Goal: Task Accomplishment & Management: Manage account settings

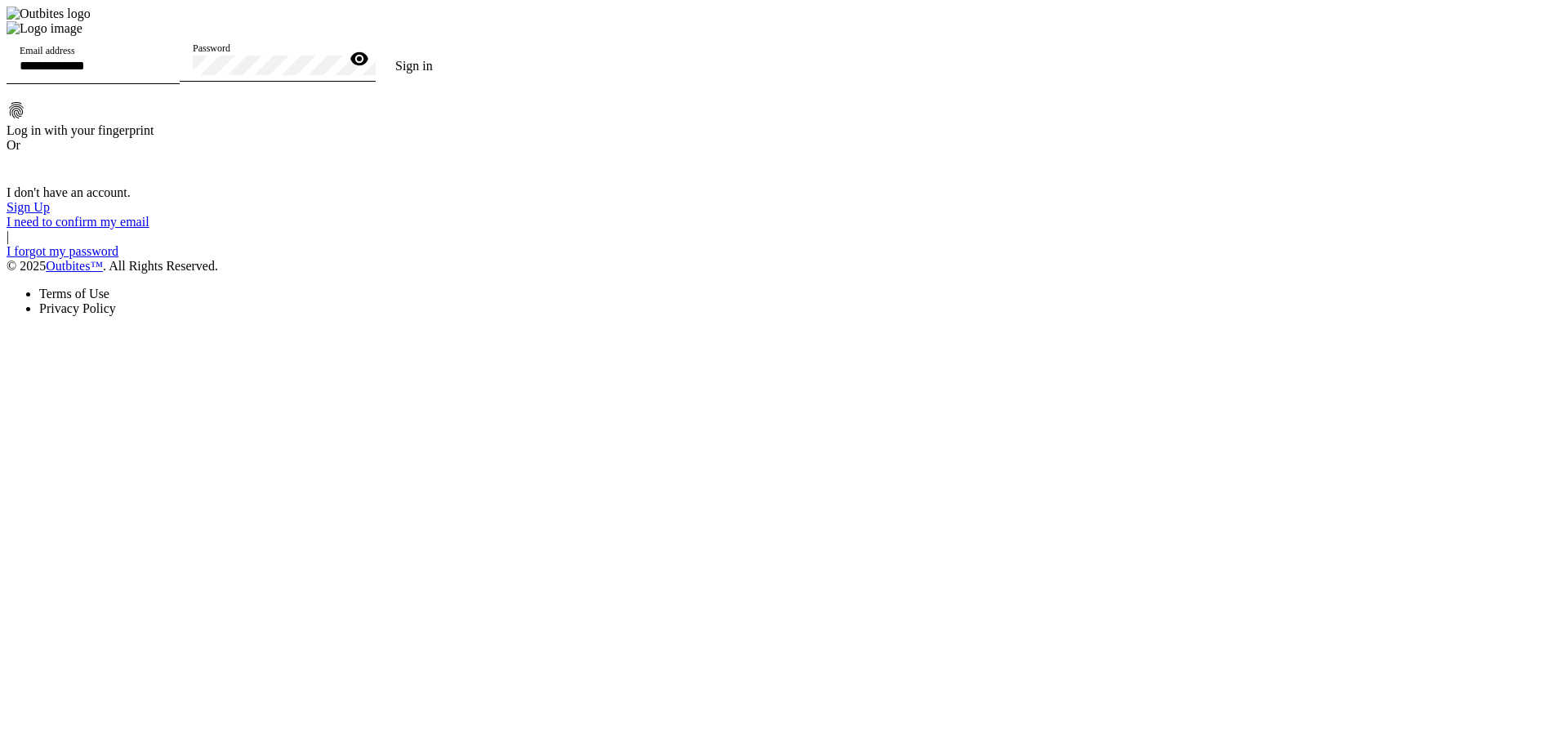
click at [167, 72] on input "Email address" at bounding box center [93, 65] width 147 height 14
type input "*"
type input "**********"
click at [339, 81] on div "Password" at bounding box center [266, 59] width 147 height 46
click at [376, 50] on button "Sign in" at bounding box center [414, 65] width 76 height 33
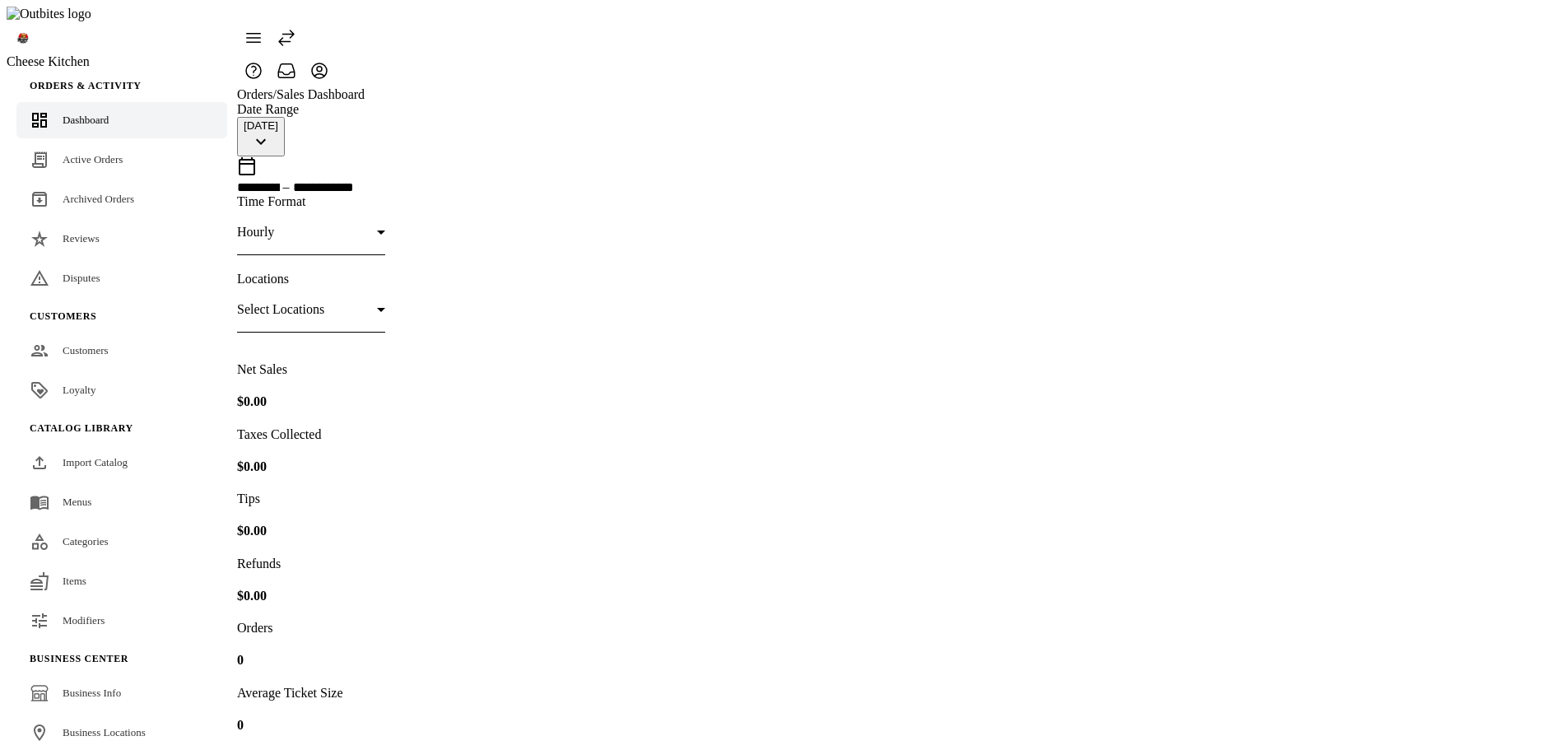
drag, startPoint x: 107, startPoint y: 433, endPoint x: 416, endPoint y: 356, distance: 318.7
click at [107, 456] on span "Import Catalog" at bounding box center [95, 462] width 65 height 12
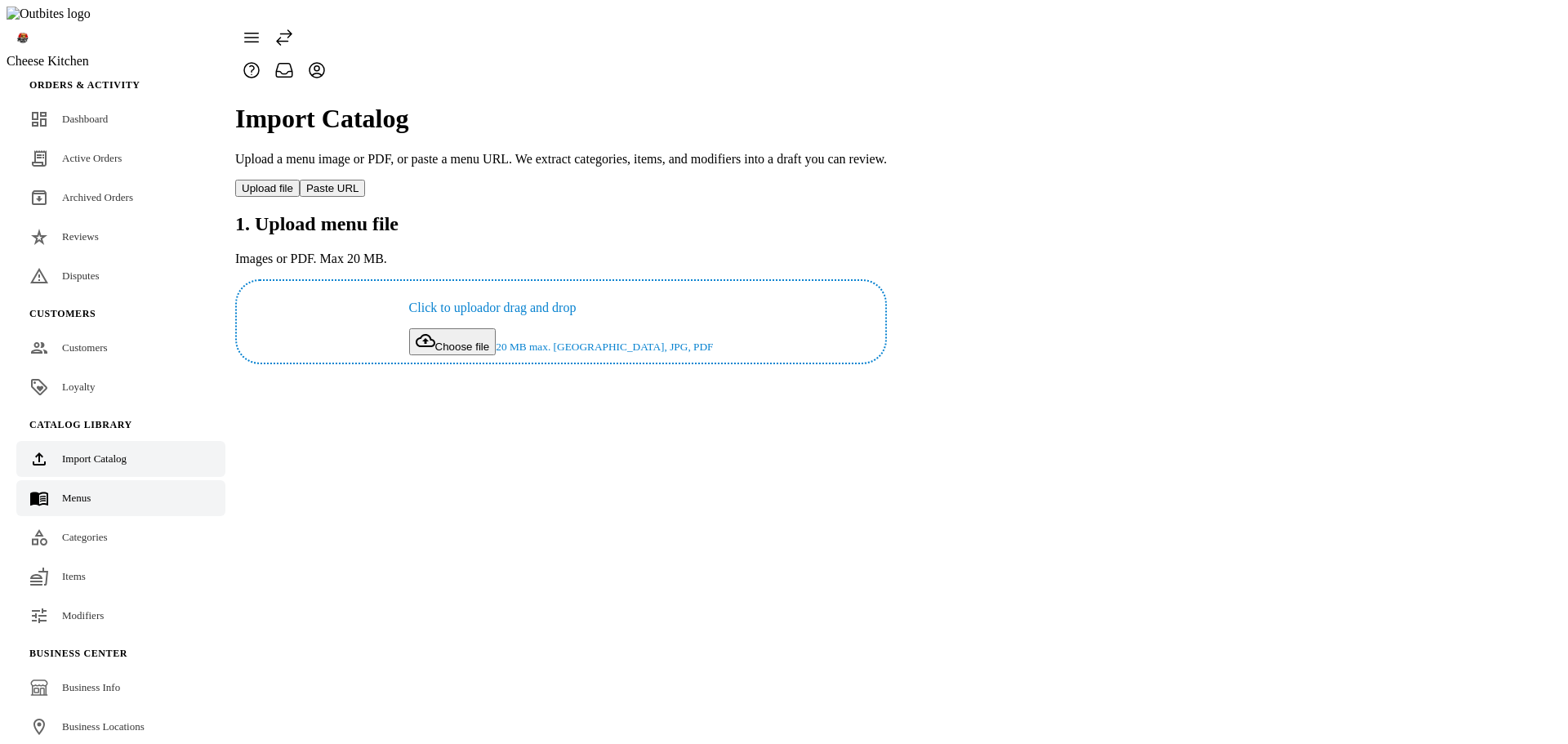
click at [85, 480] on link "Menus" at bounding box center [120, 498] width 209 height 36
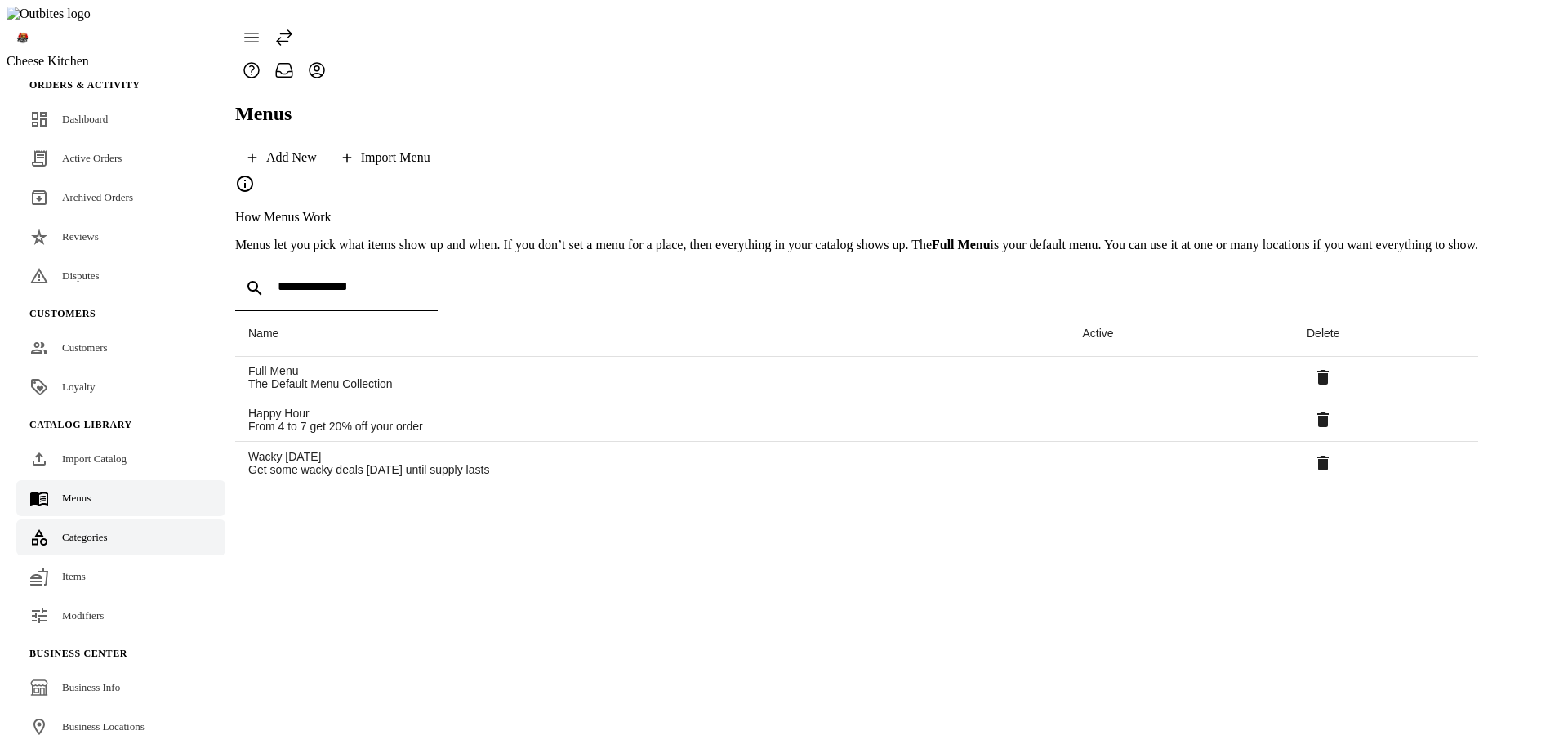
click at [93, 519] on link "Categories" at bounding box center [120, 537] width 209 height 36
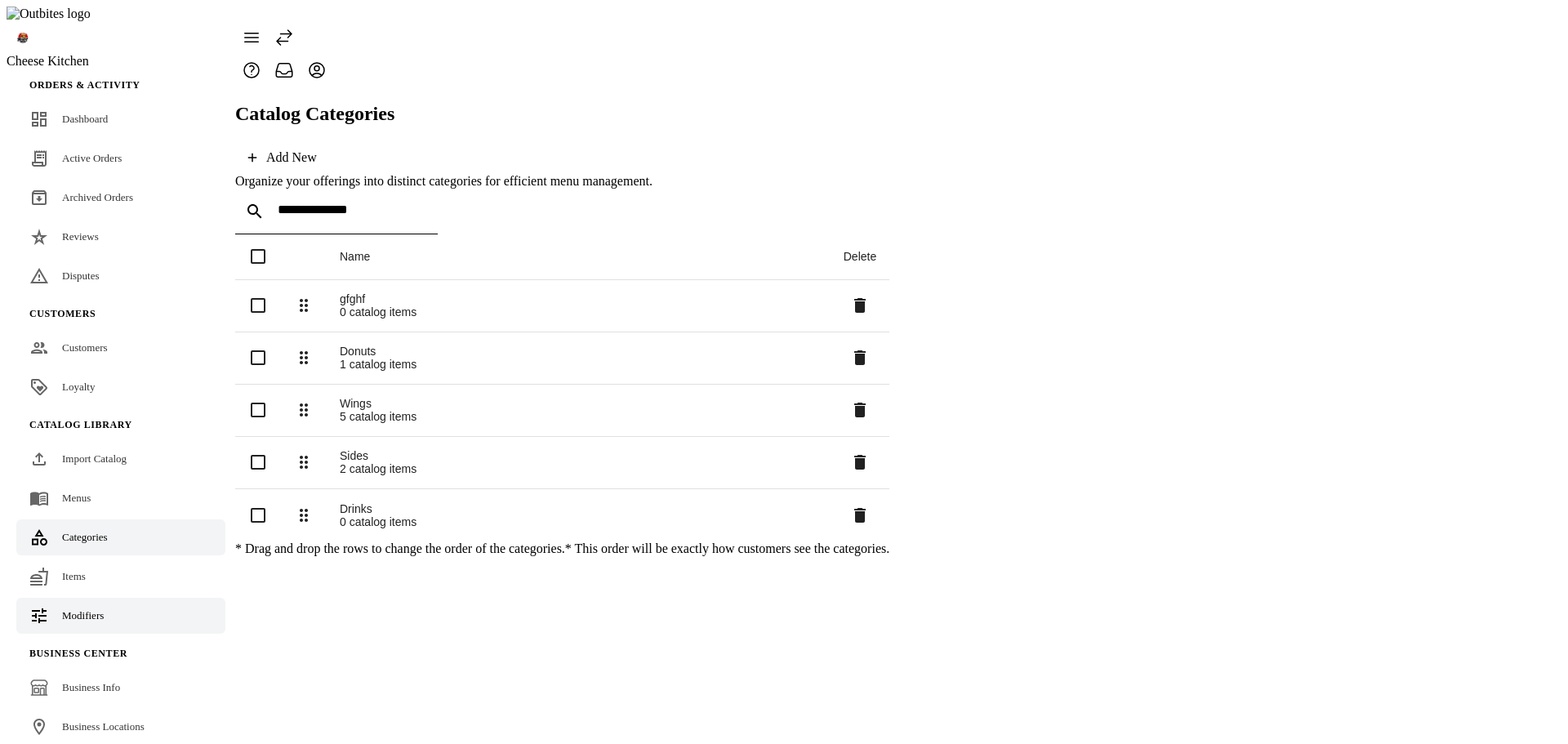
click at [92, 609] on span "Modifiers" at bounding box center [83, 615] width 42 height 12
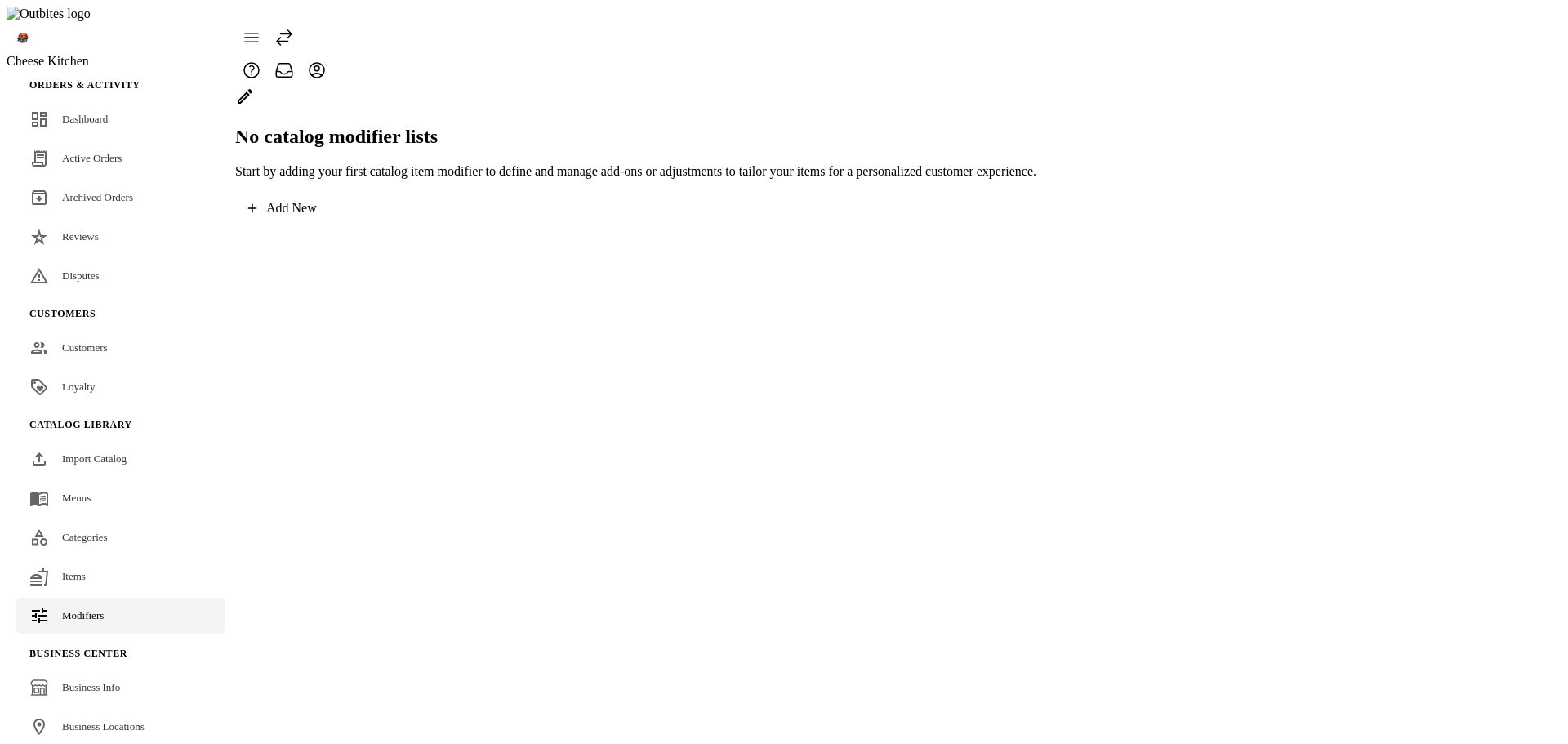
click at [329, 224] on button "Add New" at bounding box center [282, 207] width 94 height 33
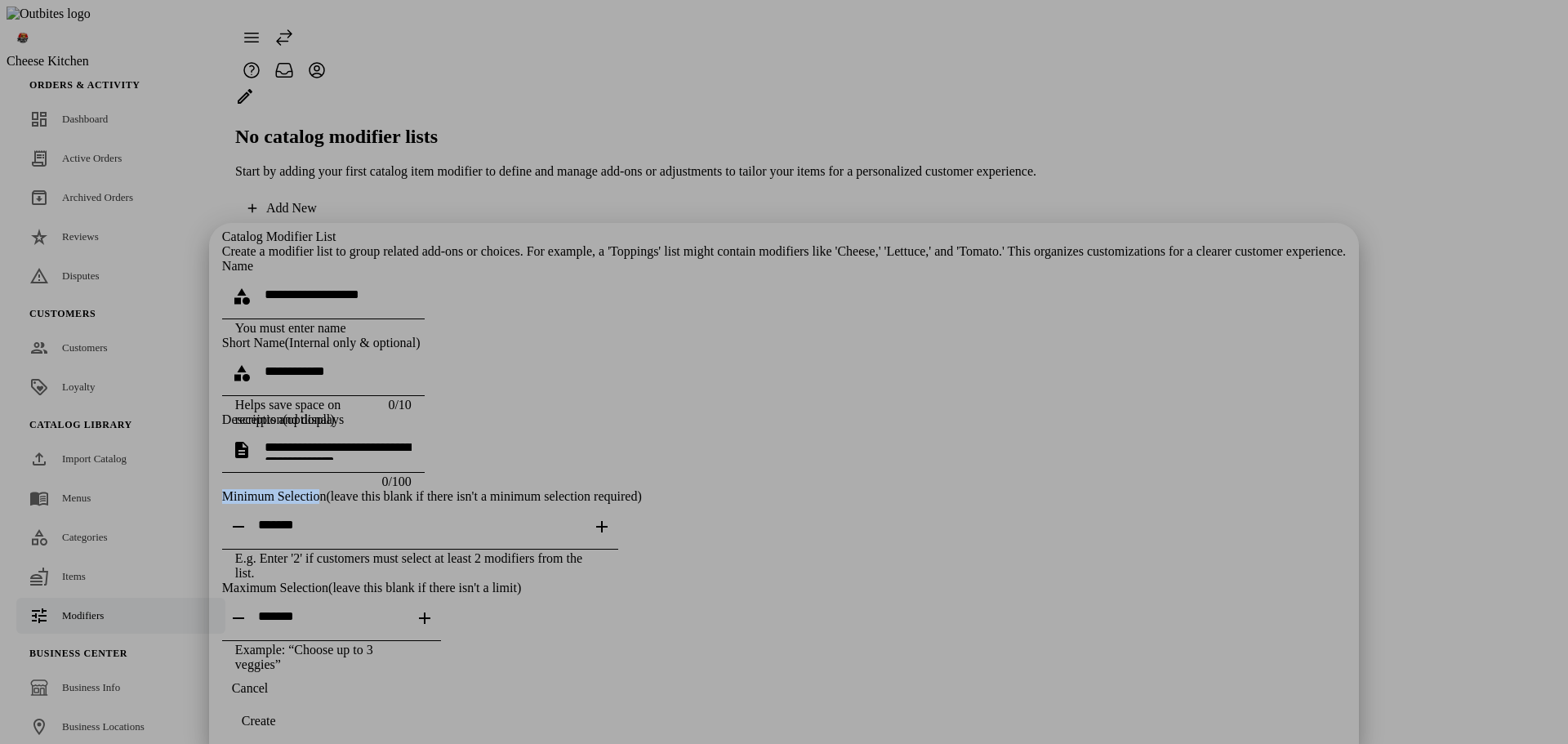
drag, startPoint x: 488, startPoint y: 384, endPoint x: 588, endPoint y: 385, distance: 100.0
click at [588, 489] on div "Minimum Selection (leave this blank if there isn't a minimum selection required)" at bounding box center [784, 496] width 1123 height 15
copy div "Minimum Selectio"
click at [440, 517] on icon "button" at bounding box center [430, 527] width 20 height 20
type input "*"
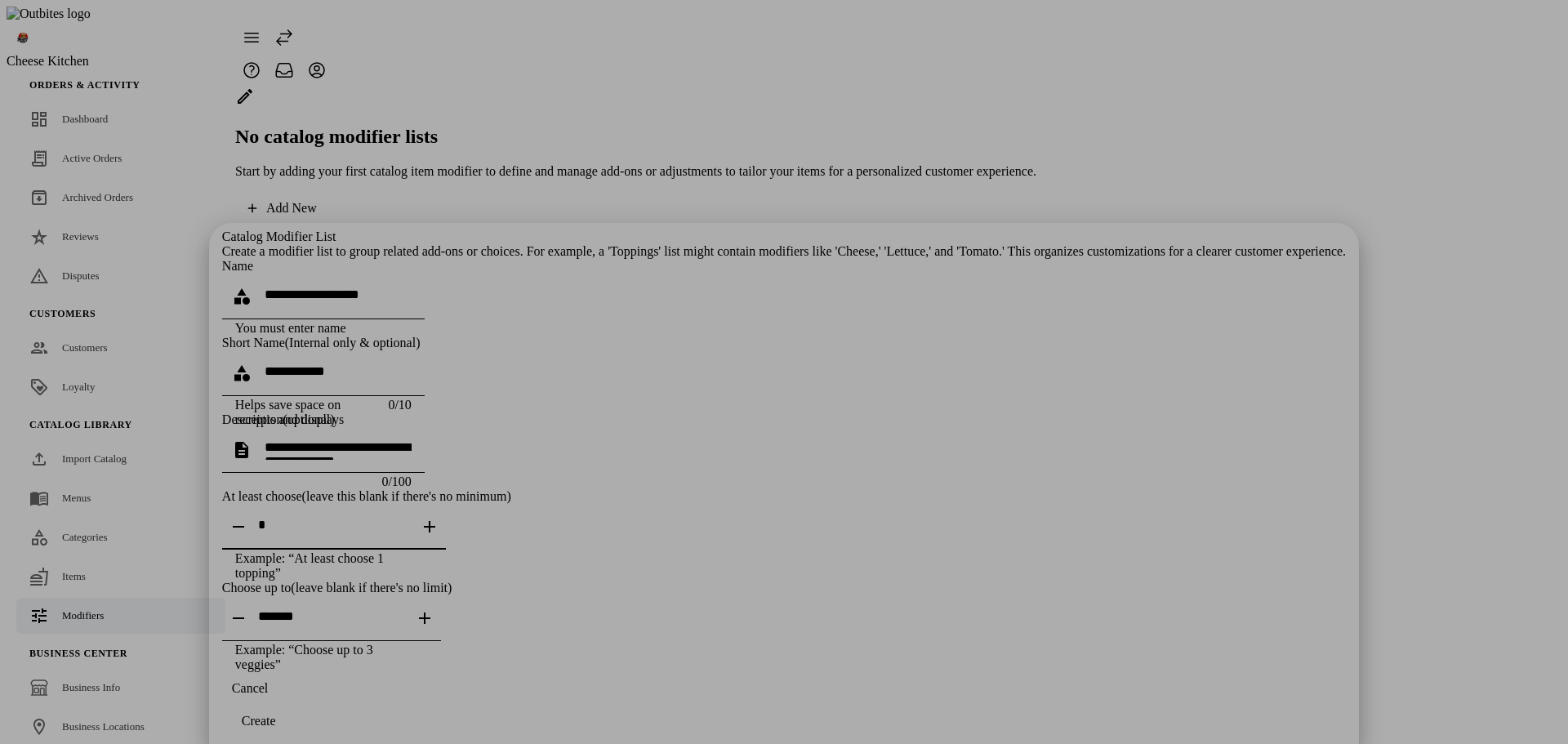
click at [445, 598] on span "button" at bounding box center [424, 617] width 39 height 39
type input "*"
click at [412, 288] on input at bounding box center [338, 295] width 147 height 14
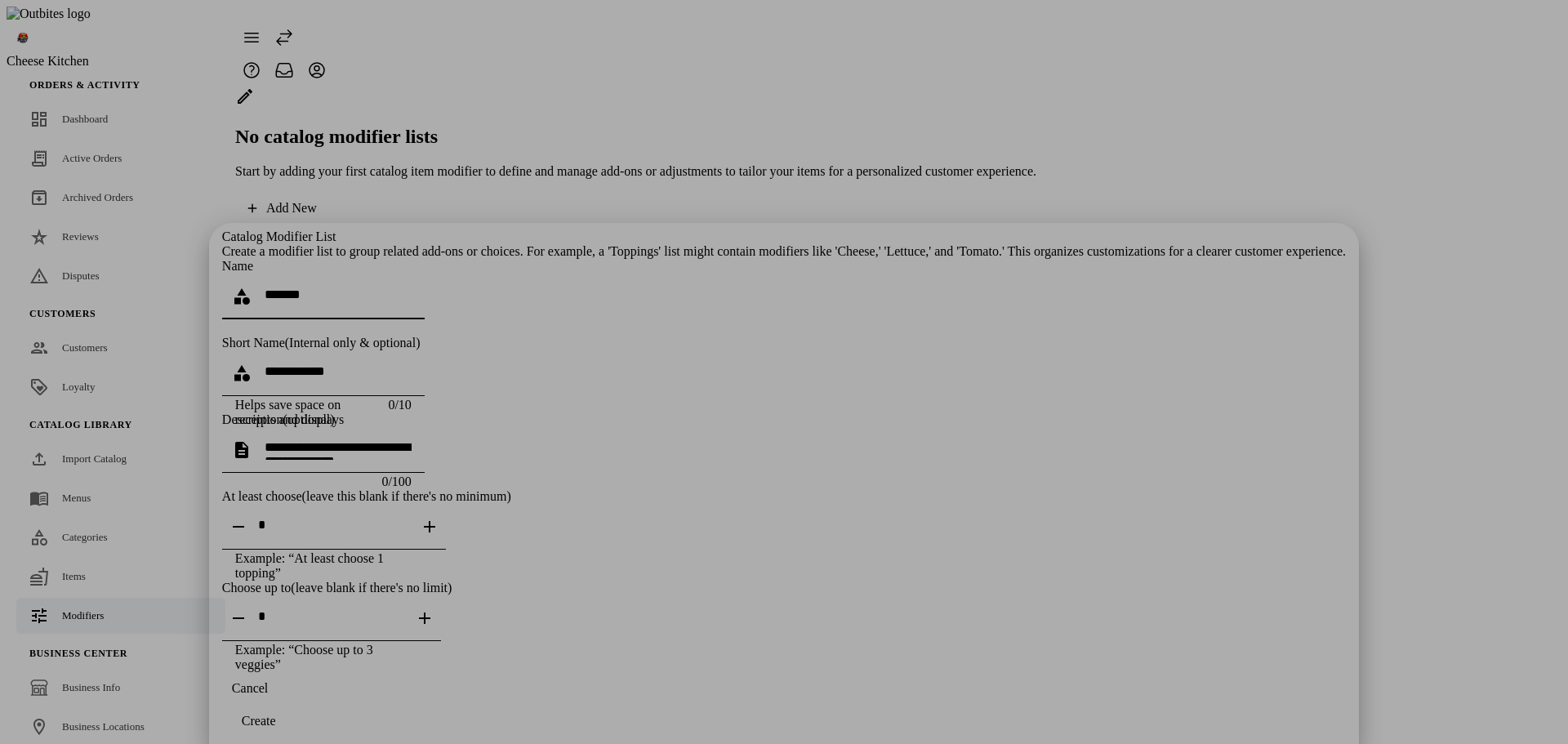
type input "*******"
click at [276, 713] on div "Create" at bounding box center [259, 720] width 35 height 15
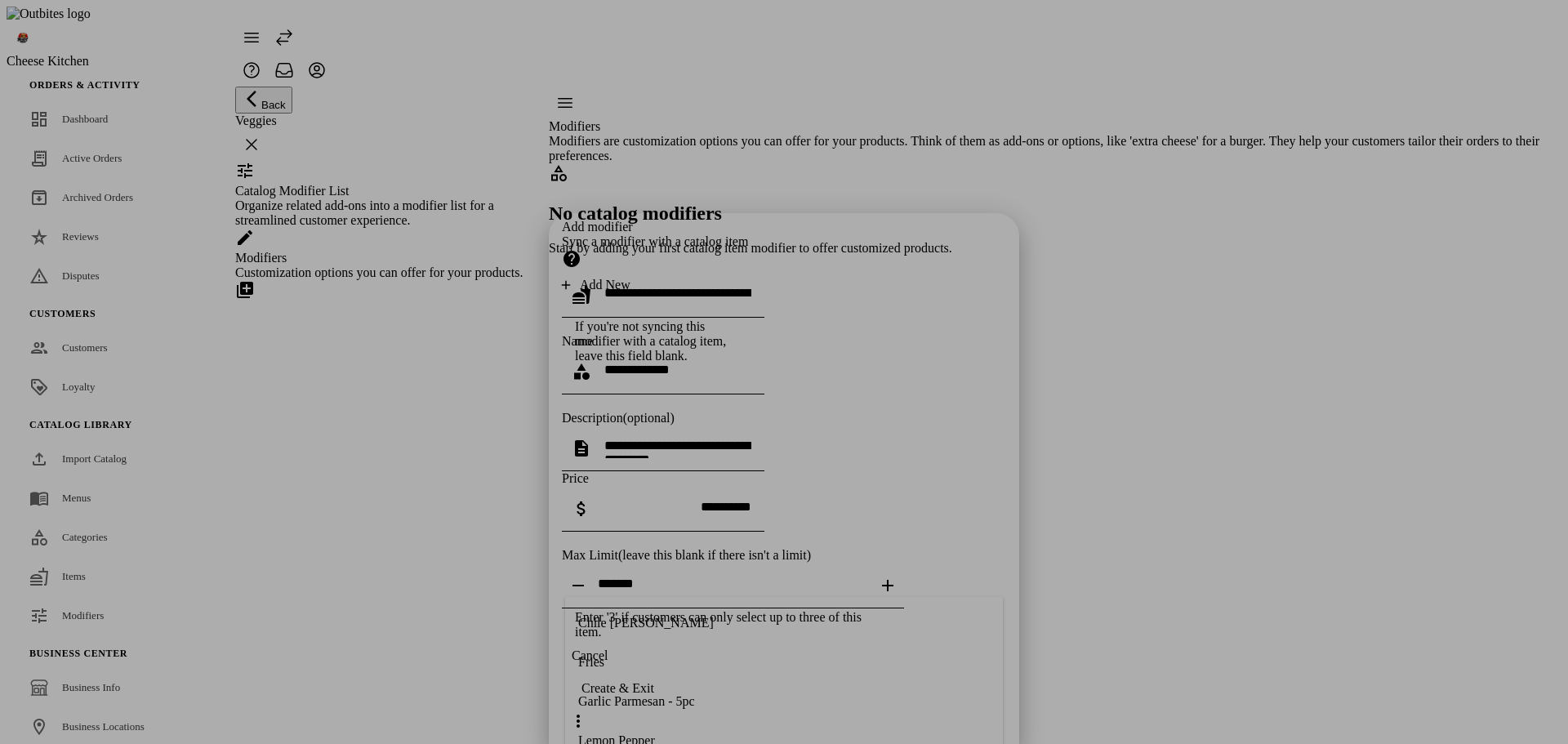
click at [819, 510] on div "Add modifier Sync a modifier with a catalog item If you're not syncing this mod…" at bounding box center [784, 429] width 445 height 420
click at [688, 286] on input "text" at bounding box center [678, 293] width 147 height 14
click at [679, 159] on mat-option "Fries" at bounding box center [783, 168] width 438 height 39
click at [686, 140] on mat-option "Chile [PERSON_NAME]" at bounding box center [783, 128] width 438 height 39
click at [639, 284] on mat-option "OG" at bounding box center [783, 285] width 438 height 39
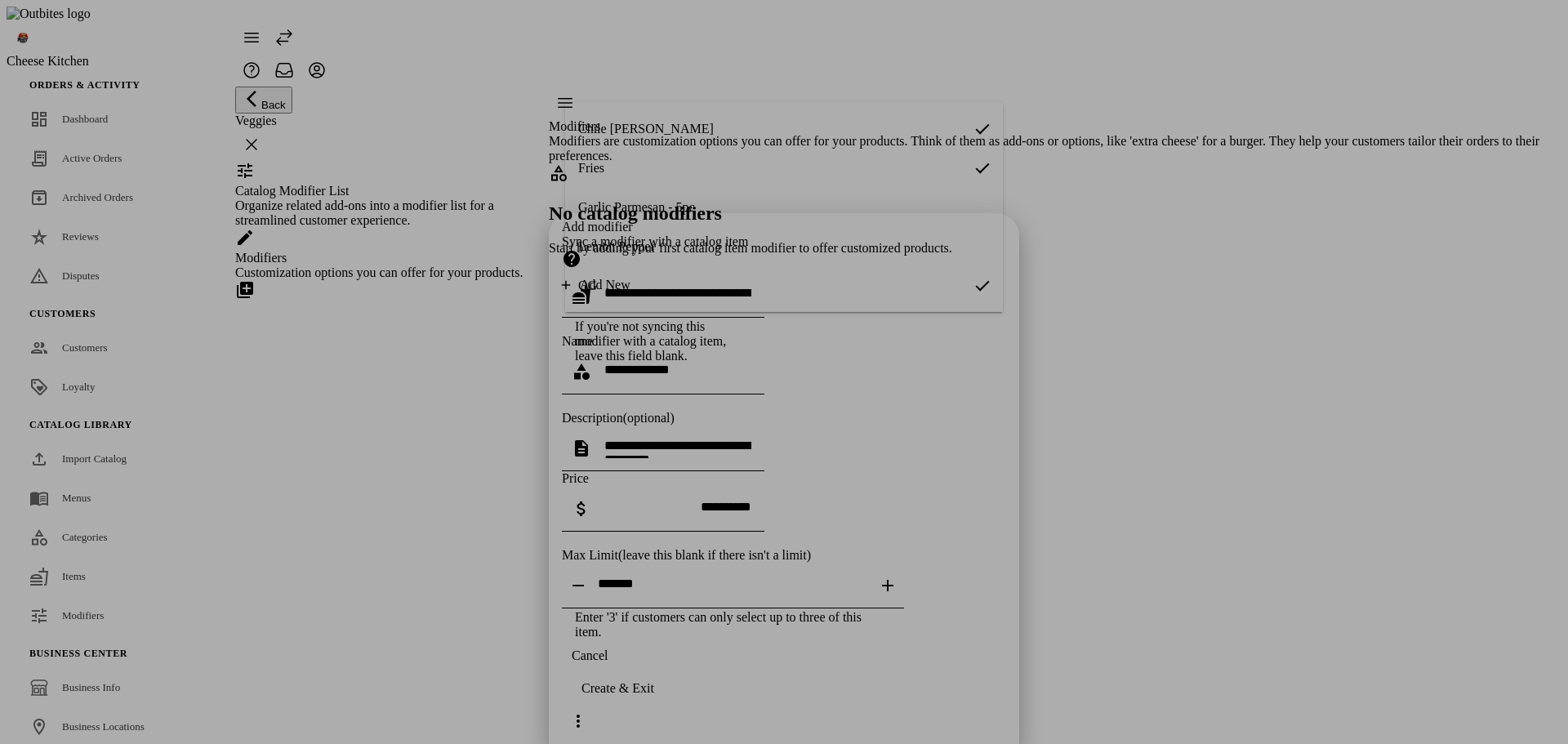
click at [649, 251] on div "Lemon Pepper" at bounding box center [616, 246] width 76 height 15
click at [781, 234] on div "Sync a modifier with a catalog item" at bounding box center [784, 253] width 445 height 38
click at [580, 251] on icon at bounding box center [572, 259] width 16 height 16
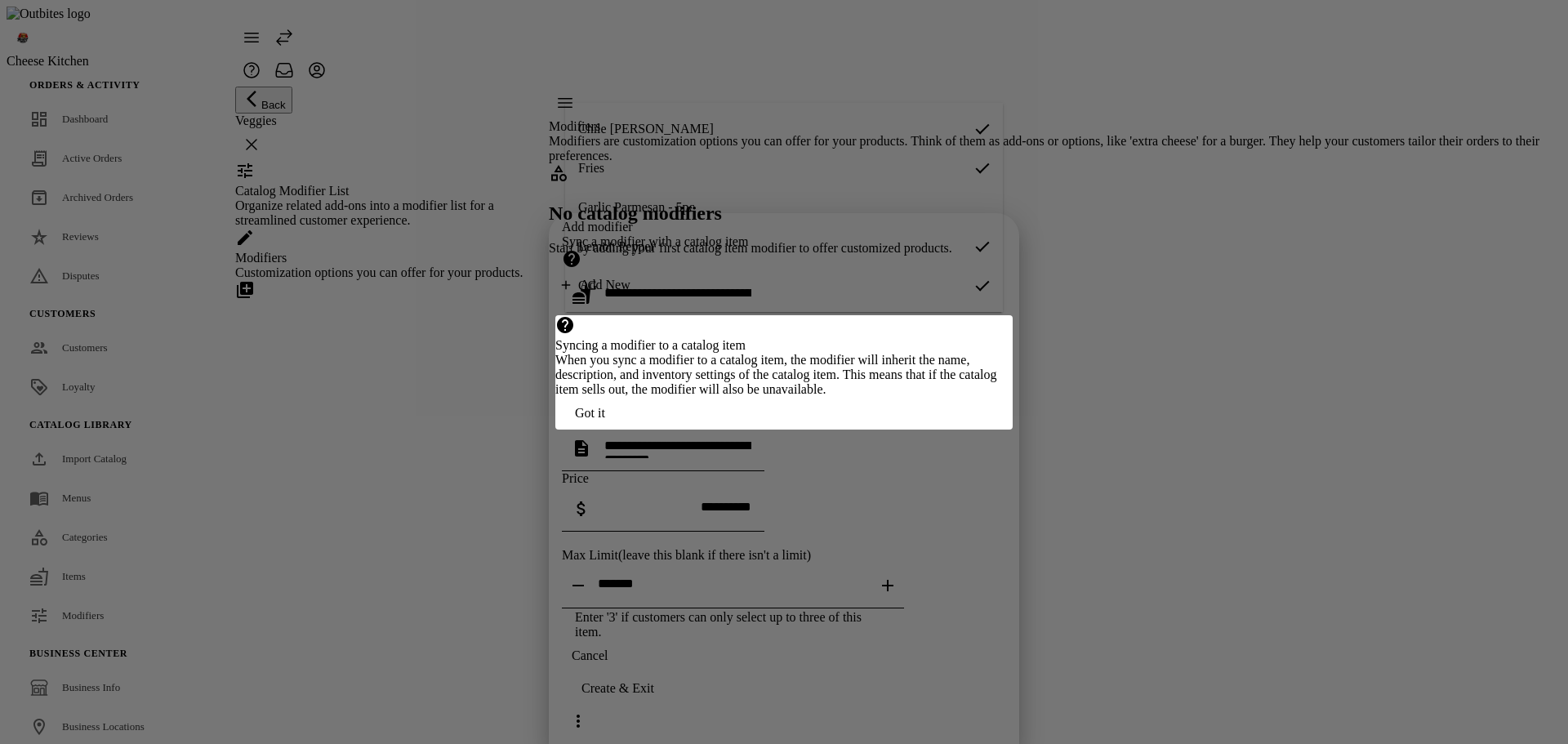
click at [605, 421] on span "Got it" at bounding box center [589, 413] width 30 height 15
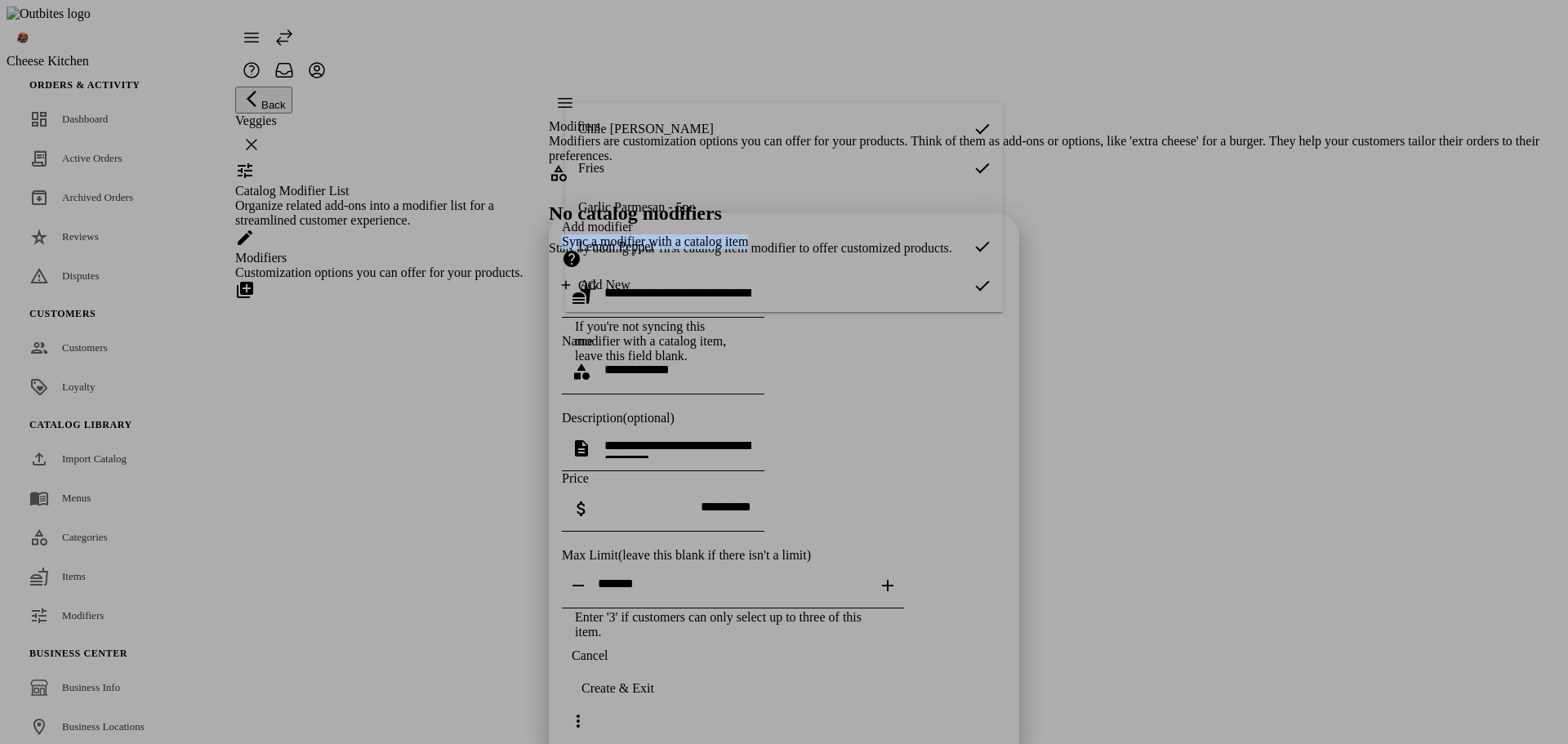
drag, startPoint x: 561, startPoint y: 54, endPoint x: 833, endPoint y: 59, distance: 272.0
click at [833, 219] on div "Add modifier Sync a modifier with a catalog item If you're not syncing this mod…" at bounding box center [784, 429] width 445 height 420
copy div "Sync a modifier with a catalog item"
click at [333, 649] on div at bounding box center [784, 372] width 1568 height 744
drag, startPoint x: 368, startPoint y: 617, endPoint x: 496, endPoint y: 620, distance: 128.0
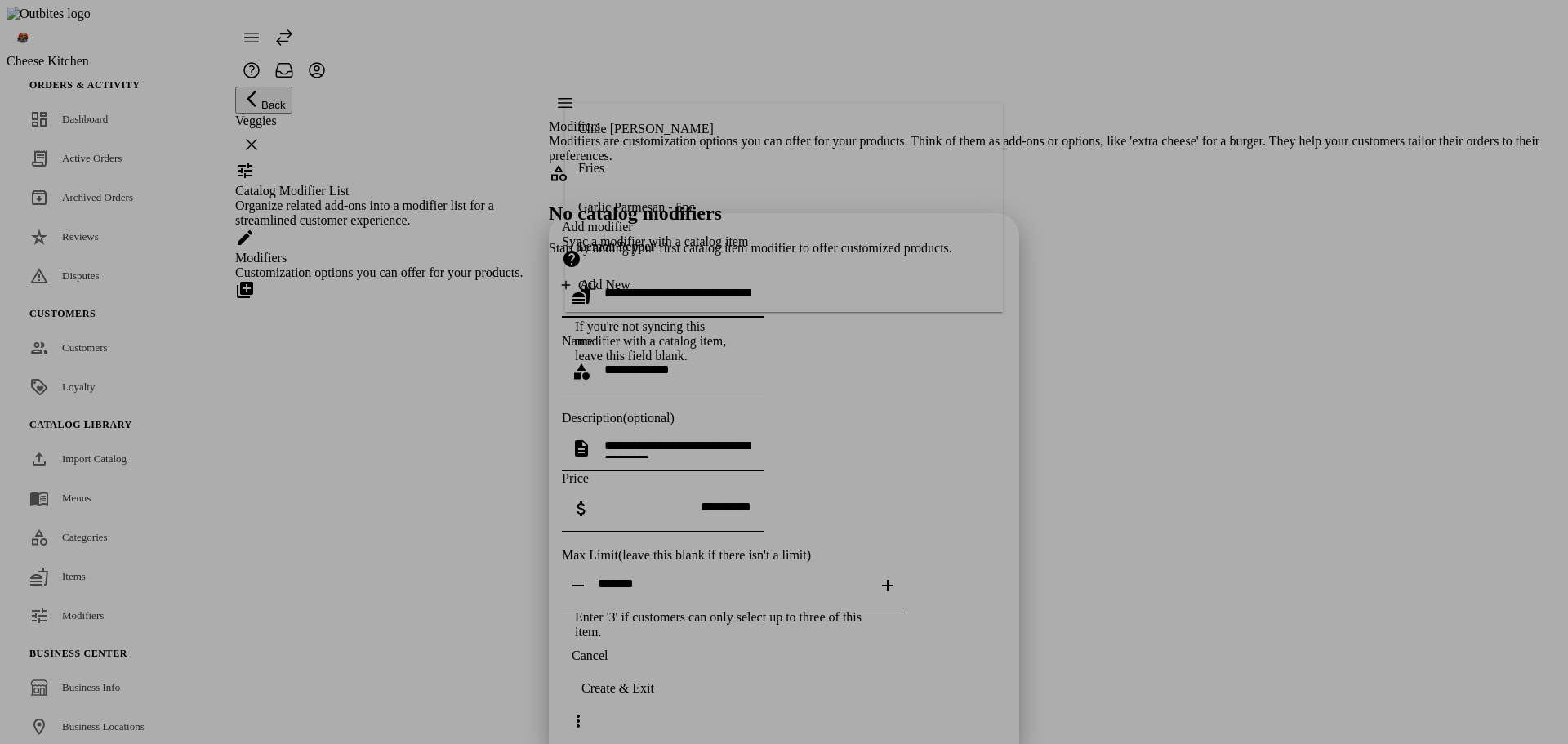
click at [369, 617] on div at bounding box center [784, 372] width 1568 height 744
click at [607, 663] on span "Cancel" at bounding box center [589, 655] width 36 height 15
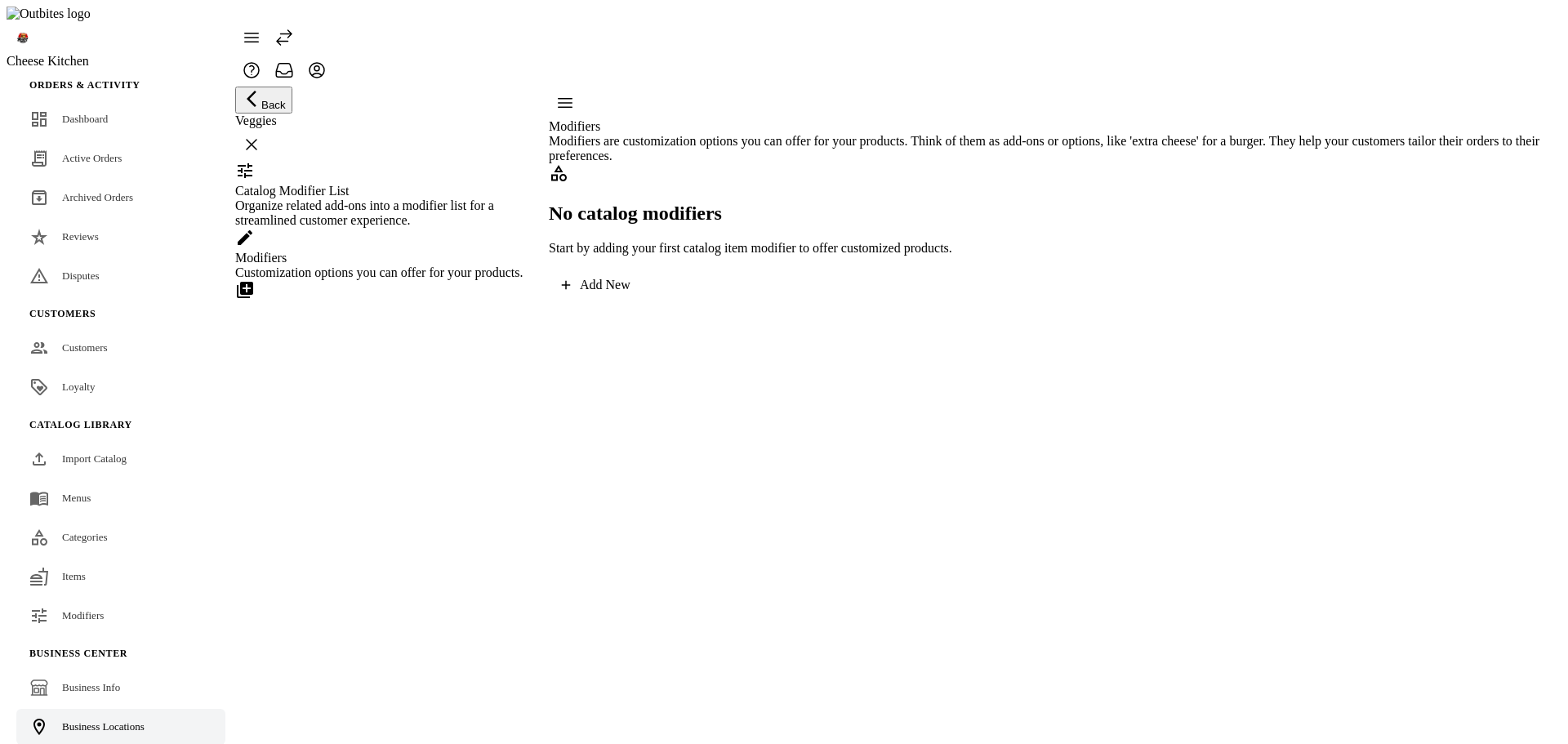
click at [94, 720] on span "Business Locations" at bounding box center [103, 726] width 82 height 12
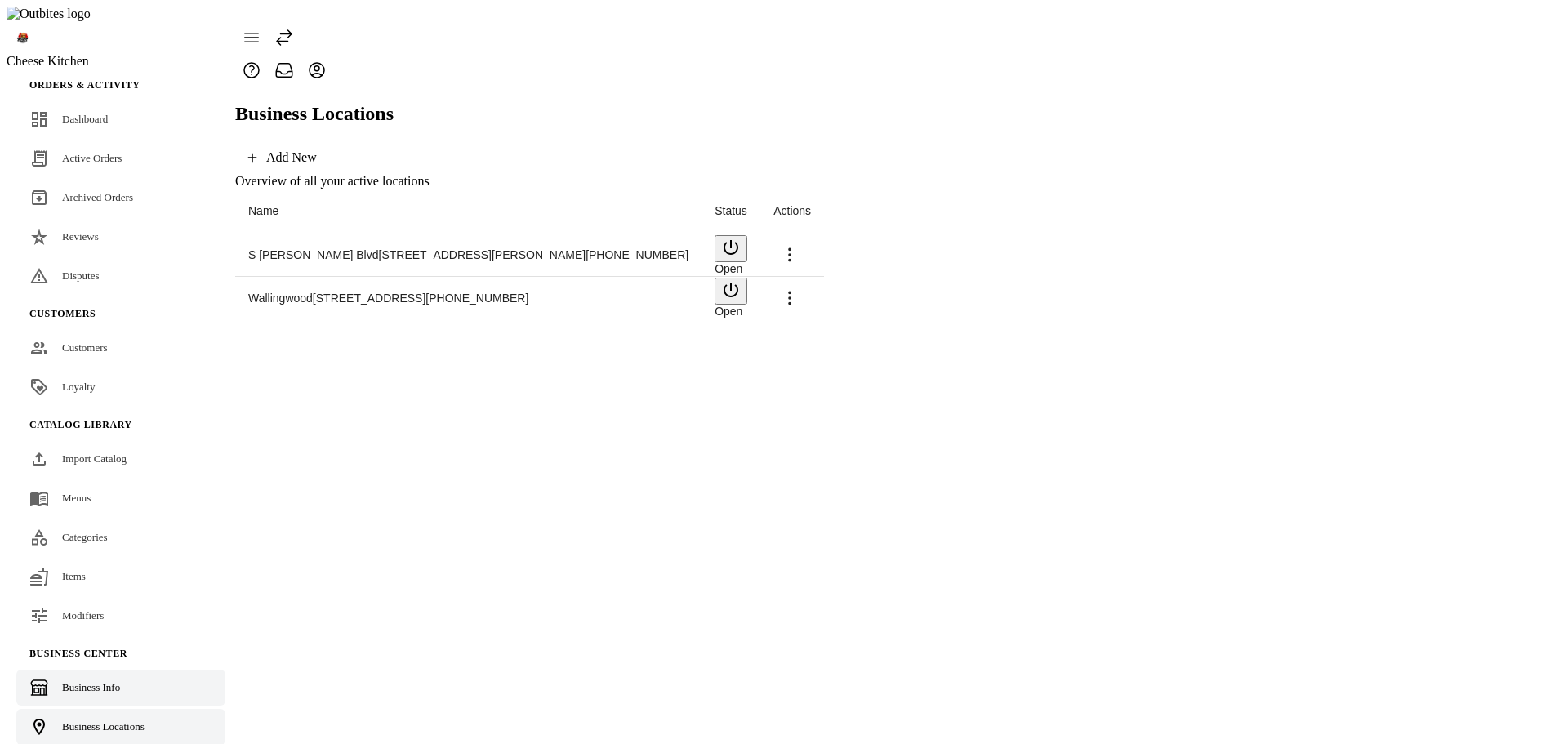
click at [103, 670] on link "Business Info" at bounding box center [120, 687] width 209 height 36
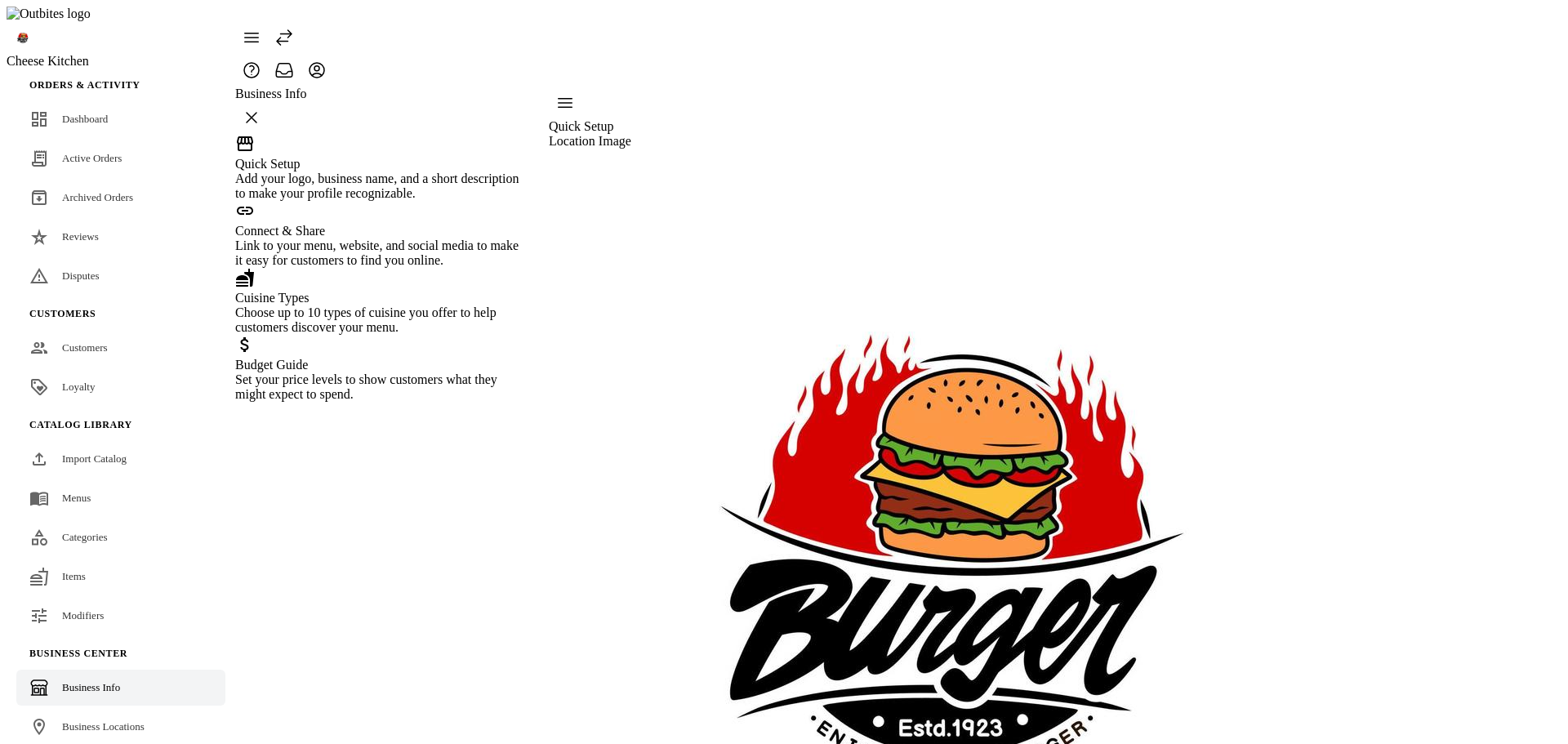
click at [328, 238] on div "Connect & Share" at bounding box center [381, 230] width 293 height 15
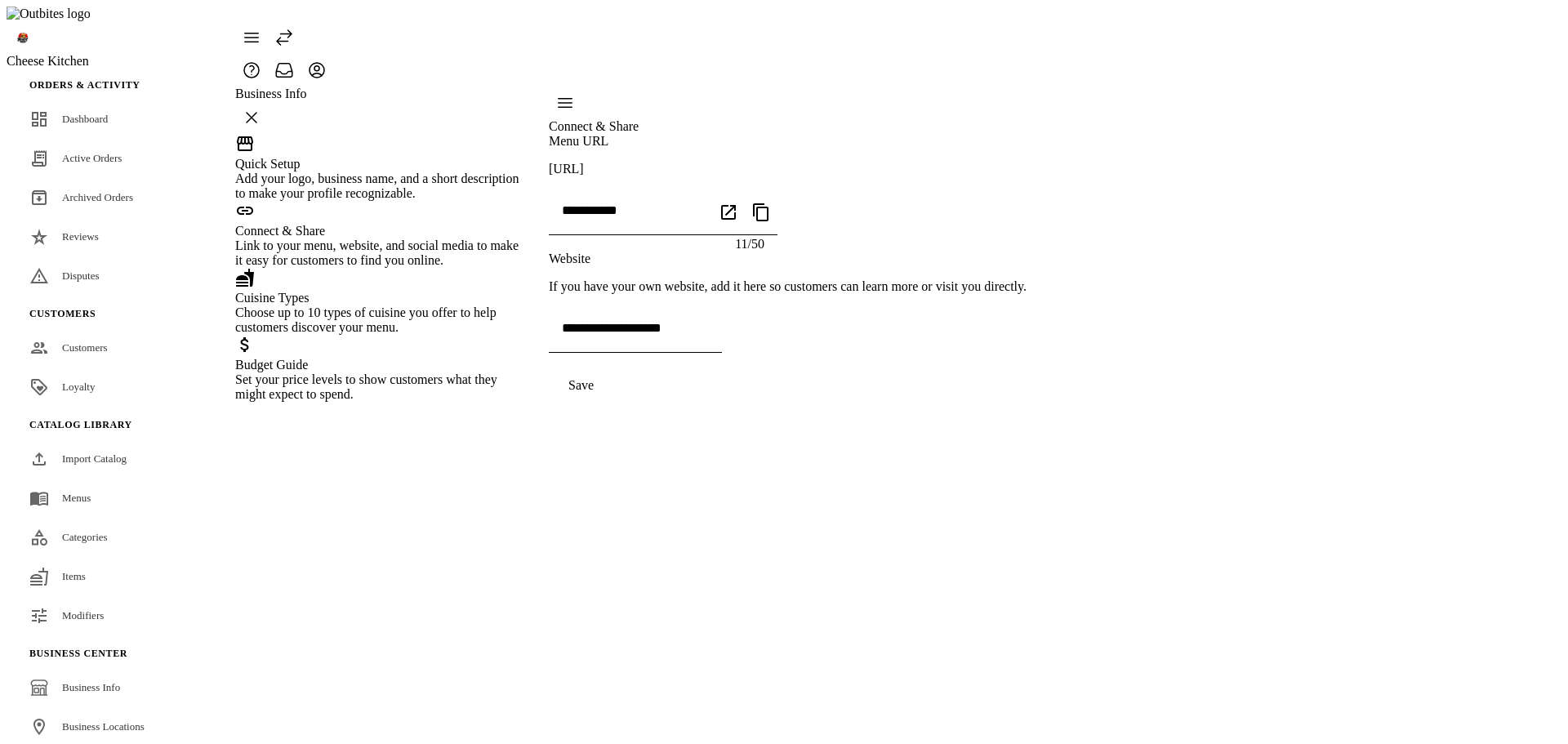
click at [354, 306] on div "Cuisine Types" at bounding box center [381, 298] width 293 height 15
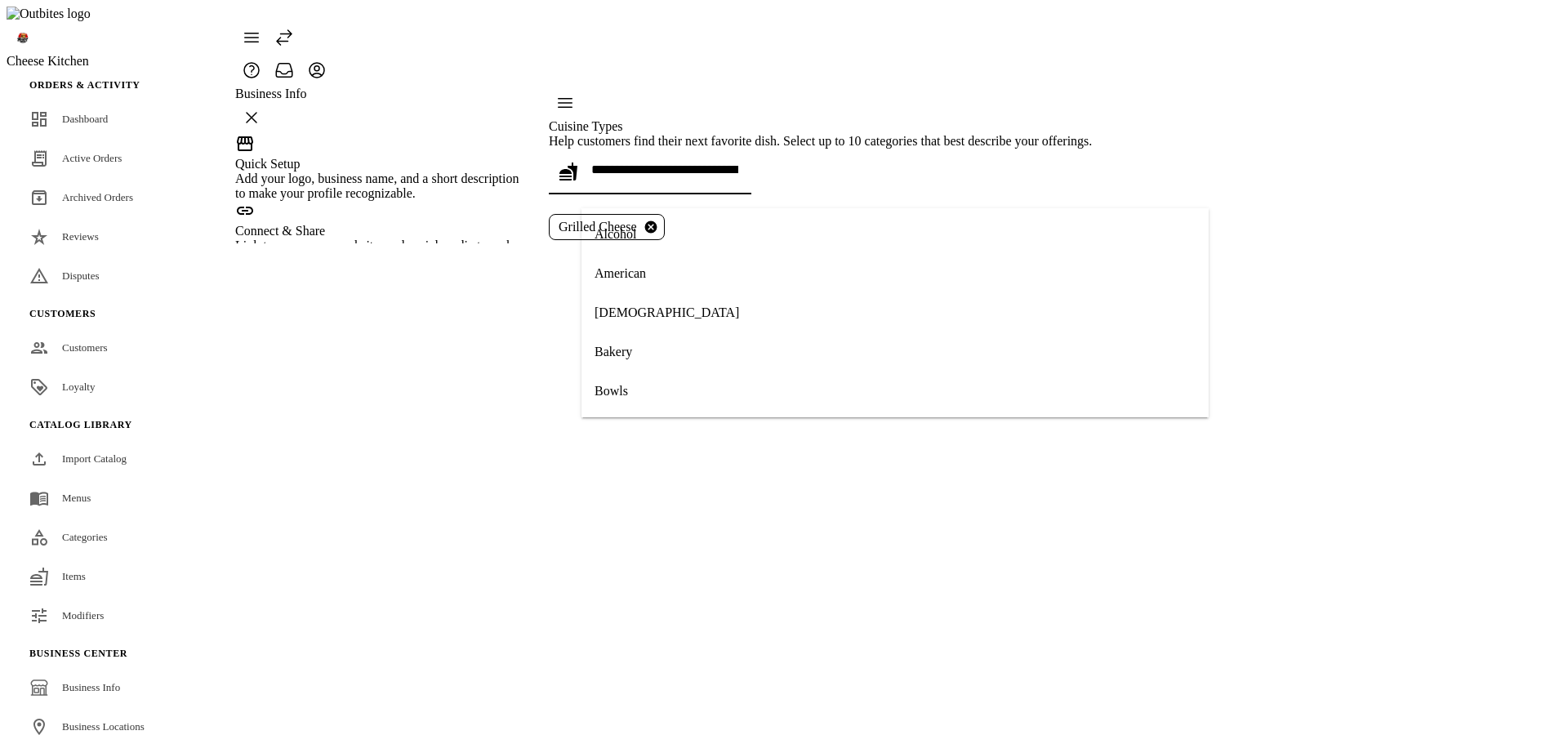
click at [722, 177] on input "text" at bounding box center [665, 170] width 147 height 14
click at [668, 328] on mat-option "Asian" at bounding box center [895, 311] width 627 height 39
click at [749, 387] on mat-option "Bowls" at bounding box center [895, 390] width 627 height 39
click at [781, 237] on mat-option "Alcohol" at bounding box center [895, 233] width 627 height 39
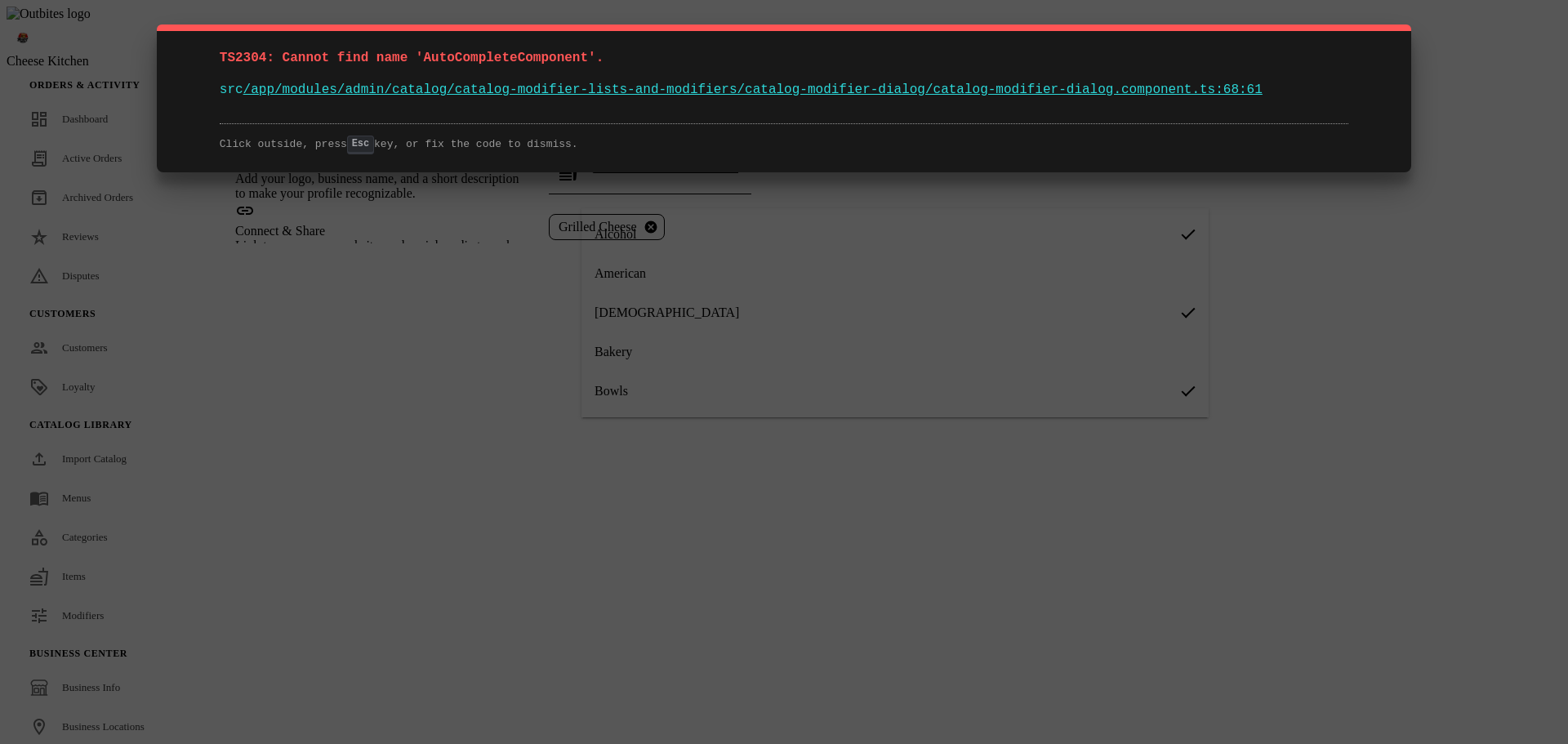
click at [853, 571] on div "TS2304: Cannot find name 'AutoCompleteComponent'. src /app/modules/admin/catalo…" at bounding box center [784, 372] width 1568 height 744
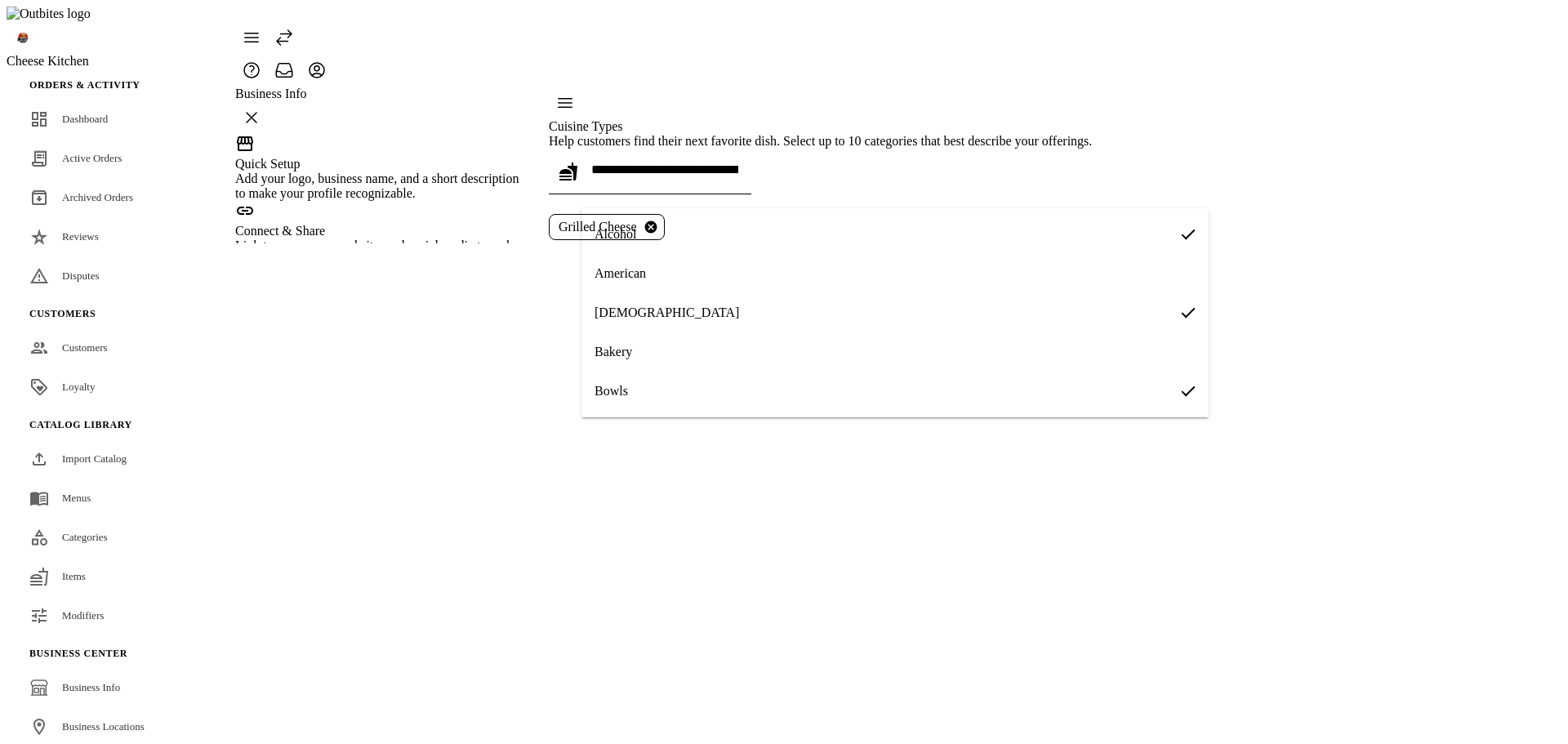
click at [805, 243] on div "Cuisine Types Help customers find their next favorite dish. Select up to 10 cat…" at bounding box center [820, 165] width 543 height 157
click at [738, 177] on input "text" at bounding box center [665, 170] width 147 height 14
click at [676, 177] on input "text" at bounding box center [665, 170] width 147 height 14
click at [709, 307] on mat-option "[DEMOGRAPHIC_DATA]" at bounding box center [895, 311] width 627 height 39
click at [803, 383] on mat-option "Bowls" at bounding box center [895, 390] width 627 height 39
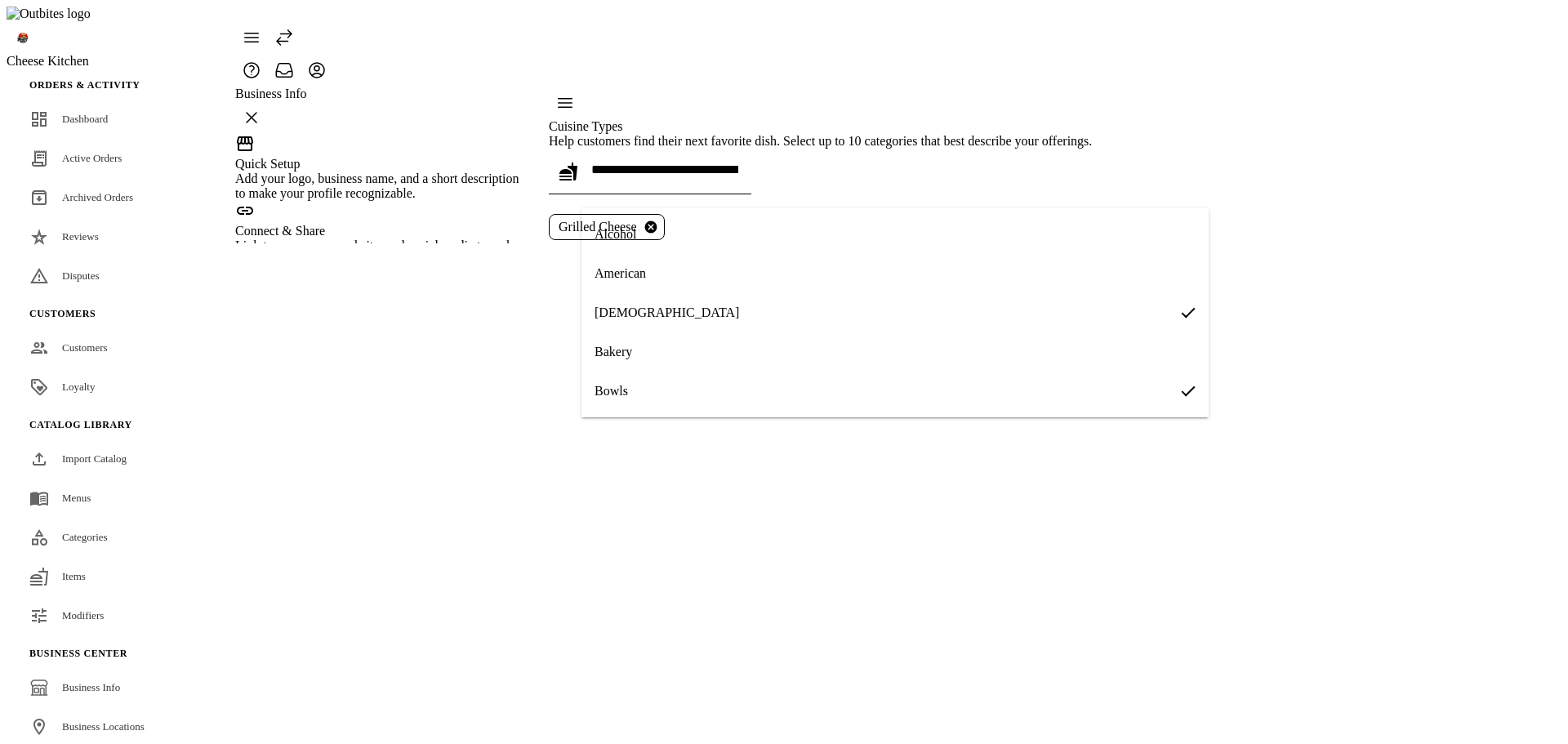
click at [795, 362] on mat-option "Bakery" at bounding box center [895, 351] width 627 height 39
click at [786, 260] on mat-option "American" at bounding box center [895, 273] width 627 height 39
click at [782, 230] on mat-option "Alcohol" at bounding box center [895, 233] width 627 height 39
click at [779, 243] on div "Cuisine Types Help customers find their next favorite dish. Select up to 10 cat…" at bounding box center [820, 165] width 543 height 157
click at [1092, 243] on div "Cuisine Types Help customers find their next favorite dish. Select up to 10 cat…" at bounding box center [820, 165] width 543 height 157
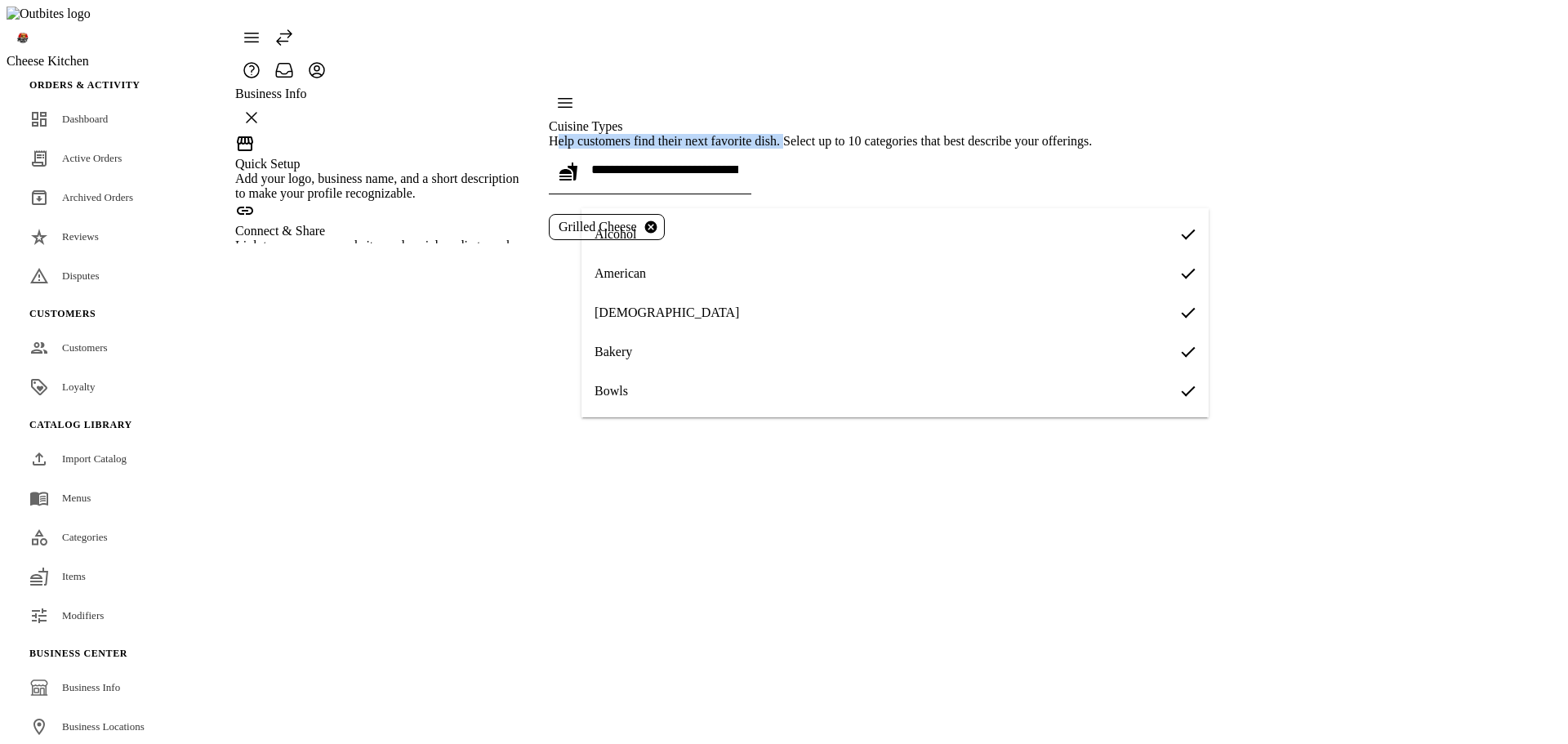
drag, startPoint x: 575, startPoint y: 145, endPoint x: 819, endPoint y: 151, distance: 244.1
click at [819, 151] on div "Cuisine Types Help customers find their next favorite dish. Select up to 10 cat…" at bounding box center [820, 165] width 543 height 157
copy div "Help customers find their next favorite dish."
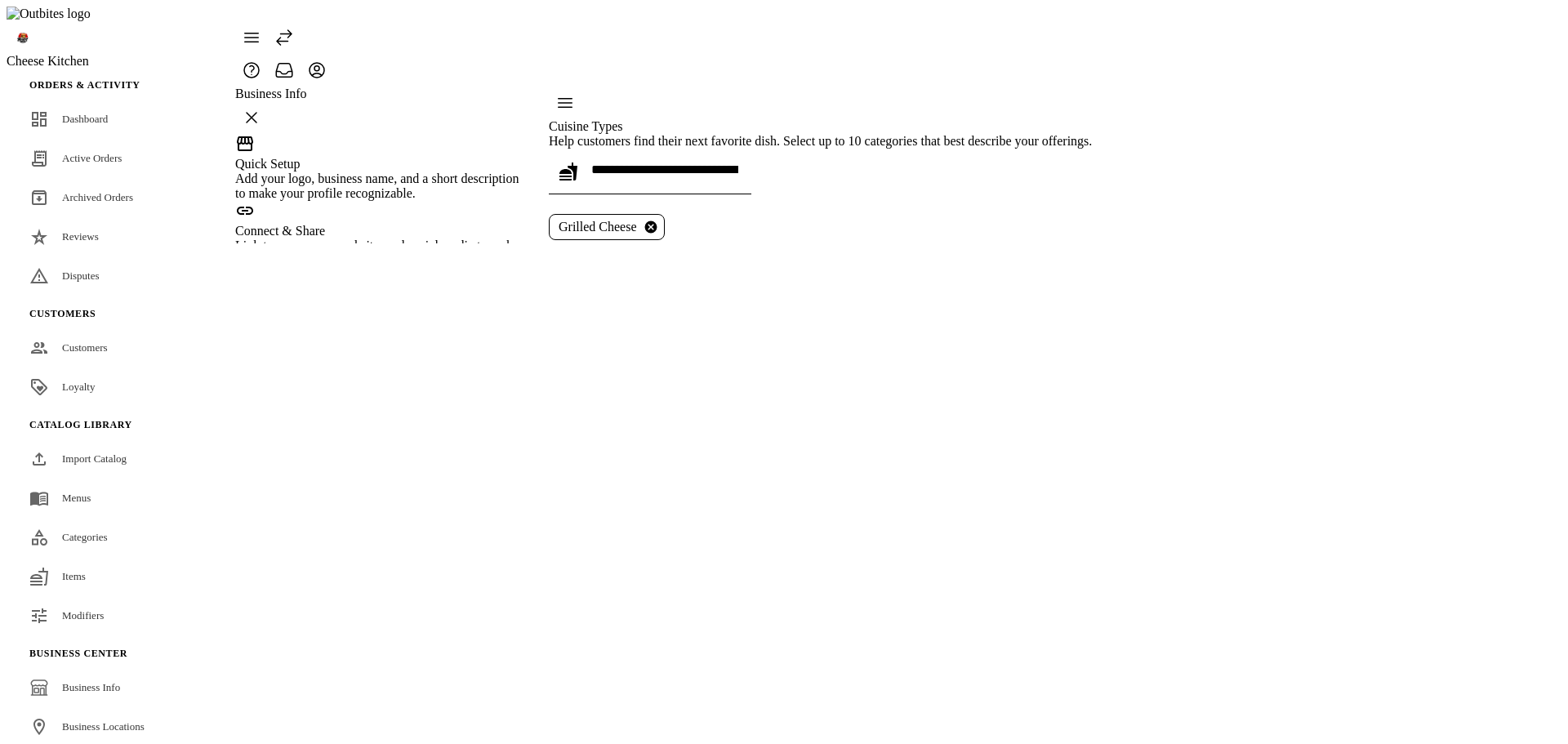
drag, startPoint x: 777, startPoint y: 177, endPoint x: 760, endPoint y: 205, distance: 32.8
click at [738, 177] on div at bounding box center [665, 172] width 147 height 46
click at [671, 311] on mat-option "[DEMOGRAPHIC_DATA]" at bounding box center [895, 311] width 627 height 39
drag, startPoint x: 873, startPoint y: 187, endPoint x: 872, endPoint y: 205, distance: 18.0
click at [738, 177] on input "text" at bounding box center [665, 170] width 147 height 14
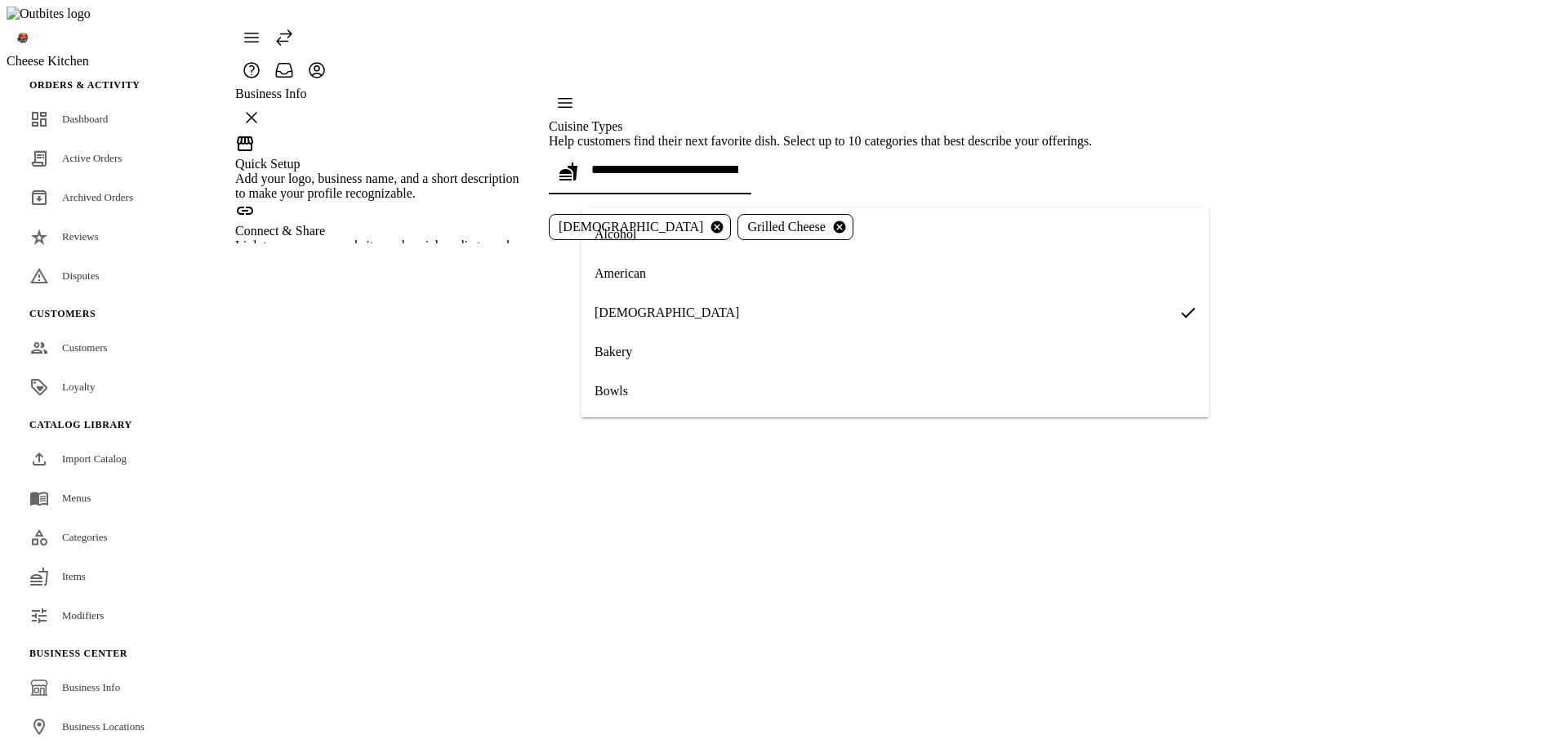
click at [817, 371] on mat-option "Bakery" at bounding box center [895, 351] width 627 height 39
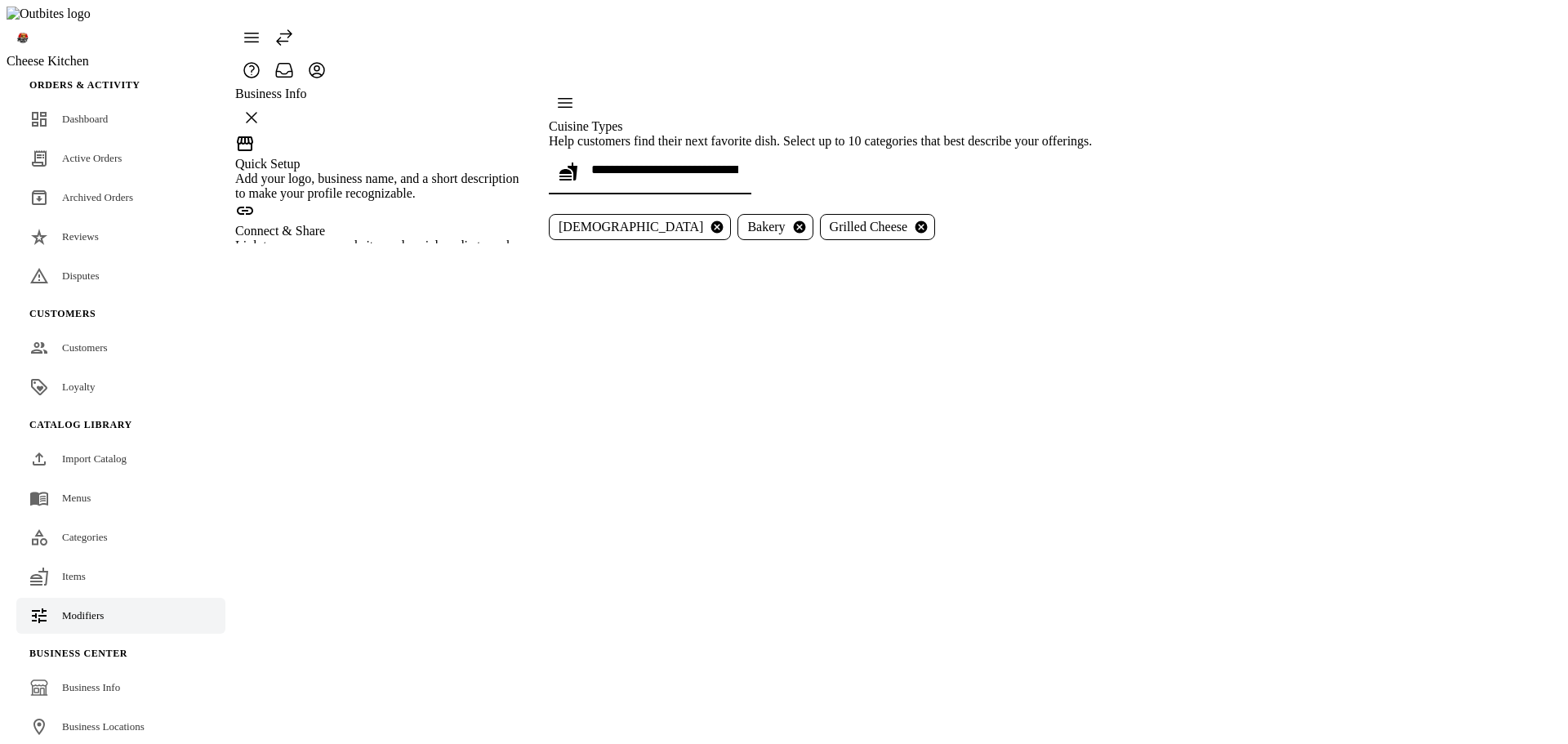
drag, startPoint x: 116, startPoint y: 585, endPoint x: 166, endPoint y: 573, distance: 51.4
click at [116, 597] on link "Modifiers" at bounding box center [120, 615] width 209 height 36
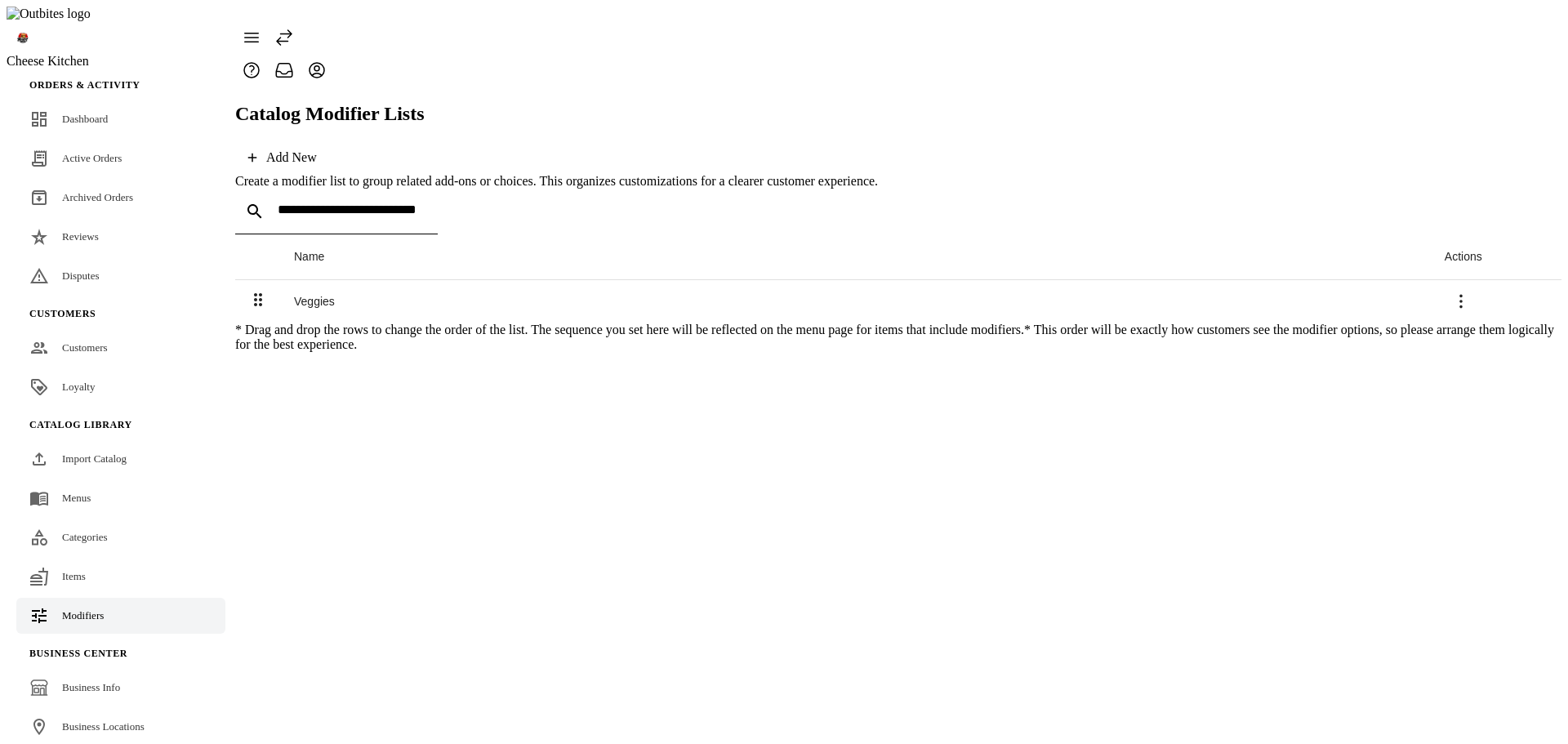
click at [321, 295] on div "Veggies" at bounding box center [855, 301] width 1124 height 13
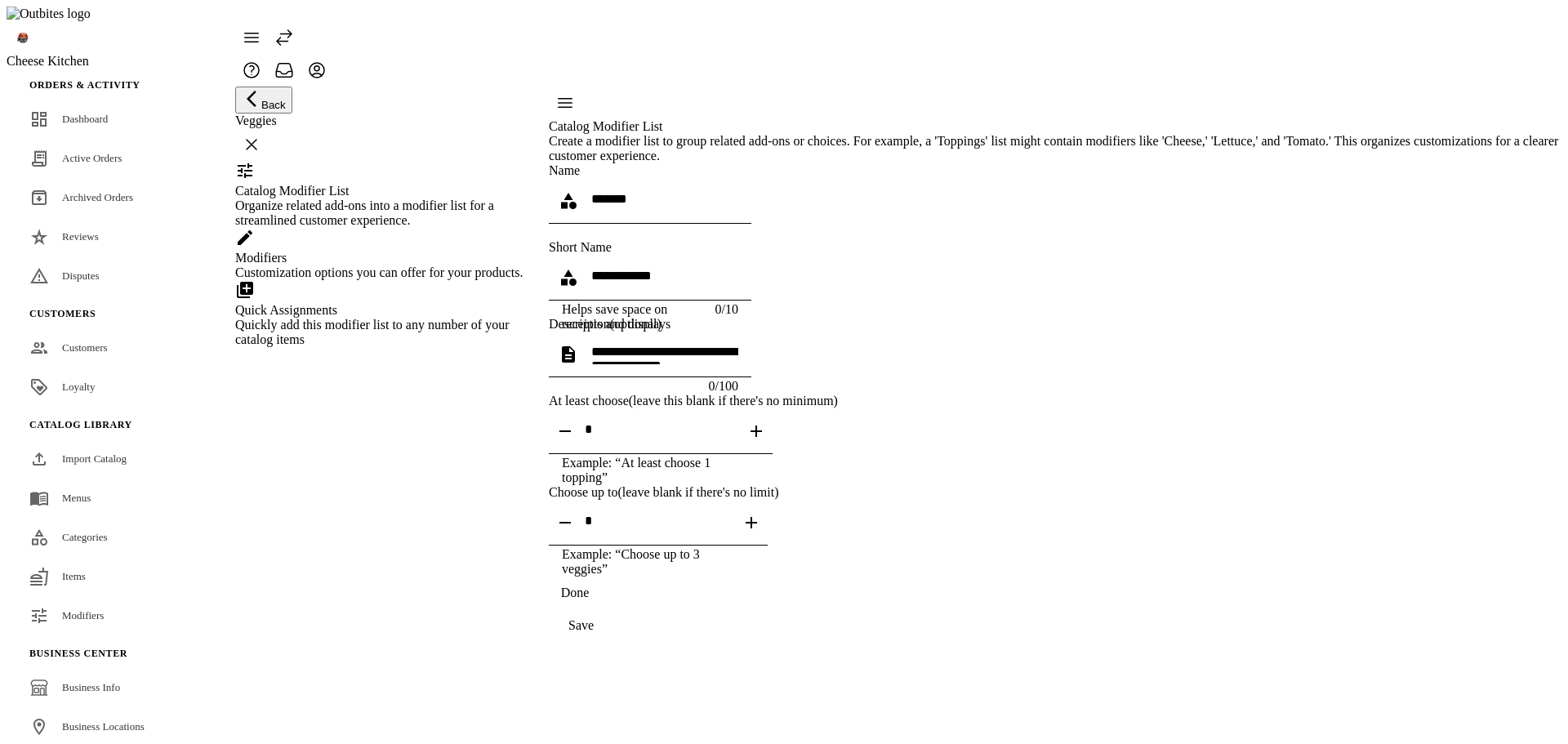
click at [394, 265] on div "Modifiers" at bounding box center [381, 258] width 293 height 15
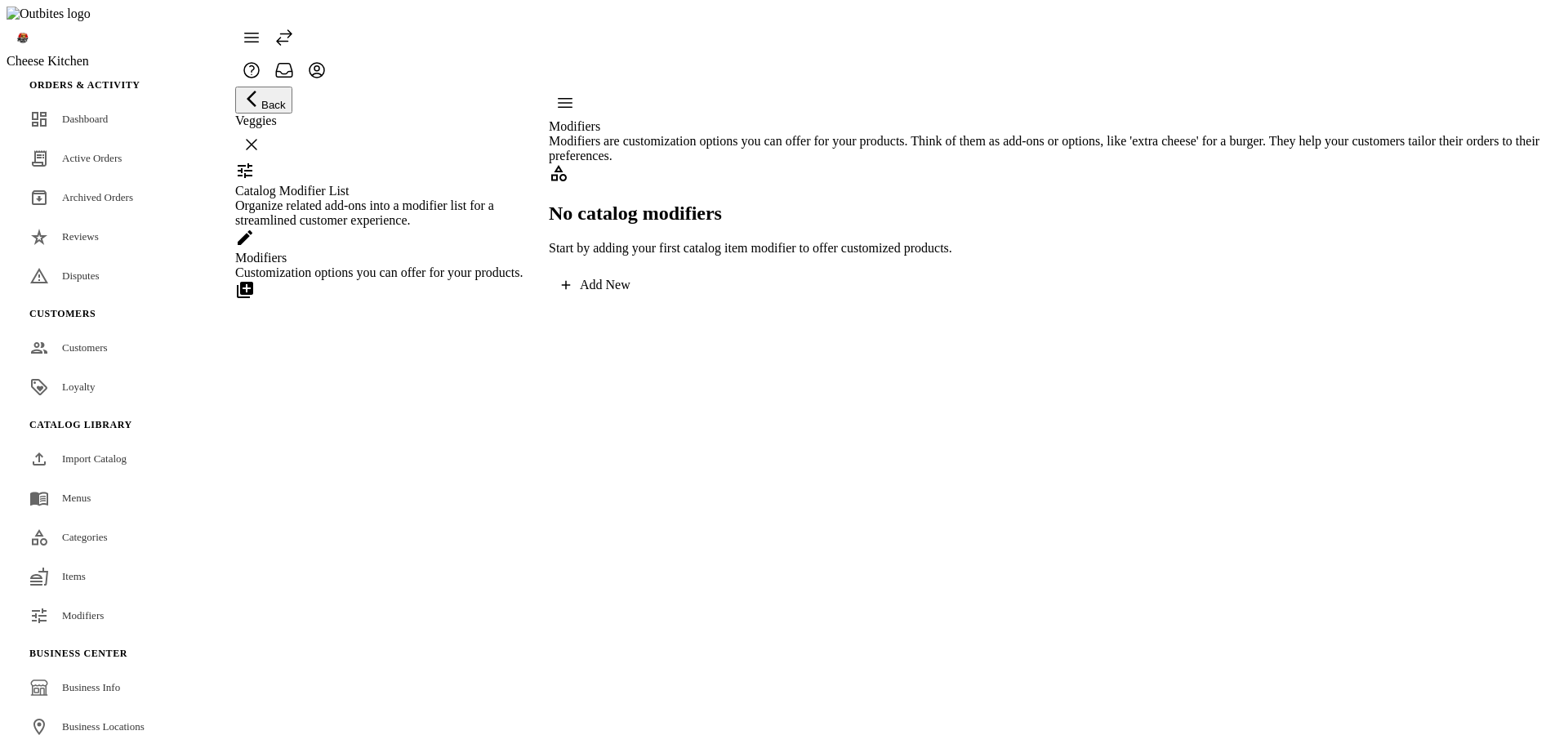
click at [630, 293] on div "Add New" at bounding box center [604, 285] width 51 height 15
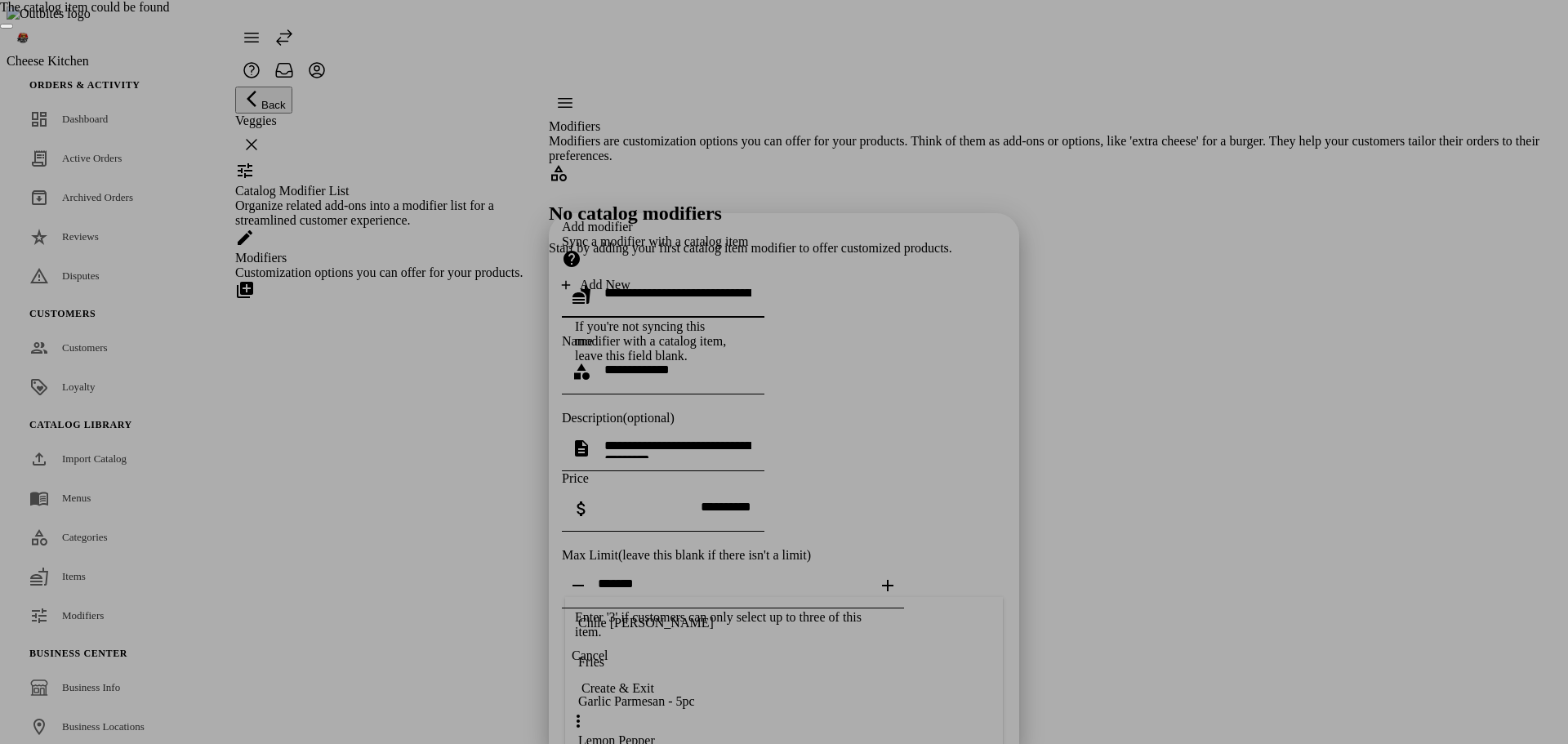
click at [13, 29] on button "Close" at bounding box center [6, 26] width 13 height 5
click at [673, 286] on input "text" at bounding box center [678, 293] width 147 height 14
click at [645, 164] on mat-option "Fries" at bounding box center [783, 168] width 438 height 39
type input "*****"
type textarea "**********"
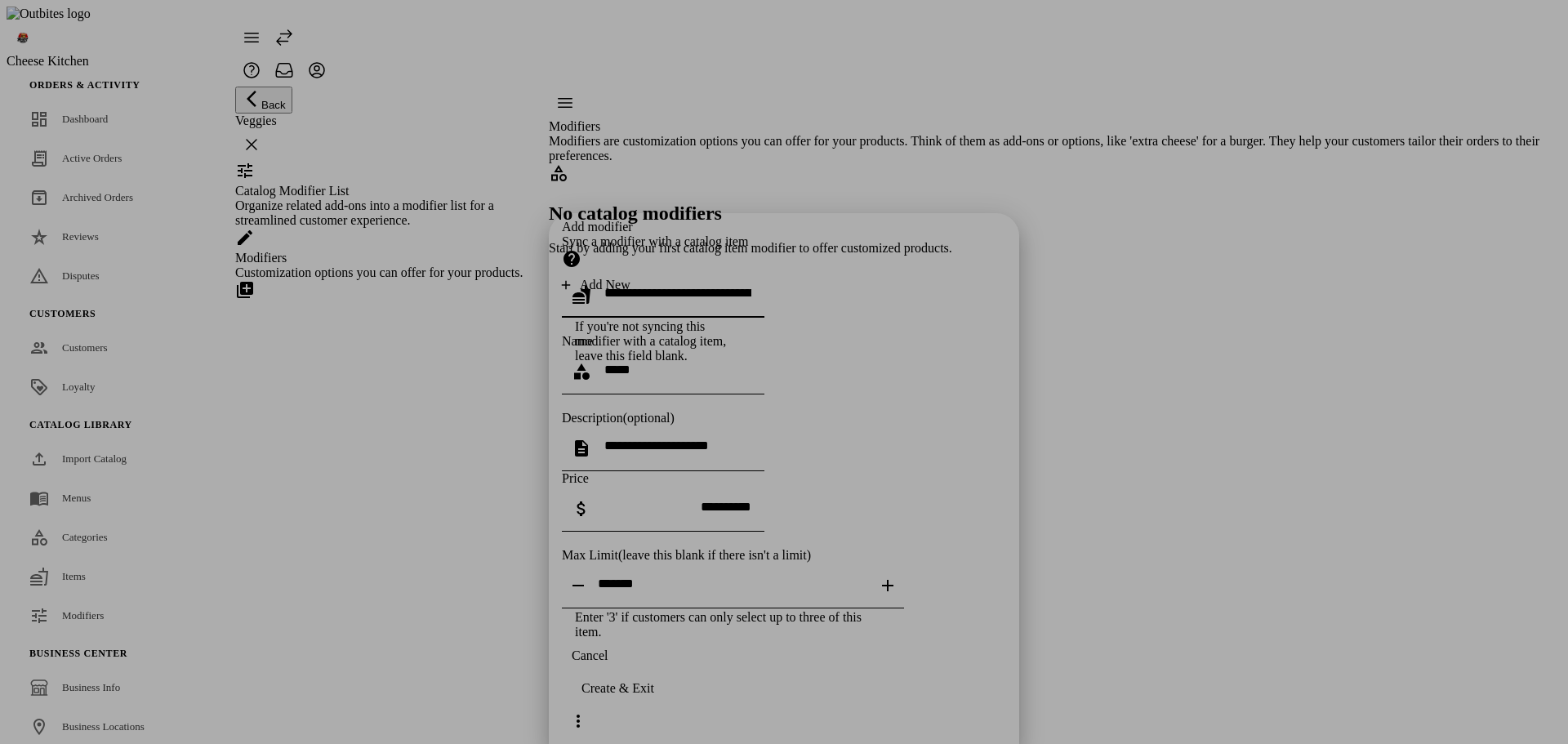
click at [708, 286] on input "text" at bounding box center [678, 293] width 147 height 14
click at [652, 242] on div "Lemon Pepper" at bounding box center [616, 246] width 76 height 15
type input "**********"
type textarea "**********"
drag, startPoint x: 793, startPoint y: 715, endPoint x: 780, endPoint y: 614, distance: 101.8
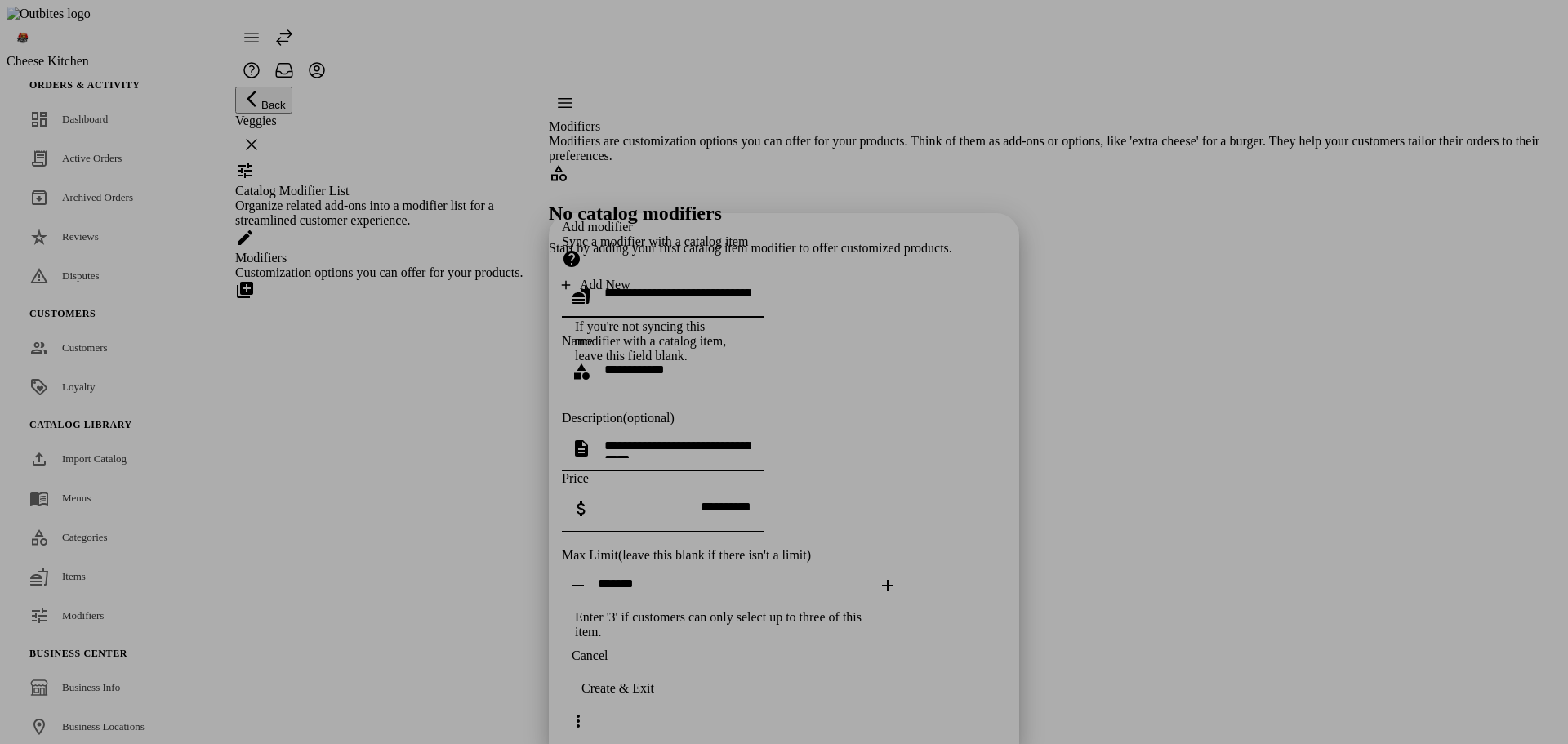
click at [607, 663] on span "Cancel" at bounding box center [589, 655] width 36 height 15
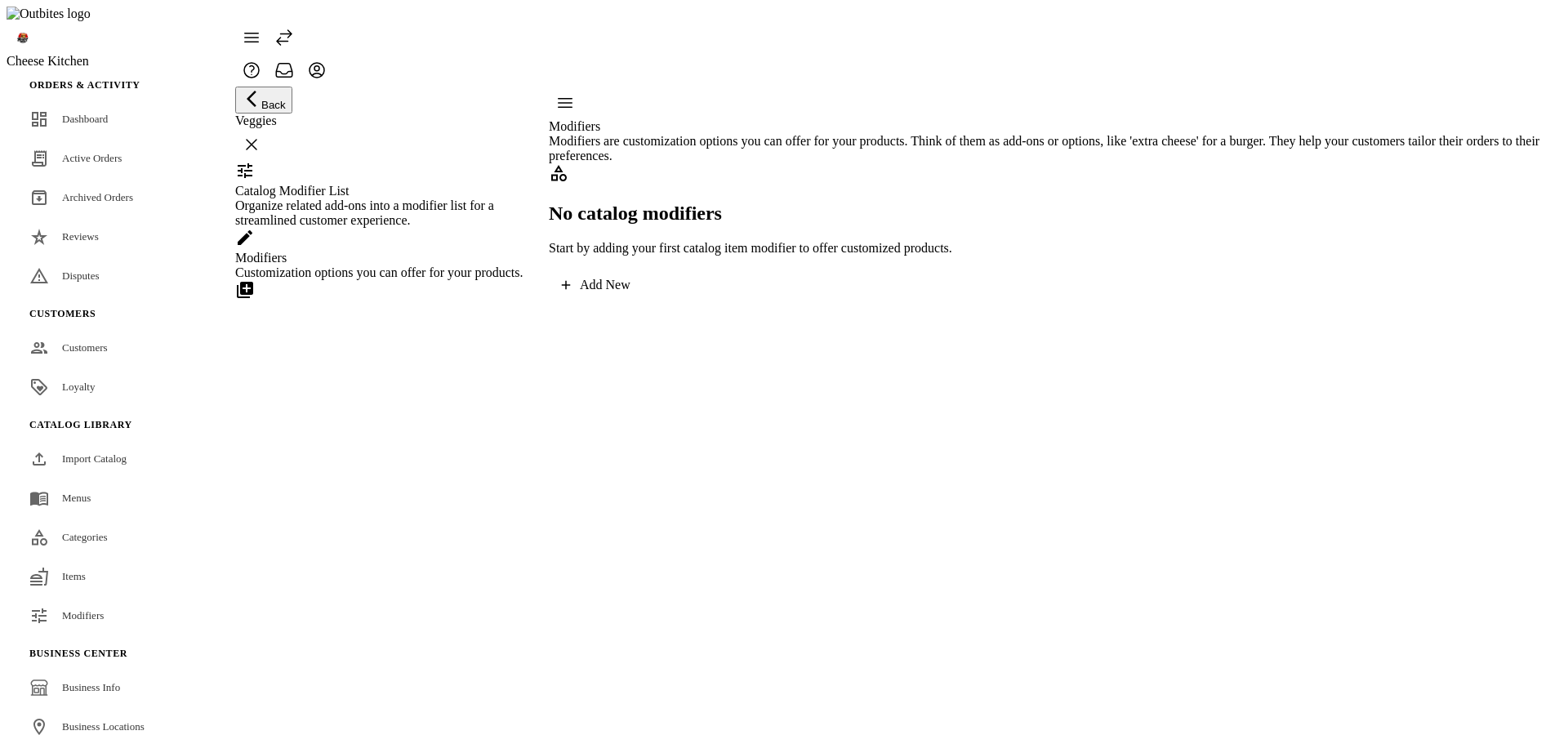
click at [643, 305] on span at bounding box center [595, 284] width 94 height 39
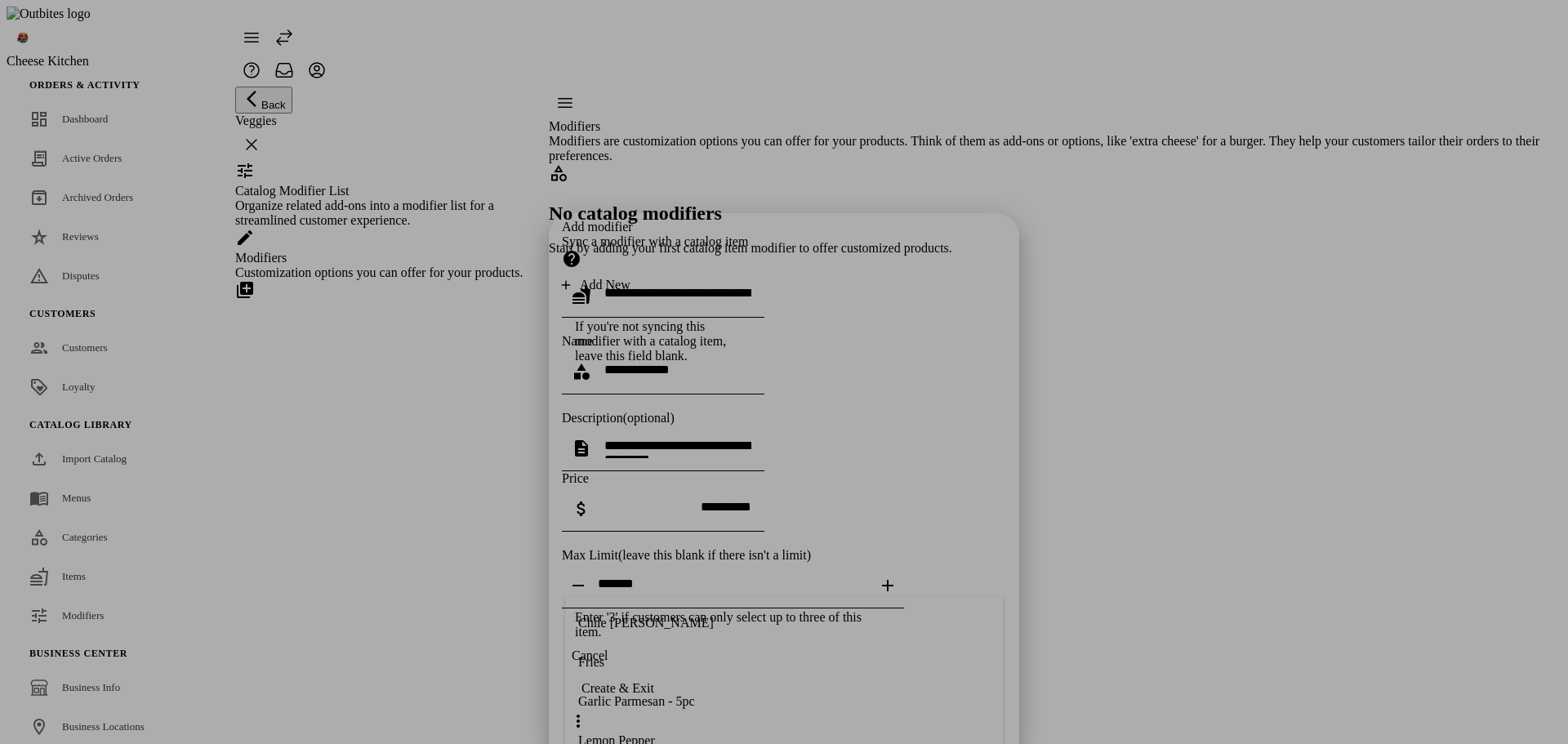
click at [725, 552] on div "Add modifier Sync a modifier with a catalog item If you're not syncing this mod…" at bounding box center [784, 429] width 445 height 420
click at [695, 272] on div at bounding box center [678, 295] width 147 height 46
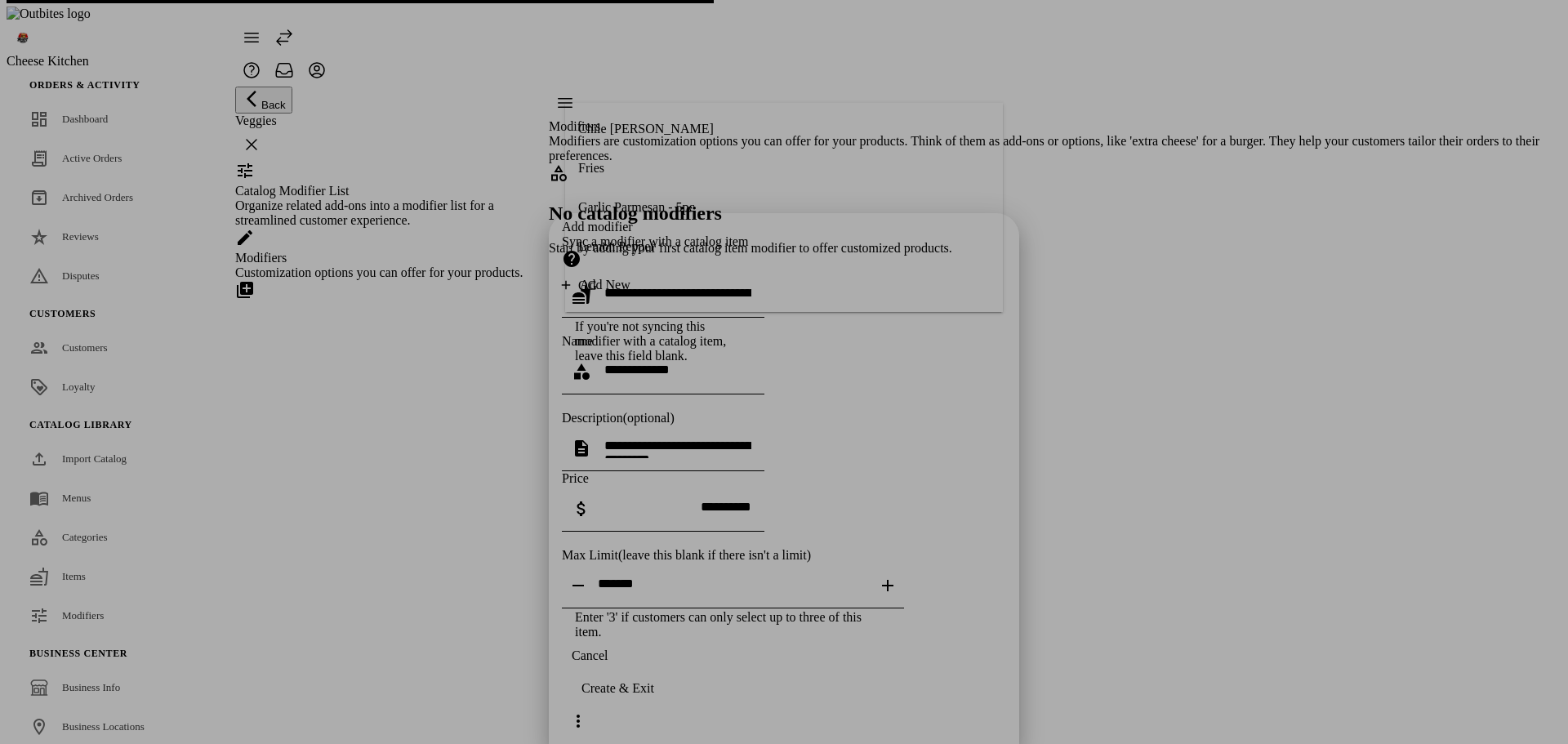
click at [682, 170] on mat-option "Fries" at bounding box center [783, 168] width 438 height 39
type input "*****"
type textarea "**********"
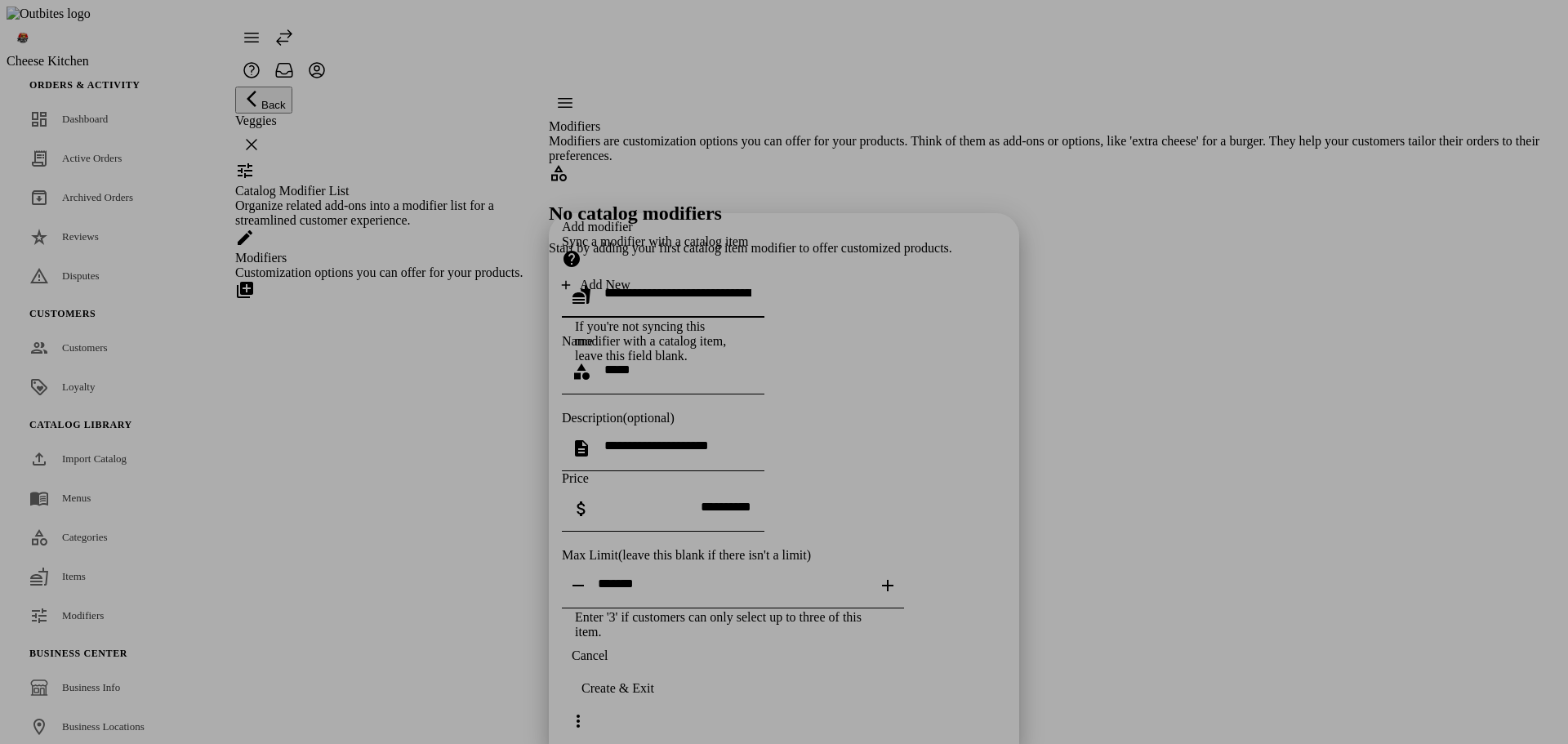
click at [693, 286] on input "text" at bounding box center [678, 293] width 147 height 14
type input "*"
click at [851, 491] on div "**********" at bounding box center [784, 429] width 445 height 420
click at [617, 676] on span "button" at bounding box center [589, 655] width 56 height 39
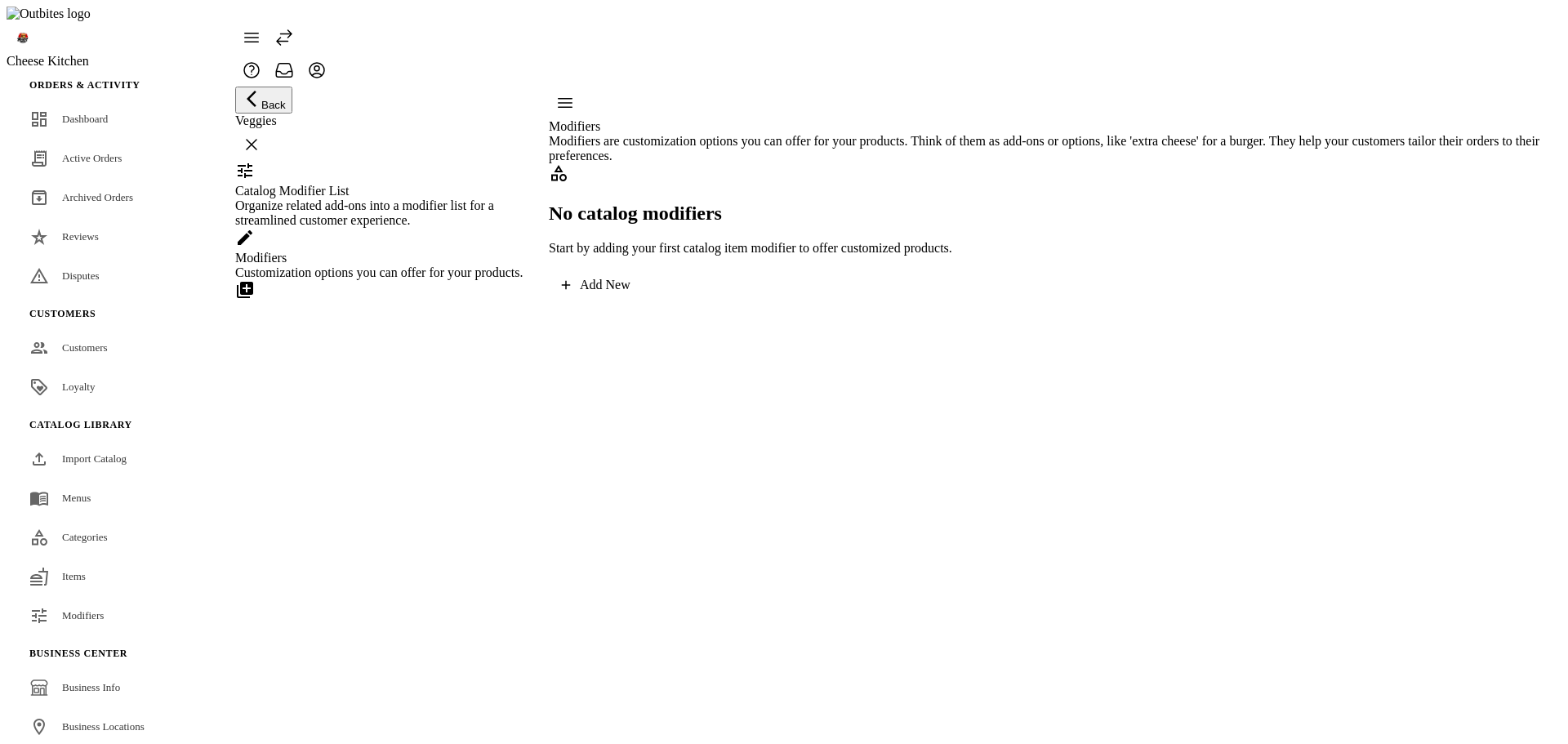
click at [766, 302] on div "No catalog modifiers Start by adding your first catalog item modifier to offer …" at bounding box center [1055, 232] width 1012 height 138
click at [630, 293] on div "Add New" at bounding box center [604, 285] width 51 height 15
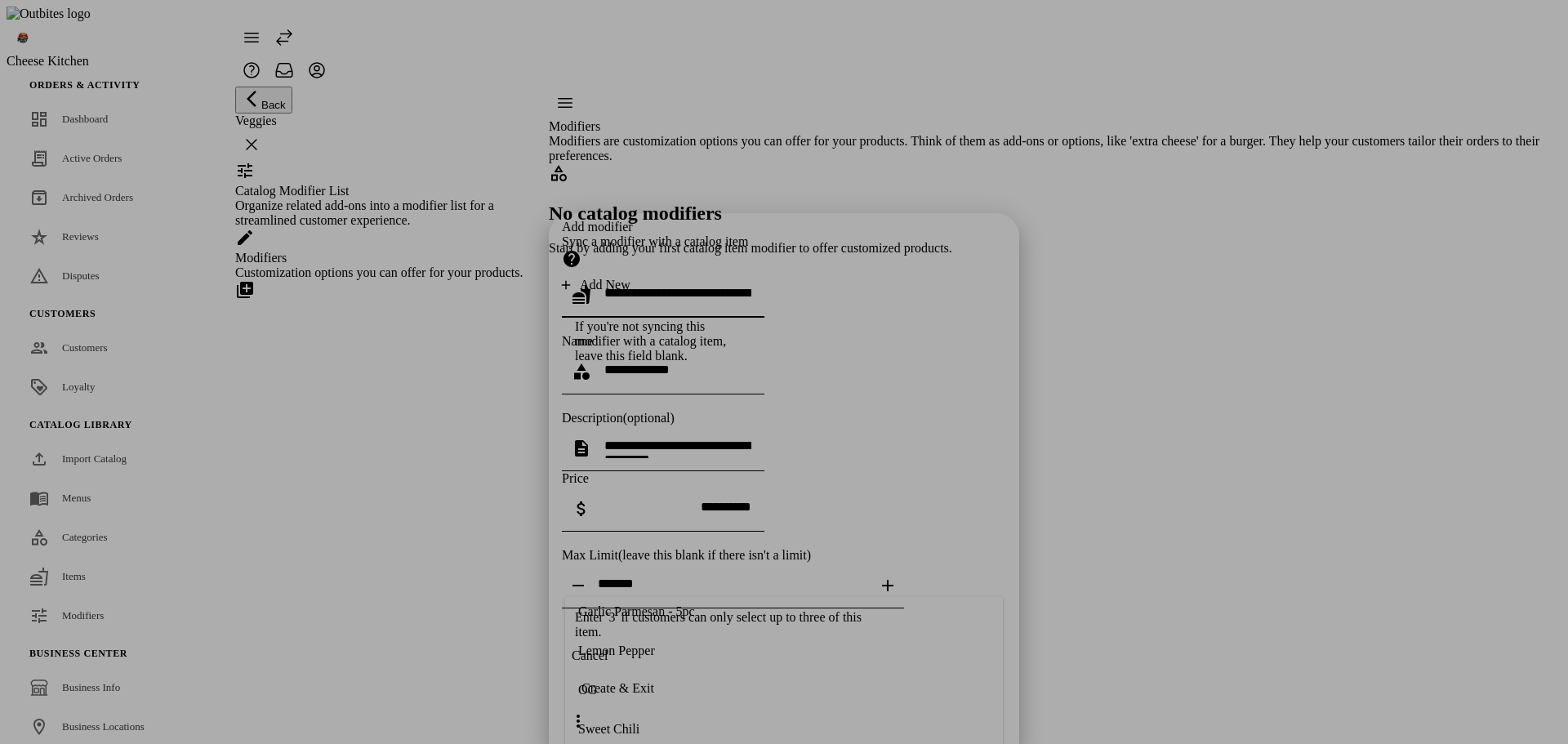
scroll to position [117, 0]
click at [857, 527] on div "Add modifier Sync a modifier with a catalog item If you're not syncing this mod…" at bounding box center [784, 429] width 445 height 420
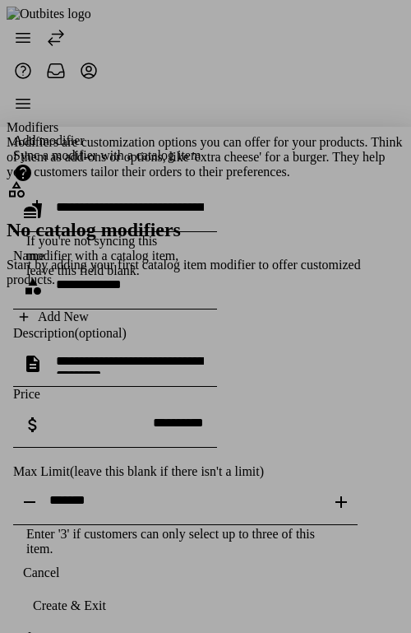
click at [190, 626] on div "Cancel Create & Exit" at bounding box center [205, 605] width 385 height 99
click at [69, 592] on span "button" at bounding box center [41, 572] width 56 height 39
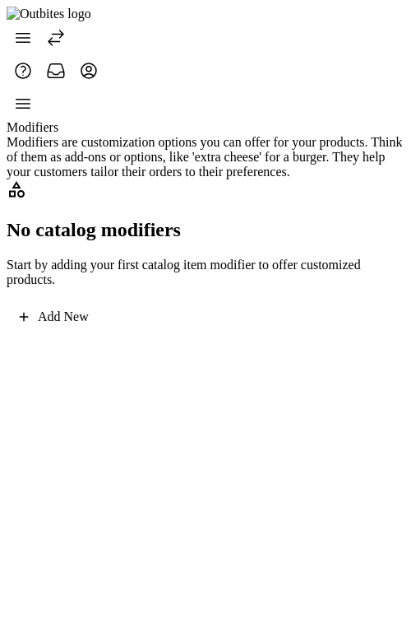
click at [190, 333] on div "No catalog modifiers Start by adding your first catalog item modifier to offer …" at bounding box center [206, 256] width 398 height 154
click at [89, 324] on div "Add New" at bounding box center [63, 316] width 51 height 15
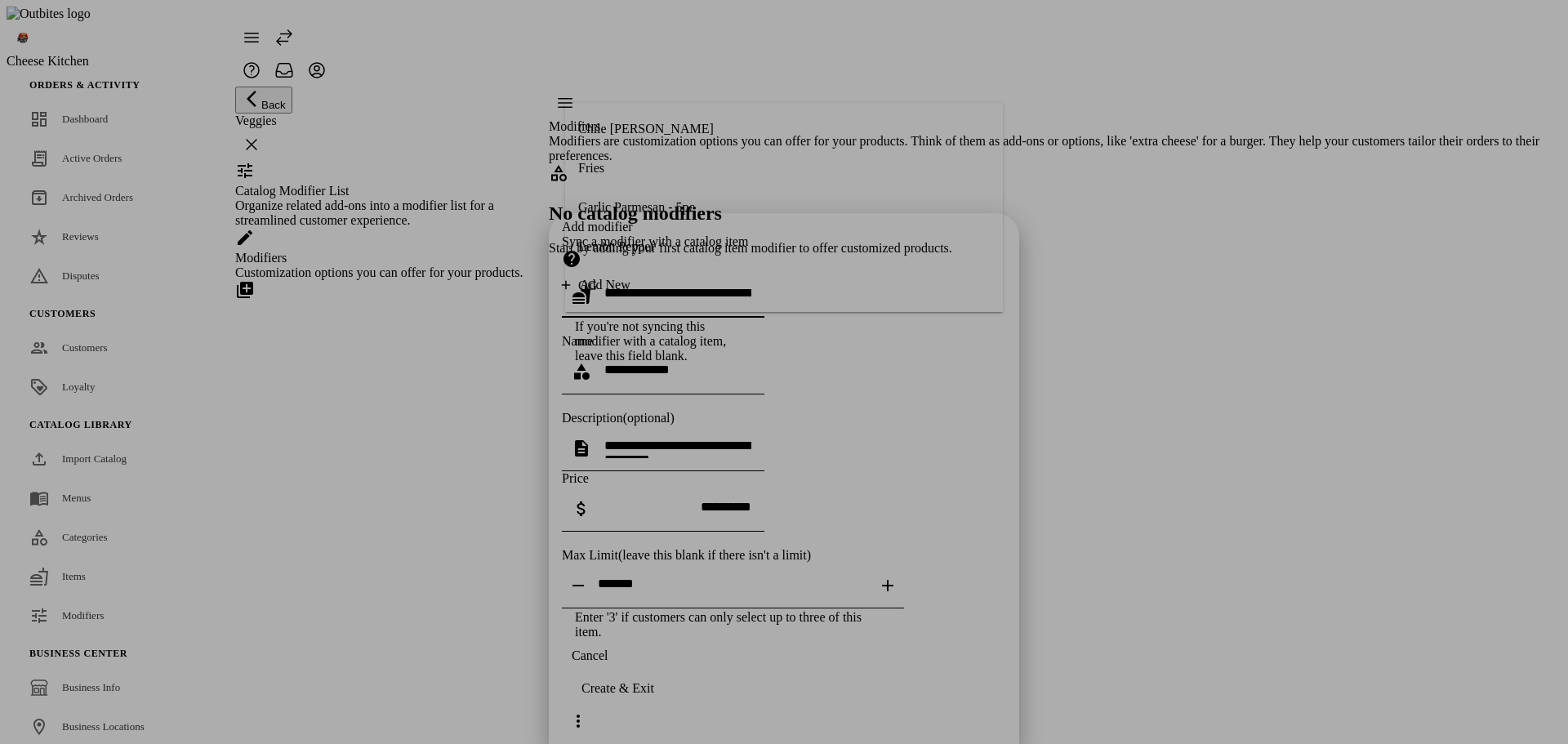
click at [1254, 329] on div at bounding box center [784, 372] width 1568 height 744
click at [1255, 329] on div at bounding box center [784, 372] width 1568 height 744
click at [1250, 305] on div at bounding box center [784, 372] width 1568 height 744
drag, startPoint x: 812, startPoint y: 721, endPoint x: 819, endPoint y: 709, distance: 13.9
click at [617, 672] on button "Cancel" at bounding box center [589, 655] width 56 height 33
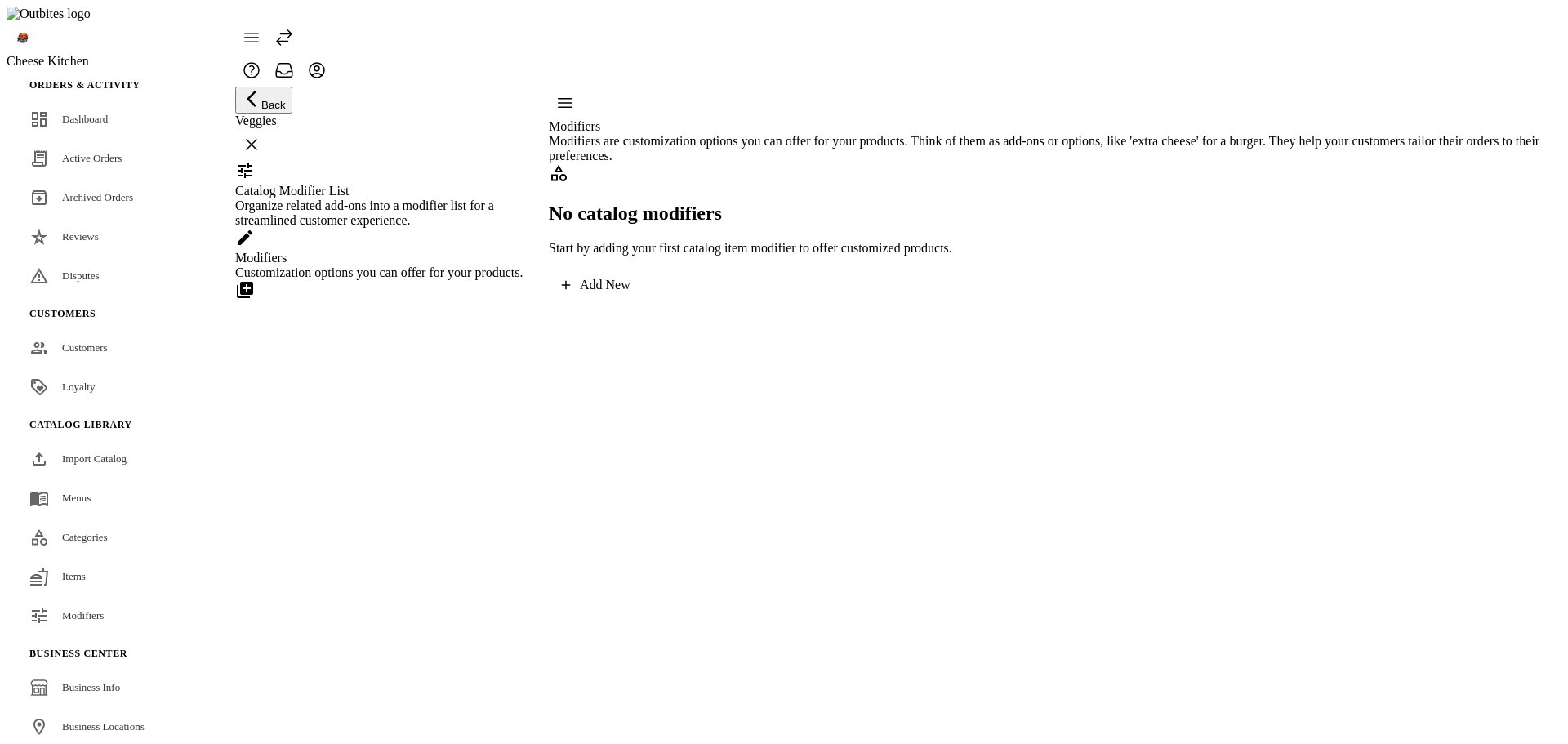
click at [630, 293] on div "Add New" at bounding box center [604, 285] width 51 height 15
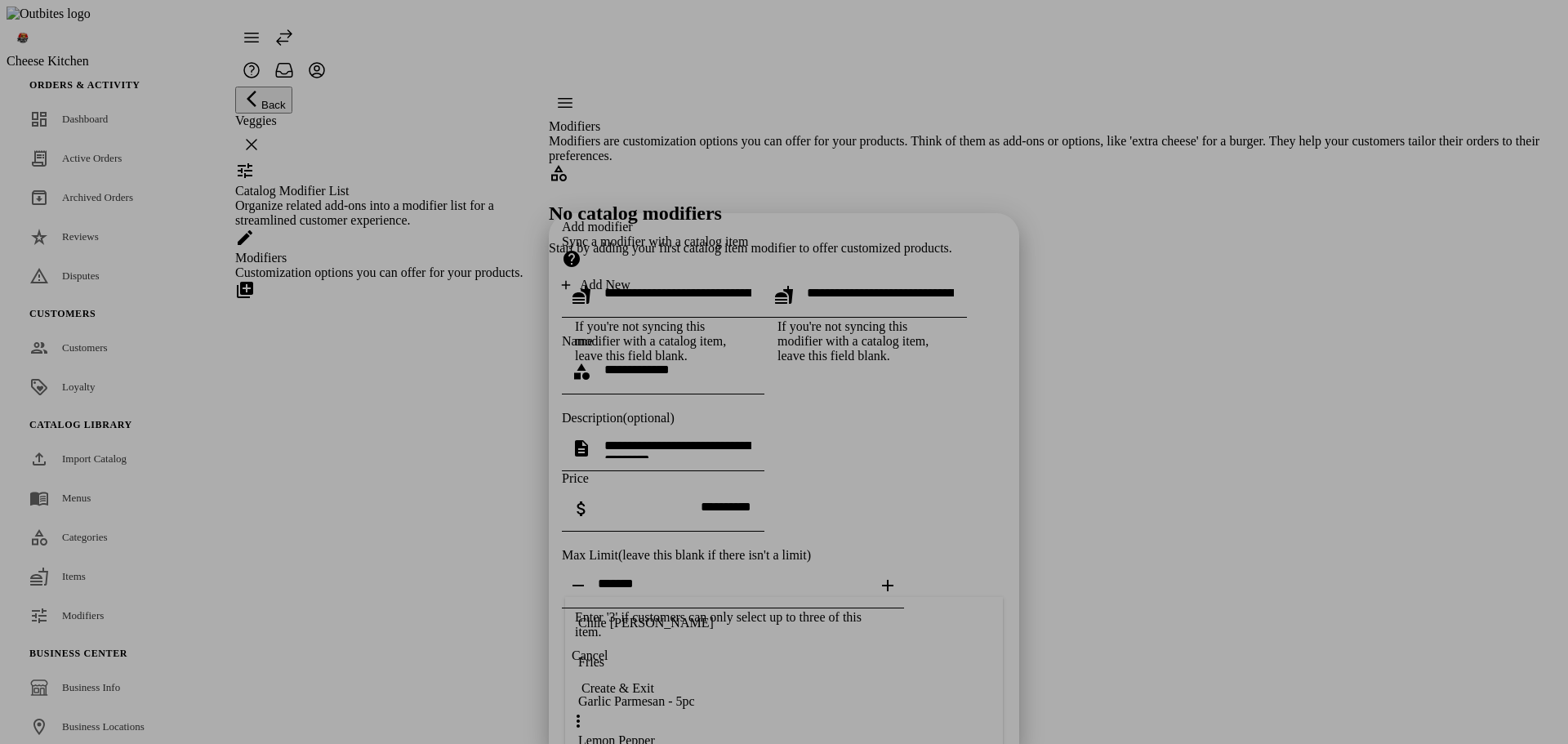
click at [813, 554] on div "Add modifier Sync a modifier with a catalog item If you're not syncing this mod…" at bounding box center [784, 429] width 445 height 420
click at [745, 286] on input "text" at bounding box center [678, 293] width 147 height 14
click at [711, 595] on div "Add modifier Sync a modifier with a catalog item If you're not syncing this mod…" at bounding box center [784, 429] width 445 height 420
click at [807, 286] on input "text" at bounding box center [880, 293] width 147 height 14
click at [652, 584] on div "Add modifier Sync a modifier with a catalog item If you're not syncing this mod…" at bounding box center [784, 429] width 445 height 420
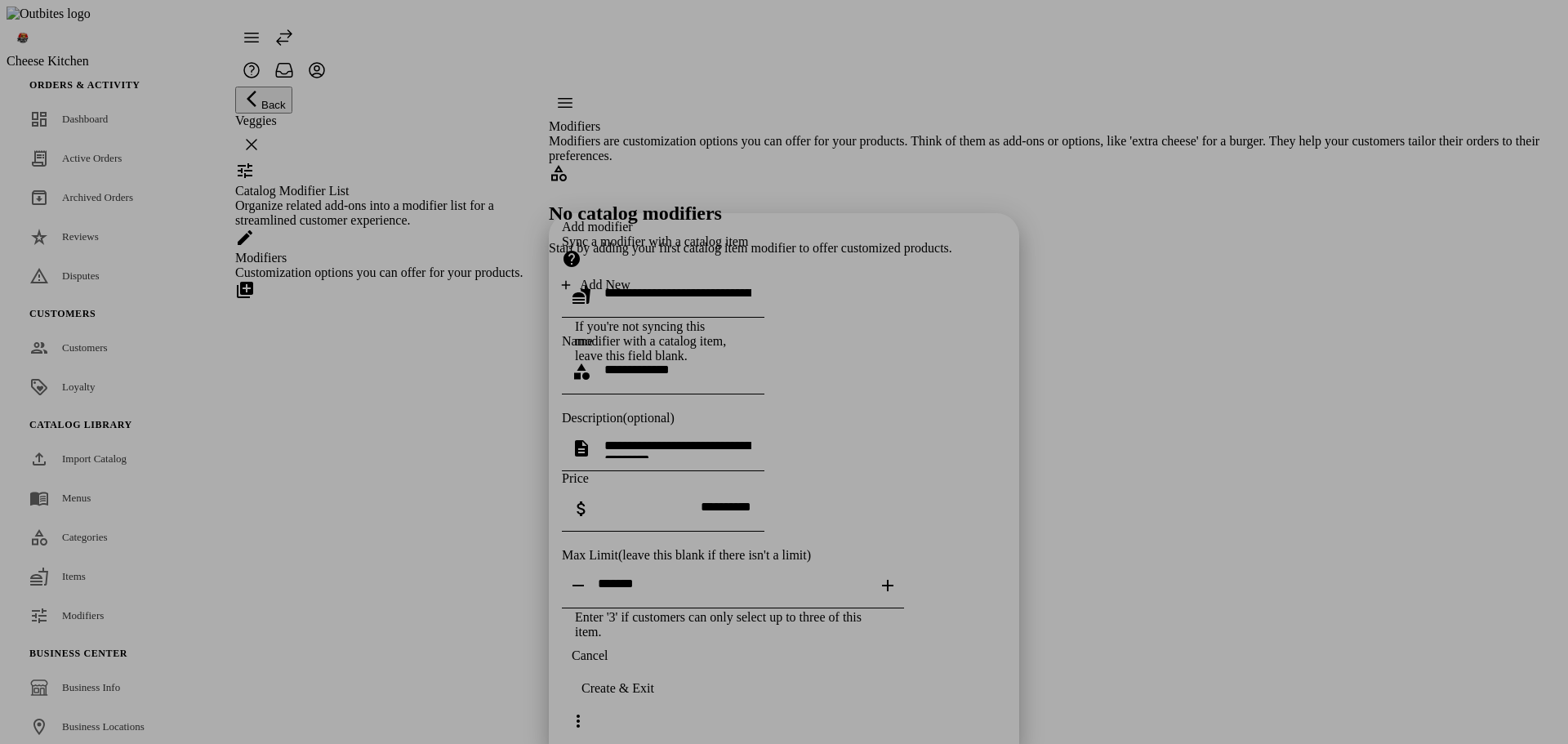
drag, startPoint x: 827, startPoint y: 693, endPoint x: 819, endPoint y: 698, distance: 9.4
click at [826, 693] on div "Cancel Create & Exit" at bounding box center [784, 687] width 445 height 98
drag, startPoint x: 817, startPoint y: 702, endPoint x: 1069, endPoint y: 569, distance: 284.9
click at [617, 676] on span "button" at bounding box center [589, 655] width 56 height 39
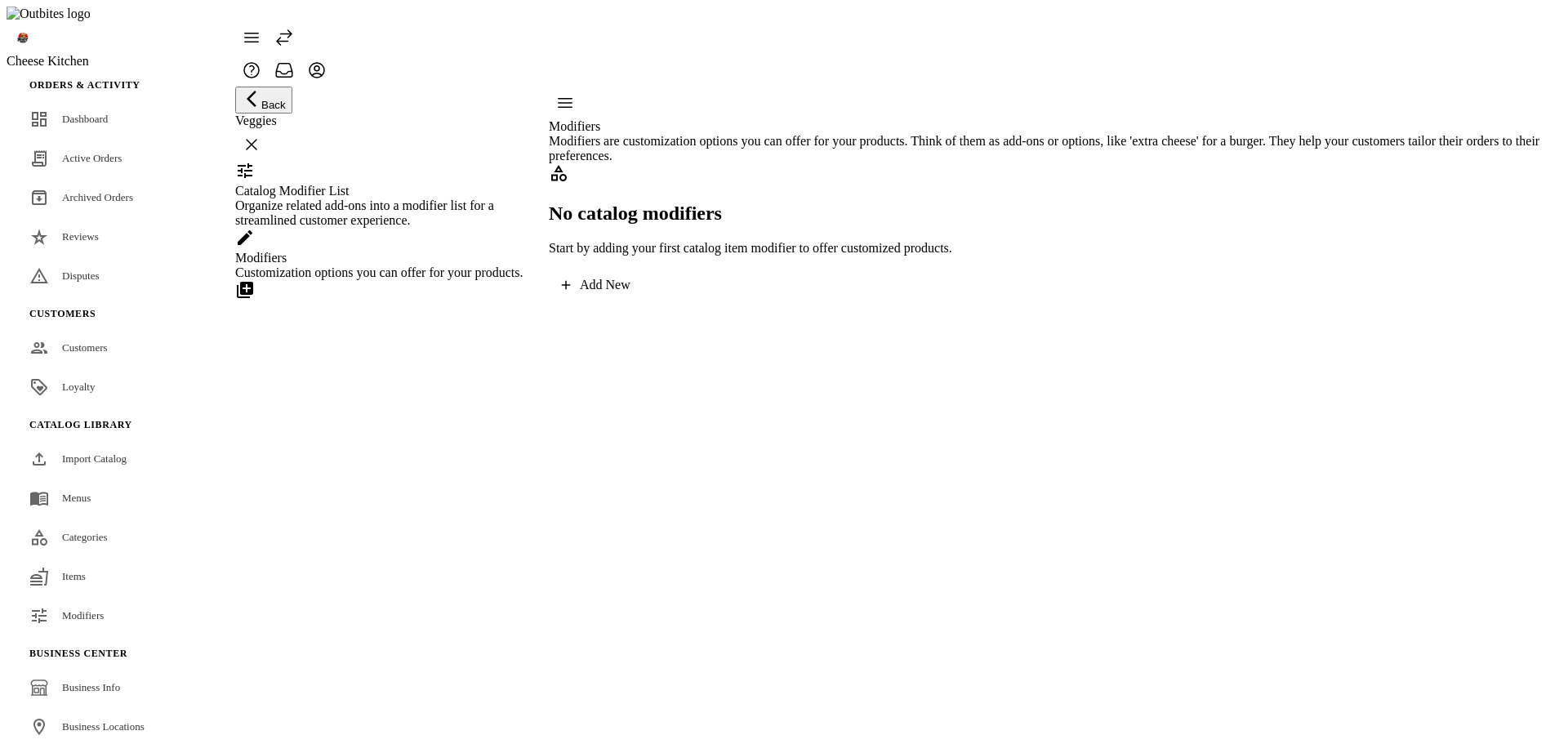
click at [1133, 302] on div "Modifiers Modifiers are customization options you can offer for your products. …" at bounding box center [1055, 193] width 1012 height 214
click at [630, 293] on div "Add New" at bounding box center [604, 285] width 51 height 15
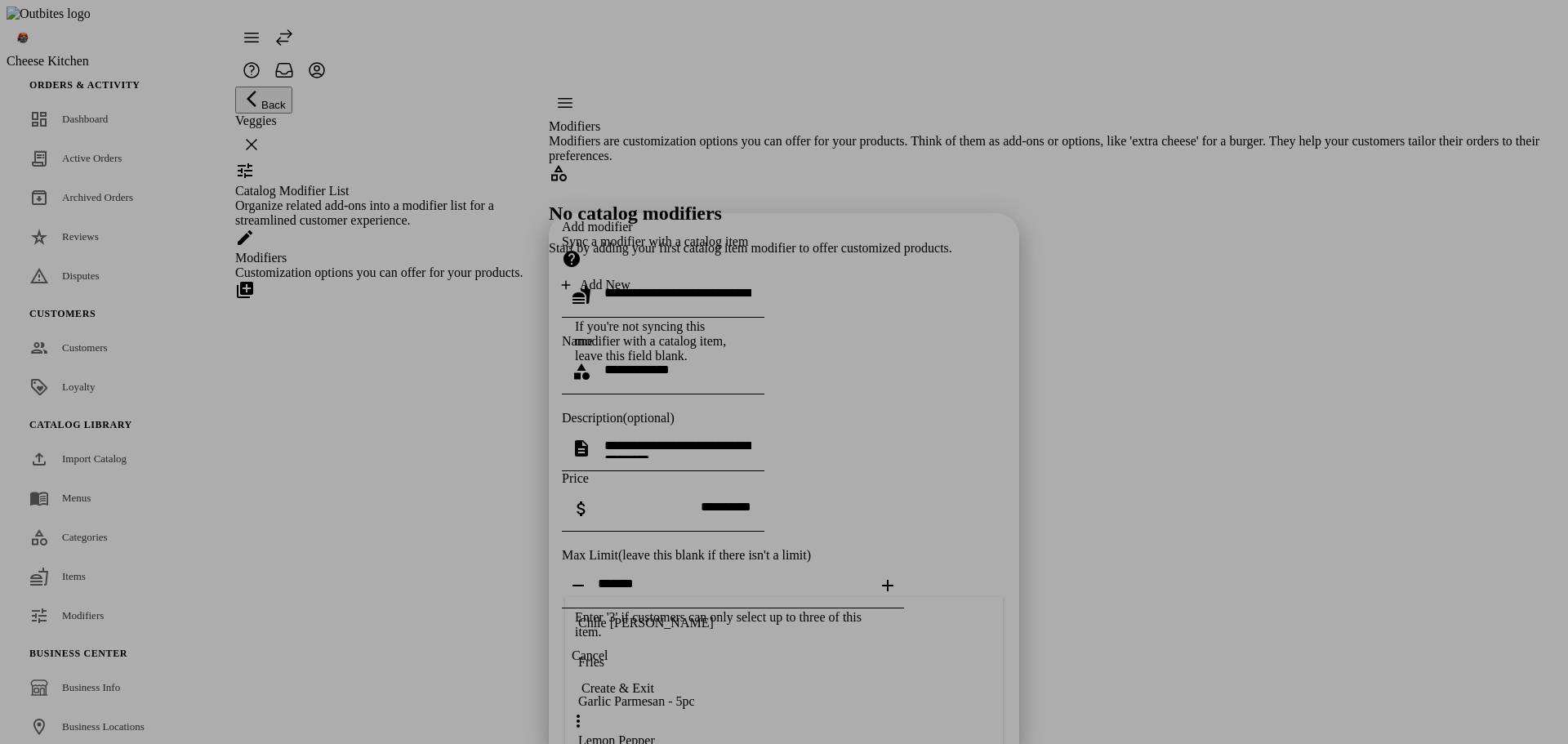
click at [1145, 583] on div at bounding box center [784, 372] width 1568 height 744
click at [1176, 557] on div at bounding box center [784, 372] width 1568 height 744
click at [1136, 529] on div at bounding box center [784, 372] width 1568 height 744
click at [1142, 526] on div at bounding box center [784, 372] width 1568 height 744
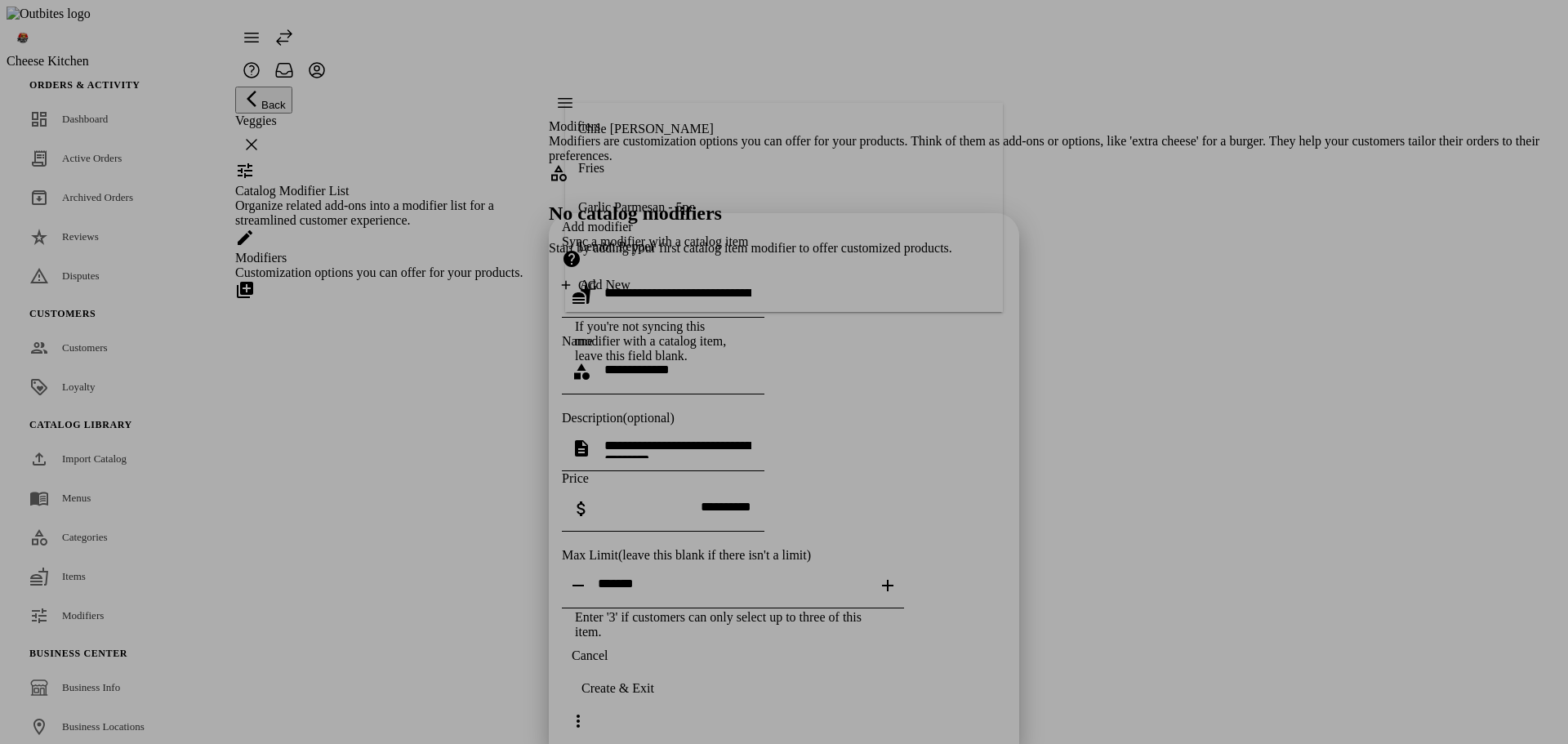
click at [1142, 526] on div at bounding box center [784, 372] width 1568 height 744
click at [701, 533] on div "Add modifier Sync a modifier with a catalog item If you're not syncing this mod…" at bounding box center [784, 429] width 445 height 420
click at [1195, 296] on div at bounding box center [784, 372] width 1568 height 744
click at [832, 562] on div "Add modifier Sync a modifier with a catalog item If you're not syncing this mod…" at bounding box center [784, 429] width 445 height 420
drag, startPoint x: 738, startPoint y: 80, endPoint x: 643, endPoint y: 139, distance: 111.8
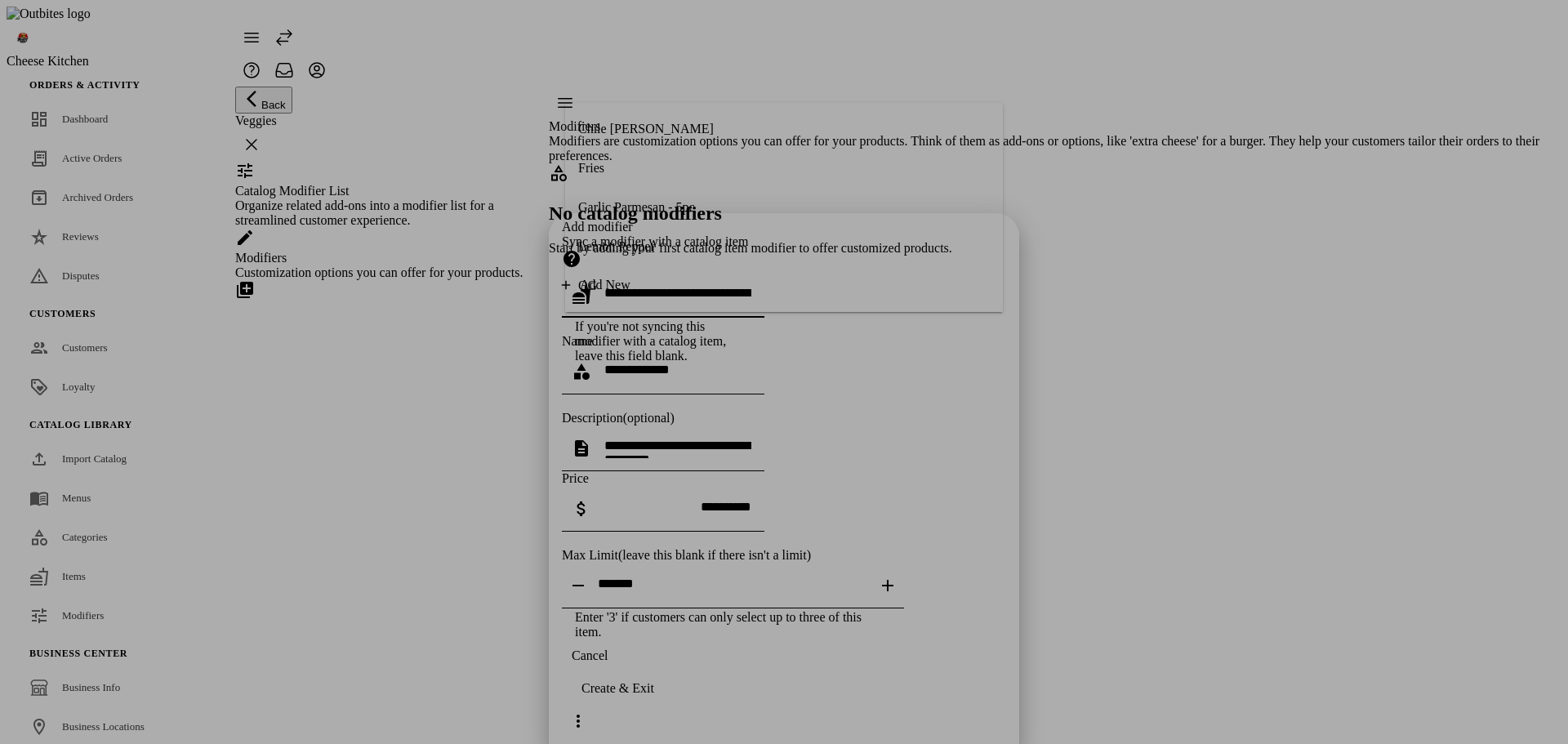
click at [738, 286] on input "text" at bounding box center [678, 293] width 147 height 14
click at [620, 166] on mat-option "Fries" at bounding box center [783, 168] width 438 height 39
type input "*****"
type textarea "**********"
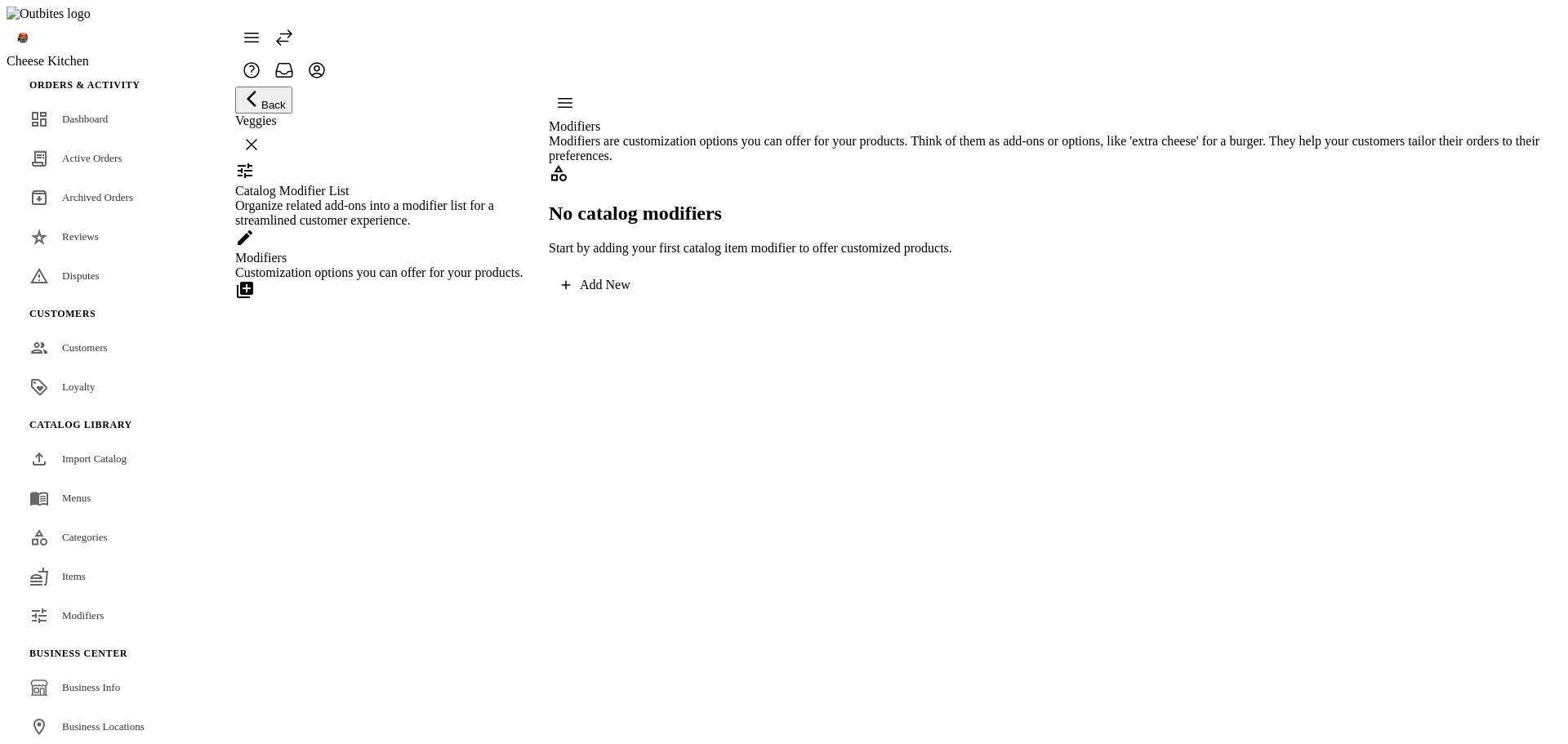
click at [630, 293] on div "Add New" at bounding box center [604, 285] width 51 height 15
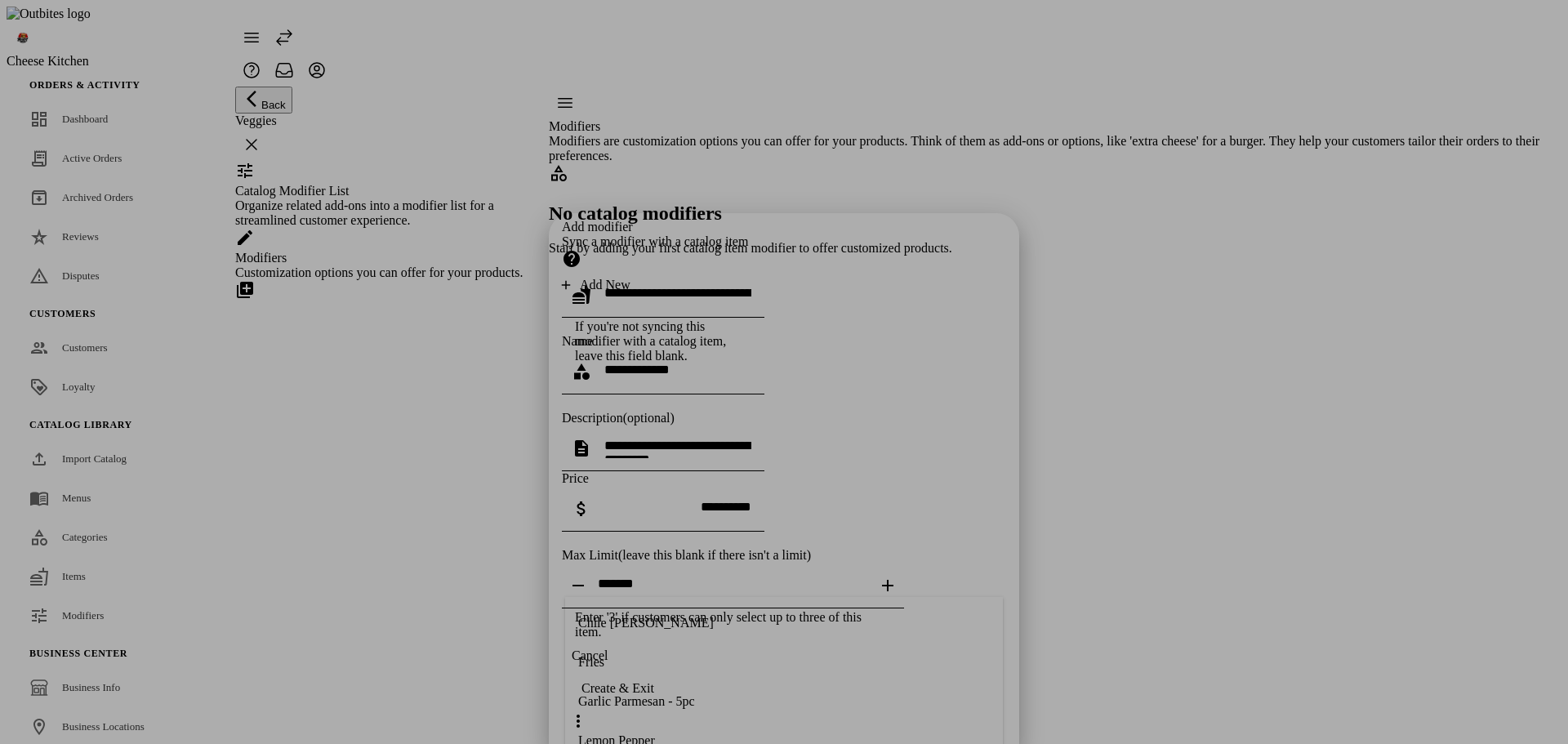
click at [772, 498] on div "Add modifier Sync a modifier with a catalog item If you're not syncing this mod…" at bounding box center [784, 429] width 445 height 420
click at [730, 272] on div at bounding box center [678, 295] width 147 height 46
click at [717, 126] on mat-option "Chile [PERSON_NAME]" at bounding box center [783, 128] width 438 height 39
type input "**********"
type textarea "**********"
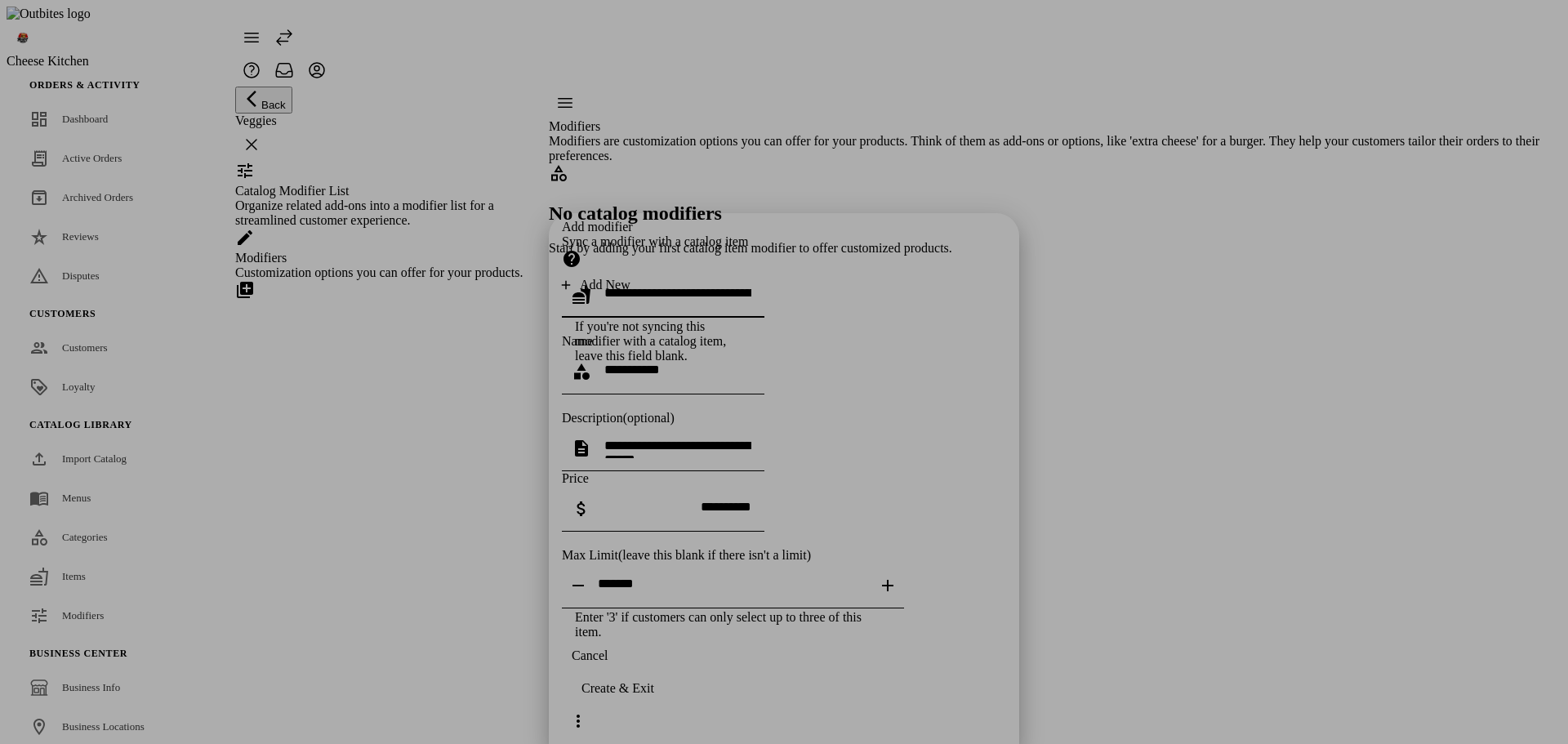
click at [751, 286] on input "text" at bounding box center [678, 293] width 147 height 14
click at [712, 288] on mat-option "OG" at bounding box center [783, 285] width 438 height 39
type input "**"
type textarea "**********"
click at [617, 676] on span "button" at bounding box center [589, 655] width 56 height 39
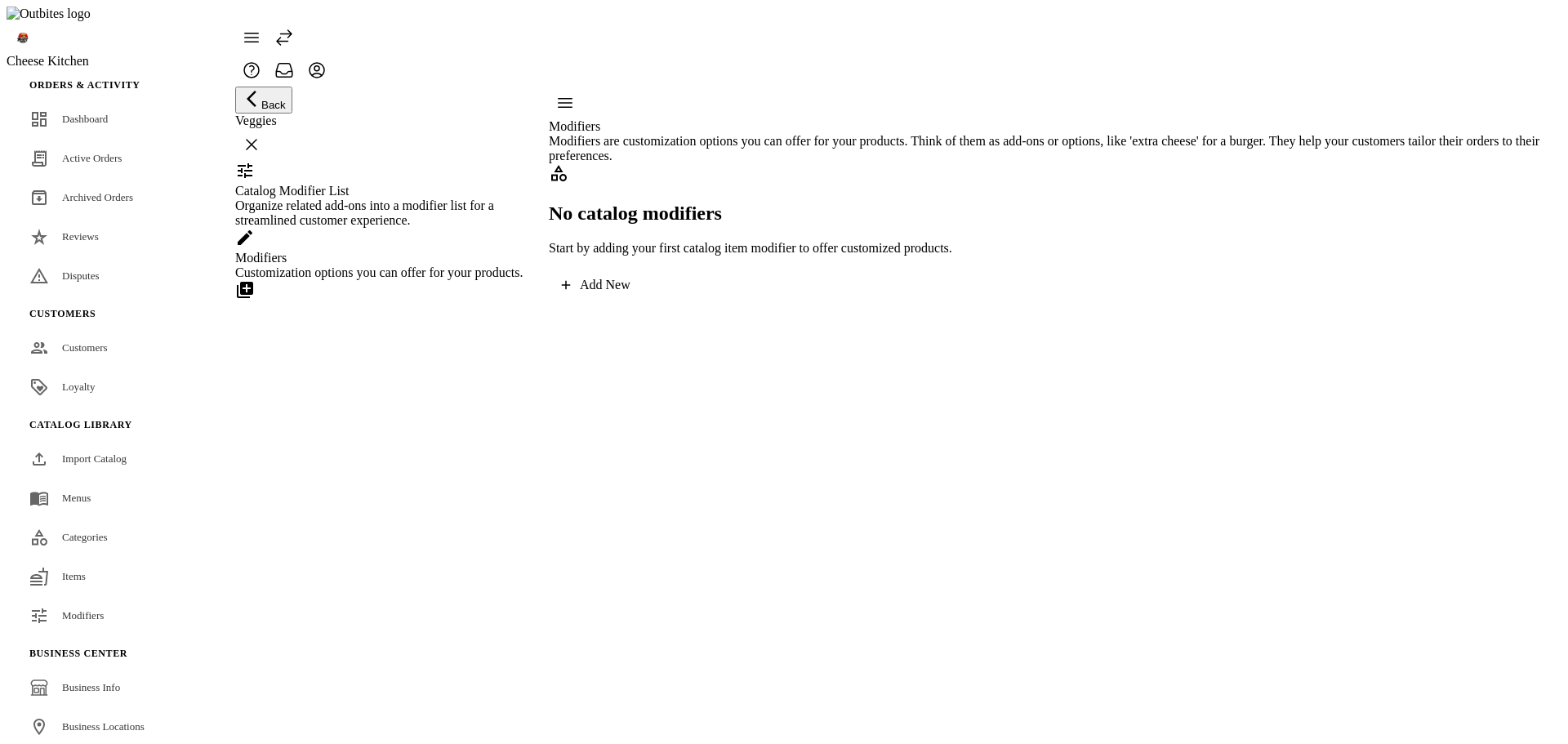
click at [776, 302] on div "No catalog modifiers Start by adding your first catalog item modifier to offer …" at bounding box center [1055, 232] width 1012 height 138
click at [630, 293] on div "Add New" at bounding box center [604, 285] width 51 height 15
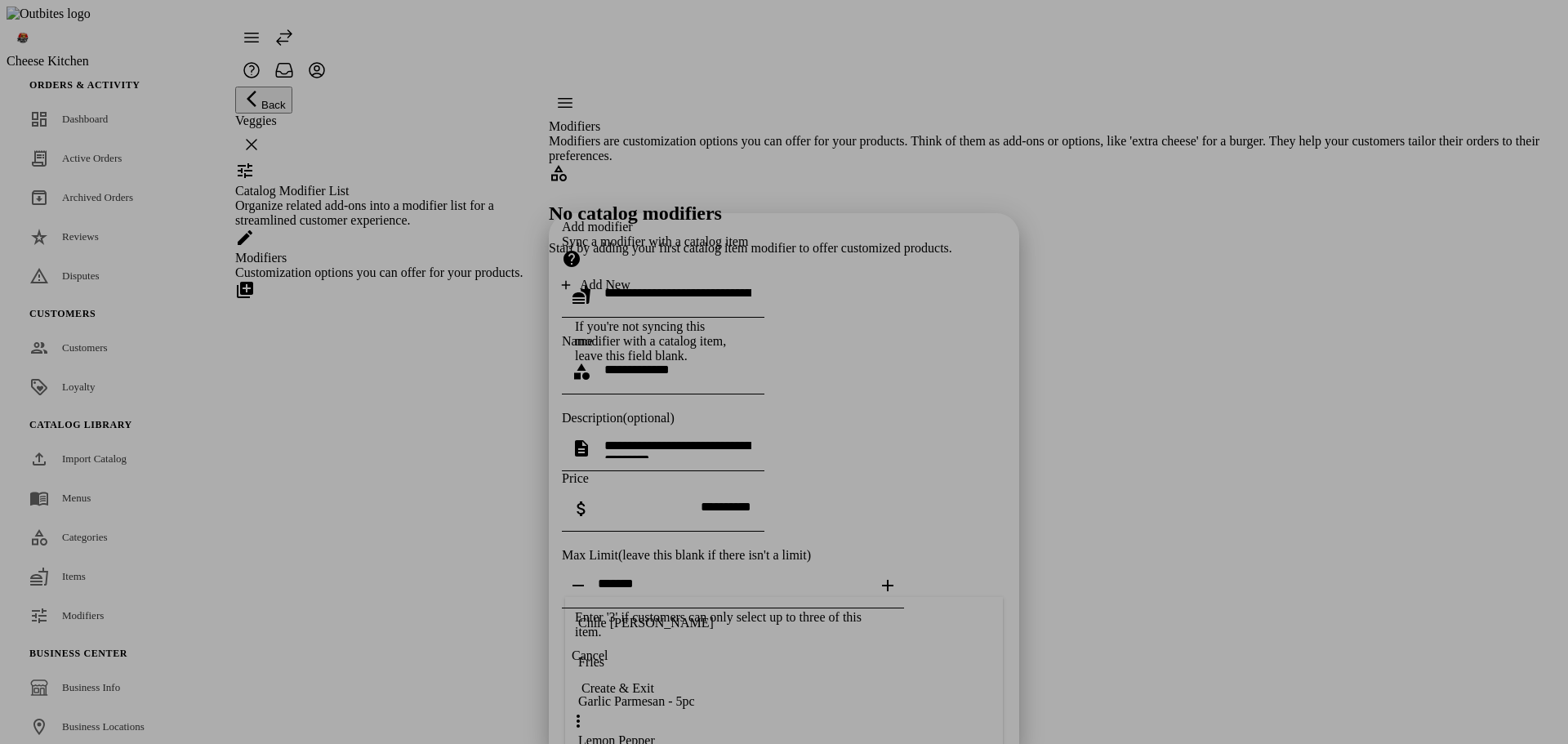
click at [582, 249] on icon at bounding box center [572, 259] width 20 height 20
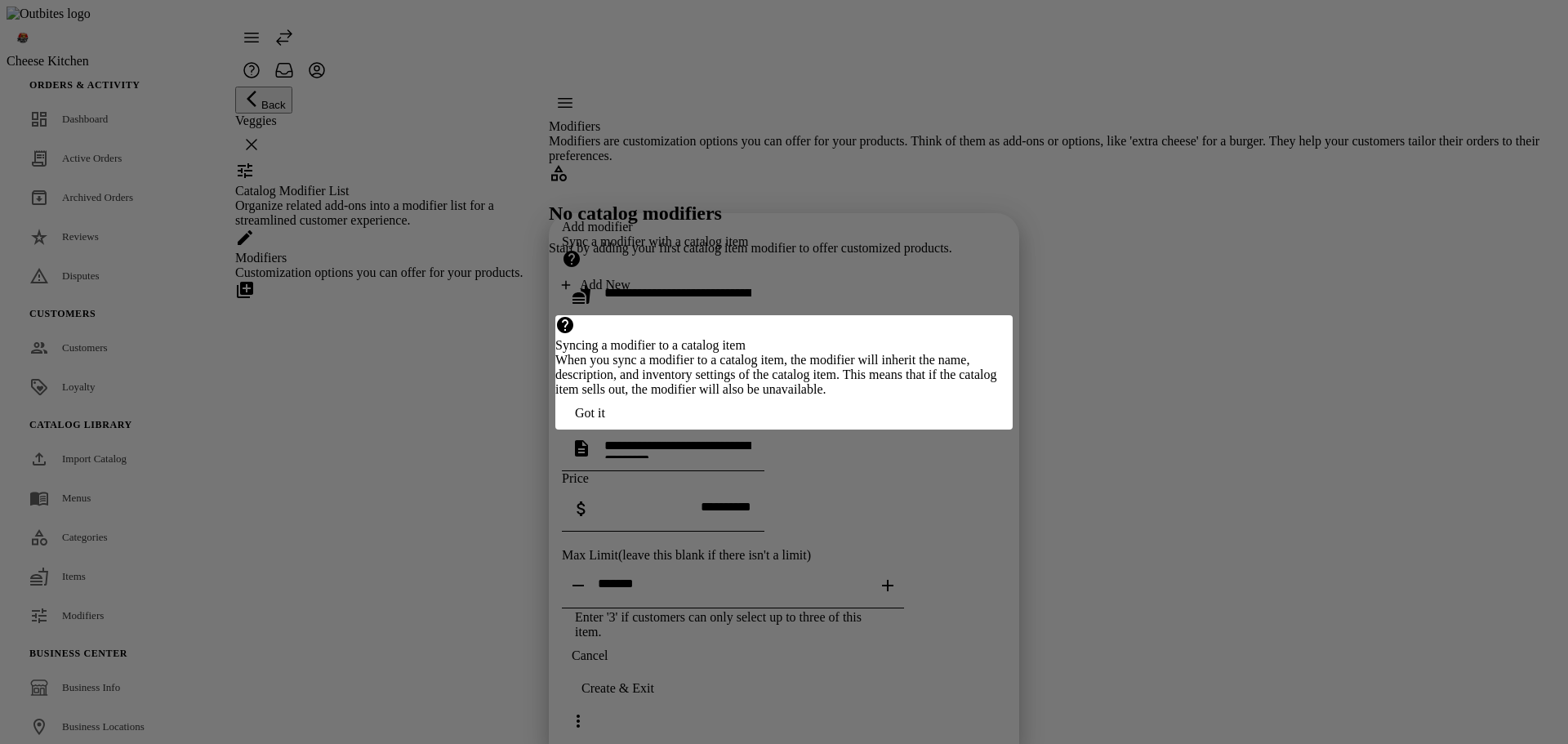
click at [605, 421] on span "Got it" at bounding box center [589, 413] width 30 height 15
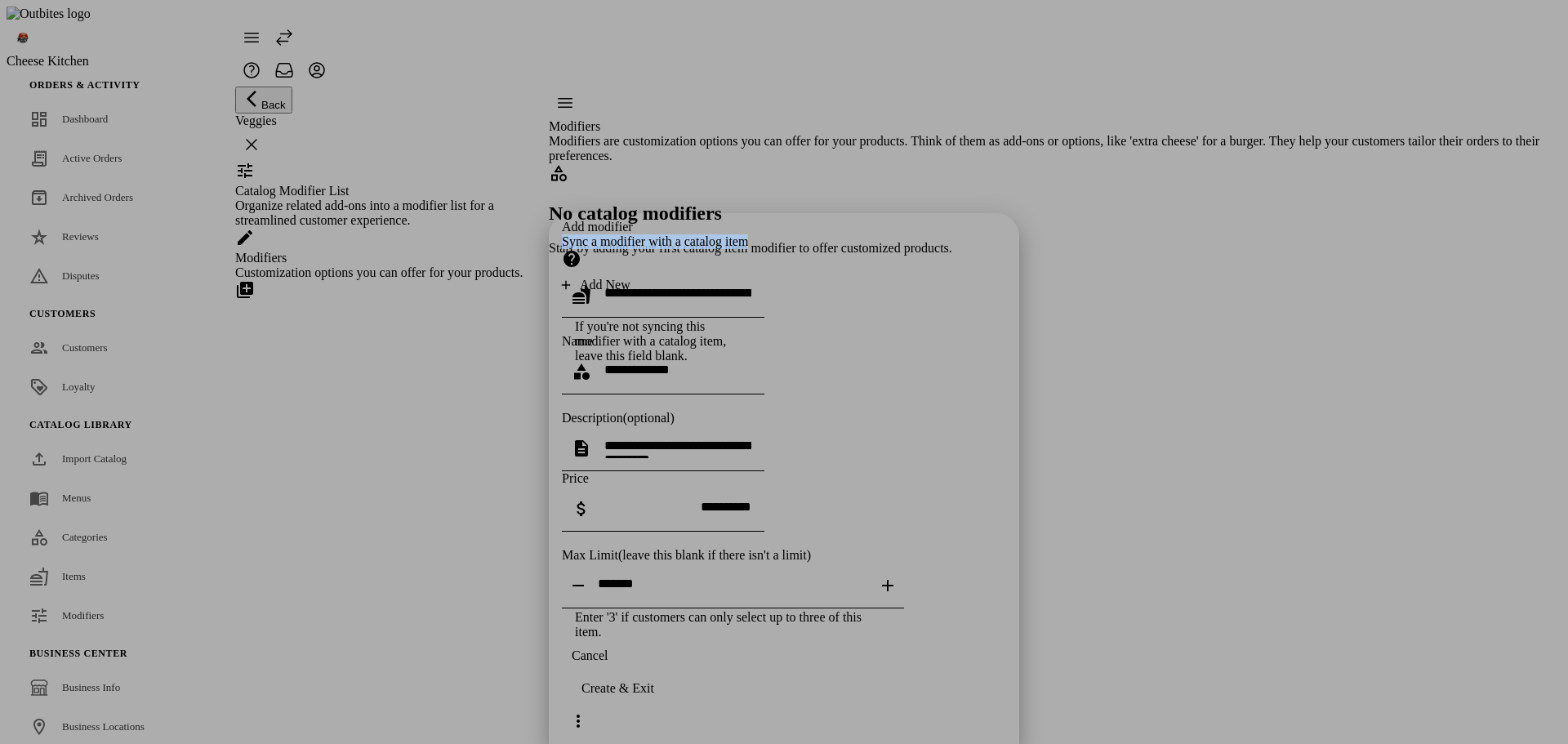
drag, startPoint x: 699, startPoint y: 51, endPoint x: 842, endPoint y: 49, distance: 143.0
click at [842, 234] on div "Sync a modifier with a catalog item" at bounding box center [784, 253] width 445 height 38
copy div "Sync a modifier with a catalog item"
click at [726, 286] on input "text" at bounding box center [678, 293] width 147 height 14
click at [722, 166] on mat-option "Fries" at bounding box center [783, 168] width 438 height 39
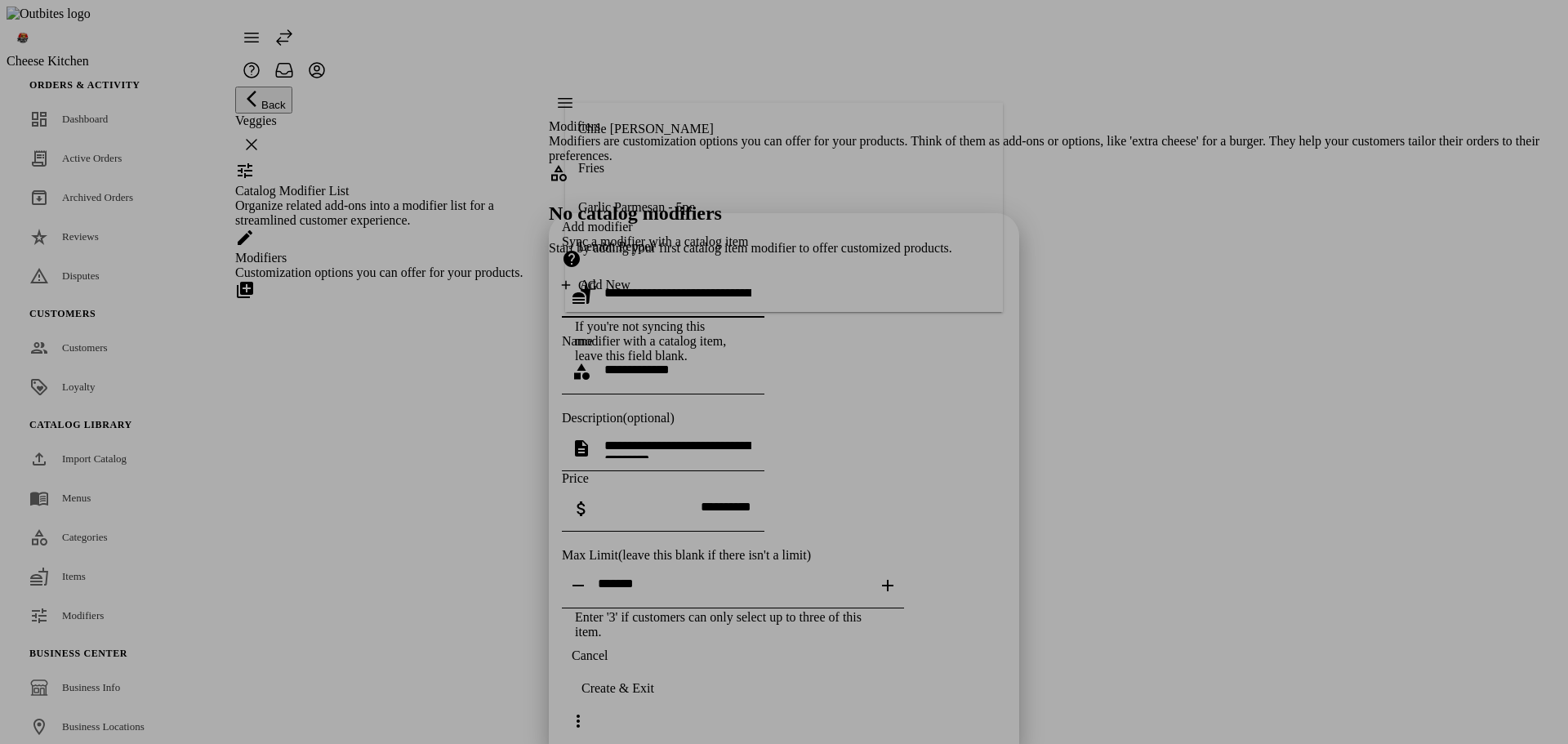
type input "*****"
type textarea "**********"
click at [690, 500] on input "tel" at bounding box center [678, 507] width 147 height 14
click at [823, 544] on div "**********" at bounding box center [784, 429] width 445 height 420
click at [674, 704] on span "continue" at bounding box center [617, 687] width 112 height 39
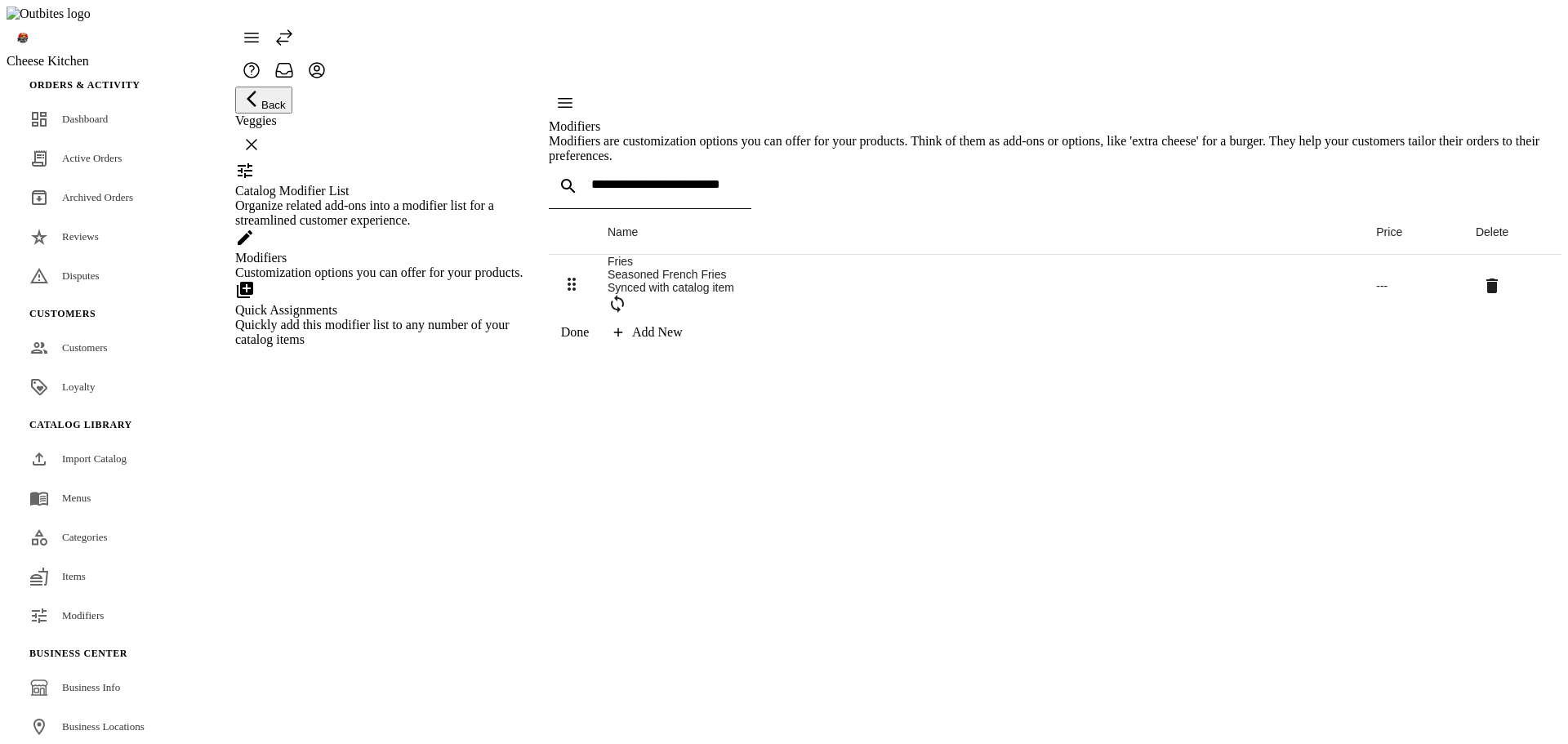
click at [683, 339] on div "Add New" at bounding box center [657, 332] width 51 height 15
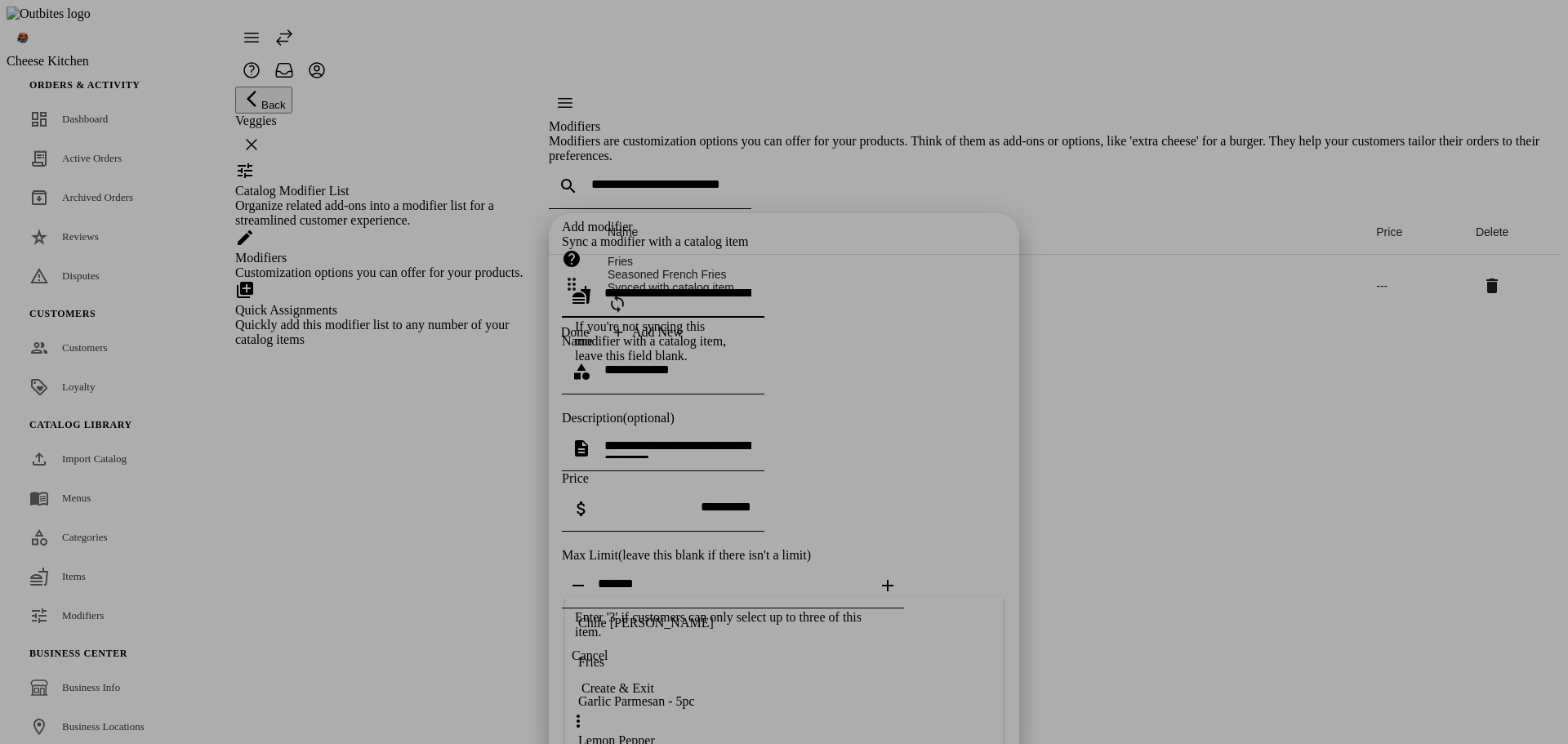
click at [1256, 611] on div at bounding box center [784, 372] width 1568 height 744
click at [1076, 573] on div at bounding box center [784, 372] width 1568 height 744
click at [748, 573] on div "Add modifier Sync a modifier with a catalog item If you're not syncing this mod…" at bounding box center [784, 429] width 445 height 420
click at [1193, 523] on div at bounding box center [784, 372] width 1568 height 744
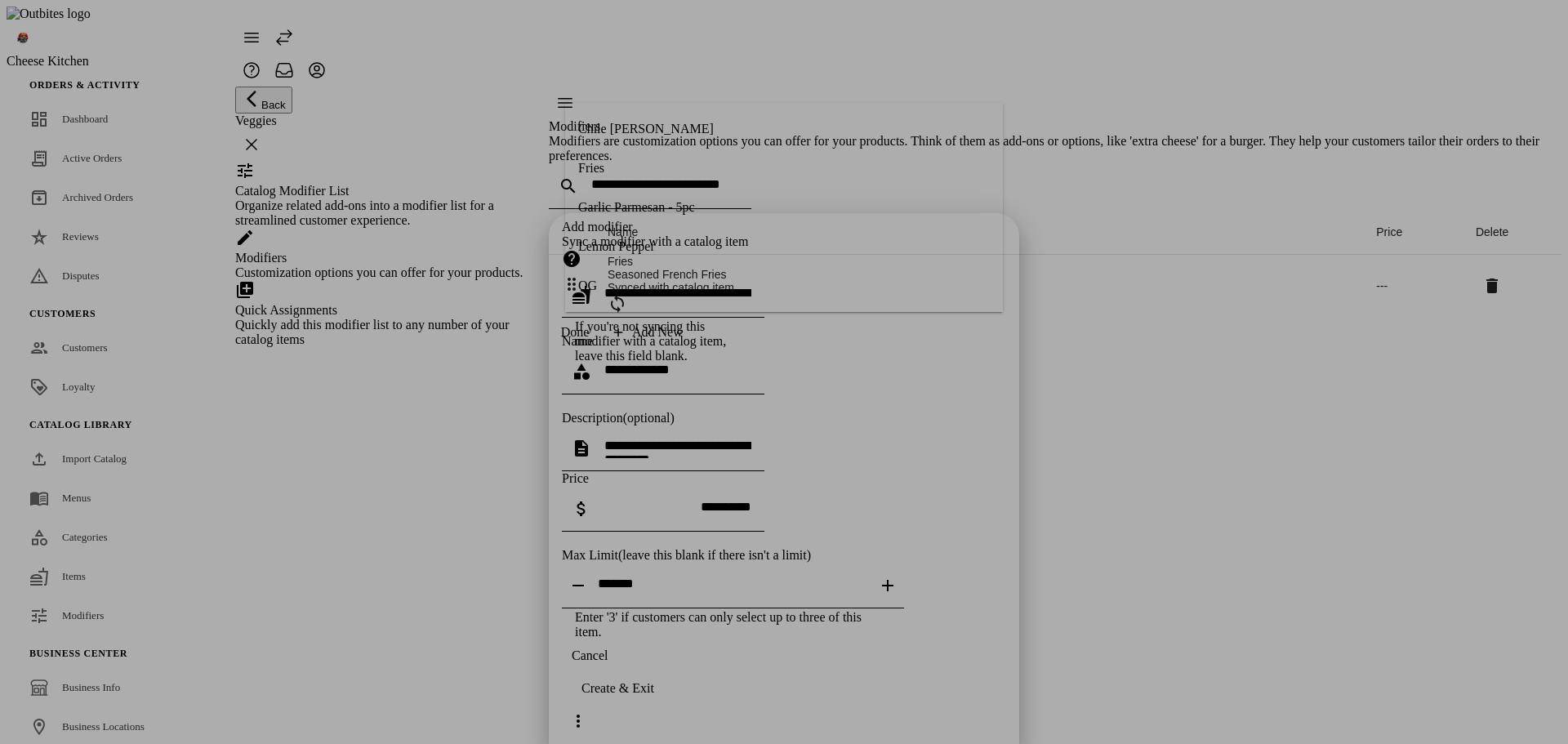
click at [793, 536] on div "Add modifier Sync a modifier with a catalog item If you're not syncing this mod…" at bounding box center [784, 429] width 445 height 420
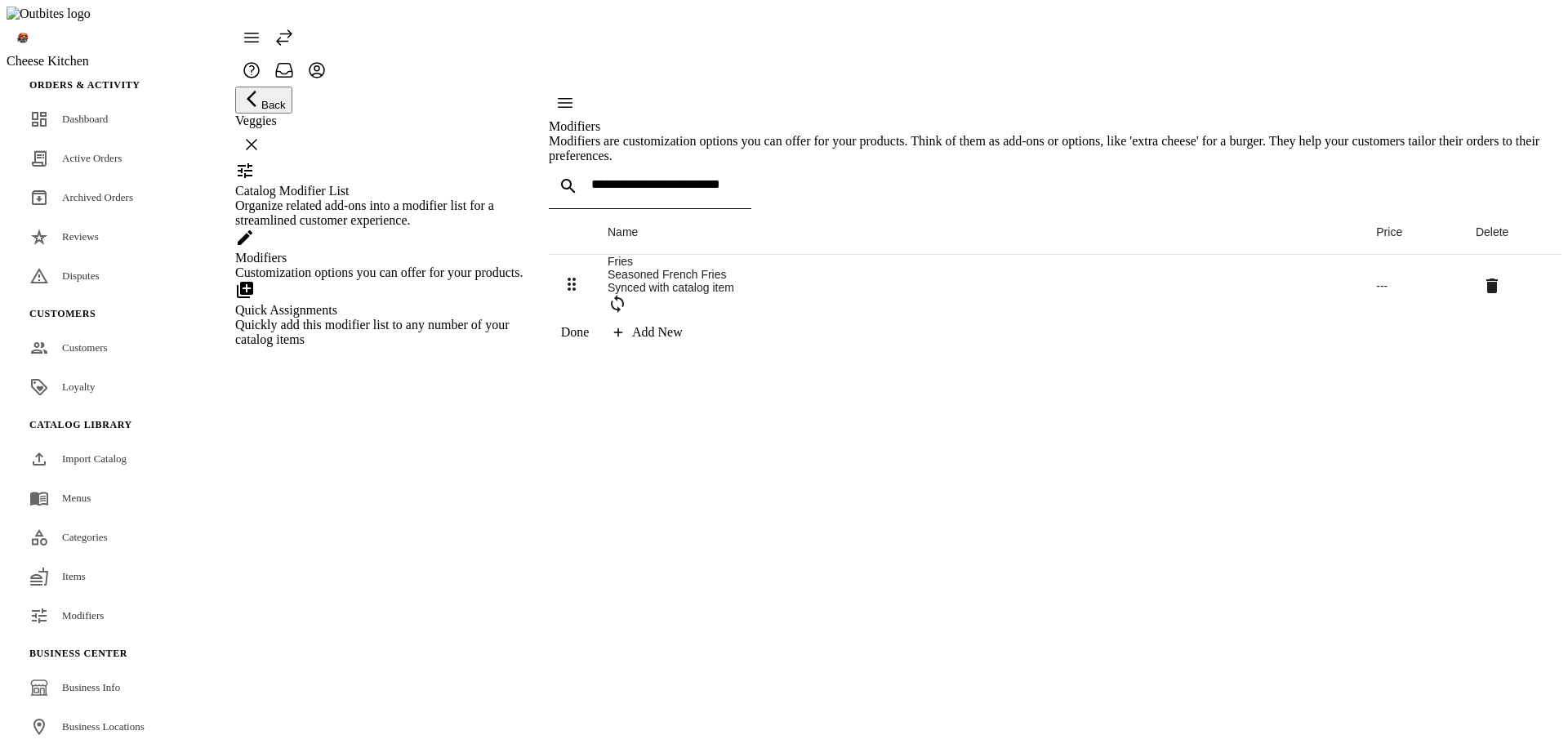
click at [1376, 293] on div "---" at bounding box center [1413, 285] width 73 height 13
click at [671, 268] on div "Fries" at bounding box center [979, 261] width 742 height 13
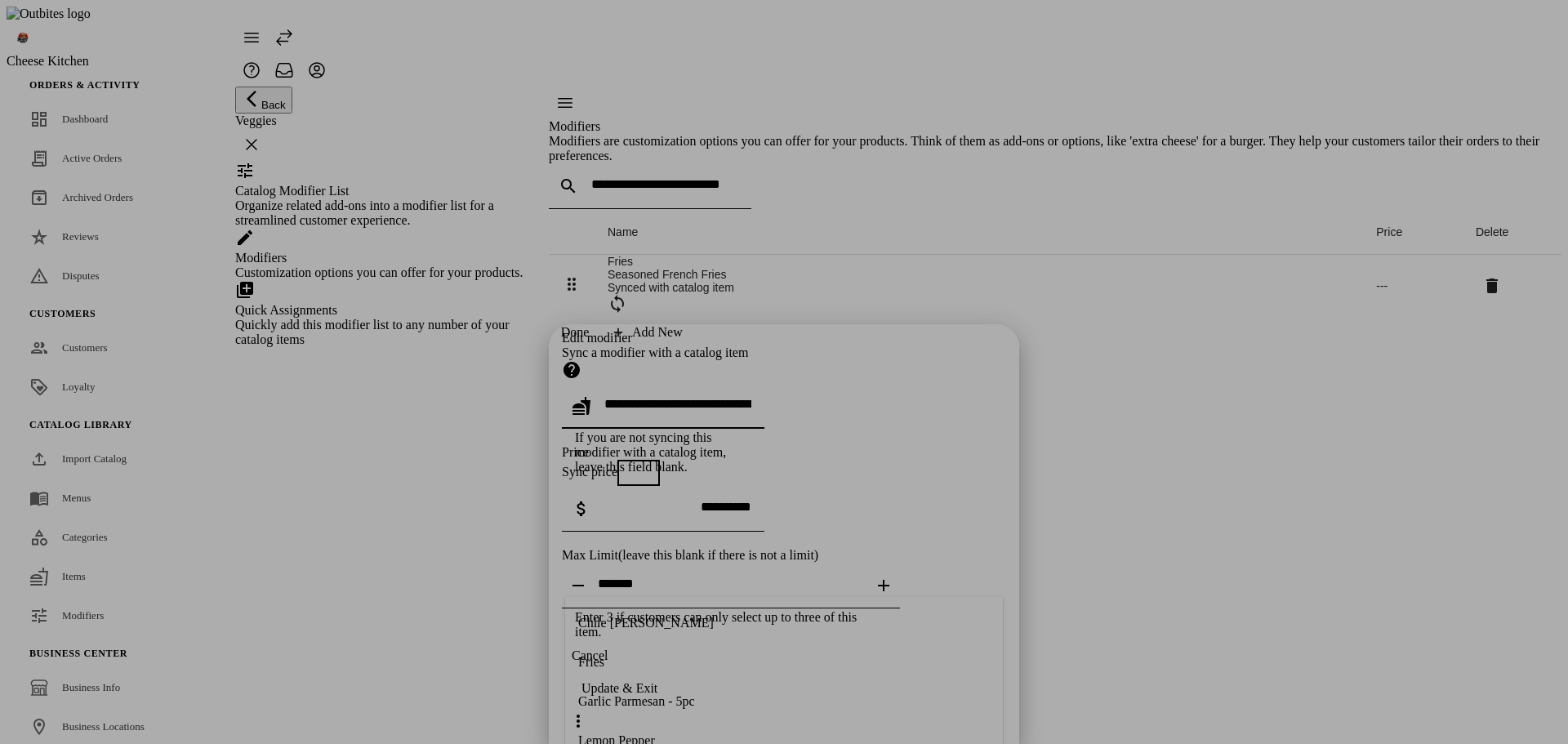
click at [717, 330] on div "Edit modifier Sync a modifier with a catalog item If you are not syncing this m…" at bounding box center [784, 484] width 445 height 309
click at [778, 576] on input "number" at bounding box center [730, 583] width 266 height 14
click at [893, 575] on icon "button" at bounding box center [883, 585] width 20 height 20
click at [606, 576] on input "*" at bounding box center [730, 583] width 266 height 14
click at [588, 575] on icon "button" at bounding box center [579, 585] width 20 height 20
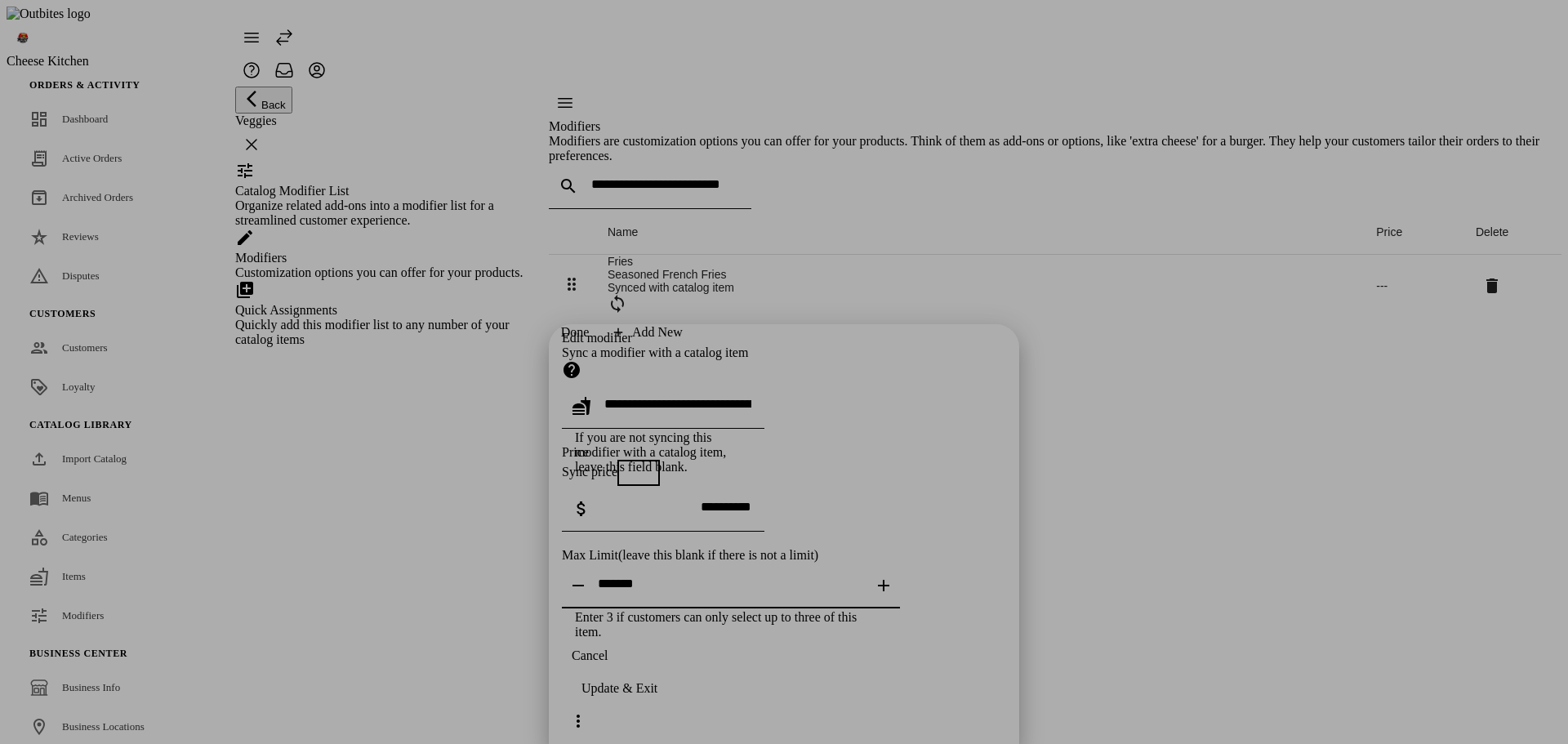
click at [580, 575] on icon "button" at bounding box center [579, 585] width 20 height 20
click at [864, 562] on div "*" at bounding box center [730, 585] width 266 height 46
type input "*"
click at [864, 576] on input "*" at bounding box center [730, 583] width 266 height 14
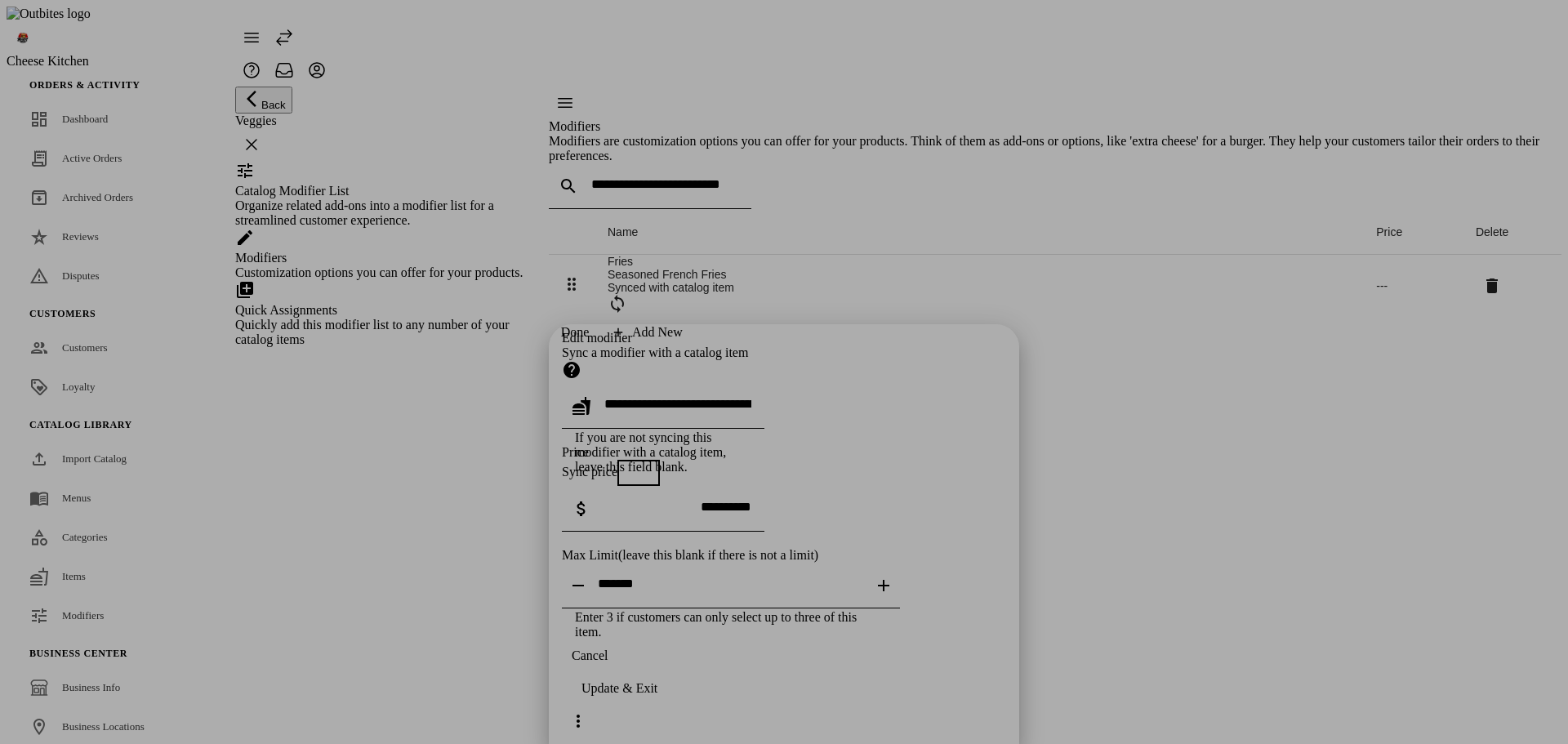
click at [946, 368] on div "Edit modifier Sync a modifier with a catalog item If you are not syncing this m…" at bounding box center [784, 484] width 445 height 309
drag, startPoint x: 935, startPoint y: 713, endPoint x: 962, endPoint y: 545, distance: 170.2
click at [657, 695] on div "Update & Exit" at bounding box center [619, 687] width 76 height 15
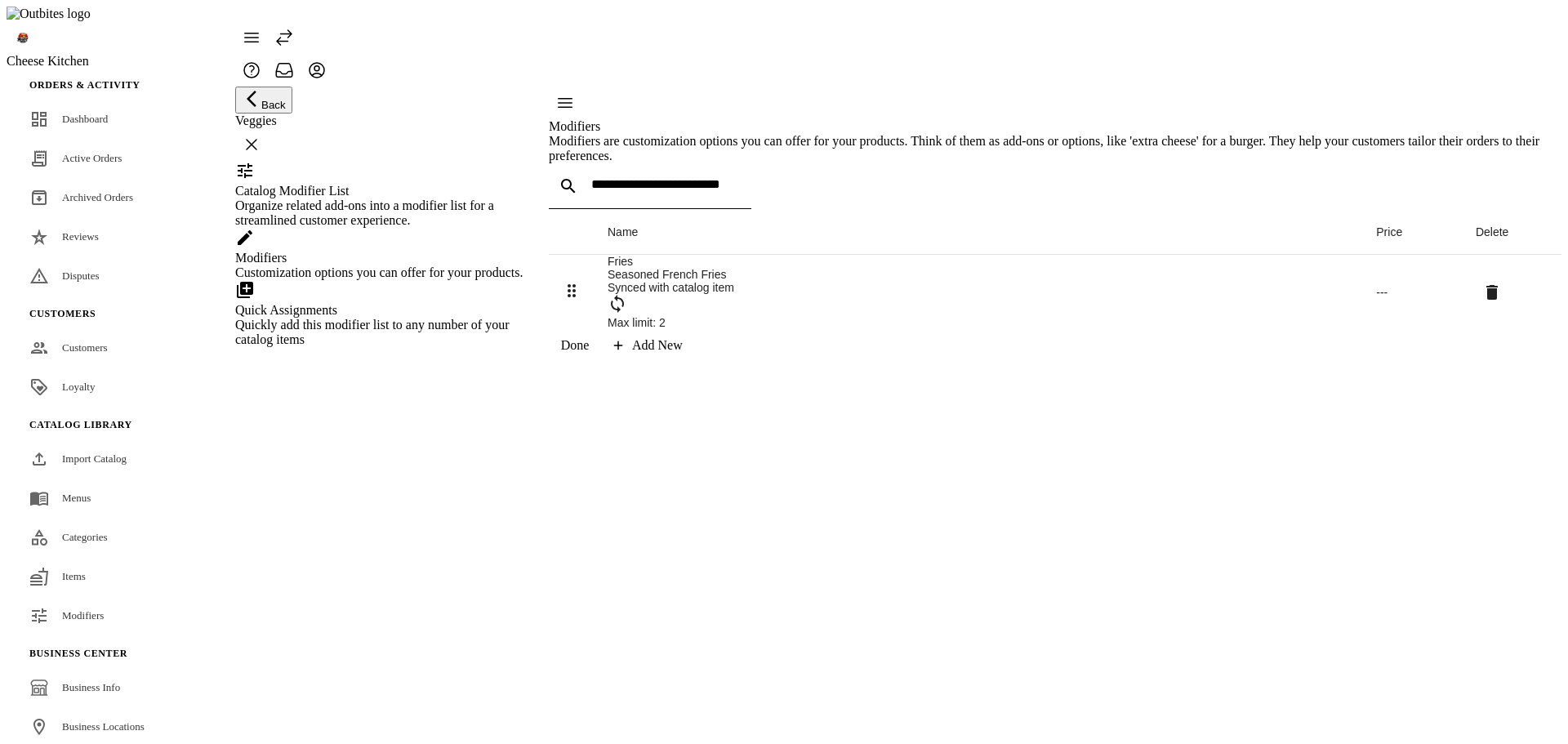
click at [1071, 362] on div "Modifiers Modifiers are customization options you can offer for your products. …" at bounding box center [1055, 223] width 1012 height 275
click at [683, 352] on div "Add New" at bounding box center [657, 345] width 51 height 15
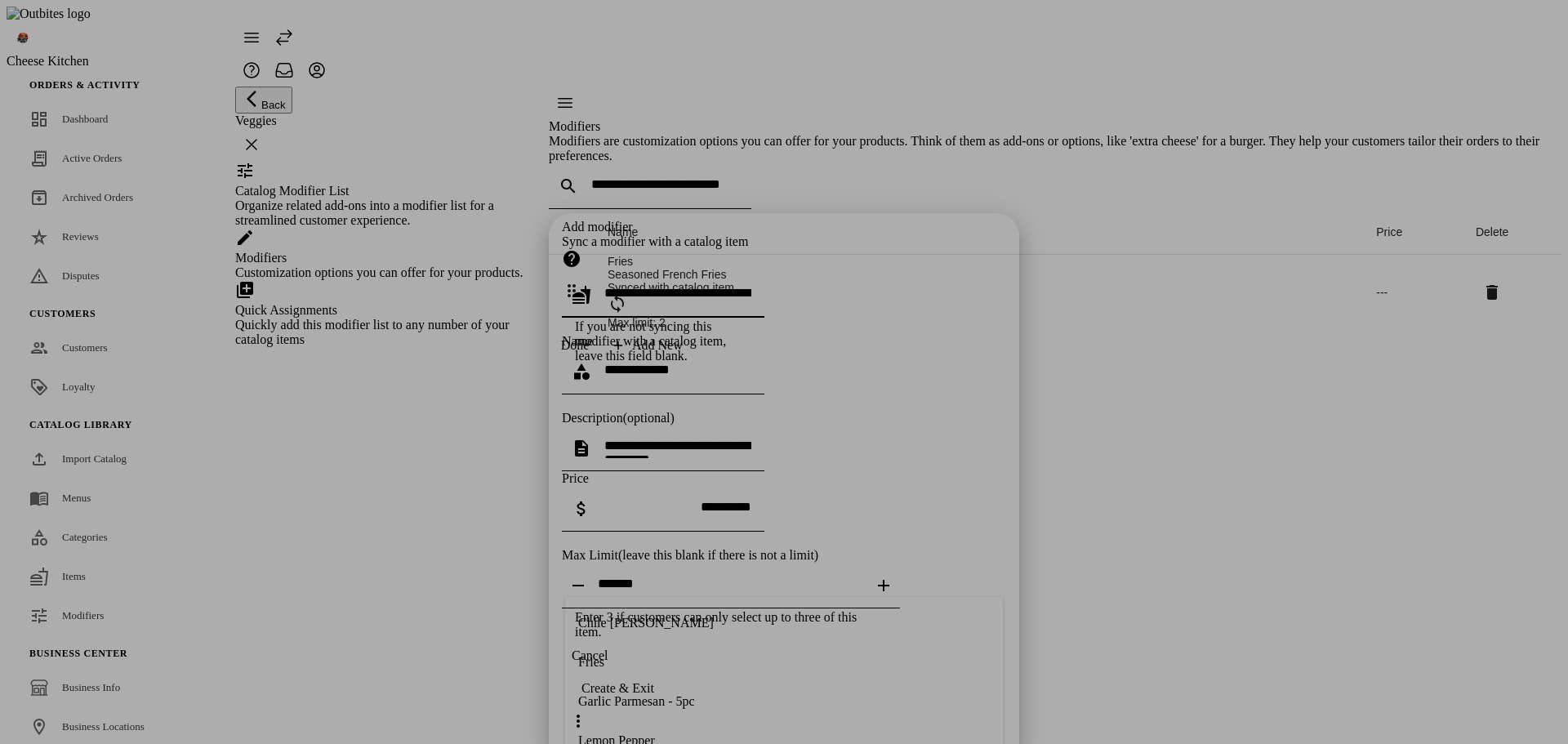
click at [751, 286] on input "text" at bounding box center [678, 293] width 147 height 14
click at [735, 334] on div "Name" at bounding box center [784, 341] width 445 height 15
click at [732, 286] on input "text" at bounding box center [678, 293] width 147 height 14
click at [659, 236] on mat-option "Sweet Chili" at bounding box center [783, 242] width 438 height 39
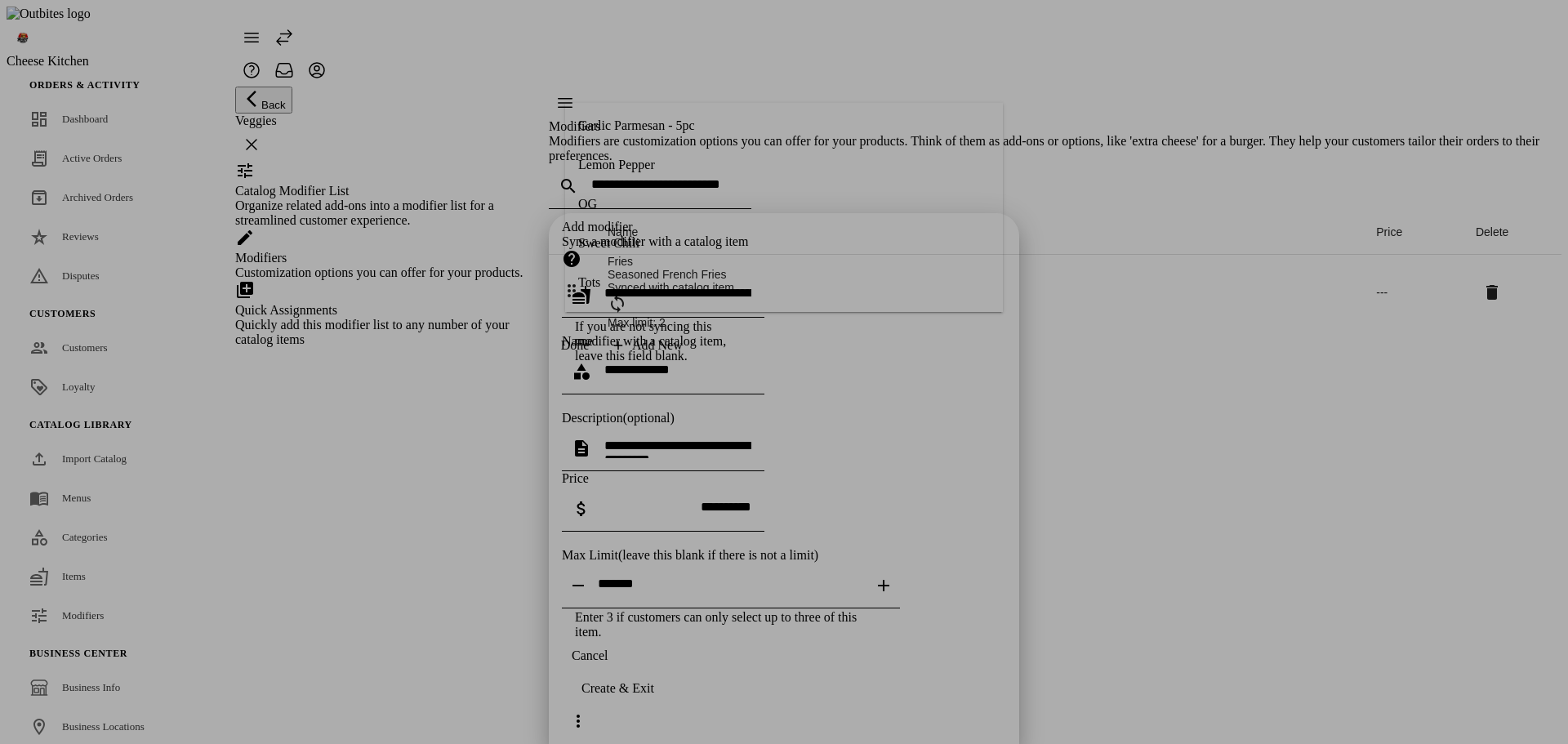
type input "**********"
type textarea "**********"
click at [588, 711] on icon at bounding box center [579, 721] width 20 height 20
click at [998, 671] on span "Create & Add Another" at bounding box center [1040, 672] width 127 height 14
click at [665, 286] on input "text" at bounding box center [678, 293] width 147 height 14
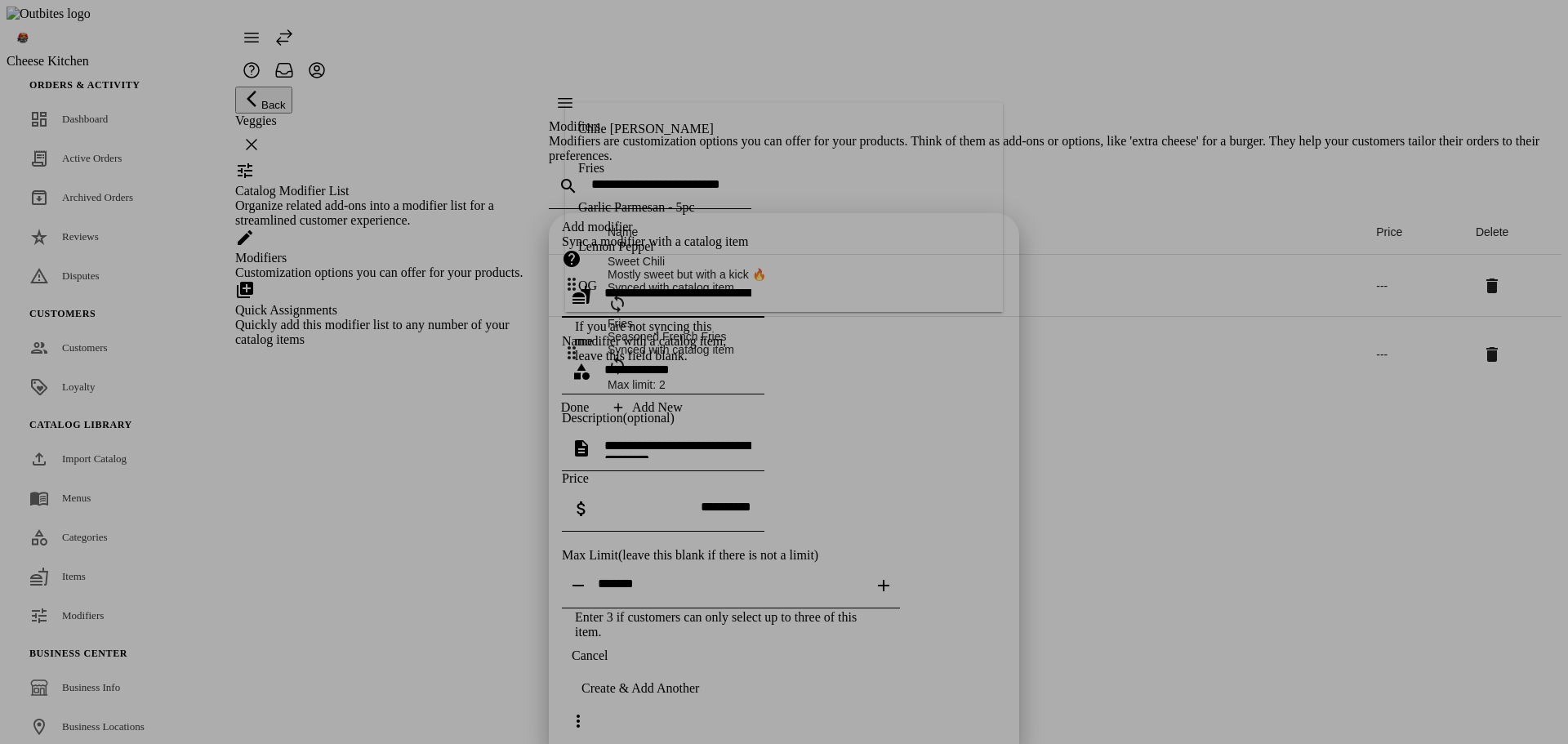
click at [655, 161] on mat-option "Fries" at bounding box center [783, 168] width 438 height 39
type input "*****"
type textarea "**********"
click at [657, 500] on input "tel" at bounding box center [678, 507] width 147 height 14
type input "******"
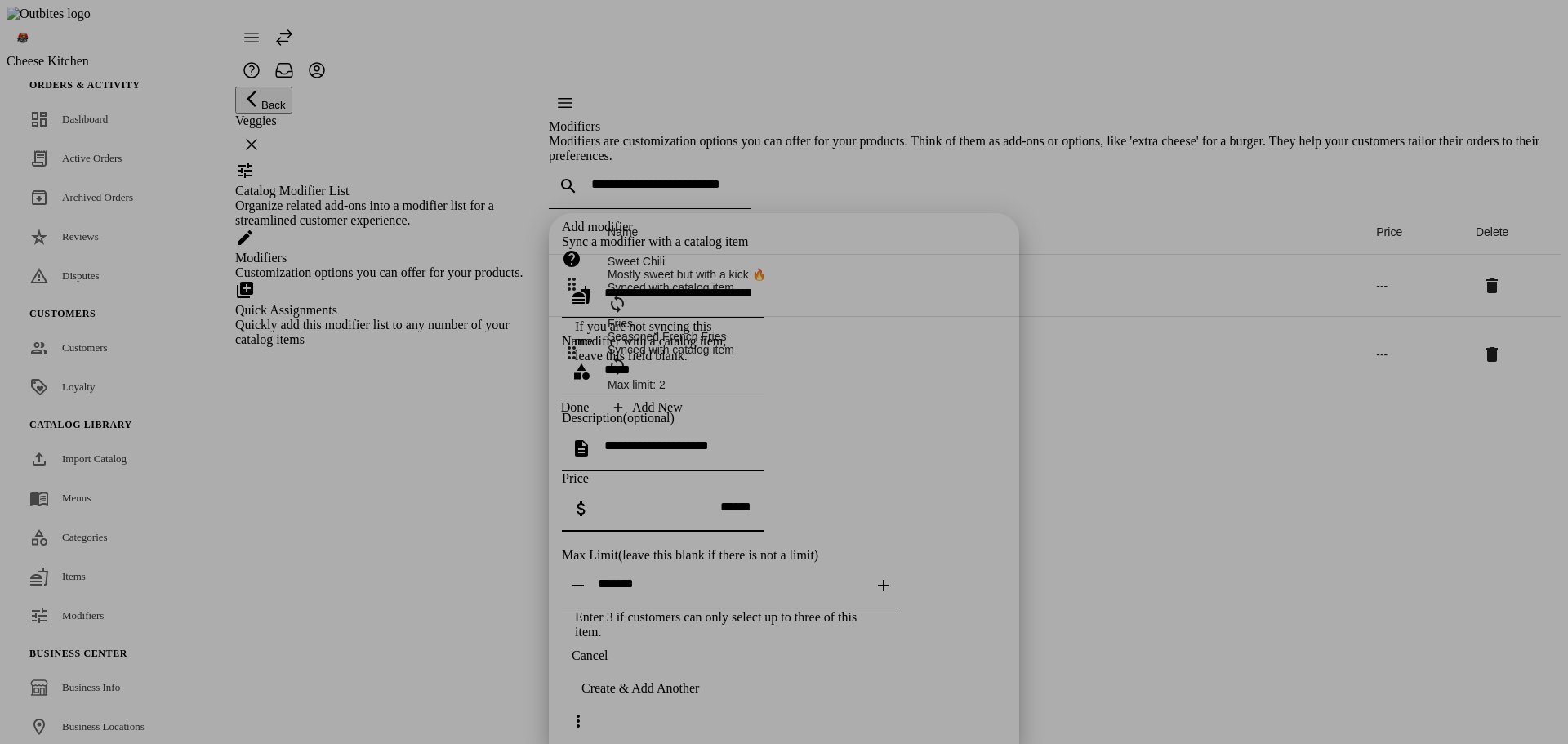
click at [719, 707] on span "continue" at bounding box center [640, 687] width 157 height 39
drag, startPoint x: 704, startPoint y: 319, endPoint x: 556, endPoint y: 332, distance: 148.6
click at [562, 332] on div "**********" at bounding box center [784, 429] width 445 height 420
click at [680, 286] on input "text" at bounding box center [678, 293] width 147 height 14
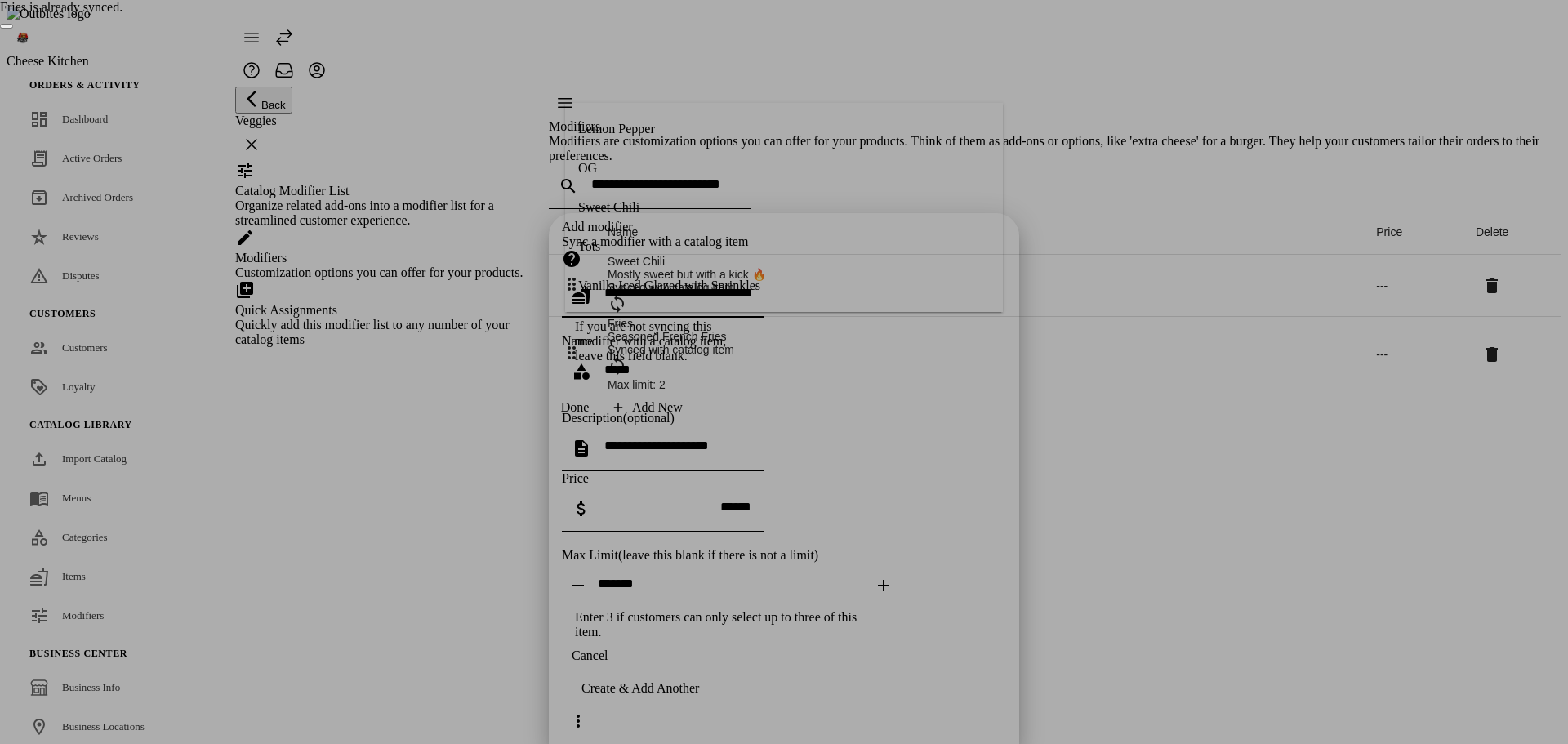
click at [680, 251] on mat-option "Tots" at bounding box center [783, 246] width 438 height 39
type input "****"
type textarea "**********"
drag, startPoint x: 685, startPoint y: 321, endPoint x: 574, endPoint y: 325, distance: 111.1
click at [562, 326] on div "**********" at bounding box center [784, 429] width 445 height 420
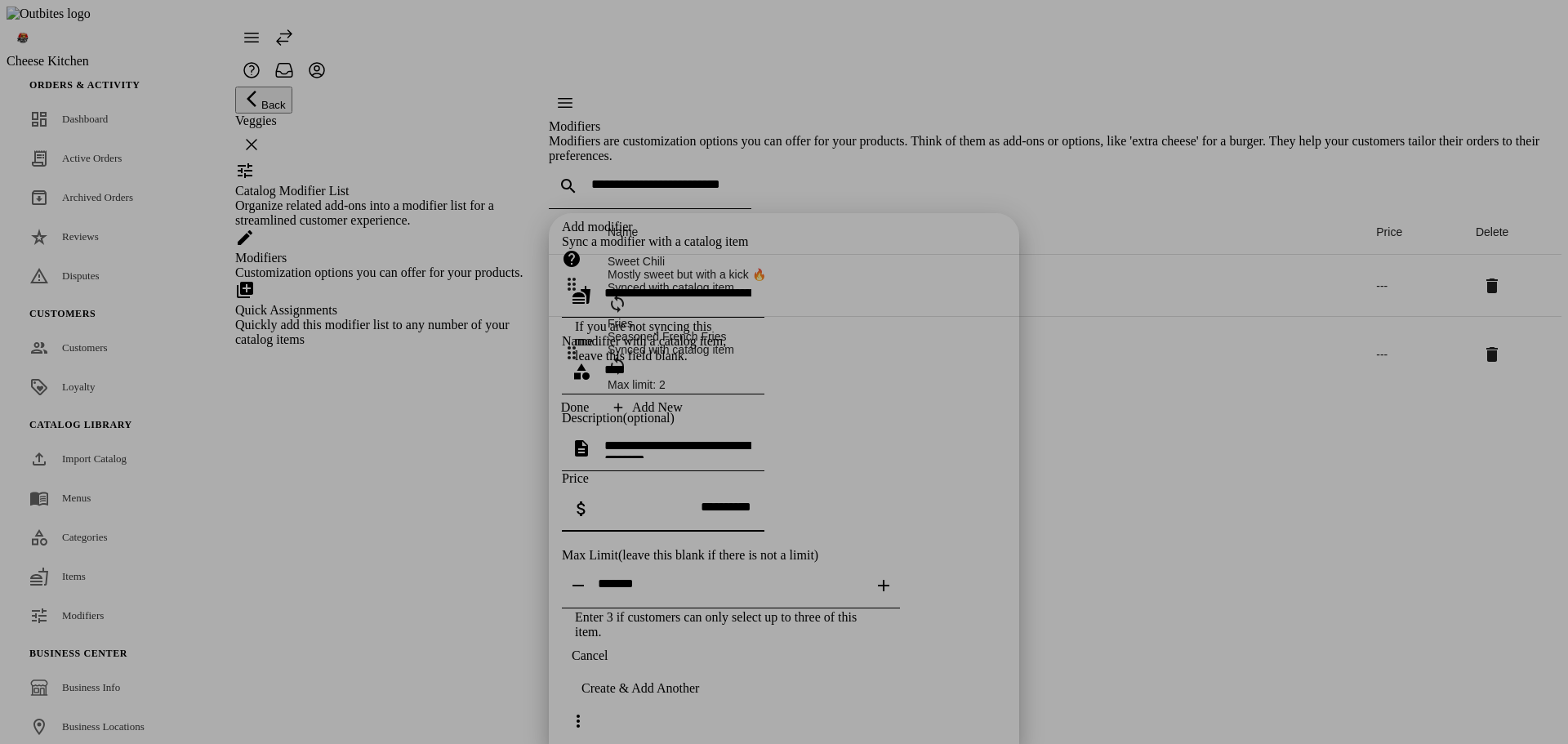
click at [699, 695] on div "Create & Add Another" at bounding box center [640, 687] width 117 height 15
click at [617, 676] on span "button" at bounding box center [589, 655] width 56 height 39
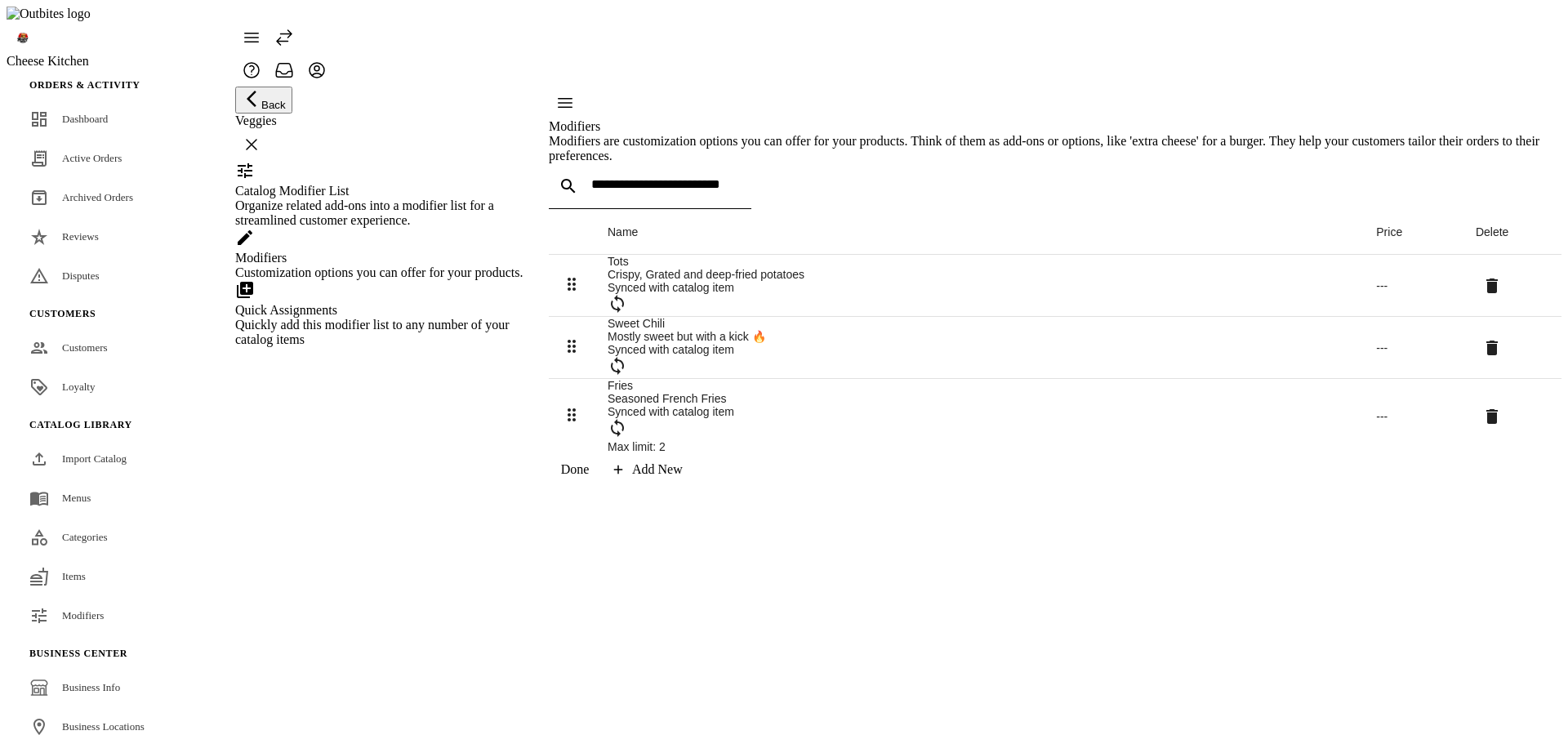
click at [1091, 486] on div "Modifiers Modifiers are customization options you can offer for your products. …" at bounding box center [1055, 286] width 1012 height 399
click at [666, 329] on div "Sweet Chili" at bounding box center [979, 322] width 742 height 13
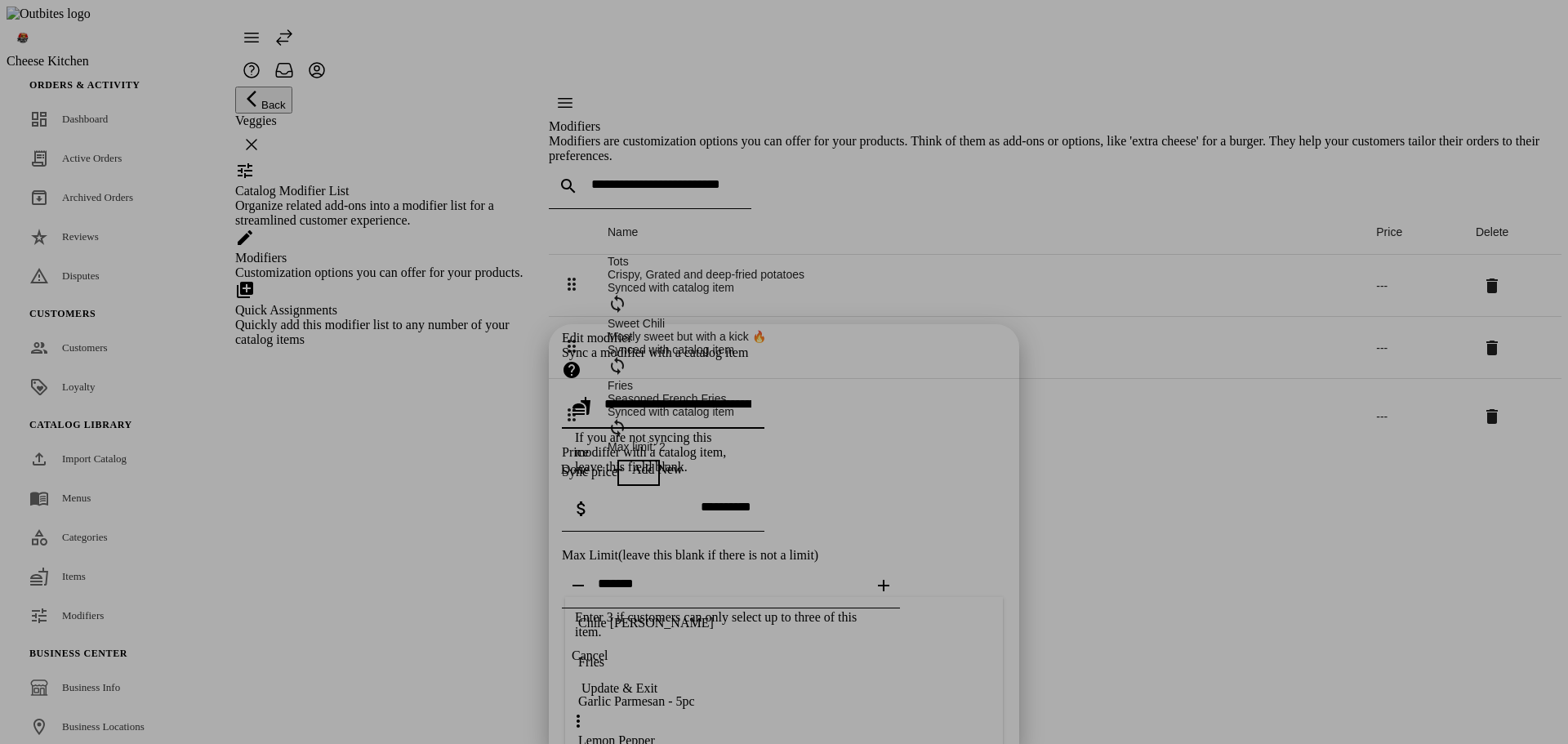
click at [777, 576] on input "number" at bounding box center [730, 583] width 266 height 14
click at [904, 352] on div "Edit modifier Sync a modifier with a catalog item If you are not syncing this m…" at bounding box center [784, 484] width 445 height 309
click at [1267, 367] on div at bounding box center [784, 372] width 1568 height 744
click at [1227, 294] on div at bounding box center [784, 372] width 1568 height 744
click at [607, 663] on span "Cancel" at bounding box center [589, 655] width 36 height 15
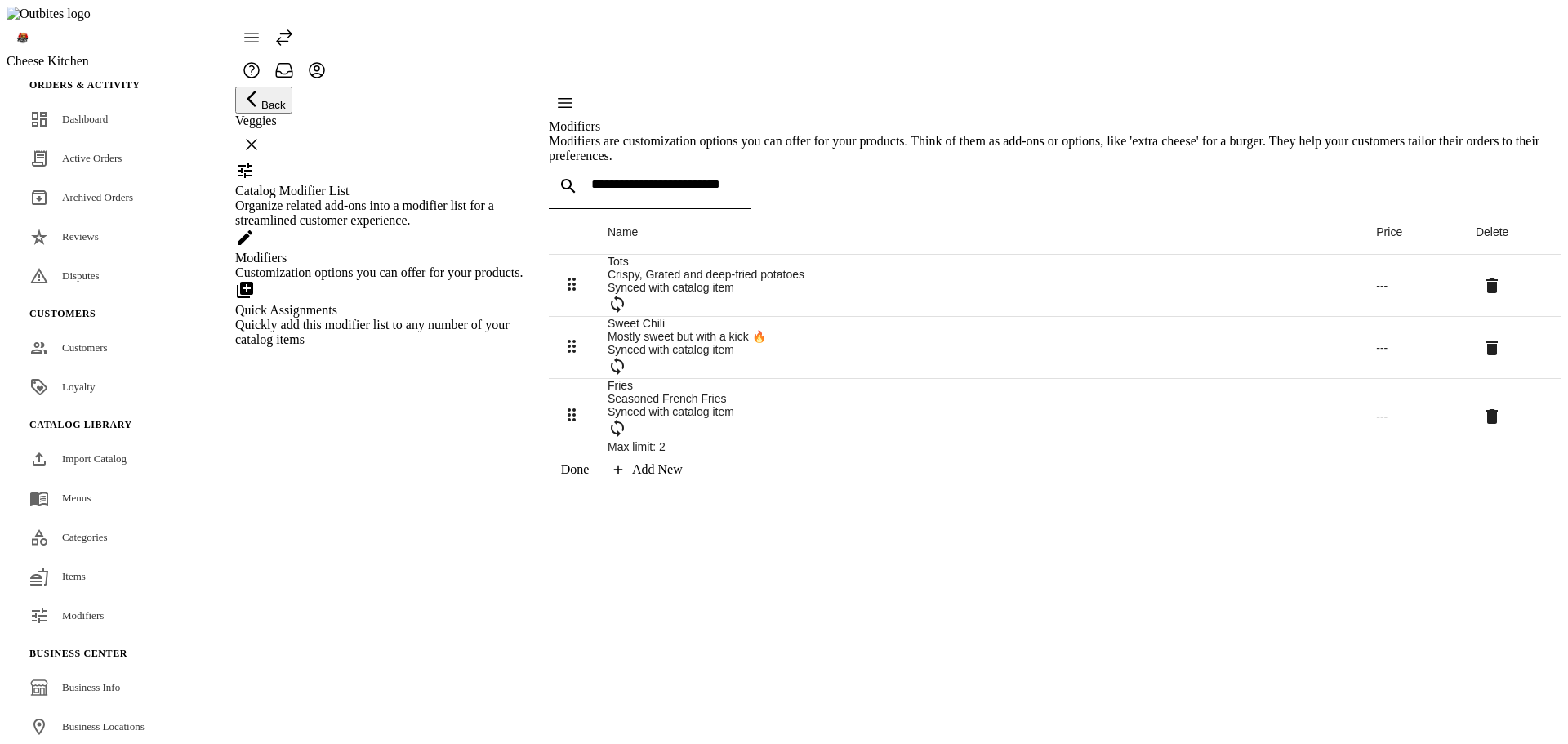
click at [675, 392] on div "Fries" at bounding box center [979, 385] width 742 height 13
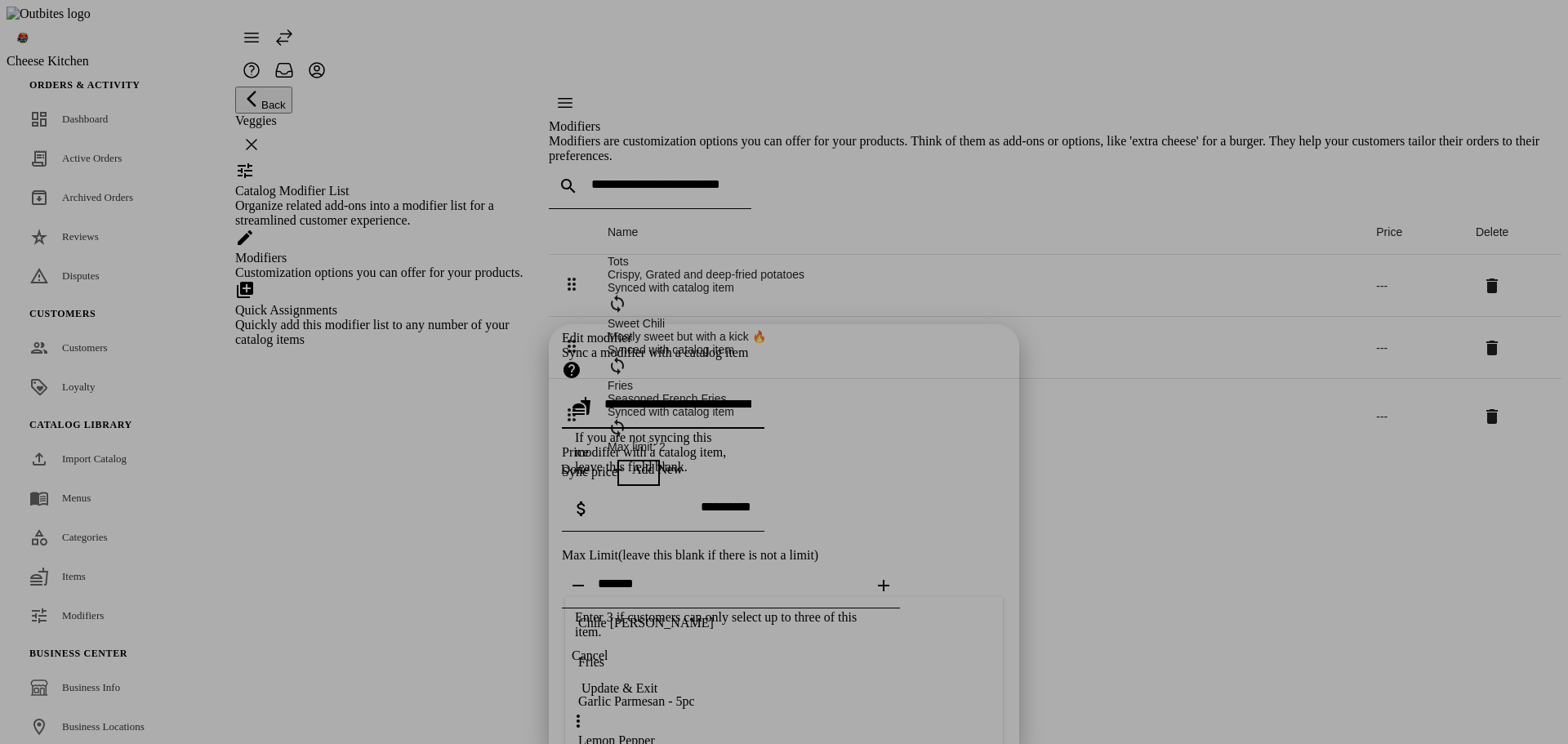
click at [675, 399] on div "Edit modifier Sync a modifier with a catalog item If you are not syncing this m…" at bounding box center [784, 484] width 445 height 309
click at [647, 456] on span "button" at bounding box center [630, 472] width 33 height 33
type input "******"
click at [657, 463] on span "button" at bounding box center [647, 473] width 20 height 20
click at [647, 456] on span "button" at bounding box center [630, 472] width 33 height 33
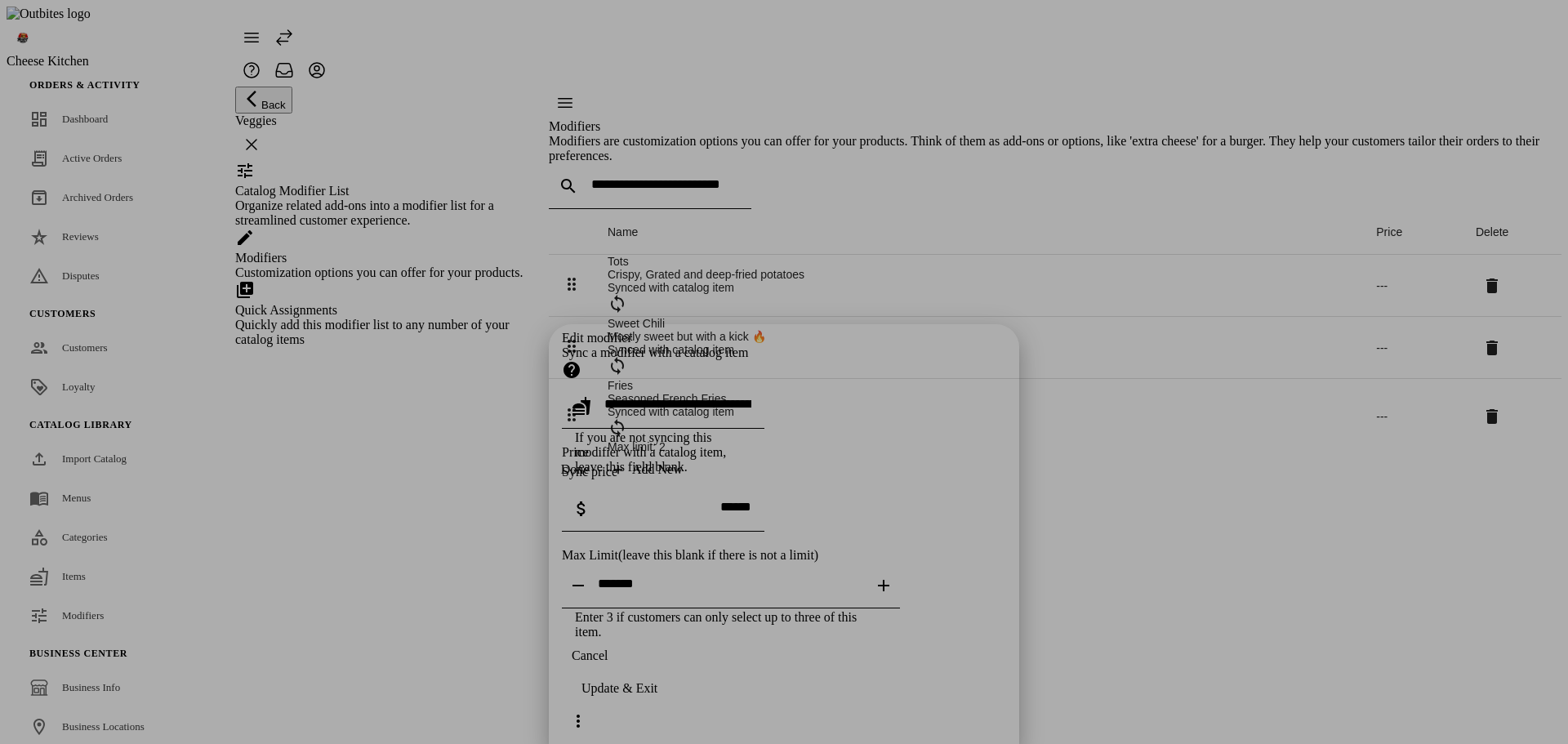
click at [677, 698] on span "continue" at bounding box center [619, 687] width 115 height 39
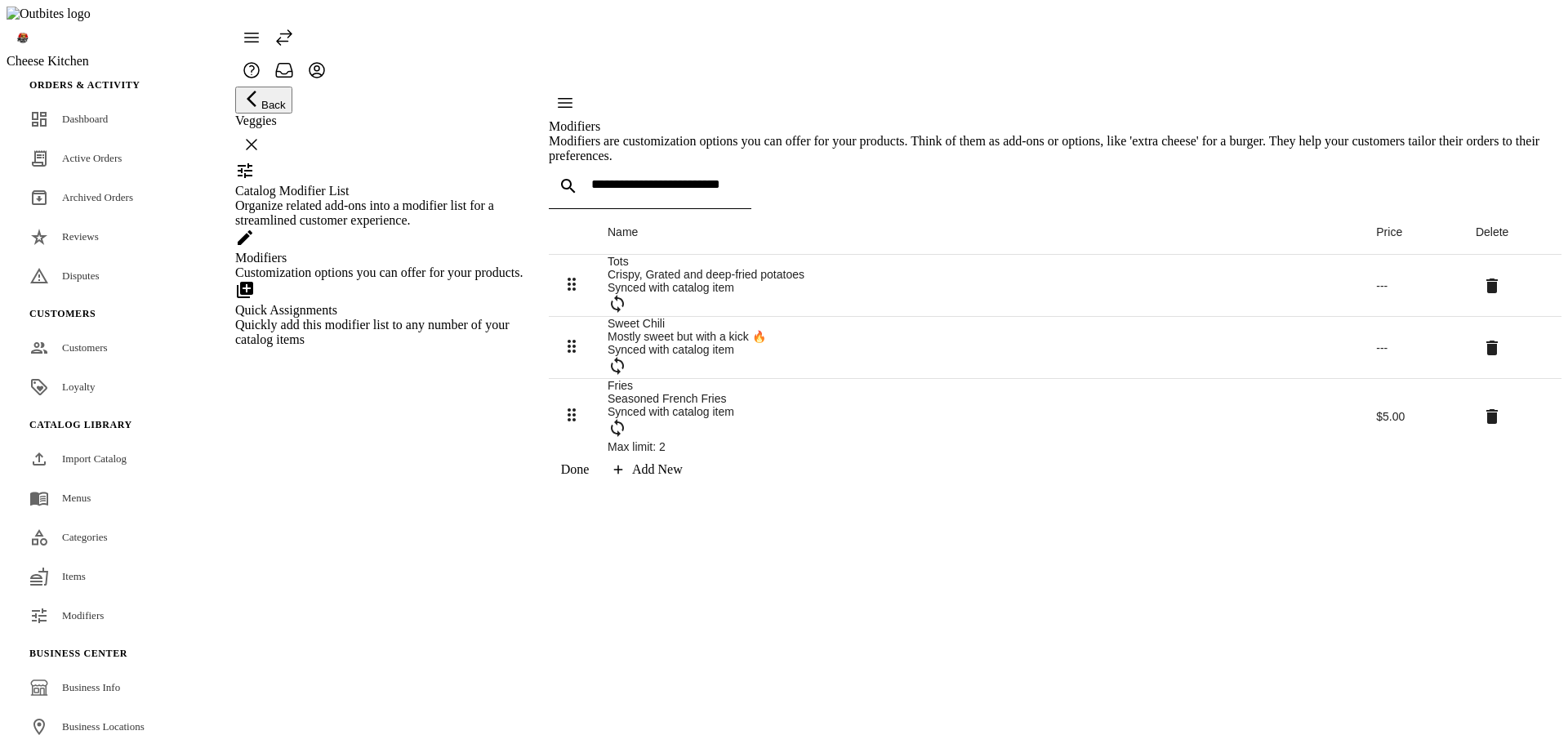
click at [1483, 357] on icon at bounding box center [1493, 348] width 20 height 20
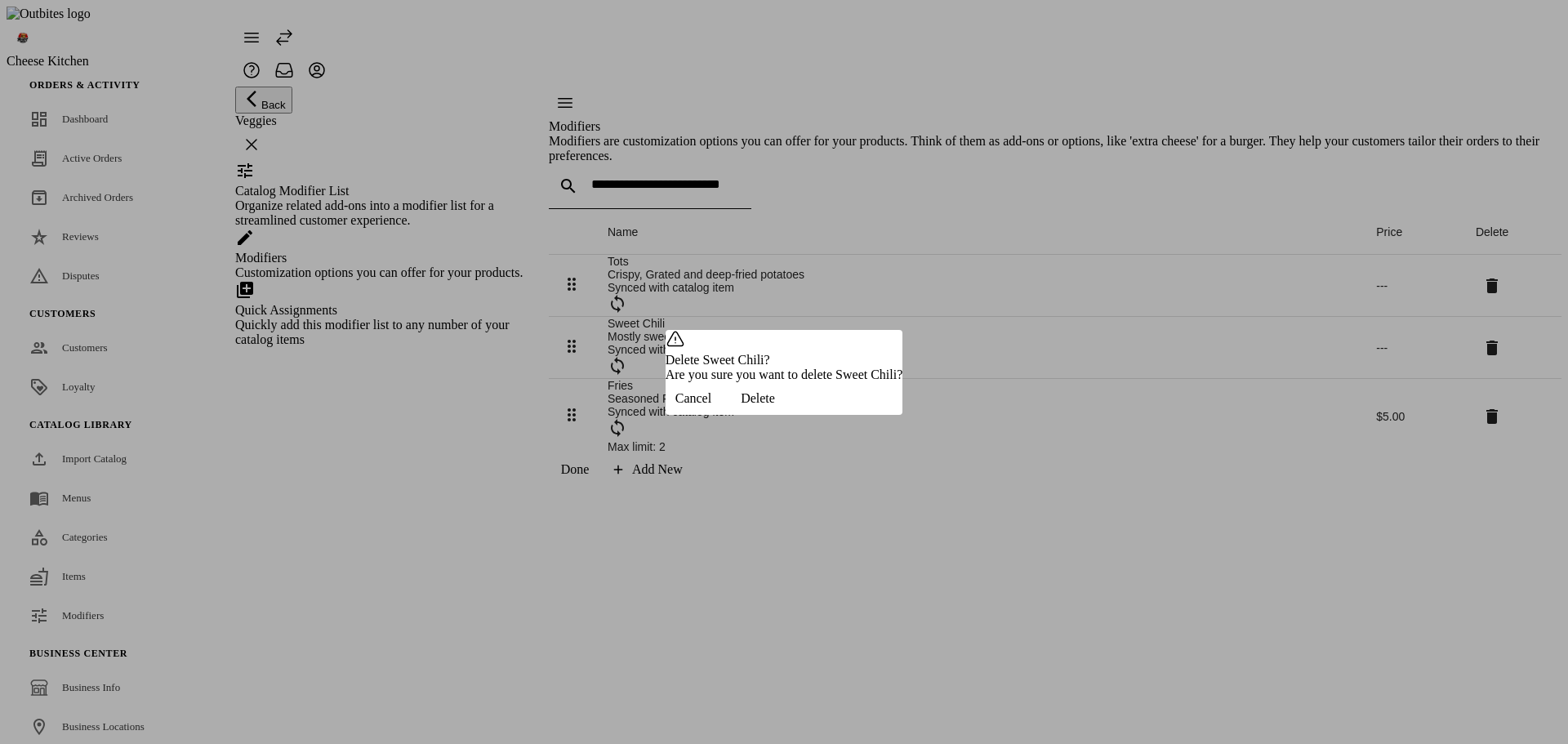
click at [775, 406] on span "Delete" at bounding box center [757, 398] width 35 height 15
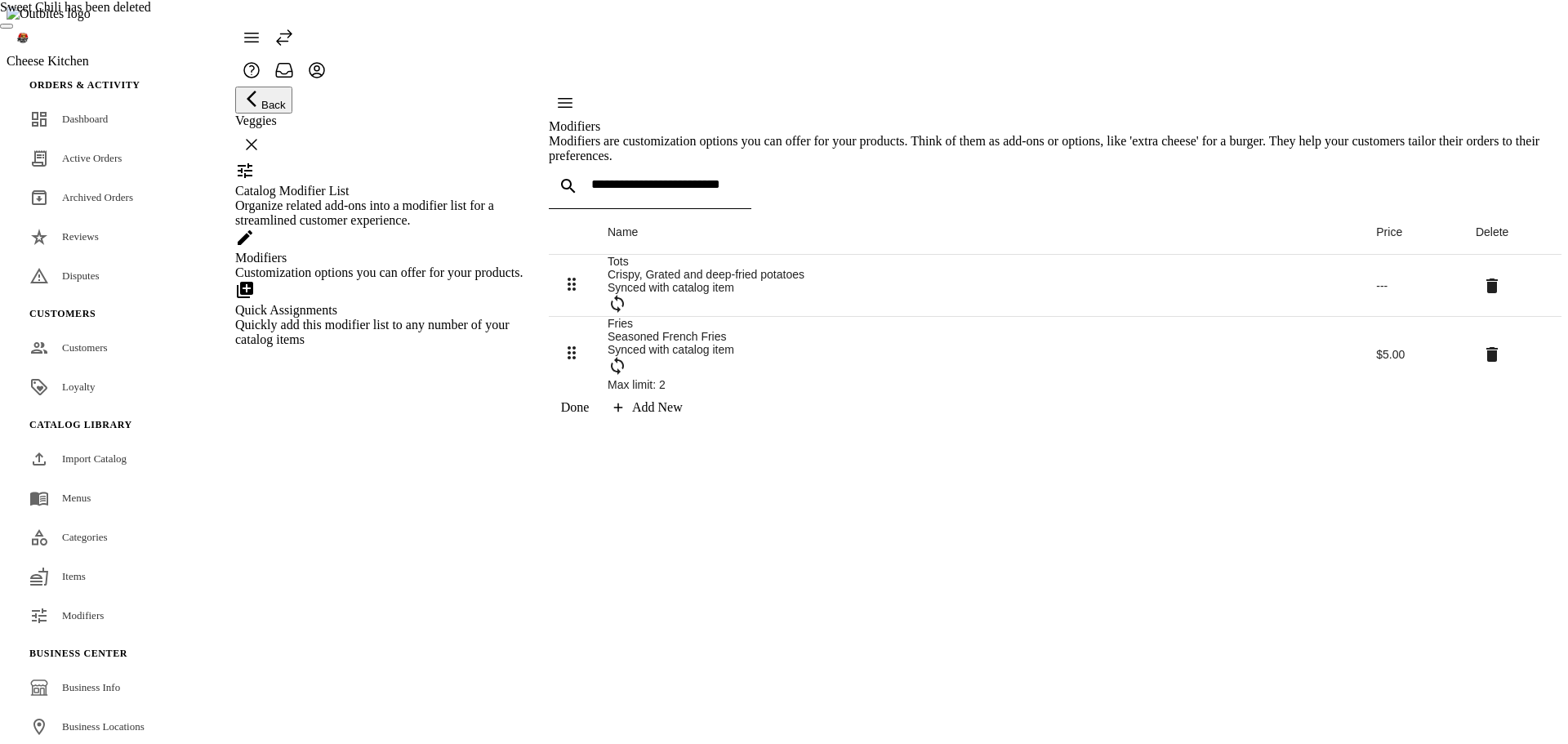
click at [1487, 293] on icon at bounding box center [1493, 286] width 12 height 15
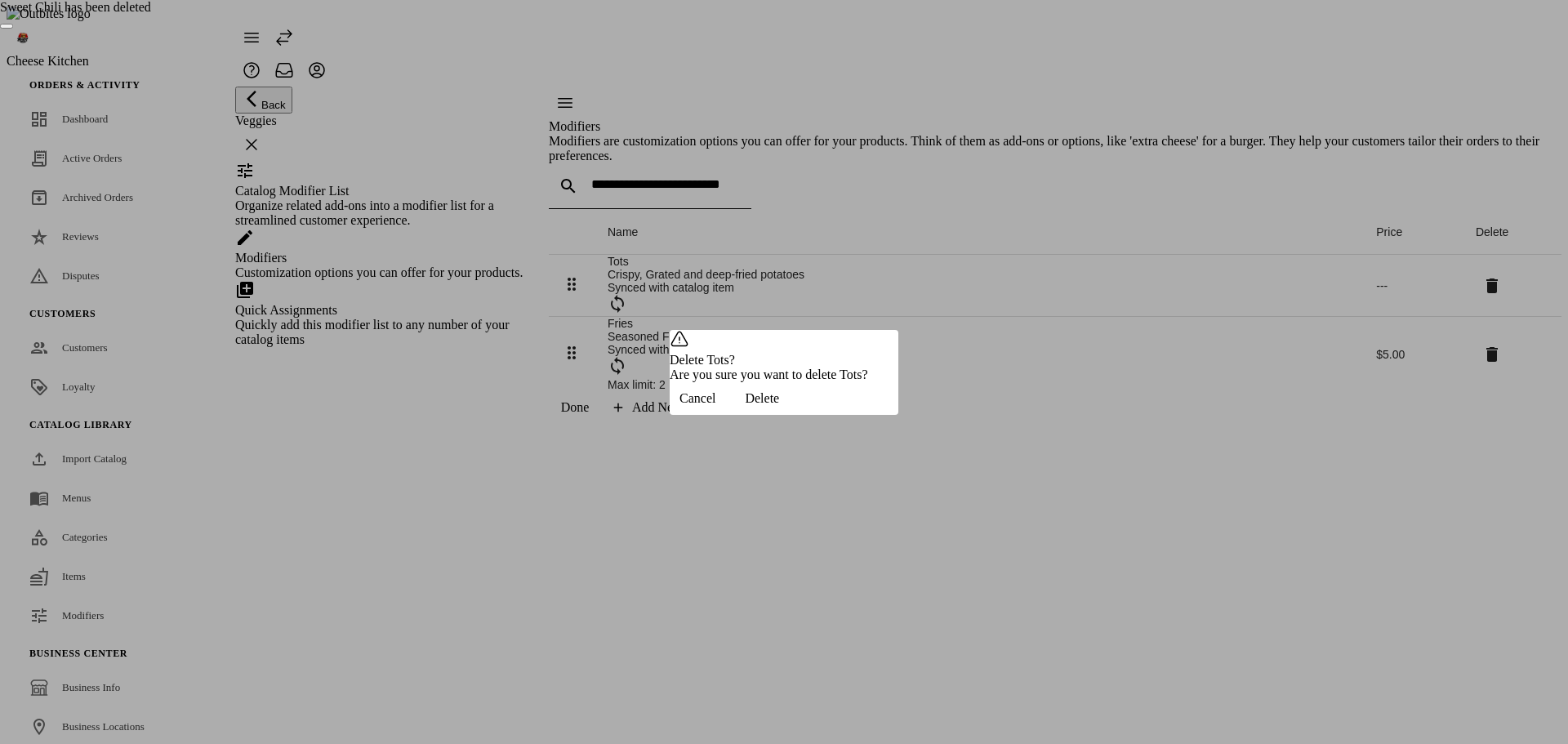
click at [898, 408] on div "Cancel Delete" at bounding box center [784, 398] width 228 height 33
click at [779, 406] on span "Delete" at bounding box center [761, 398] width 35 height 15
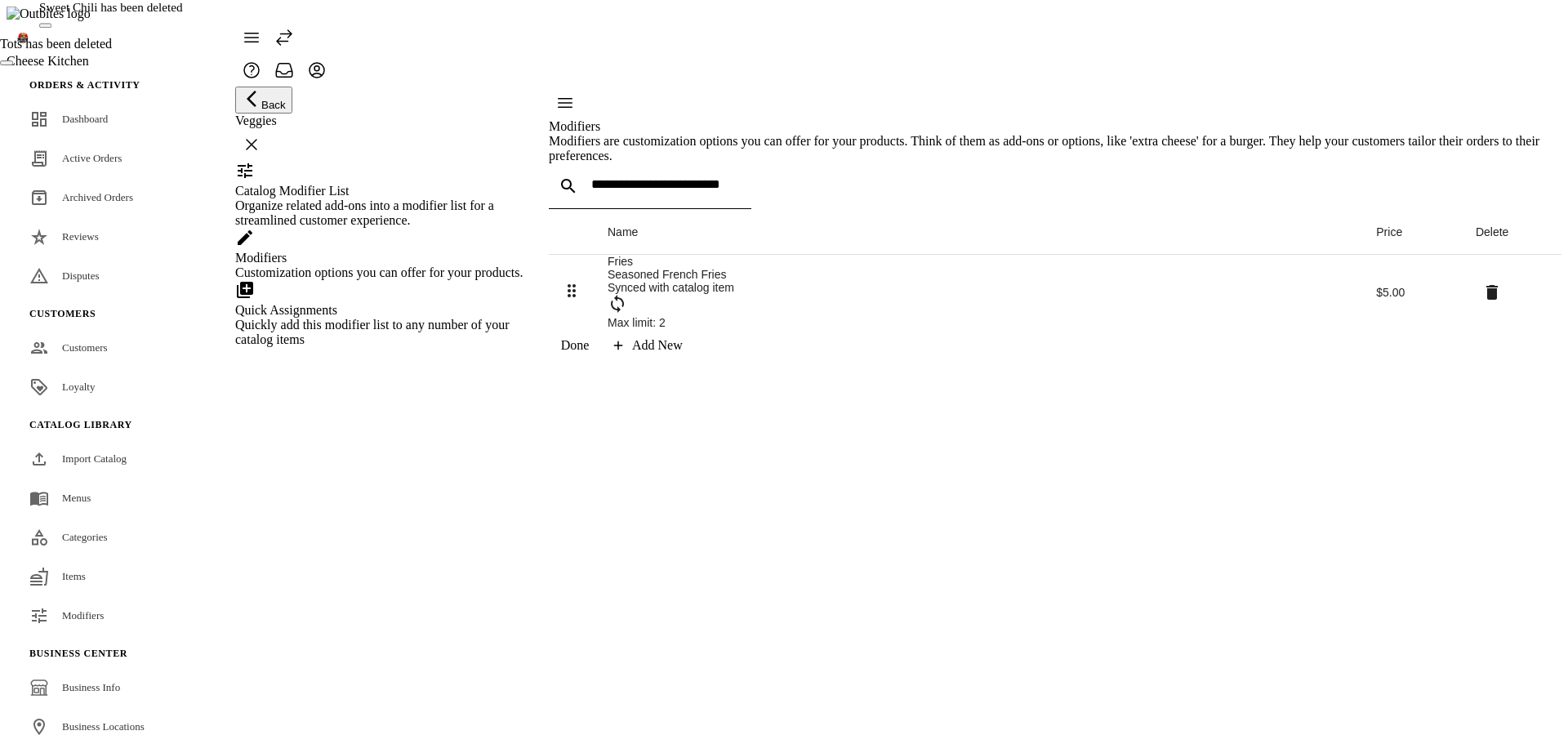
click at [1487, 300] on icon at bounding box center [1493, 292] width 12 height 15
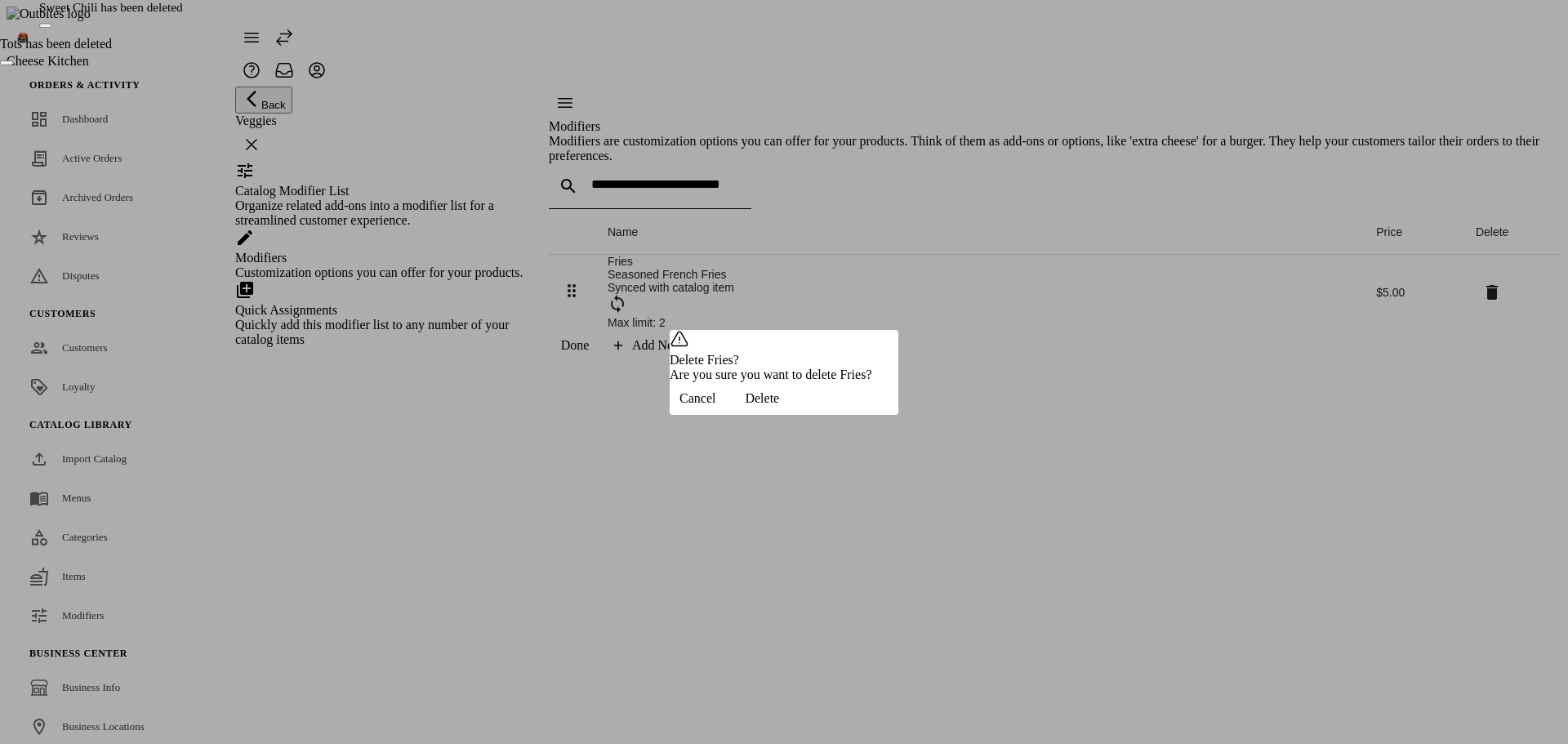
click at [799, 410] on span "button" at bounding box center [762, 398] width 73 height 39
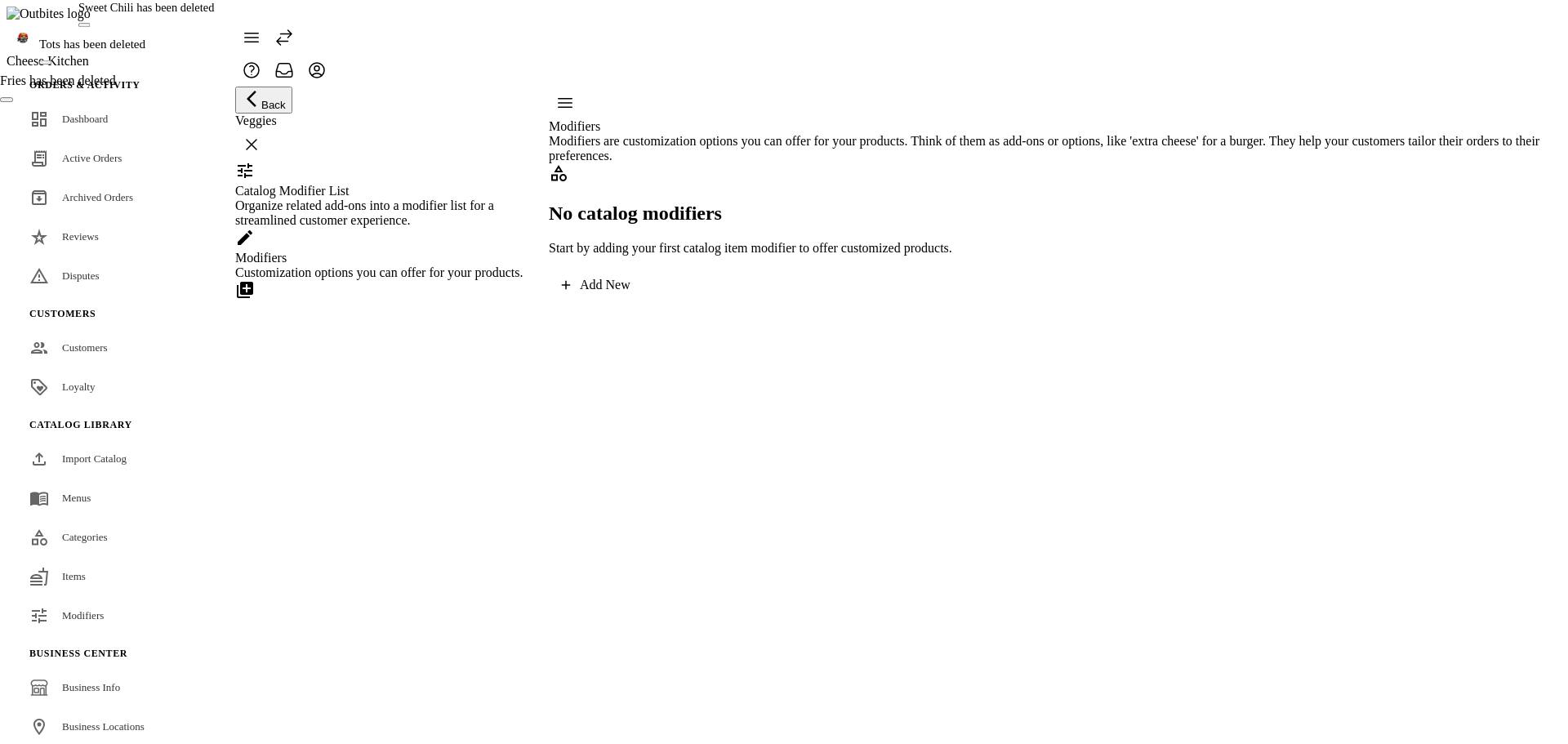
click at [630, 293] on div "Add New" at bounding box center [604, 285] width 51 height 15
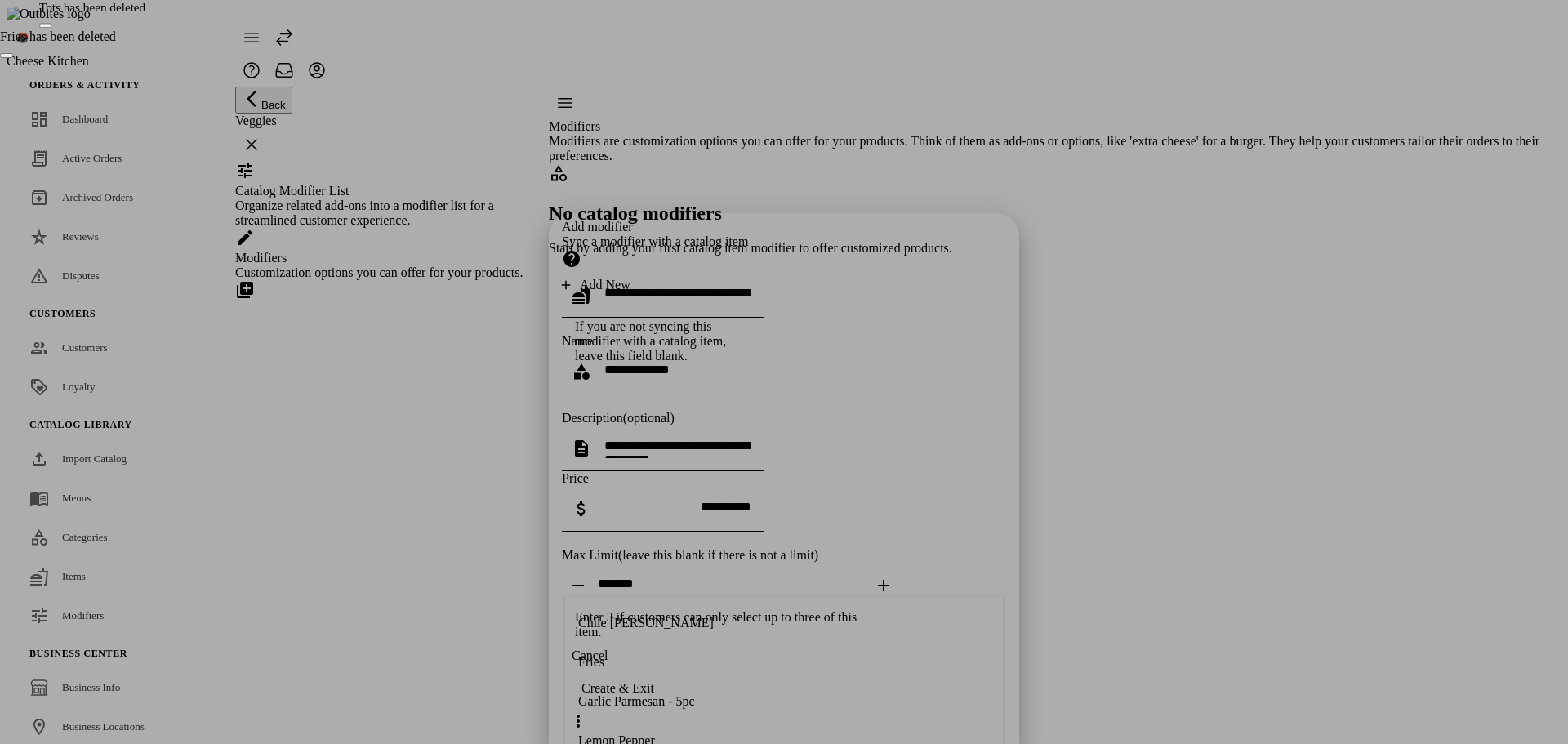
click at [773, 542] on div "Add modifier Sync a modifier with a catalog item If you are not syncing this mo…" at bounding box center [784, 429] width 445 height 420
click at [751, 272] on div at bounding box center [678, 295] width 147 height 46
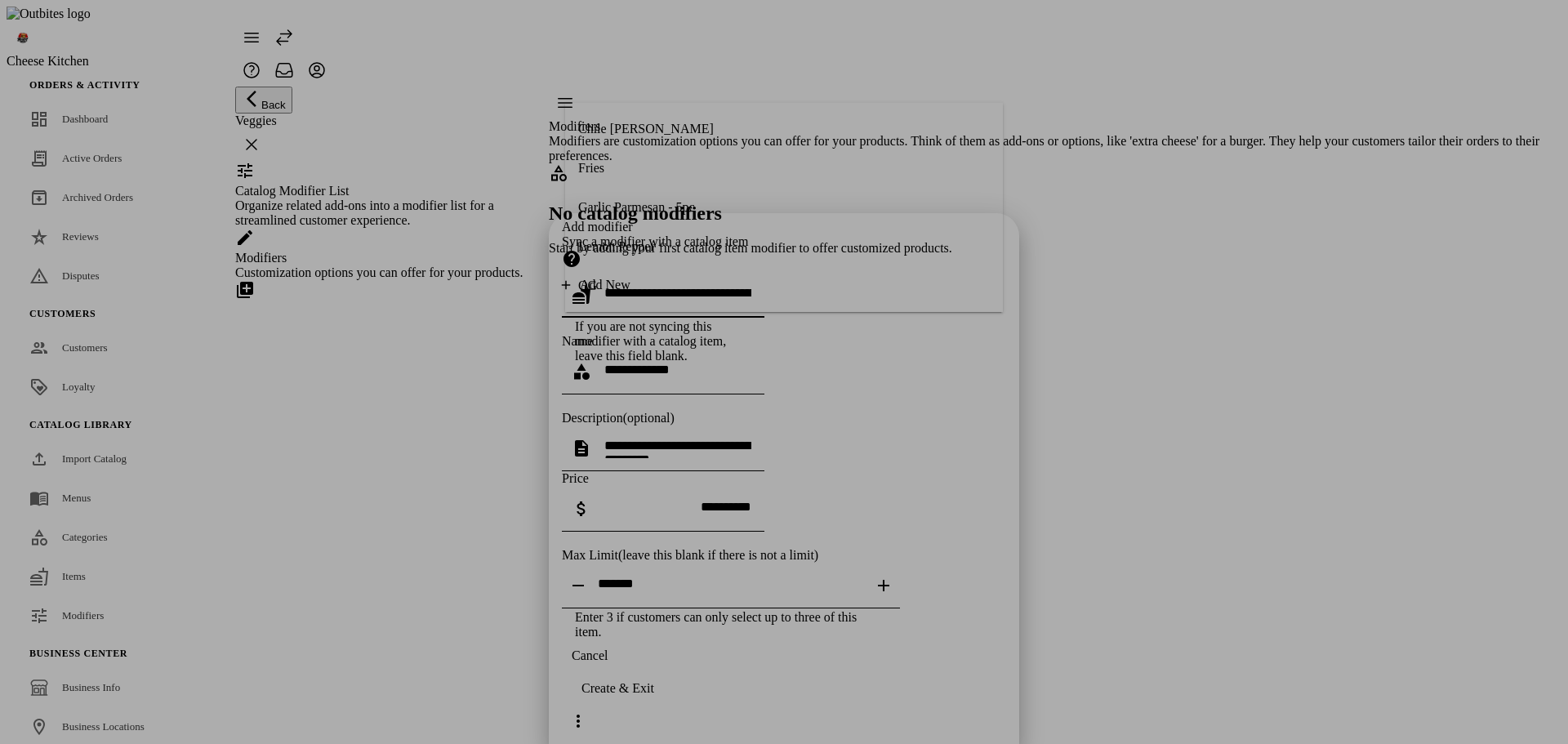
click at [655, 253] on div "Lemon Pepper" at bounding box center [616, 246] width 76 height 15
type input "**********"
type textarea "**********"
click at [672, 500] on input "tel" at bounding box center [678, 507] width 147 height 14
type input "******"
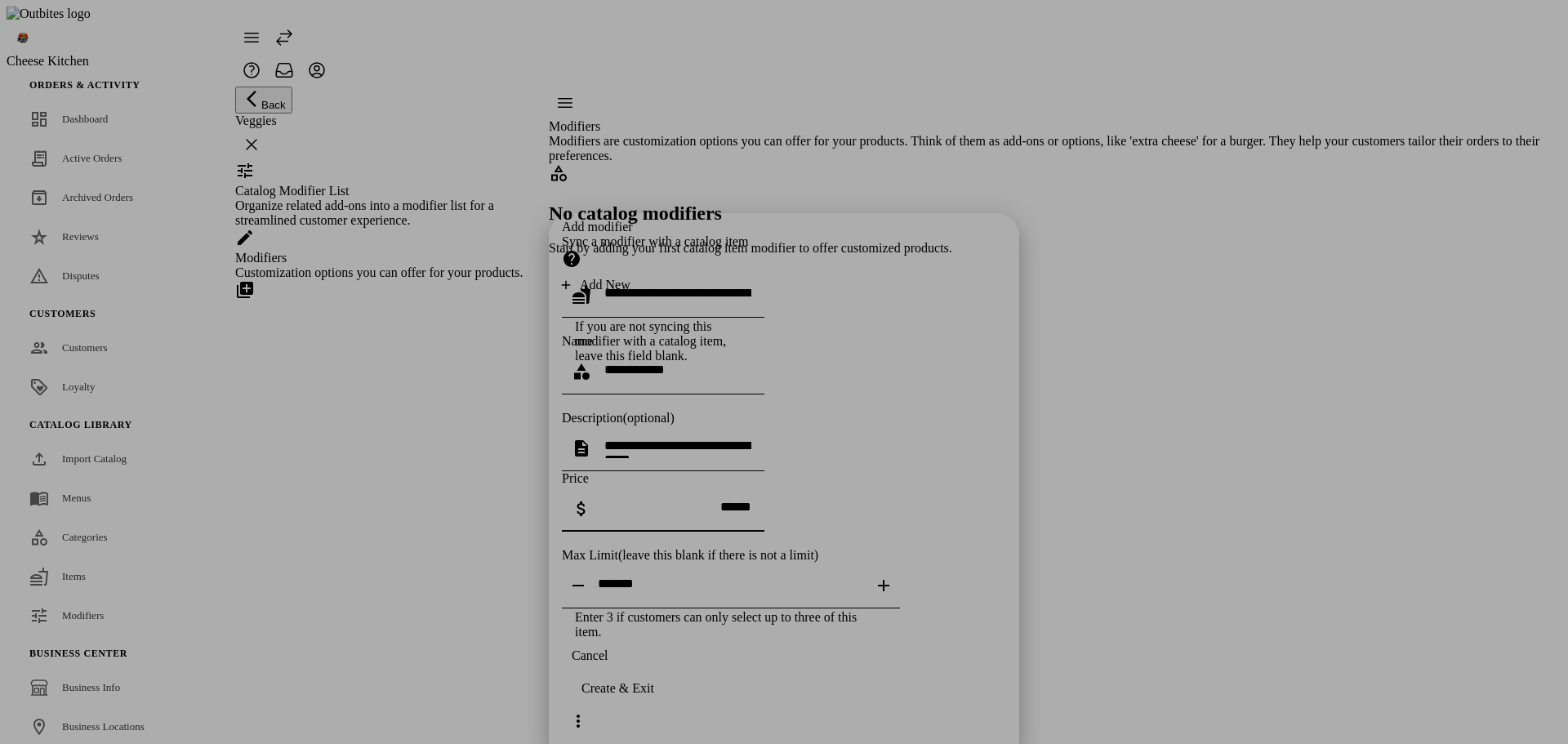
click at [889, 579] on icon "button" at bounding box center [884, 585] width 12 height 12
click at [586, 575] on icon "button" at bounding box center [579, 585] width 20 height 20
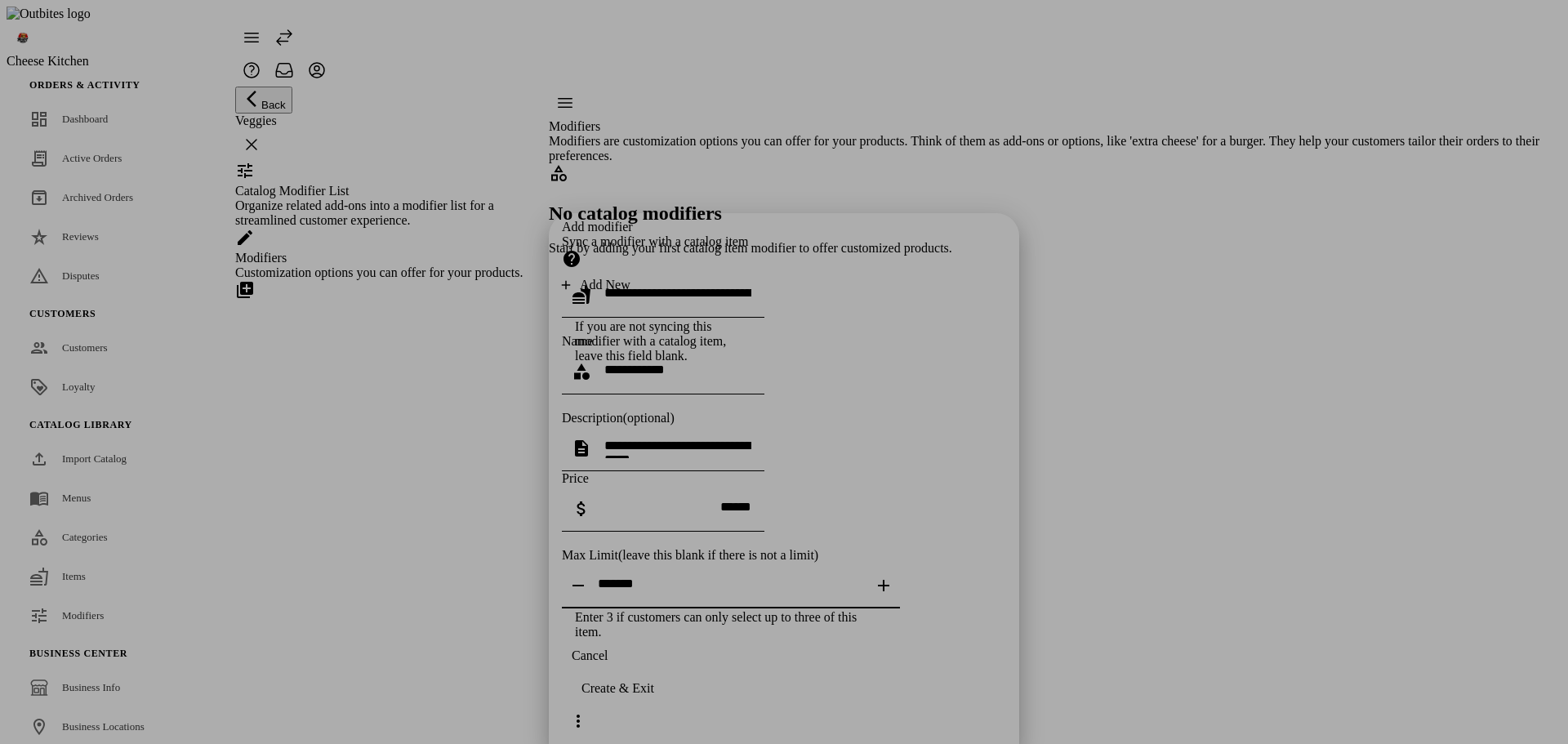
click at [586, 575] on icon "button" at bounding box center [579, 585] width 20 height 20
click at [893, 575] on icon "button" at bounding box center [883, 585] width 20 height 20
type input "*"
click at [654, 695] on div "Create & Exit" at bounding box center [617, 687] width 72 height 15
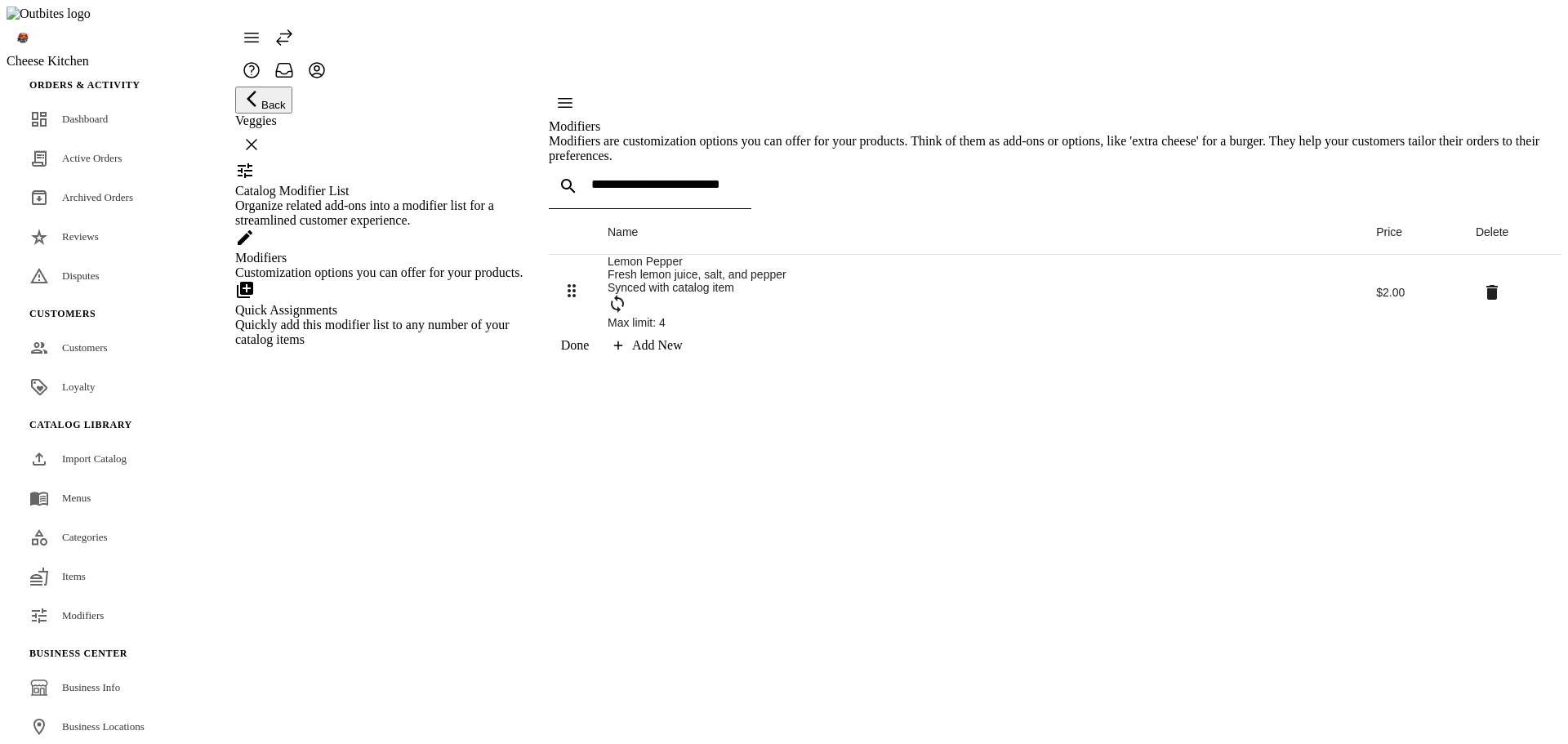
click at [627, 313] on icon at bounding box center [617, 304] width 20 height 20
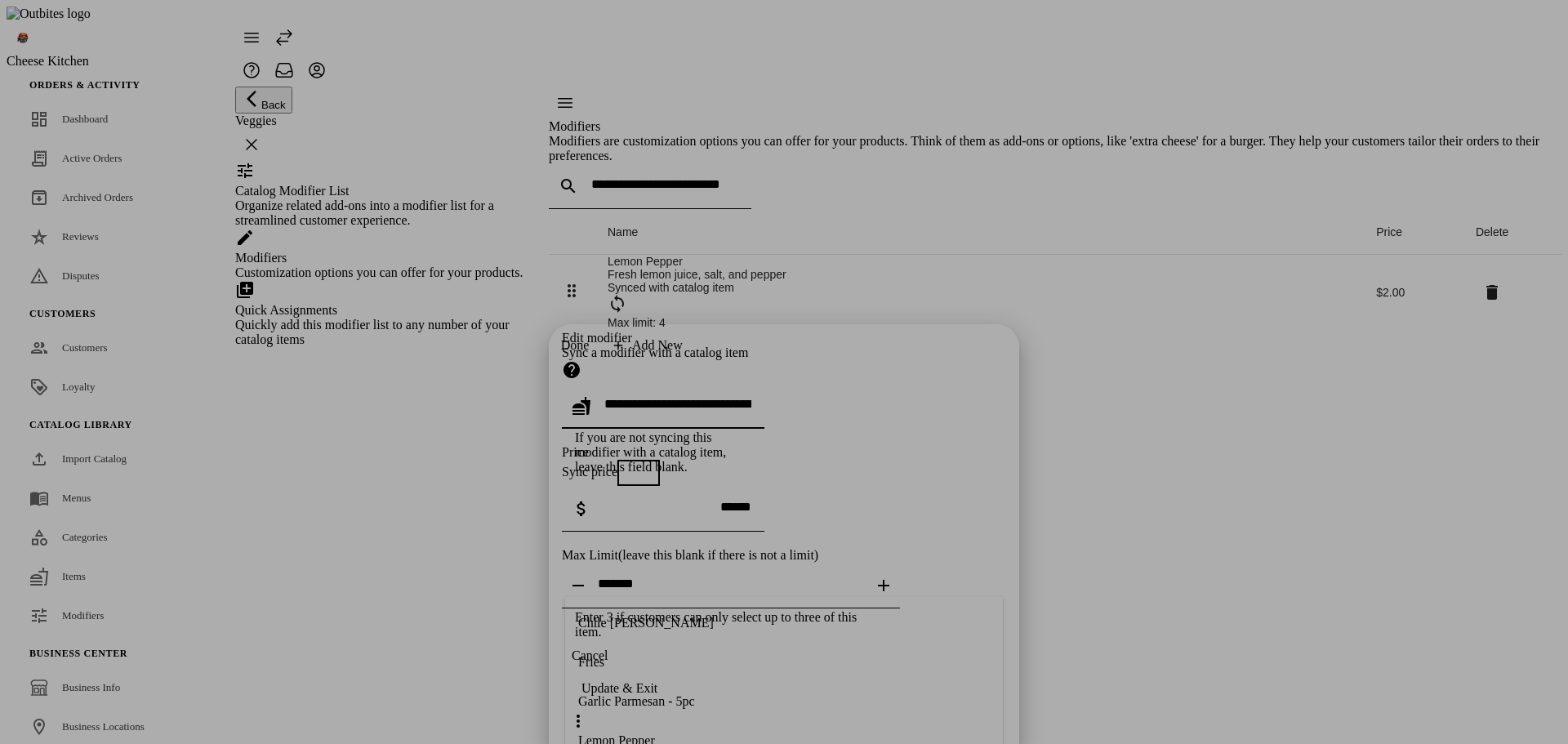
click at [785, 418] on div "Edit modifier Sync a modifier with a catalog item If you are not syncing this m…" at bounding box center [784, 484] width 445 height 309
click at [607, 663] on span "Cancel" at bounding box center [589, 655] width 36 height 15
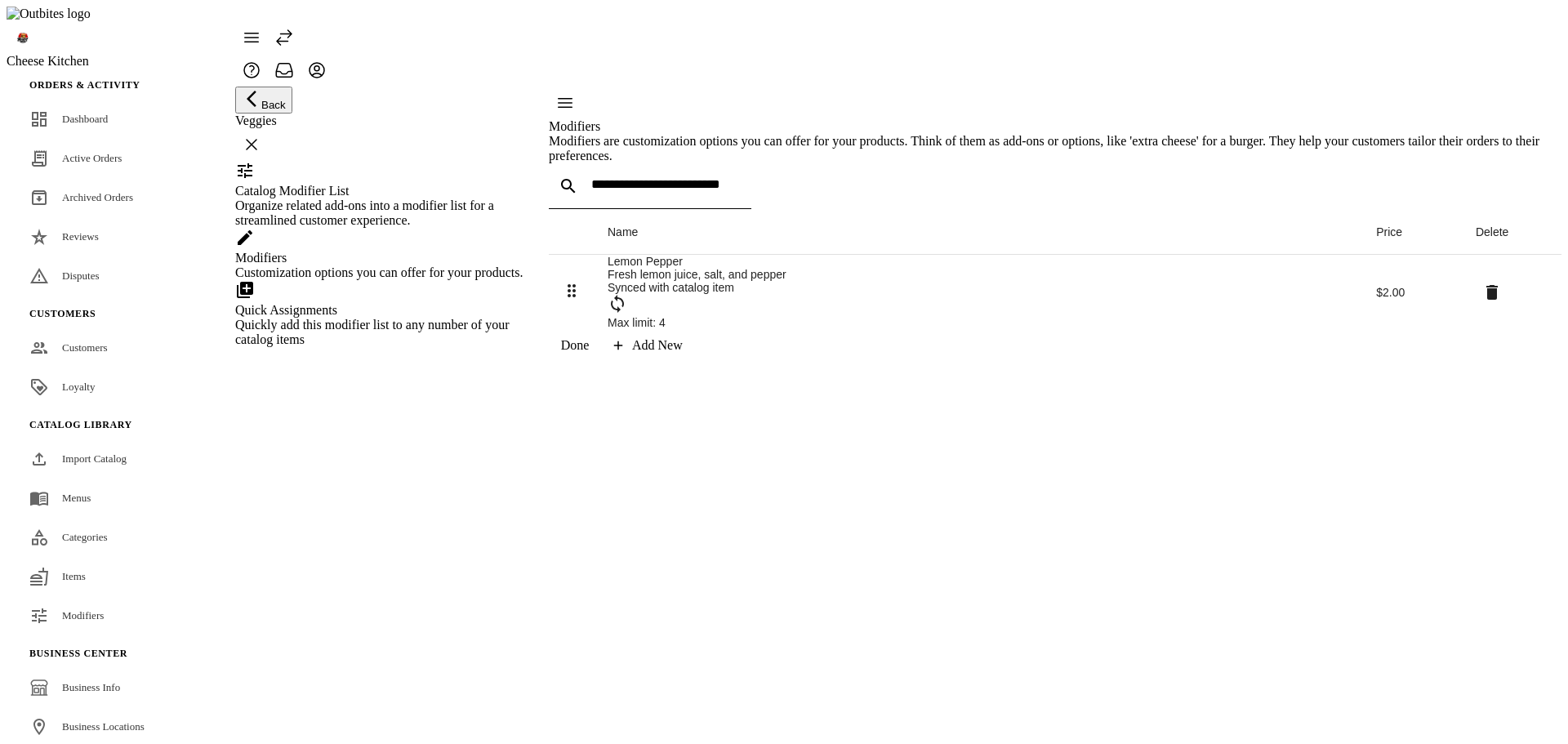
click at [695, 268] on div "Lemon Pepper" at bounding box center [979, 261] width 742 height 13
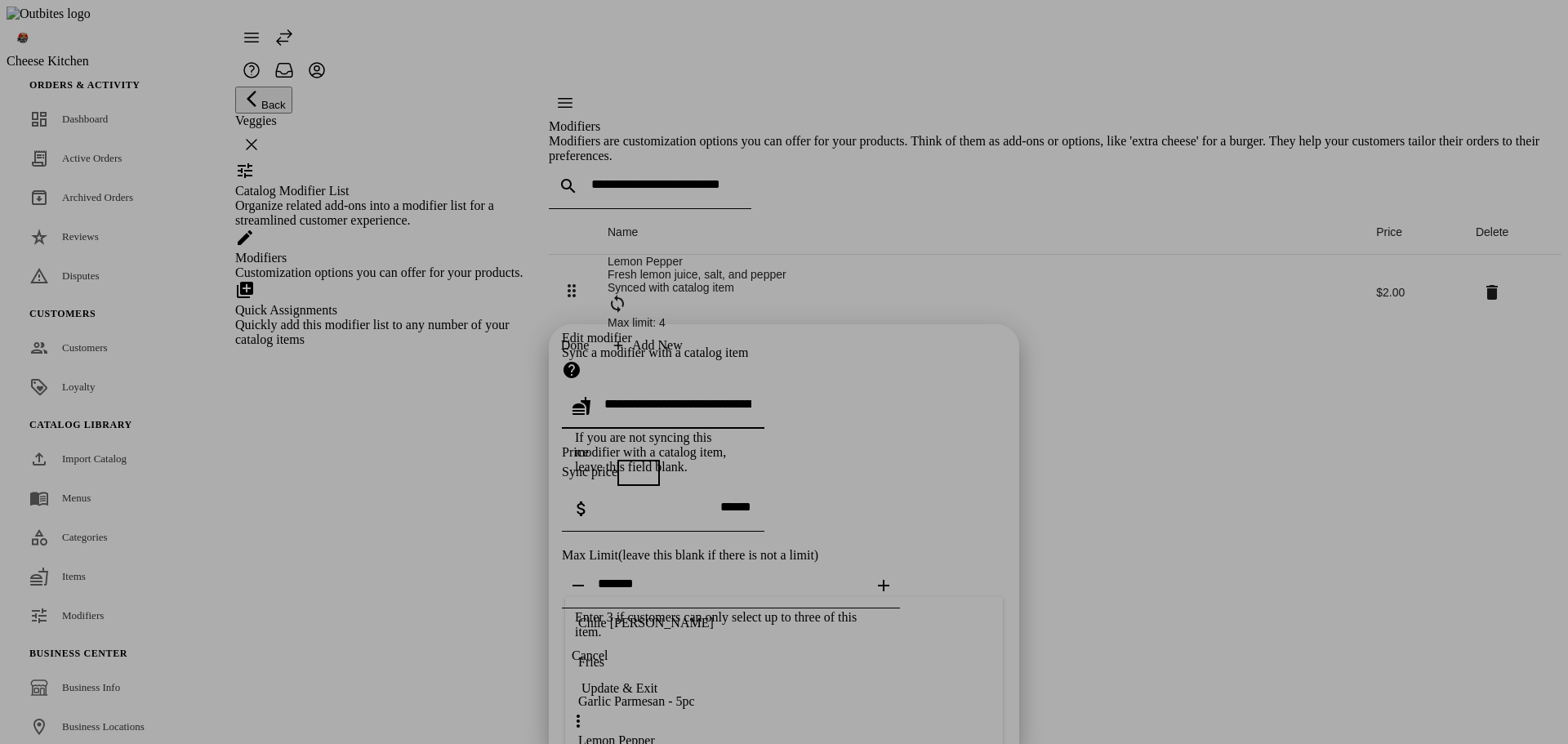
click at [726, 384] on div "Edit modifier Sync a modifier with a catalog item If you are not syncing this m…" at bounding box center [784, 484] width 445 height 309
click at [751, 397] on input "text" at bounding box center [678, 404] width 147 height 14
drag, startPoint x: 878, startPoint y: 523, endPoint x: 807, endPoint y: 641, distance: 137.7
click at [877, 523] on div "Edit modifier Sync a modifier with a catalog item If you are not syncing this m…" at bounding box center [784, 484] width 445 height 309
click at [805, 695] on div "Cancel Update & Exit" at bounding box center [784, 687] width 445 height 98
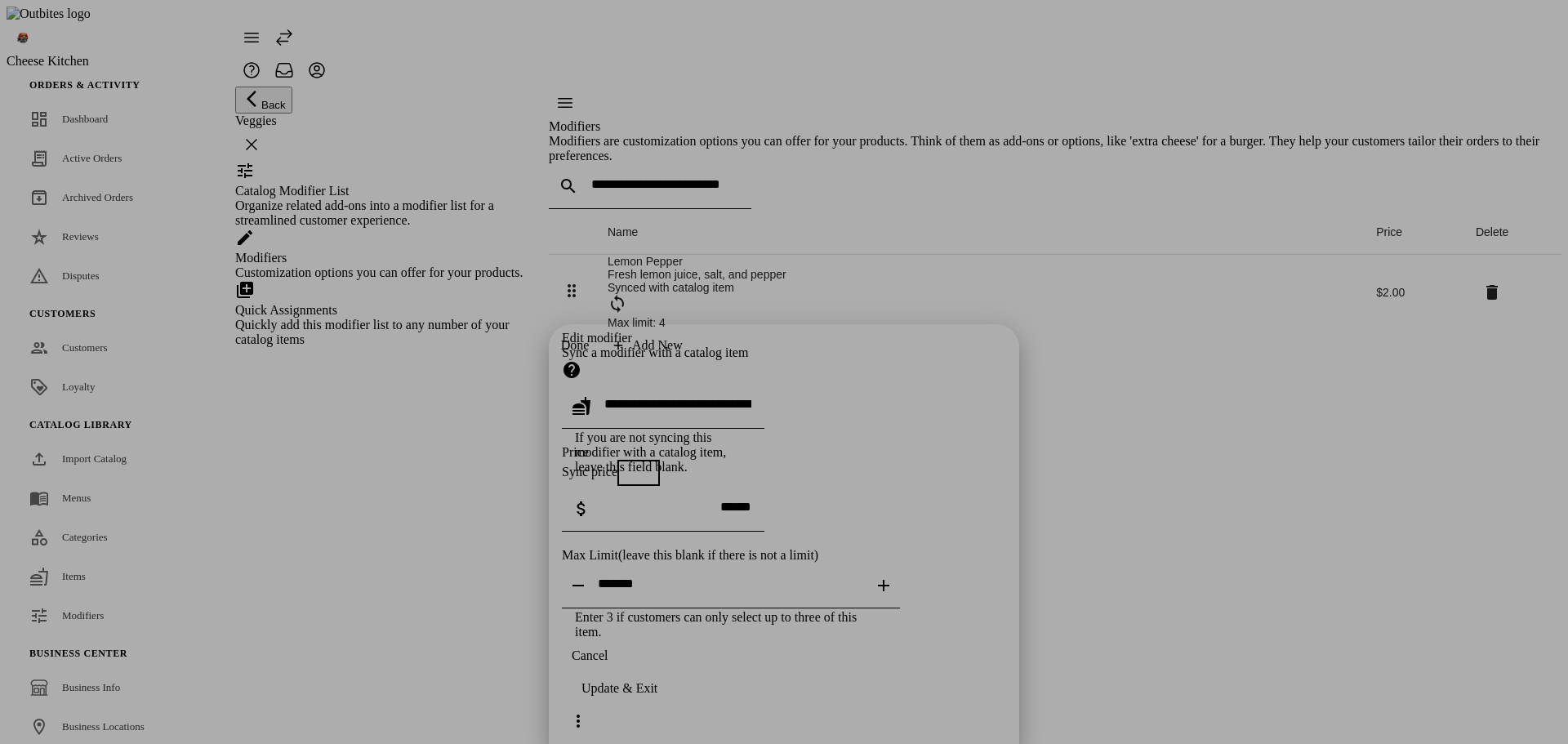
drag, startPoint x: 801, startPoint y: 702, endPoint x: 941, endPoint y: 644, distance: 151.5
click at [617, 676] on span "button" at bounding box center [589, 655] width 56 height 39
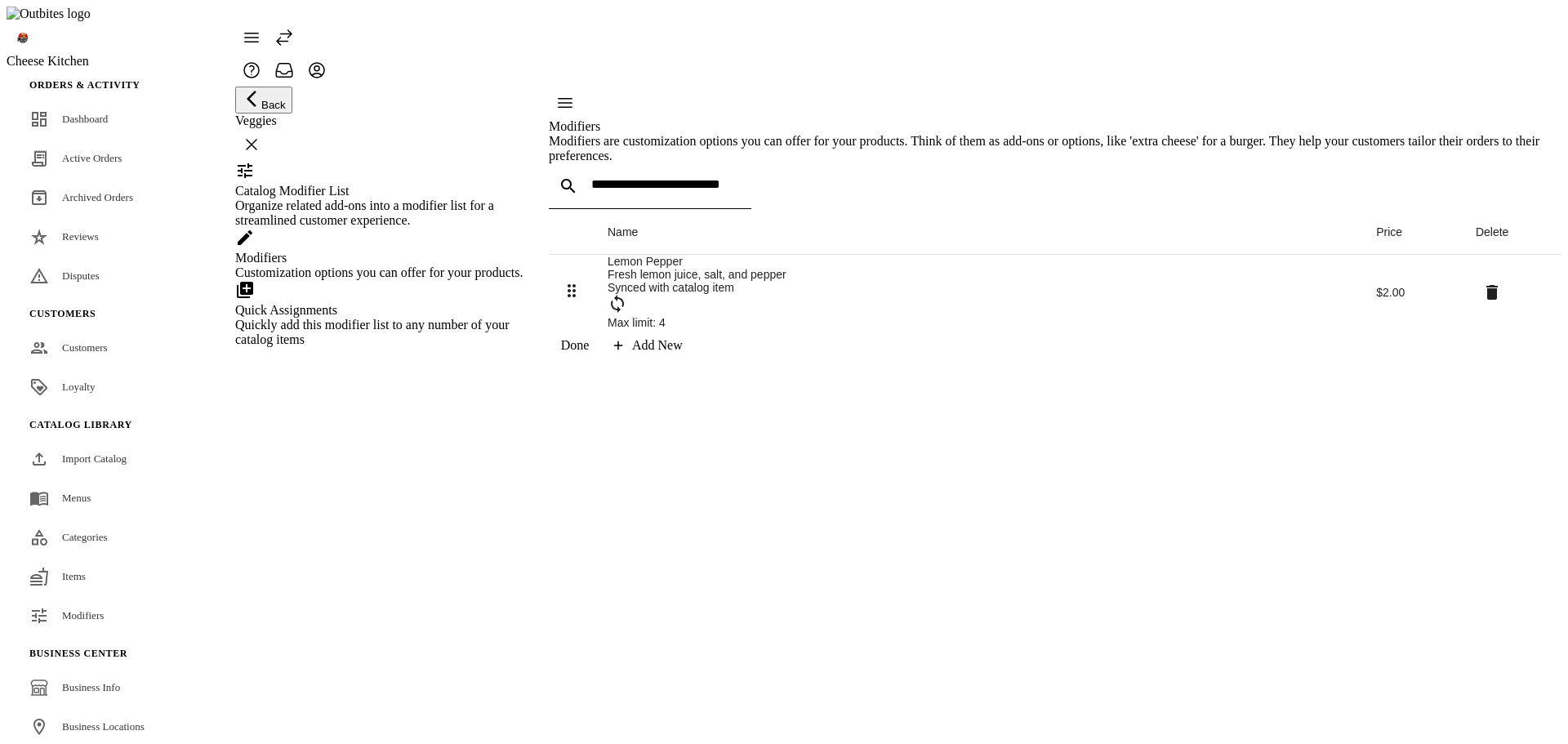
drag, startPoint x: 1082, startPoint y: 614, endPoint x: 772, endPoint y: 386, distance: 384.8
click at [1082, 362] on div "Modifiers Modifiers are customization options you can offer for your products. …" at bounding box center [1055, 223] width 1012 height 275
click at [672, 281] on div "Fresh lemon juice, salt, and pepper" at bounding box center [979, 274] width 742 height 13
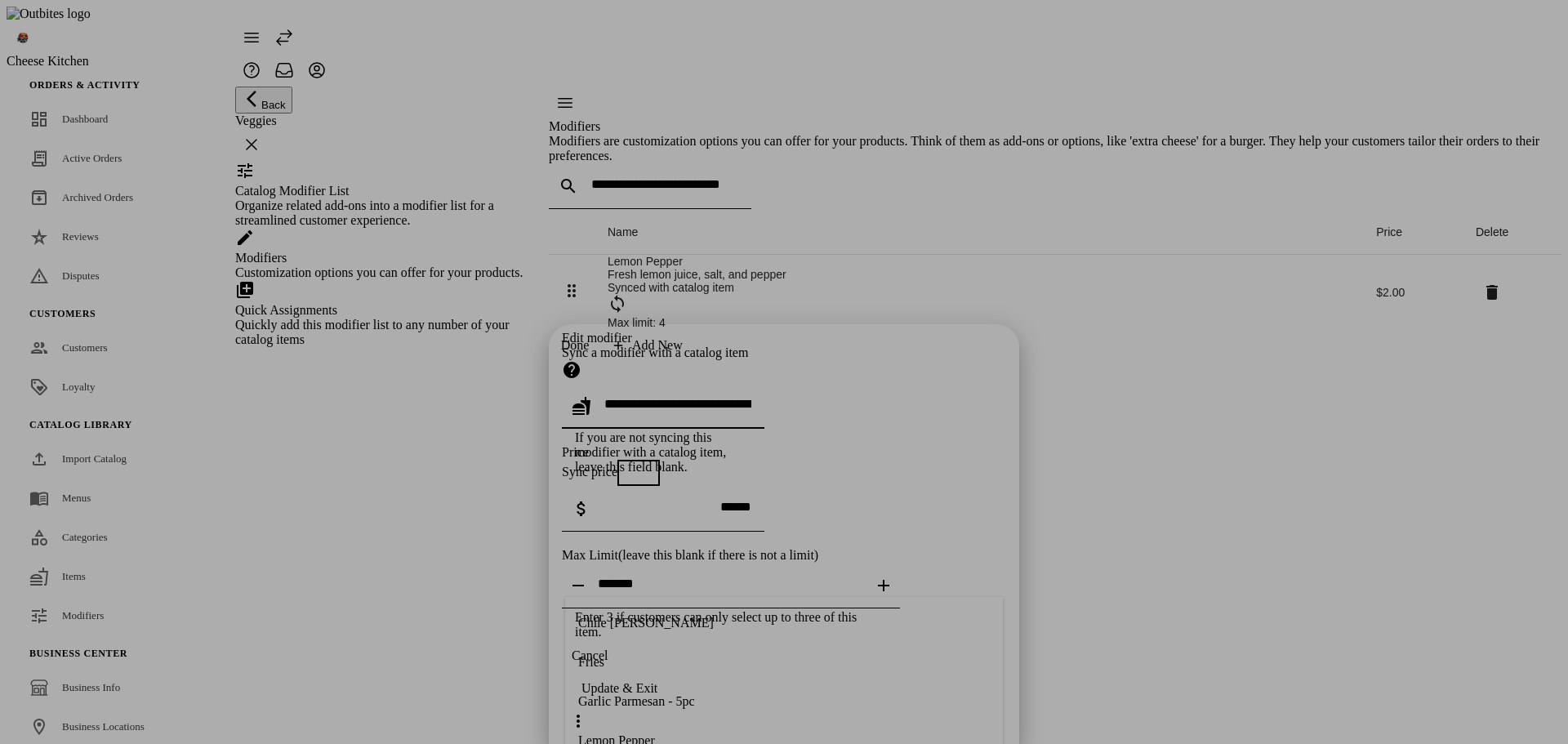
click at [723, 397] on input "text" at bounding box center [678, 404] width 147 height 14
click at [721, 397] on input "text" at bounding box center [678, 404] width 147 height 14
drag, startPoint x: 677, startPoint y: 163, endPoint x: 690, endPoint y: 82, distance: 82.0
click at [677, 444] on div "Price Sync price" at bounding box center [784, 464] width 445 height 41
click at [690, 397] on input "text" at bounding box center [678, 404] width 147 height 14
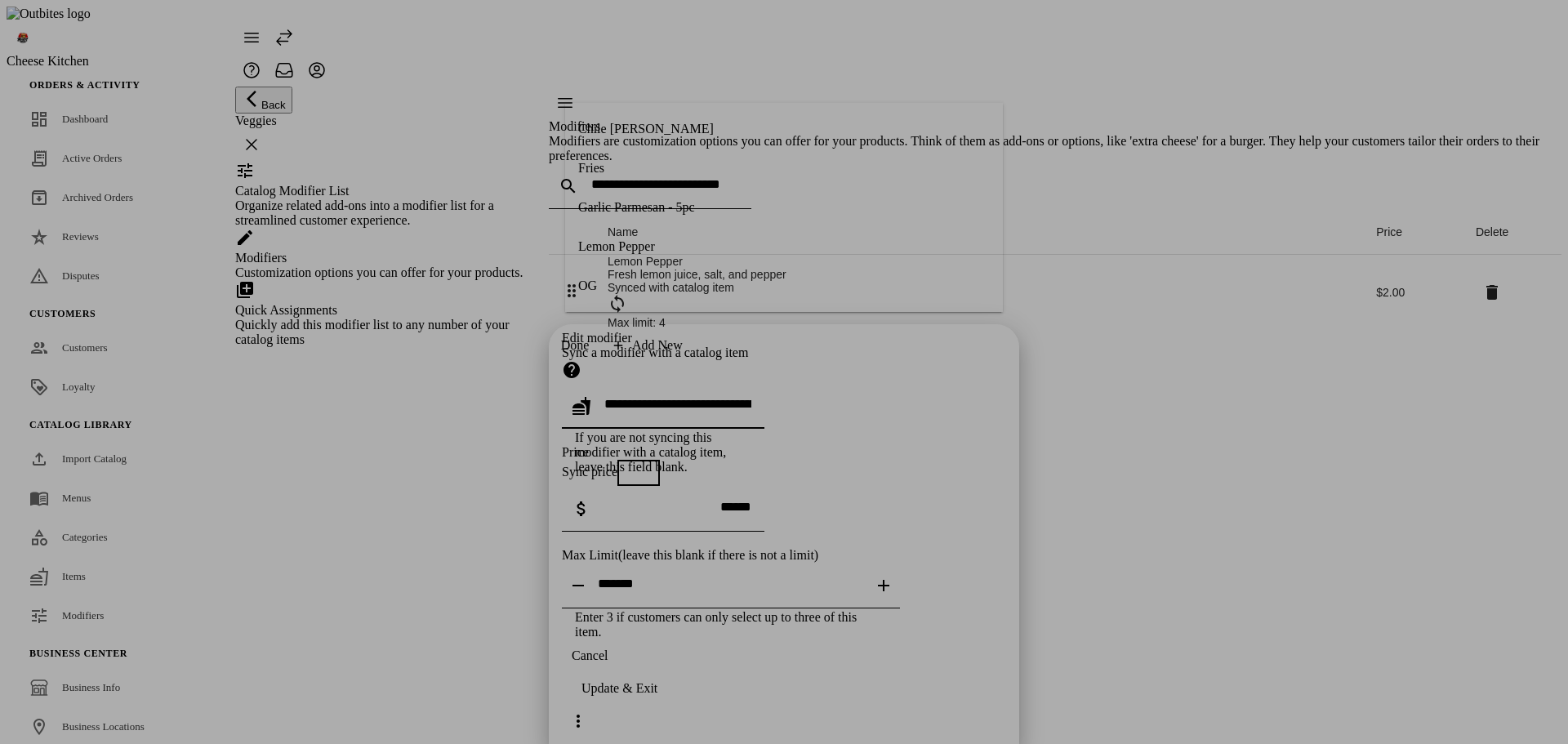
click at [652, 239] on div "Lemon Pepper" at bounding box center [616, 246] width 76 height 15
click at [753, 445] on div "Edit modifier Sync a modifier with a catalog item If you are not syncing this m…" at bounding box center [784, 484] width 445 height 309
click at [790, 330] on div "Edit modifier Sync a modifier with a catalog item If you are not syncing this m…" at bounding box center [784, 484] width 445 height 309
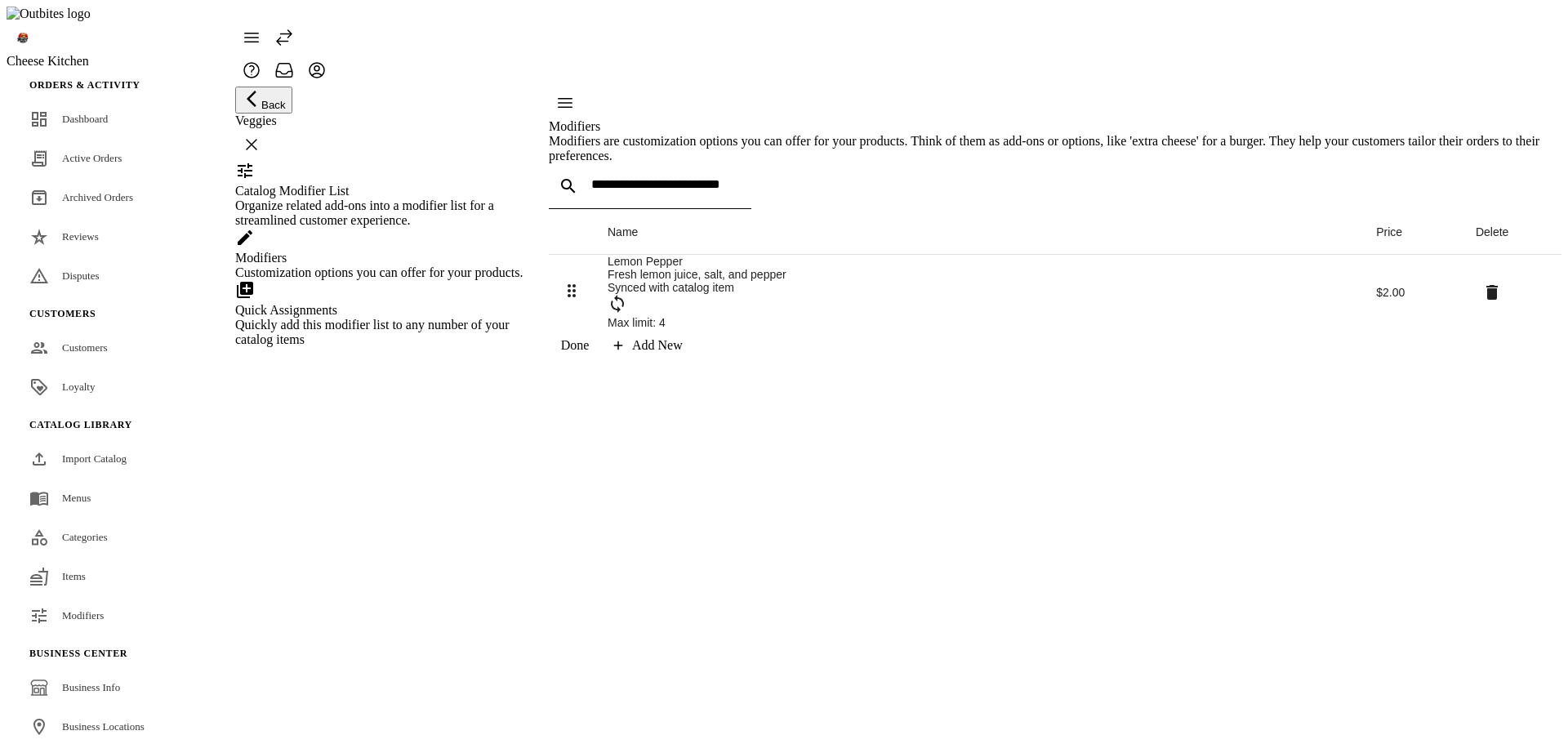
click at [683, 352] on div "Add New" at bounding box center [657, 345] width 51 height 15
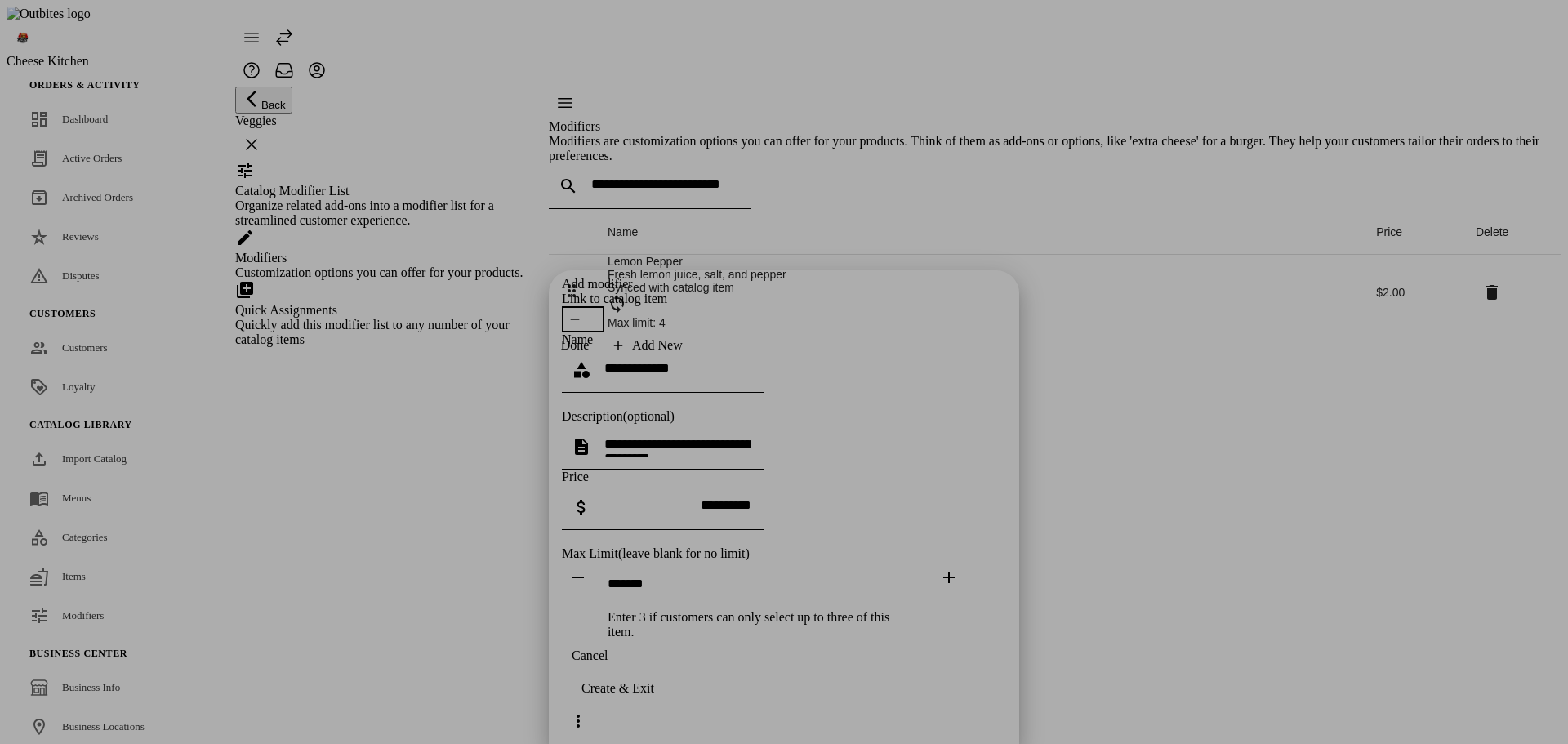
click at [836, 531] on div "Add modifier Link to catalog item Name Description (optional) Price Max Limit (…" at bounding box center [784, 457] width 445 height 362
click at [582, 312] on icon "button" at bounding box center [575, 318] width 13 height 13
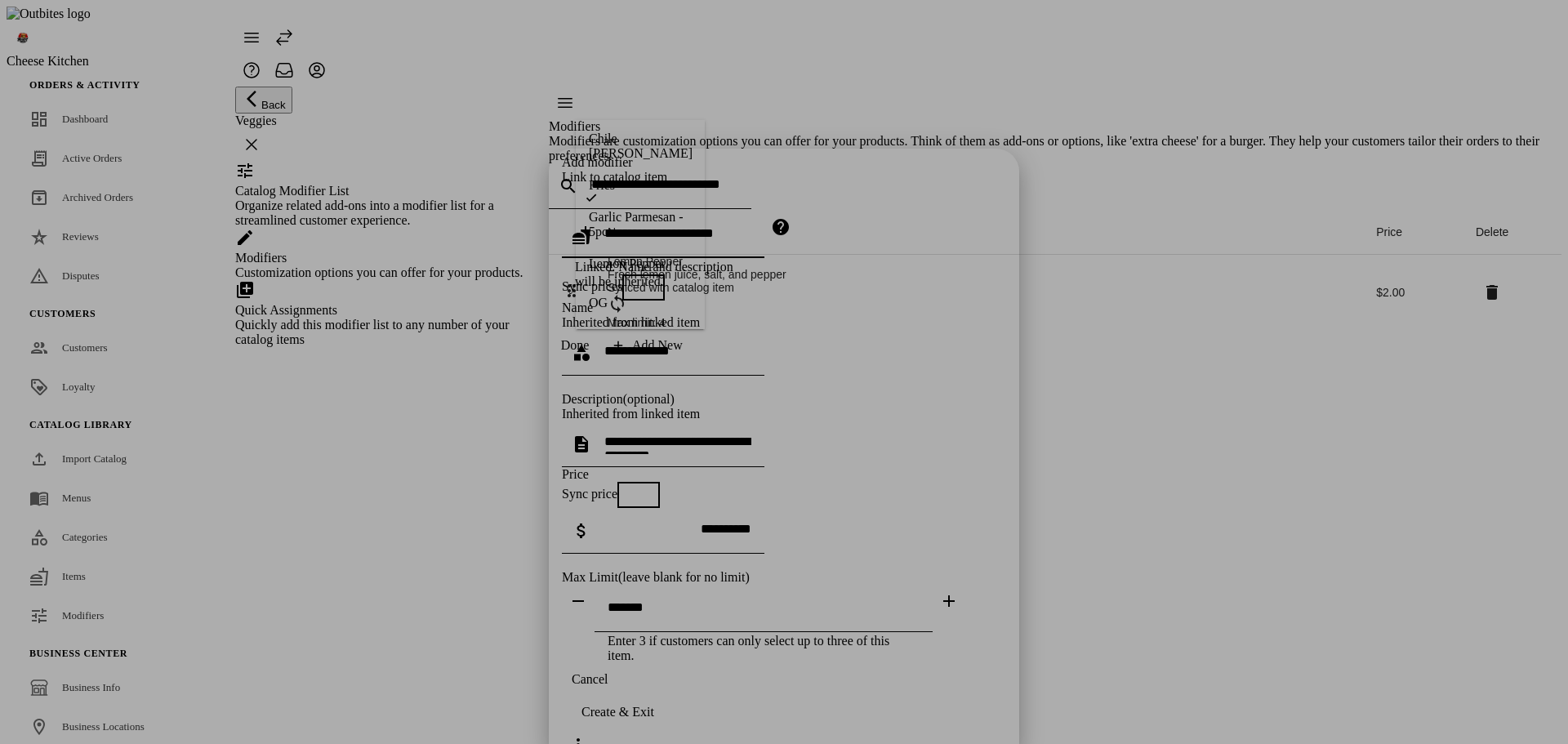
click at [626, 226] on input "text" at bounding box center [678, 233] width 147 height 14
click at [631, 143] on div "Chile [PERSON_NAME]" at bounding box center [640, 146] width 104 height 30
type input "**********"
type textarea "**********"
type input "**********"
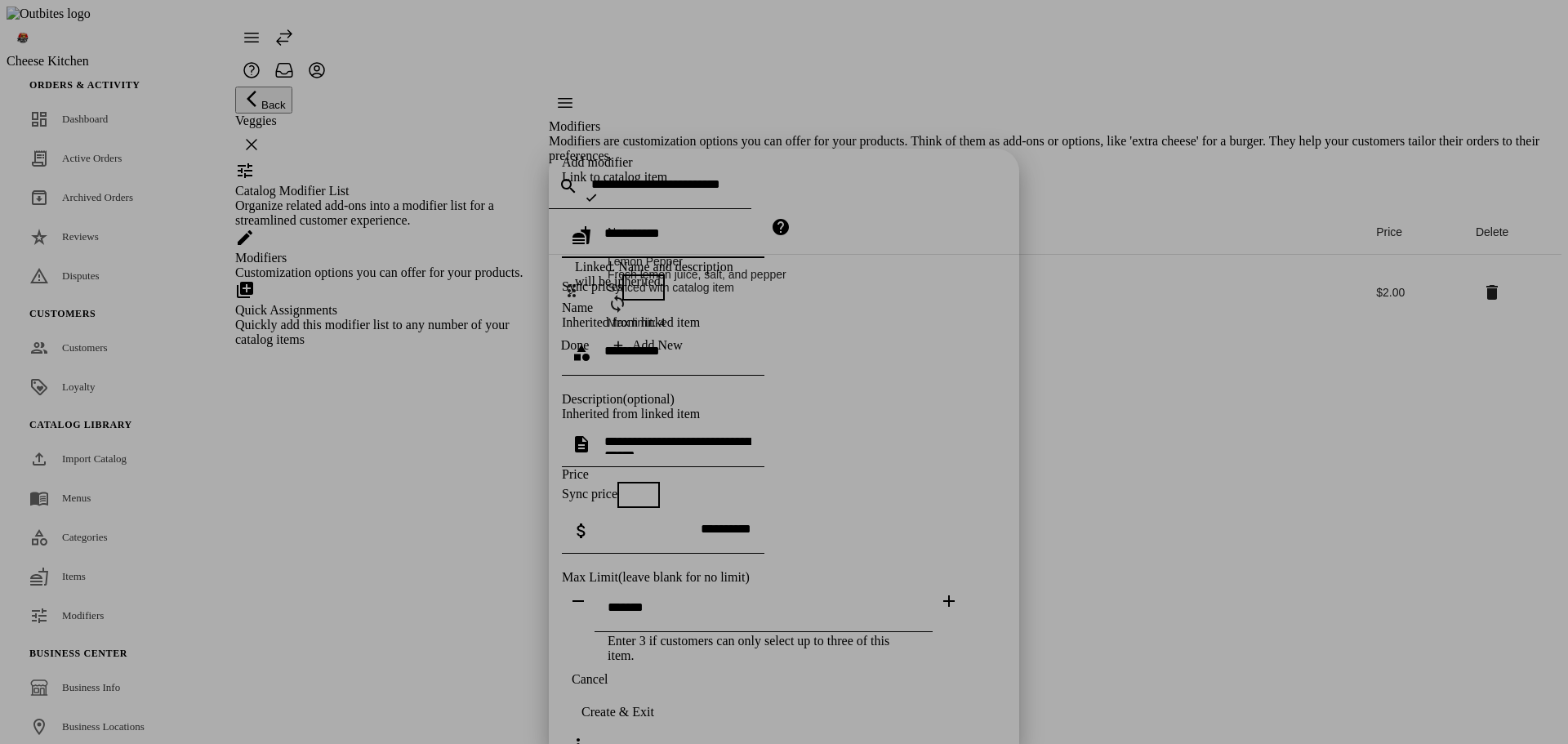
click at [648, 271] on span "button" at bounding box center [635, 287] width 33 height 33
type input "******"
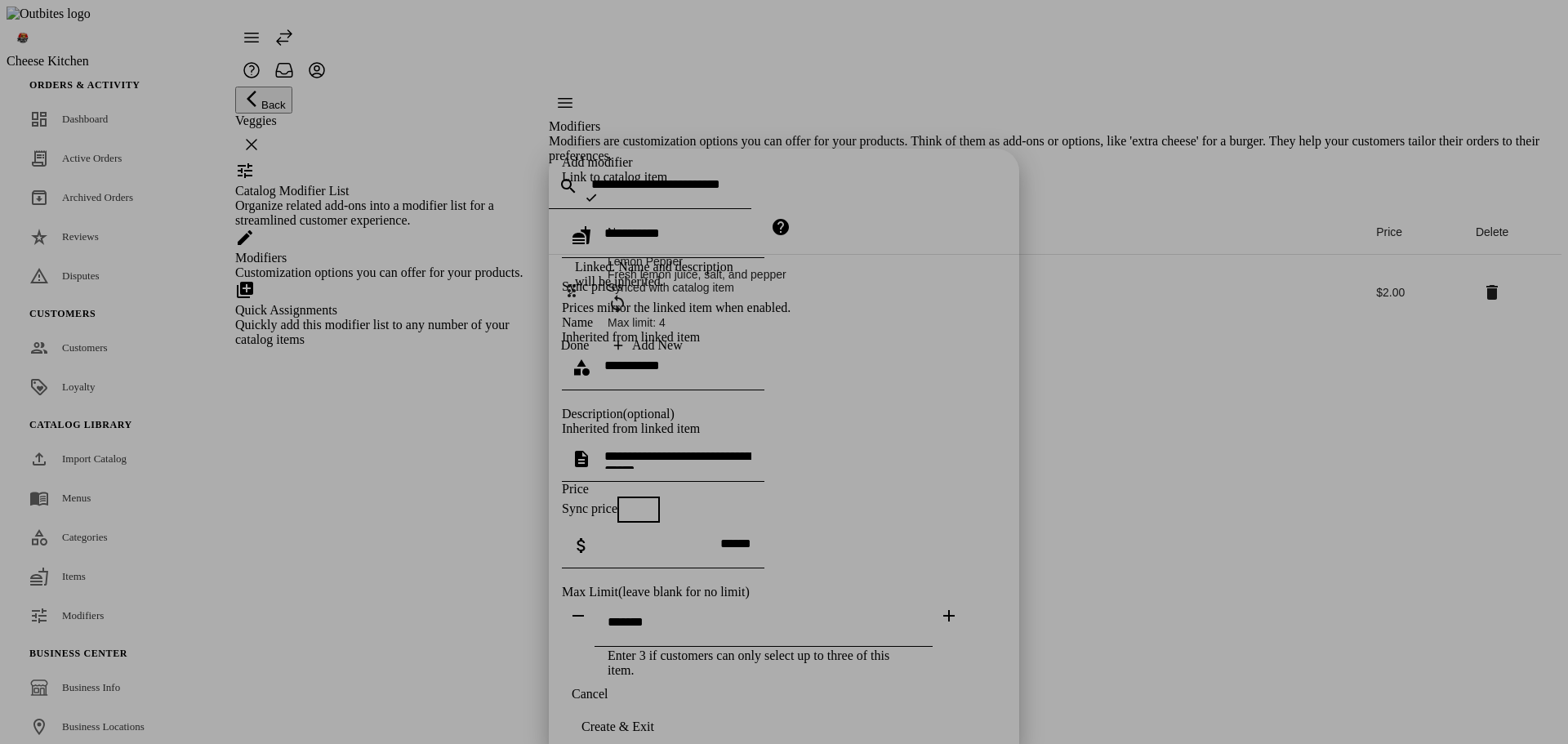
click at [653, 278] on span "button" at bounding box center [652, 288] width 20 height 20
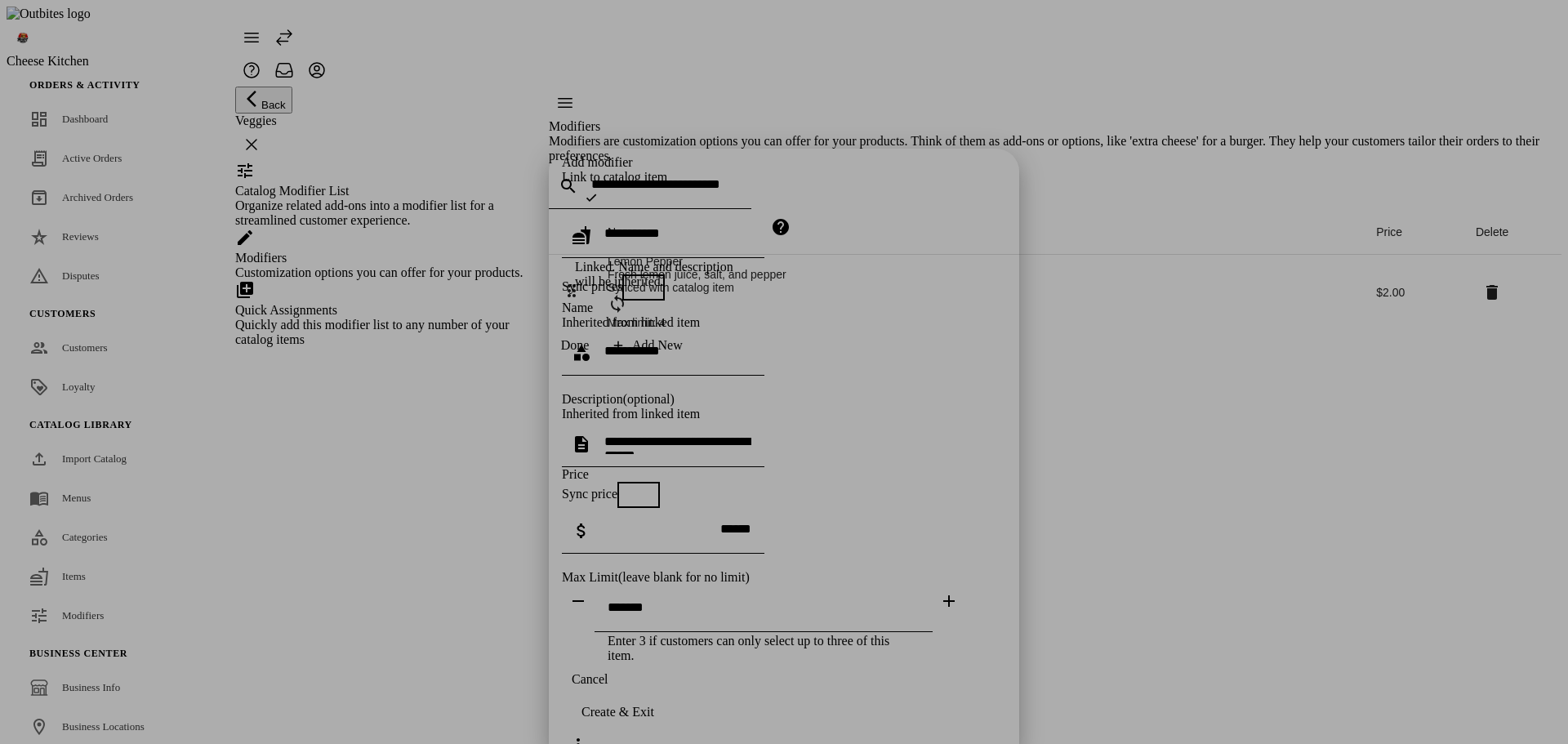
click at [653, 274] on span "button" at bounding box center [643, 287] width 43 height 26
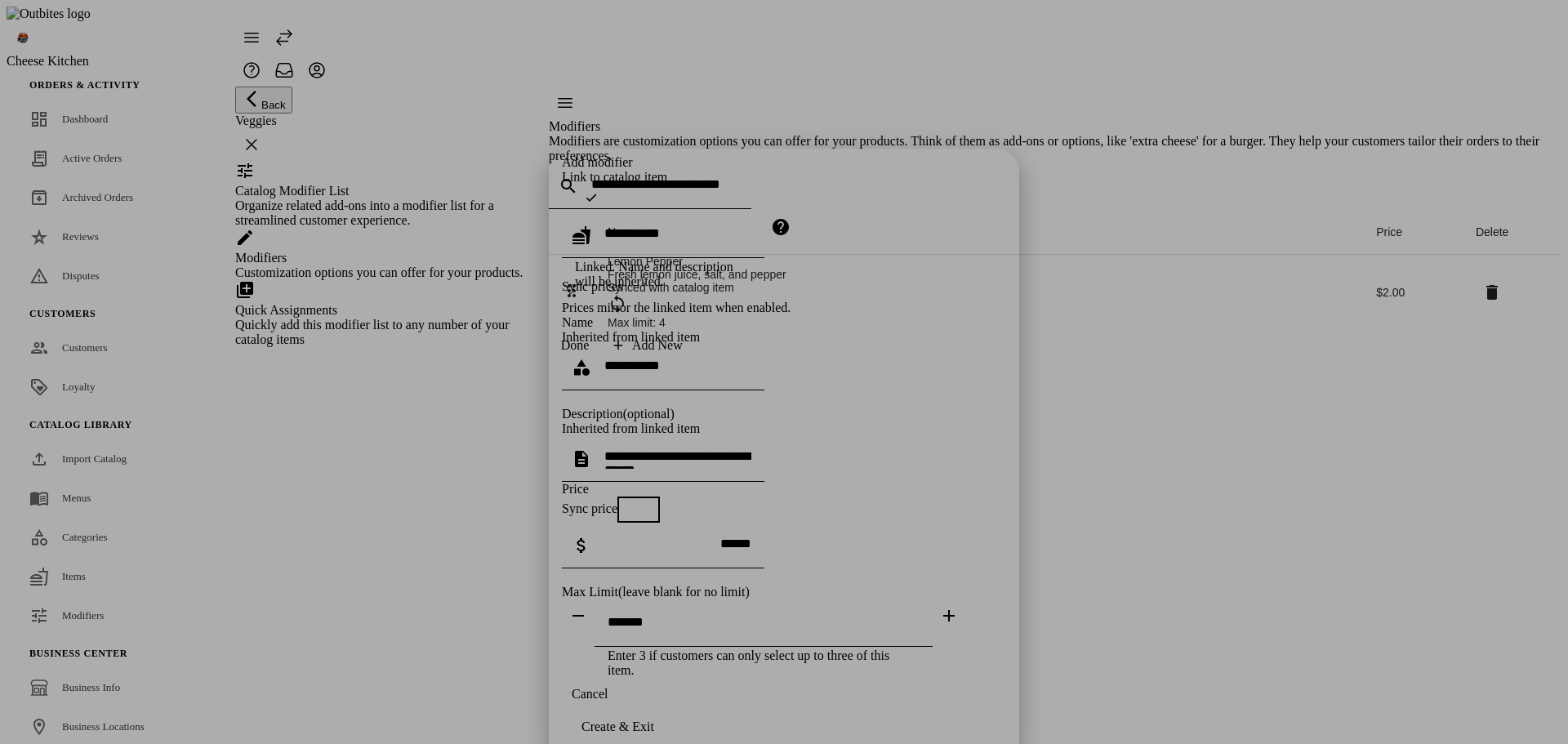
click at [801, 274] on div "Sync prices" at bounding box center [784, 287] width 445 height 26
click at [637, 503] on span "button" at bounding box center [630, 509] width 13 height 13
click at [969, 596] on span "button" at bounding box center [948, 615] width 39 height 39
click at [959, 606] on icon "button" at bounding box center [949, 616] width 20 height 20
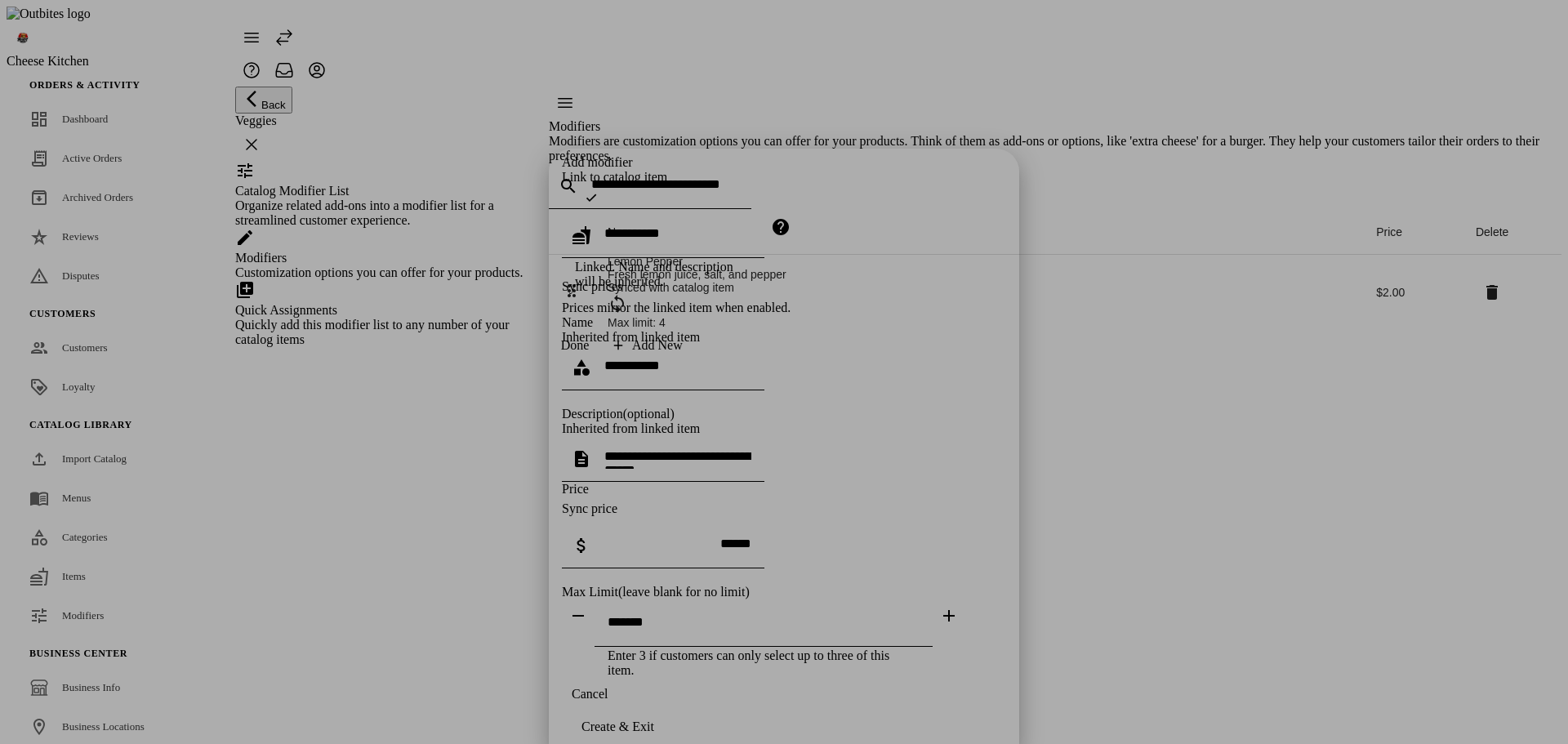
type input "*"
click at [873, 569] on div "**********" at bounding box center [784, 416] width 445 height 523
click at [654, 719] on div "Create & Exit" at bounding box center [617, 726] width 72 height 15
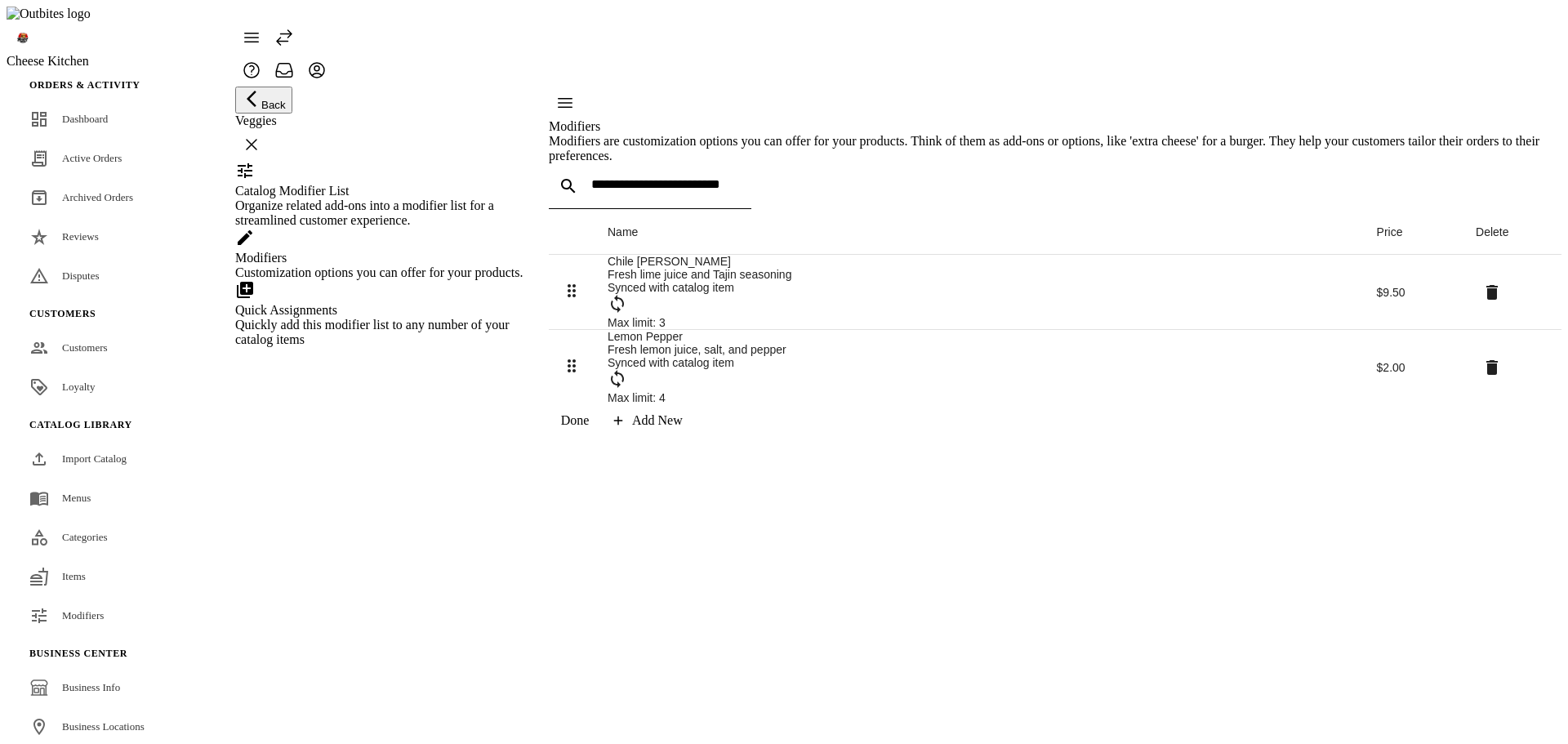
click at [696, 440] on span at bounding box center [648, 420] width 94 height 39
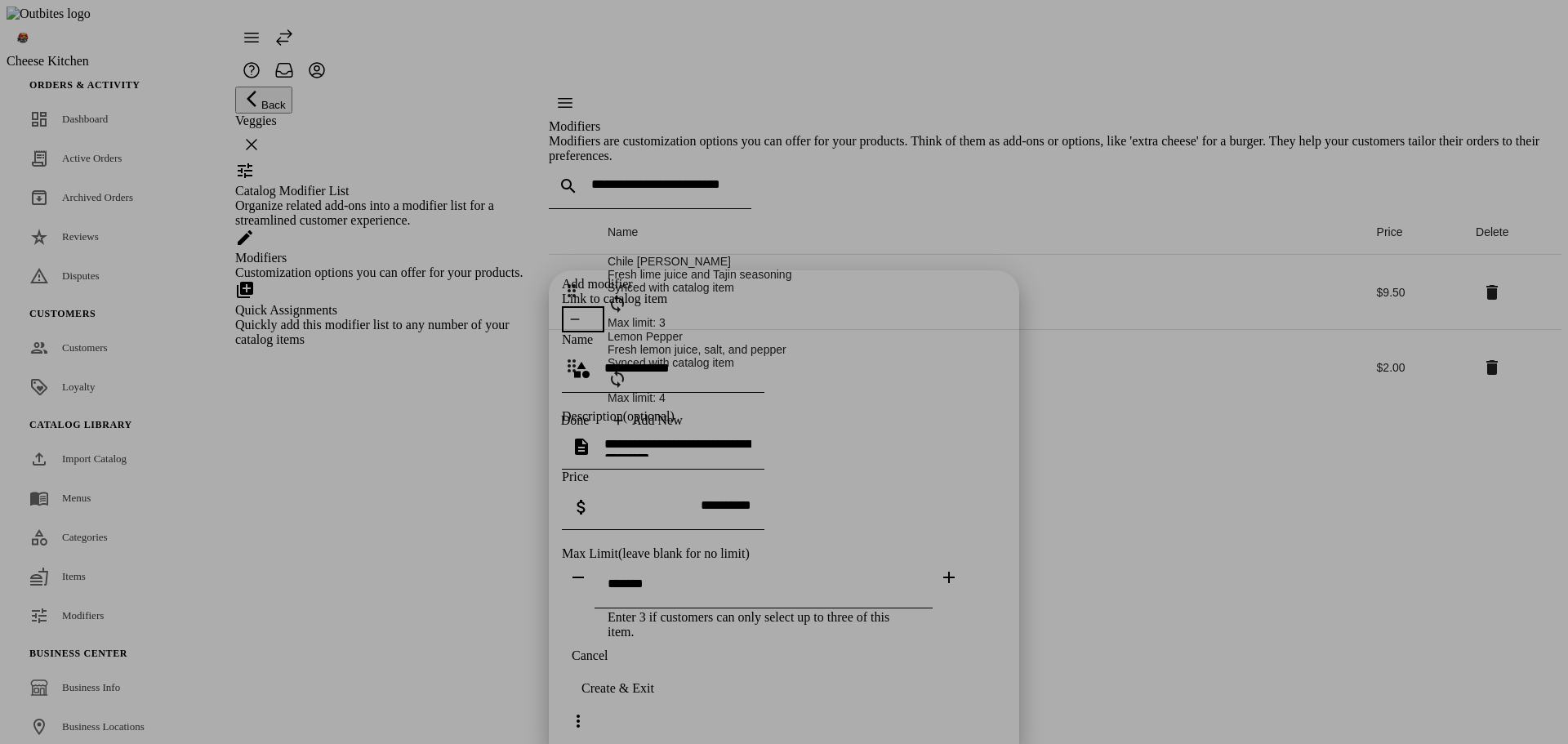
click at [884, 494] on div "Add modifier Link to catalog item Name Description (optional) Price Max Limit (…" at bounding box center [784, 457] width 445 height 362
click at [591, 303] on span "button" at bounding box center [575, 318] width 33 height 33
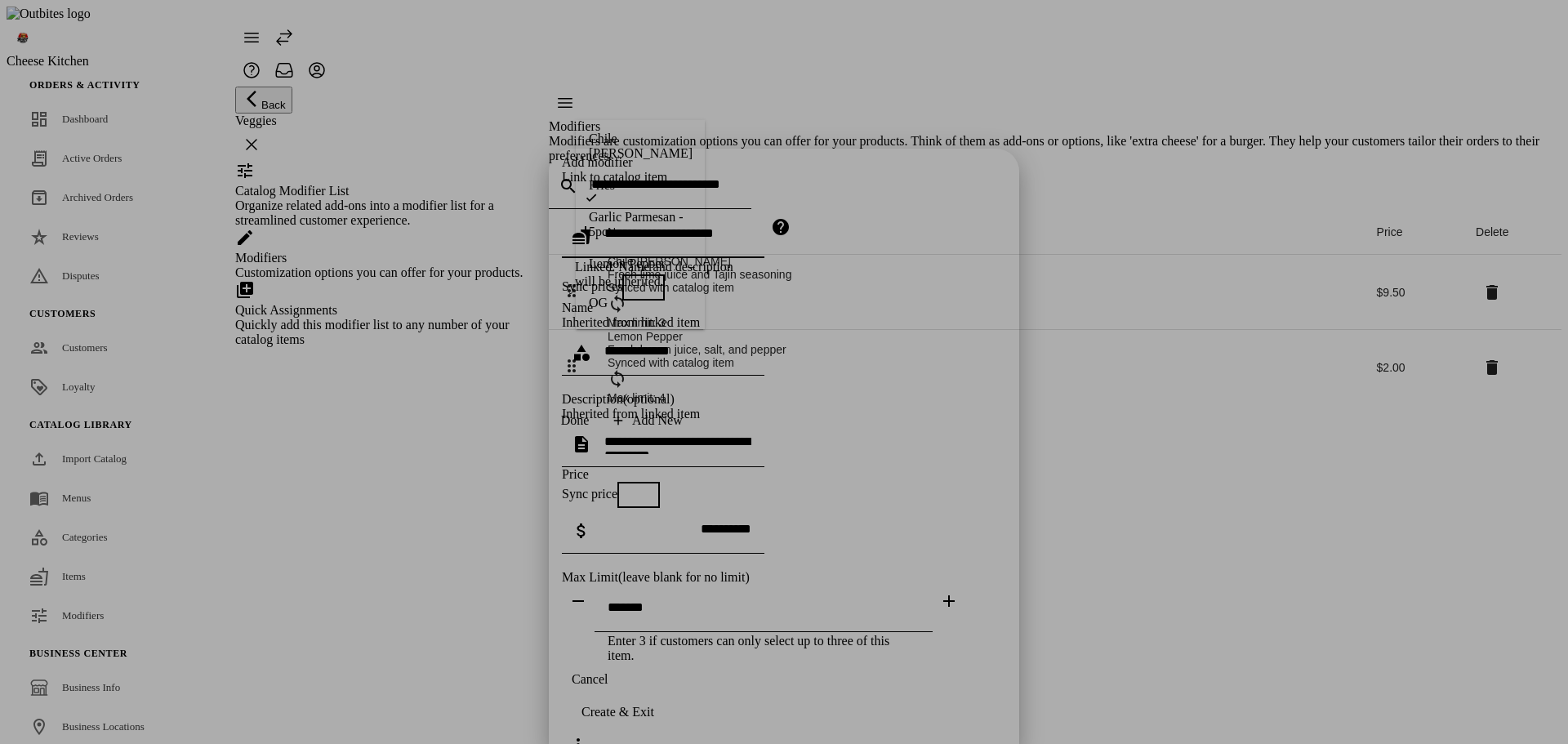
drag, startPoint x: 648, startPoint y: 97, endPoint x: 617, endPoint y: 308, distance: 213.3
click at [617, 308] on mat-option "OG" at bounding box center [640, 303] width 129 height 39
type input "**"
type textarea "**********"
type input "**"
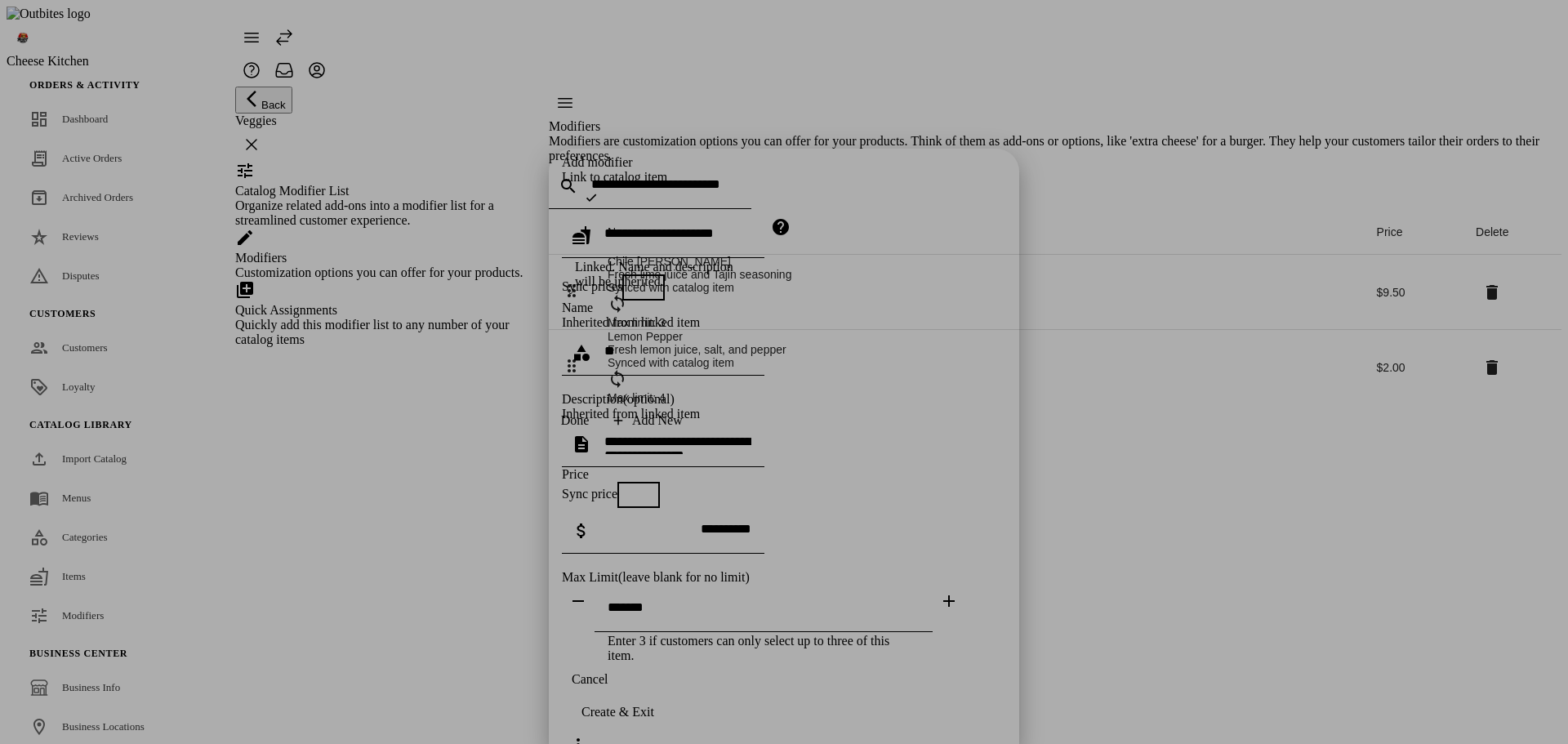
click at [789, 219] on icon "button" at bounding box center [780, 227] width 16 height 16
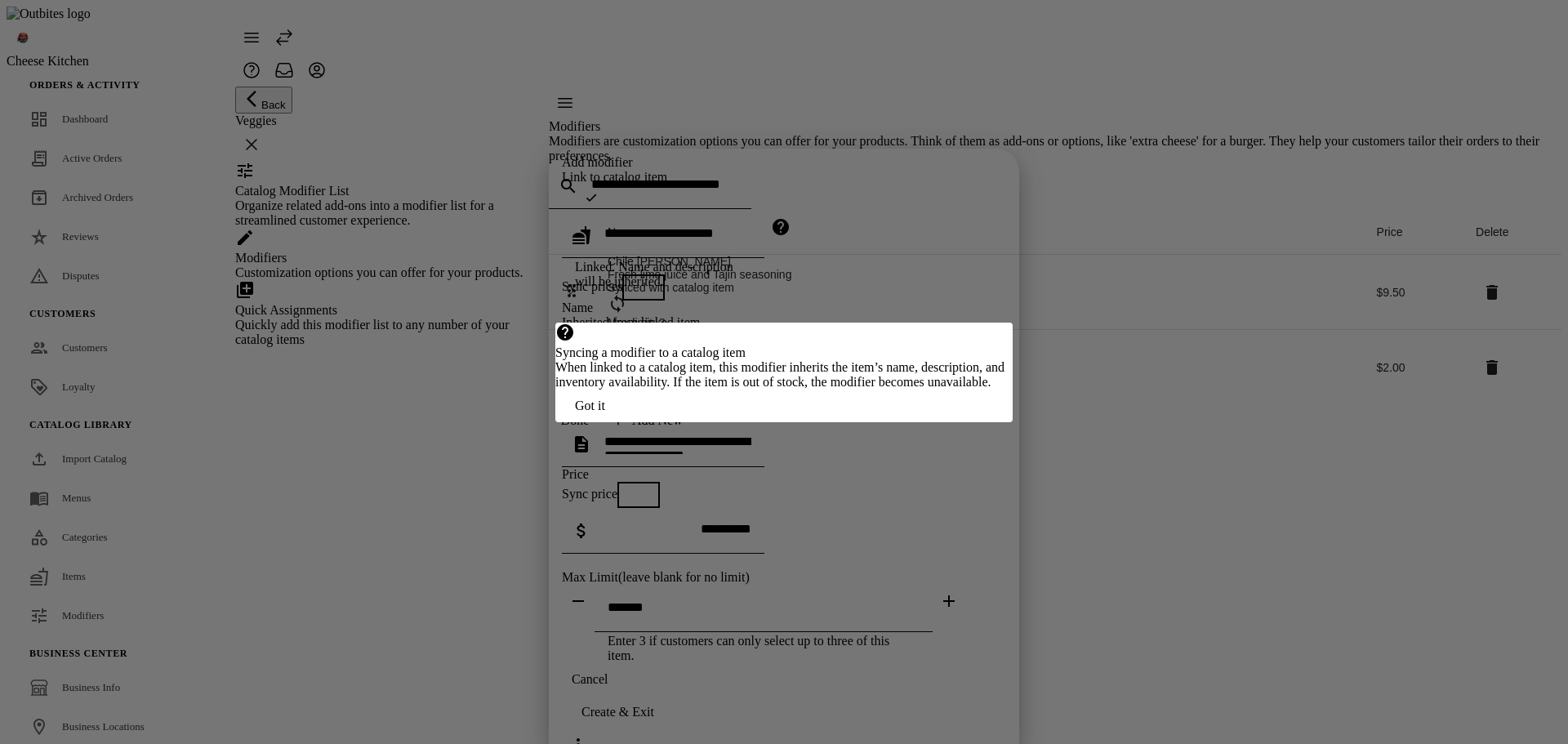
click at [925, 183] on div at bounding box center [784, 372] width 1568 height 744
click at [943, 143] on div at bounding box center [784, 372] width 1568 height 744
drag, startPoint x: 926, startPoint y: 436, endPoint x: 932, endPoint y: 371, distance: 65.3
click at [625, 422] on button "Got it" at bounding box center [590, 406] width 69 height 33
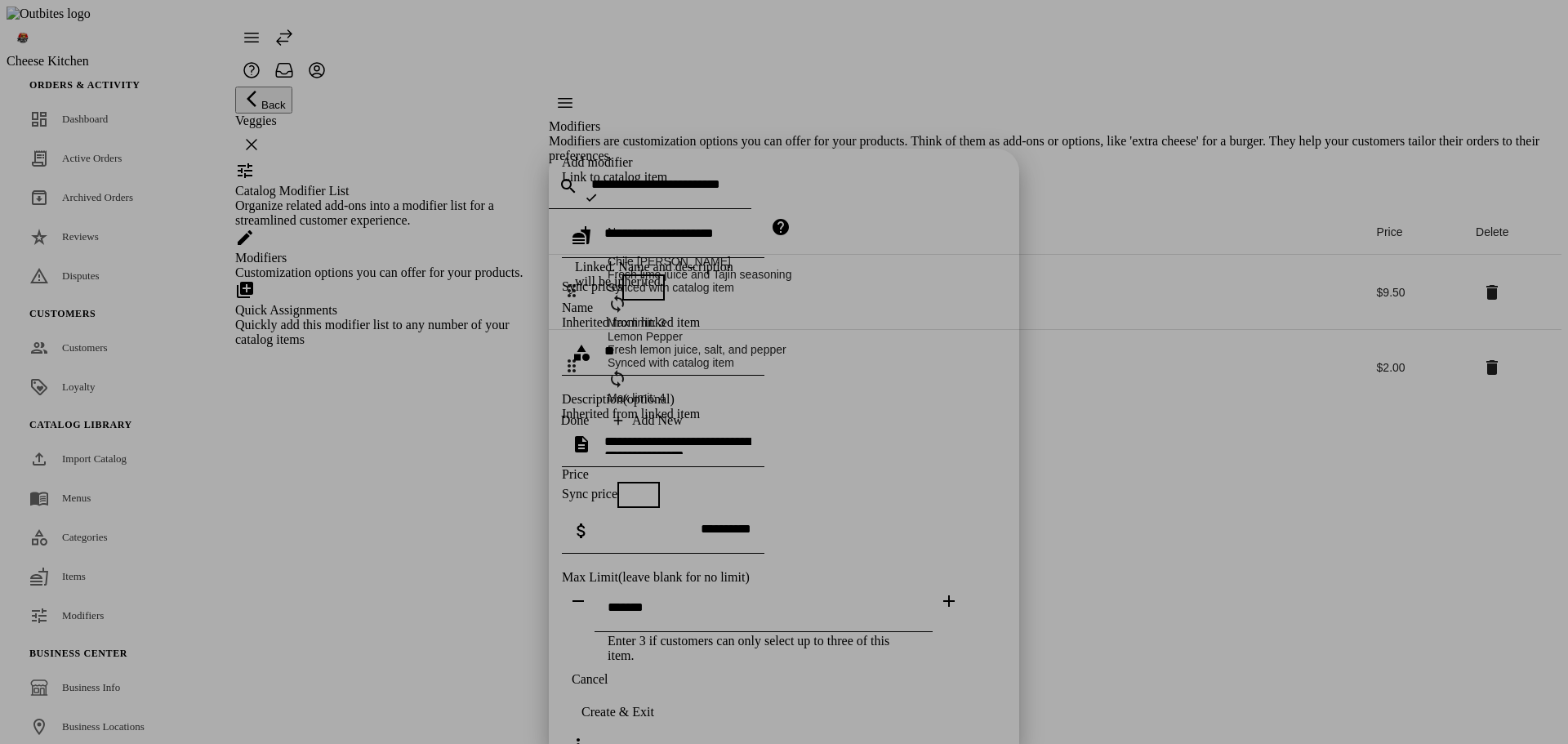
click at [640, 281] on span "button" at bounding box center [635, 287] width 13 height 13
type input "******"
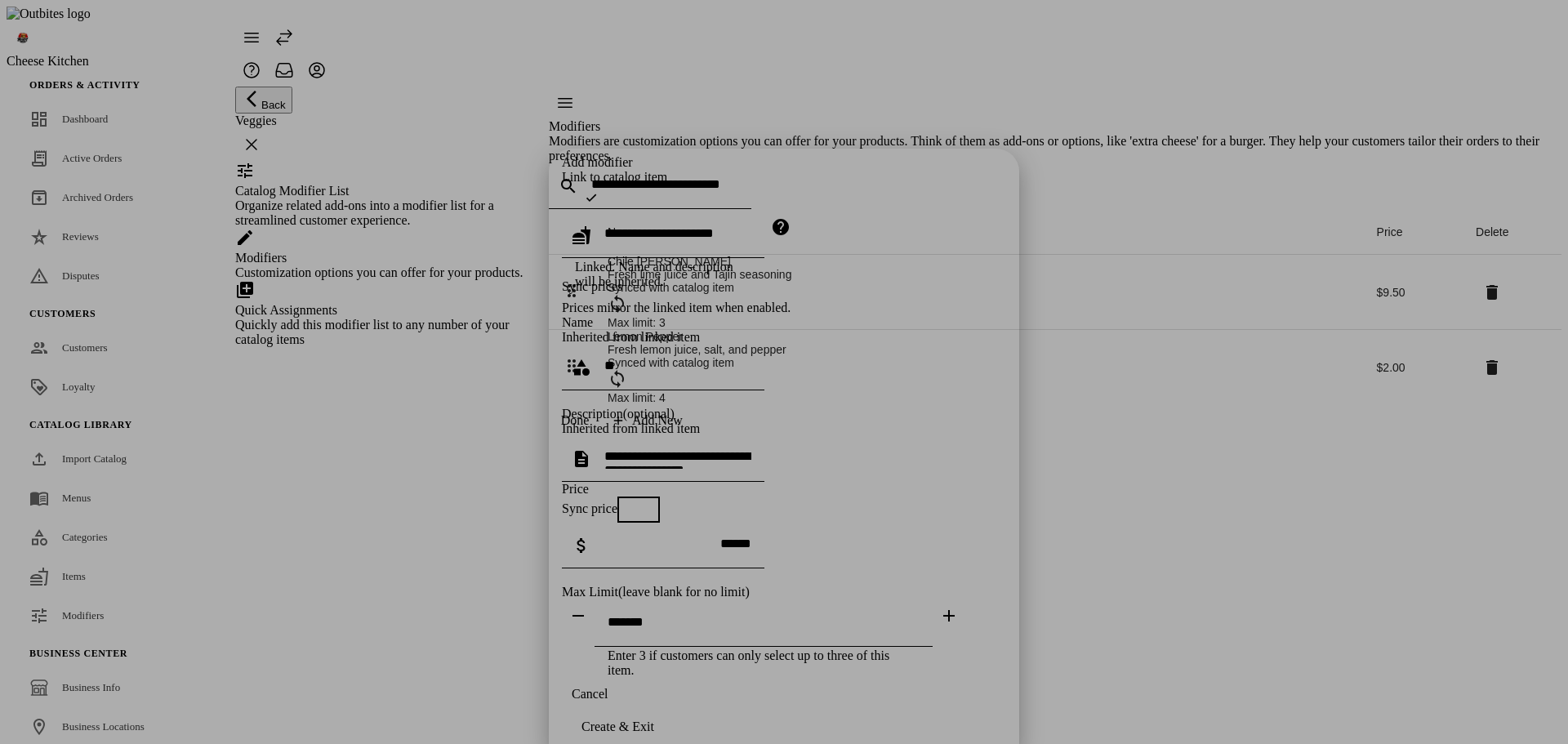
click at [652, 278] on span "button" at bounding box center [652, 288] width 20 height 20
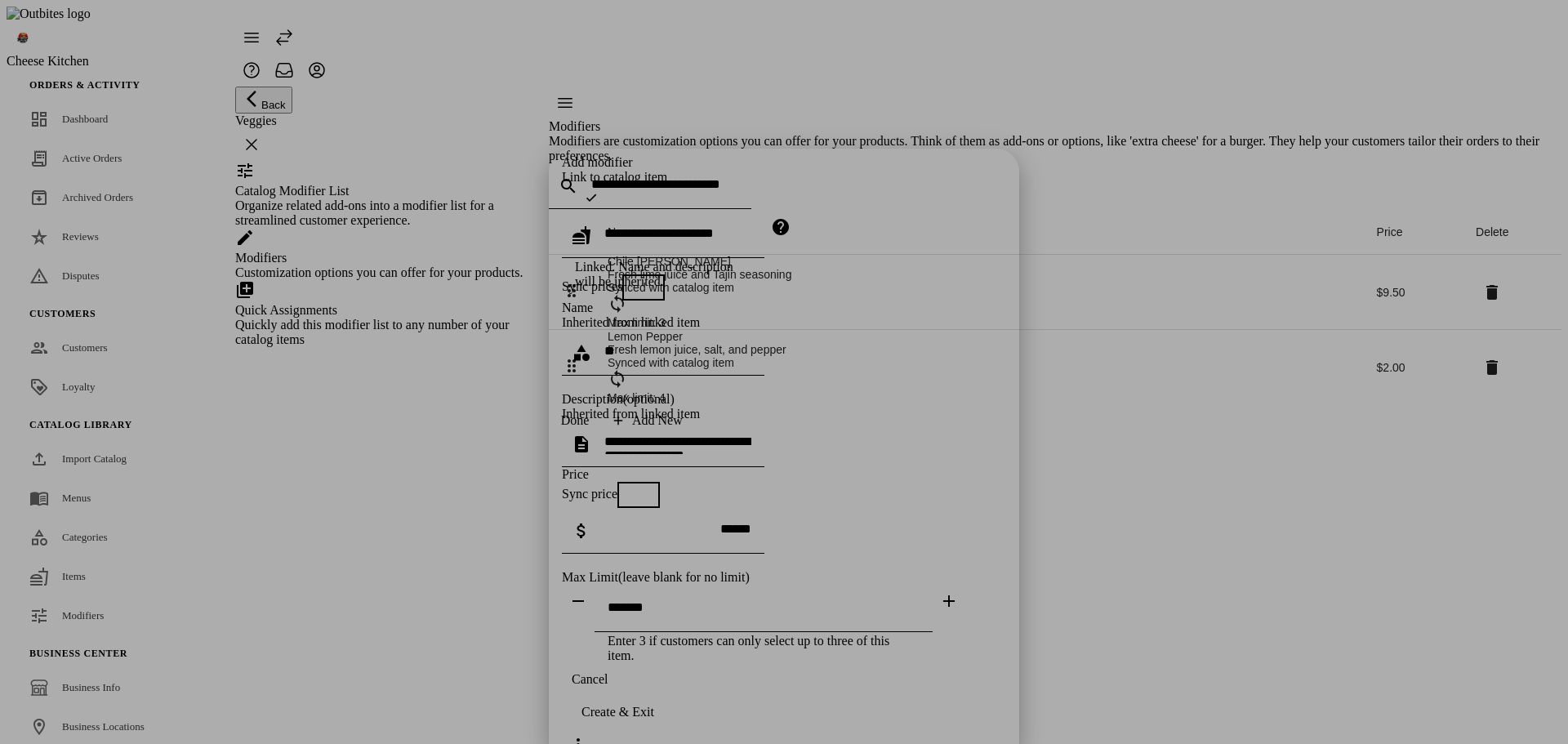
click at [637, 488] on span "button" at bounding box center [630, 494] width 13 height 13
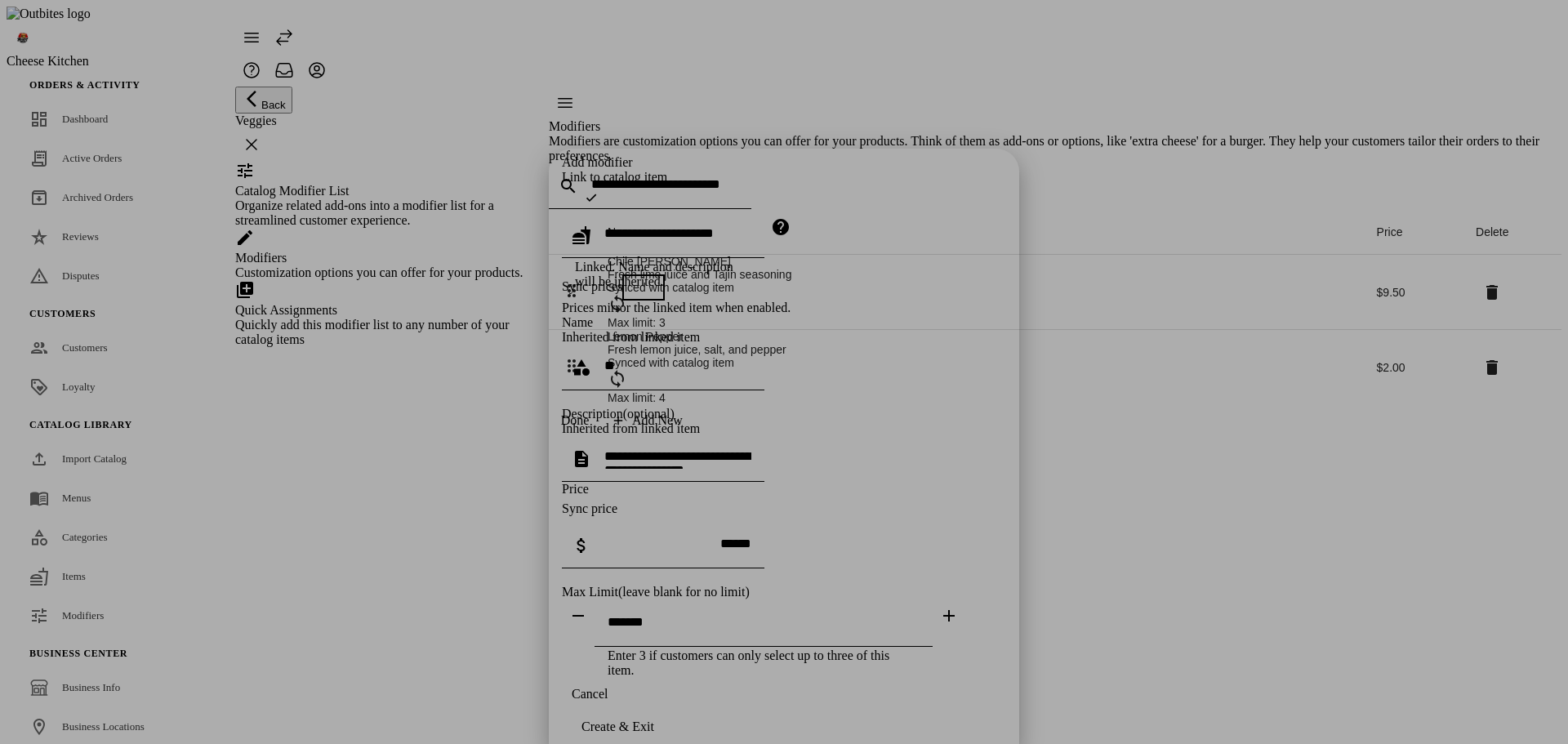
click at [657, 500] on span "button" at bounding box center [647, 510] width 20 height 20
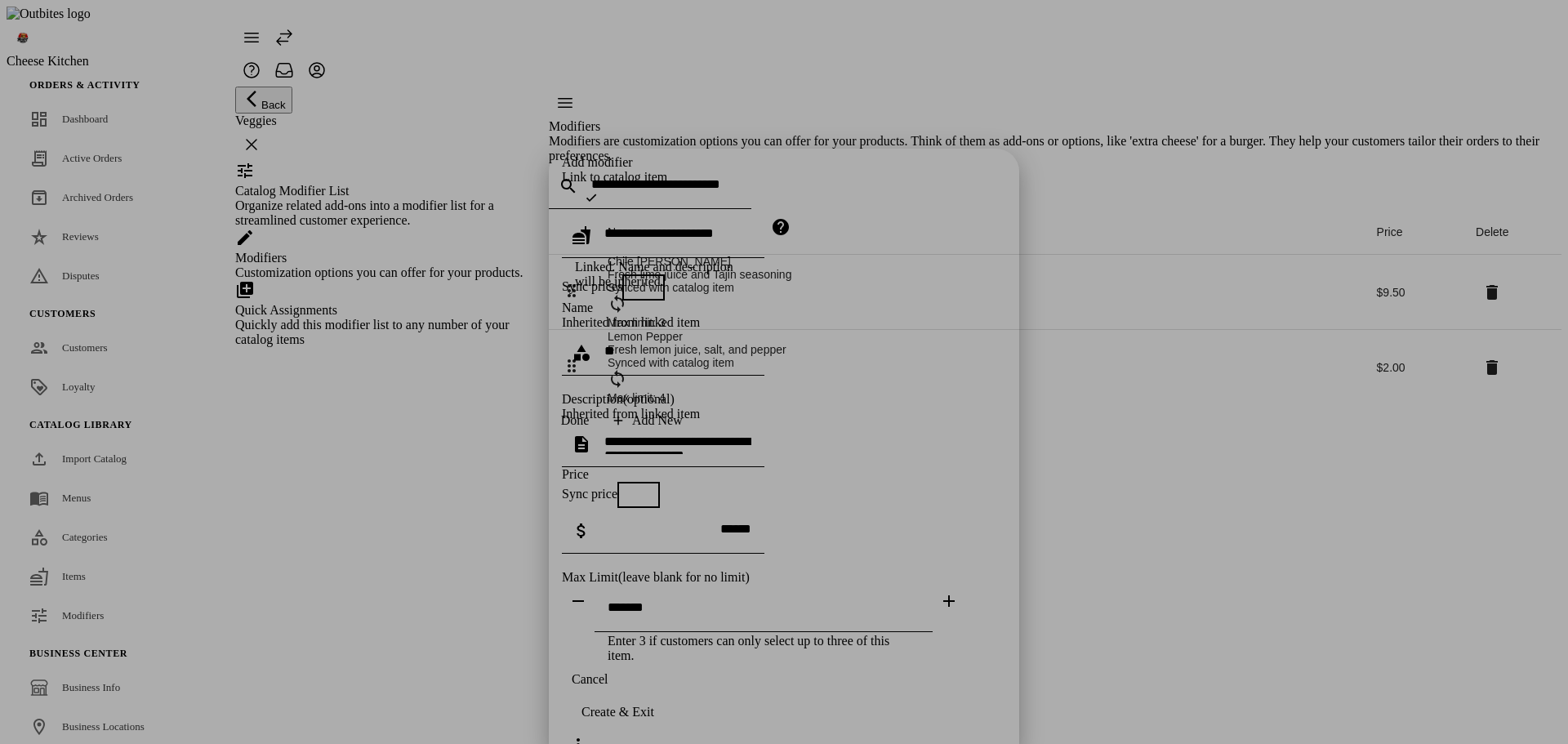
click at [637, 488] on span "button" at bounding box center [630, 494] width 13 height 13
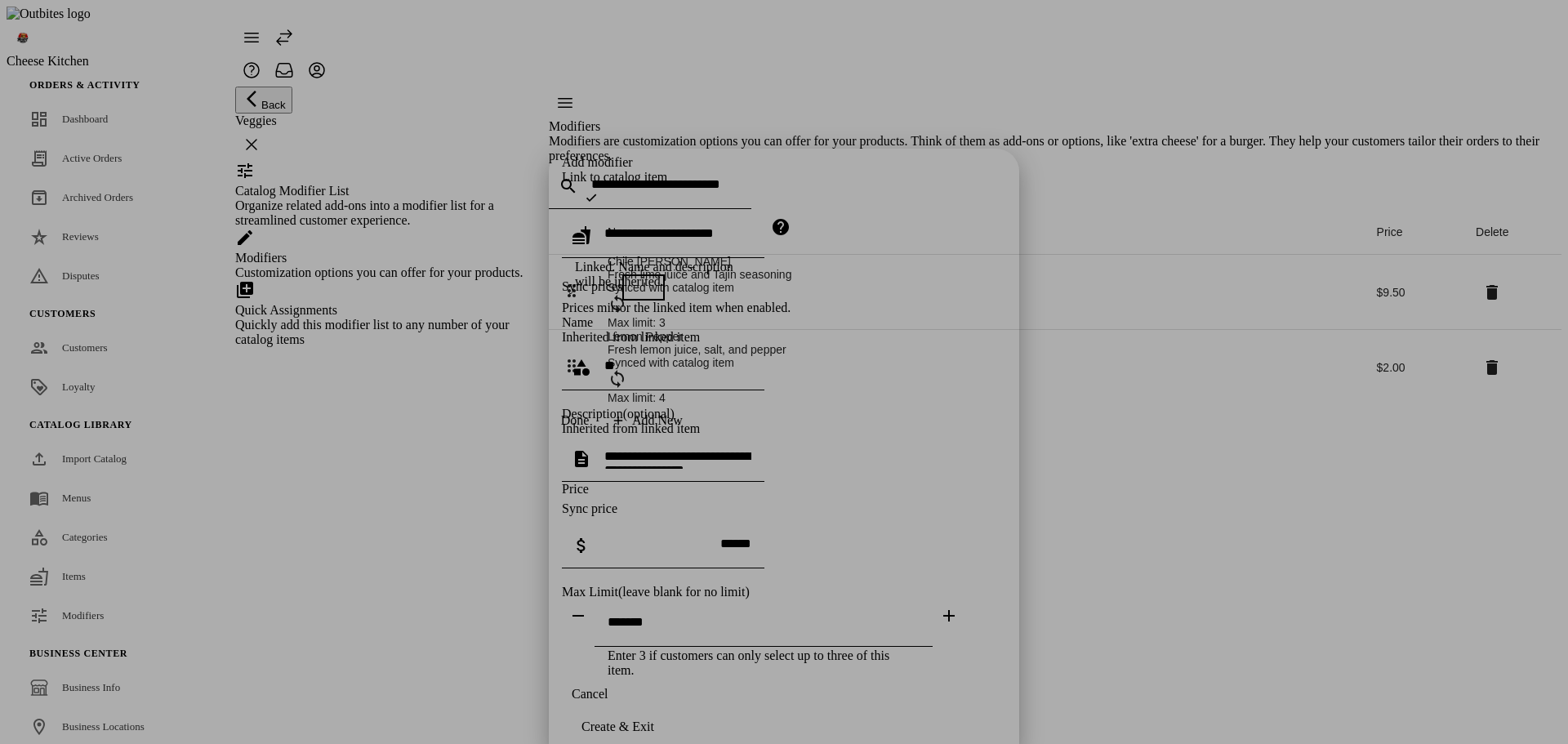
click at [657, 500] on span "button" at bounding box center [647, 510] width 20 height 20
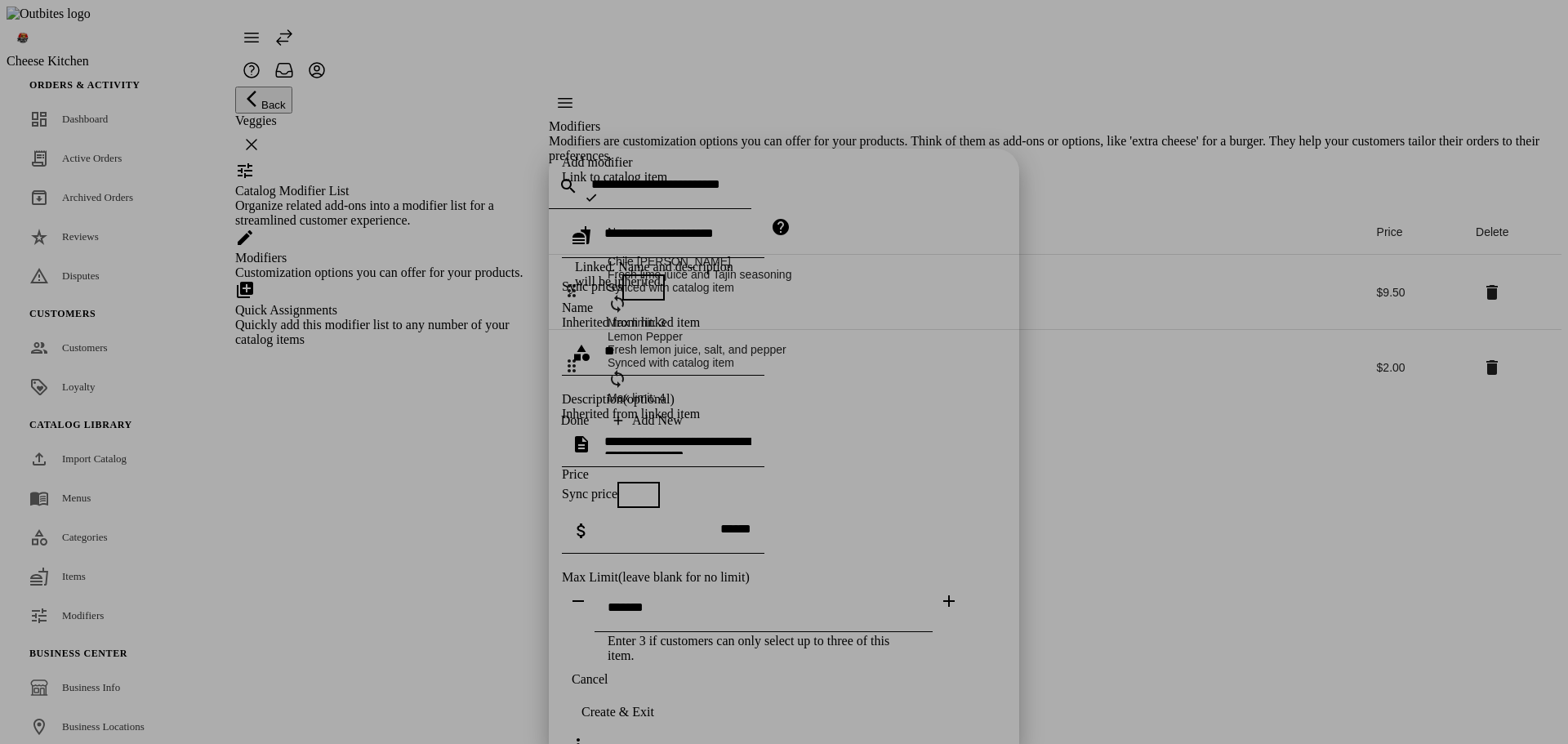
click at [637, 488] on span "button" at bounding box center [630, 494] width 13 height 13
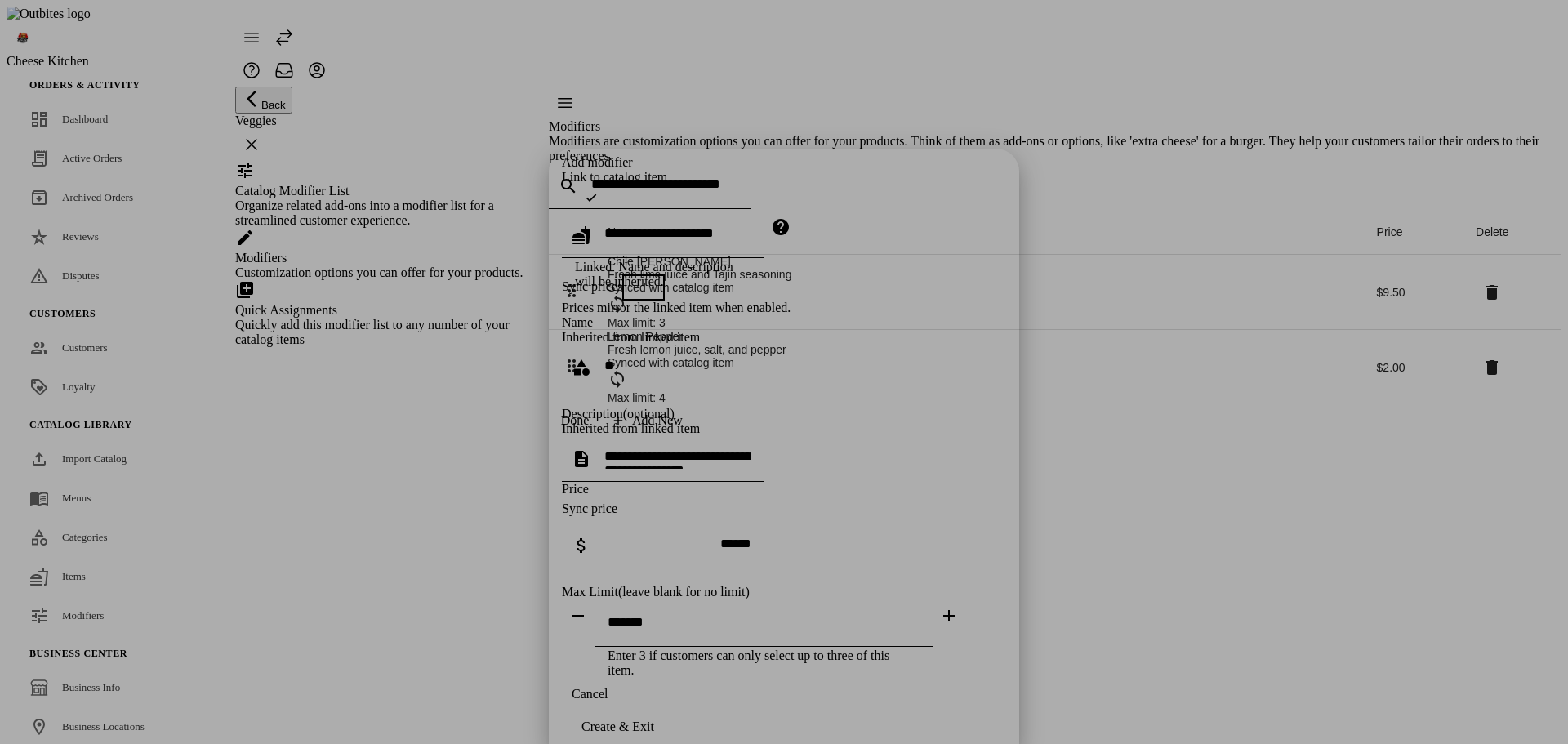
click at [651, 271] on span "button" at bounding box center [635, 287] width 33 height 33
click at [644, 278] on span "button" at bounding box center [652, 288] width 20 height 20
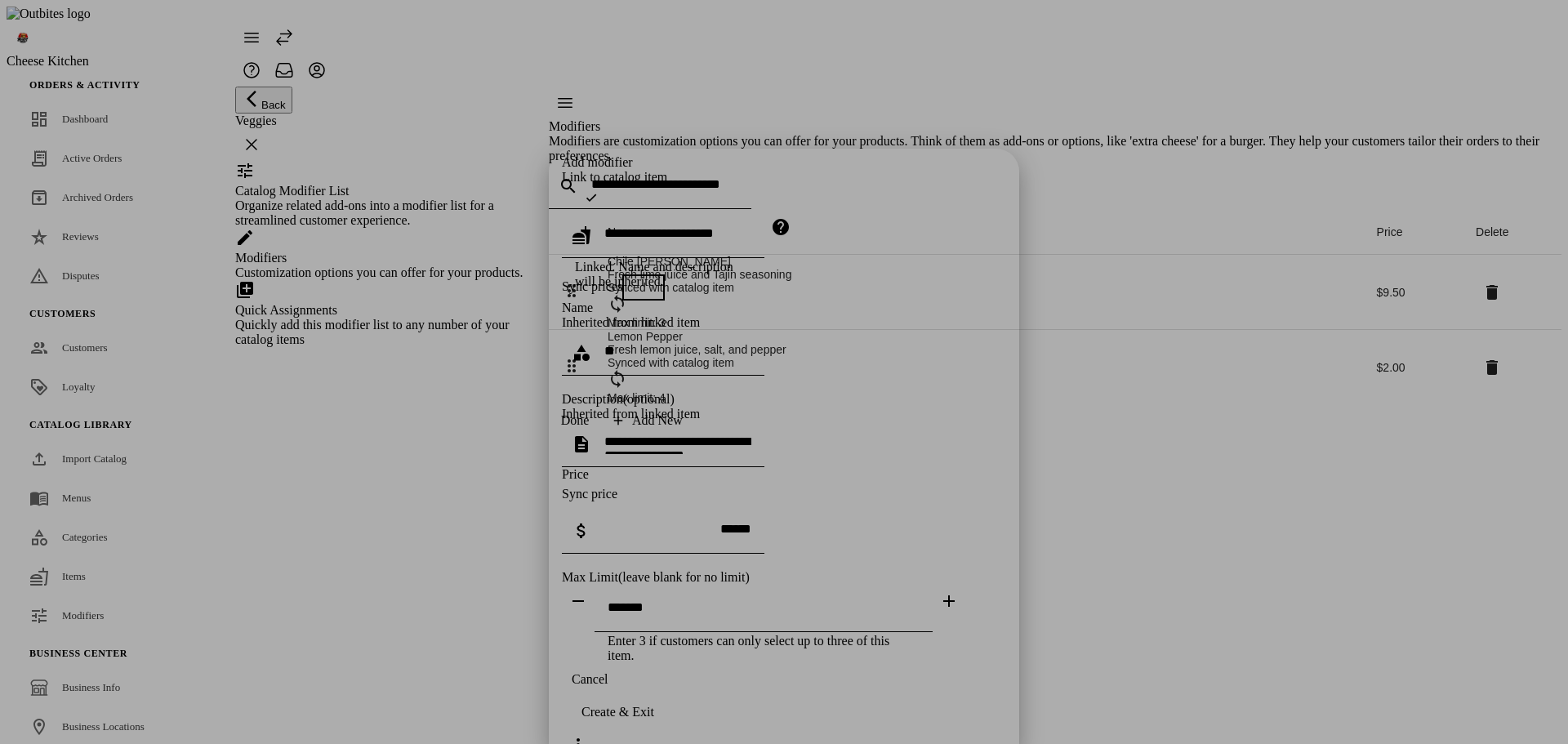
click at [663, 478] on span "button" at bounding box center [646, 494] width 33 height 33
click at [764, 554] on div at bounding box center [663, 561] width 202 height 16
click at [637, 488] on span "button" at bounding box center [630, 494] width 13 height 13
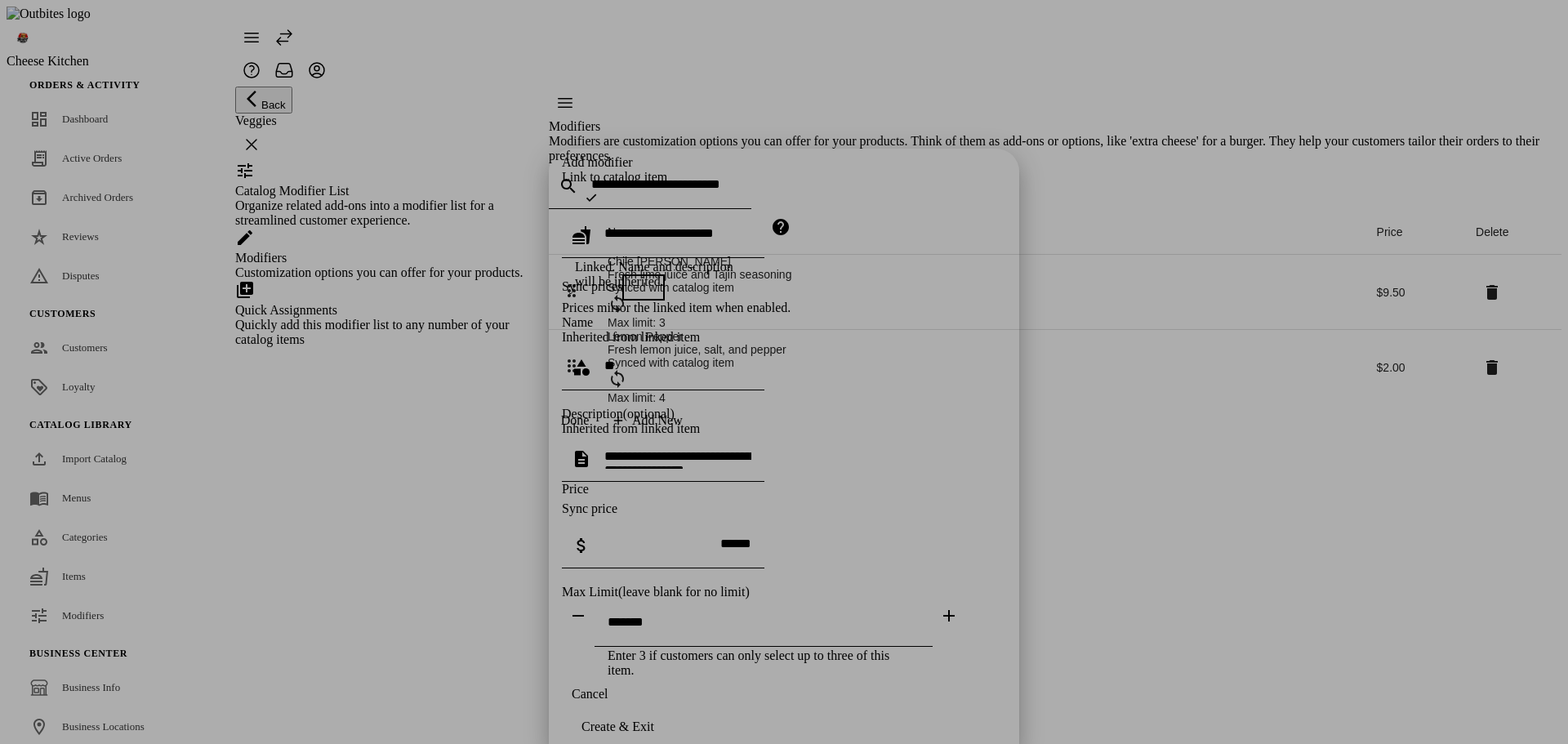
click at [751, 435] on div "**********" at bounding box center [678, 458] width 147 height 46
click at [663, 493] on span "button" at bounding box center [646, 509] width 33 height 33
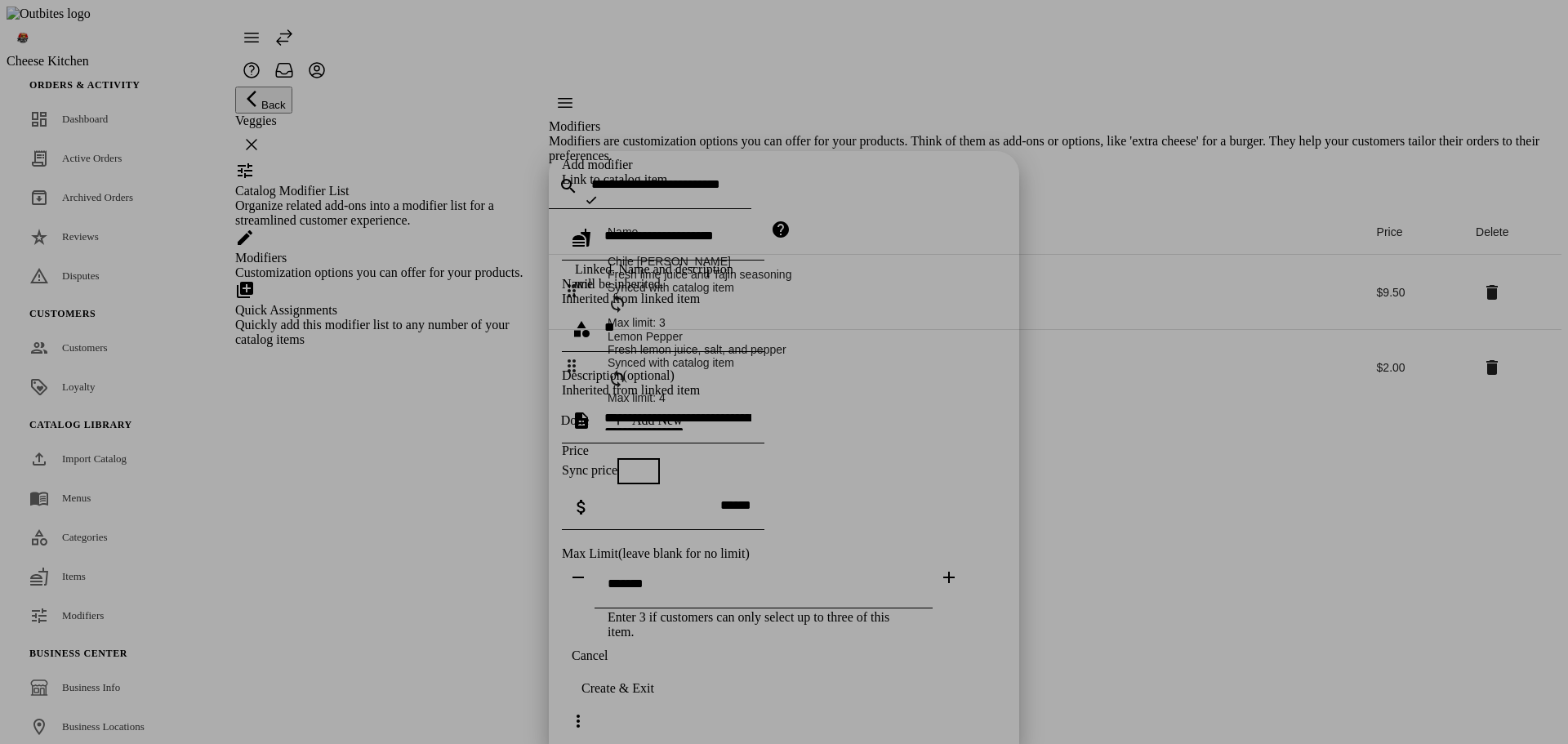
click at [637, 464] on span "button" at bounding box center [630, 470] width 13 height 13
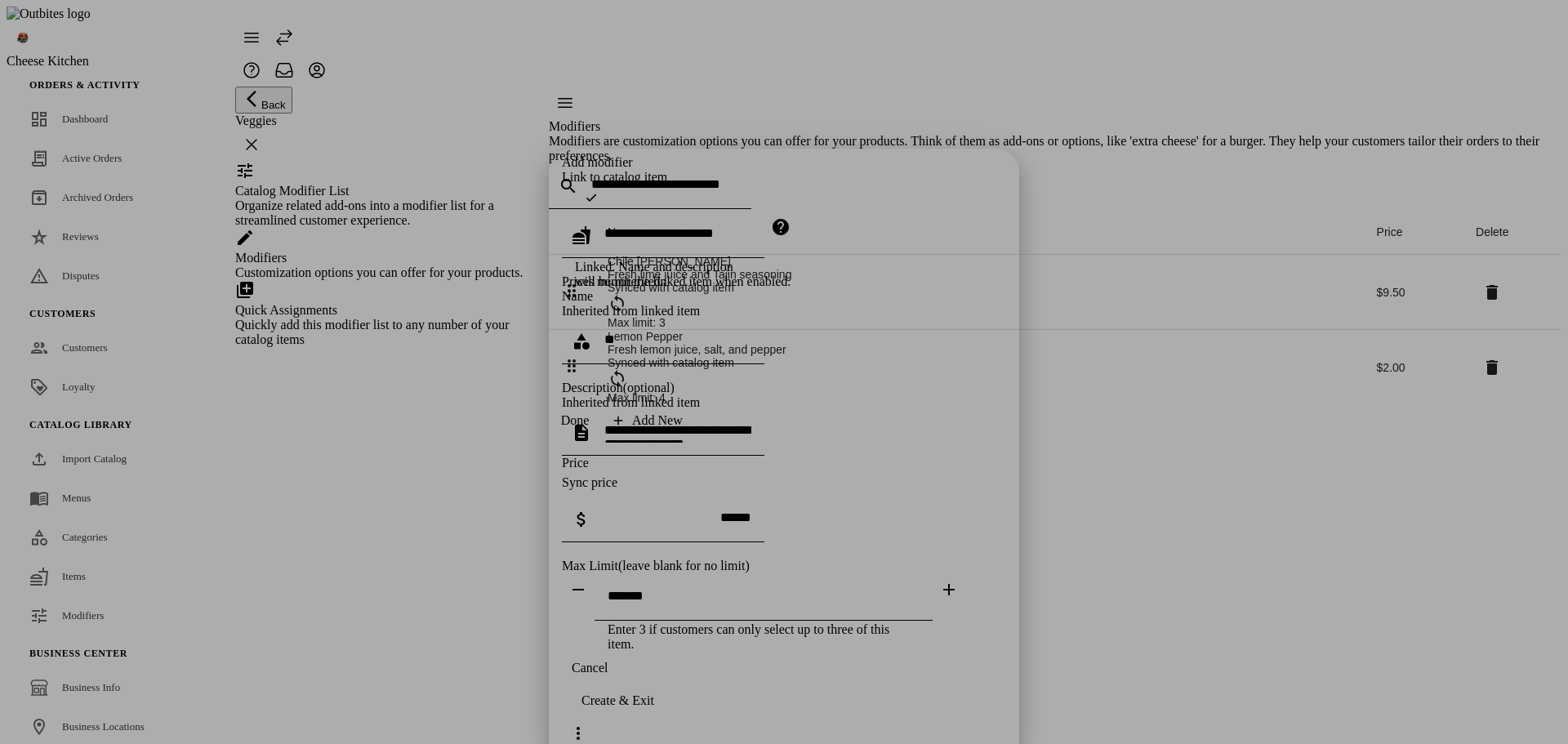
click at [657, 473] on span "button" at bounding box center [647, 483] width 20 height 20
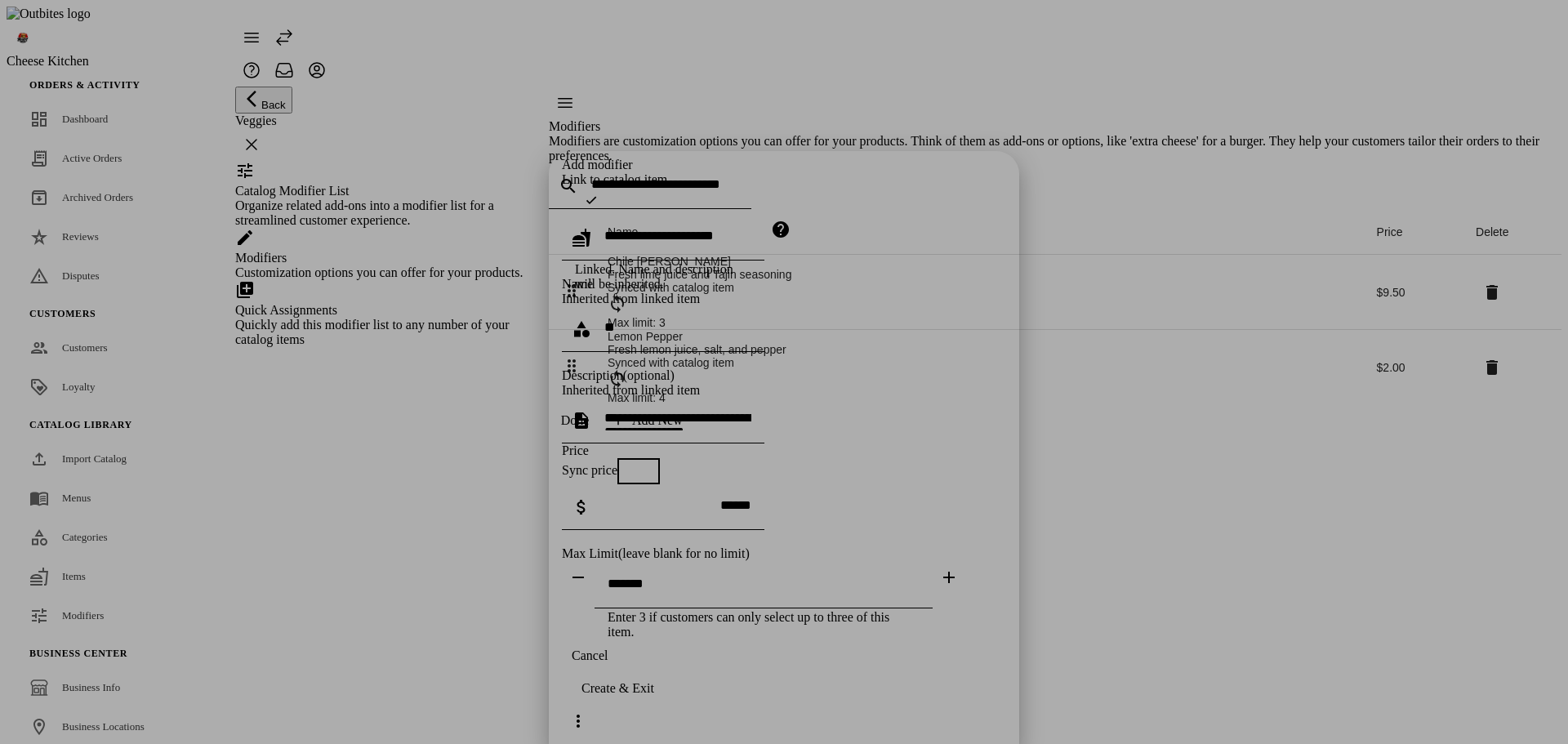
click at [607, 663] on span "Cancel" at bounding box center [589, 655] width 36 height 15
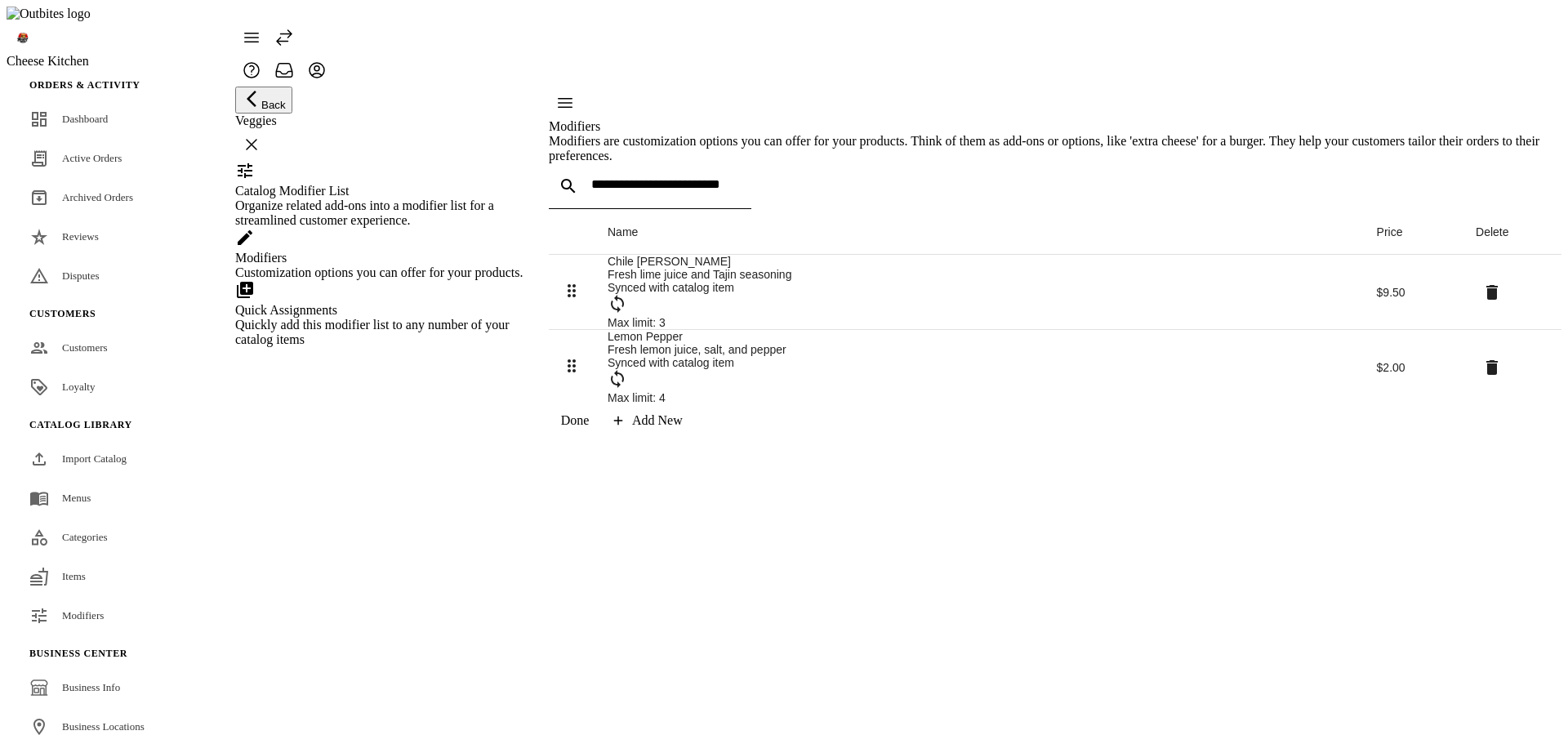
click at [625, 428] on icon at bounding box center [618, 420] width 15 height 15
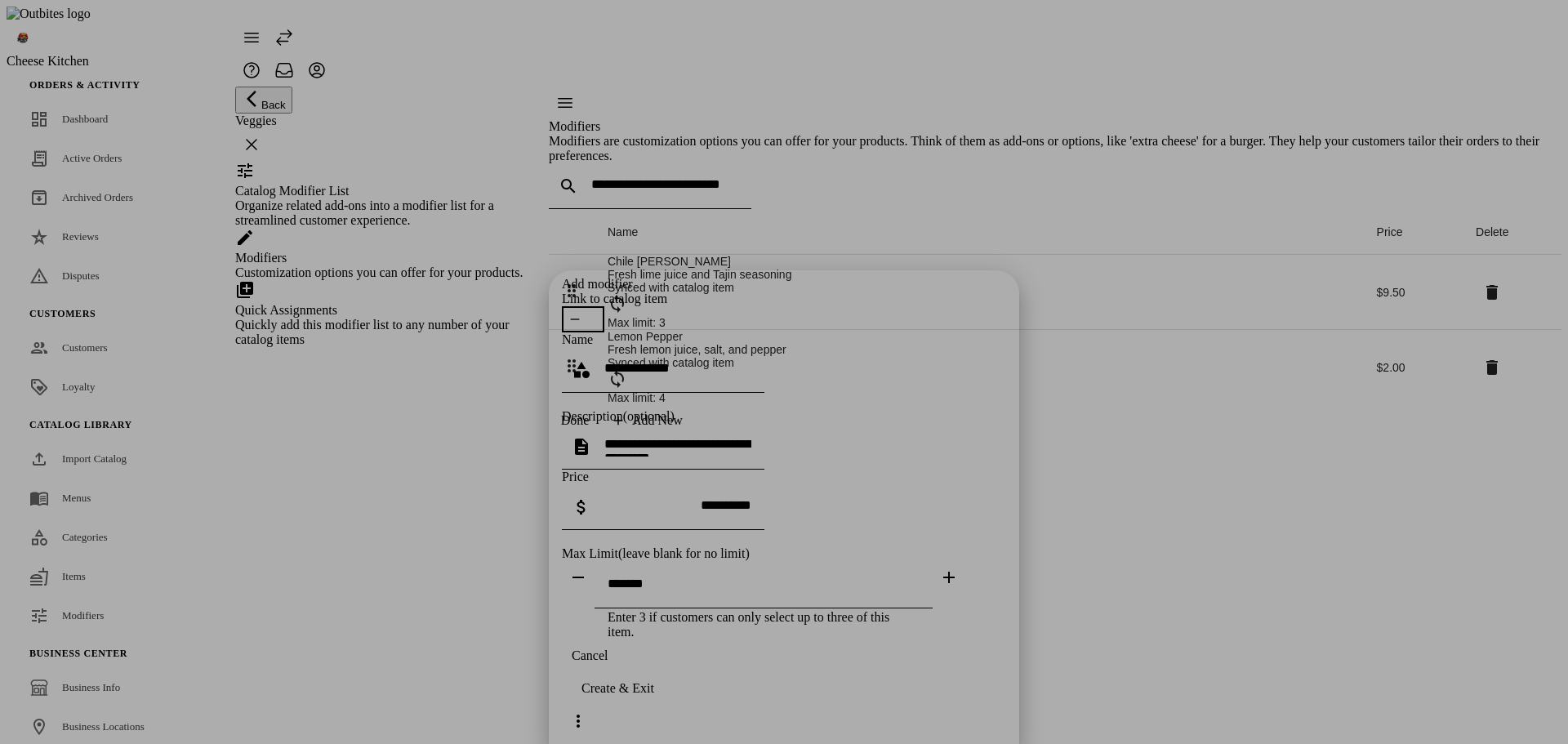
click at [591, 303] on span "button" at bounding box center [575, 318] width 33 height 33
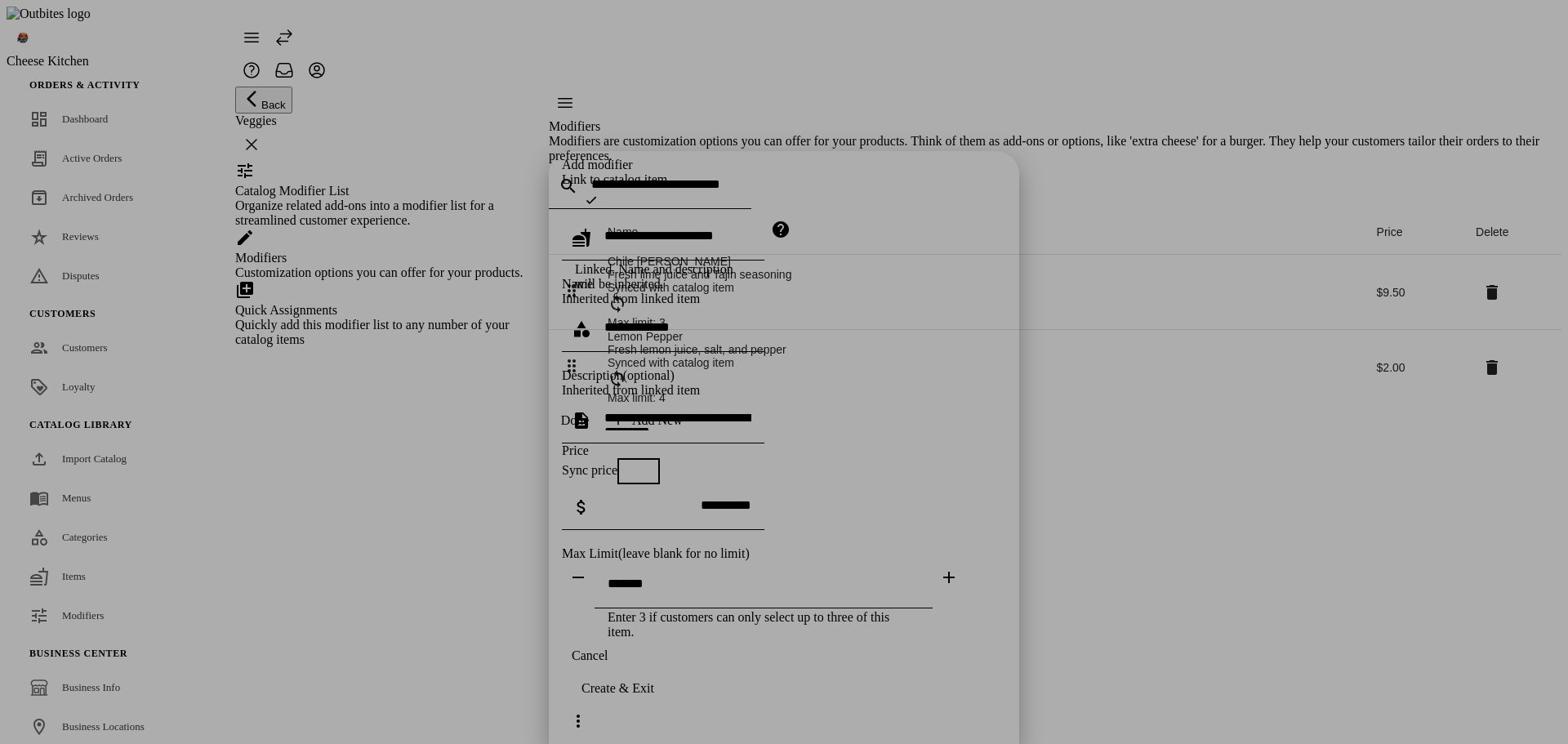
click at [637, 464] on span "button" at bounding box center [630, 470] width 13 height 13
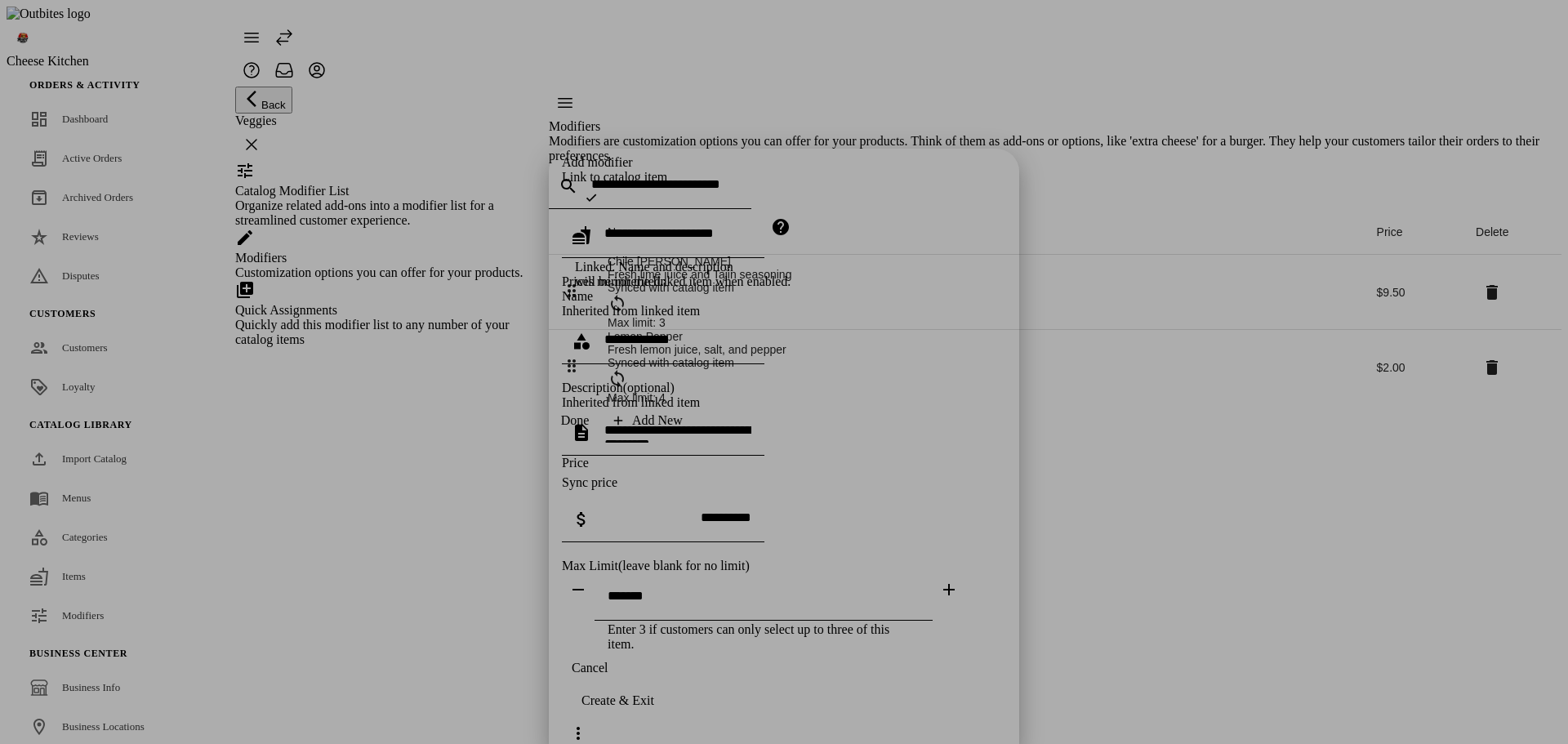
click at [657, 473] on span "button" at bounding box center [647, 483] width 20 height 20
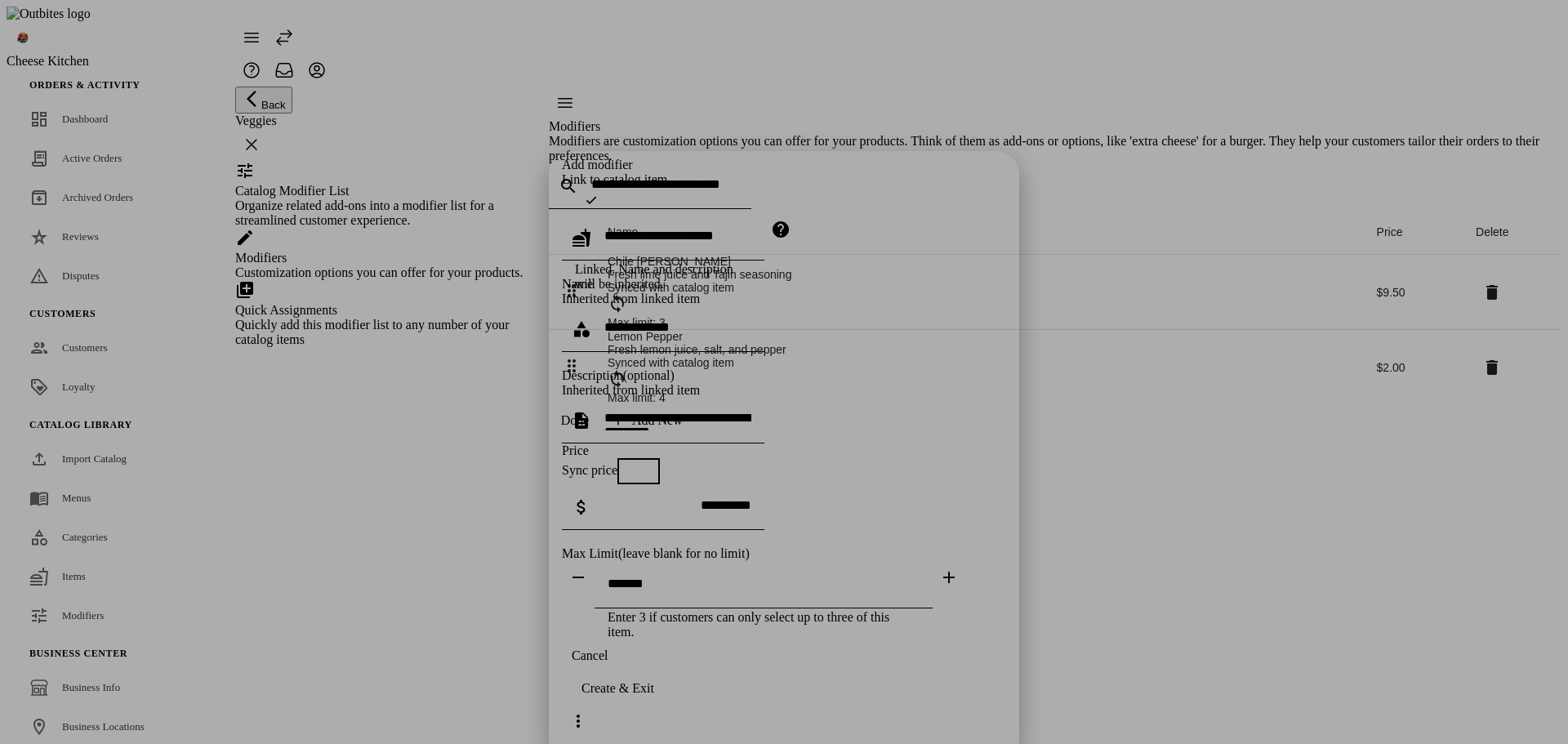
click at [864, 307] on div "Add modifier Link to catalog item Linked. Name and description will be inherite…" at bounding box center [784, 398] width 445 height 481
click at [617, 676] on span "button" at bounding box center [589, 655] width 56 height 39
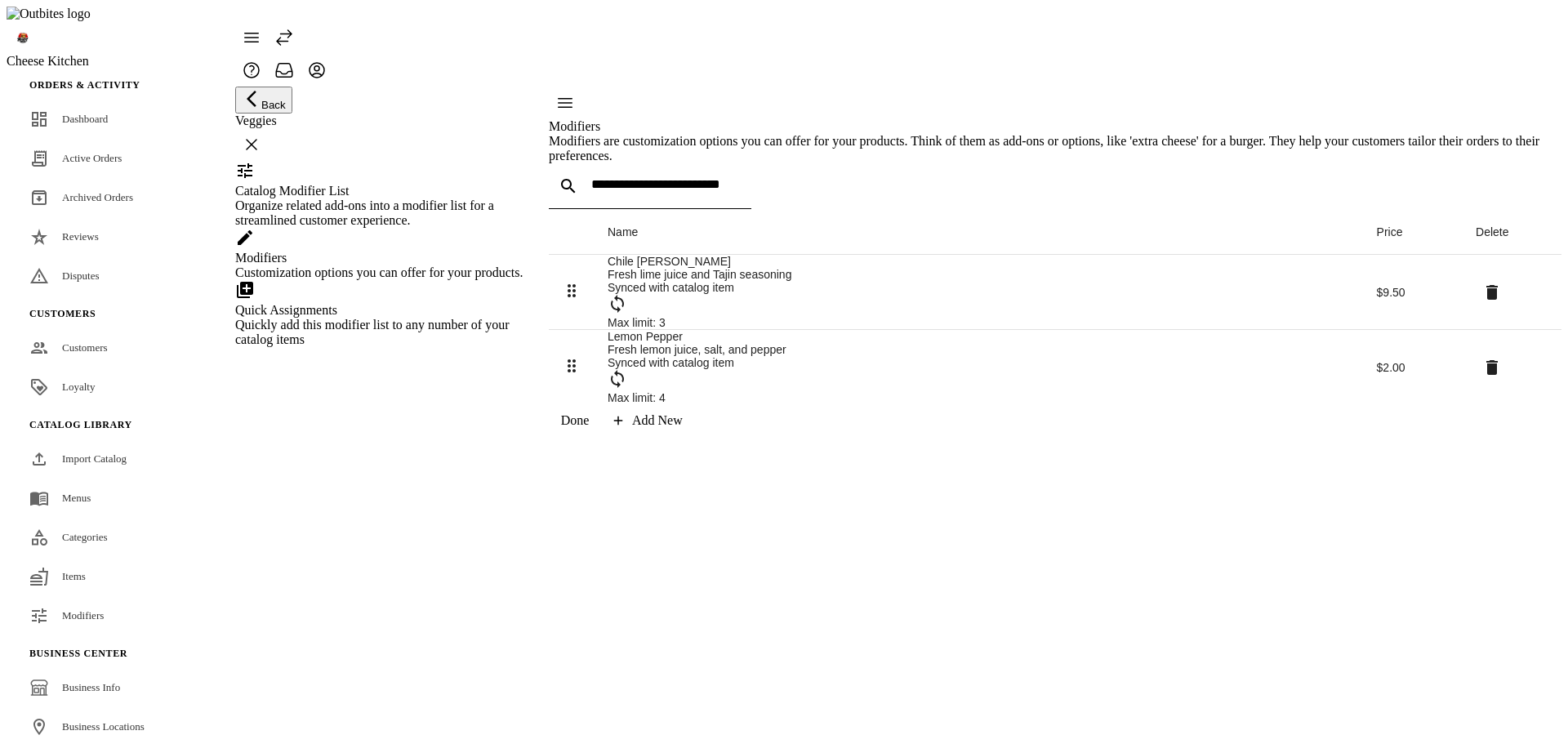
click at [683, 428] on div "Add New" at bounding box center [657, 420] width 51 height 15
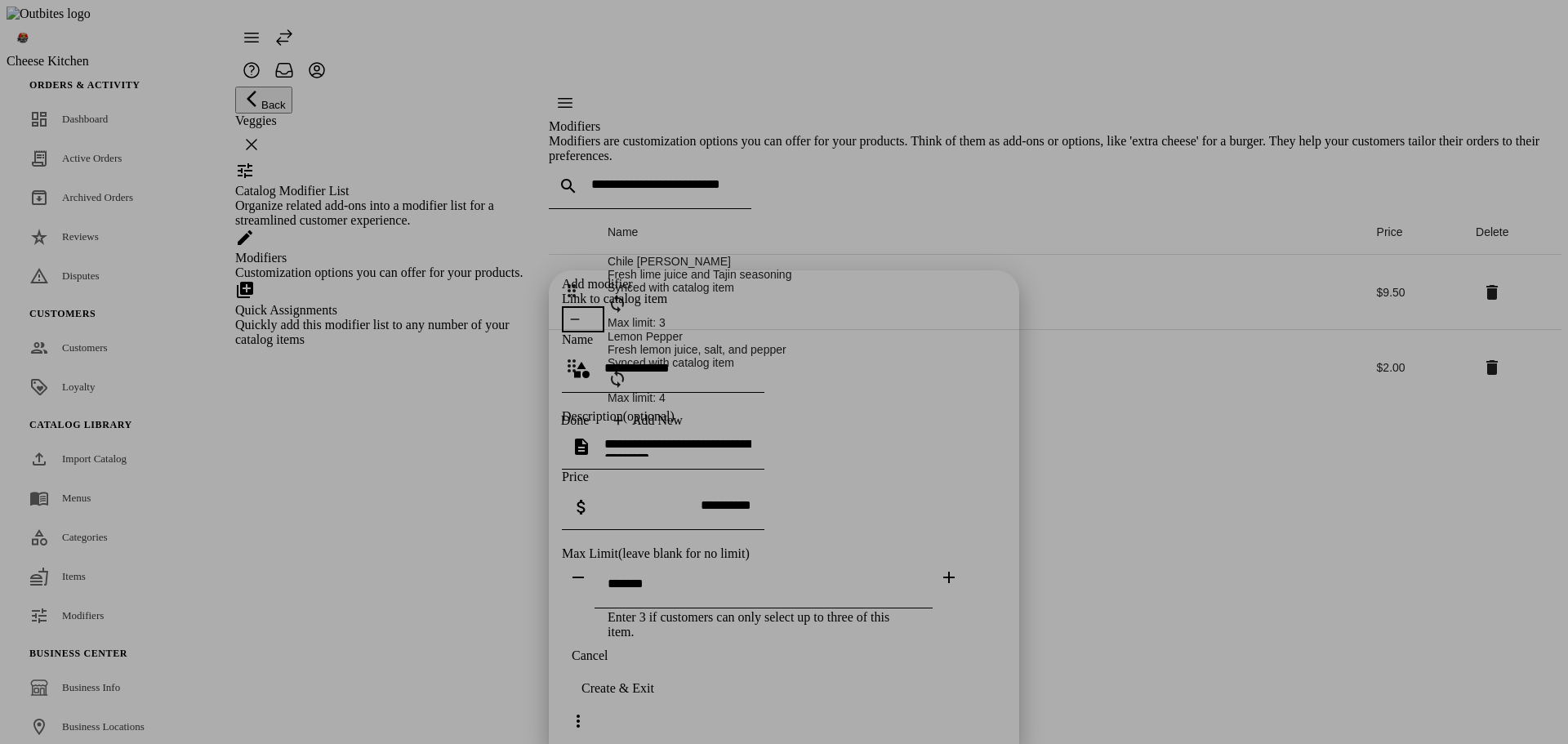
click at [582, 312] on icon "button" at bounding box center [575, 318] width 13 height 13
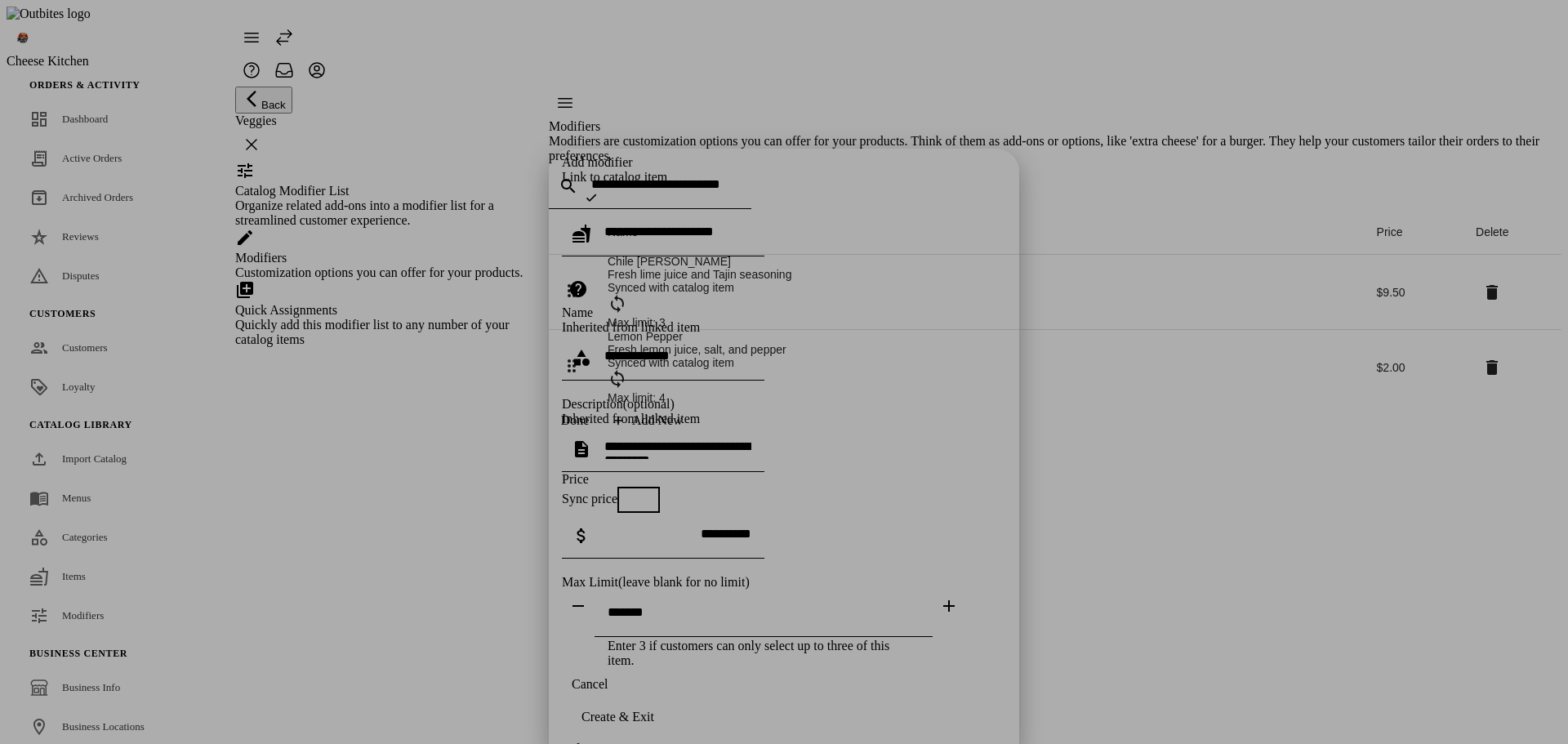
click at [703, 224] on input "text" at bounding box center [678, 231] width 147 height 14
click at [673, 147] on mat-option "Chile [PERSON_NAME]" at bounding box center [784, 146] width 417 height 39
type input "**********"
type textarea "**********"
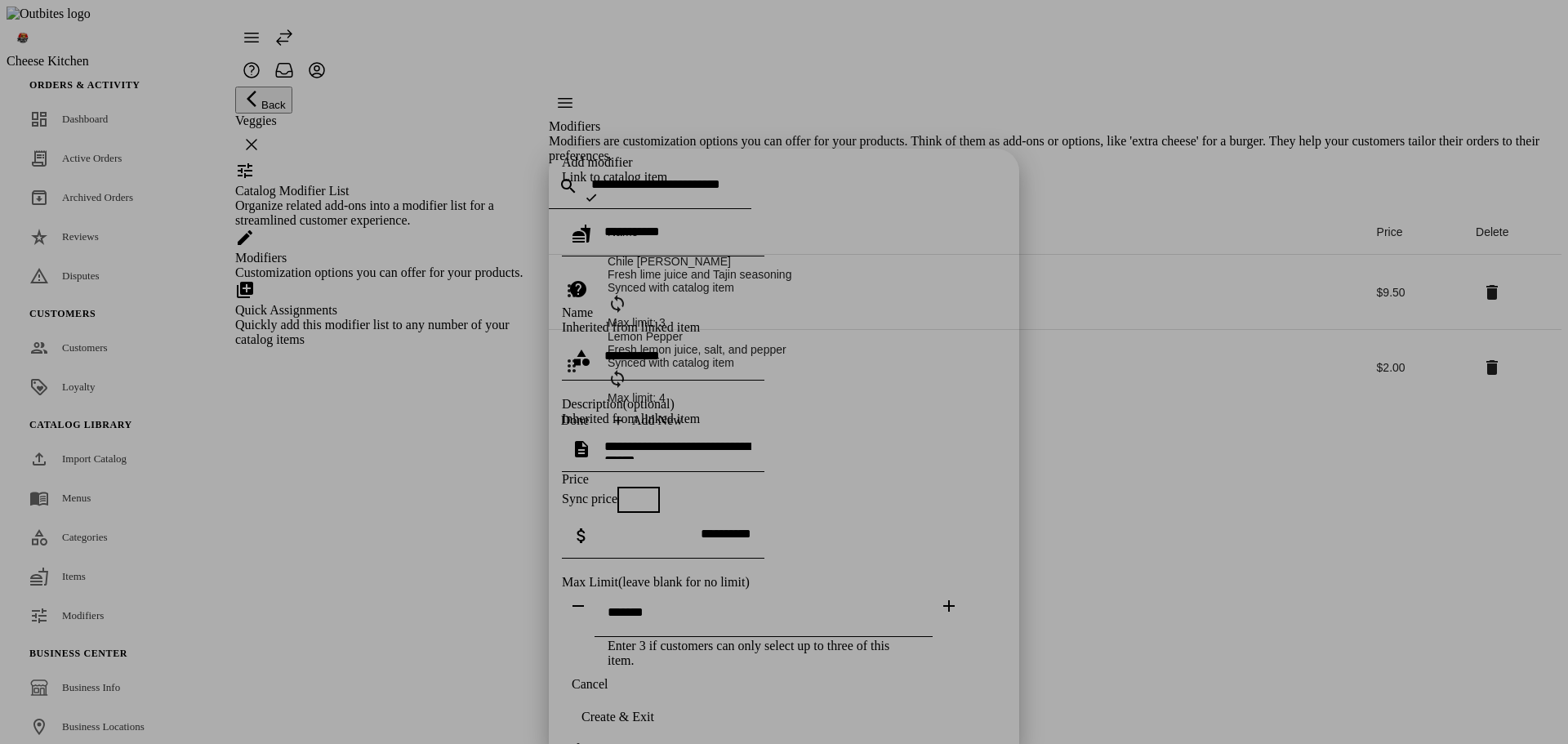
click at [597, 191] on icon "button" at bounding box center [590, 197] width 13 height 13
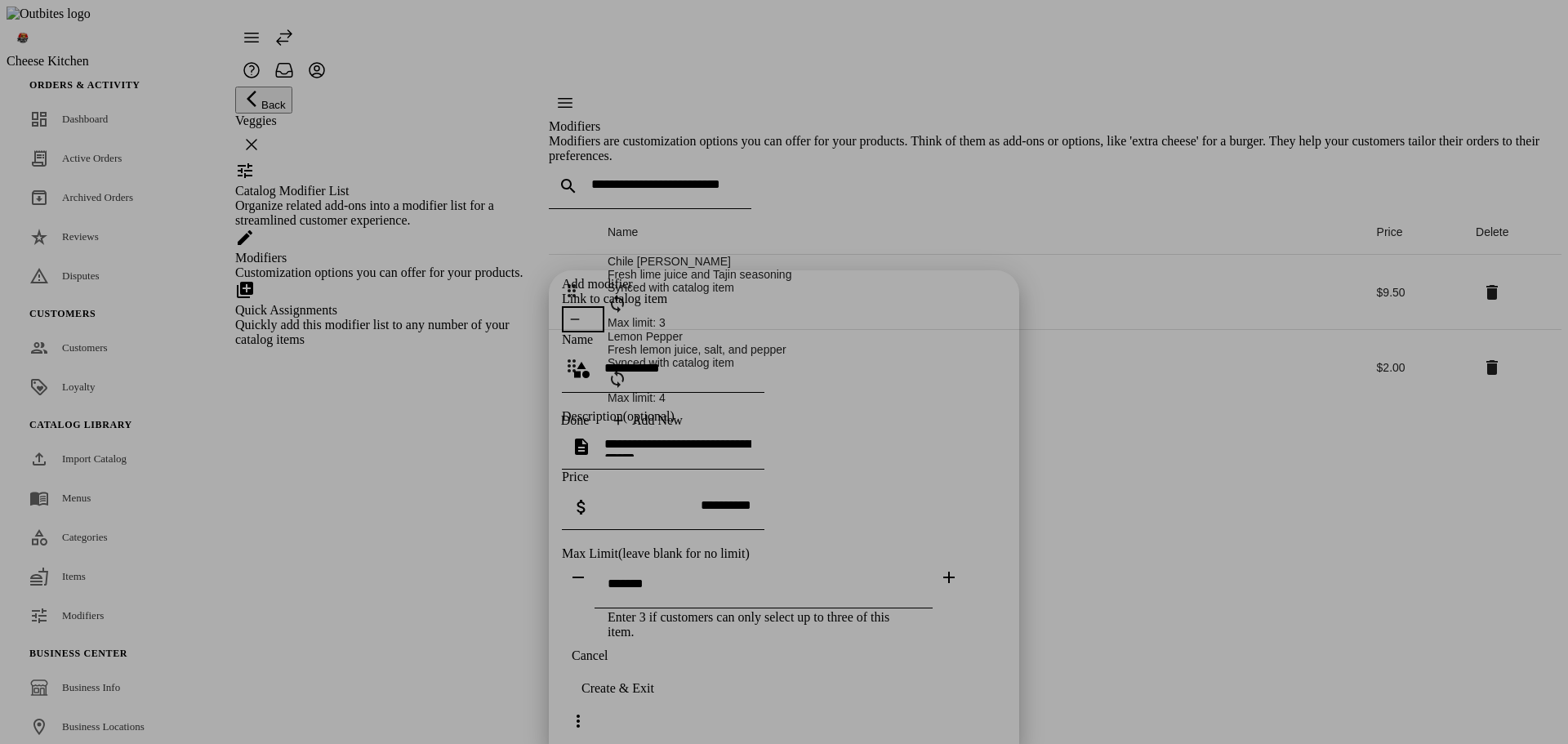
click at [604, 307] on span "button" at bounding box center [583, 319] width 43 height 26
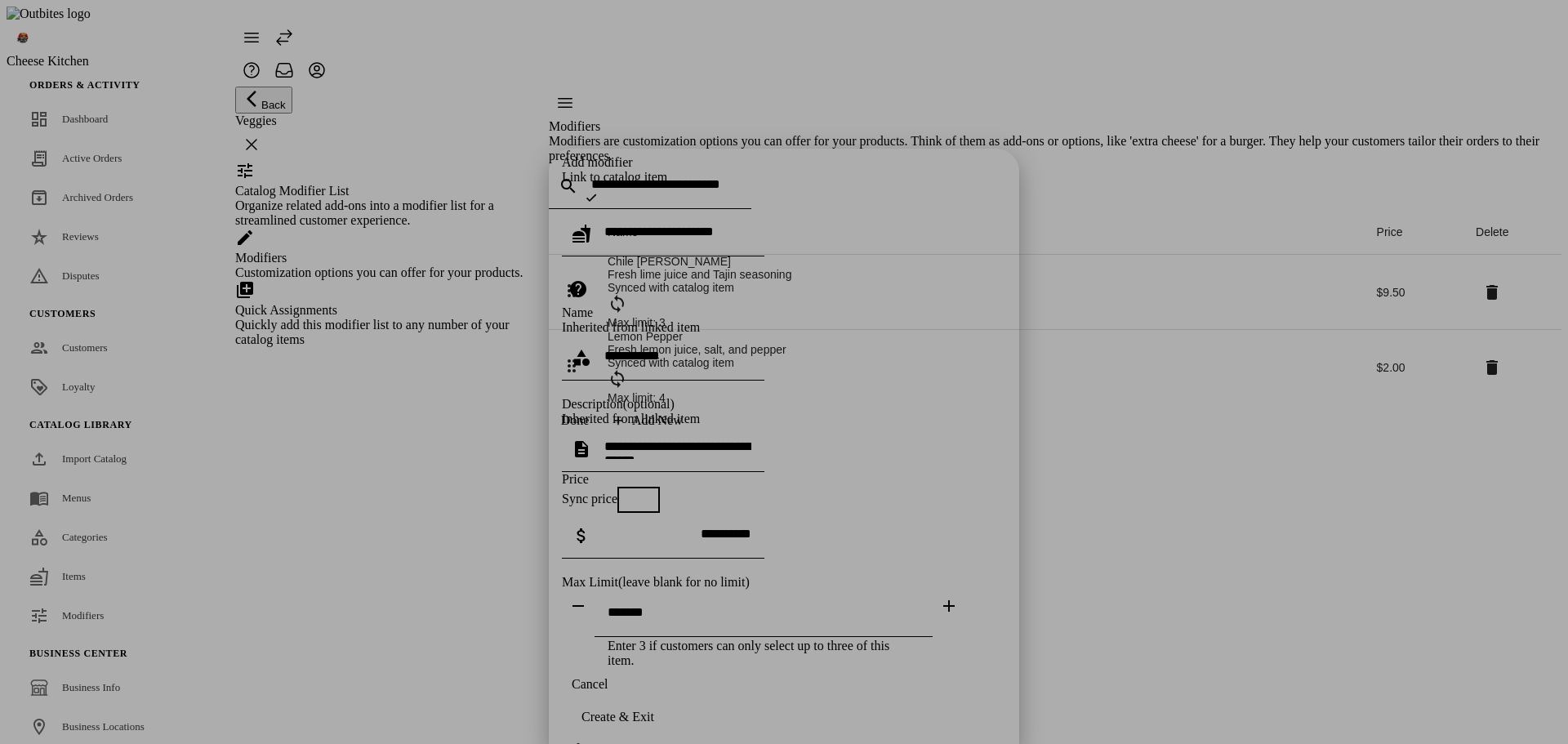
click at [597, 191] on icon "button" at bounding box center [590, 197] width 13 height 13
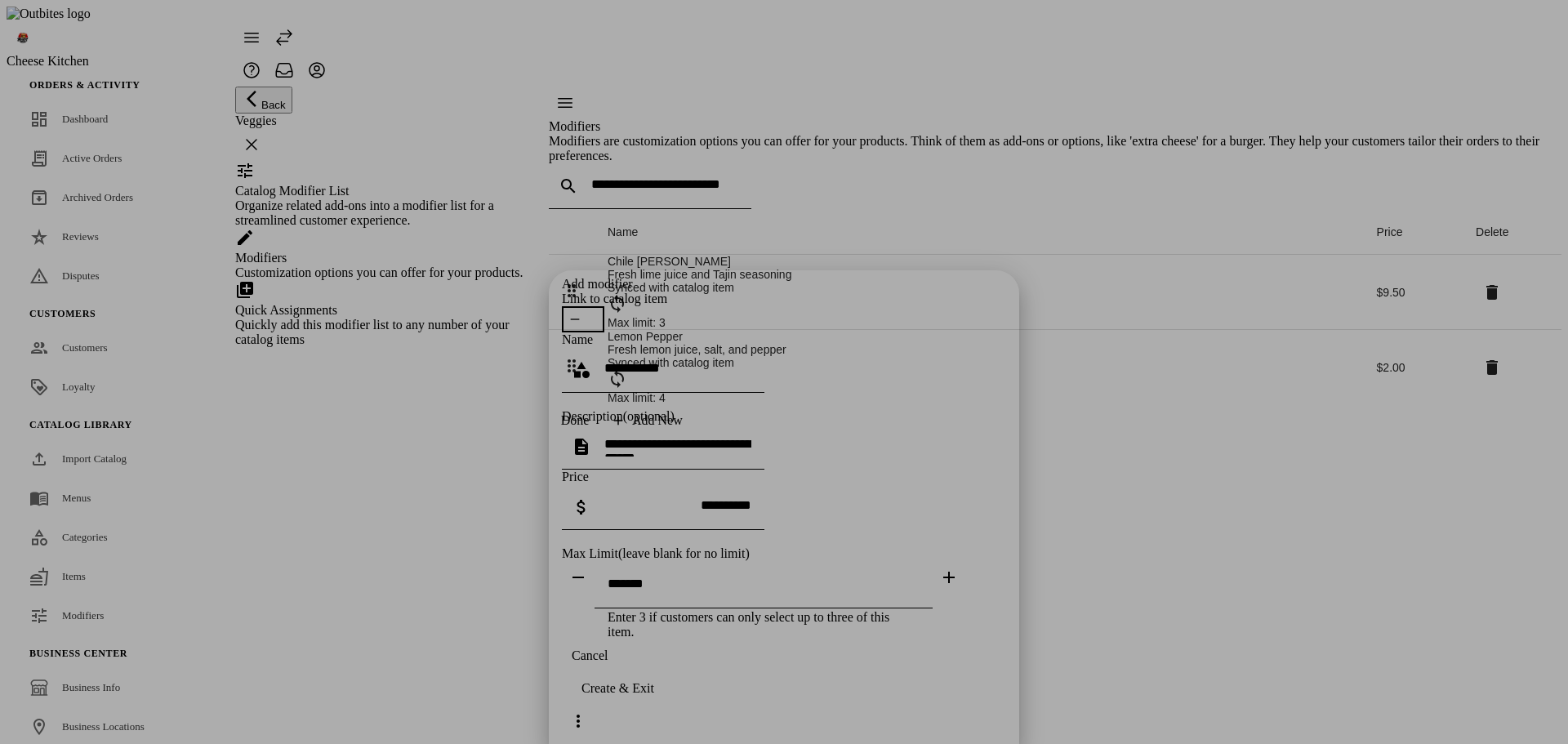
click at [604, 307] on span "button" at bounding box center [583, 319] width 43 height 26
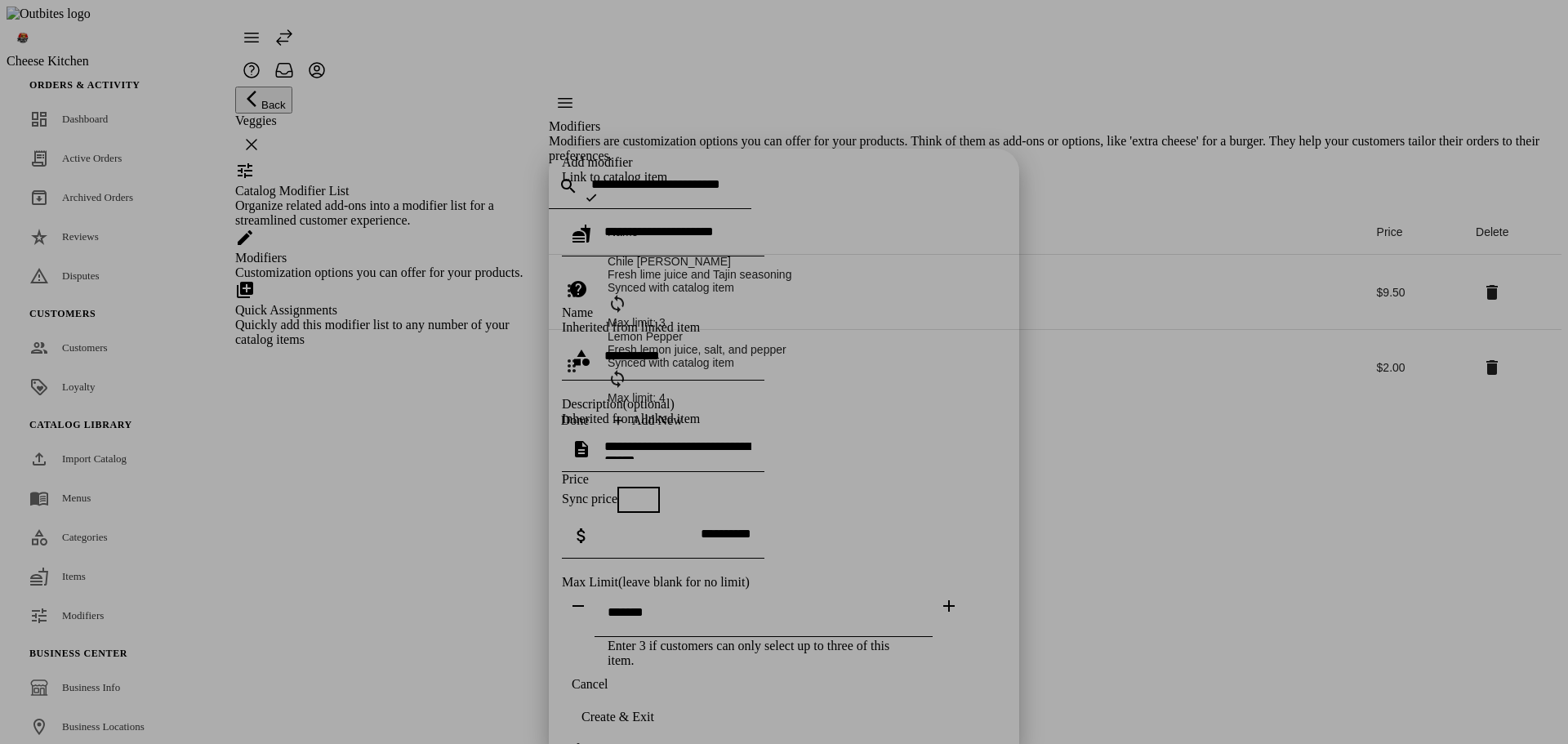
click at [597, 191] on icon "button" at bounding box center [590, 197] width 13 height 13
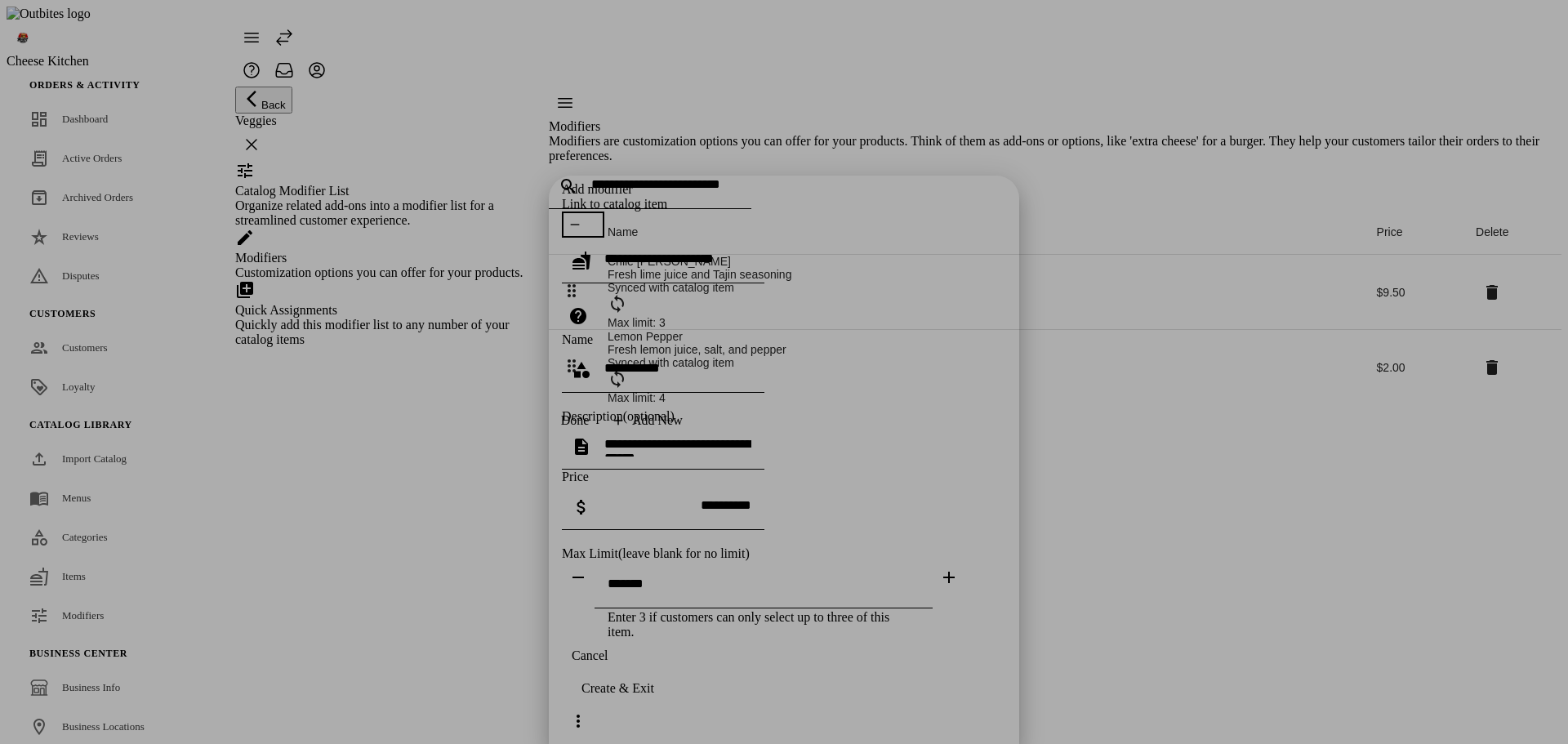
click at [604, 211] on span "button" at bounding box center [583, 224] width 43 height 26
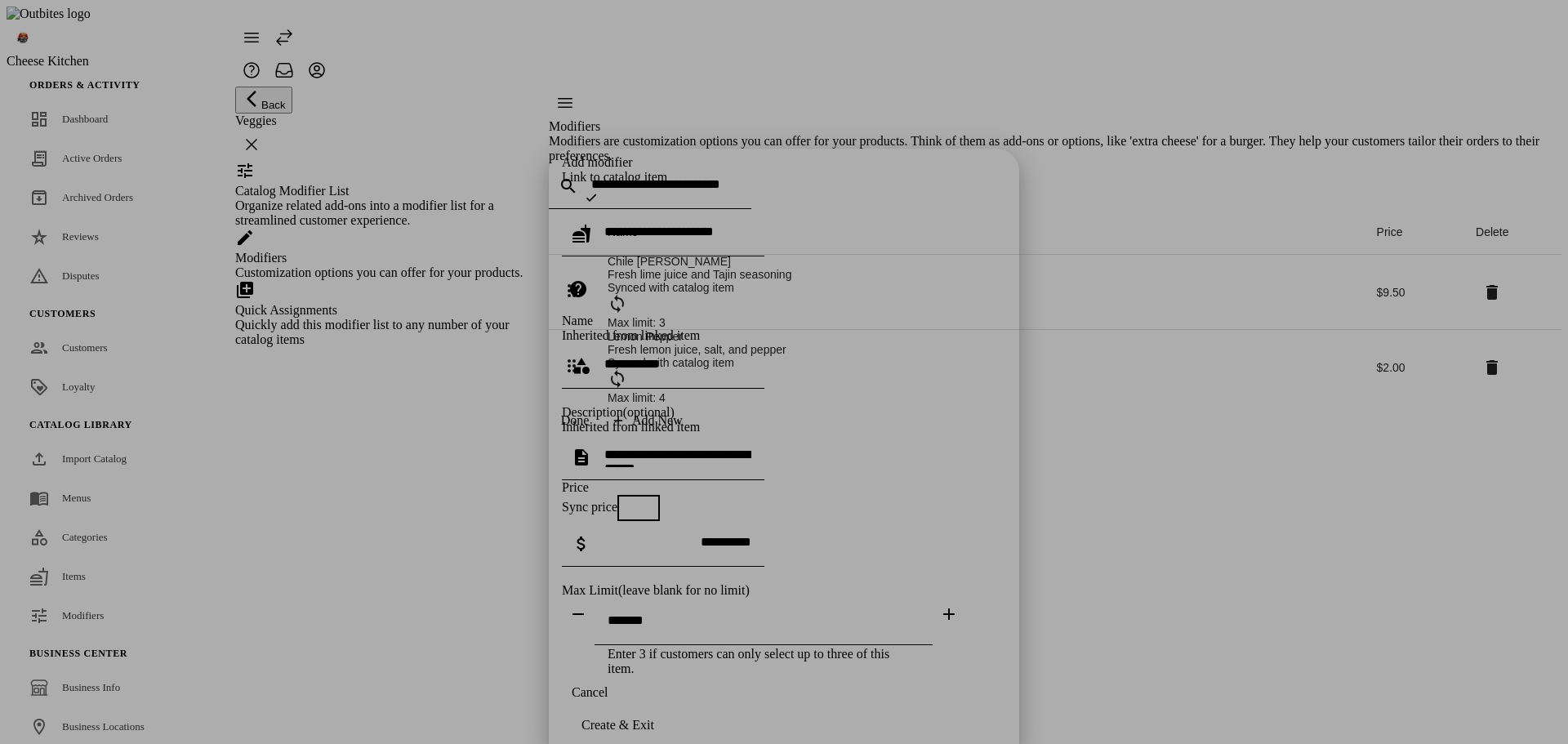
click at [597, 191] on icon "button" at bounding box center [590, 197] width 13 height 13
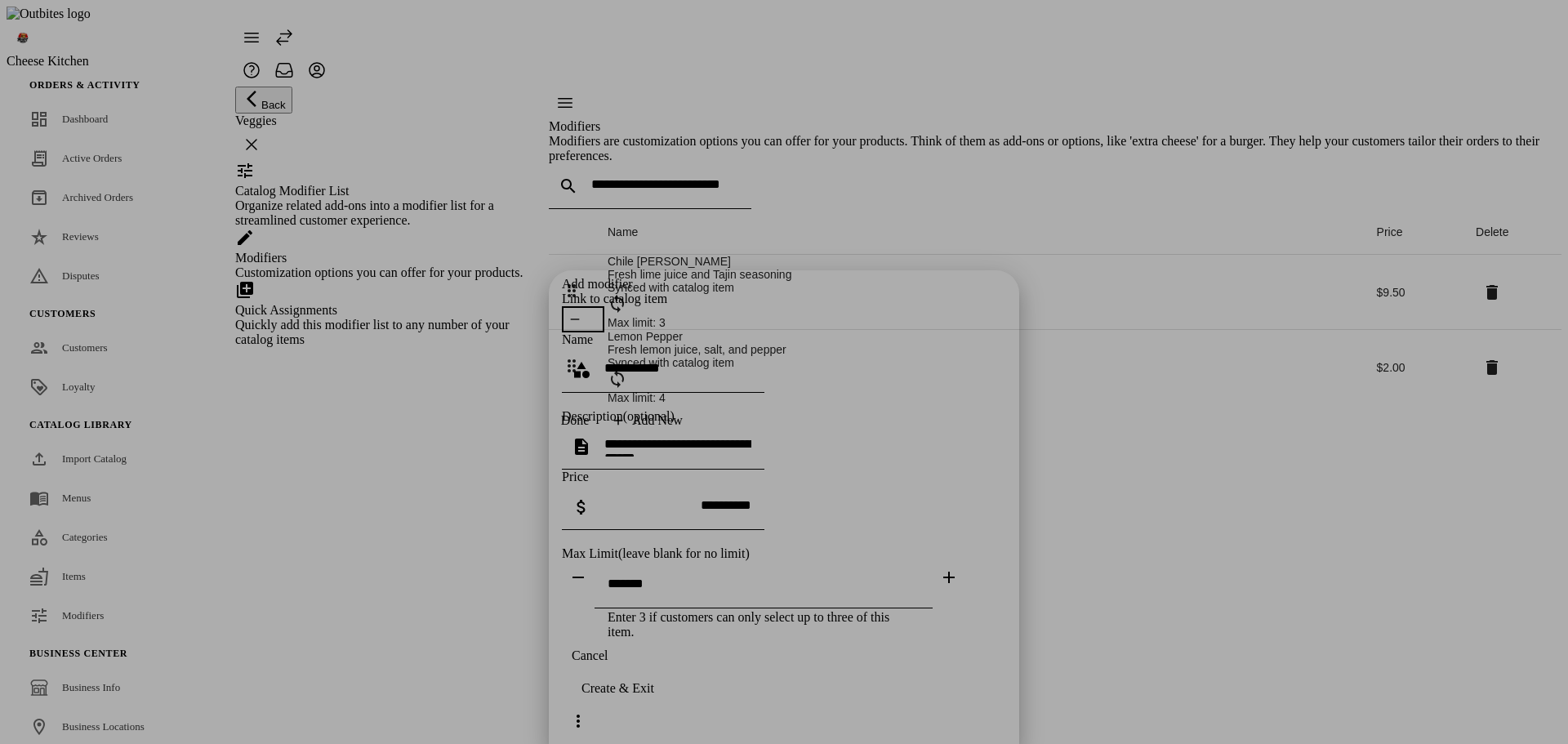
click at [604, 307] on span "button" at bounding box center [583, 319] width 43 height 26
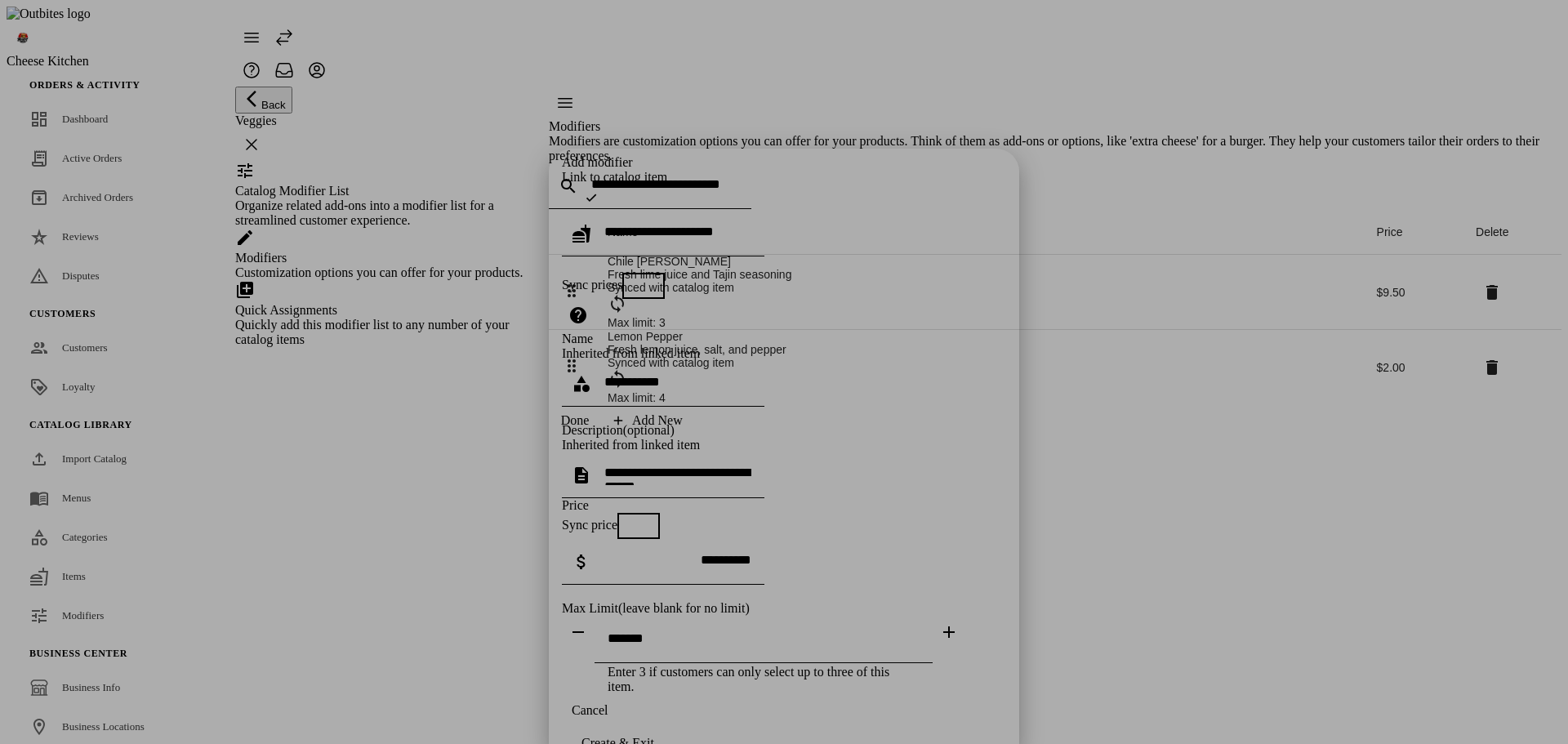
click at [642, 279] on span "button" at bounding box center [635, 285] width 13 height 13
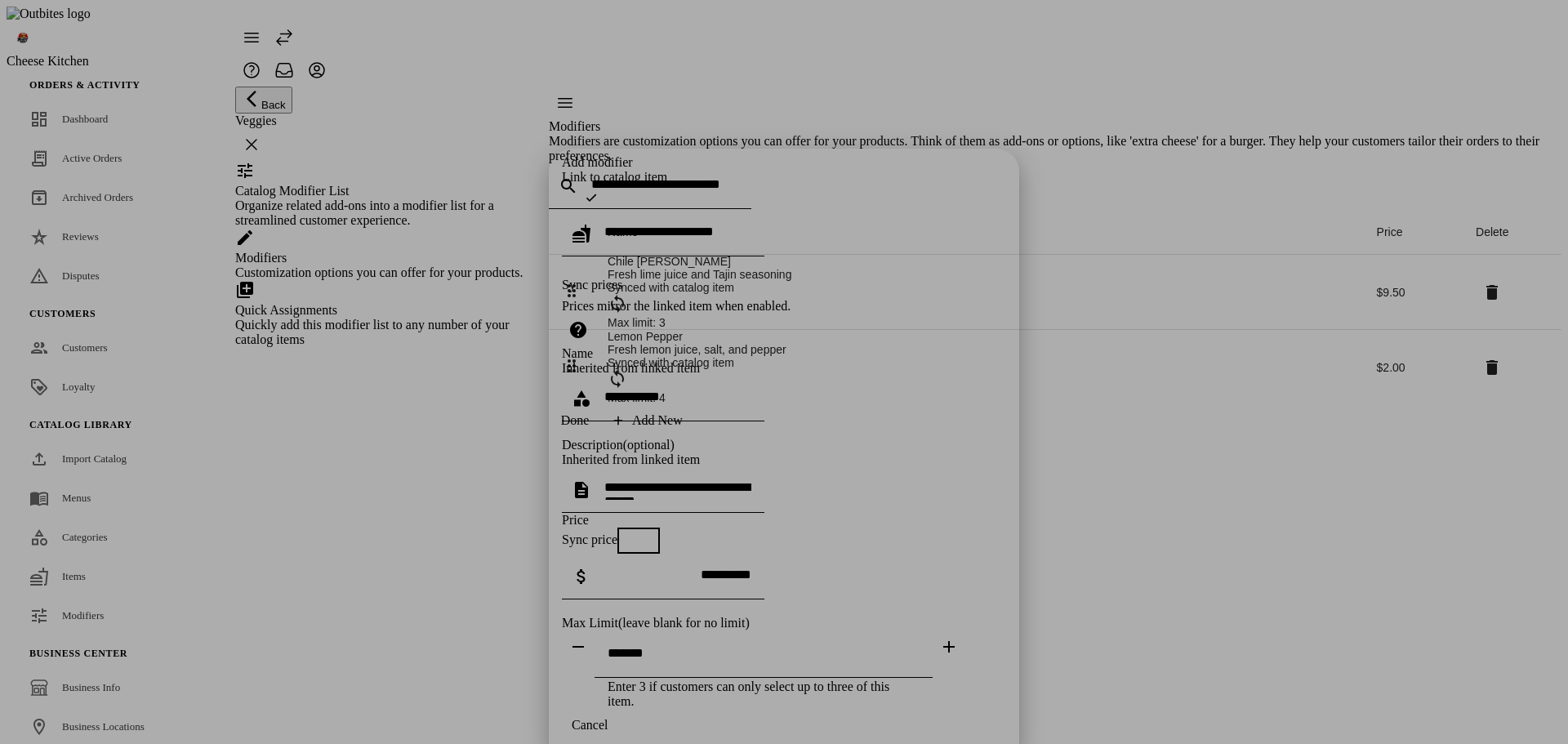
click at [643, 276] on span "button" at bounding box center [652, 286] width 20 height 20
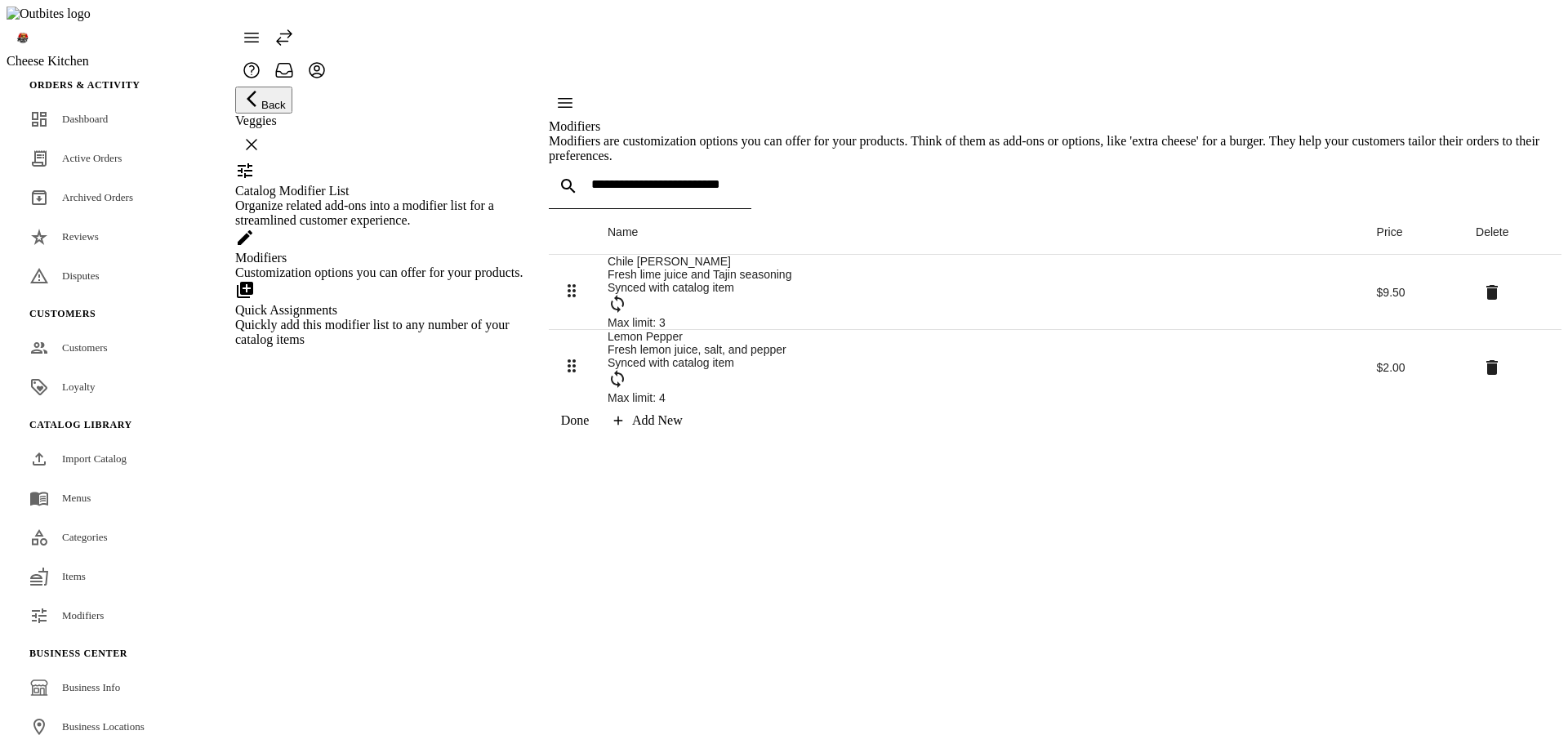
click at [683, 428] on div "Add New" at bounding box center [657, 420] width 51 height 15
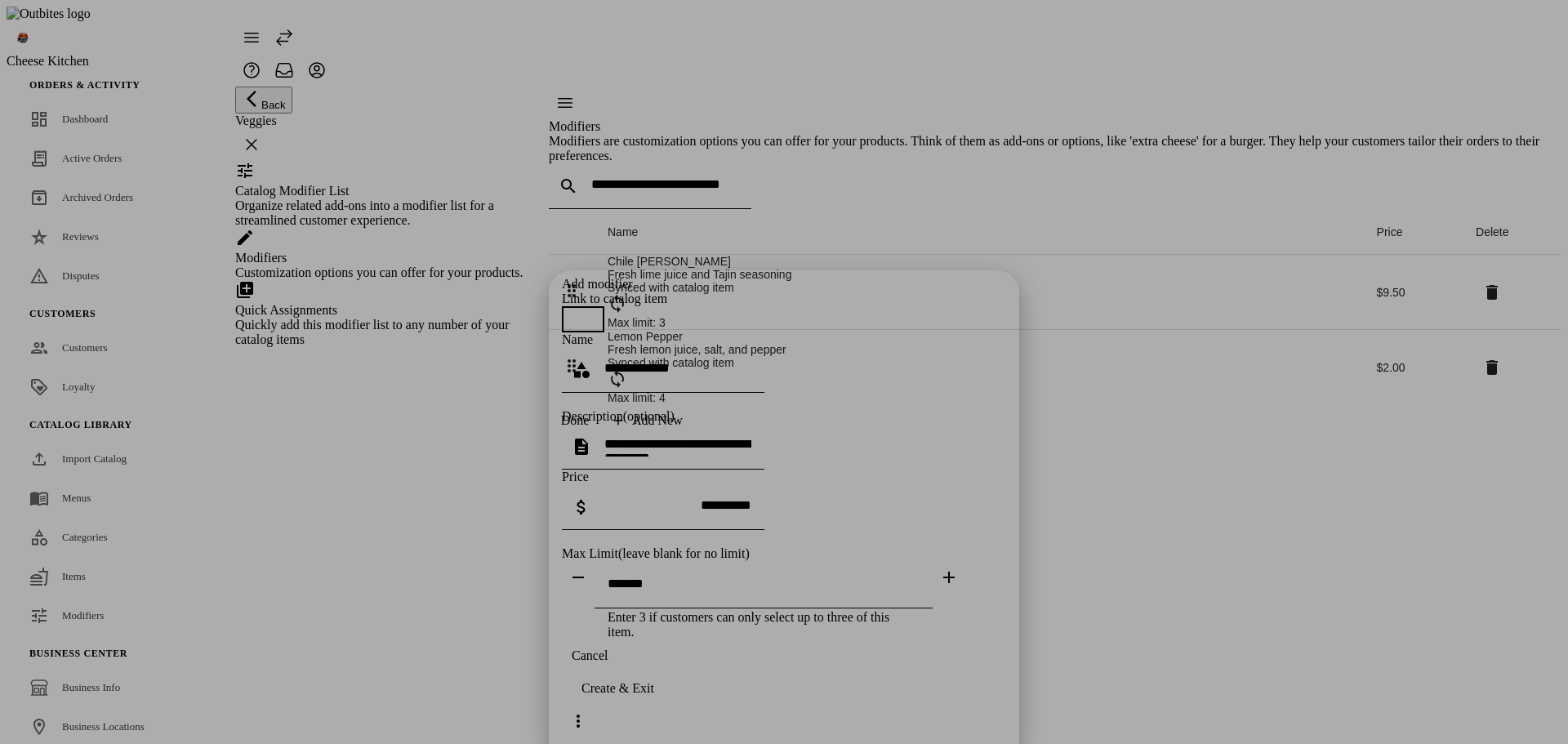
click at [792, 507] on div "Add modifier Link to catalog item Name Description (optional) Price Max Limit (…" at bounding box center [784, 457] width 445 height 362
click at [581, 560] on div "Enter 3 if customers can only select up to three of this item." at bounding box center [784, 599] width 445 height 78
click at [582, 312] on span "button" at bounding box center [575, 318] width 13 height 13
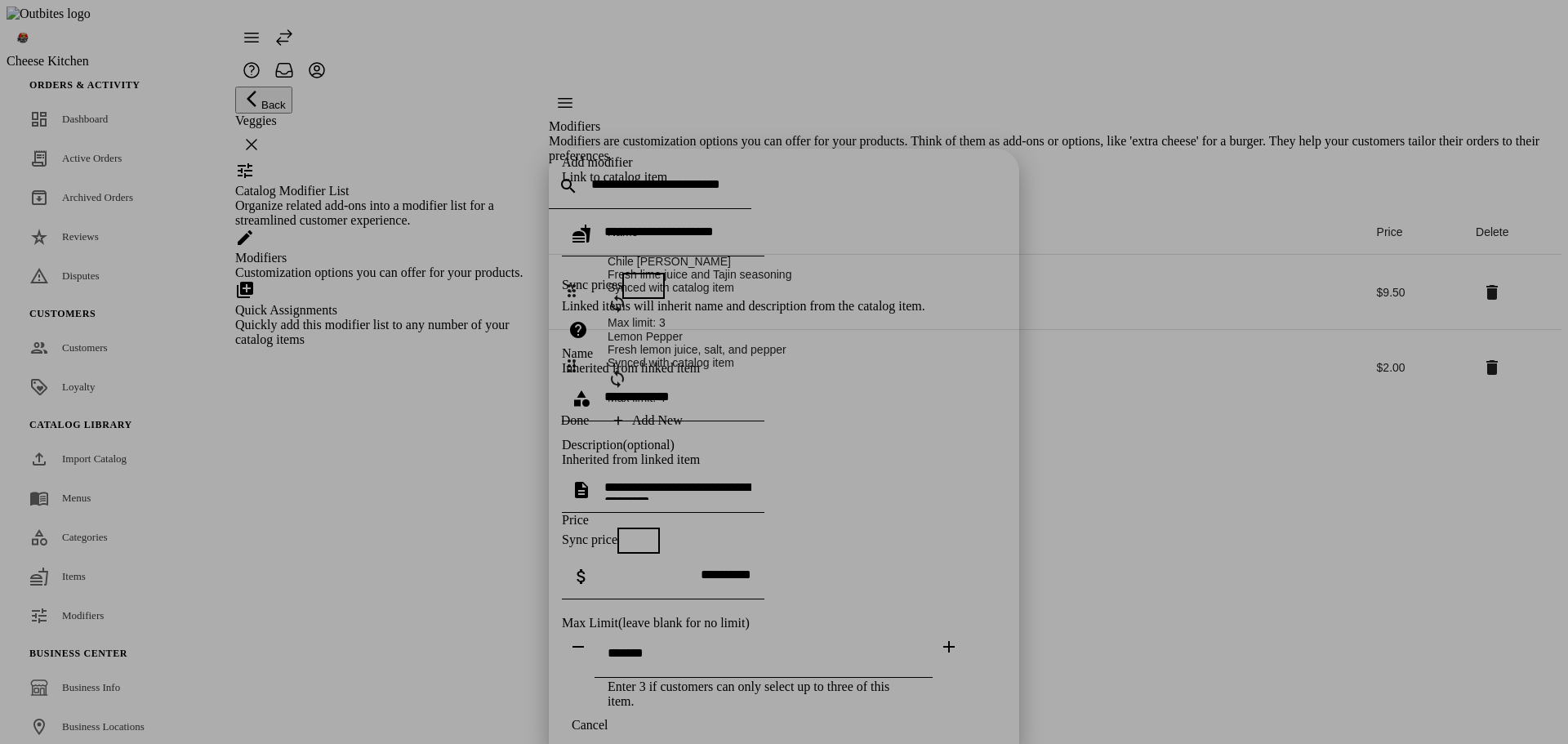
click at [587, 321] on icon "button" at bounding box center [578, 329] width 16 height 16
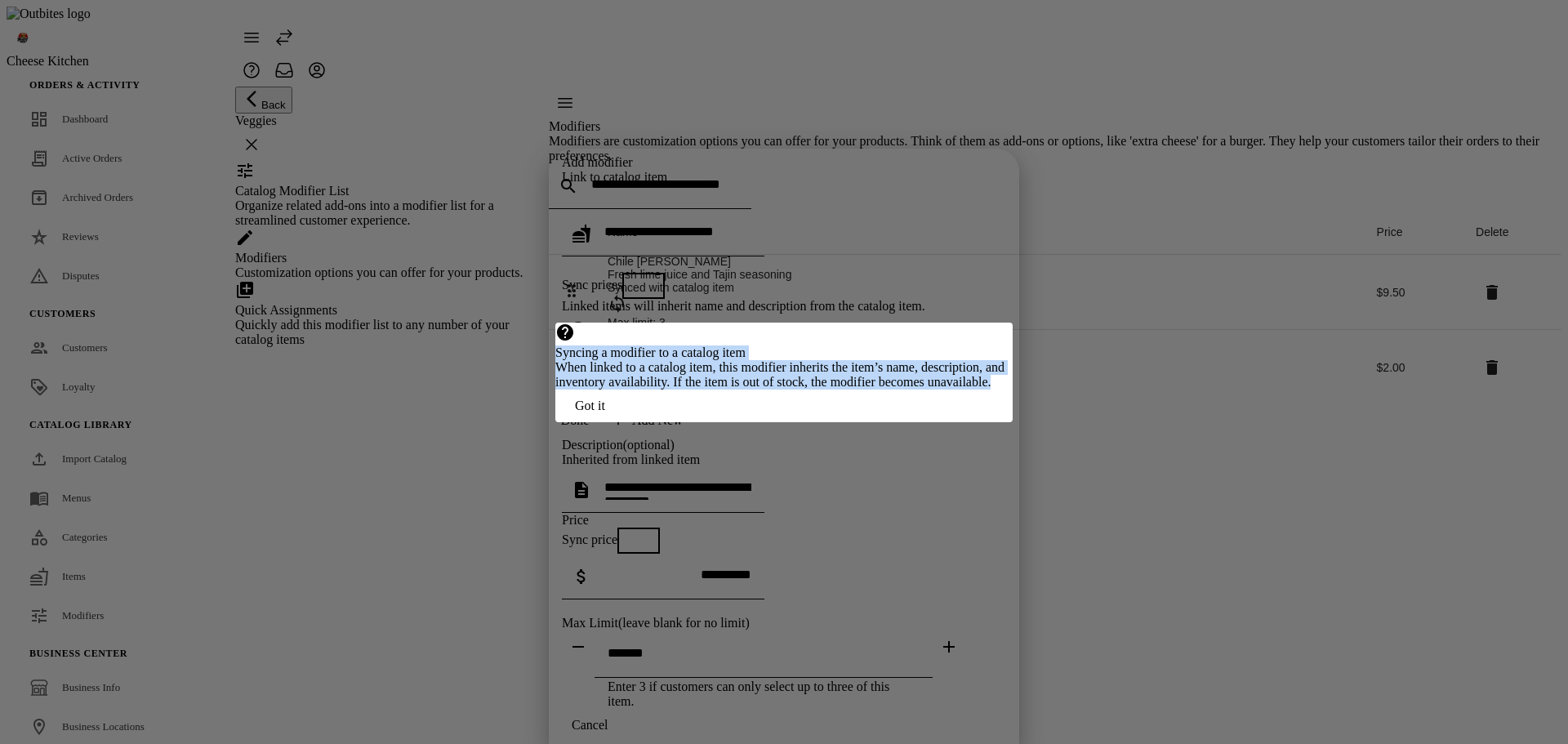
drag, startPoint x: 638, startPoint y: 329, endPoint x: 784, endPoint y: 392, distance: 159.0
click at [784, 390] on div "Syncing a modifier to a catalog item When linked to a catalog item, this modifi…" at bounding box center [784, 355] width 457 height 66
click at [789, 360] on span "When linked to a catalog item, this modifier inherits the item’s name, descript…" at bounding box center [780, 374] width 450 height 29
drag, startPoint x: 646, startPoint y: 331, endPoint x: 791, endPoint y: 373, distance: 151.0
click at [791, 373] on div "Syncing a modifier to a catalog item When linked to a catalog item, this modifi…" at bounding box center [784, 355] width 457 height 66
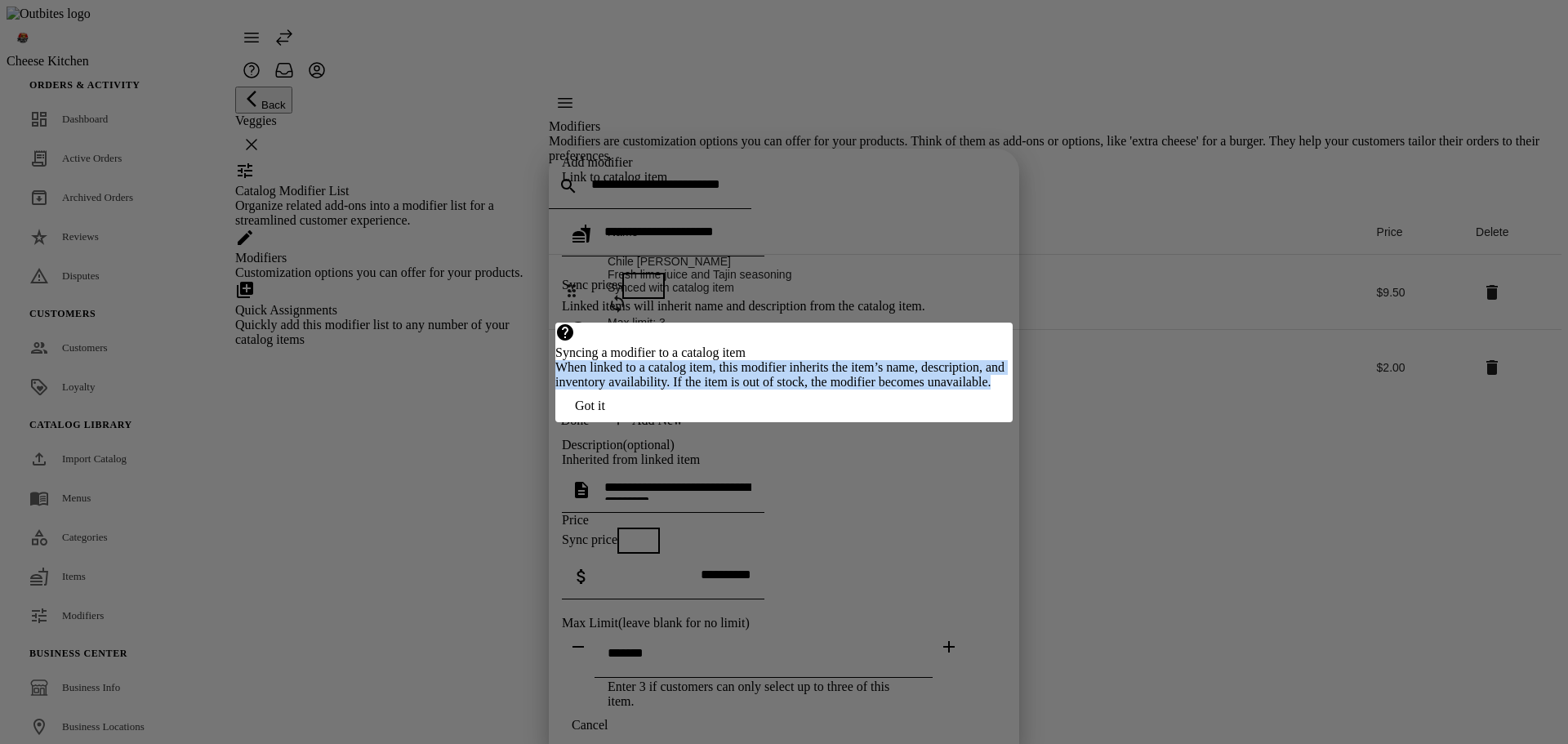
copy span "When linked to a catalog item, this modifier inherits the item’s name, descript…"
drag, startPoint x: 948, startPoint y: 436, endPoint x: 957, endPoint y: 299, distance: 137.3
click at [605, 413] on span "Got it" at bounding box center [589, 406] width 30 height 15
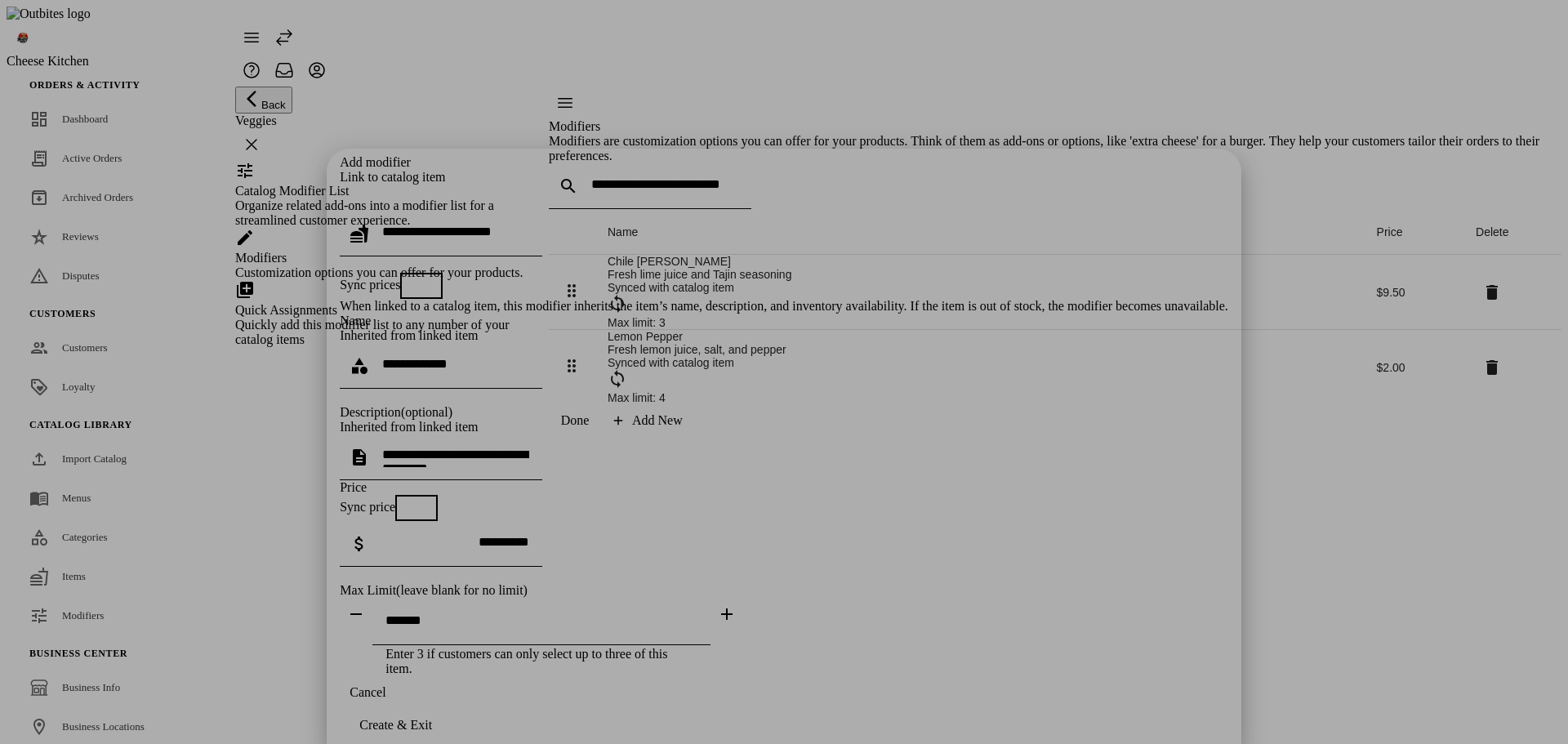
click at [379, 187] on span "button" at bounding box center [369, 197] width 20 height 20
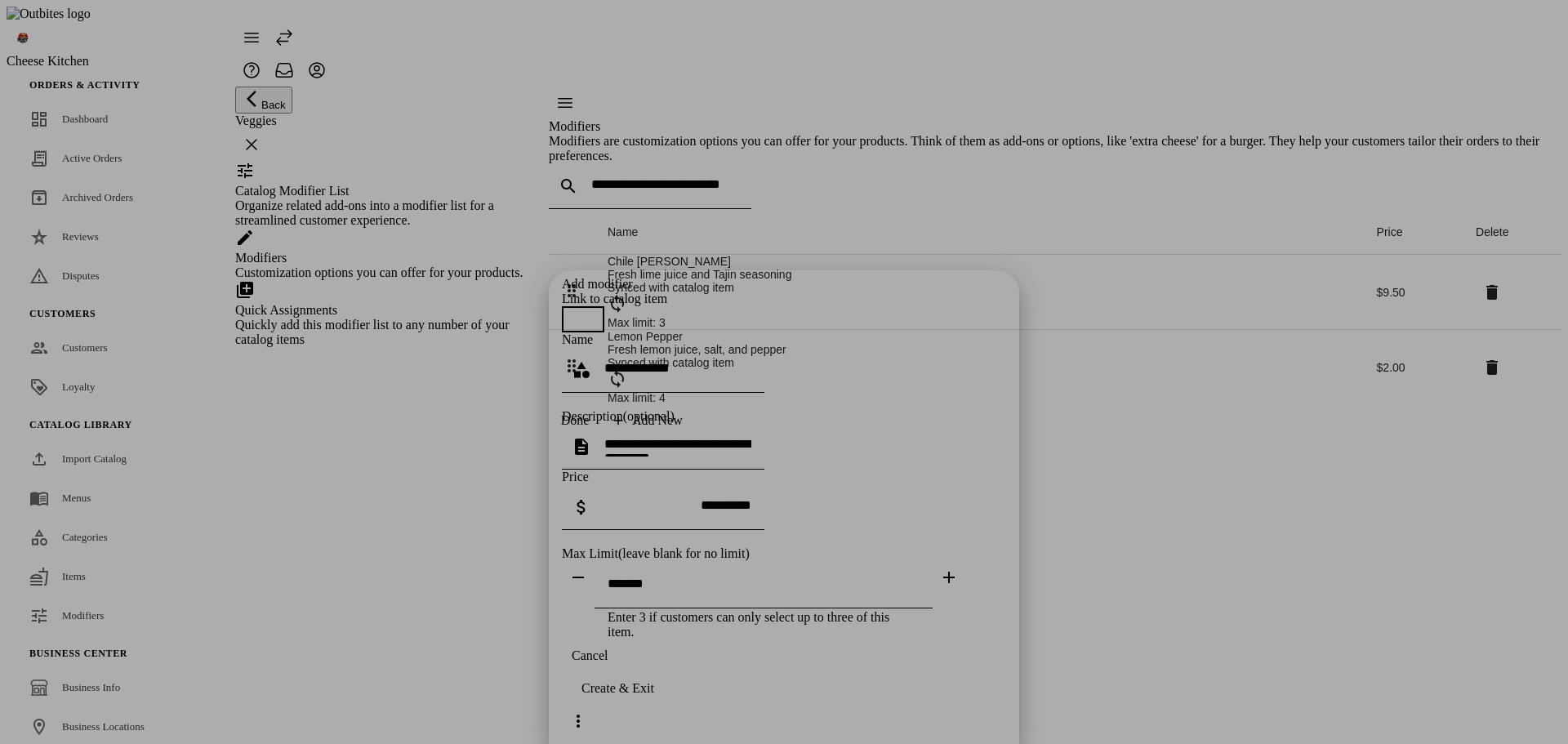
click at [582, 312] on span "button" at bounding box center [575, 318] width 13 height 13
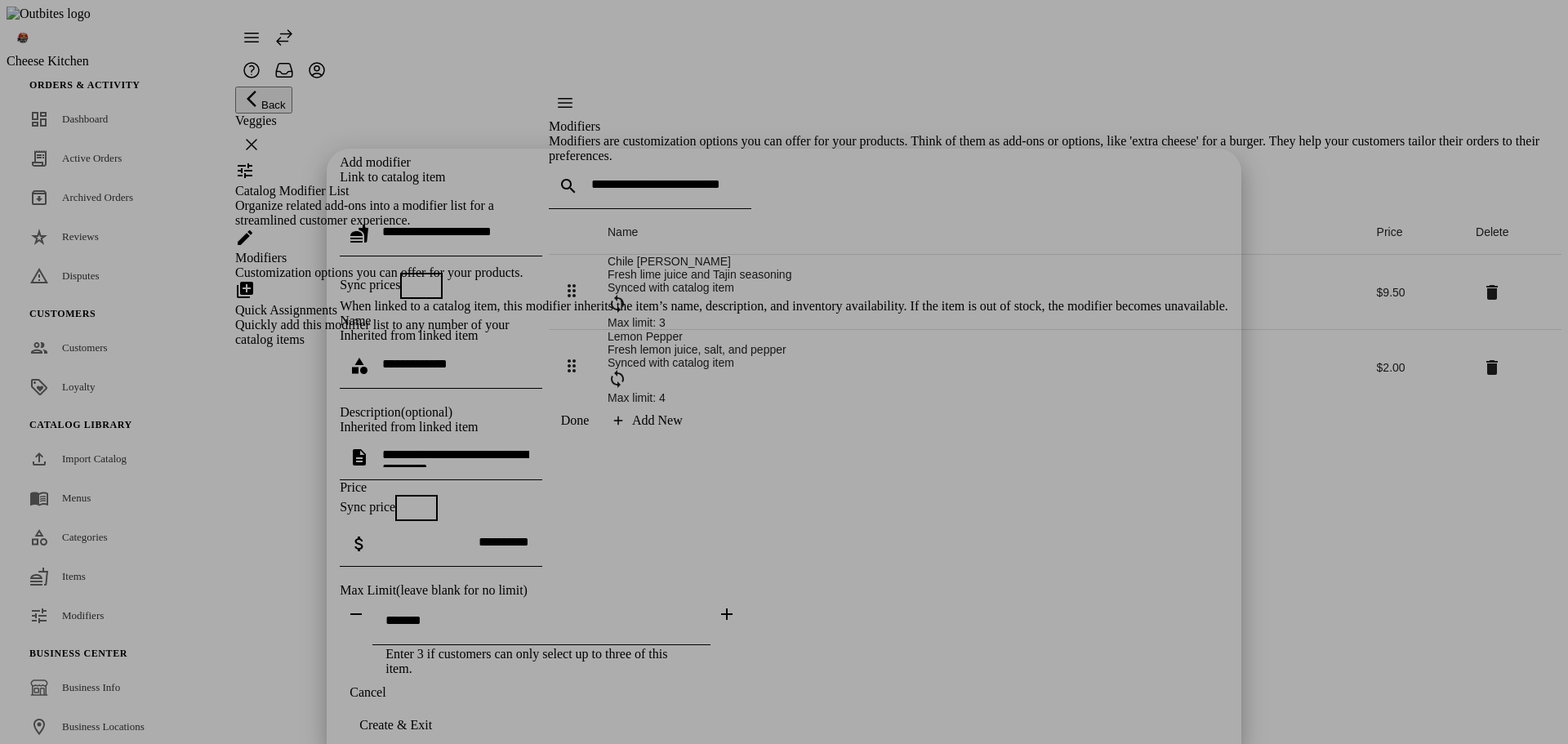
click at [385, 182] on span "button" at bounding box center [368, 197] width 33 height 33
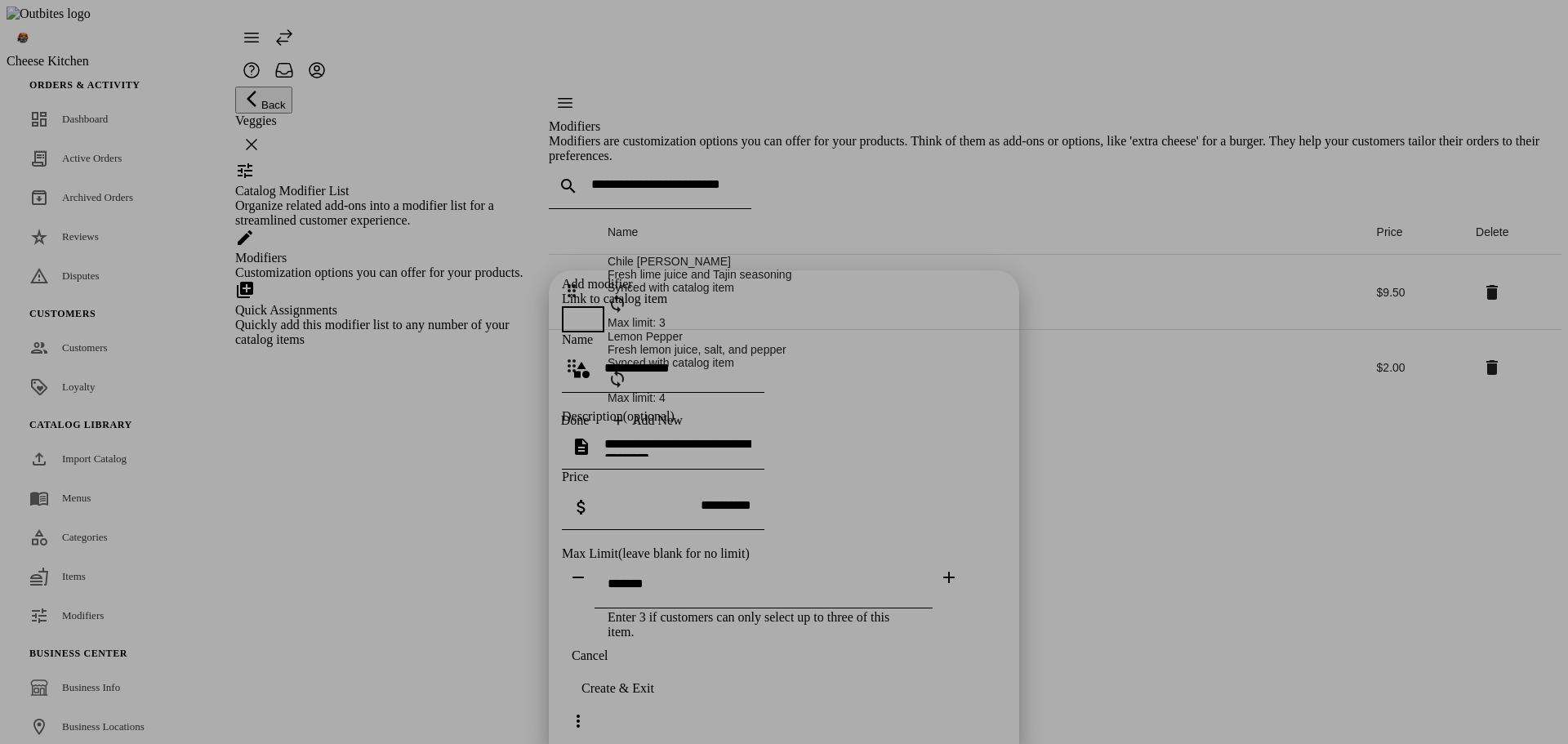
drag, startPoint x: 953, startPoint y: 62, endPoint x: 966, endPoint y: 62, distance: 13.0
click at [591, 303] on span "button" at bounding box center [575, 318] width 33 height 33
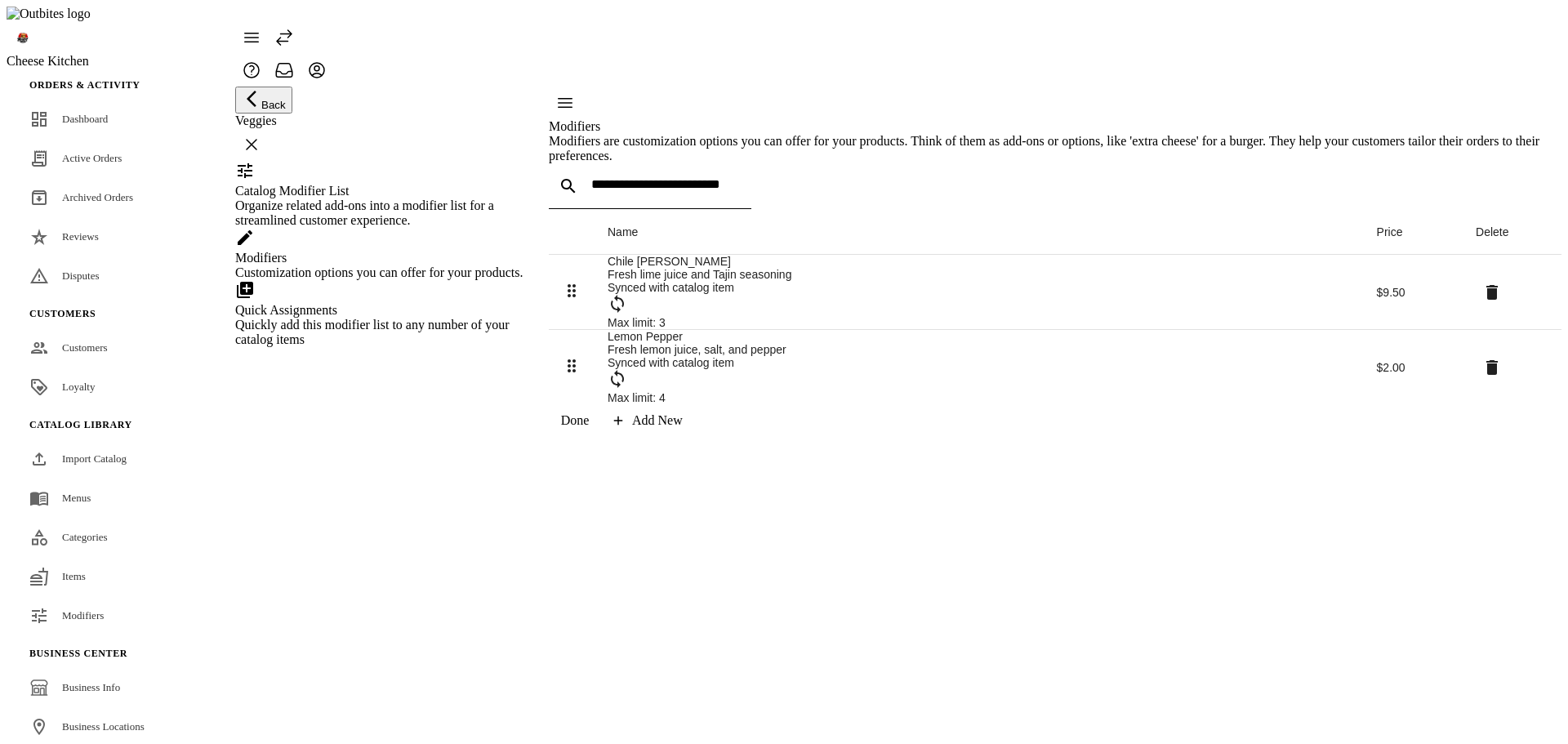
click at [683, 428] on div "Add New" at bounding box center [657, 420] width 51 height 15
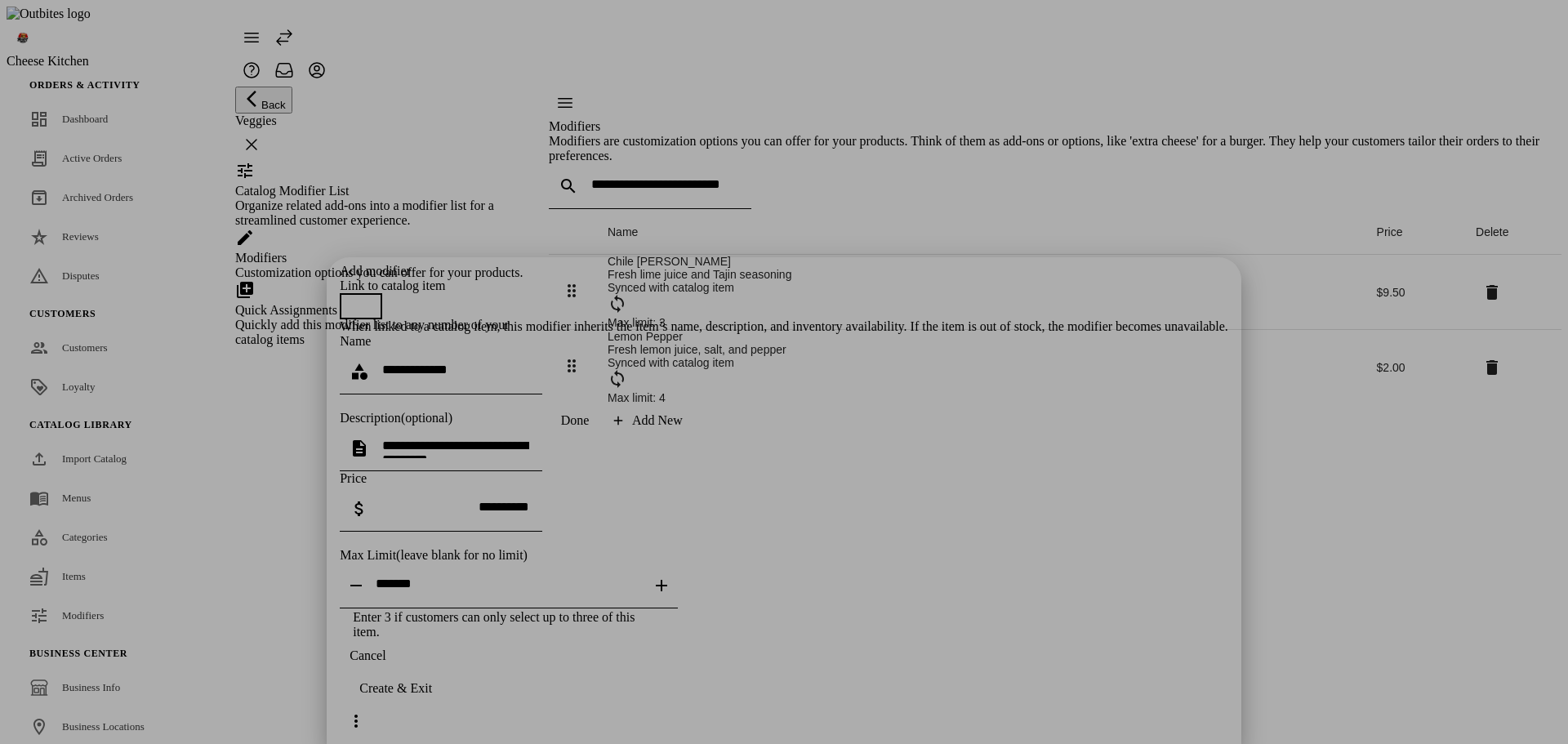
click at [763, 334] on div "Name" at bounding box center [783, 341] width 888 height 15
click at [359, 300] on span "button" at bounding box center [352, 306] width 13 height 13
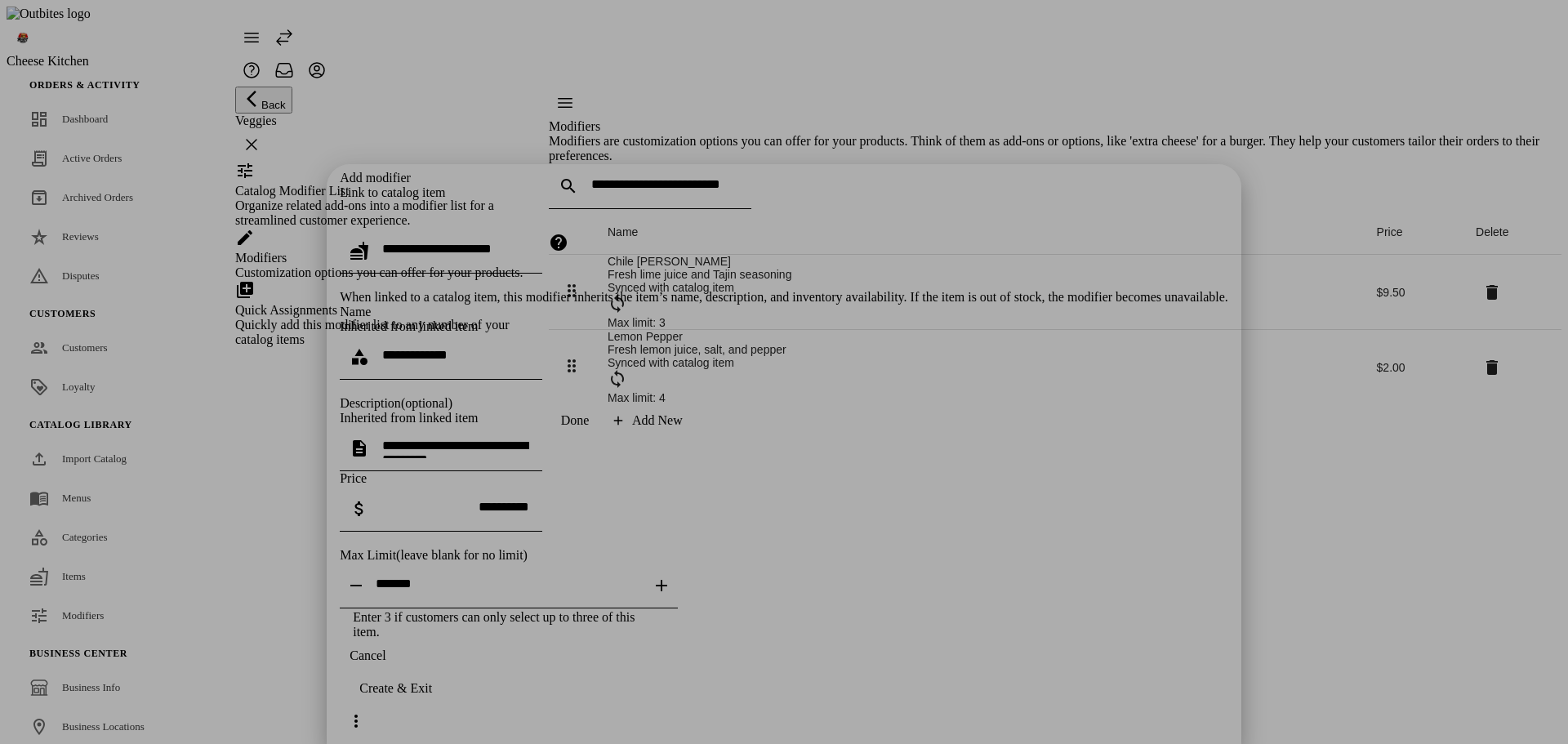
click at [379, 203] on span "button" at bounding box center [369, 213] width 20 height 20
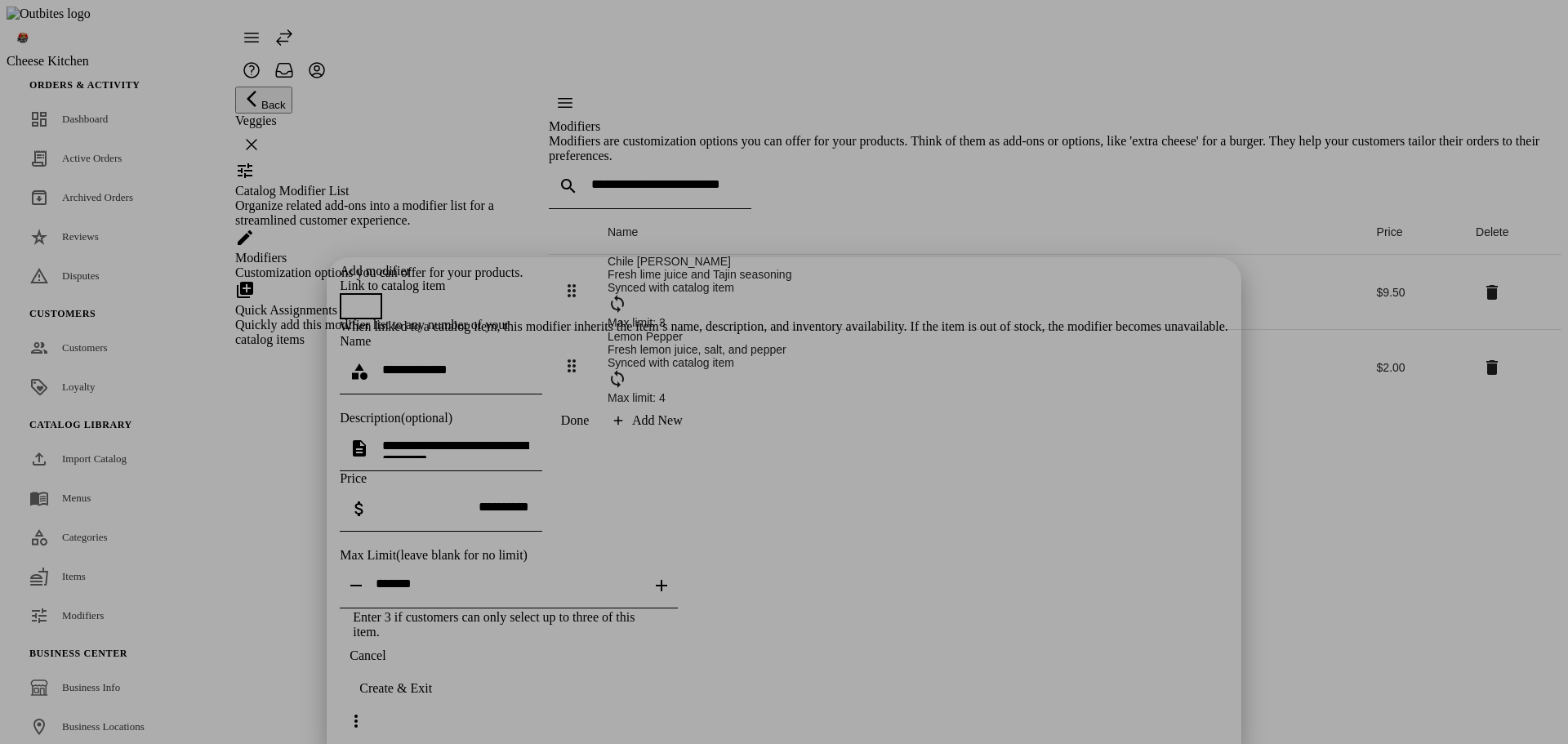
click at [369, 290] on span "button" at bounding box center [352, 306] width 33 height 33
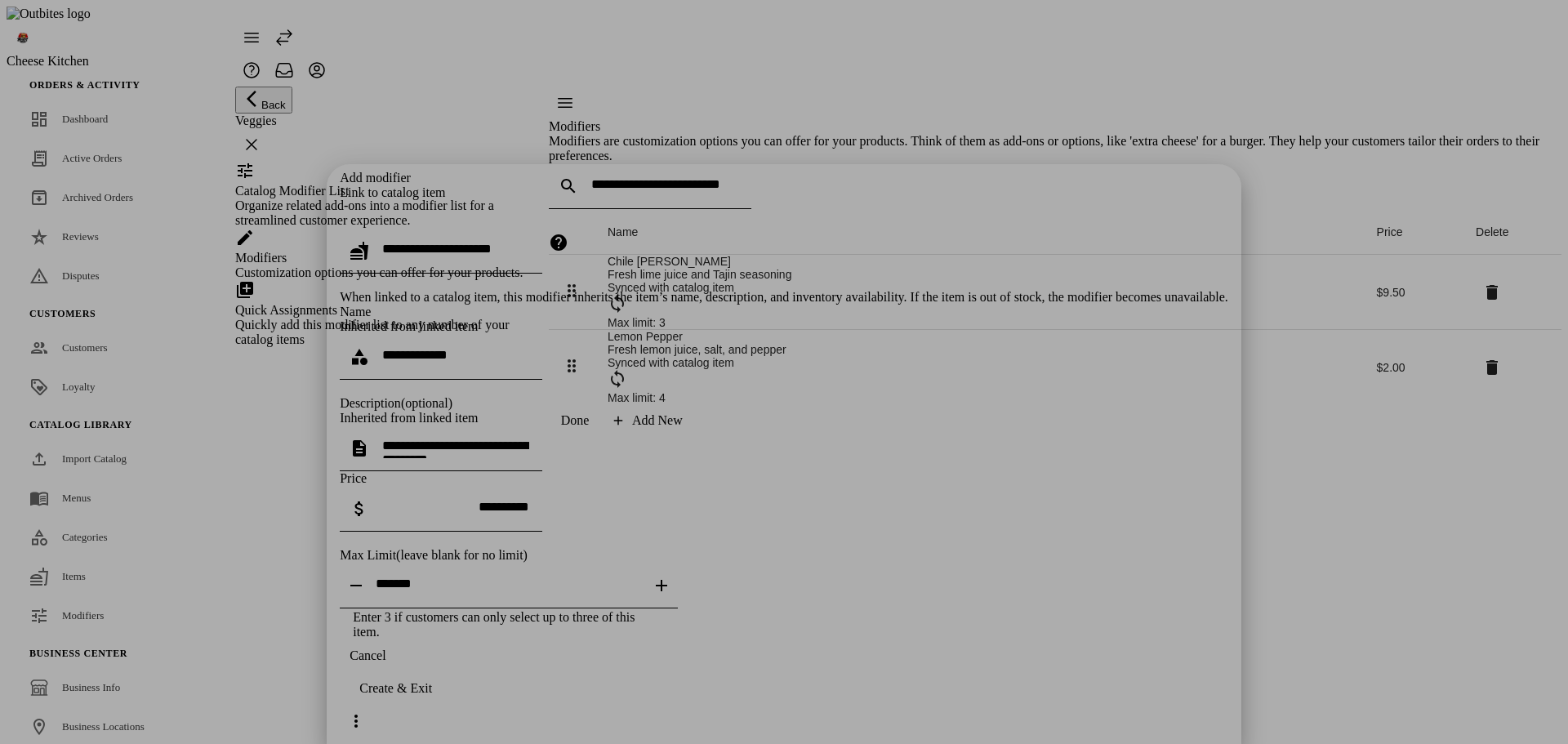
click at [529, 348] on input at bounding box center [456, 355] width 147 height 14
click at [529, 438] on textarea at bounding box center [456, 448] width 147 height 20
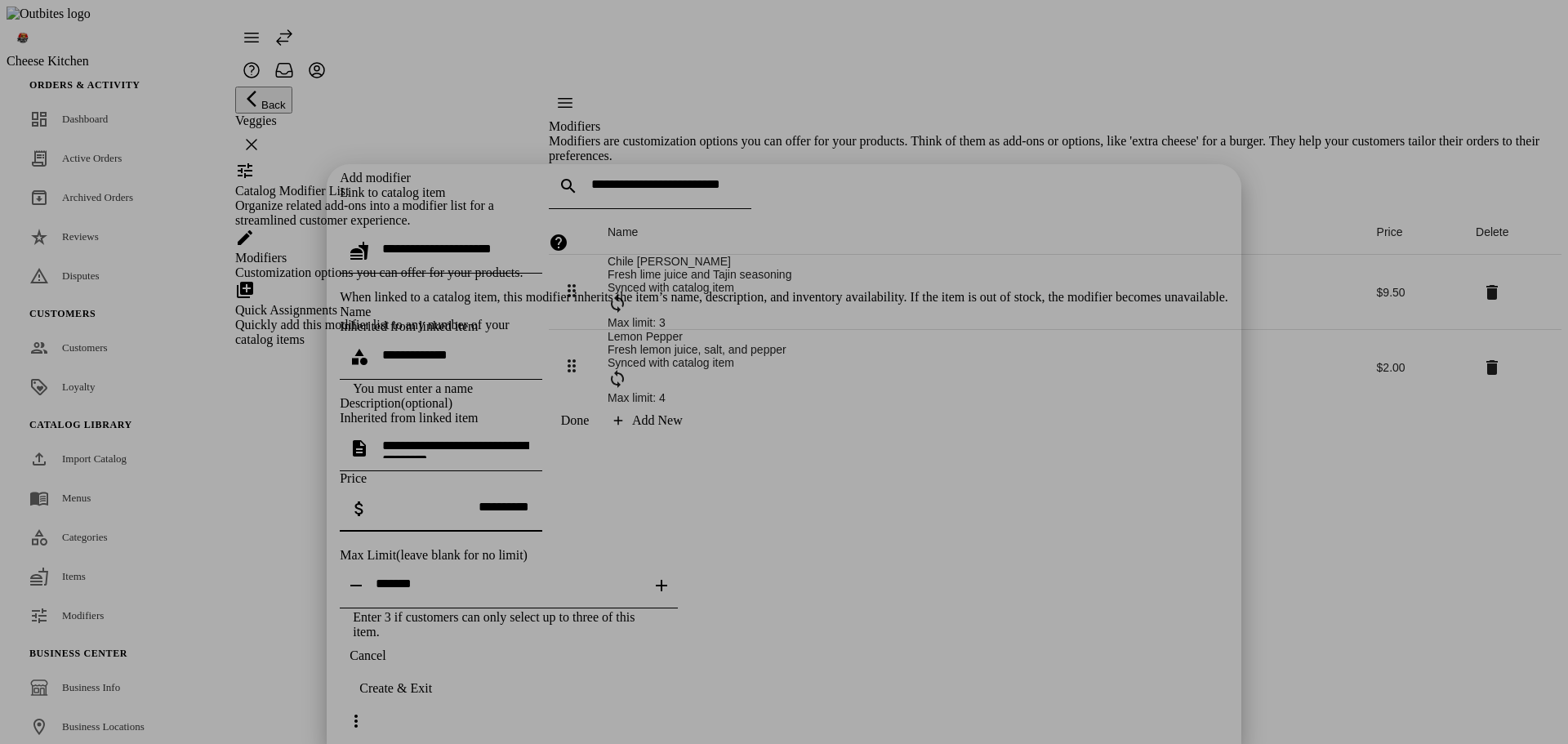
click at [529, 500] on input "tel" at bounding box center [456, 507] width 147 height 14
type input "******"
click at [379, 203] on span "button" at bounding box center [369, 213] width 20 height 20
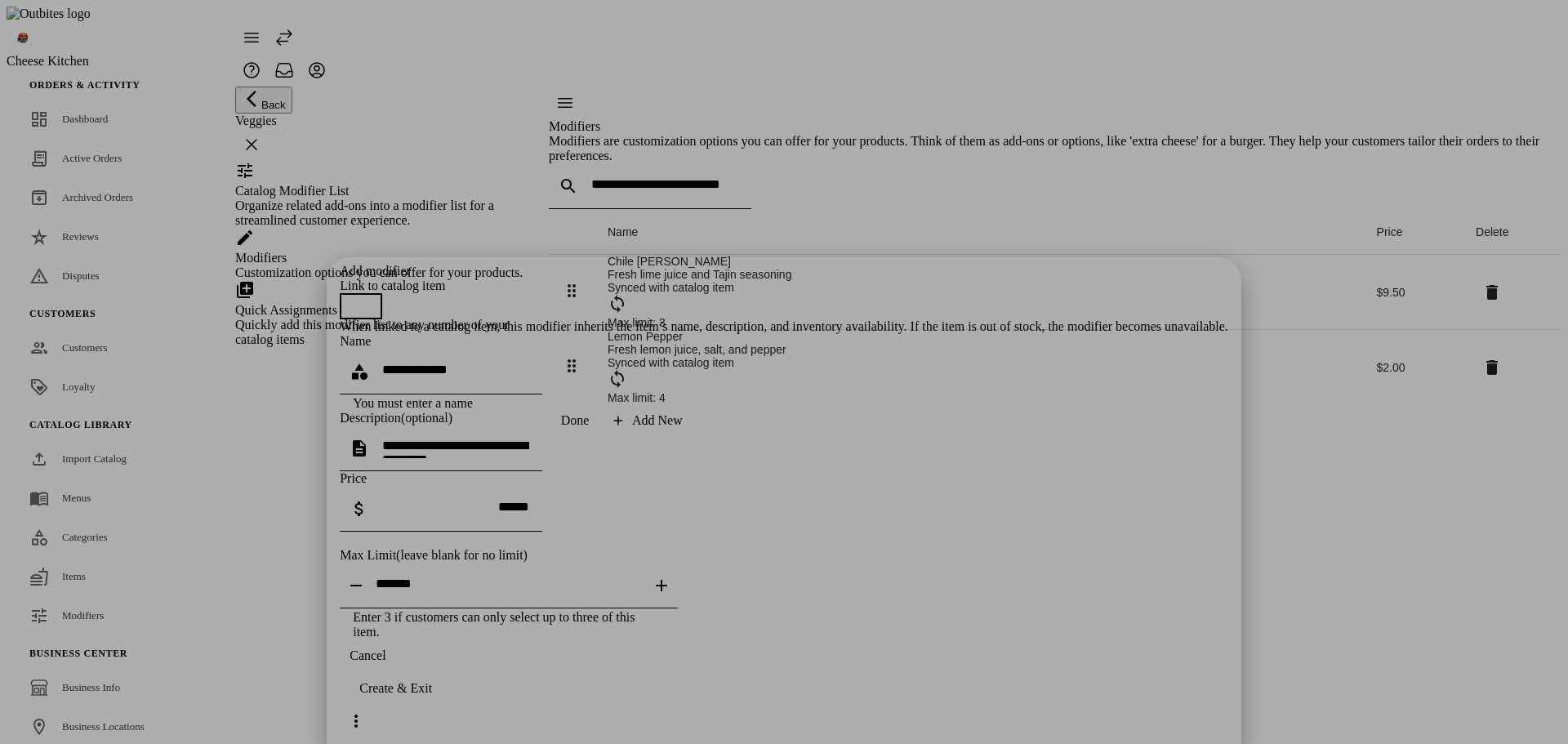
click at [529, 362] on input at bounding box center [456, 369] width 147 height 14
click at [898, 279] on div "Link to catalog item When linked to a catalog item, this modifier inherits the …" at bounding box center [783, 307] width 888 height 56
click at [369, 290] on span "button" at bounding box center [352, 306] width 33 height 33
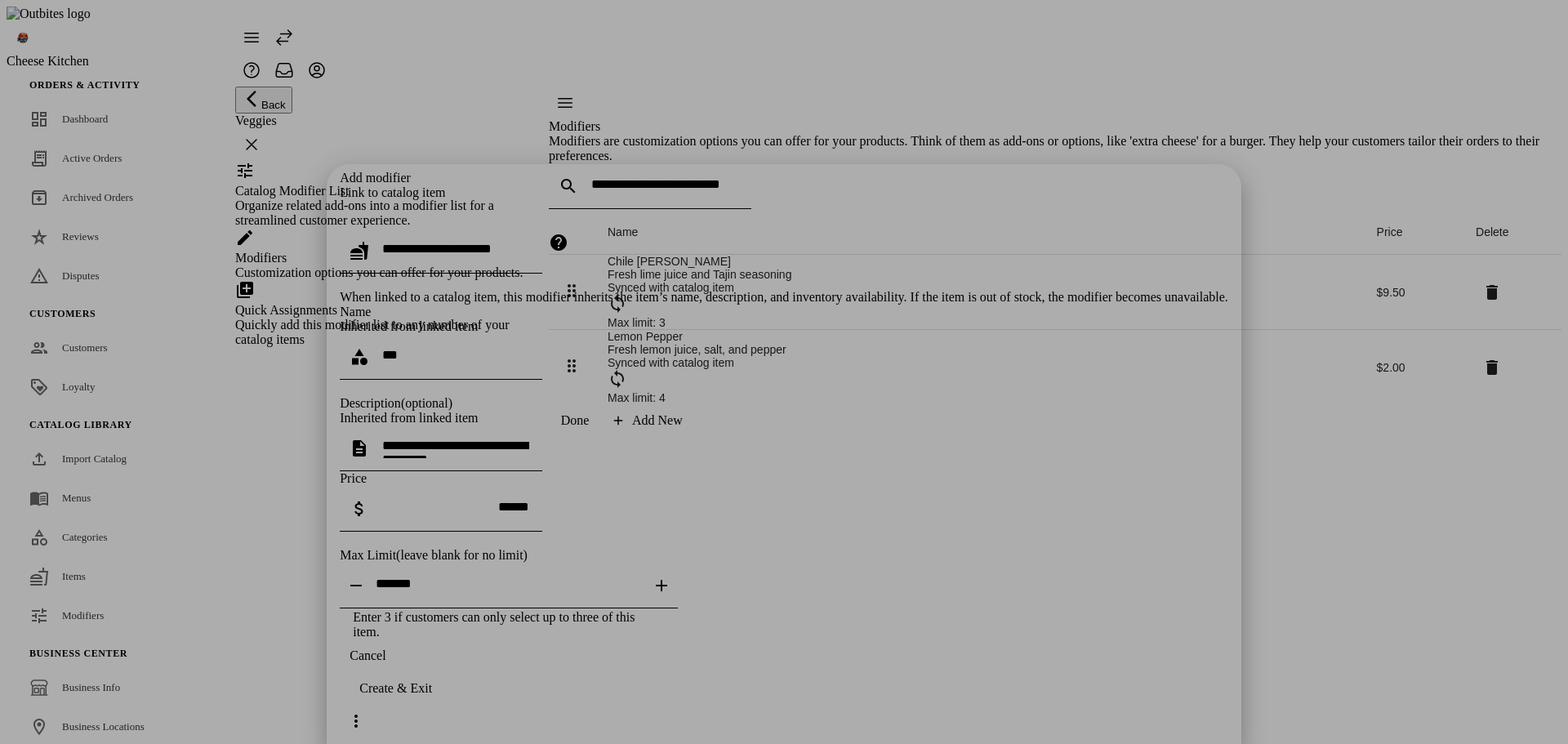
drag, startPoint x: 755, startPoint y: 130, endPoint x: 754, endPoint y: 97, distance: 33.0
click at [542, 274] on div at bounding box center [441, 282] width 202 height 16
click at [529, 242] on input "text" at bounding box center [456, 249] width 147 height 14
click at [731, 186] on div "Link to catalog item" at bounding box center [783, 192] width 888 height 15
click at [529, 348] on input "***" at bounding box center [456, 355] width 147 height 14
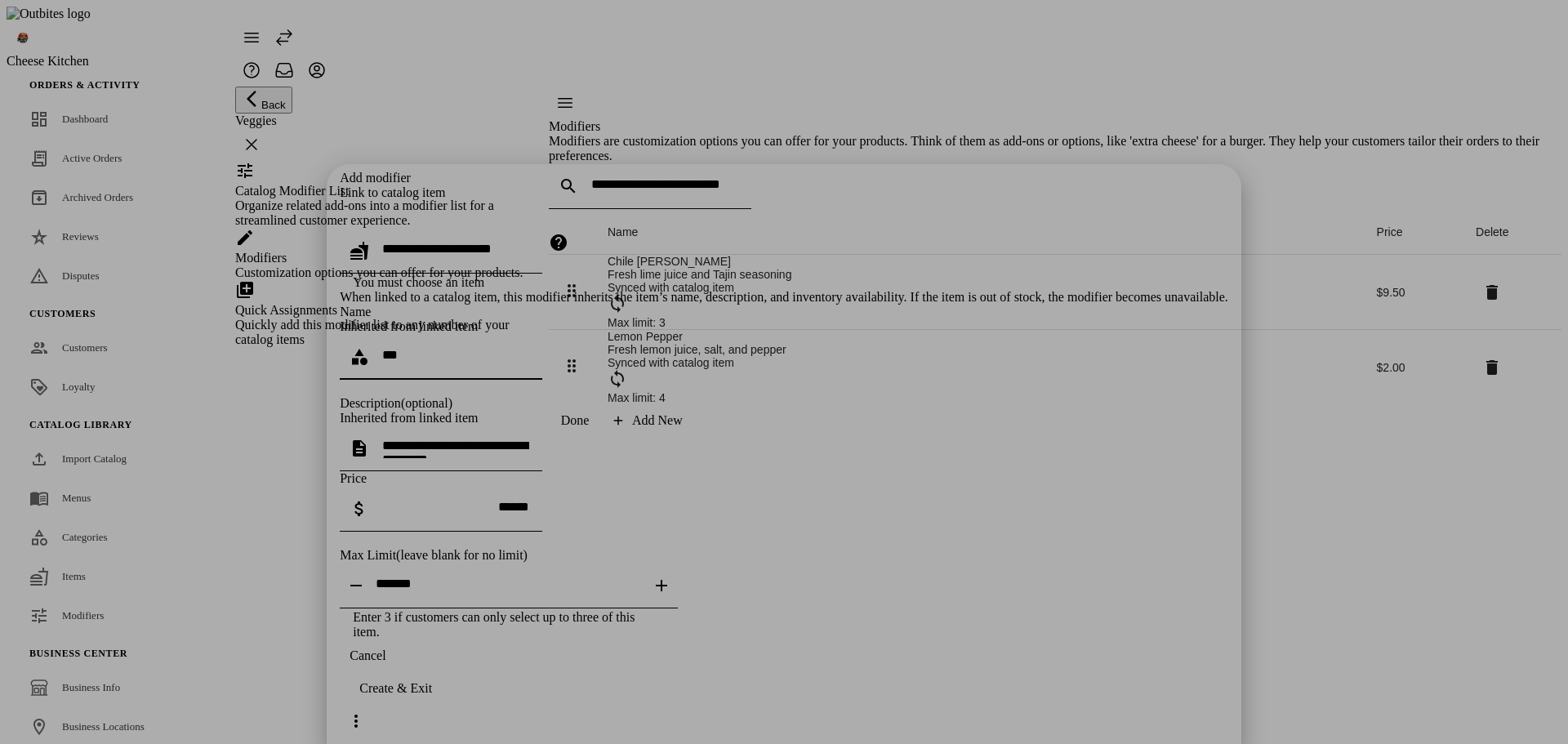
drag, startPoint x: 786, startPoint y: 121, endPoint x: 701, endPoint y: 126, distance: 85.1
click at [529, 228] on div at bounding box center [456, 251] width 147 height 46
click at [568, 188] on mat-option "Fries" at bounding box center [764, 191] width 528 height 39
type input "*****"
type textarea "**********"
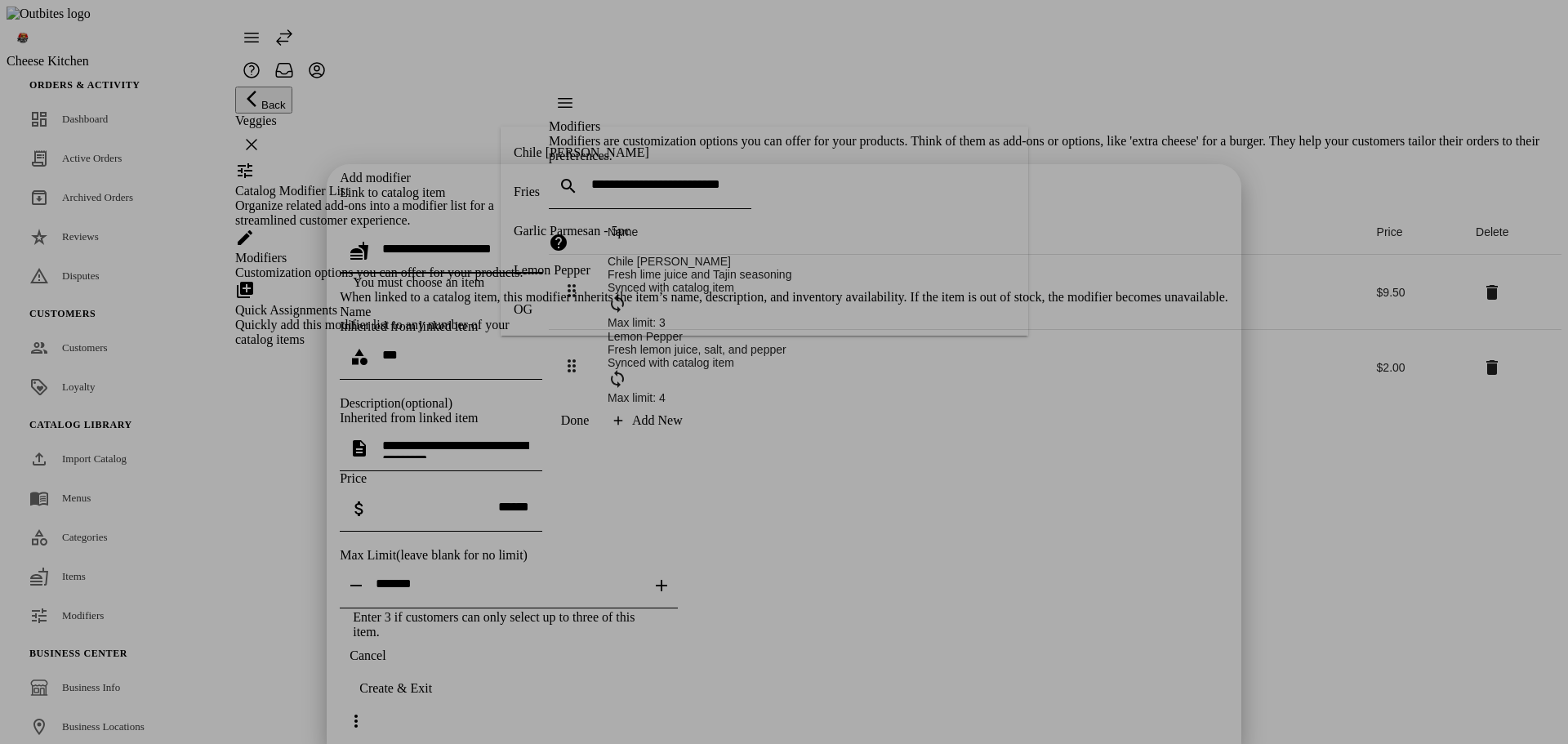
type input "*****"
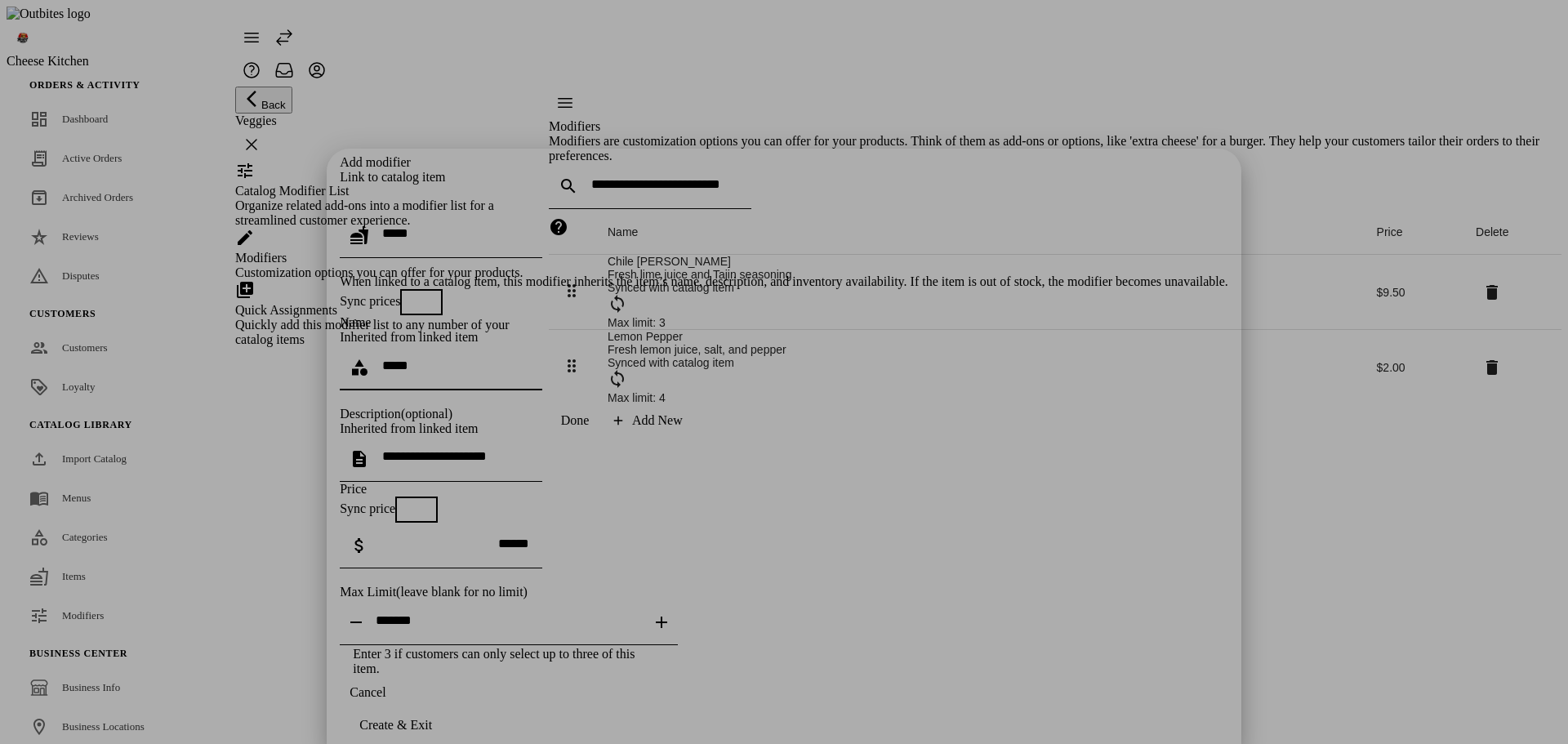
click at [529, 358] on input "*****" at bounding box center [456, 365] width 147 height 14
click at [529, 449] on textarea "**********" at bounding box center [456, 459] width 147 height 20
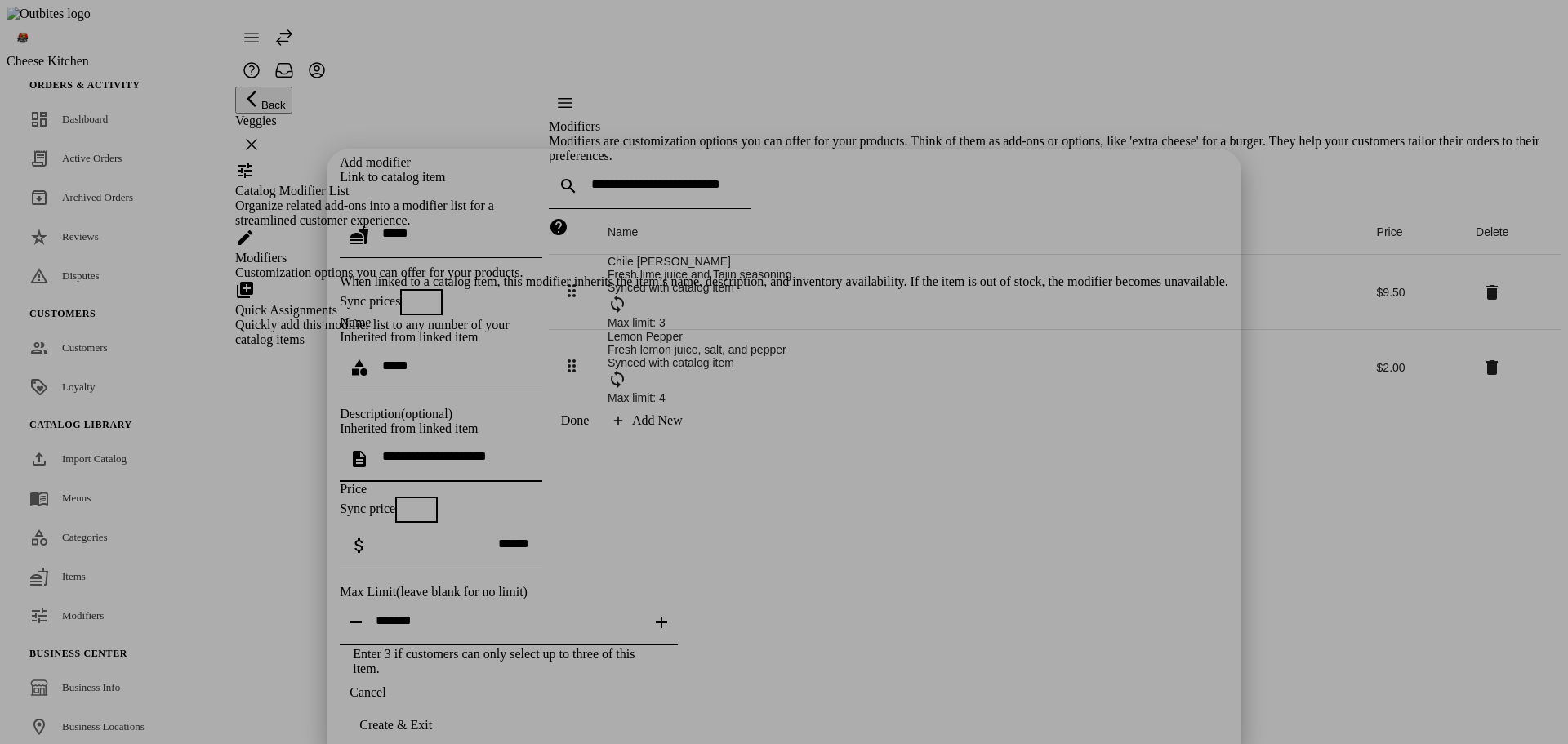
click at [529, 449] on textarea "**********" at bounding box center [456, 459] width 147 height 20
click at [616, 481] on div "Price Sync price" at bounding box center [783, 501] width 888 height 41
click at [529, 537] on input "******" at bounding box center [456, 544] width 147 height 14
type input "******"
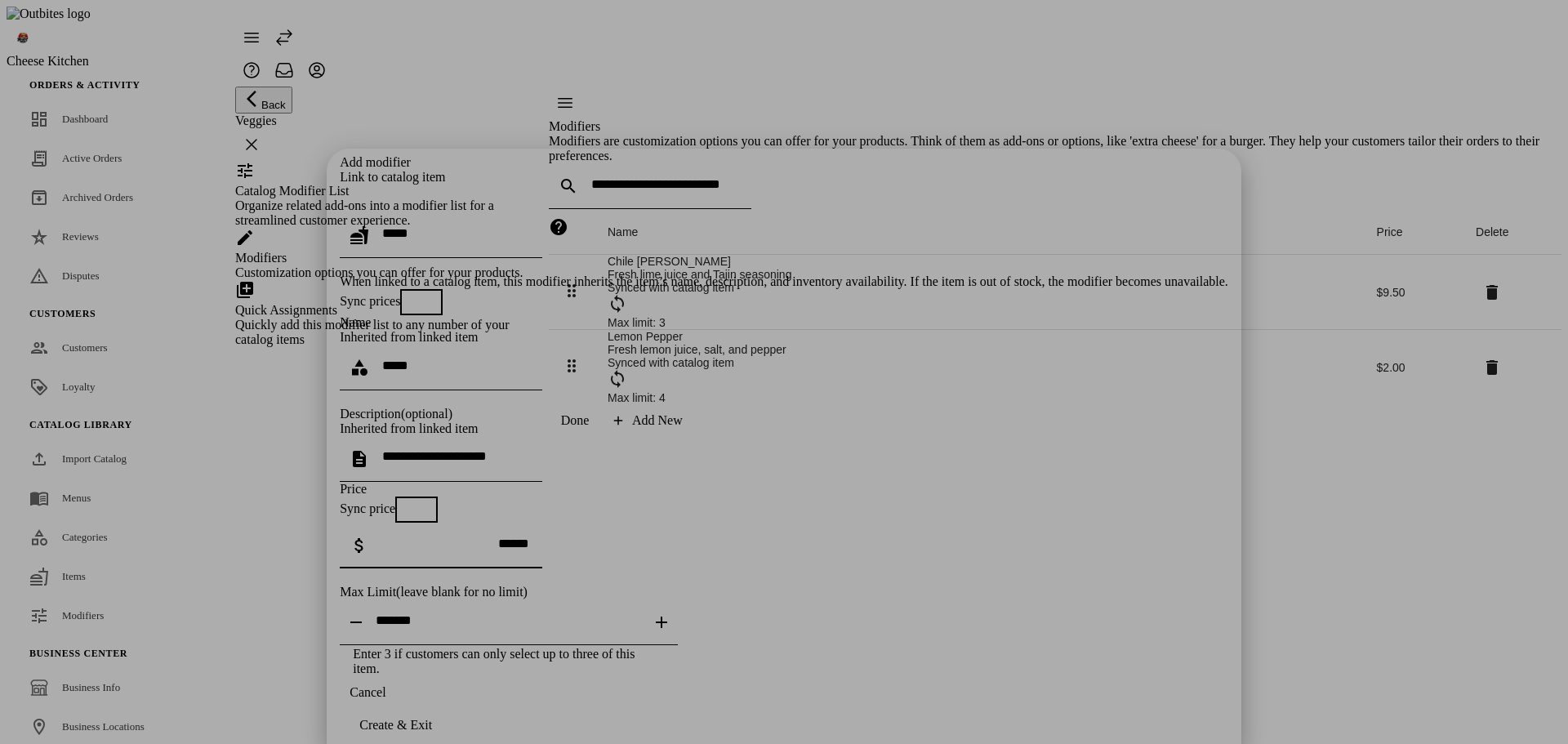
drag, startPoint x: 594, startPoint y: 427, endPoint x: 493, endPoint y: 424, distance: 101.0
click at [495, 523] on div "******" at bounding box center [434, 546] width 190 height 46
click at [564, 645] on mat-hint "Enter 3 if customers can only select up to three of this item." at bounding box center [501, 660] width 299 height 31
click at [420, 296] on span "button" at bounding box center [413, 302] width 13 height 13
type input "******"
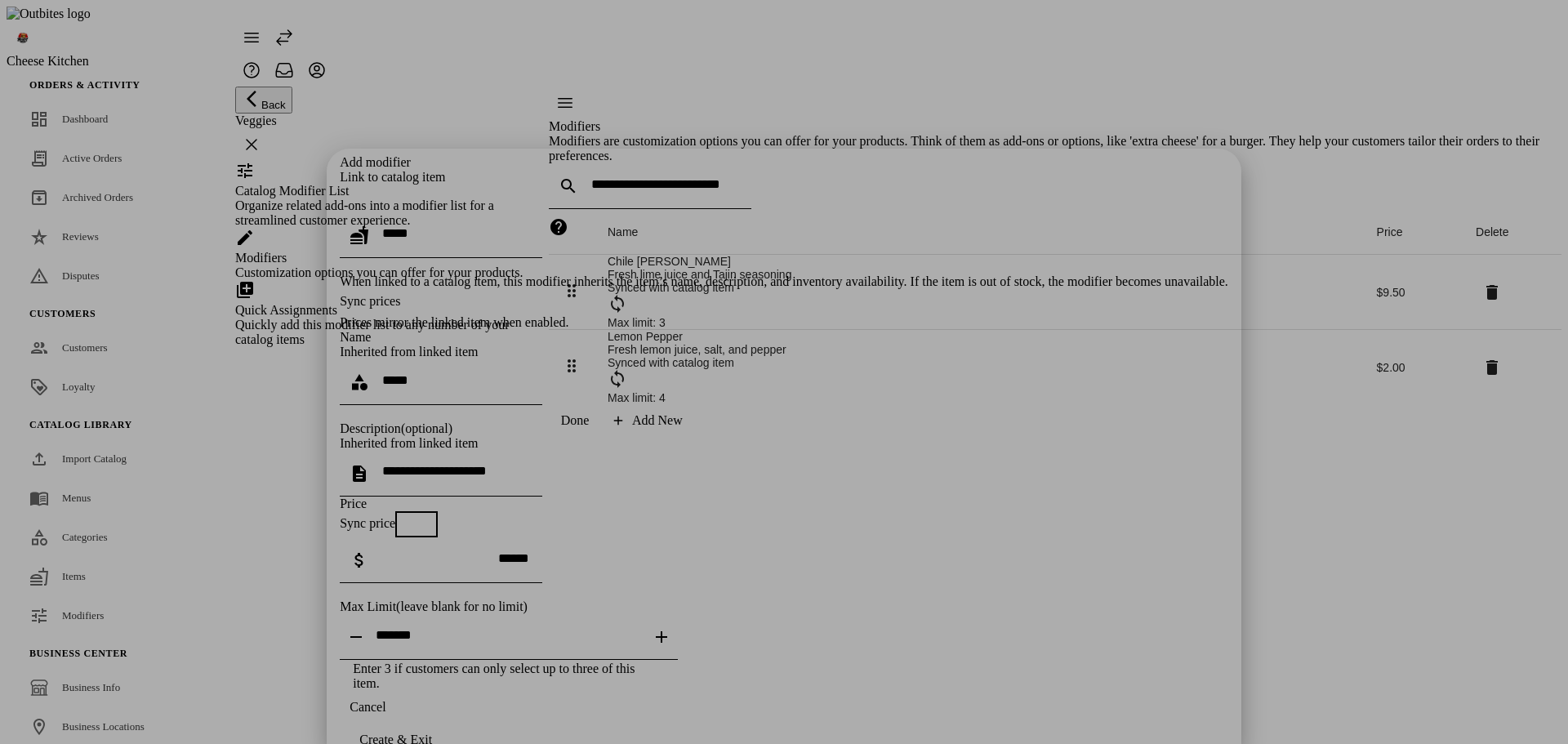
click at [440, 293] on span "button" at bounding box center [430, 303] width 20 height 20
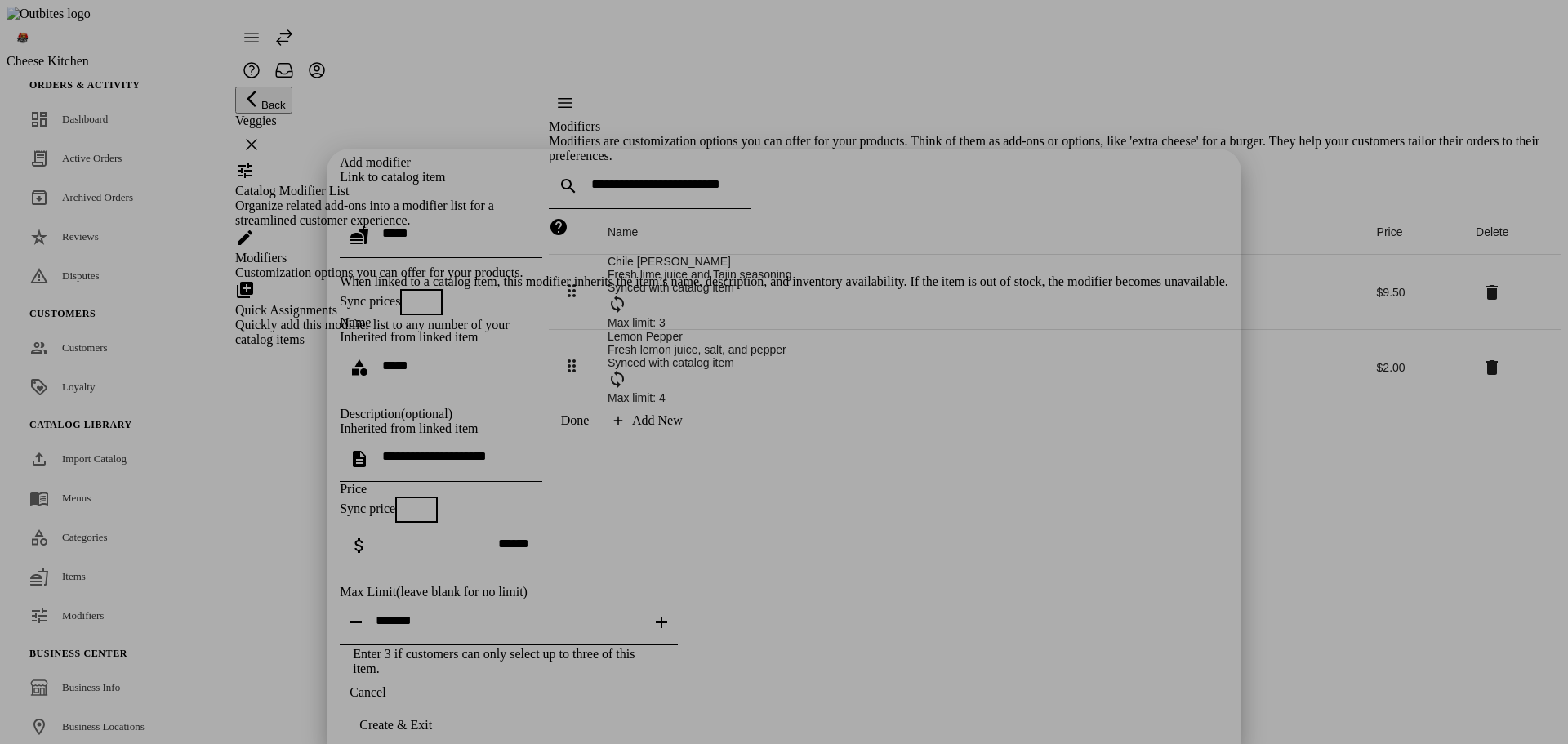
click at [420, 296] on span "button" at bounding box center [413, 302] width 13 height 13
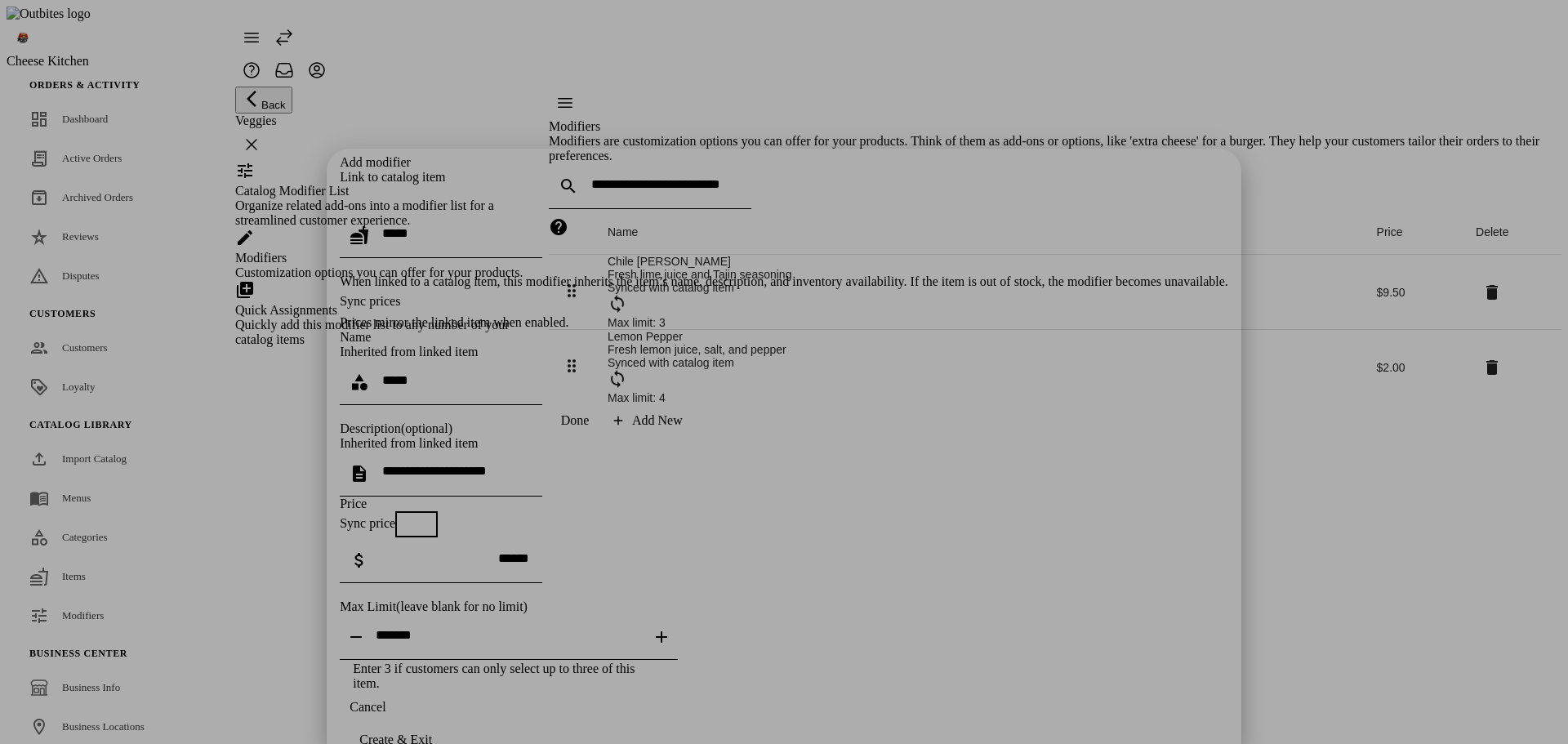
click at [440, 293] on span "button" at bounding box center [430, 303] width 20 height 20
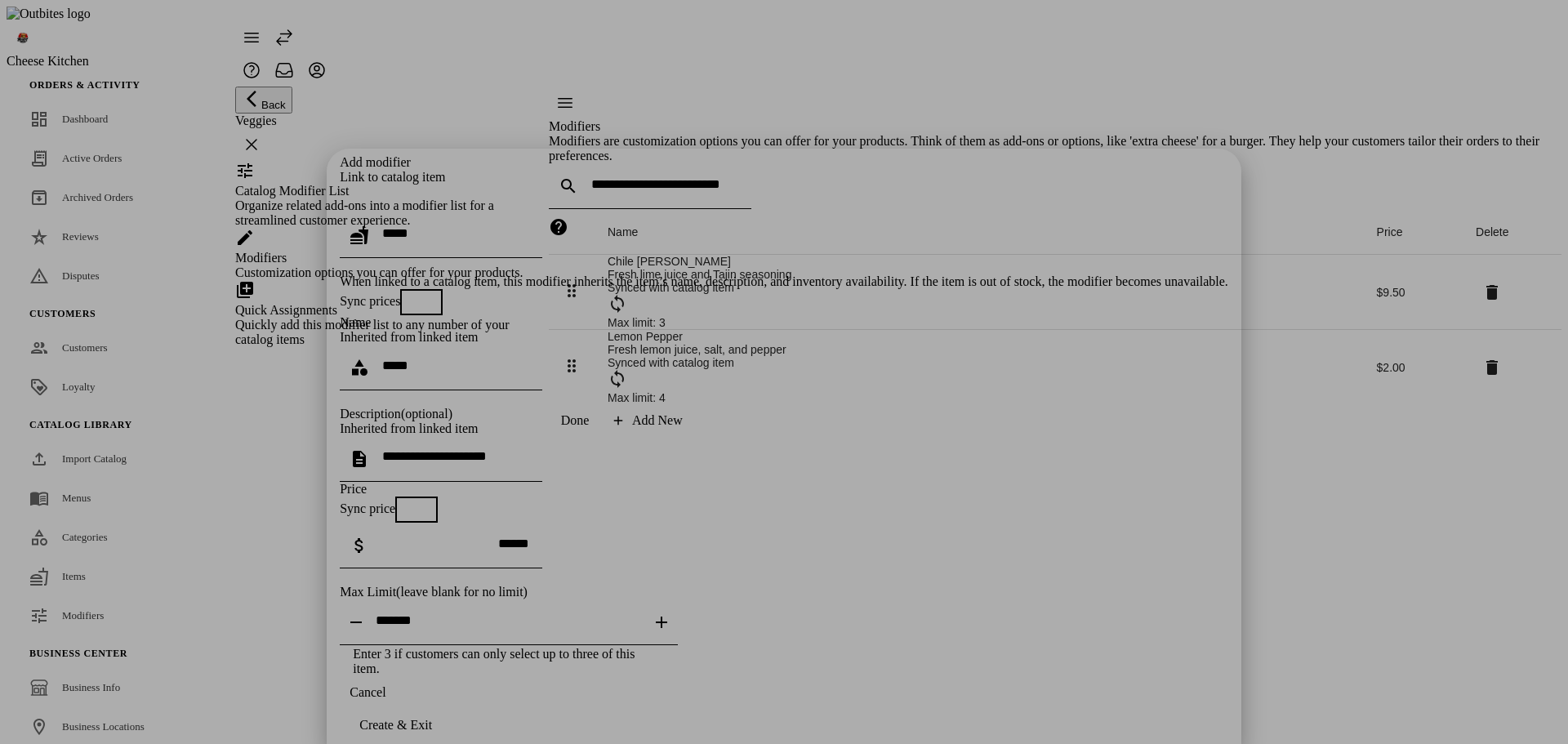
click at [415, 503] on span "button" at bounding box center [408, 509] width 13 height 13
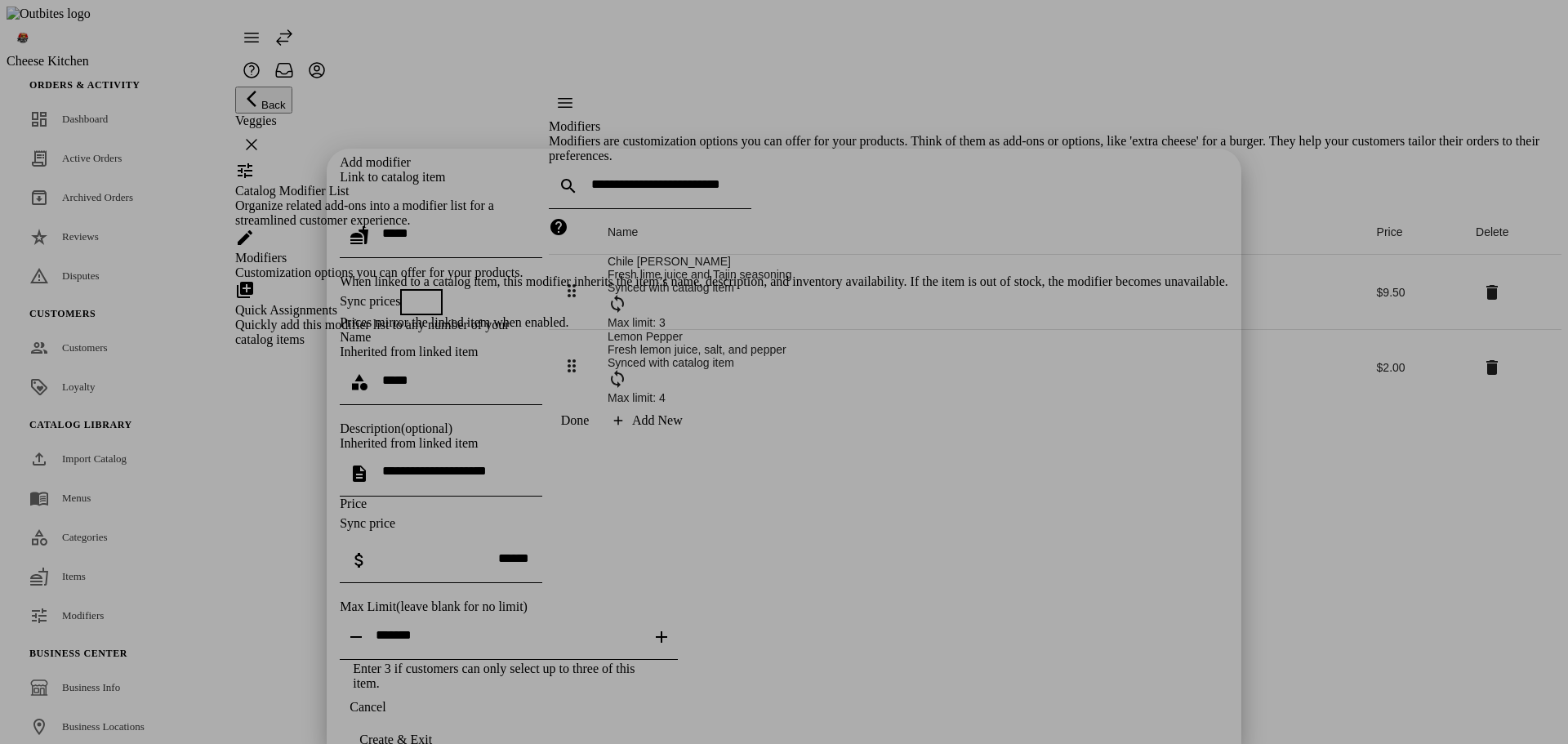
click at [435, 514] on span "button" at bounding box center [425, 524] width 20 height 20
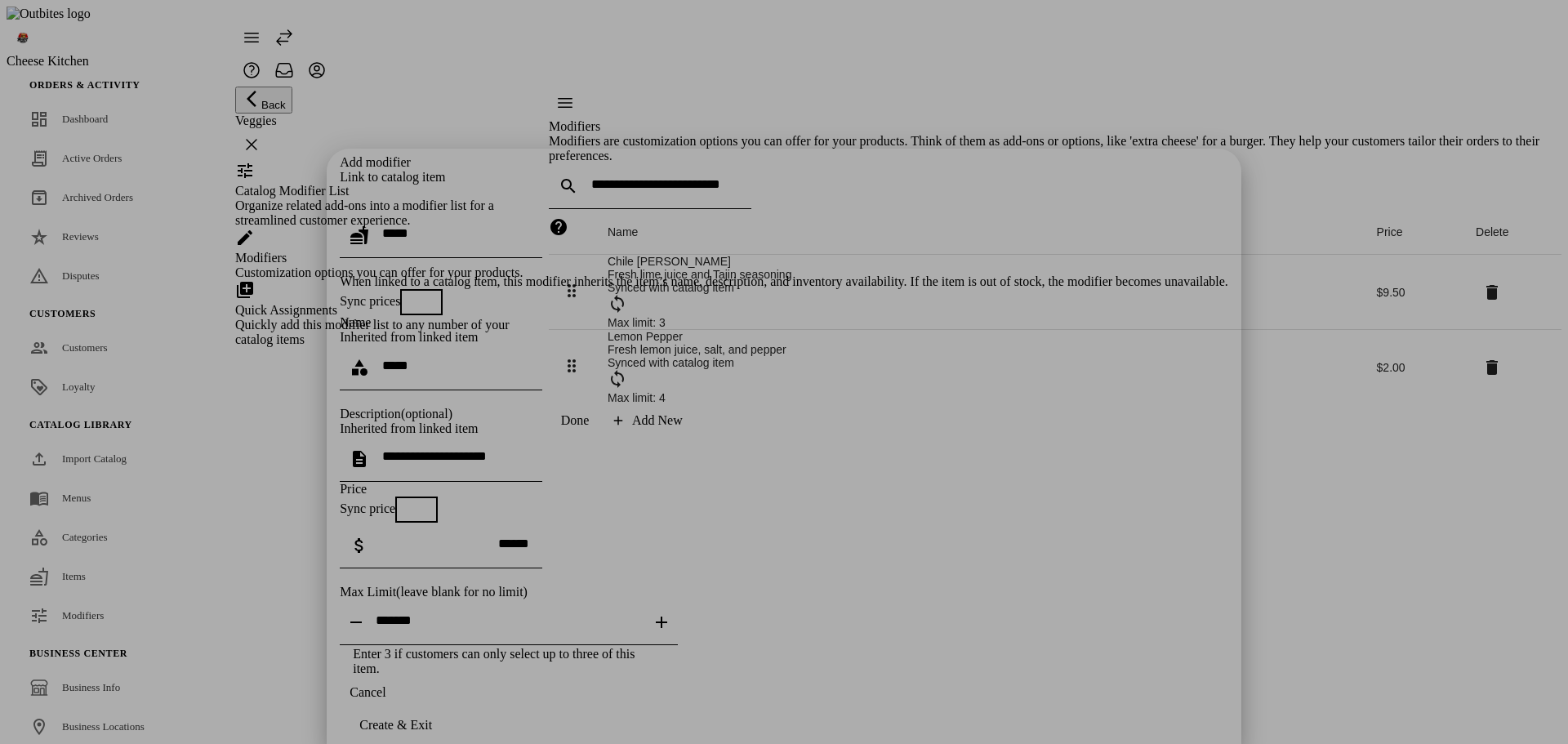
click at [425, 493] on span "button" at bounding box center [408, 509] width 33 height 33
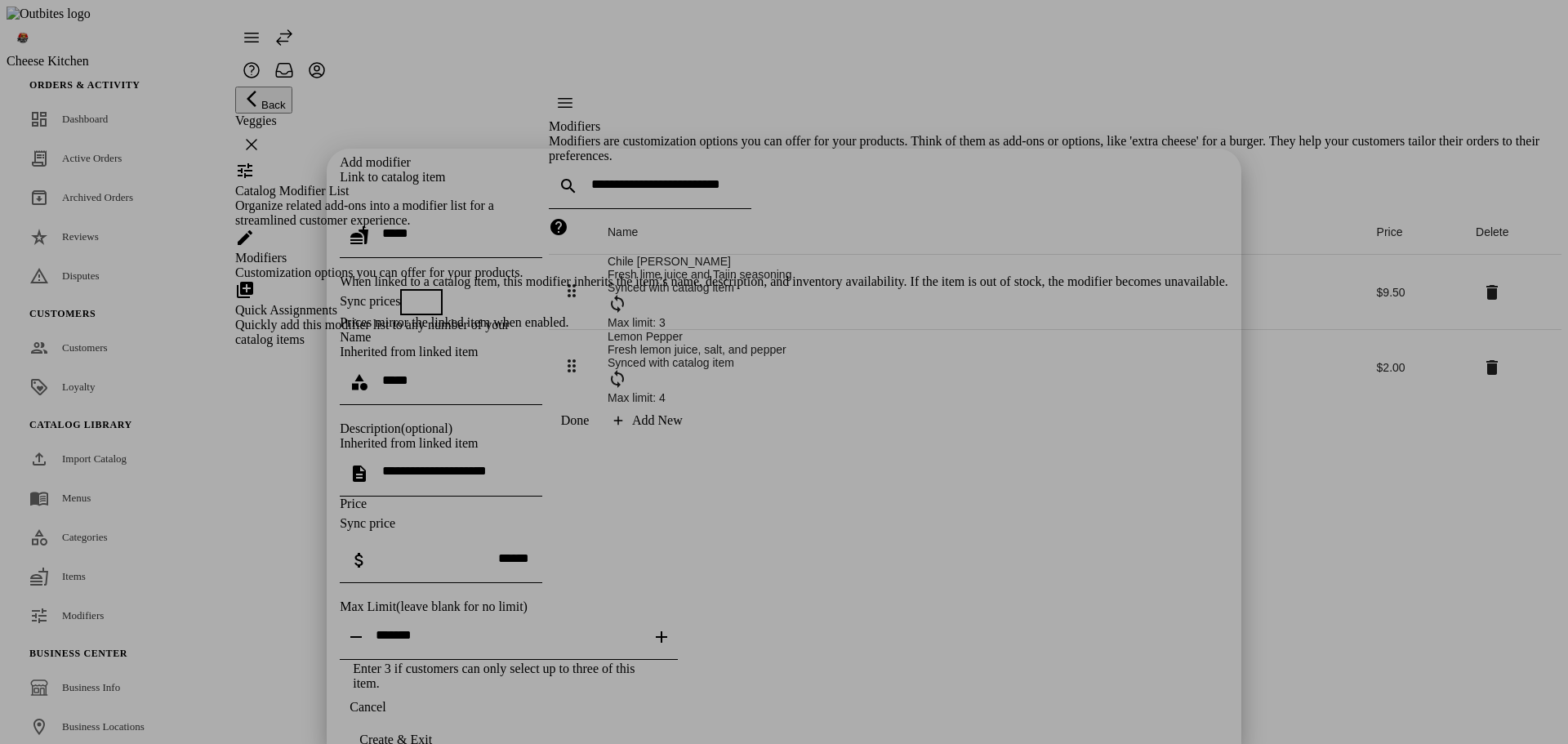
click at [430, 286] on span "button" at bounding box center [413, 302] width 33 height 33
click at [441, 508] on span "button" at bounding box center [424, 524] width 33 height 33
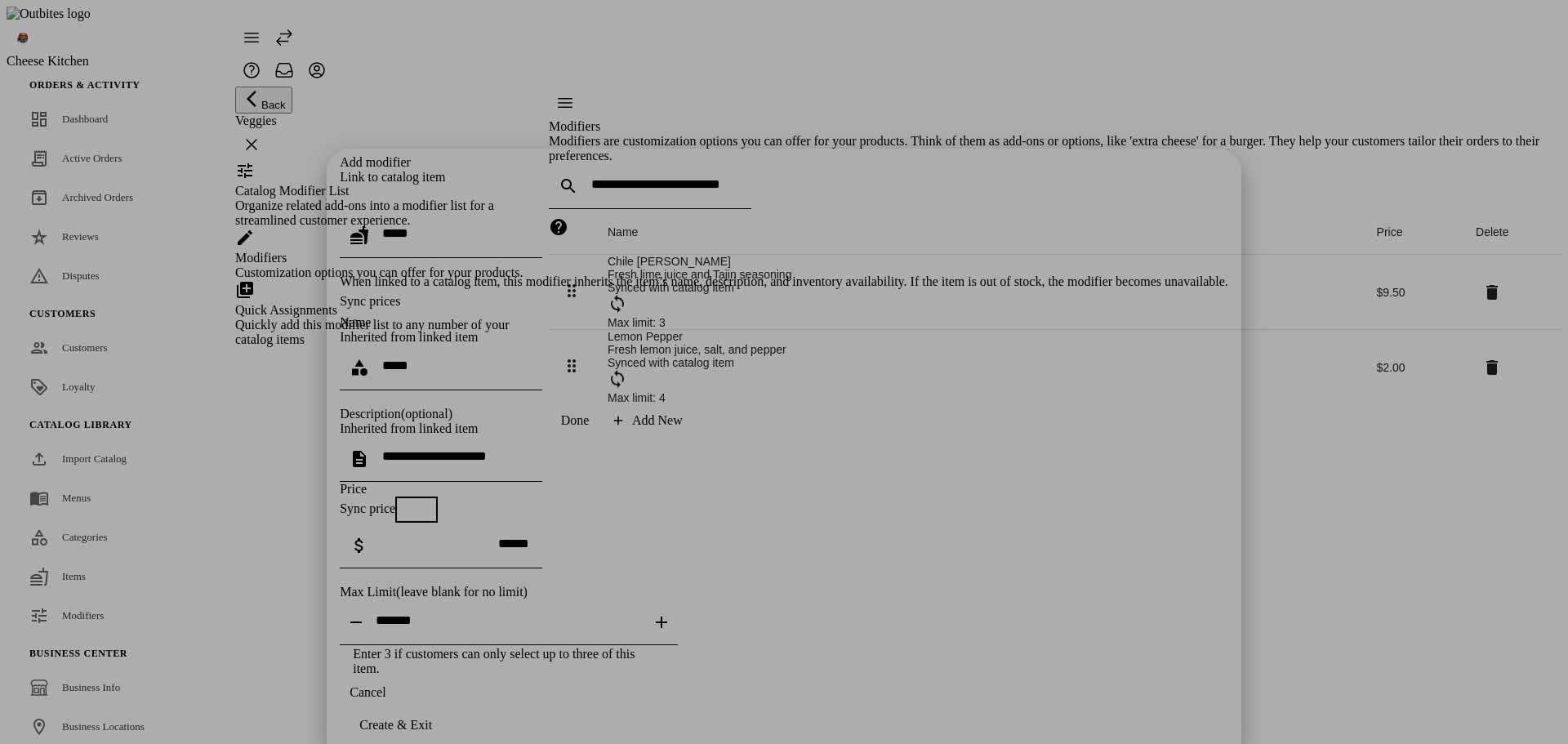
click at [440, 293] on span "button" at bounding box center [430, 303] width 20 height 20
click at [671, 612] on icon "Increase" at bounding box center [662, 622] width 20 height 20
click at [362, 621] on icon "Decrease" at bounding box center [356, 622] width 12 height 2
type input "*"
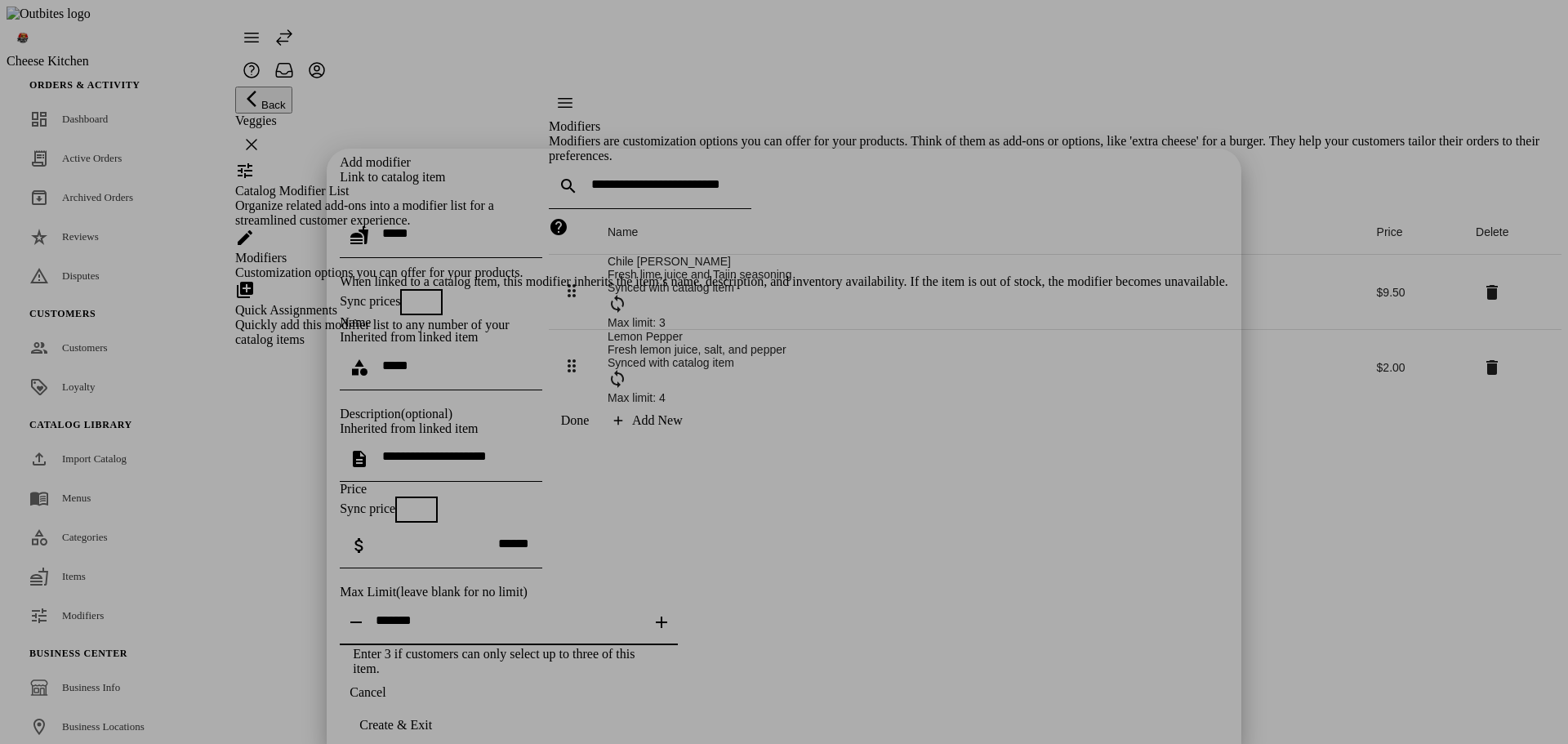
click at [362, 621] on icon "Decrease" at bounding box center [356, 622] width 12 height 2
click at [376, 606] on div at bounding box center [357, 622] width 36 height 33
click at [852, 615] on div "**********" at bounding box center [783, 415] width 888 height 521
click at [867, 692] on div "Cancel Create & Exit" at bounding box center [783, 724] width 888 height 98
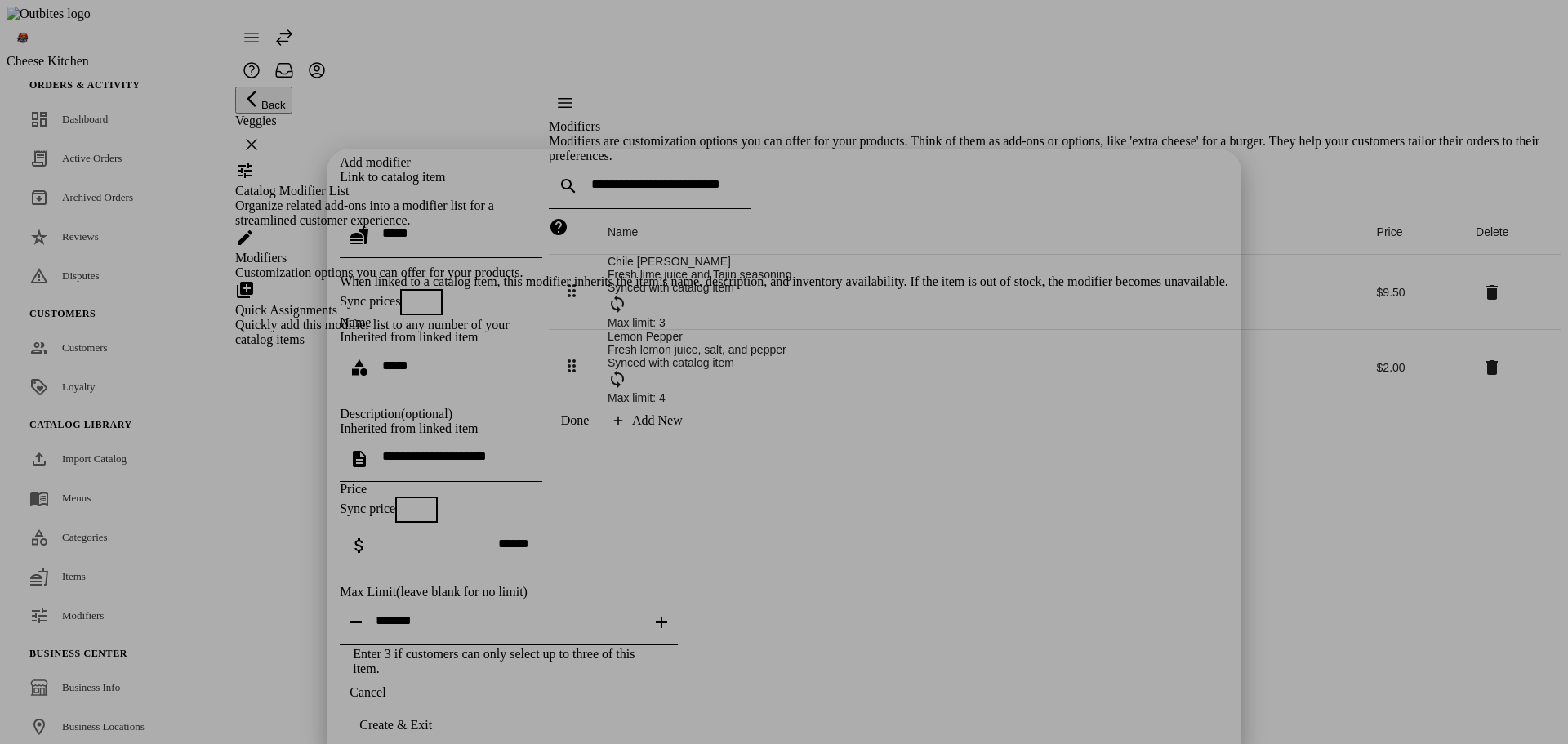
drag, startPoint x: 861, startPoint y: 706, endPoint x: 864, endPoint y: 666, distance: 40.1
click at [395, 707] on button "Cancel" at bounding box center [367, 691] width 56 height 33
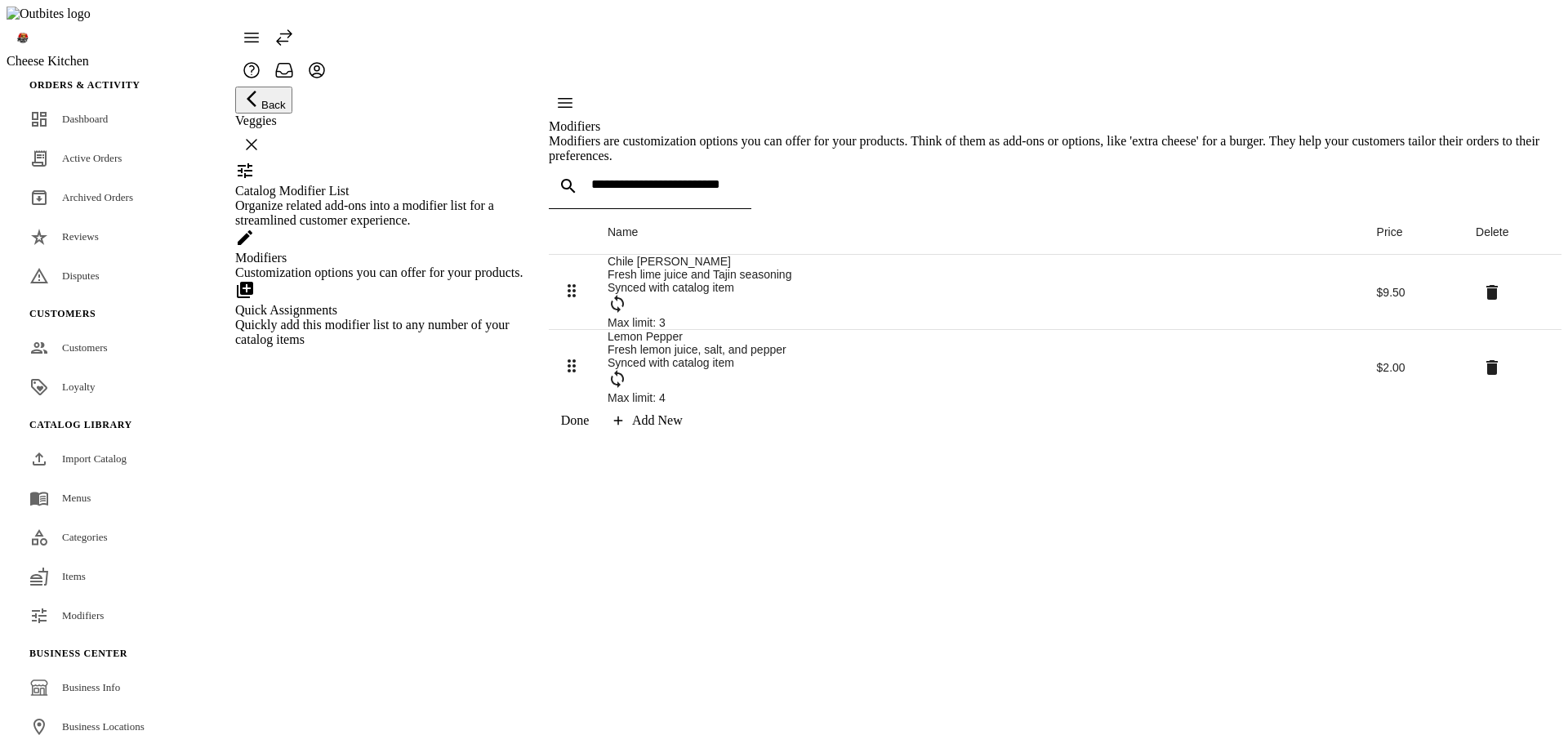
click at [953, 436] on div "Modifiers Modifiers are customization options you can offer for your products. …" at bounding box center [1055, 261] width 1012 height 350
click at [683, 428] on div "Add New" at bounding box center [657, 420] width 51 height 15
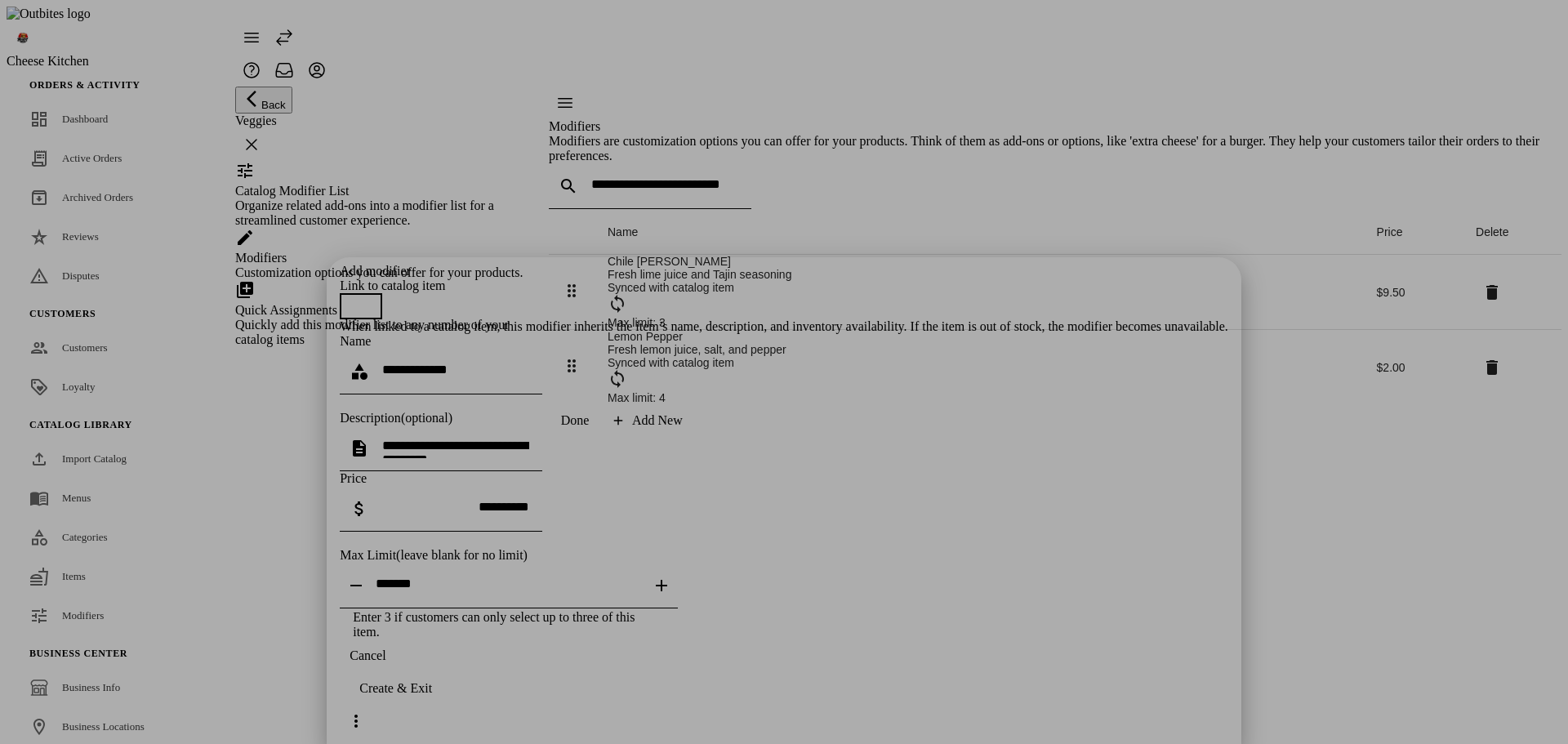
click at [359, 300] on span "button" at bounding box center [352, 306] width 13 height 13
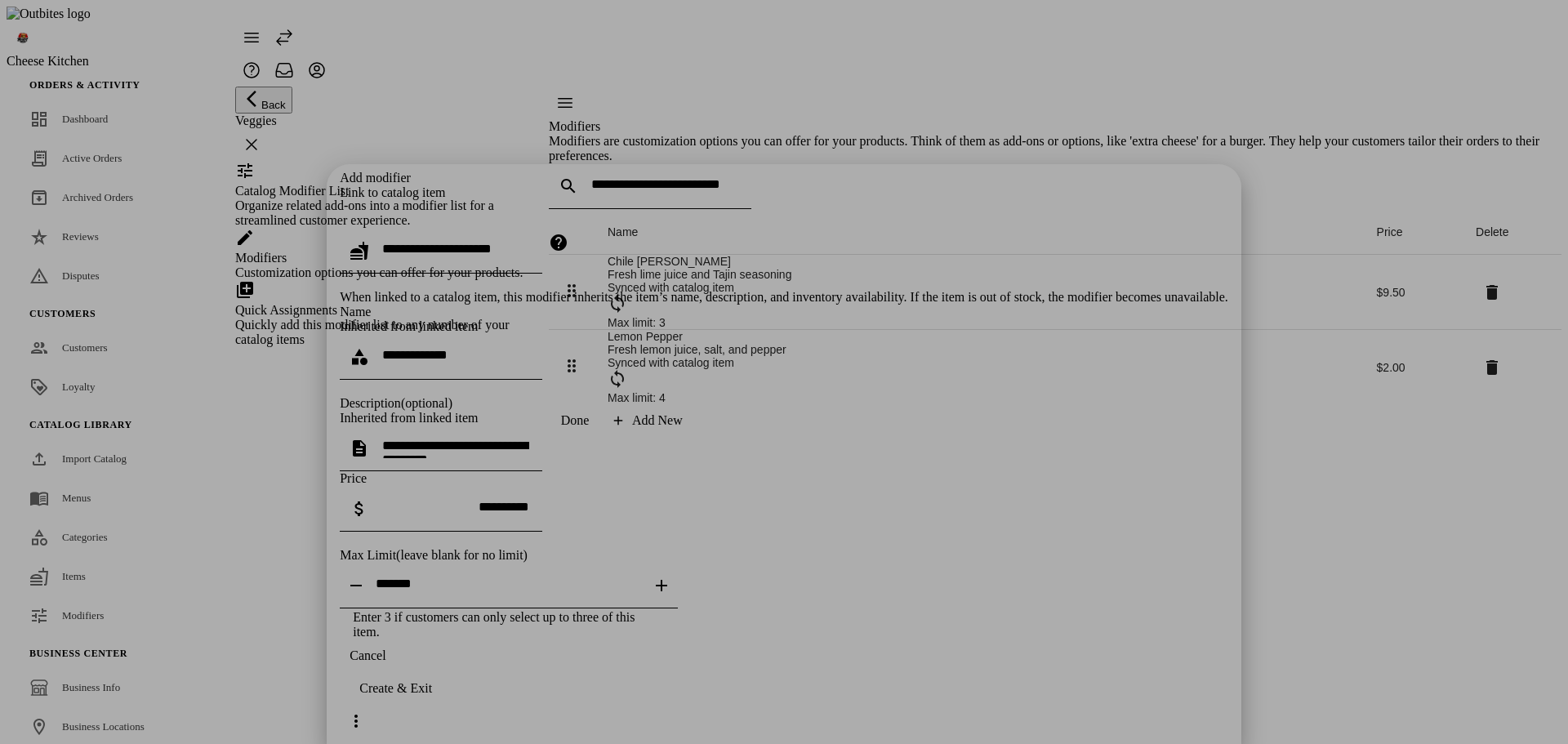
click at [529, 228] on div at bounding box center [456, 251] width 147 height 46
click at [620, 187] on mat-option "Fries" at bounding box center [764, 191] width 528 height 39
type input "*****"
type textarea "**********"
type input "*****"
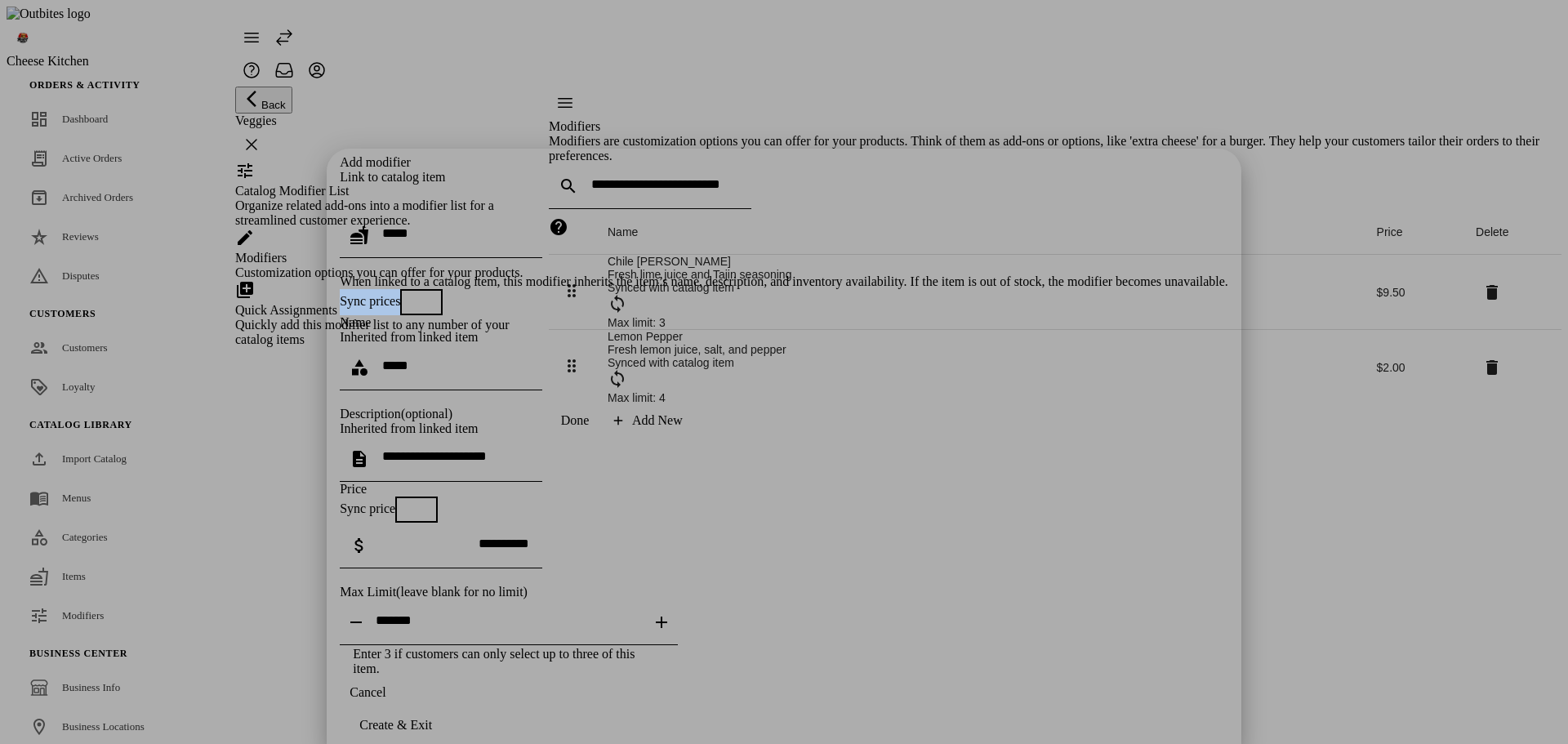
drag, startPoint x: 501, startPoint y: 189, endPoint x: 601, endPoint y: 187, distance: 100.0
click at [400, 294] on span "Sync prices" at bounding box center [369, 301] width 61 height 14
copy span "Sync prices"
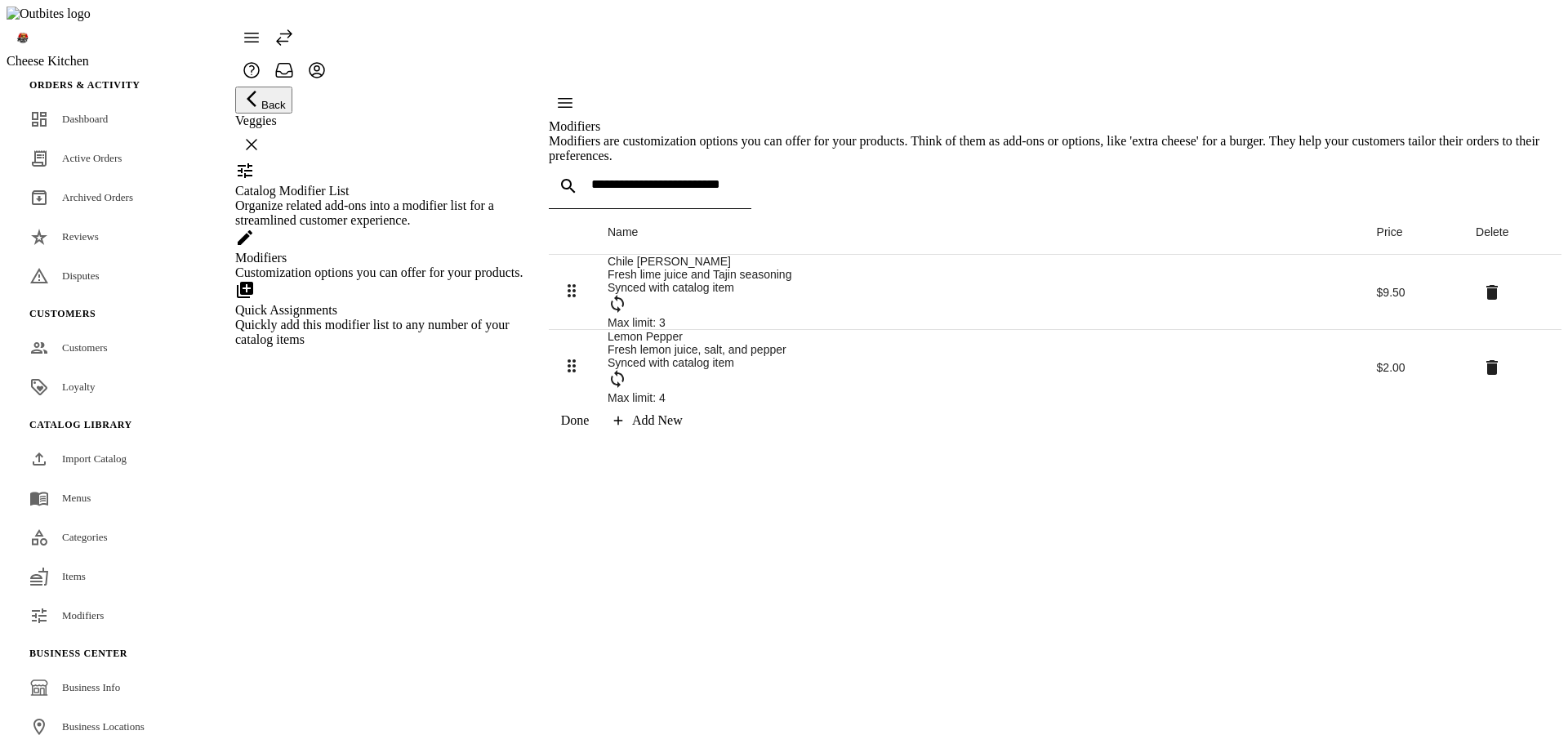
click at [683, 428] on div "Add New" at bounding box center [657, 420] width 51 height 15
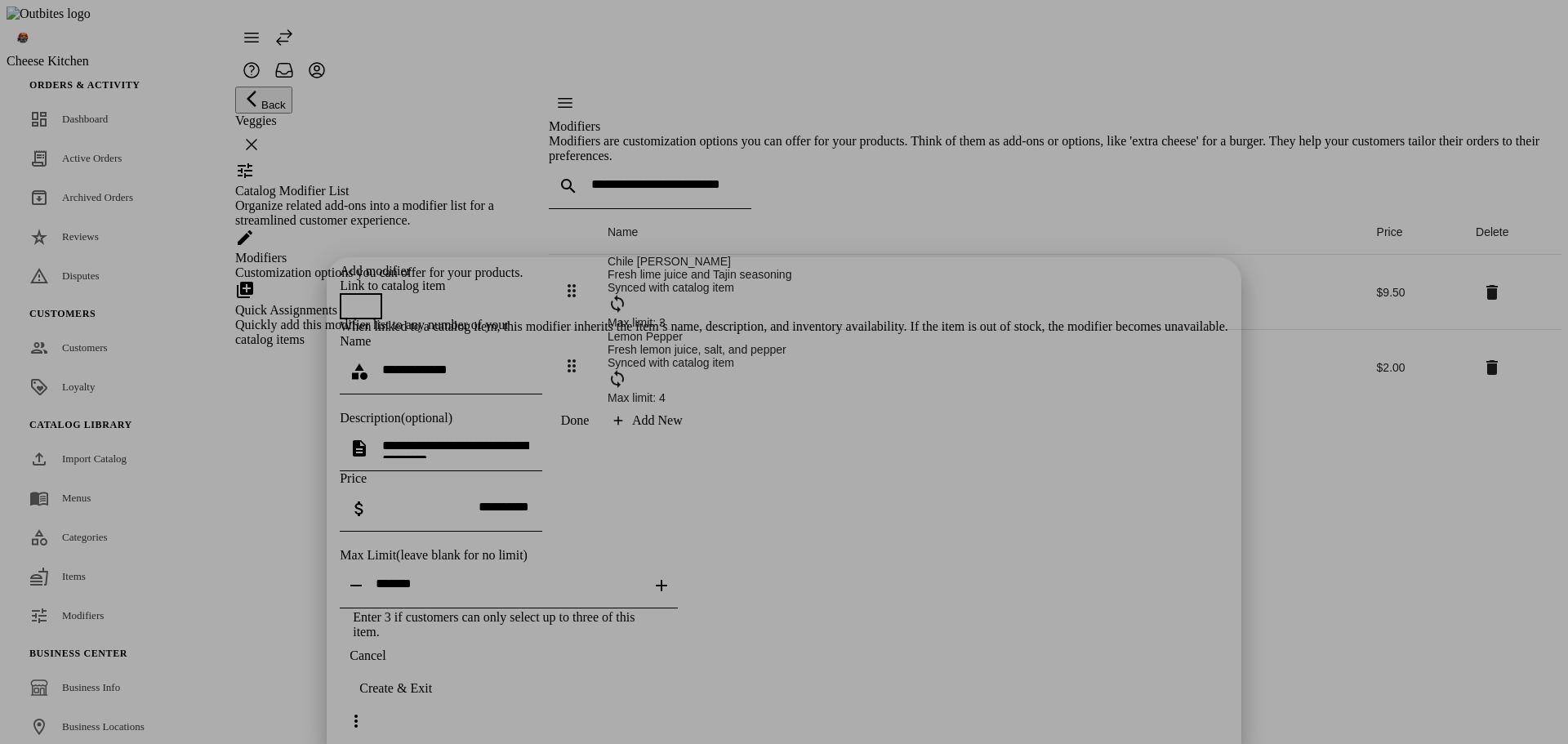
click at [369, 290] on span "button" at bounding box center [352, 306] width 33 height 33
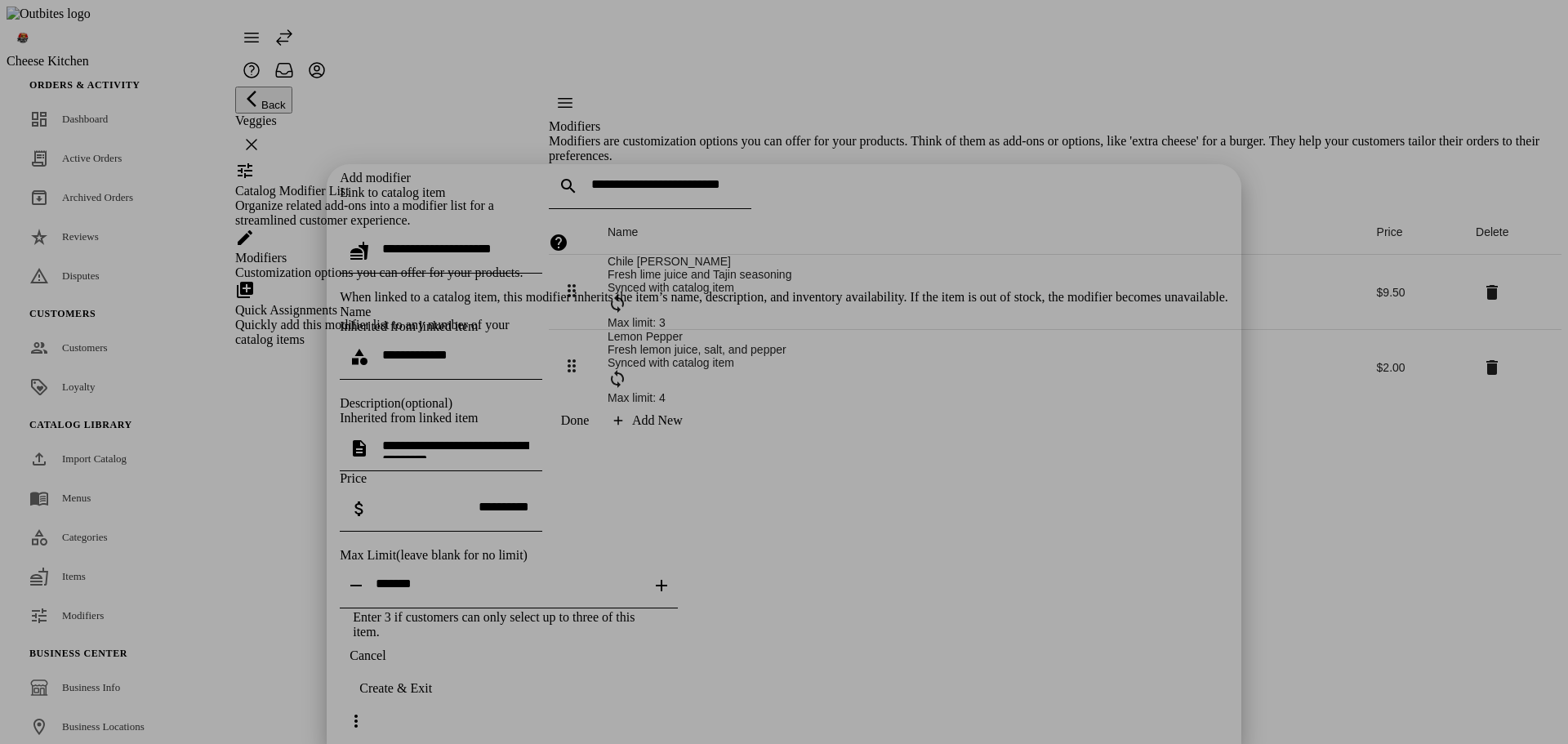
click at [529, 242] on input "text" at bounding box center [456, 249] width 147 height 14
click at [711, 163] on mat-option "Chile [PERSON_NAME]" at bounding box center [764, 152] width 528 height 39
type input "**********"
type textarea "**********"
type input "**********"
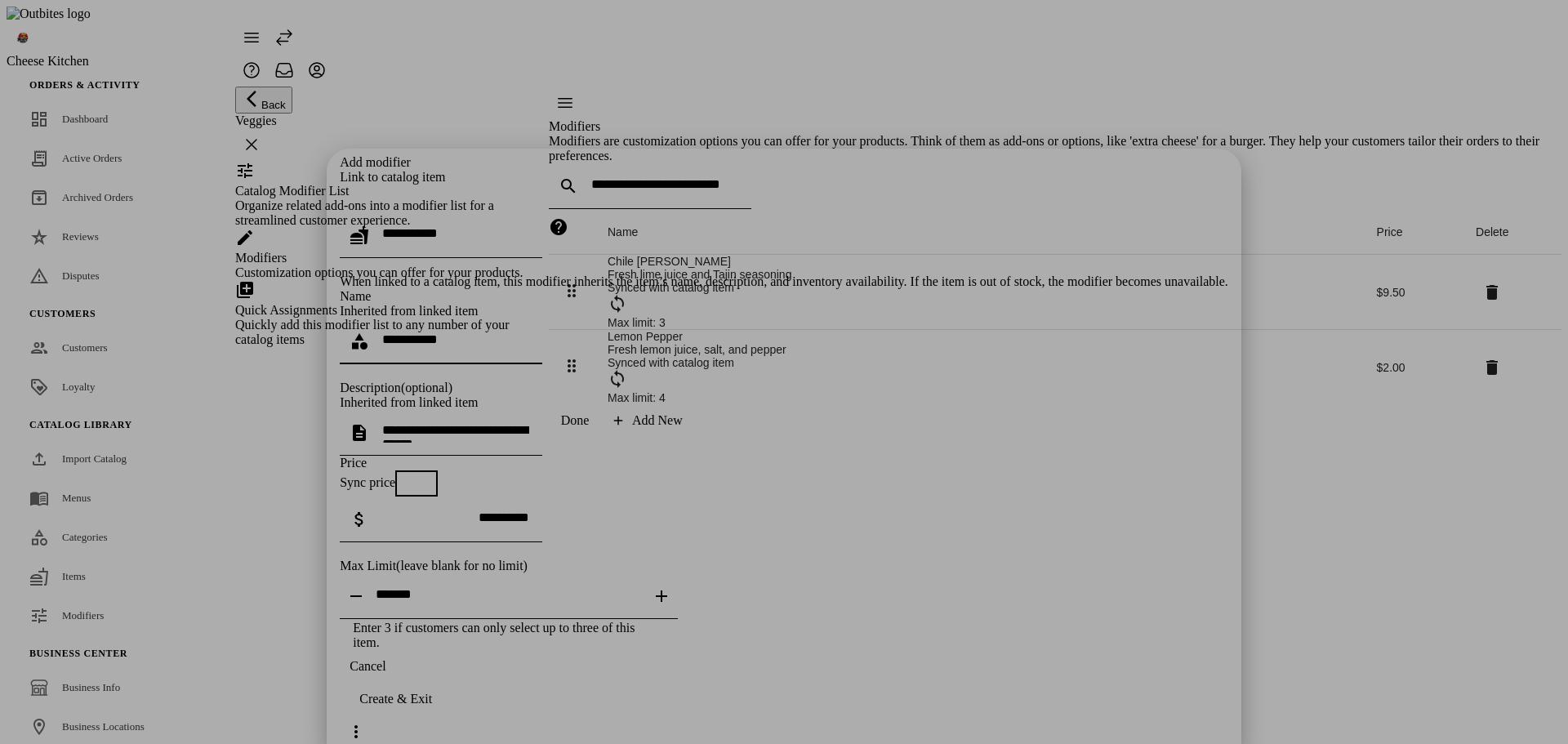
click at [529, 332] on input "**********" at bounding box center [456, 339] width 147 height 14
click at [415, 477] on span "button" at bounding box center [408, 483] width 13 height 13
type input "******"
click at [435, 473] on span "button" at bounding box center [425, 483] width 20 height 20
drag, startPoint x: 481, startPoint y: 399, endPoint x: 560, endPoint y: 397, distance: 79.0
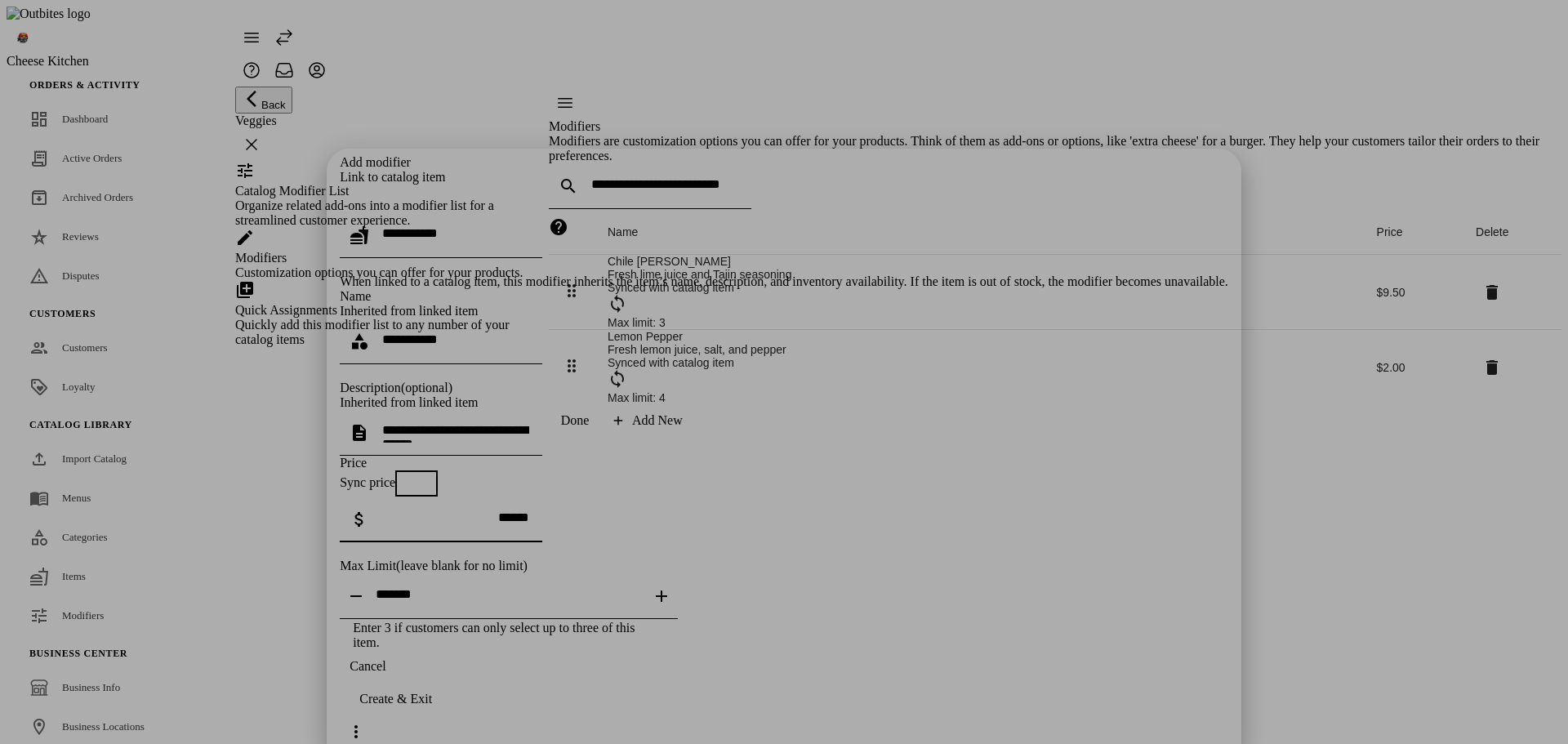
click at [478, 399] on div "**********" at bounding box center [783, 402] width 888 height 495
click at [671, 586] on icon "Increase" at bounding box center [662, 596] width 20 height 20
type input "*"
click at [973, 543] on div "**********" at bounding box center [783, 402] width 888 height 495
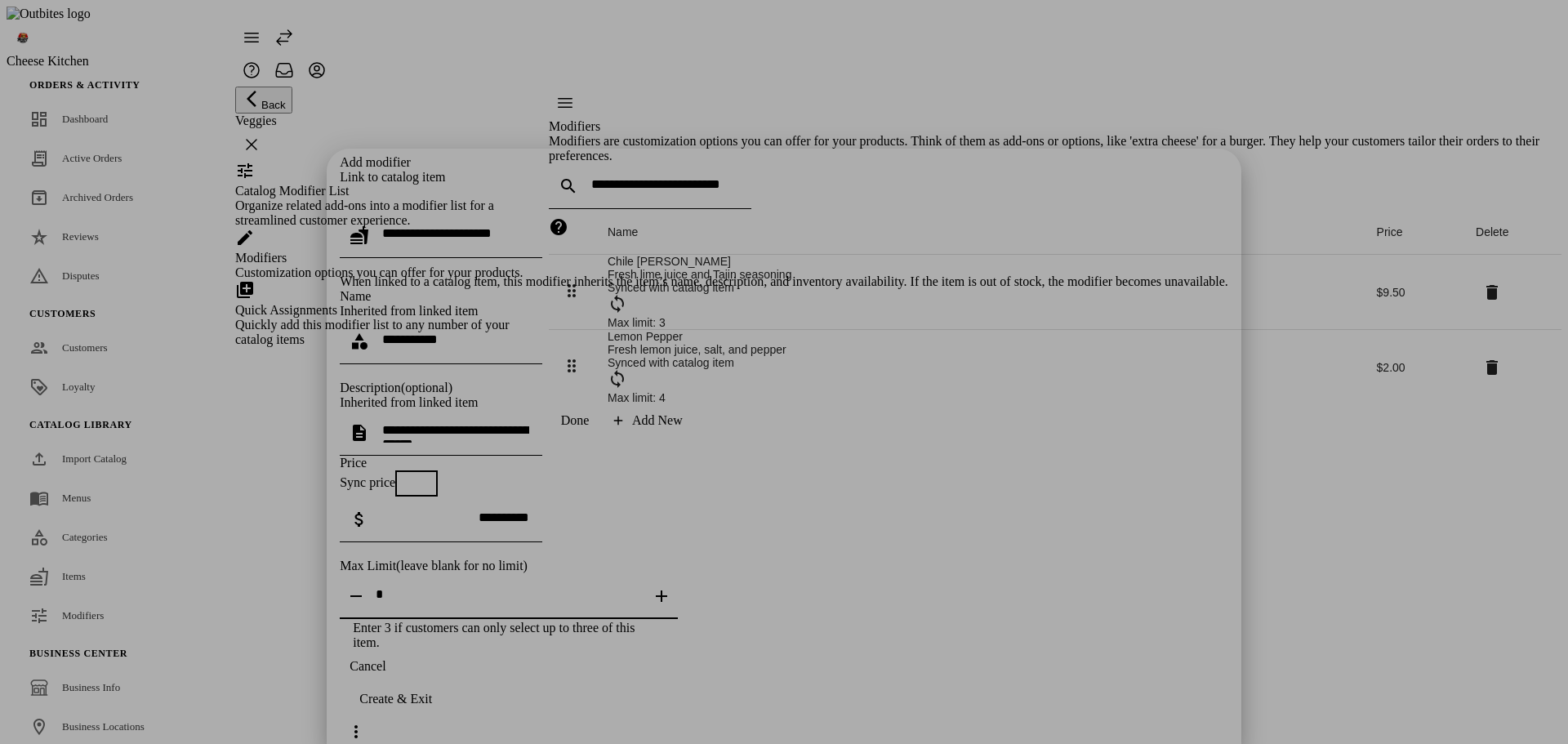
click at [642, 587] on input "textbox" at bounding box center [509, 594] width 266 height 14
click at [887, 578] on div "**********" at bounding box center [783, 402] width 888 height 495
drag, startPoint x: 819, startPoint y: 494, endPoint x: 693, endPoint y: 477, distance: 127.1
click at [642, 573] on div at bounding box center [509, 596] width 266 height 46
click at [887, 550] on div "**********" at bounding box center [783, 402] width 888 height 495
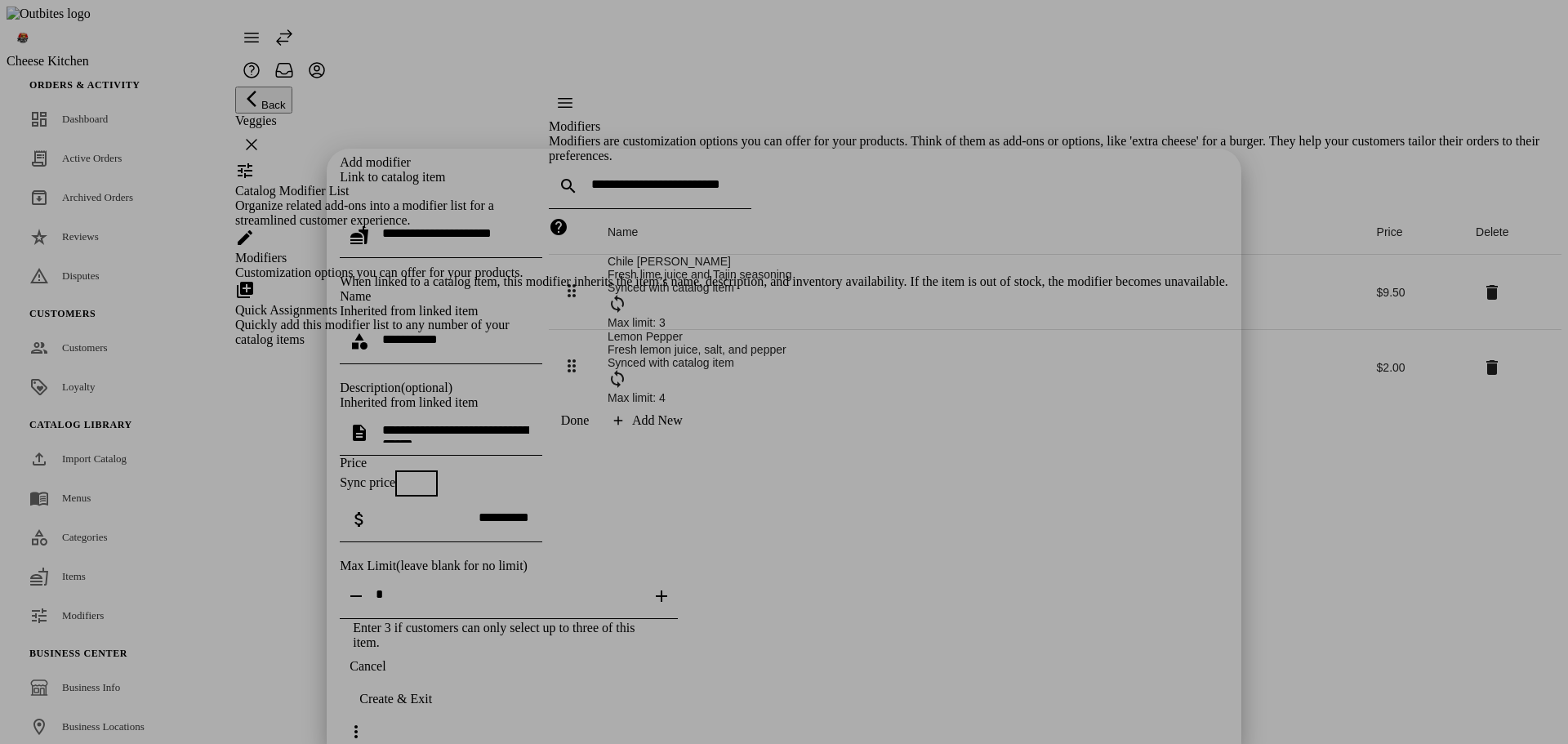
click at [667, 590] on icon "Increase" at bounding box center [662, 596] width 12 height 12
click at [366, 586] on icon "Decrease" at bounding box center [356, 596] width 20 height 20
type input "*"
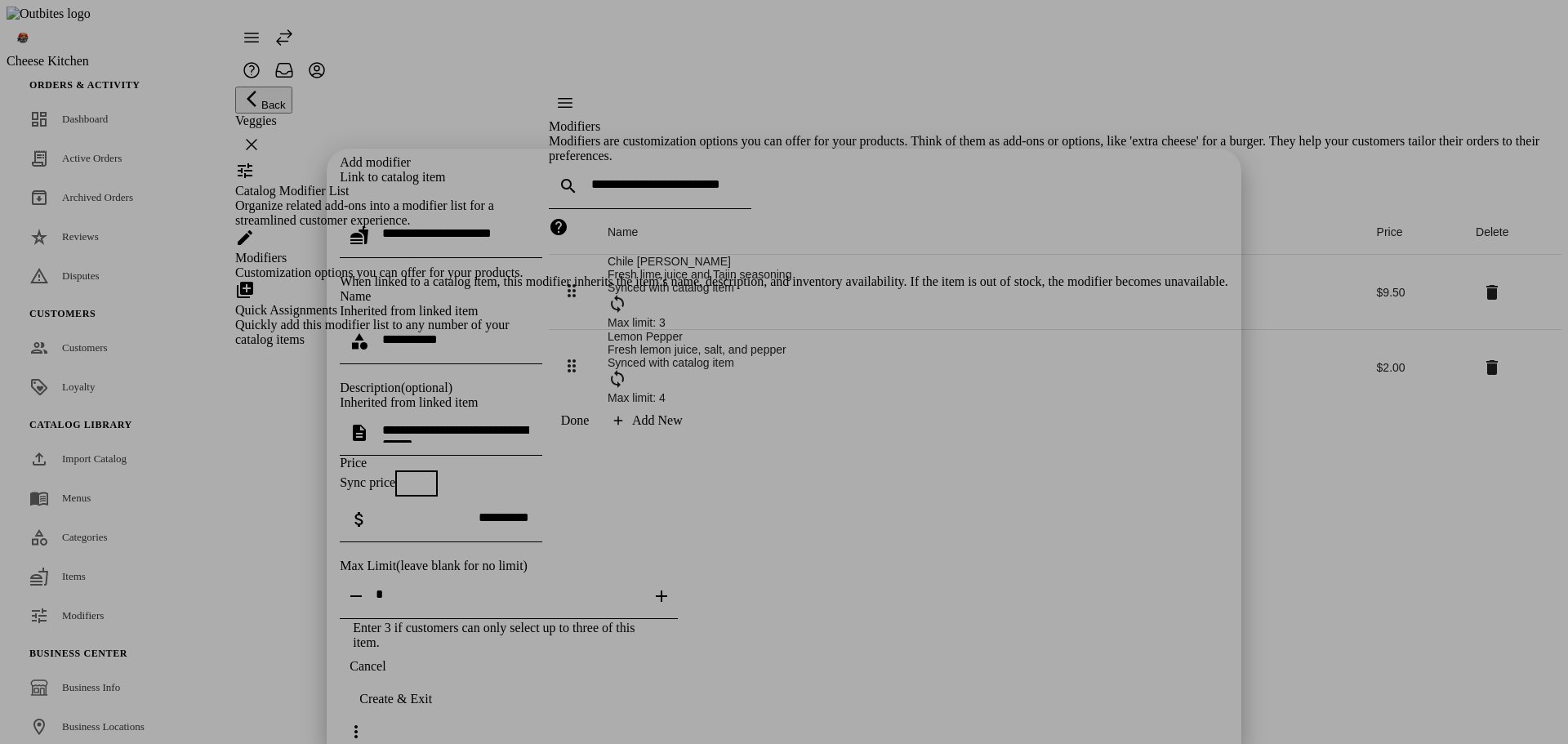
click at [831, 576] on div "**********" at bounding box center [783, 402] width 888 height 495
click at [529, 226] on input "text" at bounding box center [456, 233] width 147 height 14
click at [936, 170] on div "Link to catalog item When linked to a catalog item, this modifier inherits the …" at bounding box center [783, 229] width 888 height 119
click at [395, 685] on span "button" at bounding box center [367, 666] width 56 height 39
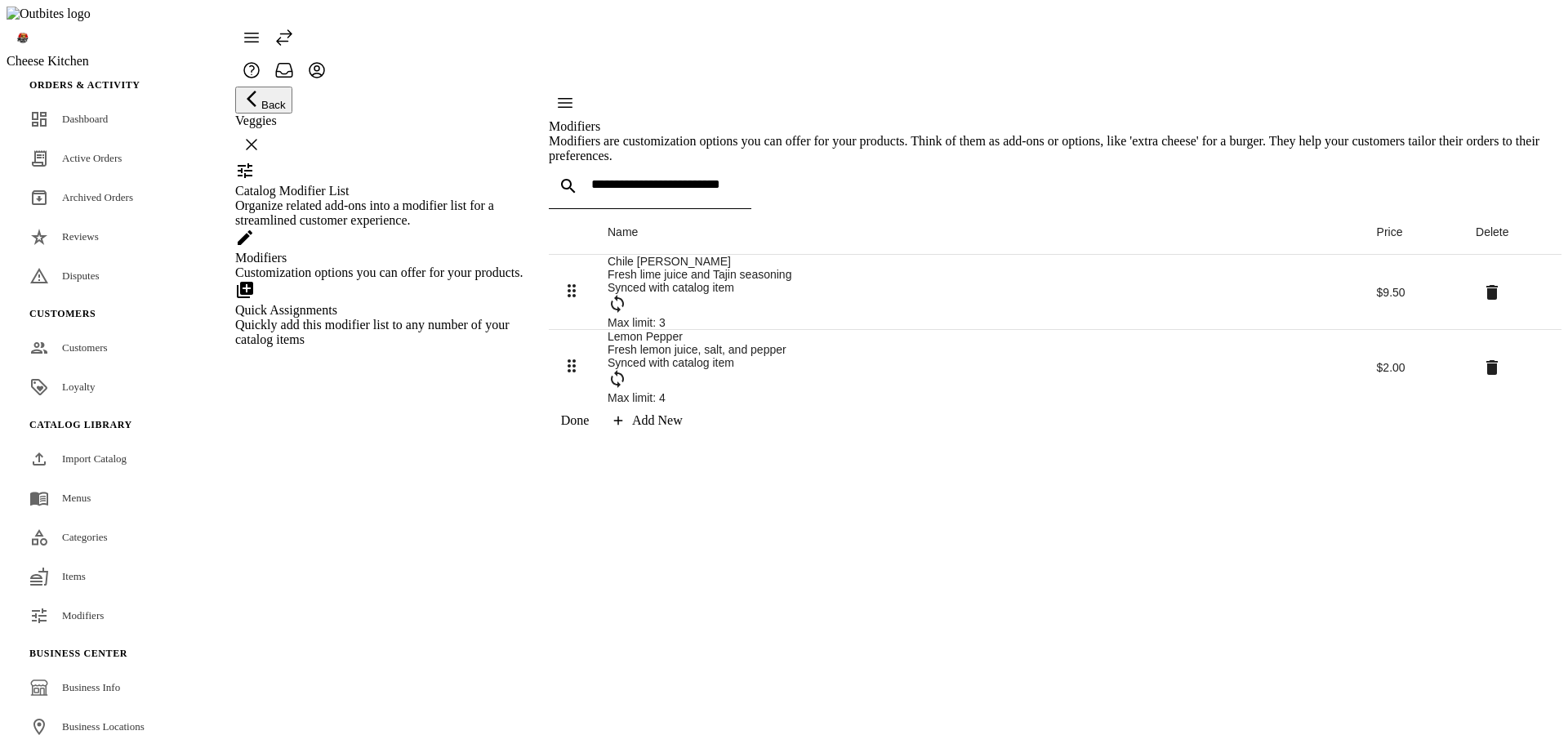
click at [623, 426] on icon at bounding box center [618, 421] width 9 height 9
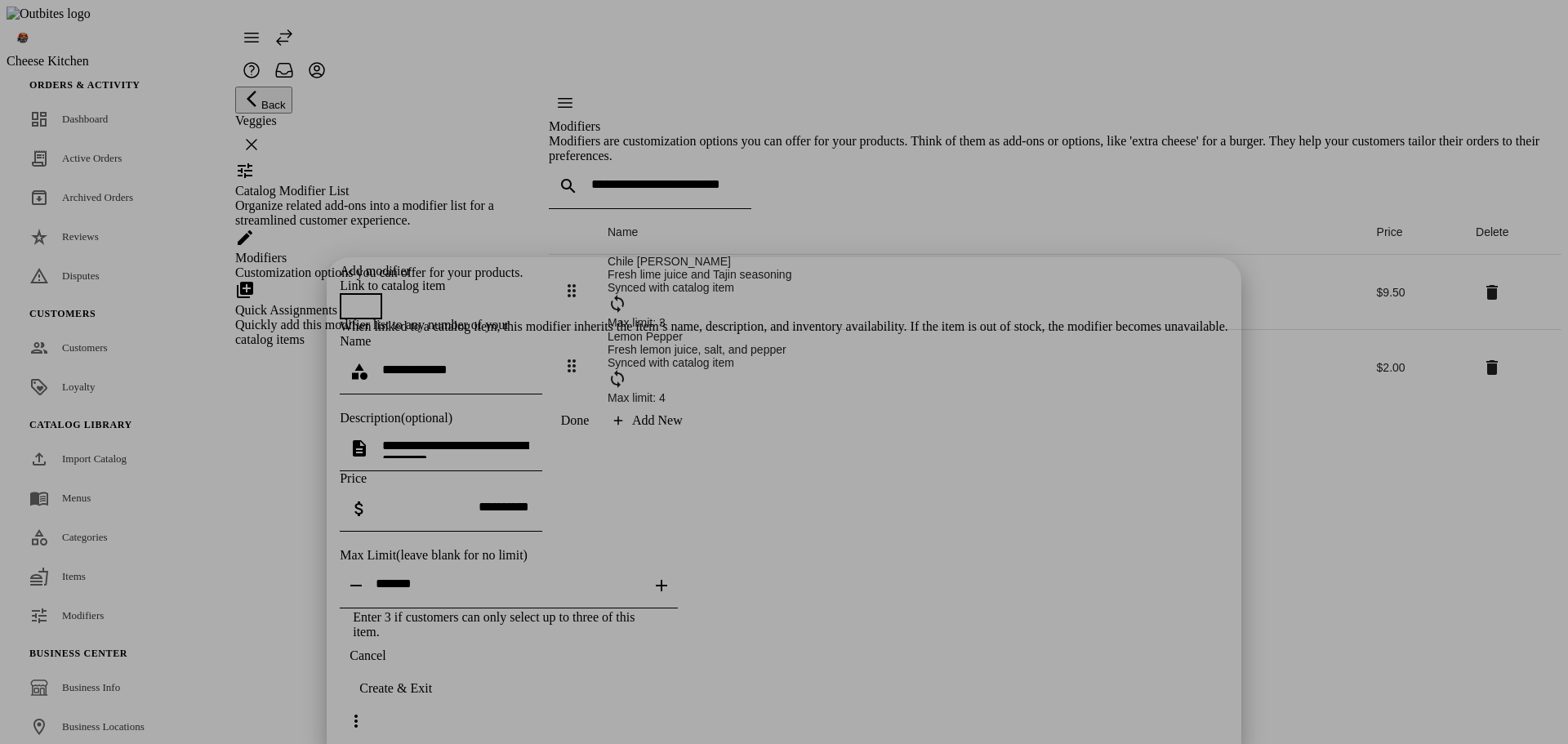
click at [369, 290] on span "button" at bounding box center [352, 306] width 33 height 33
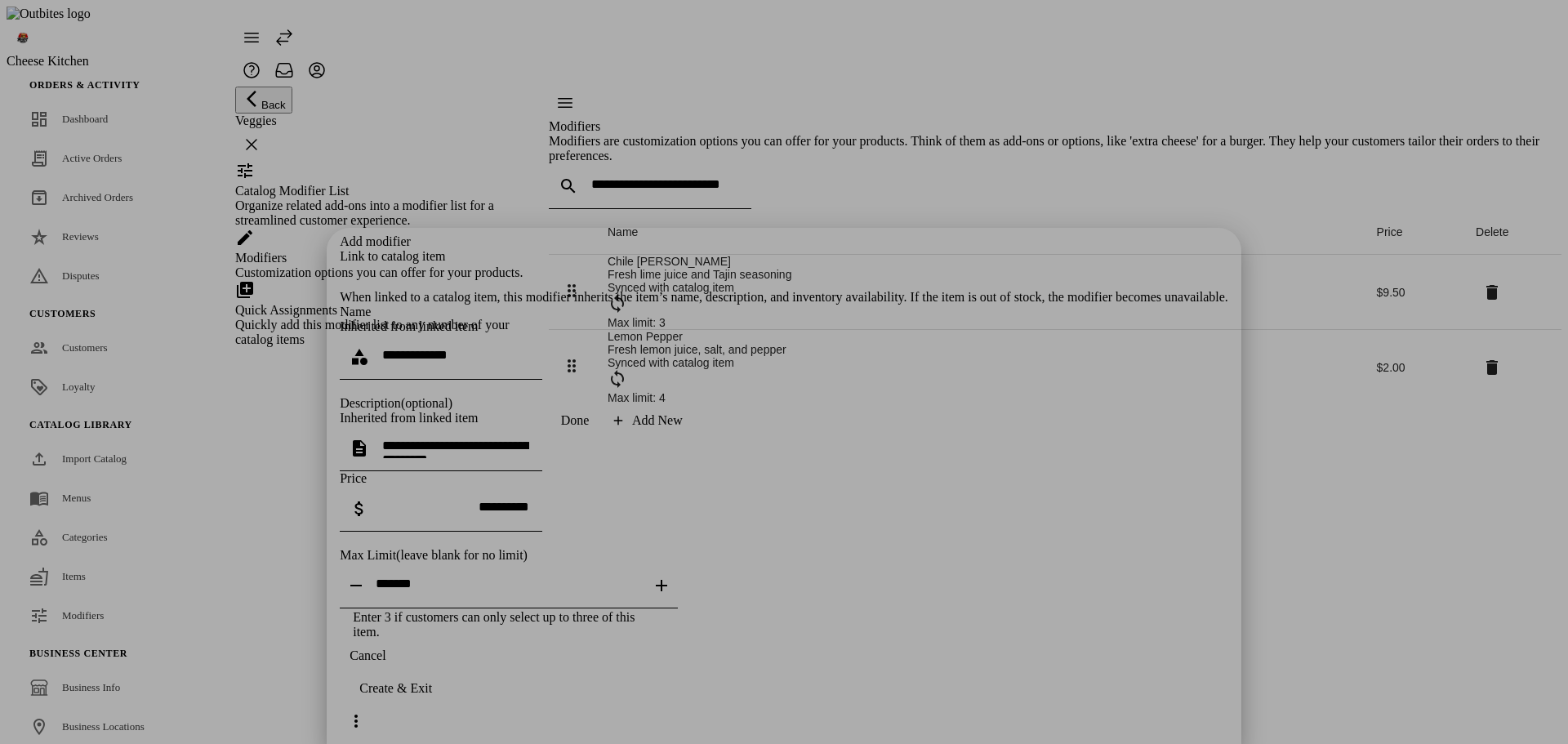
click at [608, 305] on div "Name Inherited from linked item Description (optional) Inherited from linked it…" at bounding box center [783, 388] width 888 height 167
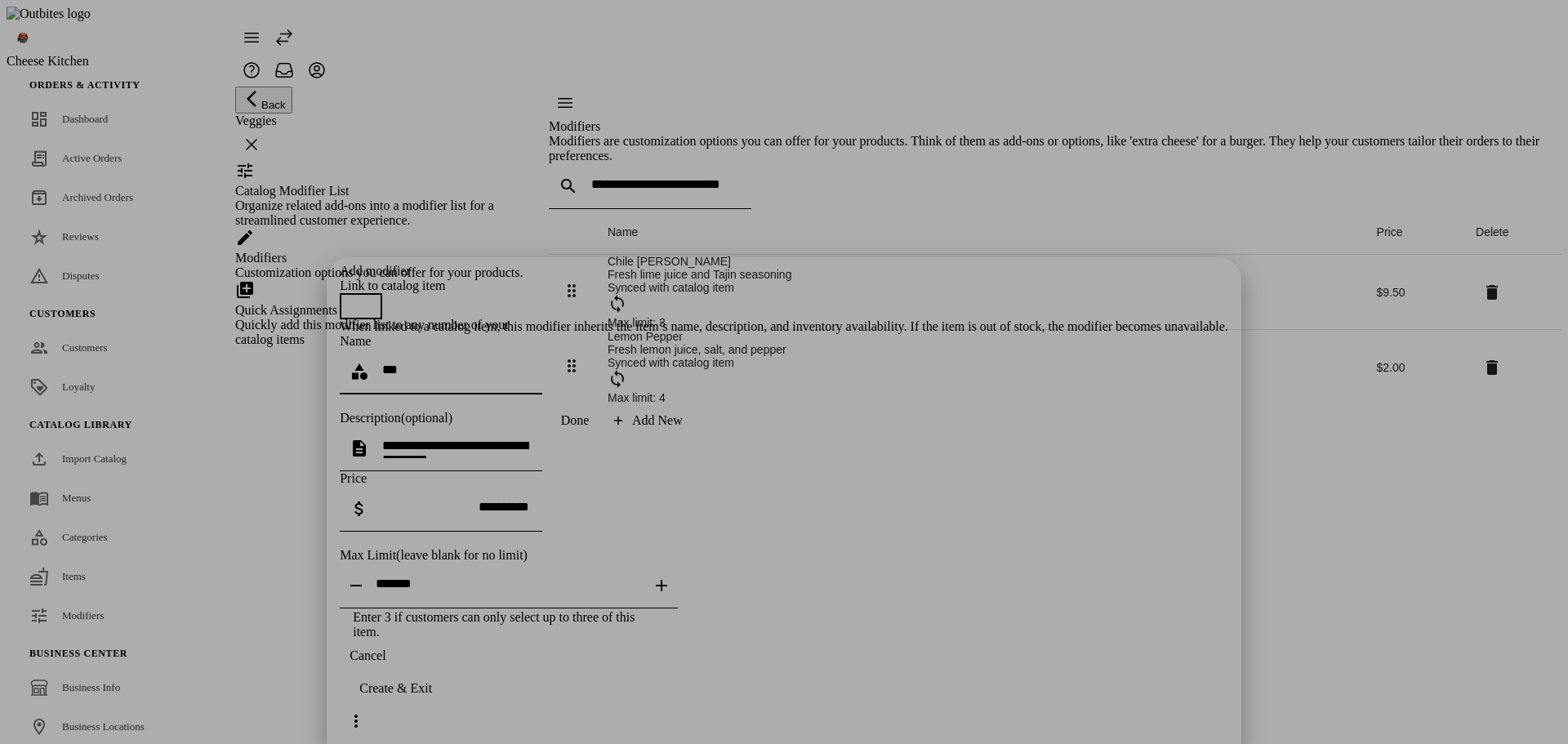
click at [359, 300] on span "button" at bounding box center [352, 306] width 13 height 13
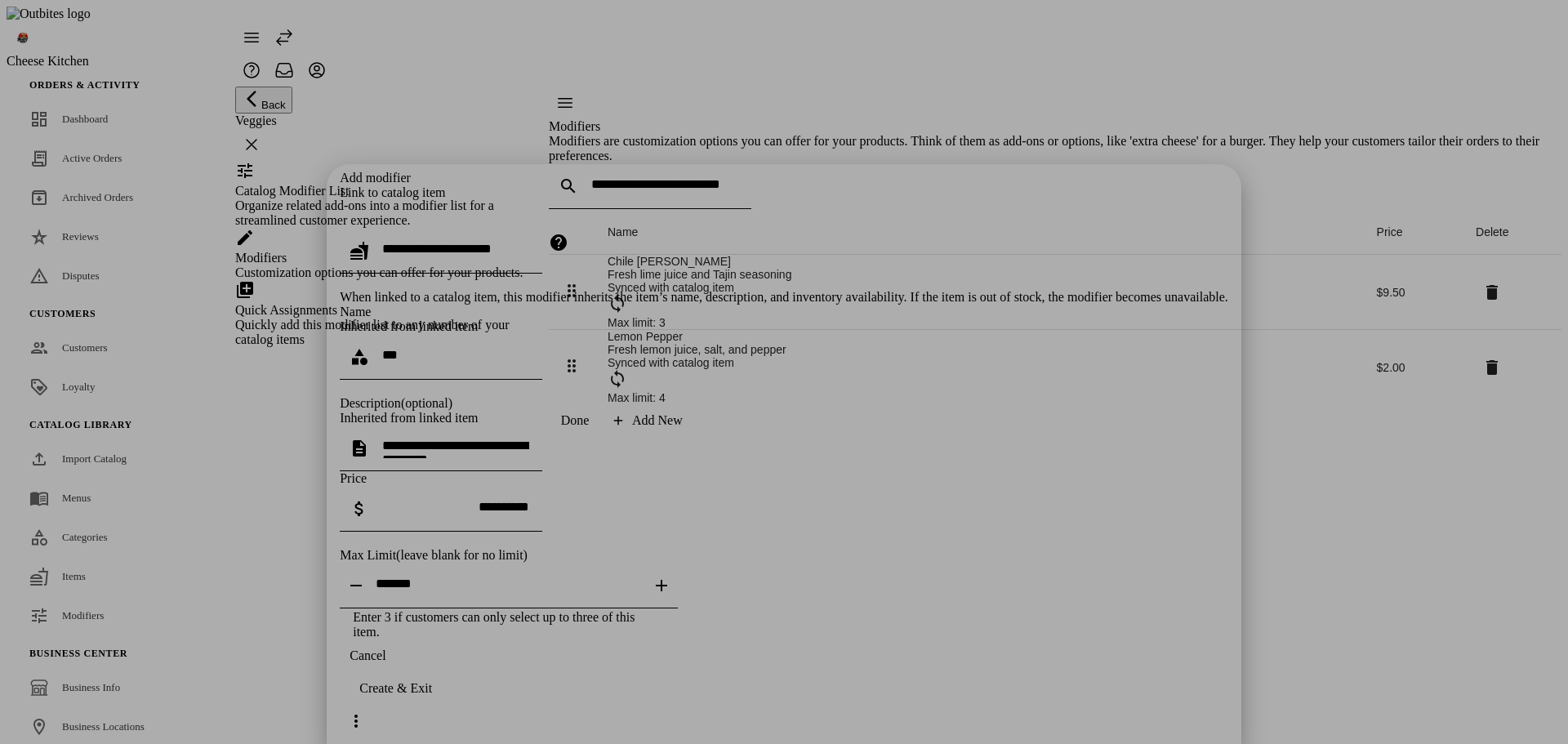
click at [529, 242] on input "text" at bounding box center [456, 249] width 147 height 14
click at [596, 193] on mat-option "Fries" at bounding box center [764, 191] width 528 height 39
type input "*****"
type textarea "**********"
type input "*****"
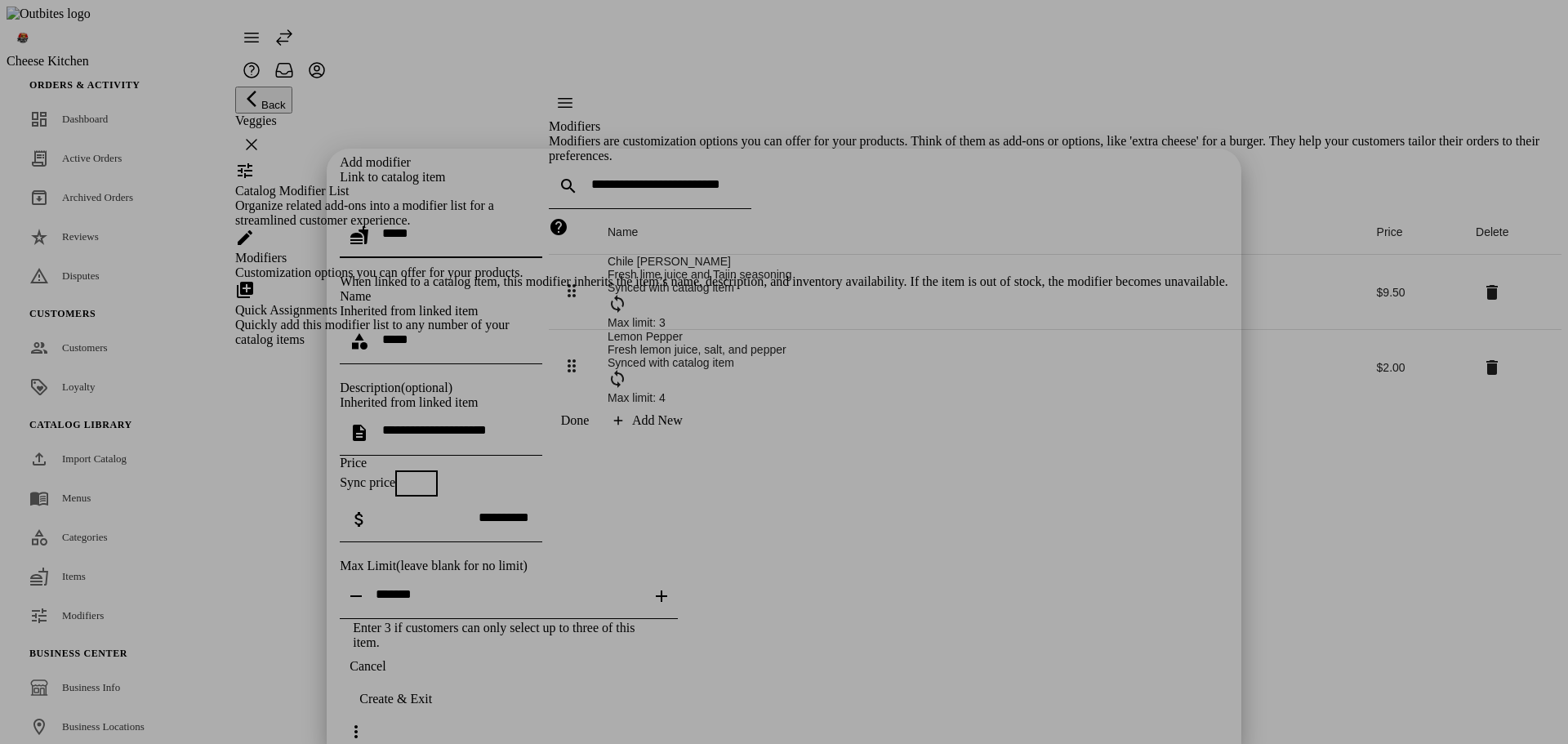
click at [415, 477] on span "button" at bounding box center [408, 483] width 13 height 13
type input "******"
click at [435, 473] on span "button" at bounding box center [425, 483] width 20 height 20
click at [425, 467] on span "button" at bounding box center [408, 483] width 33 height 33
click at [435, 473] on span "button" at bounding box center [425, 483] width 20 height 20
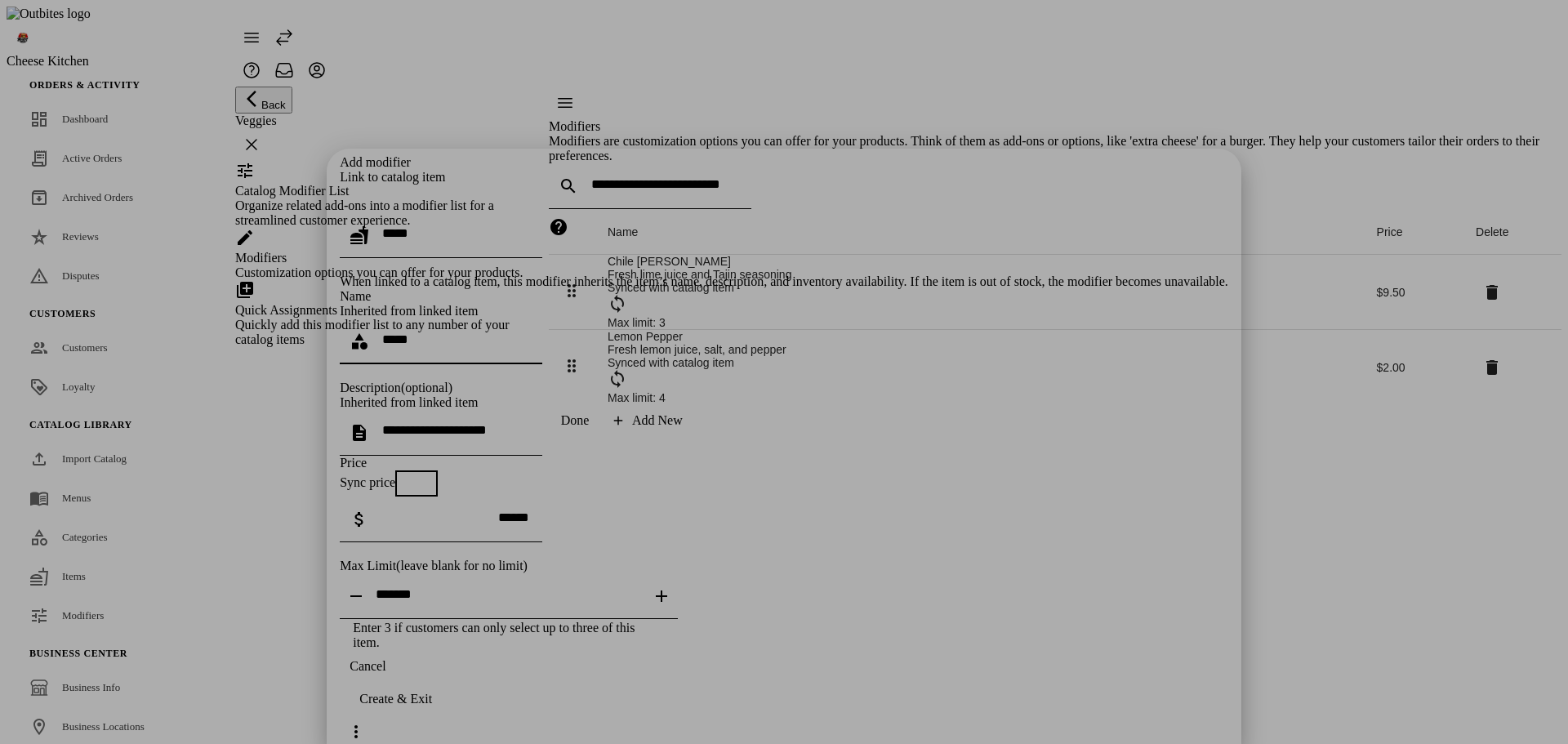
click at [529, 332] on input "*****" at bounding box center [456, 339] width 147 height 14
drag, startPoint x: 1063, startPoint y: 494, endPoint x: 998, endPoint y: 486, distance: 65.5
click at [671, 586] on icon "Increase" at bounding box center [662, 596] width 20 height 20
type input "*"
click at [432, 706] on div "Create & Exit" at bounding box center [395, 698] width 72 height 15
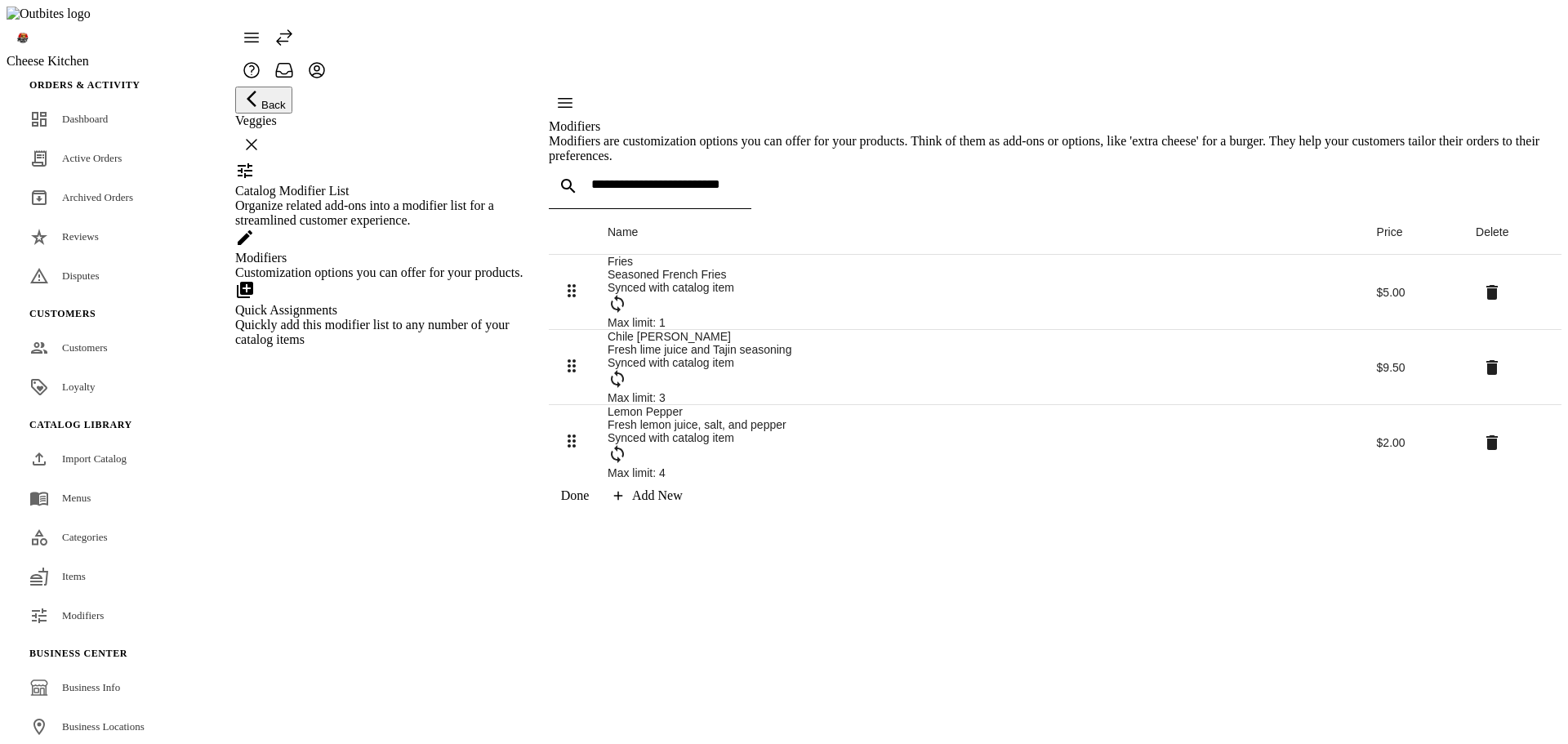
click at [323, 347] on div "Quickly add this modifier list to any number of your catalog items" at bounding box center [381, 332] width 293 height 30
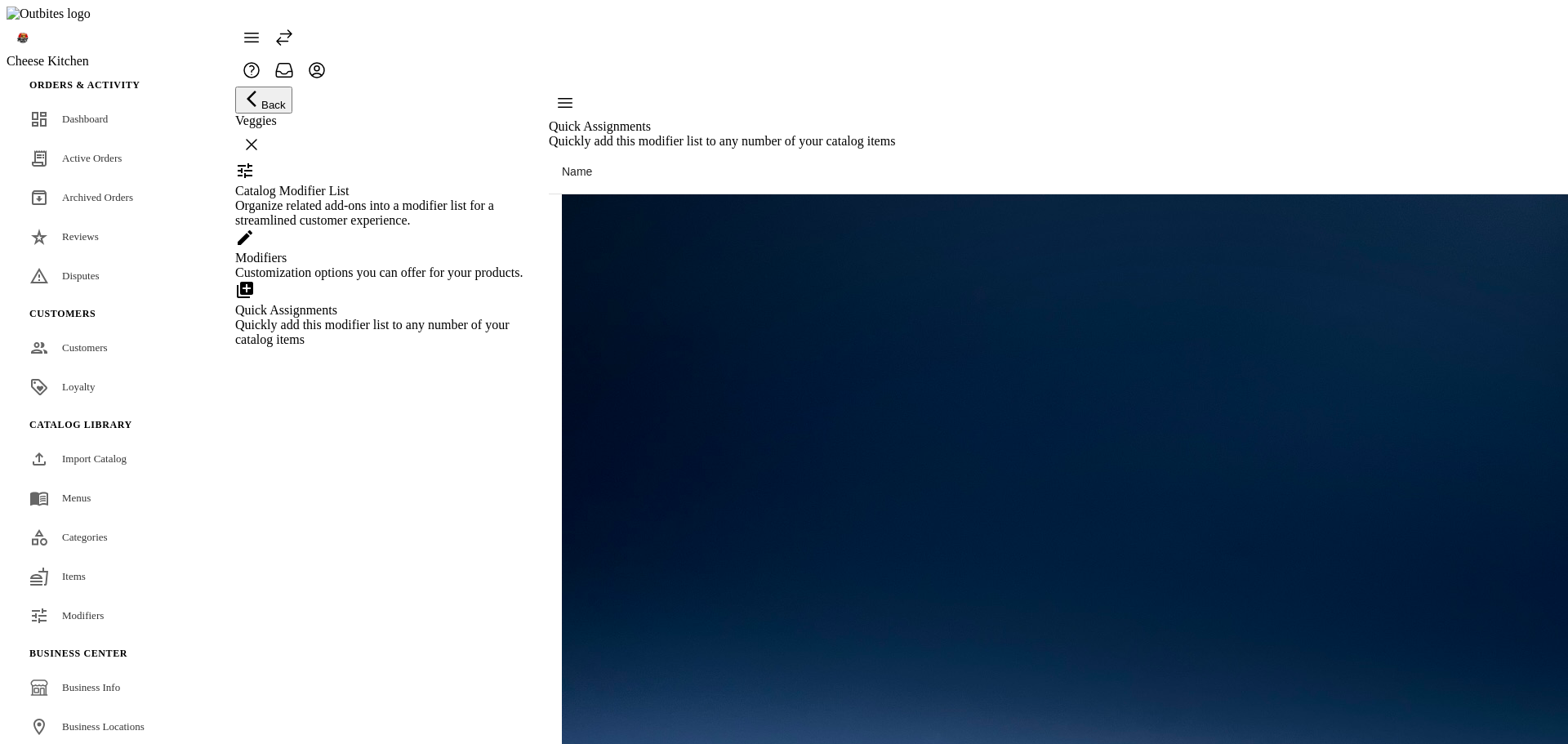
click at [386, 265] on div "Modifiers" at bounding box center [381, 258] width 293 height 15
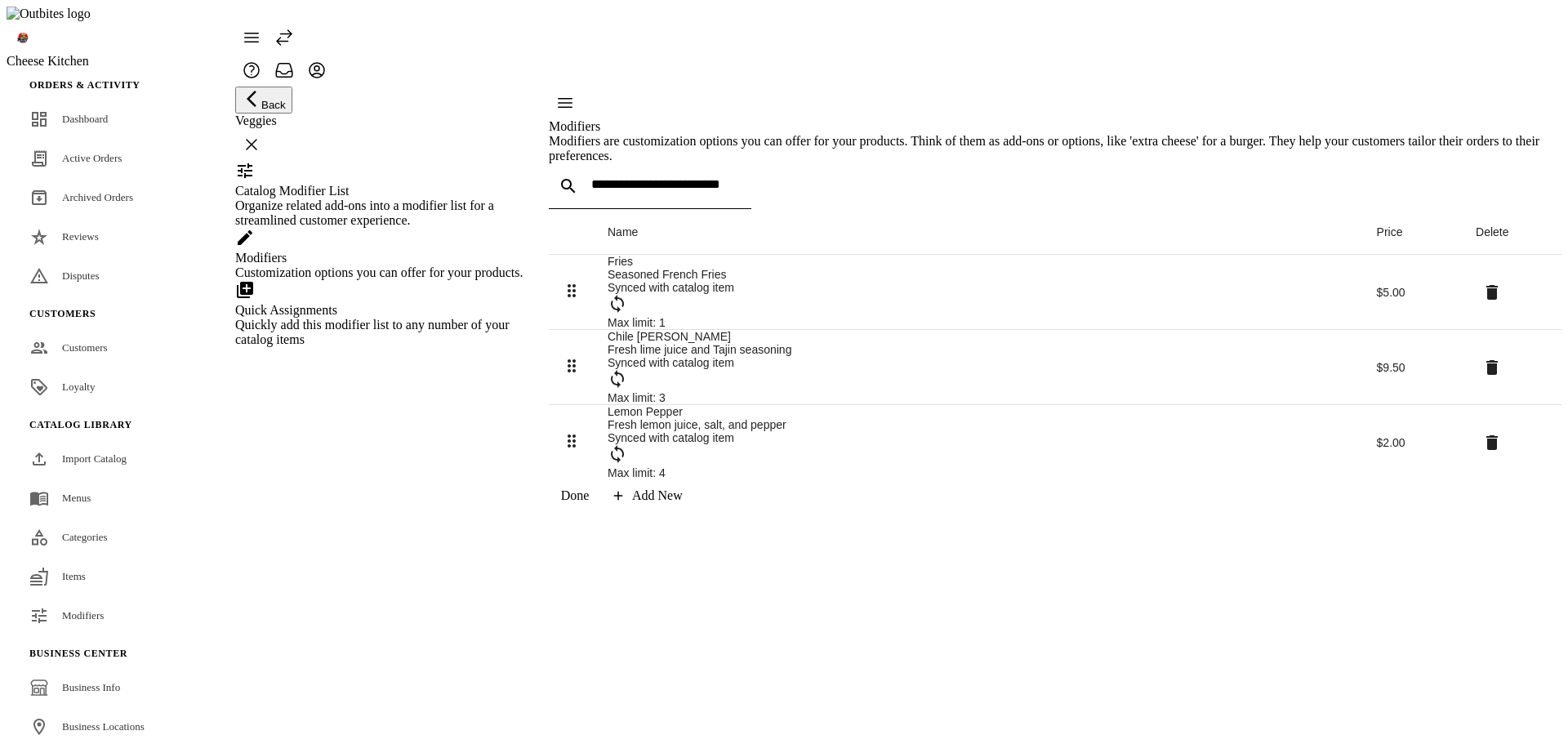
click at [413, 228] on div "Catalog Modifier List Organize related add-ons into a modifier list for a strea…" at bounding box center [381, 193] width 293 height 66
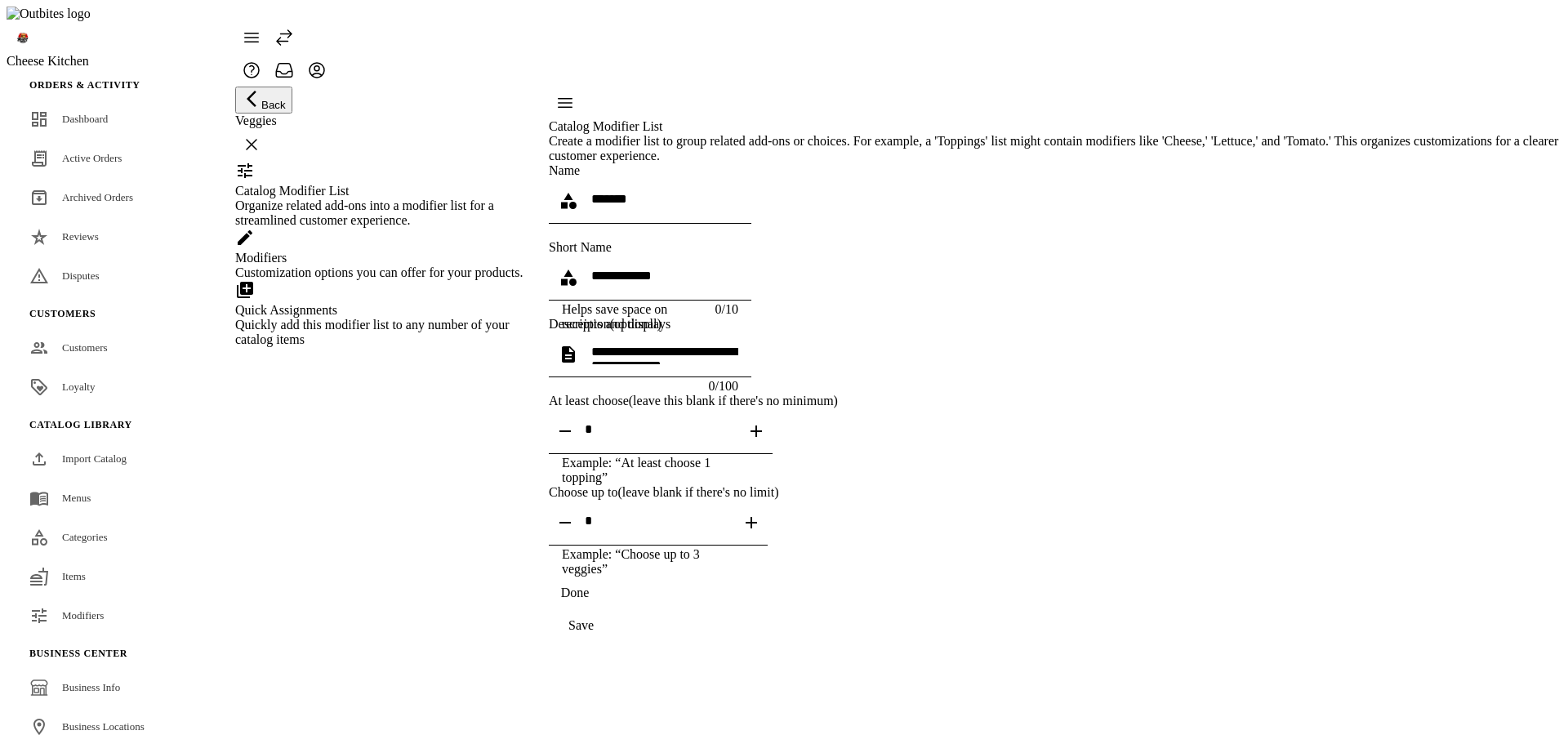
click at [448, 280] on div "Customization options you can offer for your products." at bounding box center [381, 272] width 293 height 15
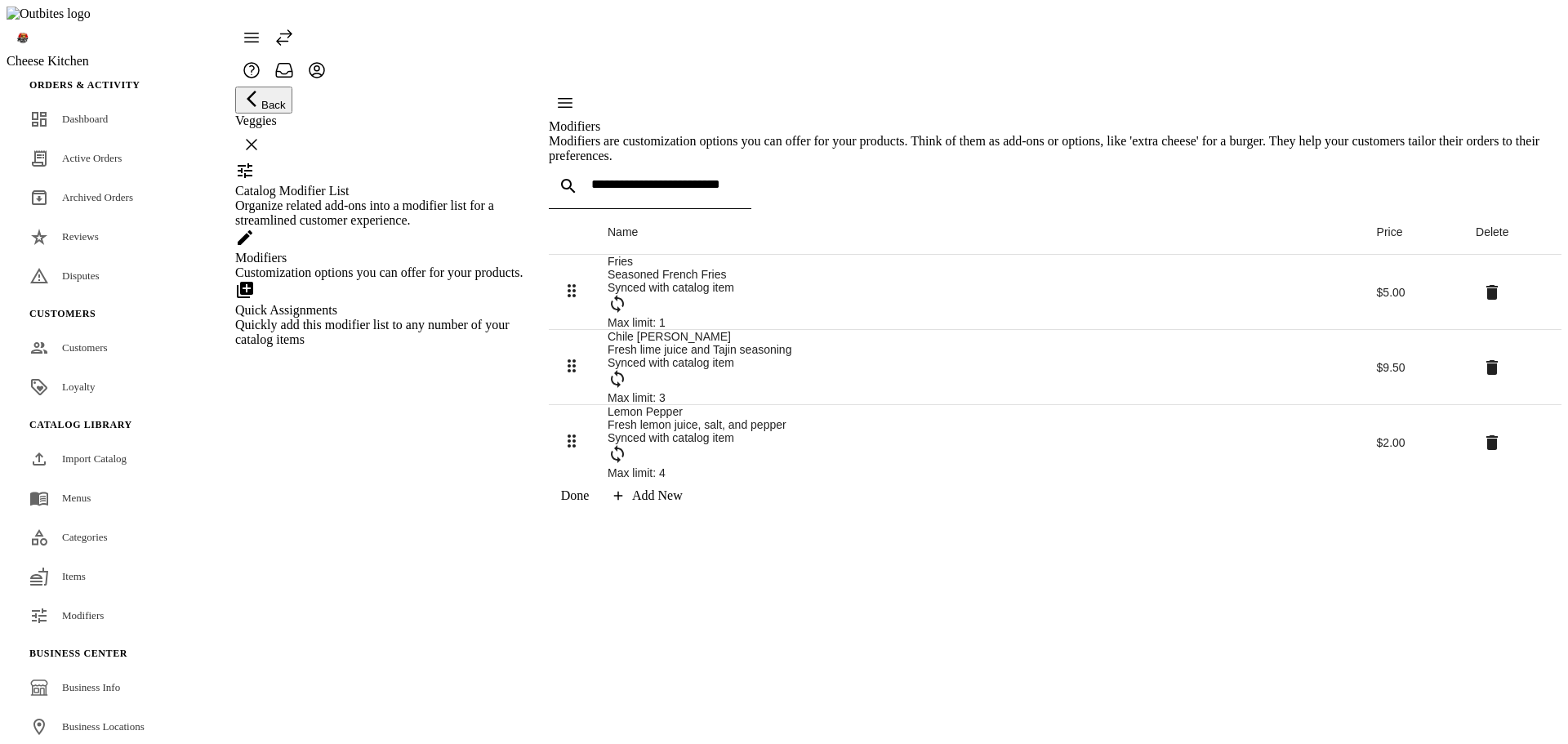
click at [699, 343] on div "Chile [PERSON_NAME]" at bounding box center [979, 335] width 743 height 13
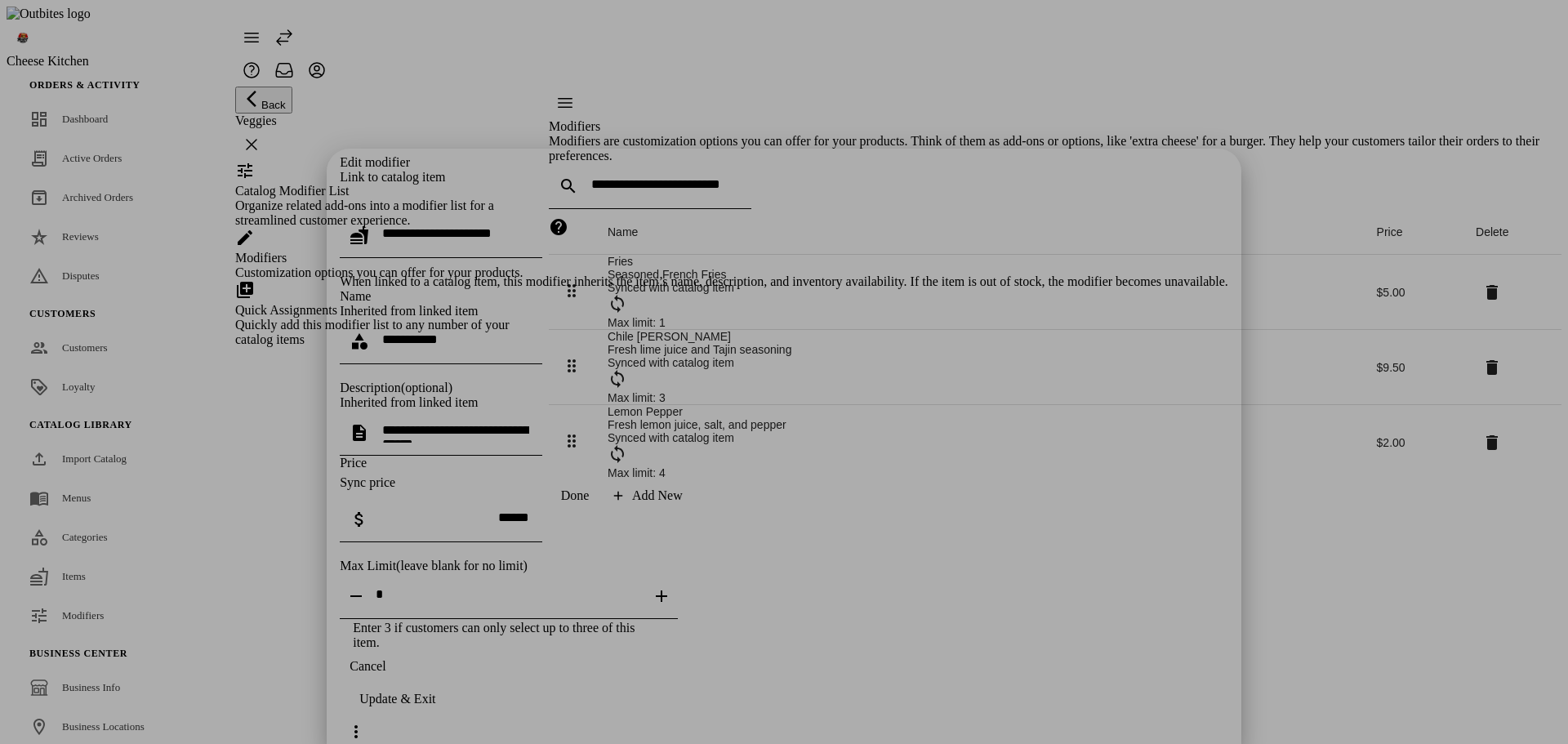
click at [529, 332] on input "**********" at bounding box center [456, 339] width 147 height 14
click at [776, 542] on div "**********" at bounding box center [783, 402] width 888 height 495
click at [385, 674] on span "Cancel" at bounding box center [367, 666] width 36 height 15
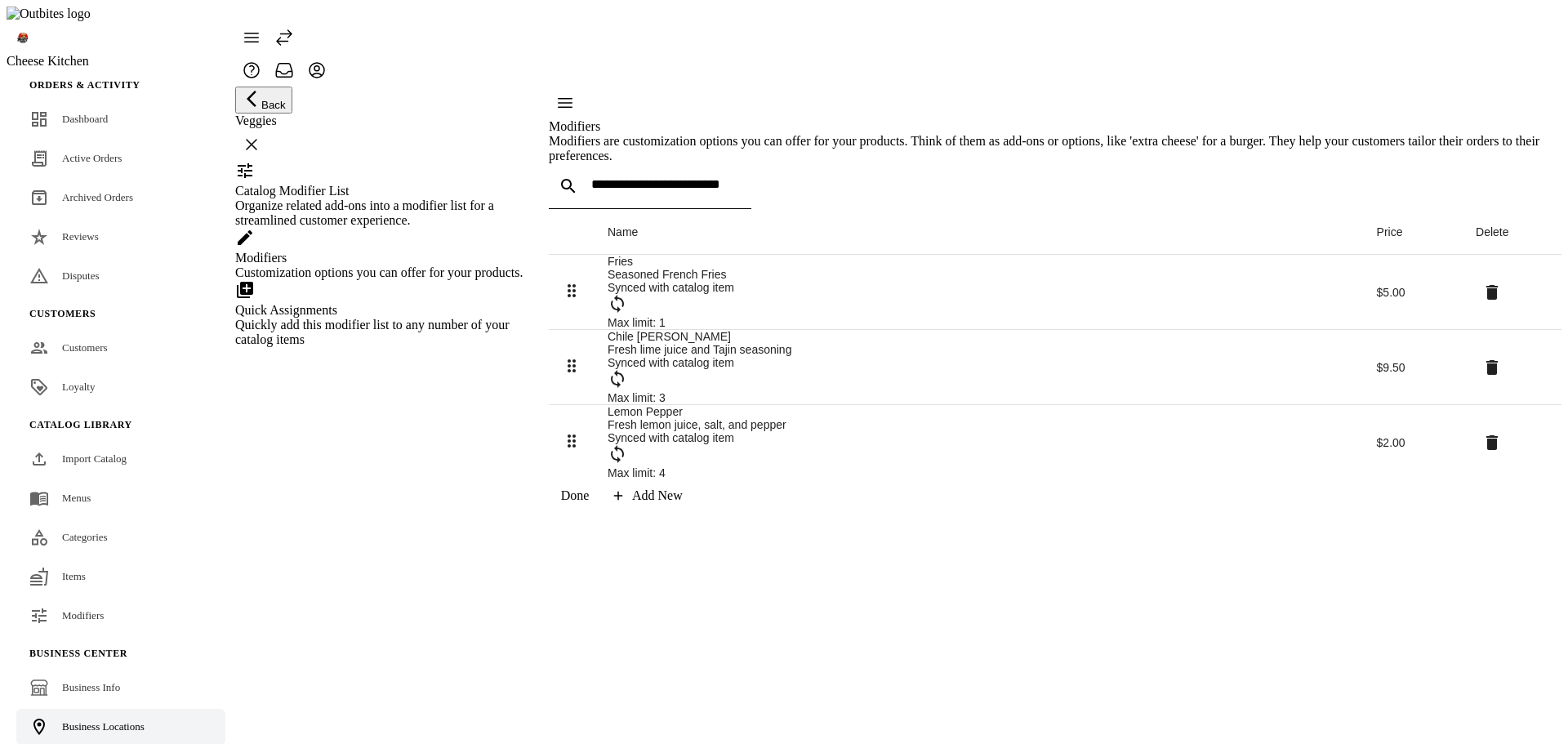
click at [109, 720] on span "Business Locations" at bounding box center [103, 726] width 82 height 12
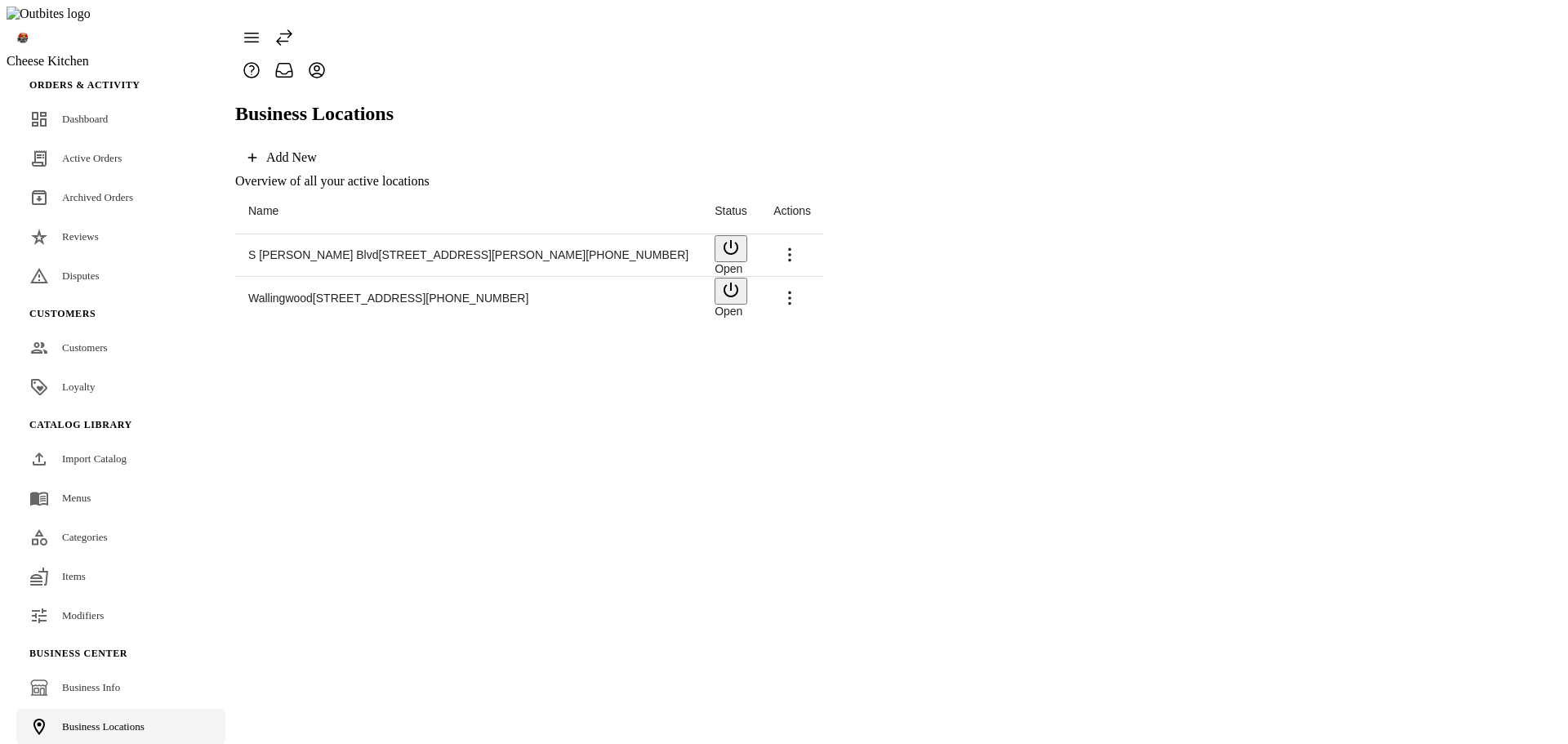
click at [800, 288] on icon at bounding box center [790, 298] width 20 height 20
click at [1490, 301] on span "Launch" at bounding box center [1511, 305] width 44 height 14
click at [117, 601] on link "Modifiers" at bounding box center [120, 615] width 209 height 36
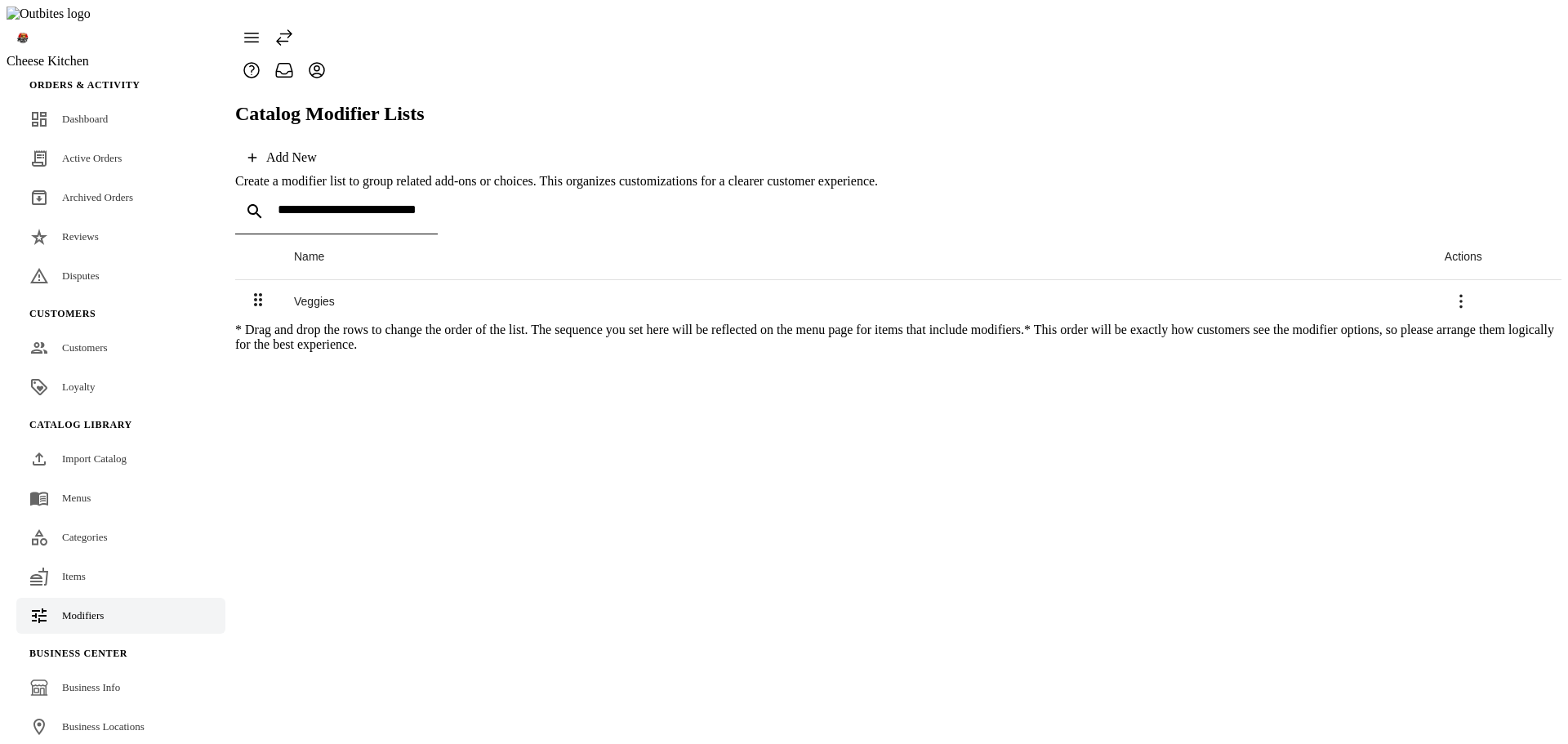
click at [332, 295] on div "Veggies" at bounding box center [855, 301] width 1124 height 13
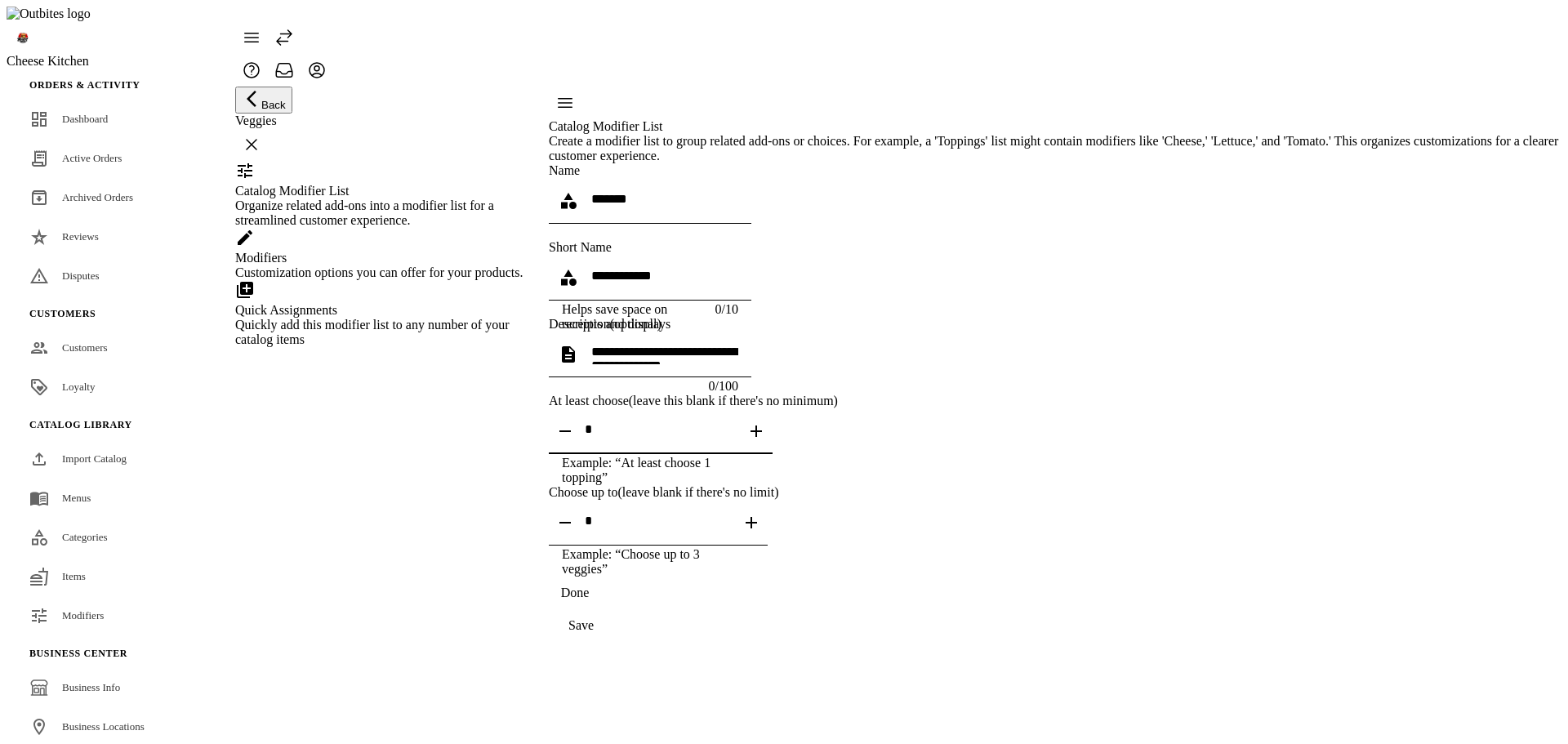
click at [736, 435] on input "textbox" at bounding box center [660, 429] width 152 height 14
click at [1239, 448] on catalog-modifier-list-basics "Name ******* Short Name Helps save space on receipts and displays 0/10 Descript…" at bounding box center [1055, 403] width 1012 height 478
click at [585, 542] on span "button" at bounding box center [565, 522] width 39 height 39
click at [613, 642] on button "Save" at bounding box center [581, 625] width 65 height 33
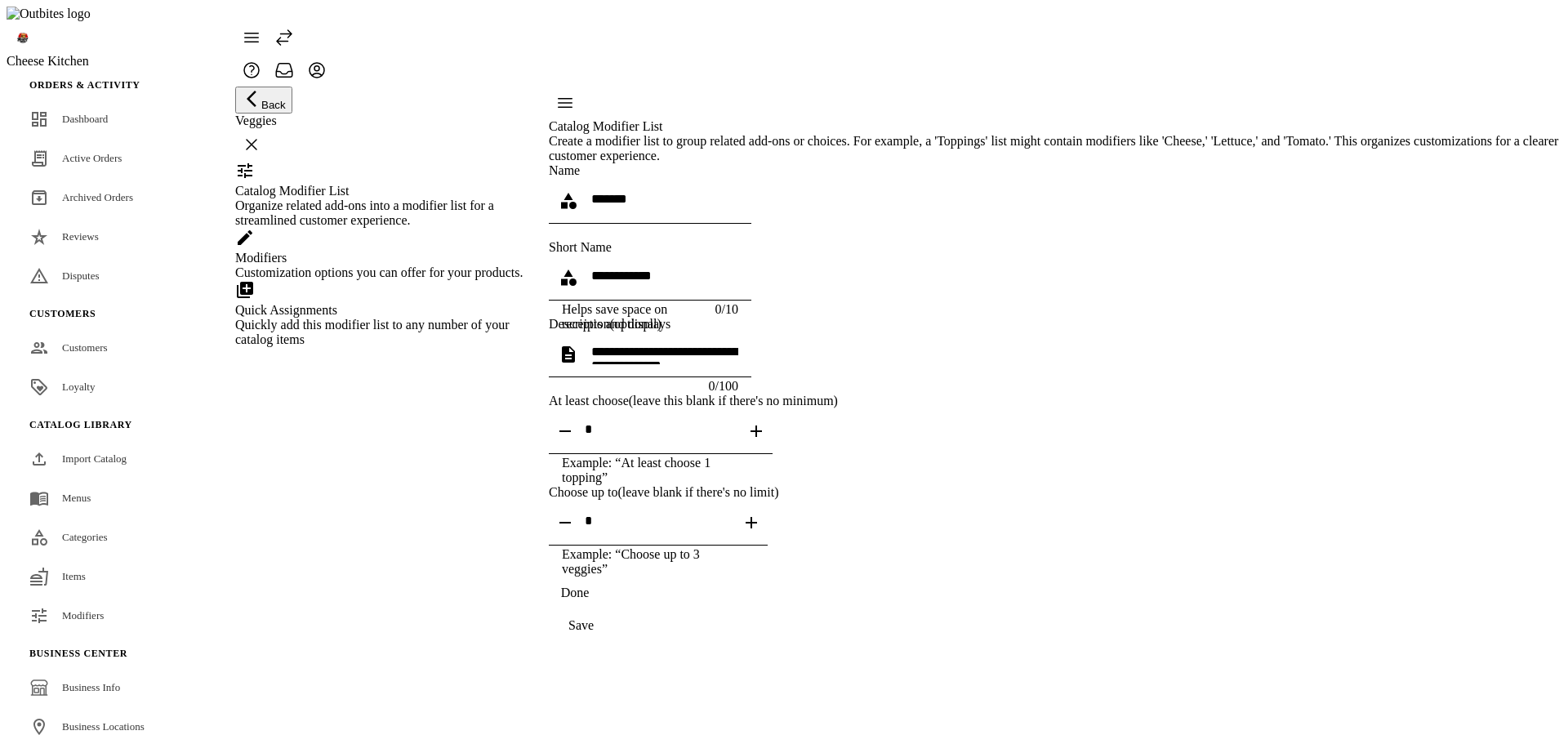
click at [761, 533] on icon "button" at bounding box center [751, 523] width 20 height 20
type input "*"
click at [613, 645] on span "continue" at bounding box center [581, 625] width 65 height 39
click at [408, 583] on div "Back Veggies Catalog Modifier List Organize related add-ons into a modifier lis…" at bounding box center [381, 364] width 293 height 556
click at [107, 597] on link "Modifiers" at bounding box center [120, 615] width 209 height 36
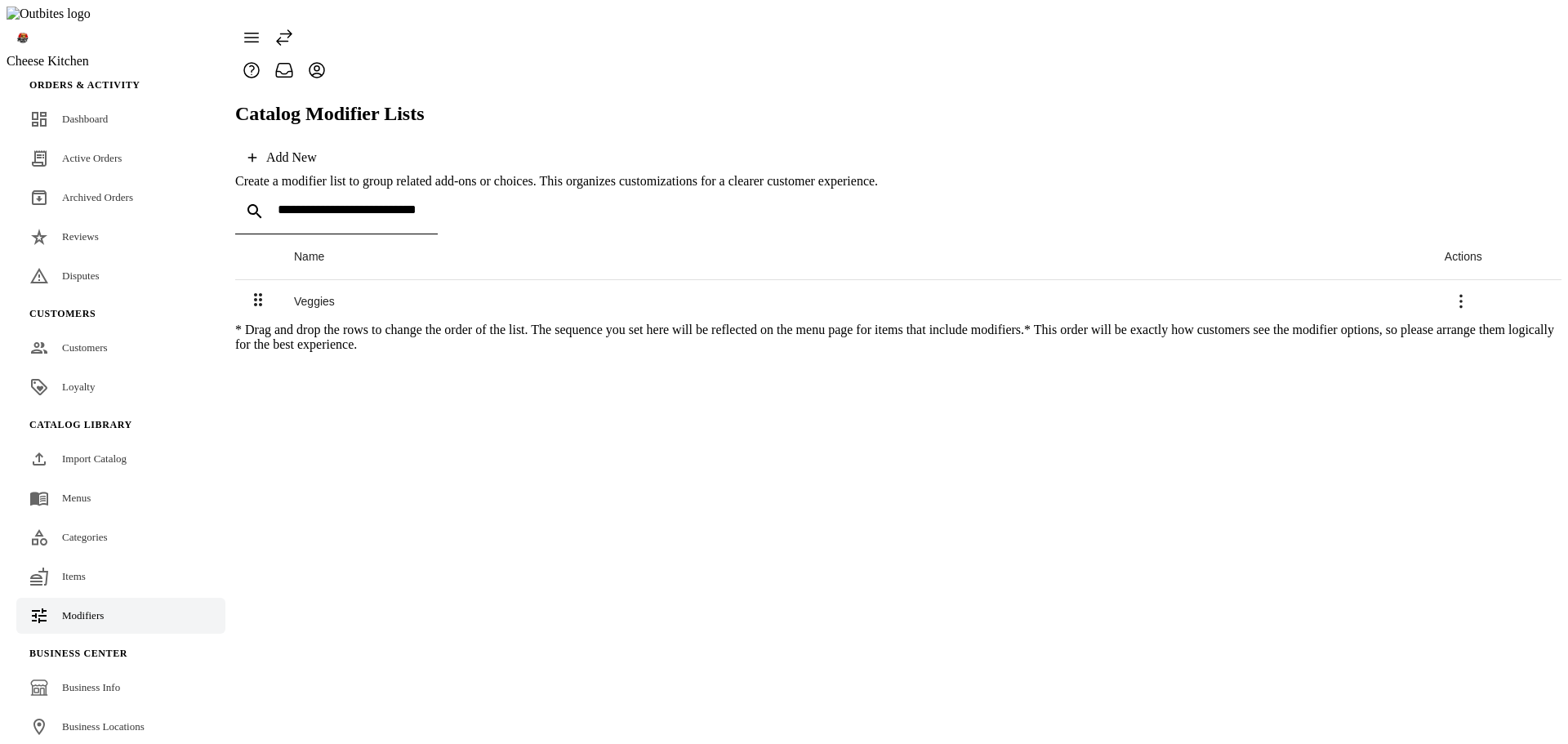
click at [316, 295] on div "Veggies" at bounding box center [855, 301] width 1124 height 13
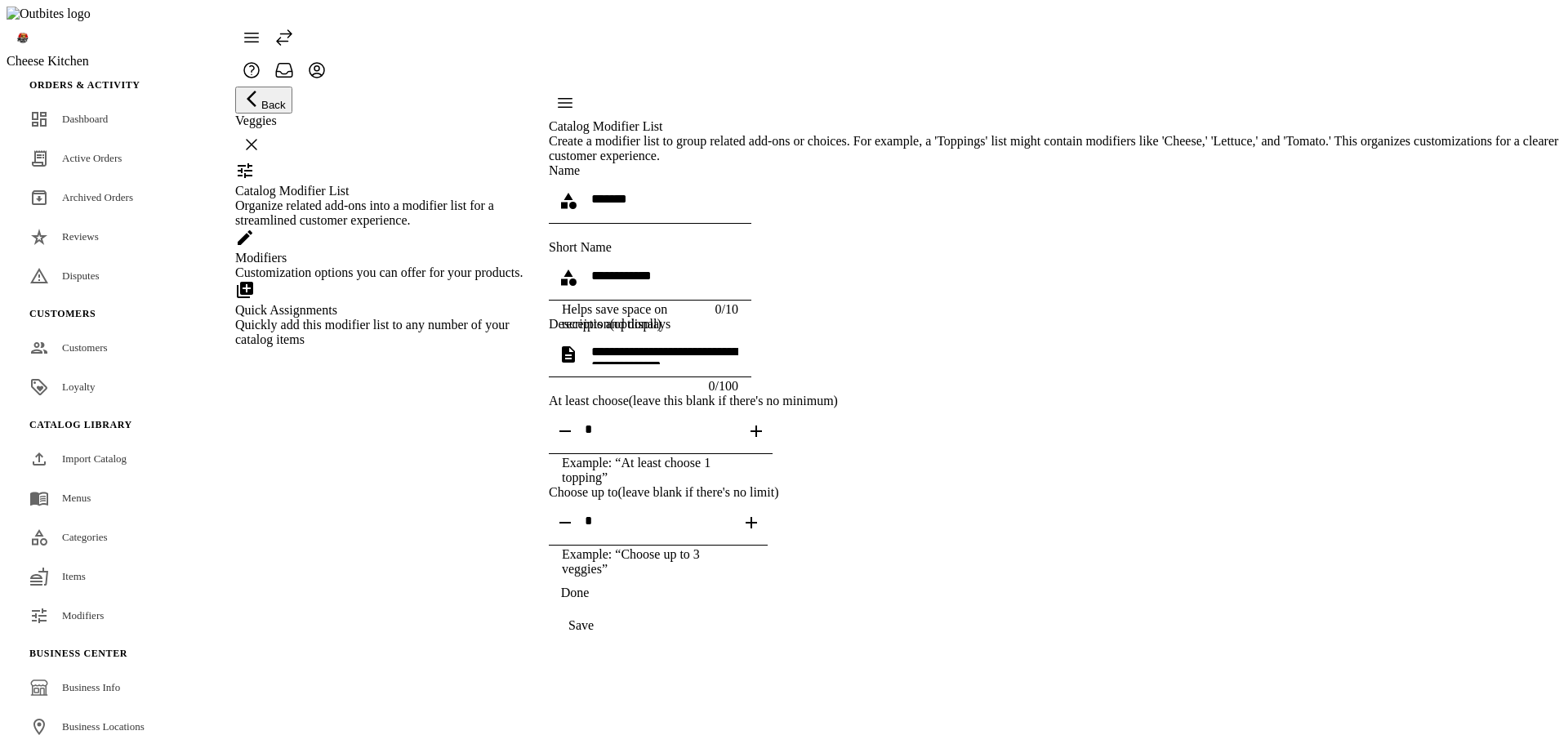
click at [425, 280] on div "Customization options you can offer for your products." at bounding box center [381, 272] width 293 height 15
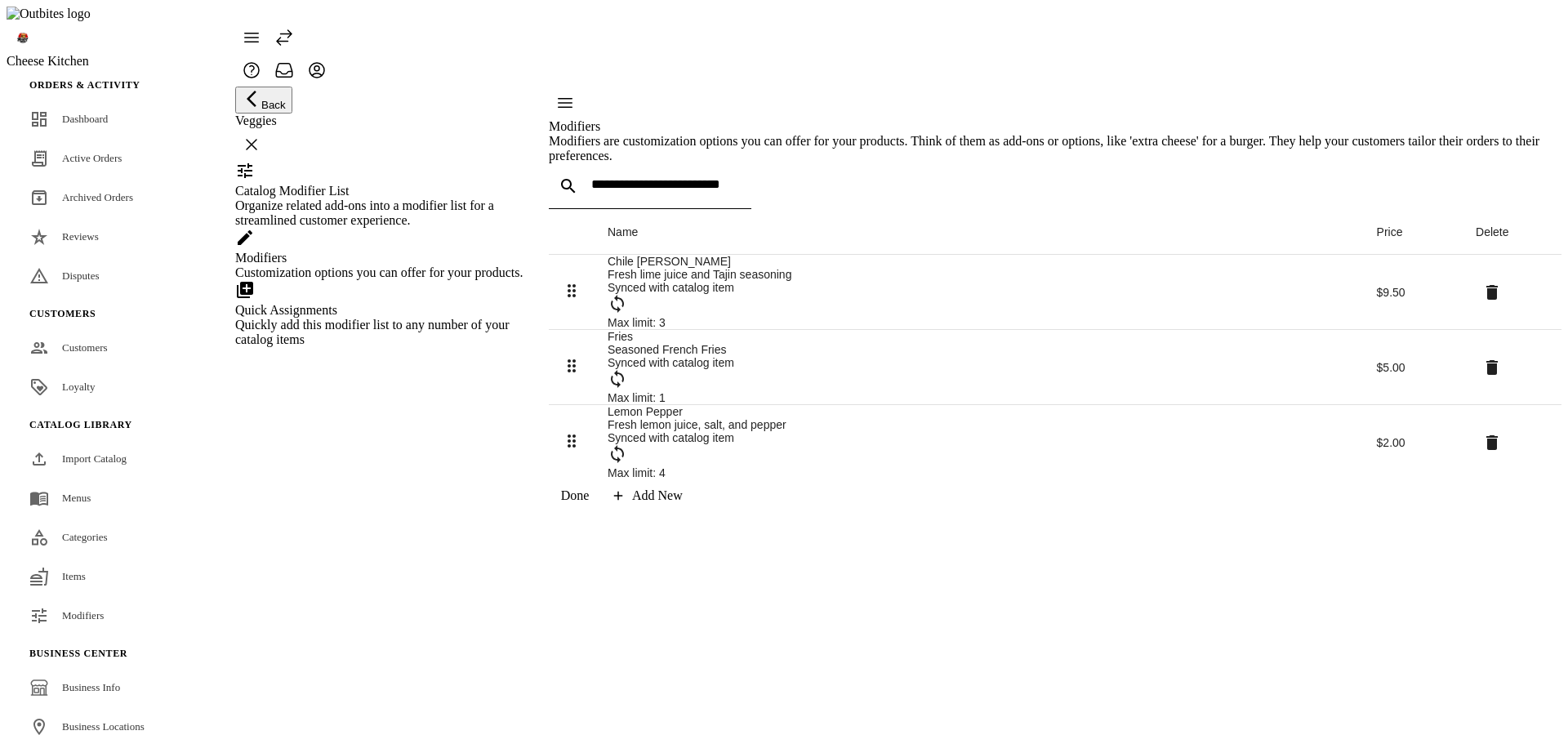
click at [397, 347] on div "Quickly add this modifier list to any number of your catalog items" at bounding box center [381, 332] width 293 height 30
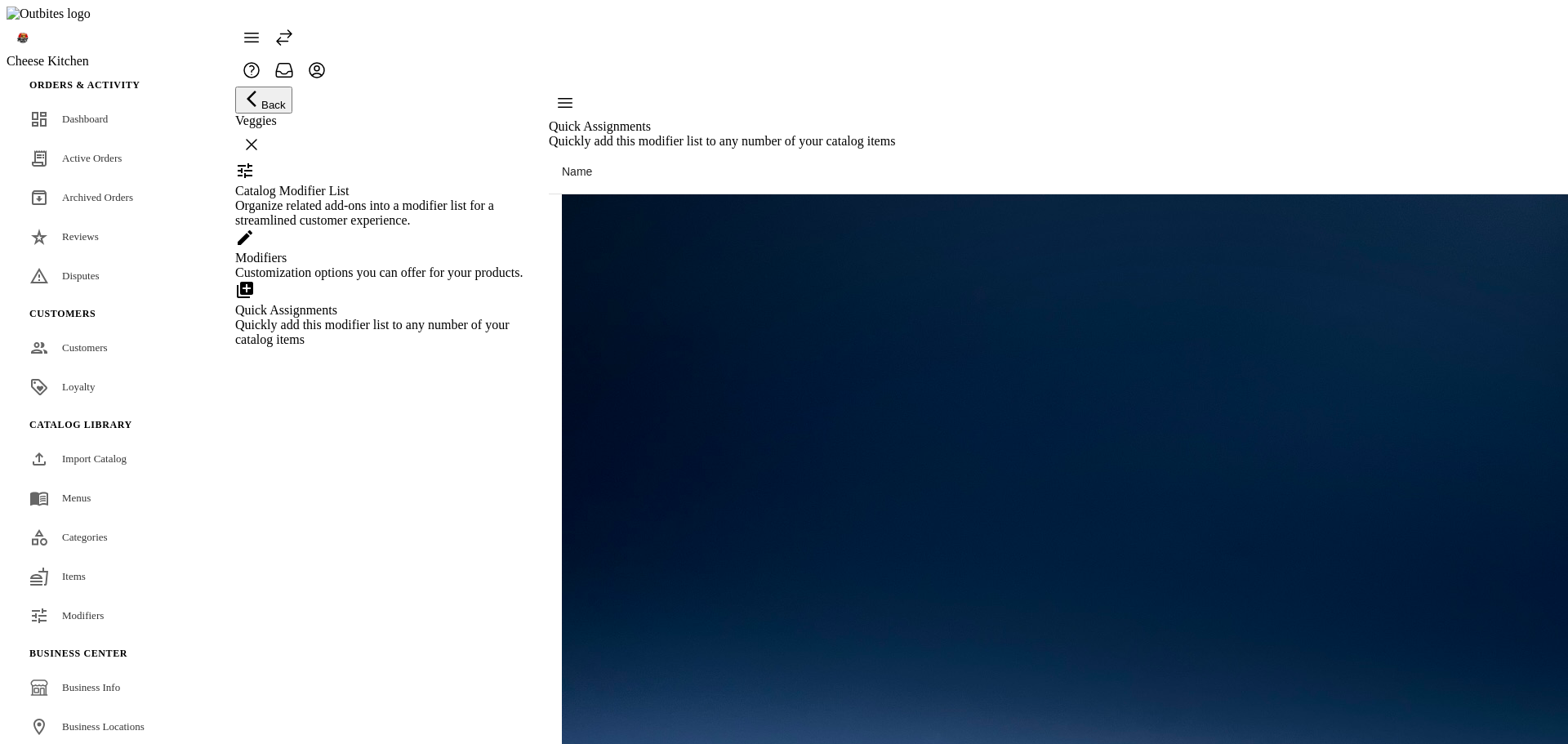
click at [405, 280] on div "Customization options you can offer for your products." at bounding box center [381, 272] width 293 height 15
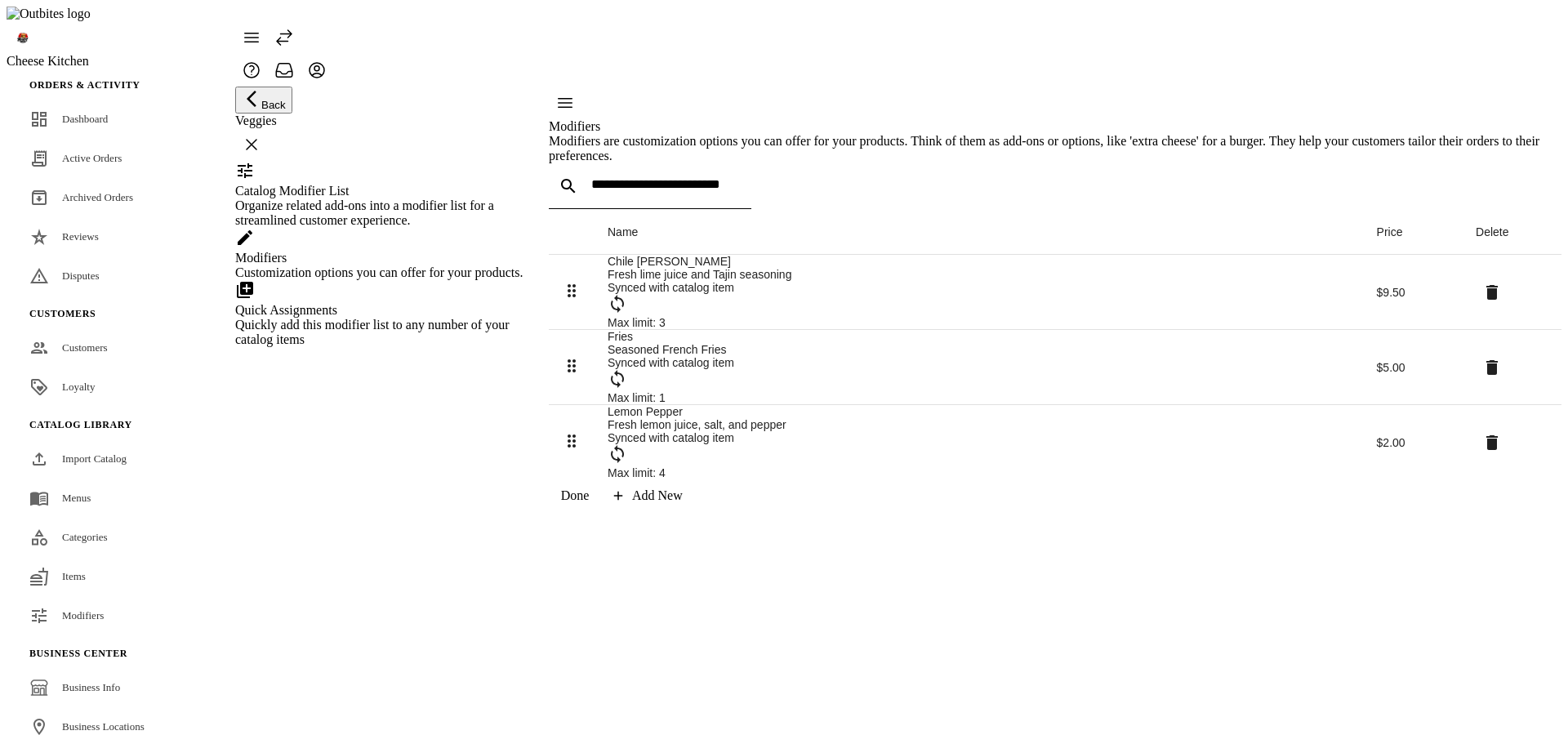
click at [417, 347] on div "Quickly add this modifier list to any number of your catalog items" at bounding box center [381, 332] width 293 height 30
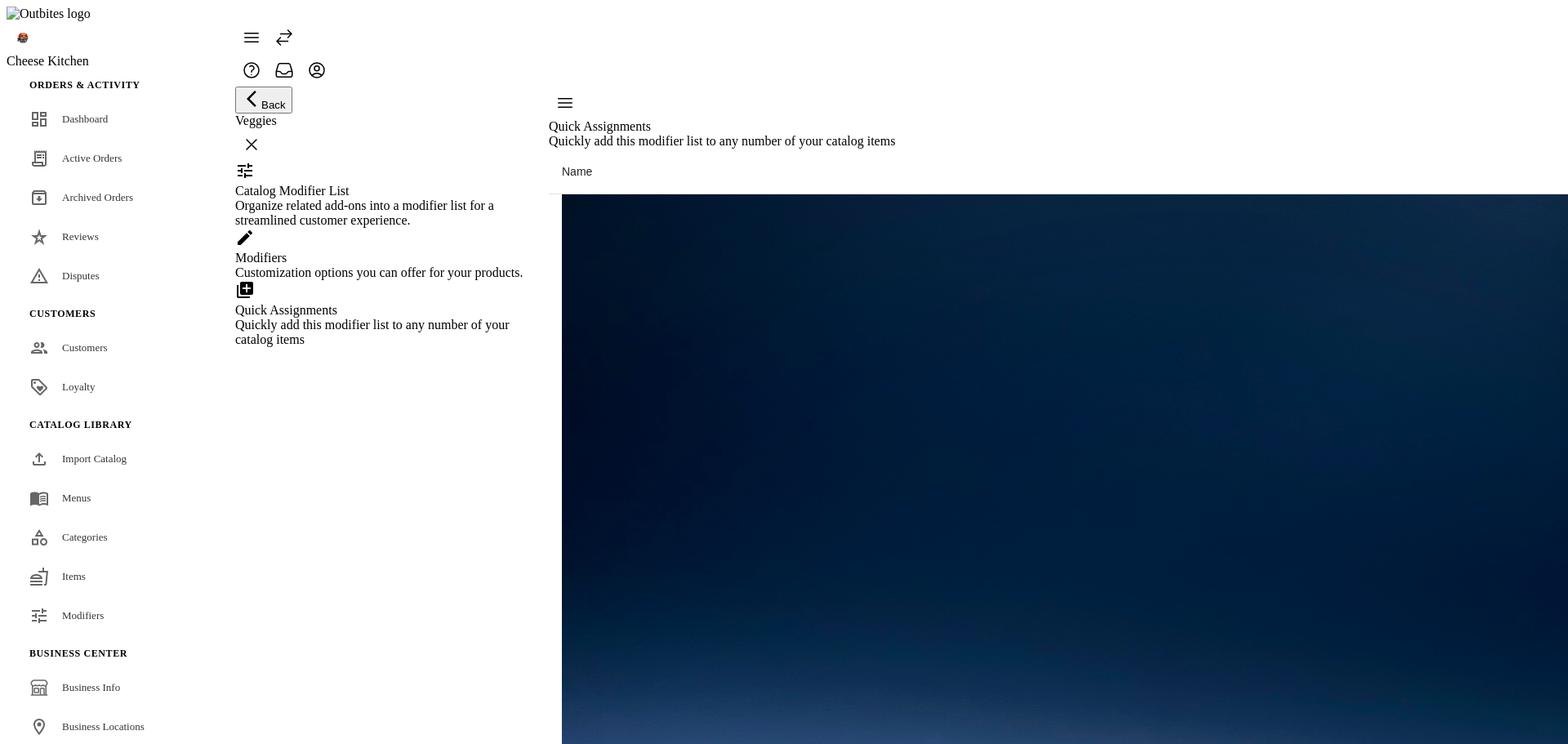
click at [405, 280] on div "Customization options you can offer for your products." at bounding box center [381, 272] width 293 height 15
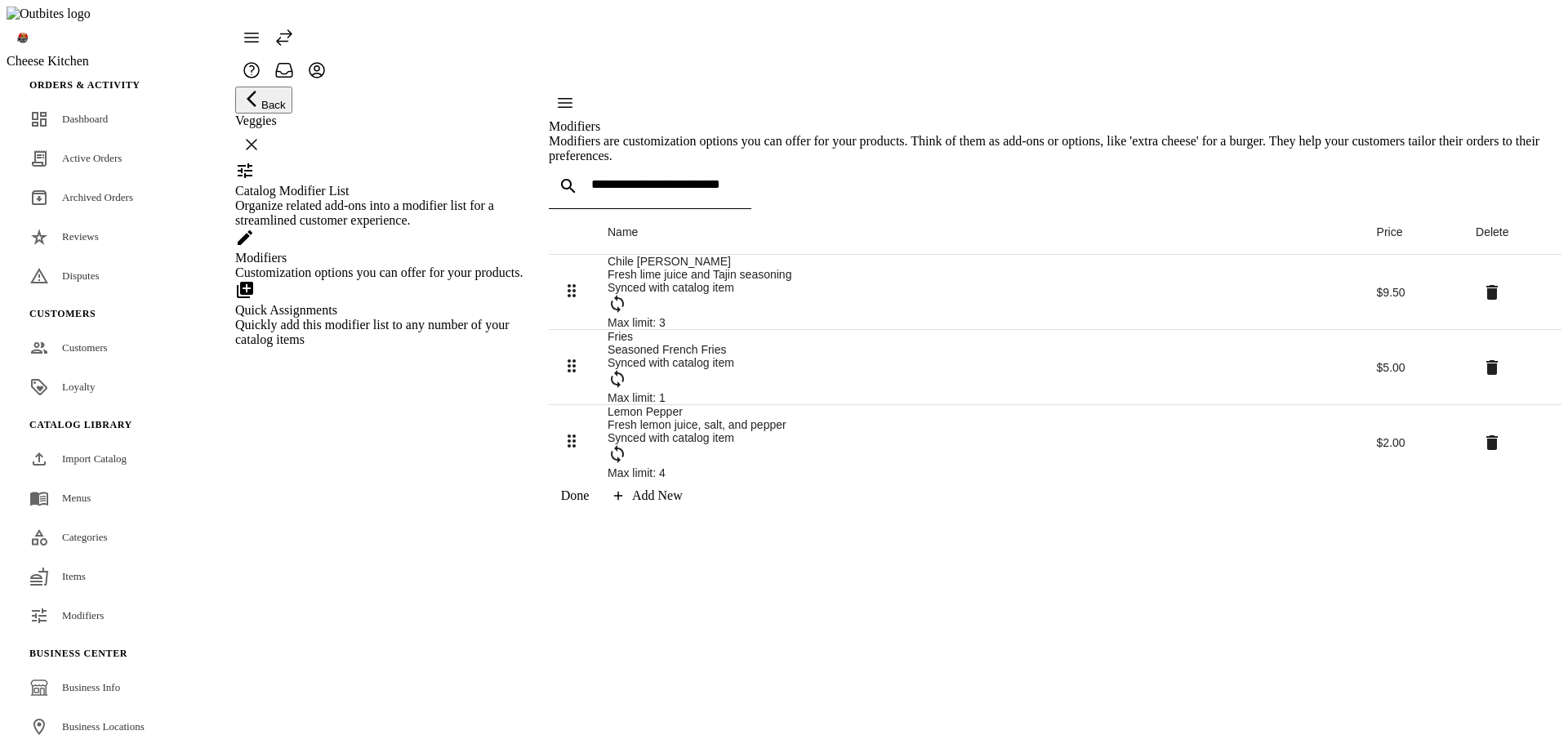
click at [417, 228] on div "Organize related add-ons into a modifier list for a streamlined customer experi…" at bounding box center [381, 213] width 293 height 30
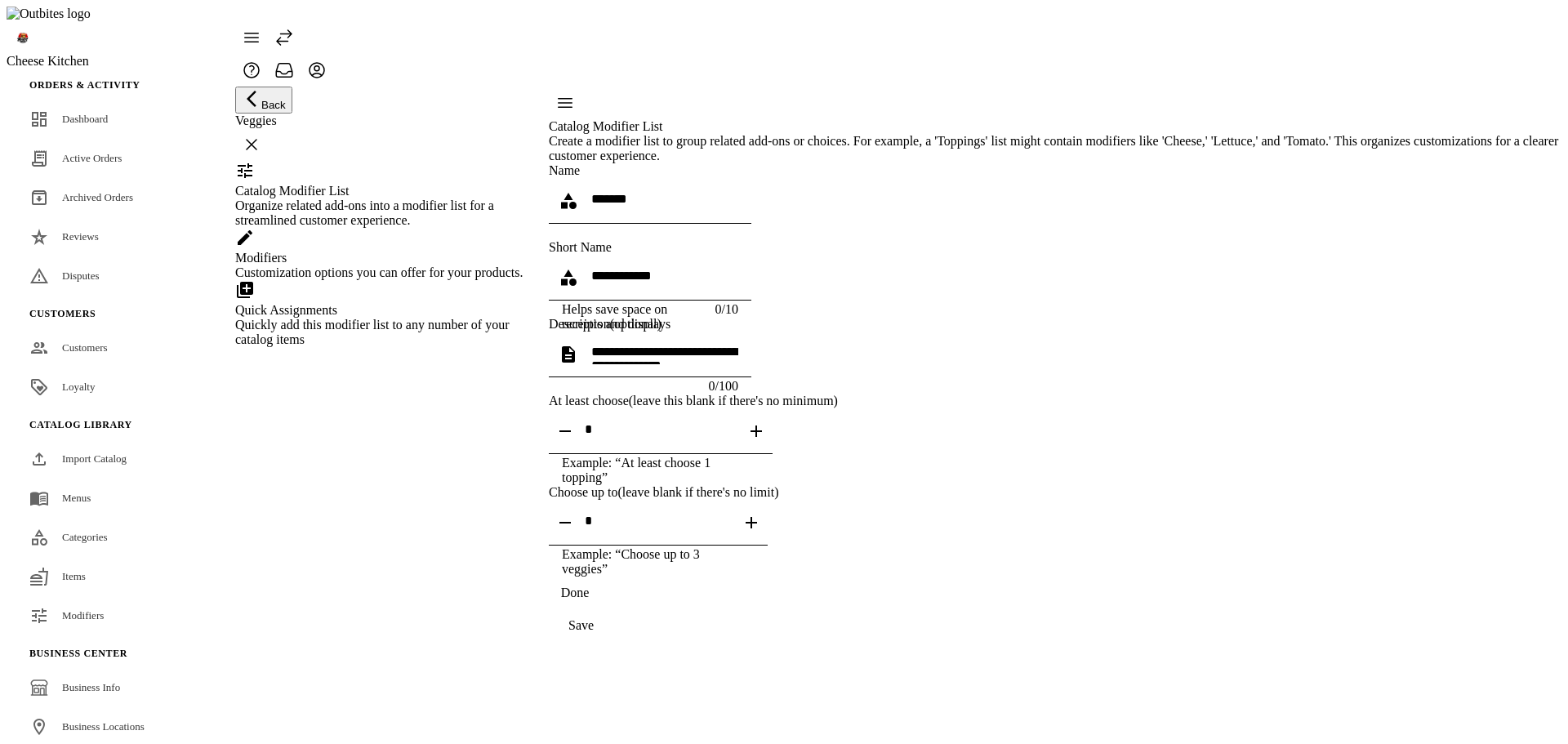
click at [404, 280] on div "Customization options you can offer for your products." at bounding box center [381, 272] width 293 height 15
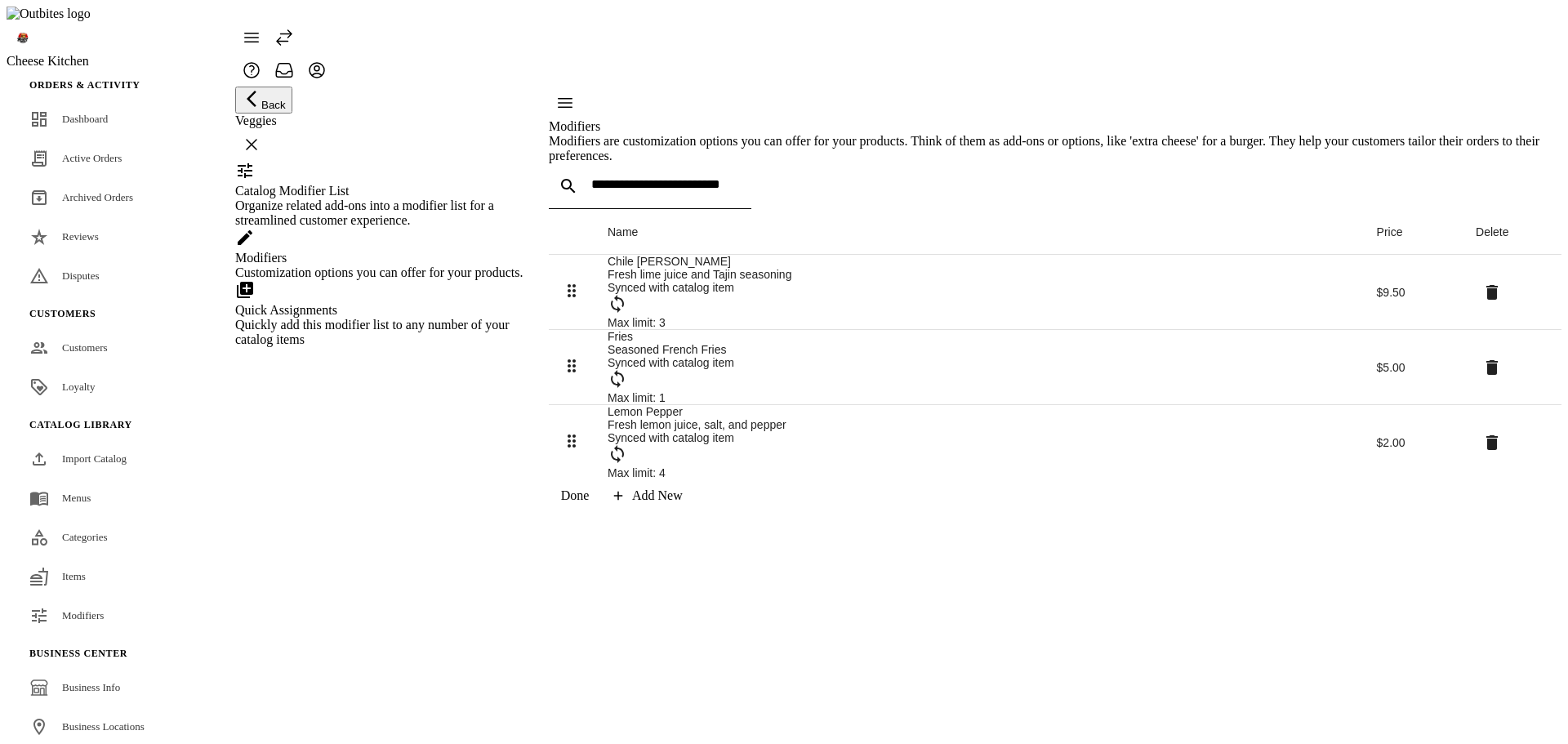
click at [1473, 452] on span at bounding box center [1492, 441] width 39 height 39
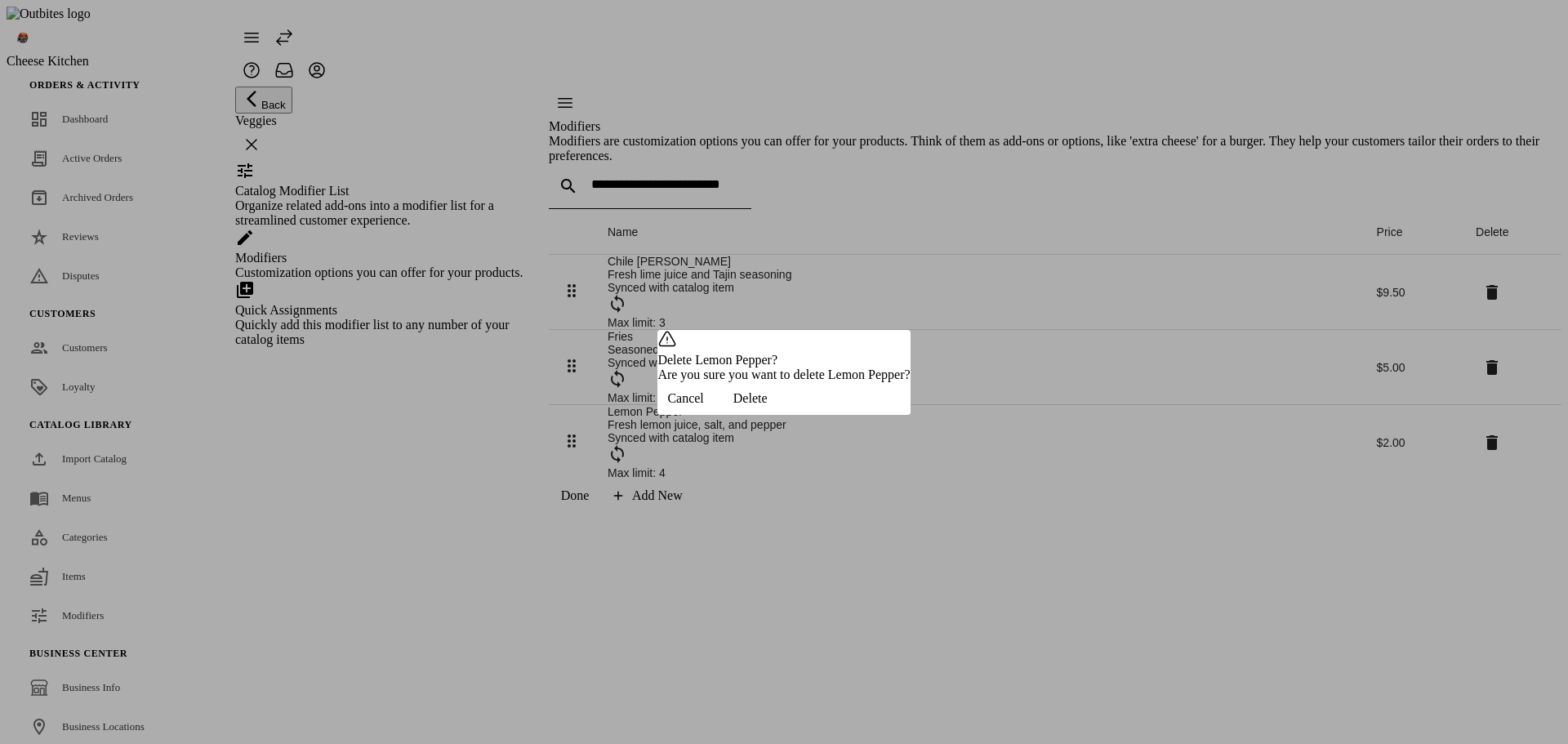
drag, startPoint x: 929, startPoint y: 422, endPoint x: 1020, endPoint y: 405, distance: 92.6
click at [768, 406] on span "Delete" at bounding box center [750, 398] width 35 height 15
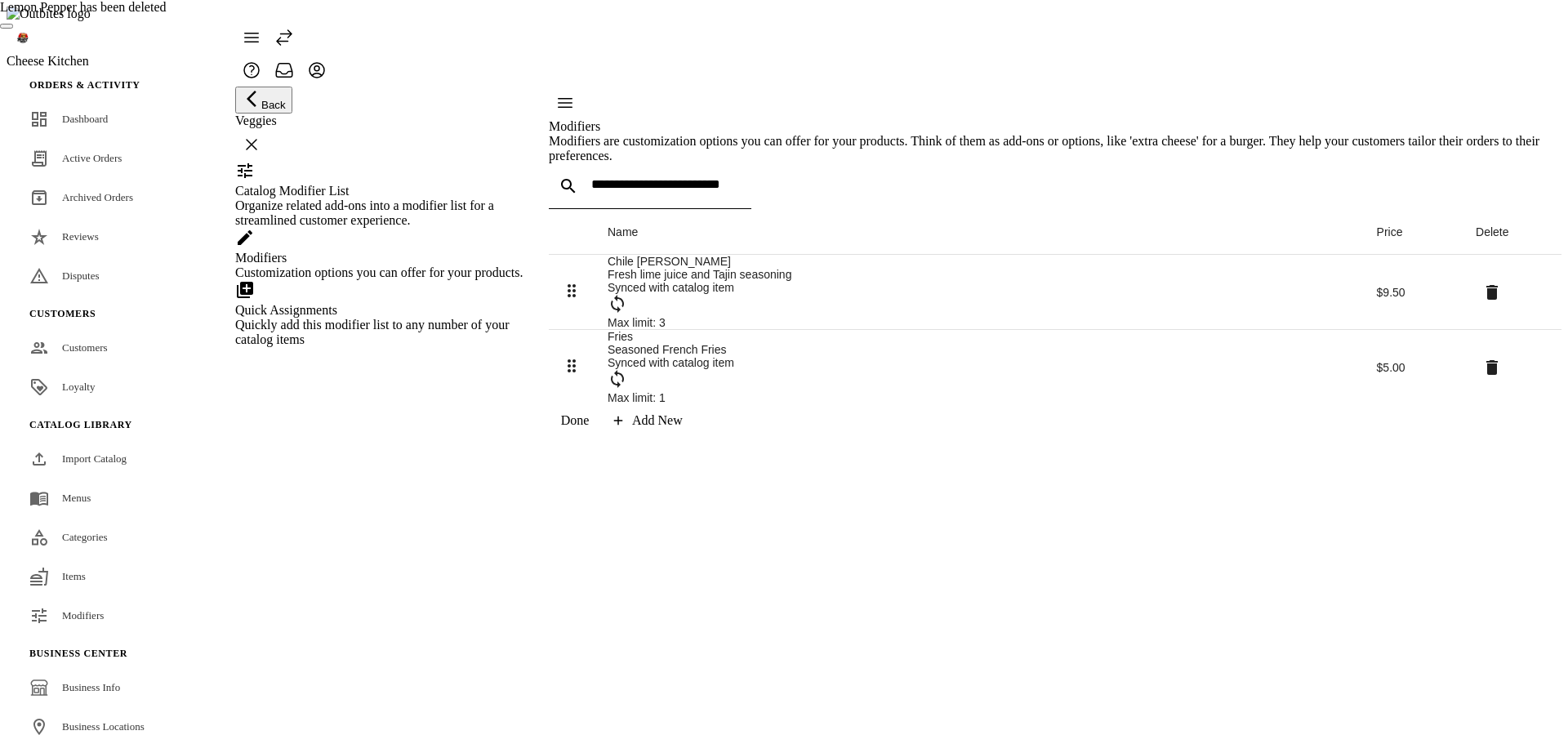
click at [1483, 377] on icon at bounding box center [1493, 367] width 20 height 20
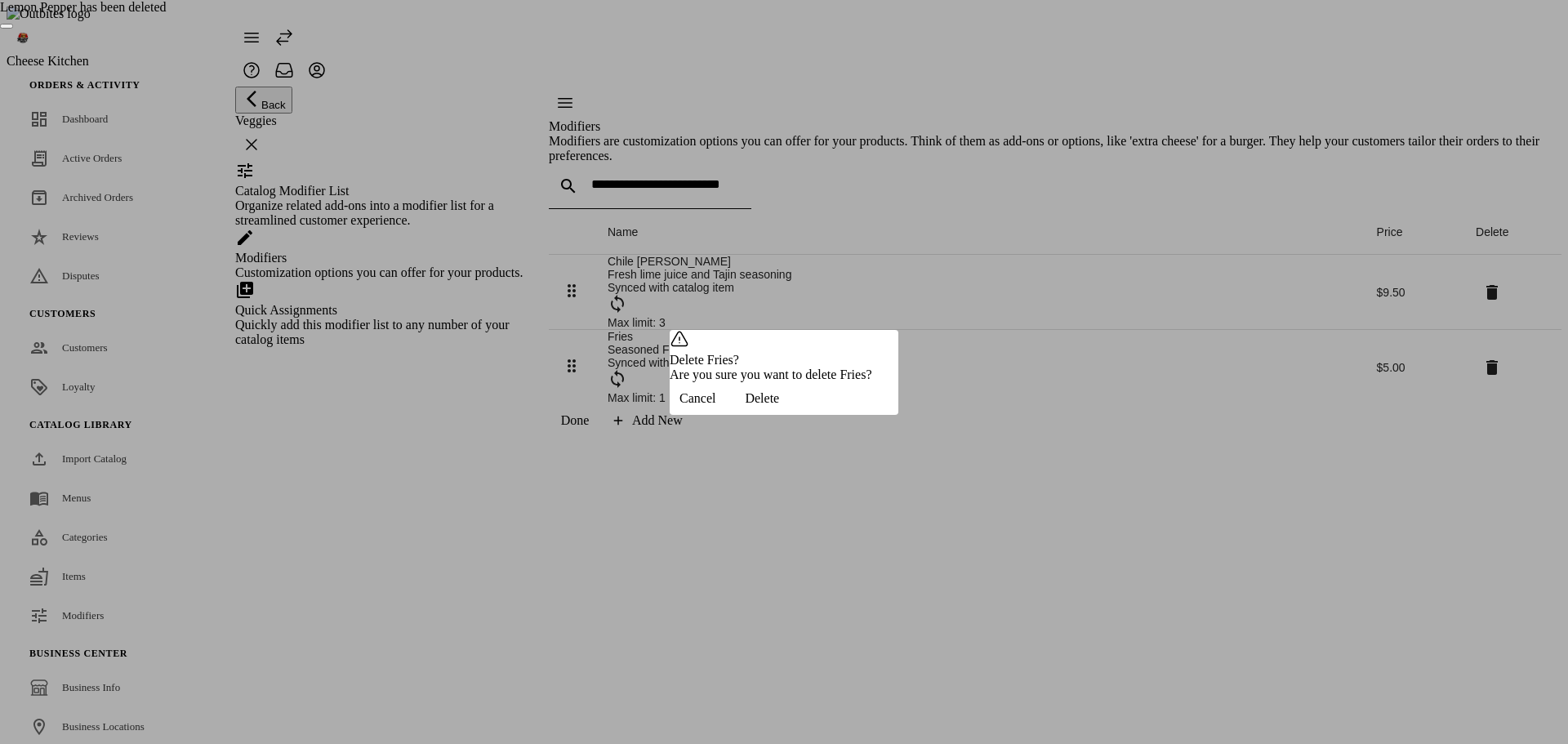
click at [779, 406] on span "Delete" at bounding box center [761, 398] width 35 height 15
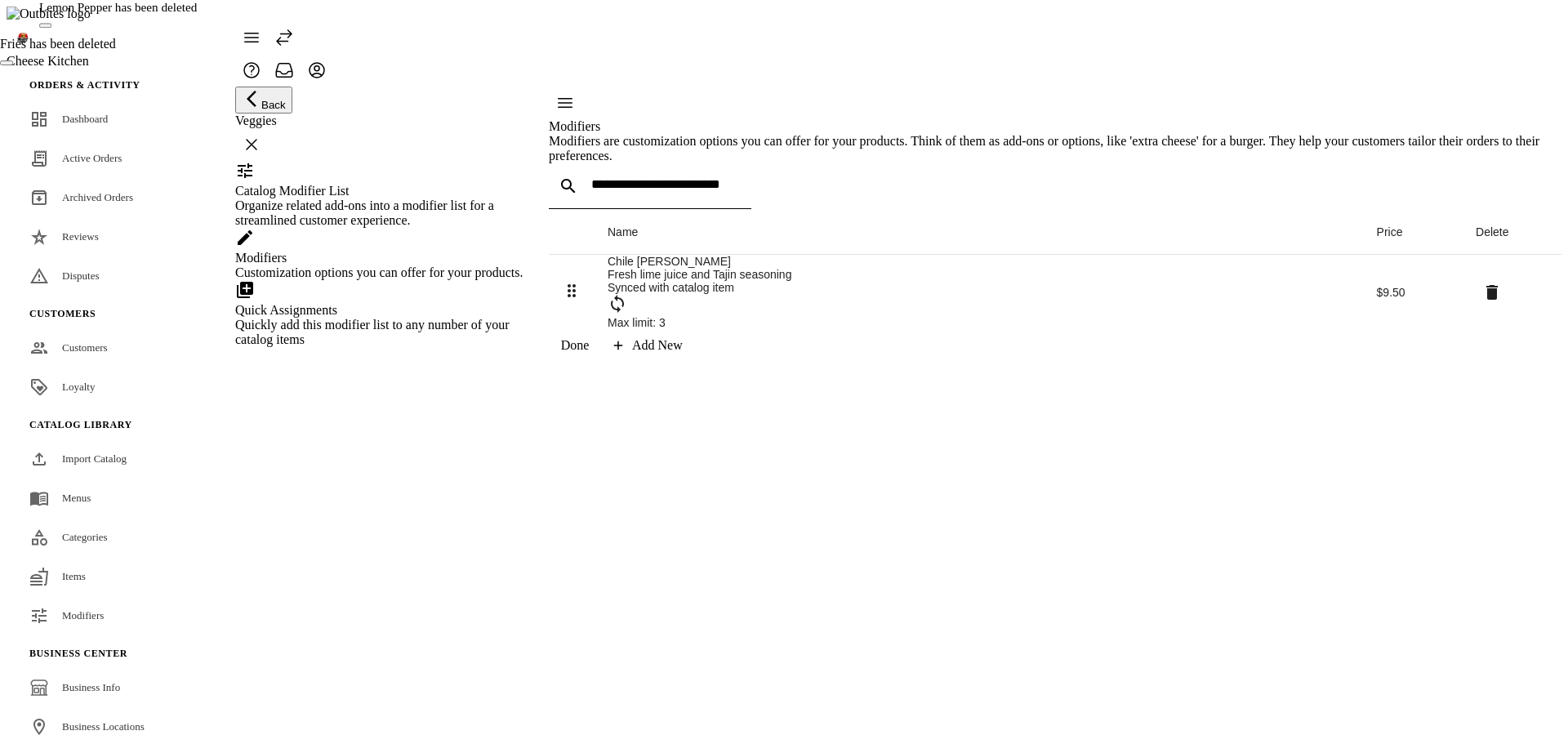
click at [1487, 300] on icon at bounding box center [1493, 292] width 12 height 15
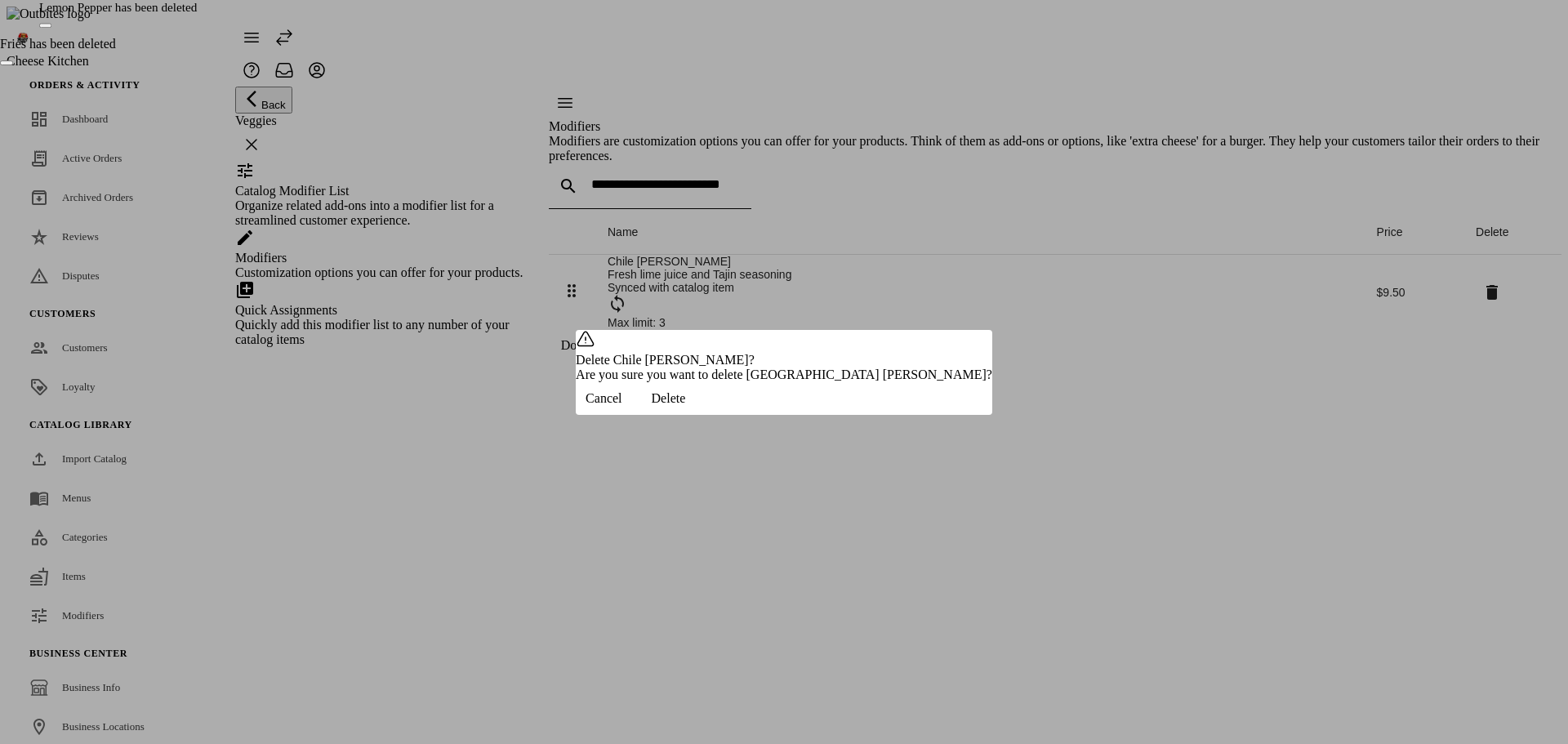
click at [686, 406] on span "Delete" at bounding box center [669, 398] width 35 height 15
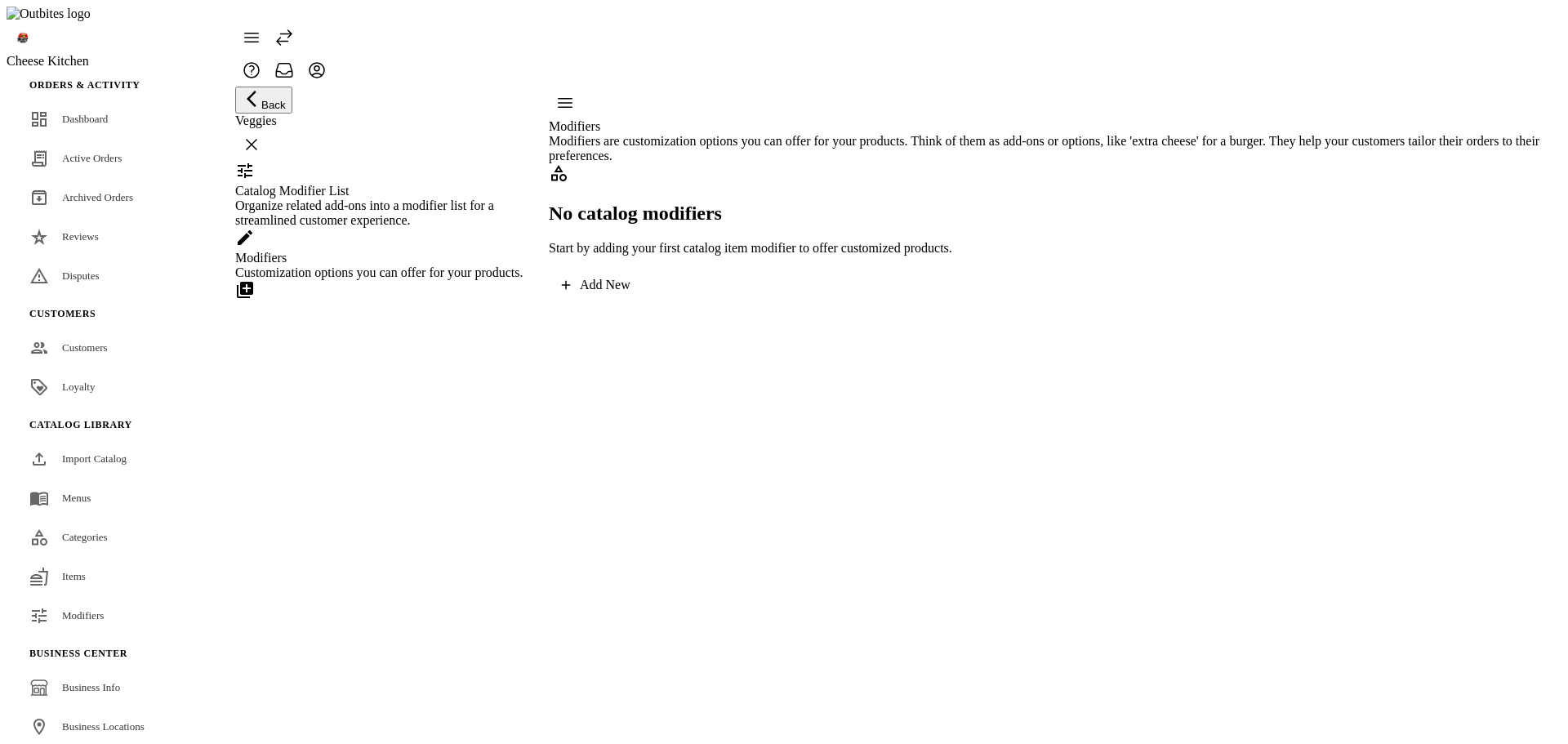
click at [399, 347] on div "Quick Assignments Quickly add this modifier list to any number of your catalog …" at bounding box center [381, 324] width 293 height 44
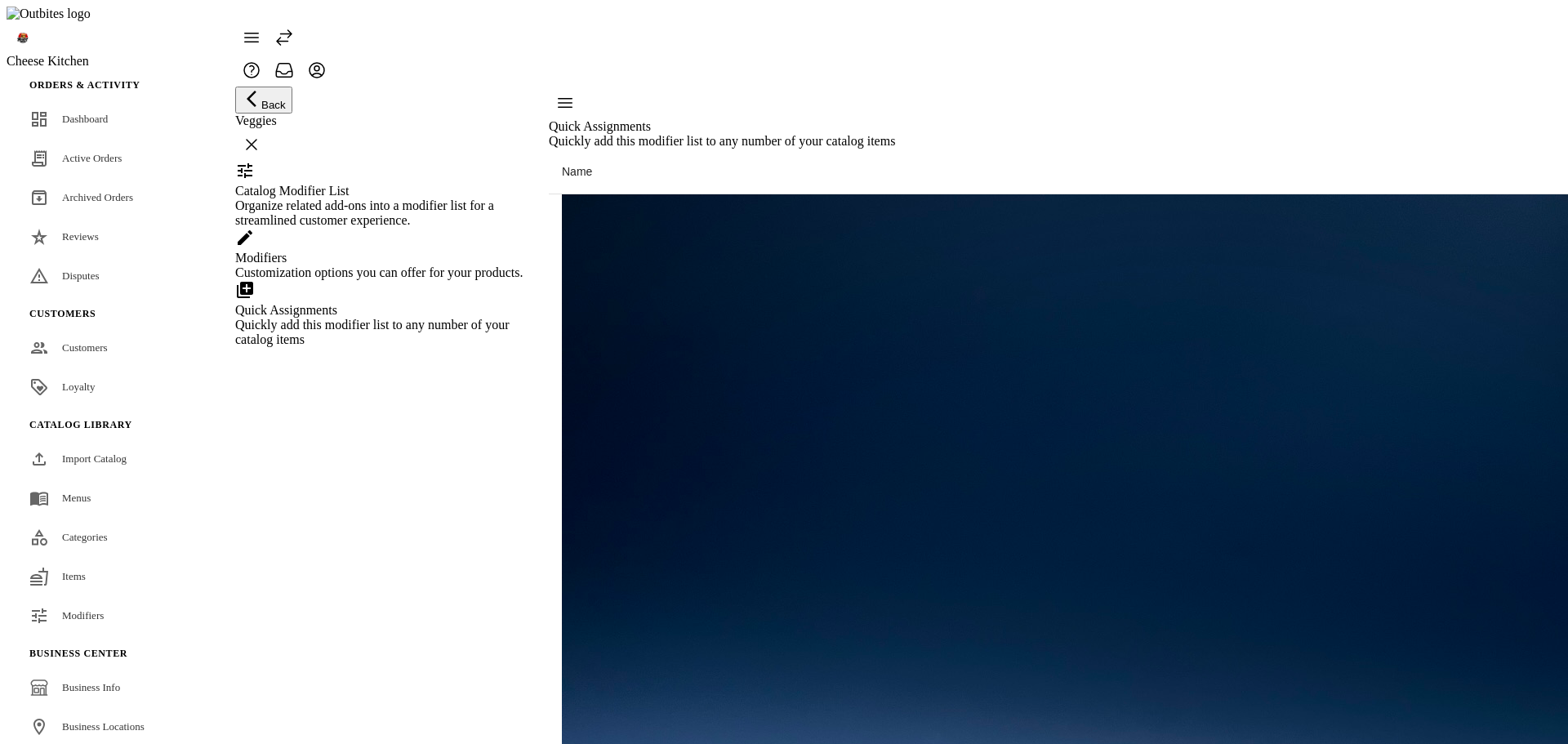
click at [382, 280] on div "Customization options you can offer for your products." at bounding box center [381, 272] width 293 height 15
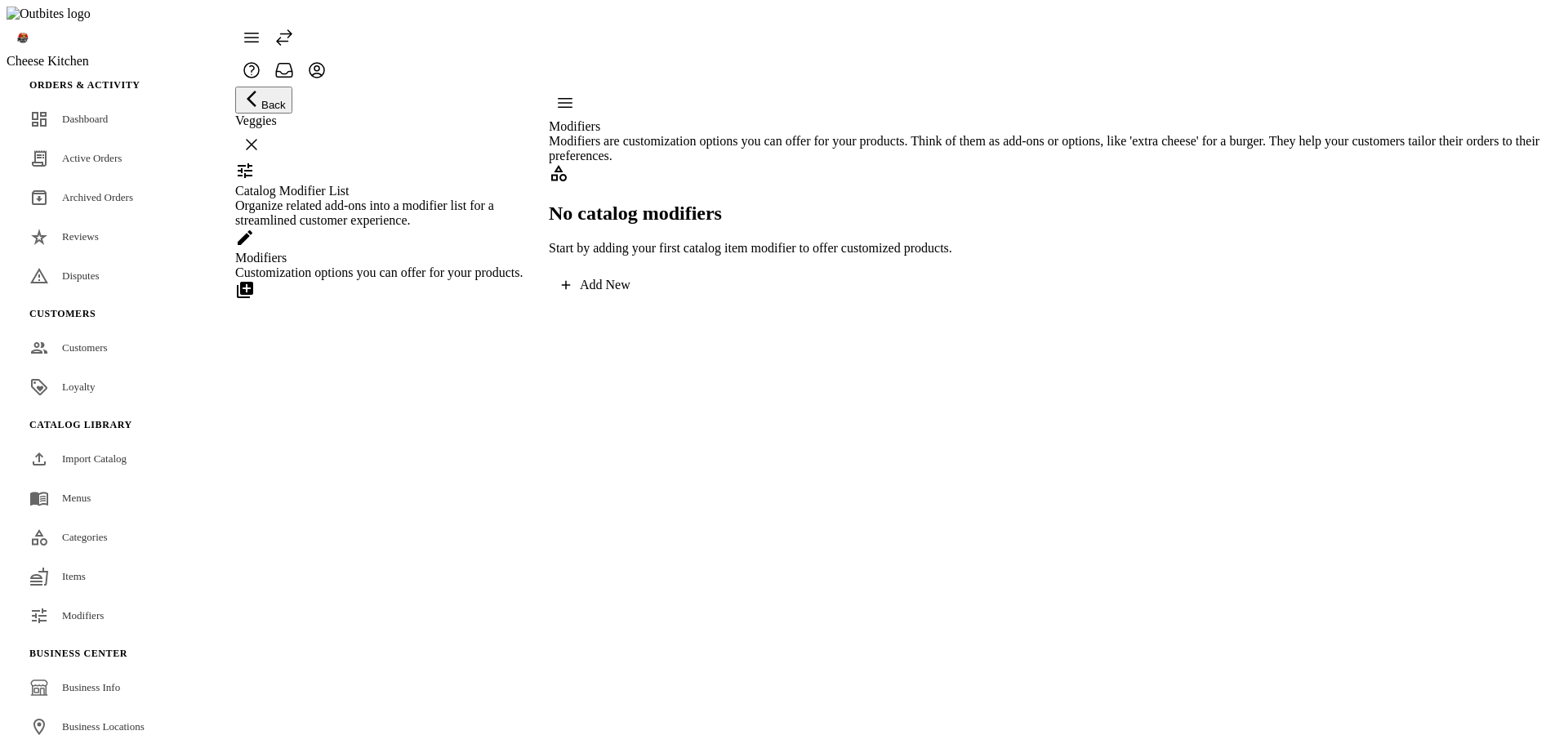
click at [630, 293] on div "Add New" at bounding box center [604, 285] width 51 height 15
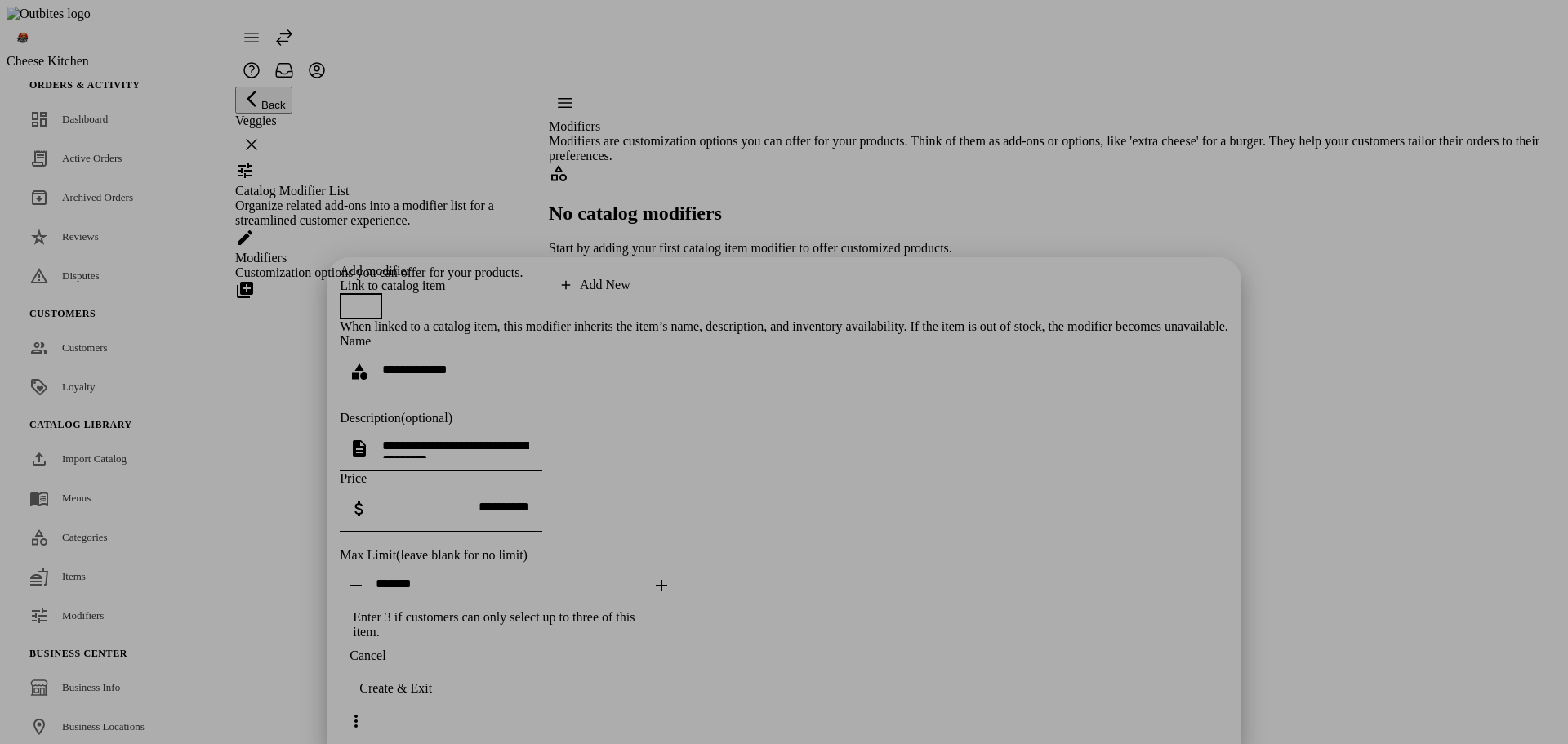
click at [964, 319] on div "When linked to a catalog item, this modifier inherits the item’s name, descript…" at bounding box center [783, 326] width 888 height 15
click at [359, 300] on span "button" at bounding box center [352, 306] width 13 height 13
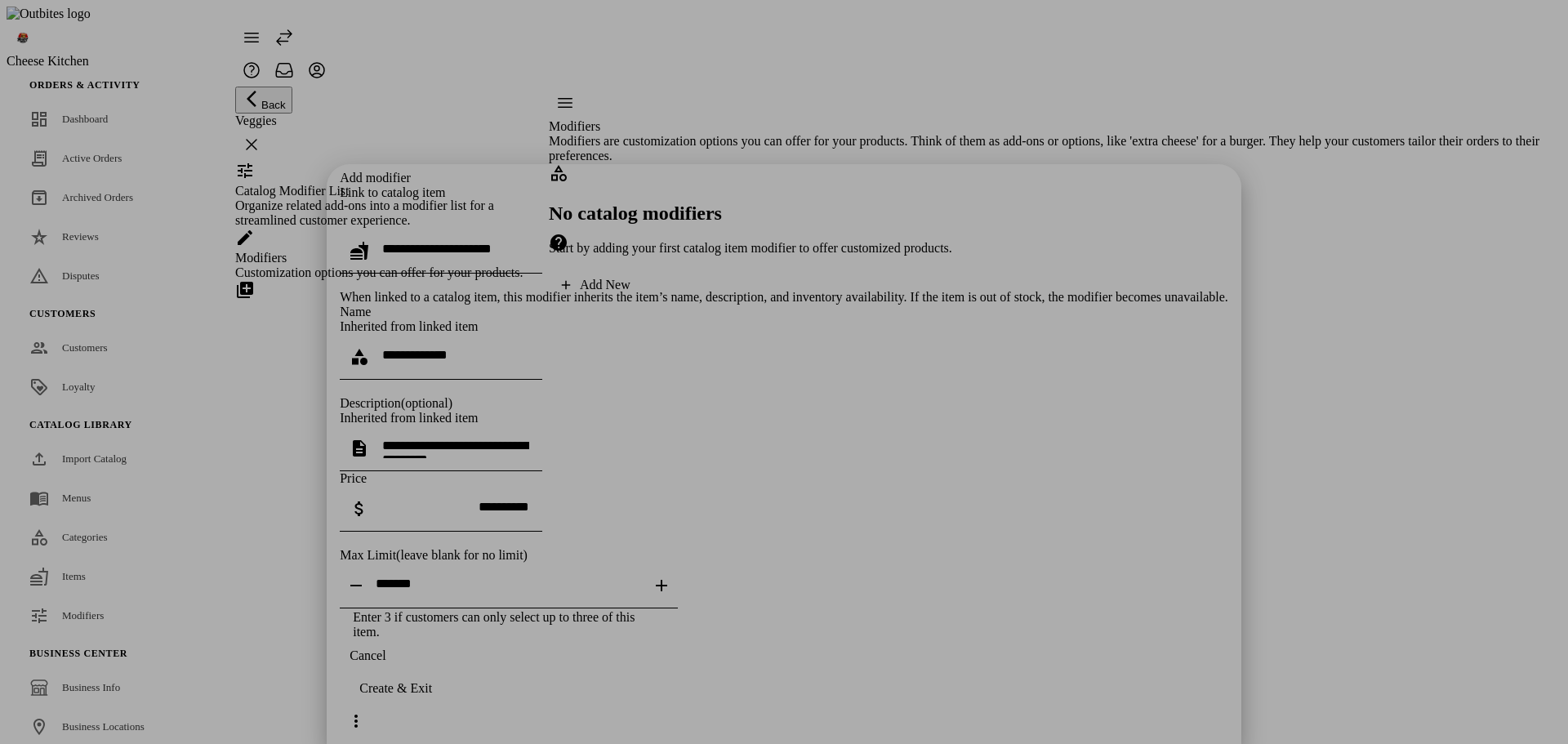
click at [529, 242] on input "text" at bounding box center [456, 249] width 147 height 14
click at [576, 199] on mat-option "Fries" at bounding box center [764, 191] width 528 height 39
type input "*****"
type textarea "**********"
type input "*****"
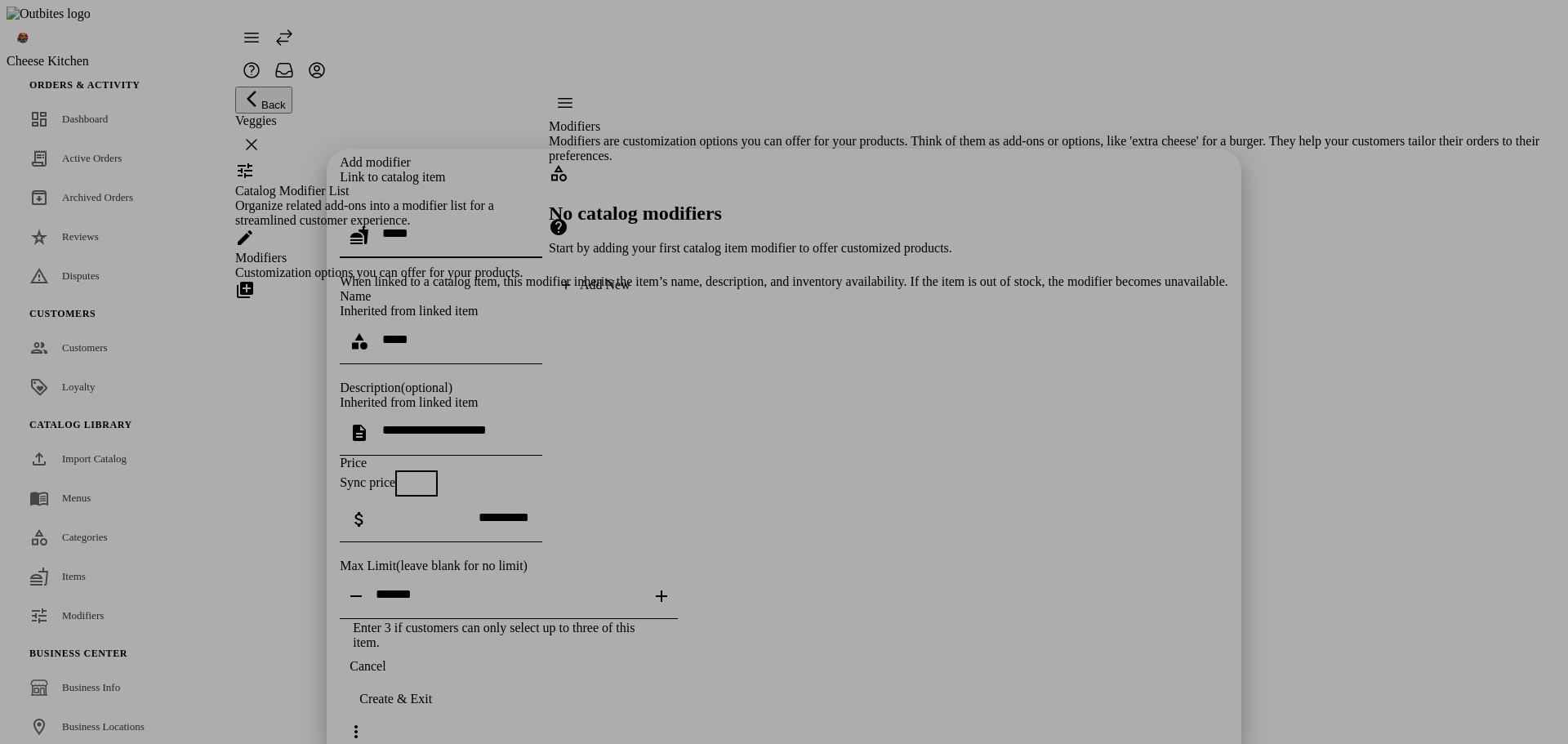
click at [432, 706] on div "Create & Exit" at bounding box center [395, 698] width 72 height 15
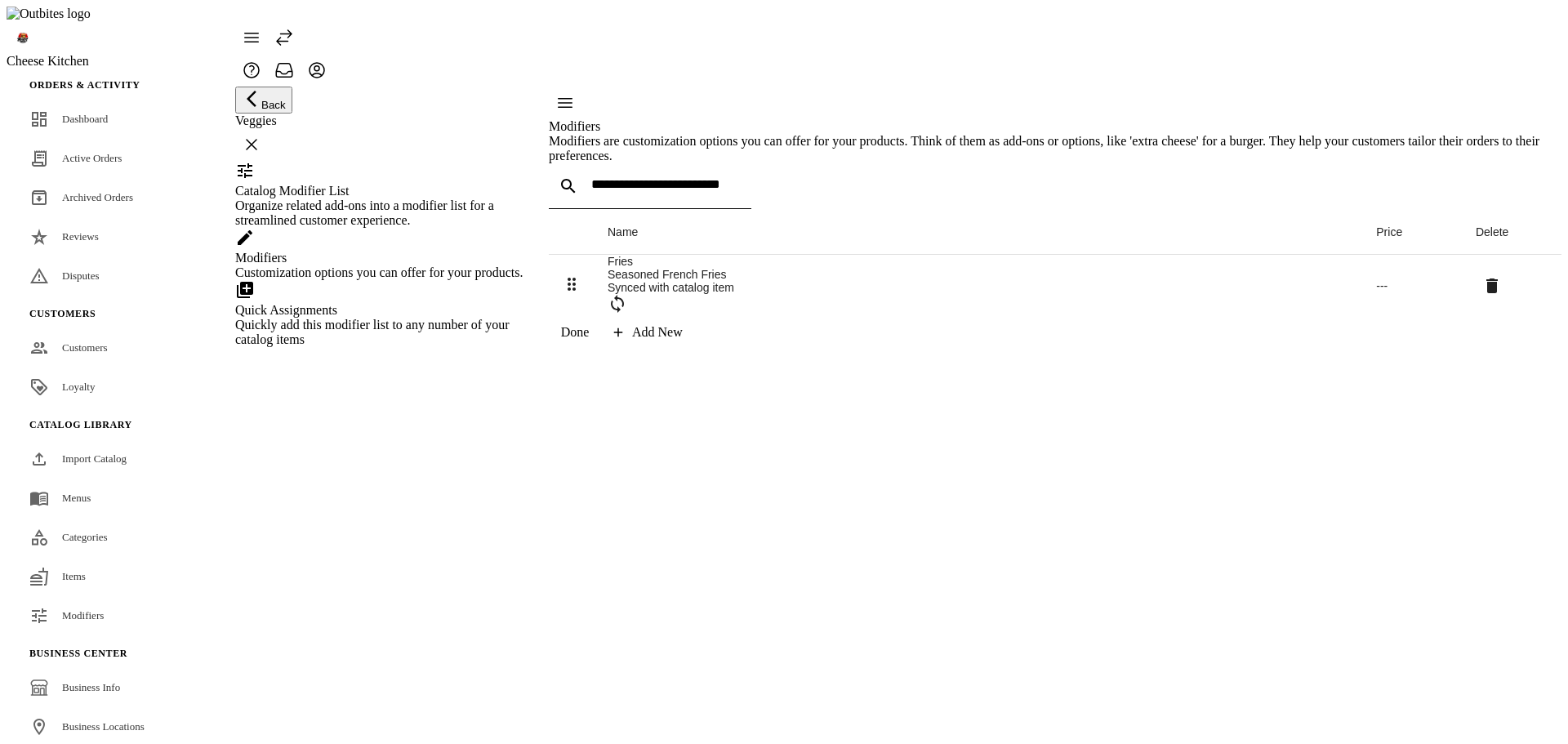
click at [389, 228] on div "Organize related add-ons into a modifier list for a streamlined customer experi…" at bounding box center [381, 213] width 293 height 30
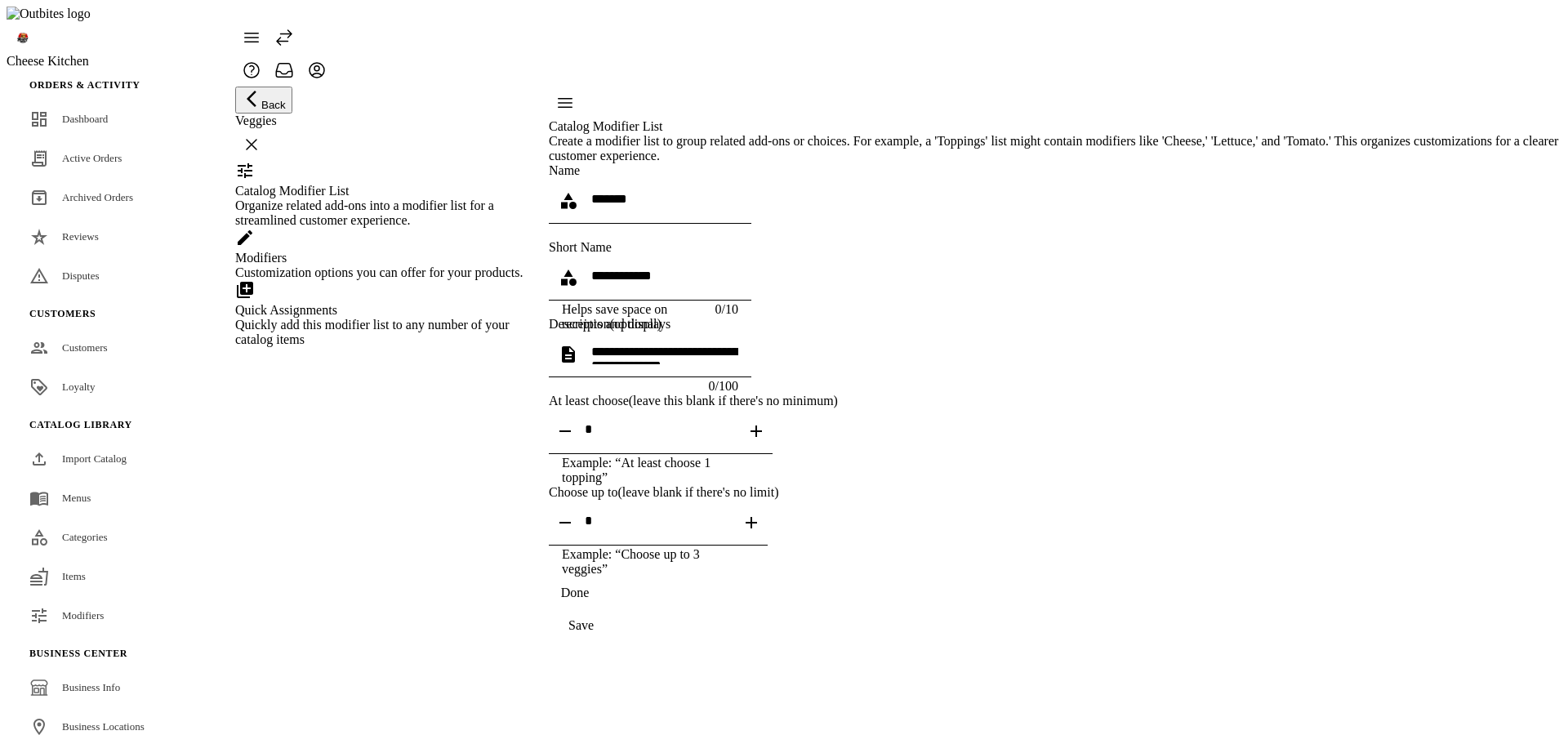
click at [390, 347] on div "Quick Assignments Quickly add this modifier list to any number of your catalog …" at bounding box center [381, 312] width 293 height 66
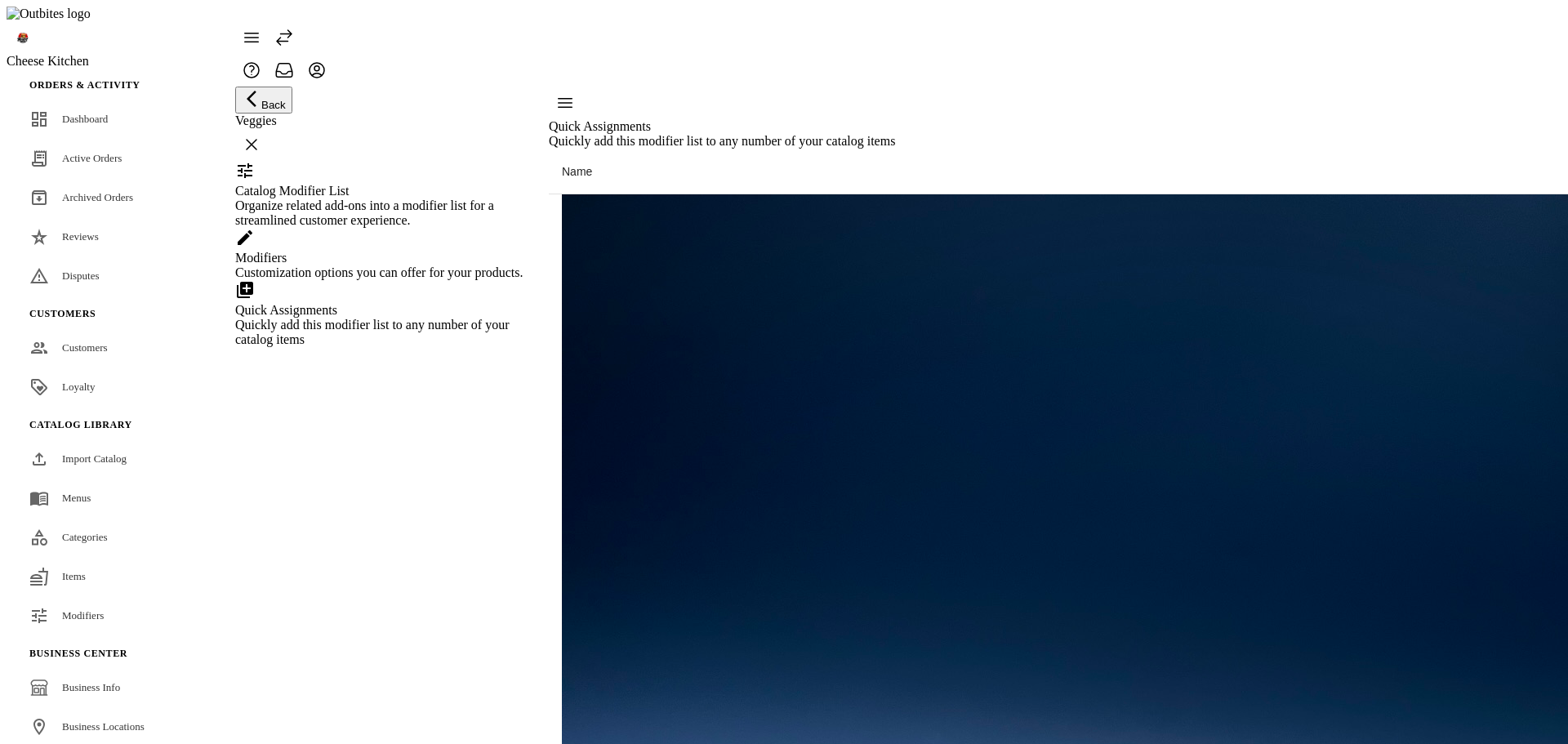
click at [426, 265] on div "Modifiers" at bounding box center [381, 258] width 293 height 15
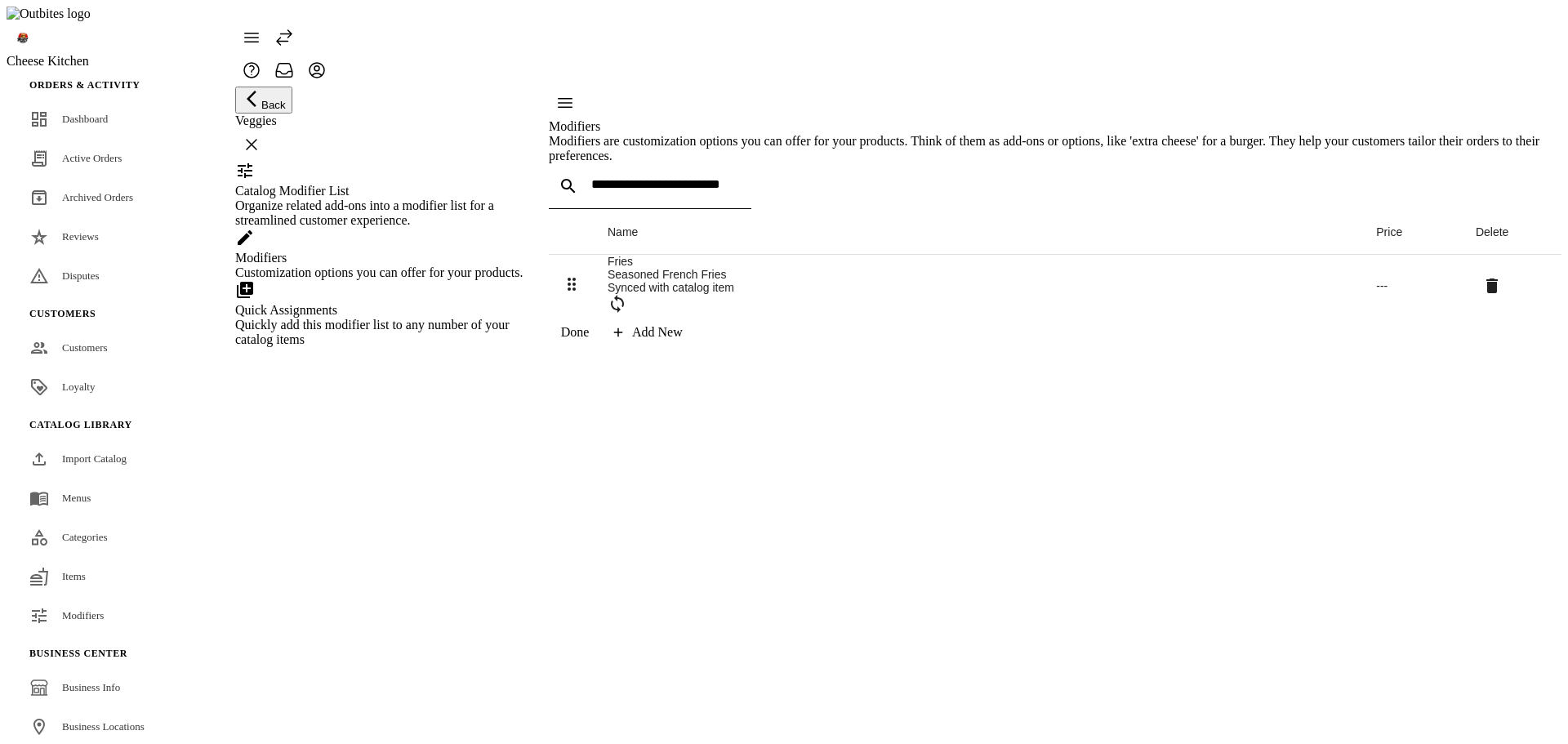
click at [441, 228] on div "Organize related add-ons into a modifier list for a streamlined customer experi…" at bounding box center [381, 213] width 293 height 30
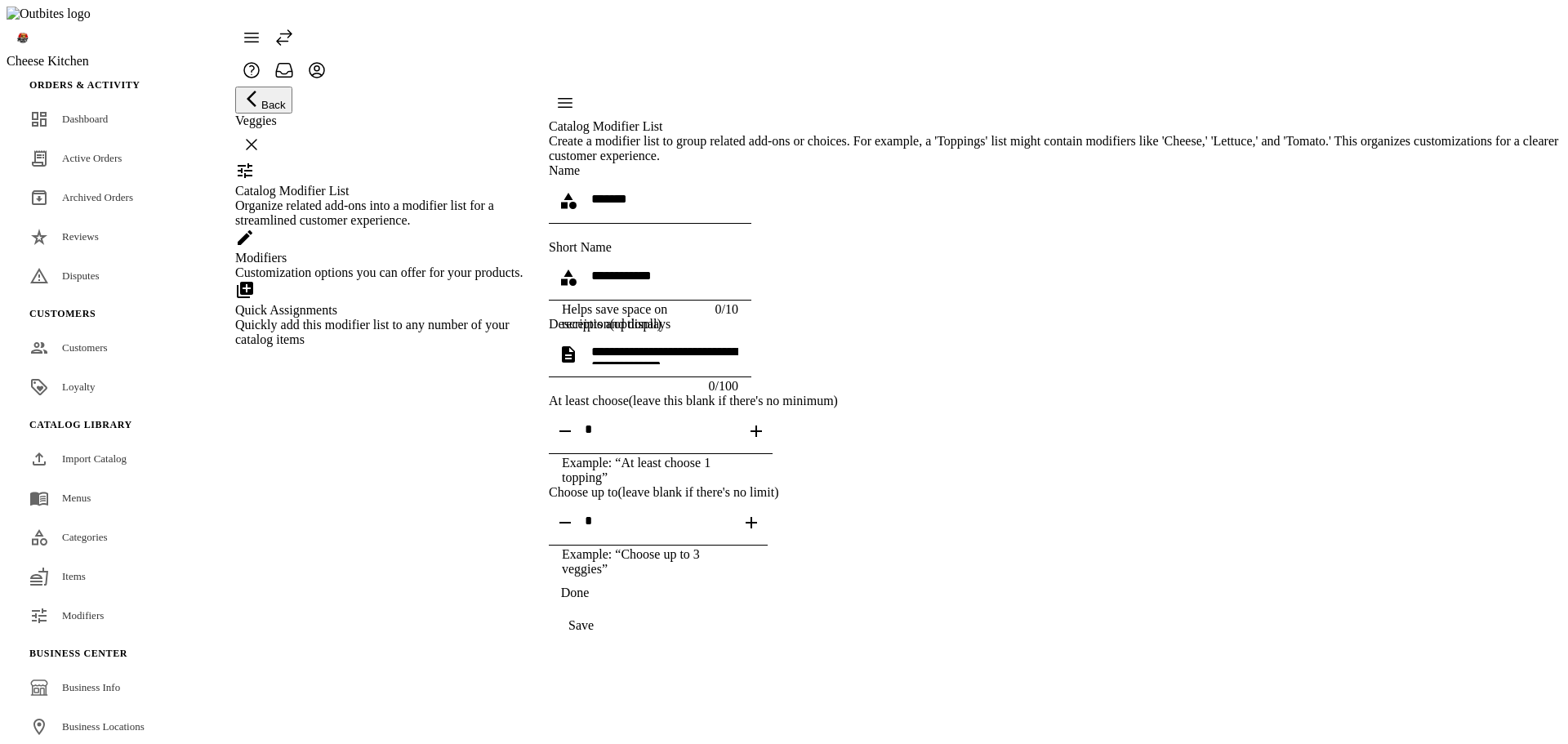
click at [762, 436] on icon "button" at bounding box center [756, 432] width 12 height 12
type input "*"
click at [593, 633] on div "Save" at bounding box center [582, 625] width 26 height 15
click at [451, 280] on div "Customization options you can offer for your products." at bounding box center [381, 272] width 293 height 15
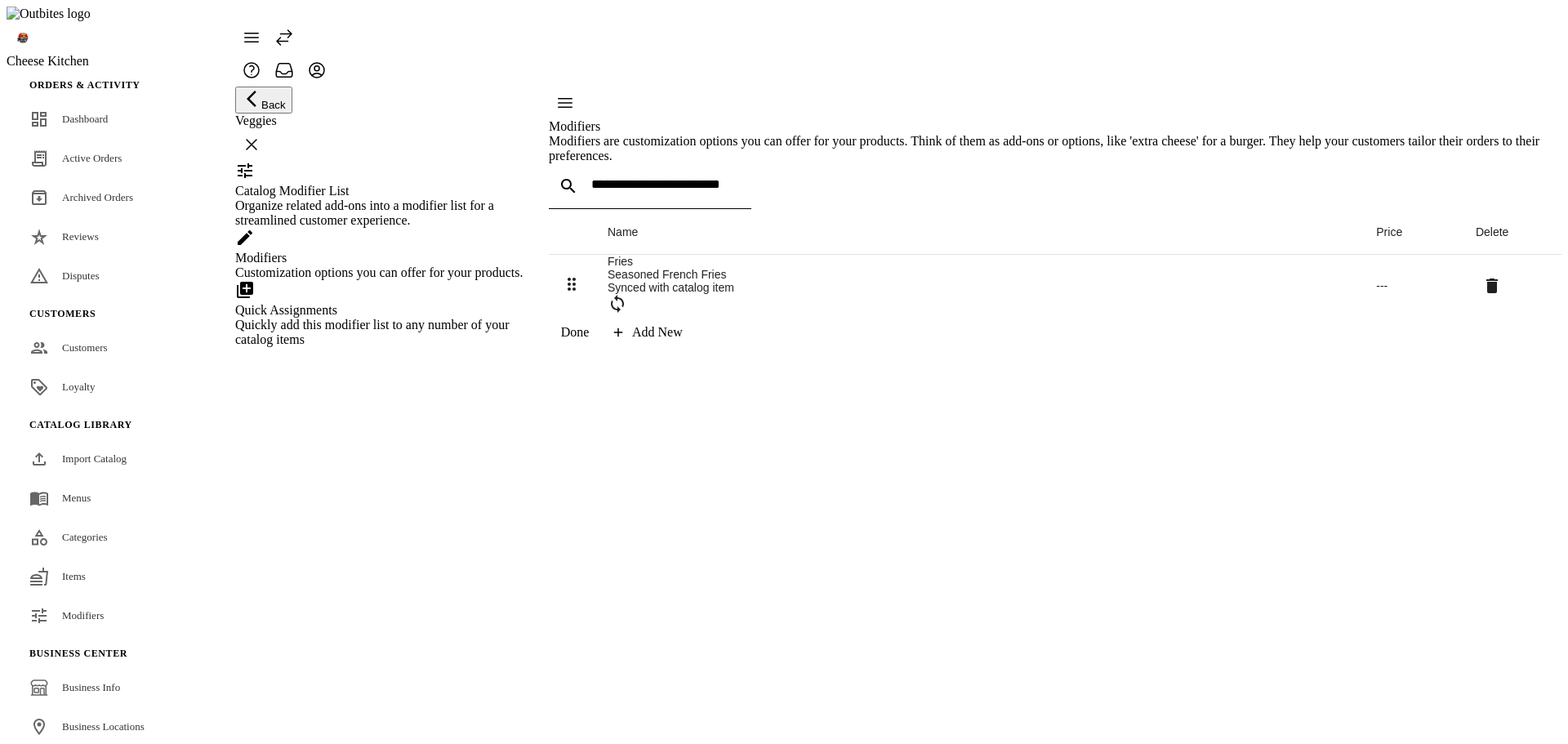
click at [683, 339] on div "Add New" at bounding box center [657, 332] width 51 height 15
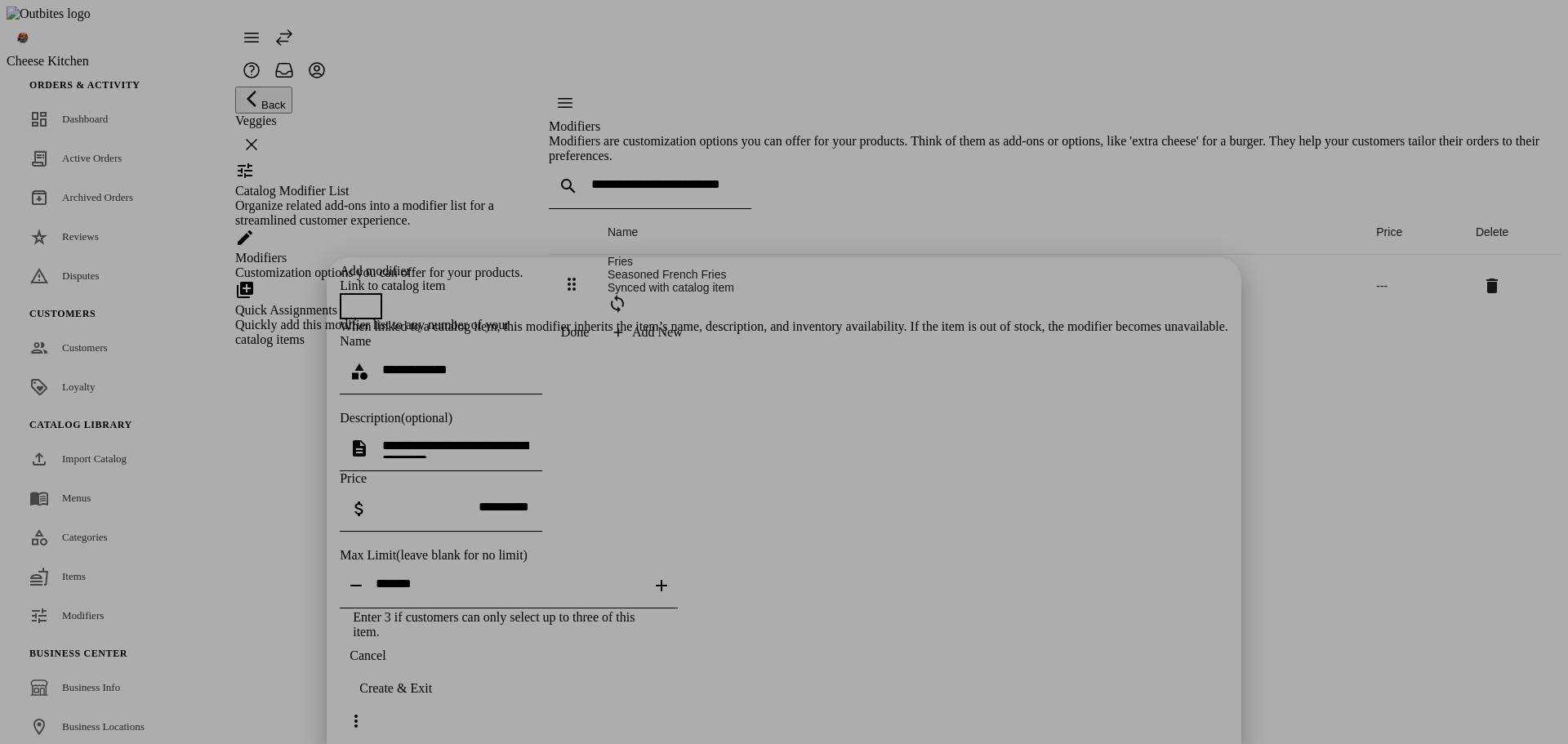
drag, startPoint x: 1044, startPoint y: 65, endPoint x: 1012, endPoint y: 65, distance: 32.0
click at [359, 300] on span "button" at bounding box center [352, 306] width 13 height 13
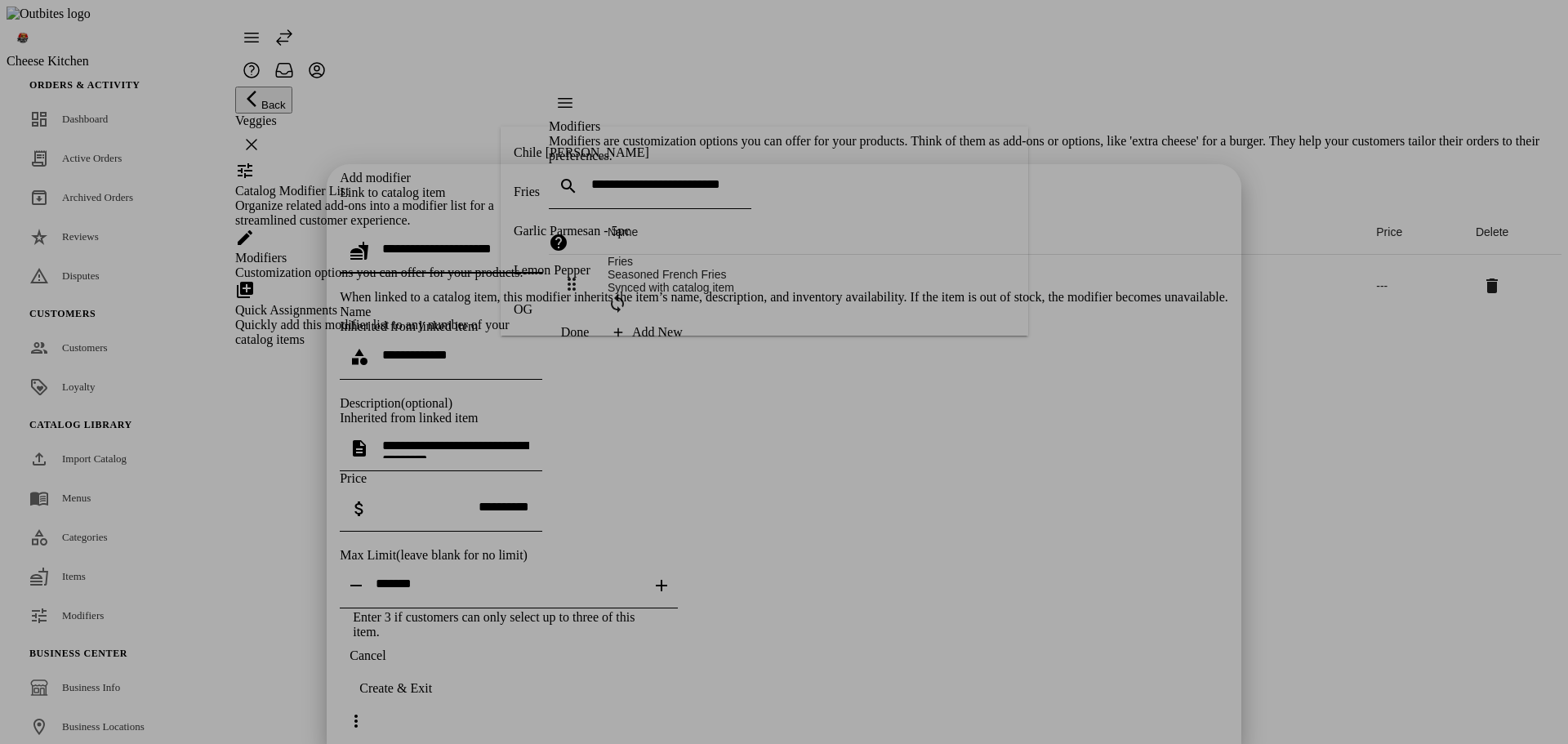
click at [529, 242] on input "text" at bounding box center [456, 249] width 147 height 14
click at [647, 266] on mat-option "Tots" at bounding box center [764, 270] width 528 height 39
type input "****"
type textarea "**********"
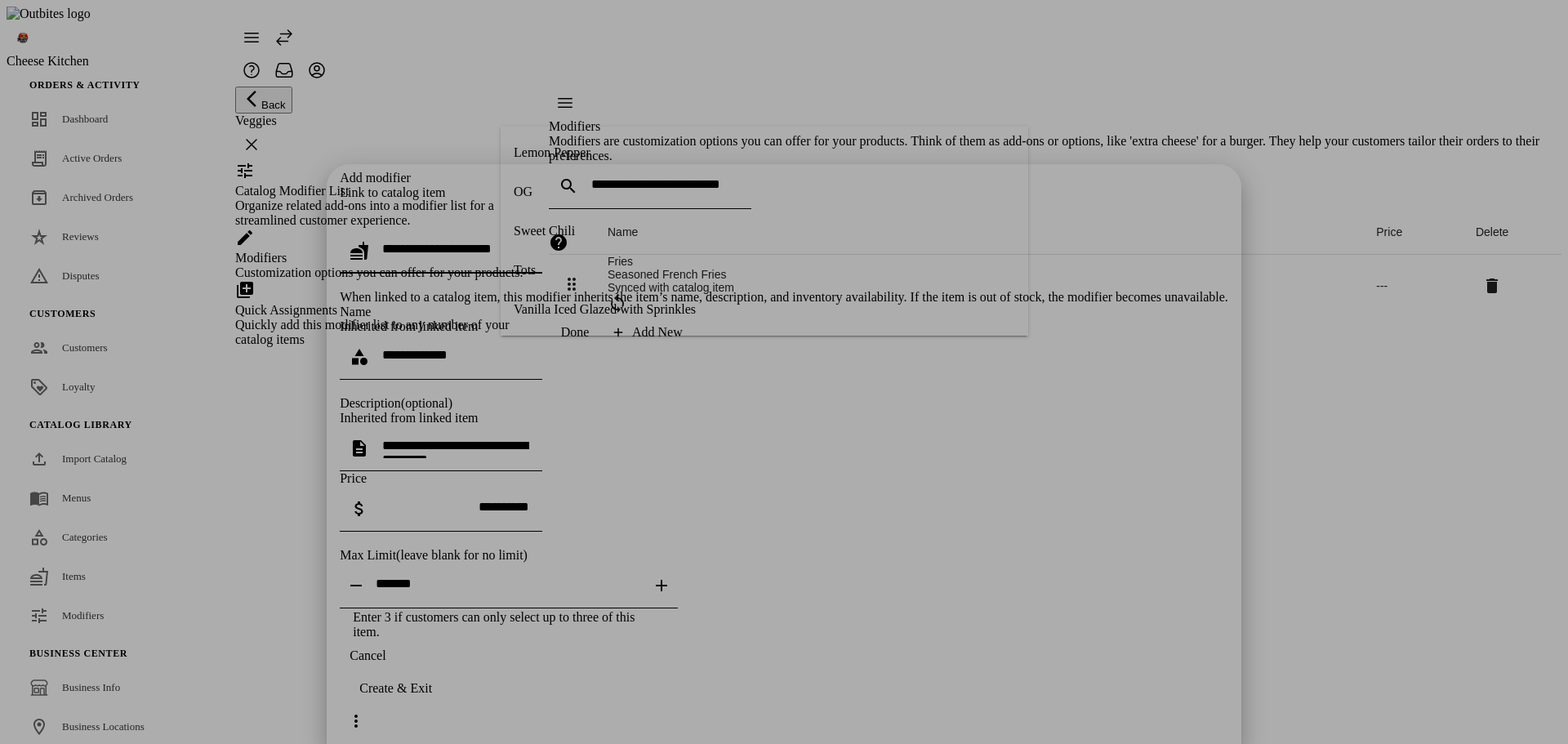
type input "****"
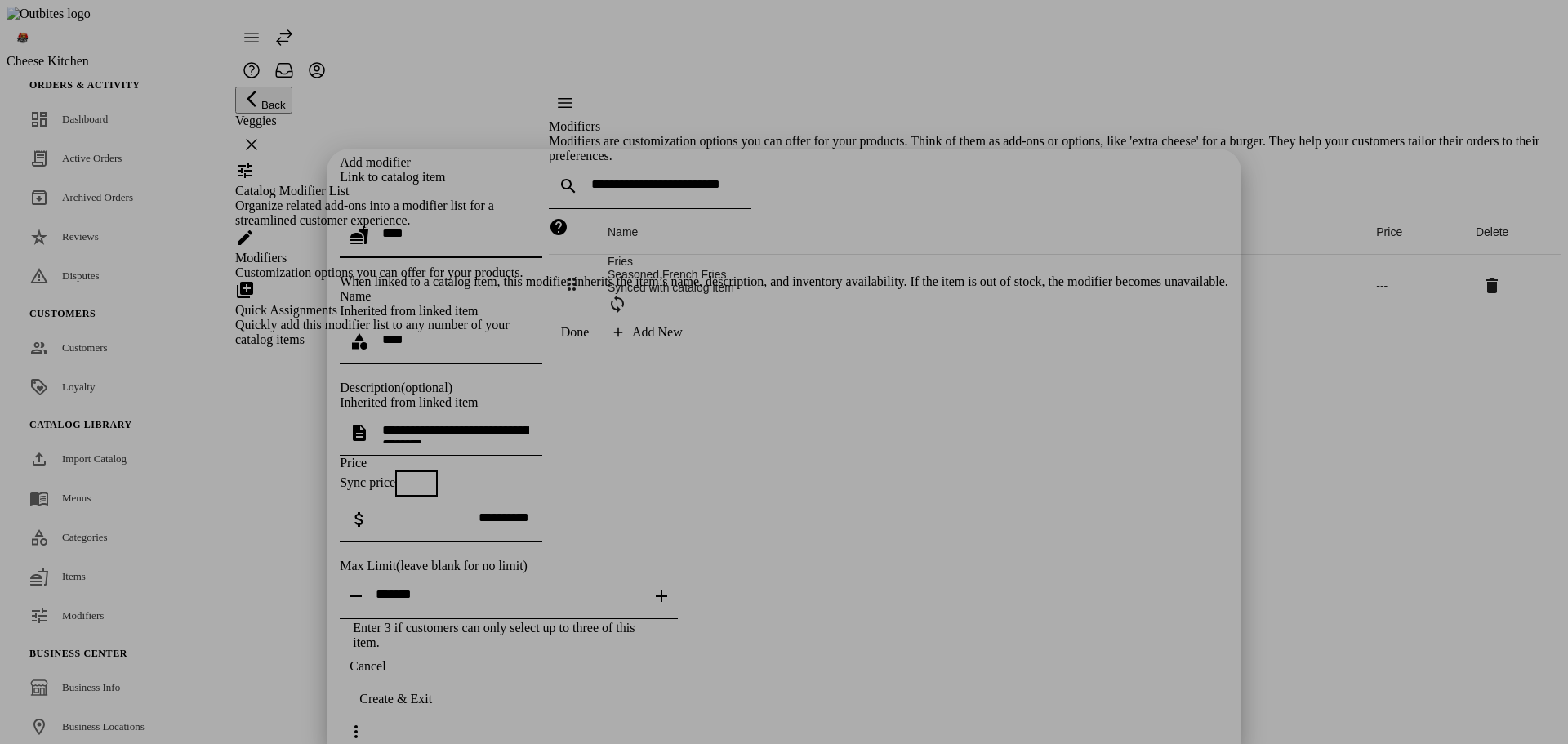
click at [671, 586] on icon "Increase" at bounding box center [662, 596] width 20 height 20
click at [366, 586] on icon "Decrease" at bounding box center [356, 596] width 20 height 20
type input "*"
click at [366, 586] on icon "Decrease" at bounding box center [356, 596] width 20 height 20
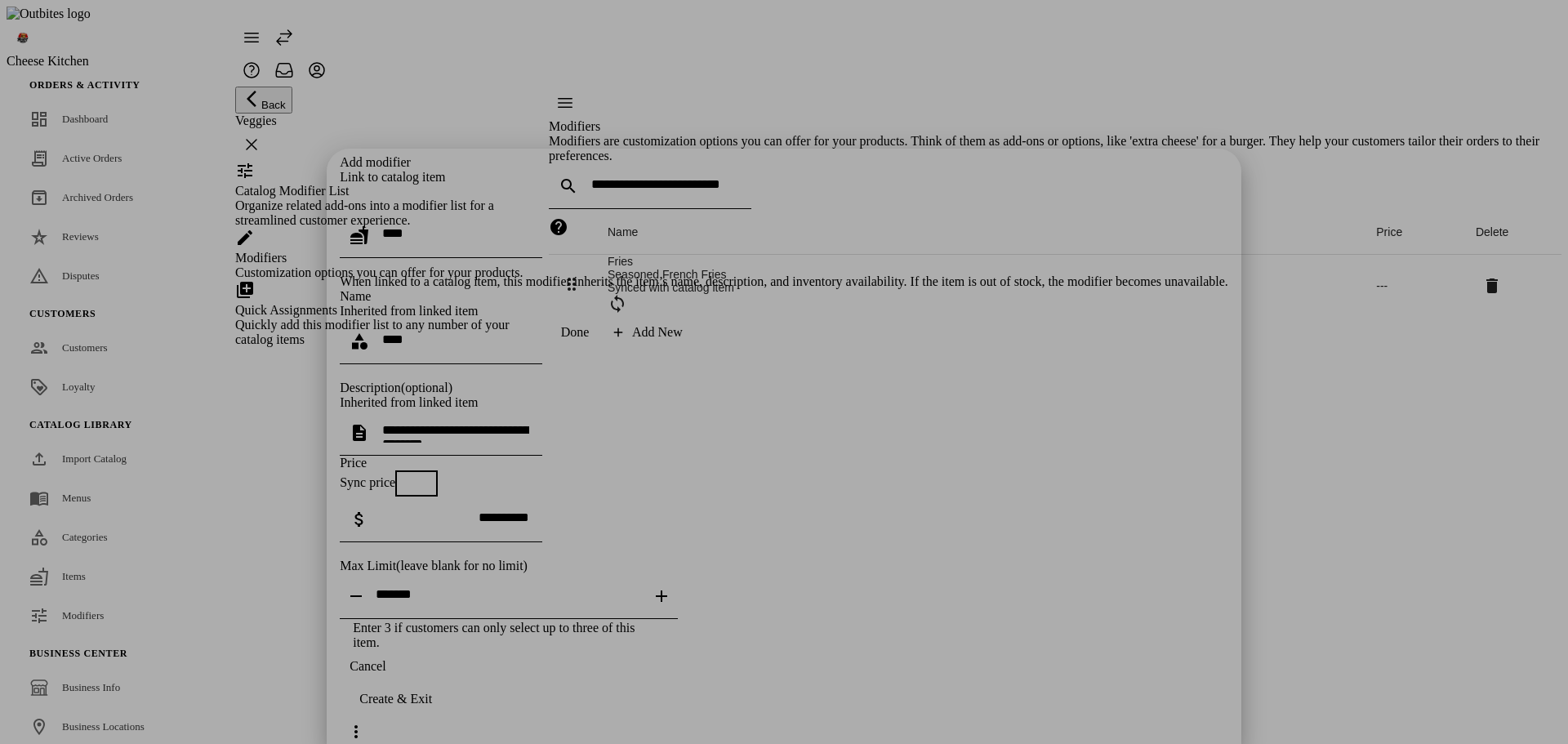
click at [432, 706] on div "Create & Exit" at bounding box center [395, 698] width 72 height 15
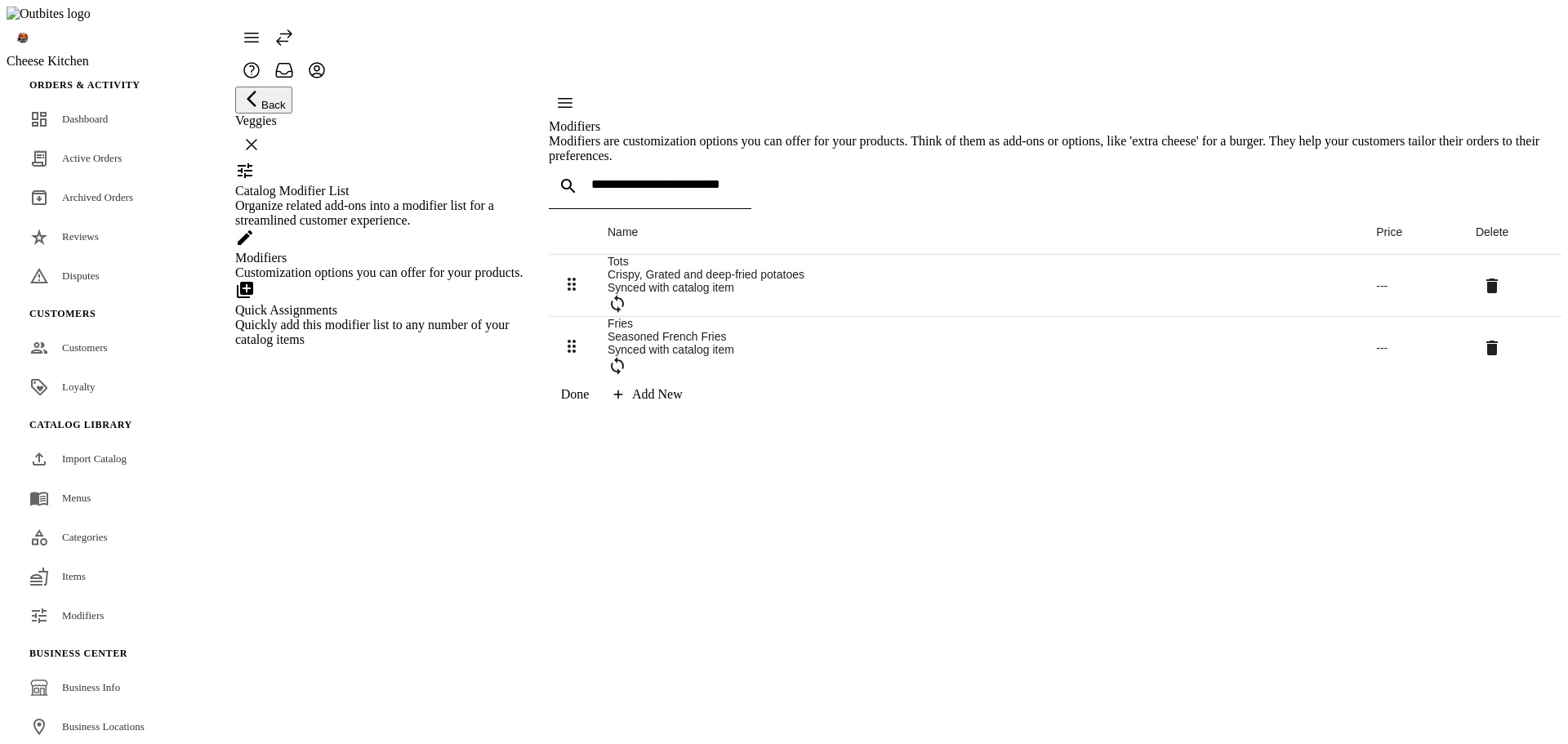
click at [354, 228] on div "Organize related add-ons into a modifier list for a streamlined customer experi…" at bounding box center [381, 213] width 293 height 30
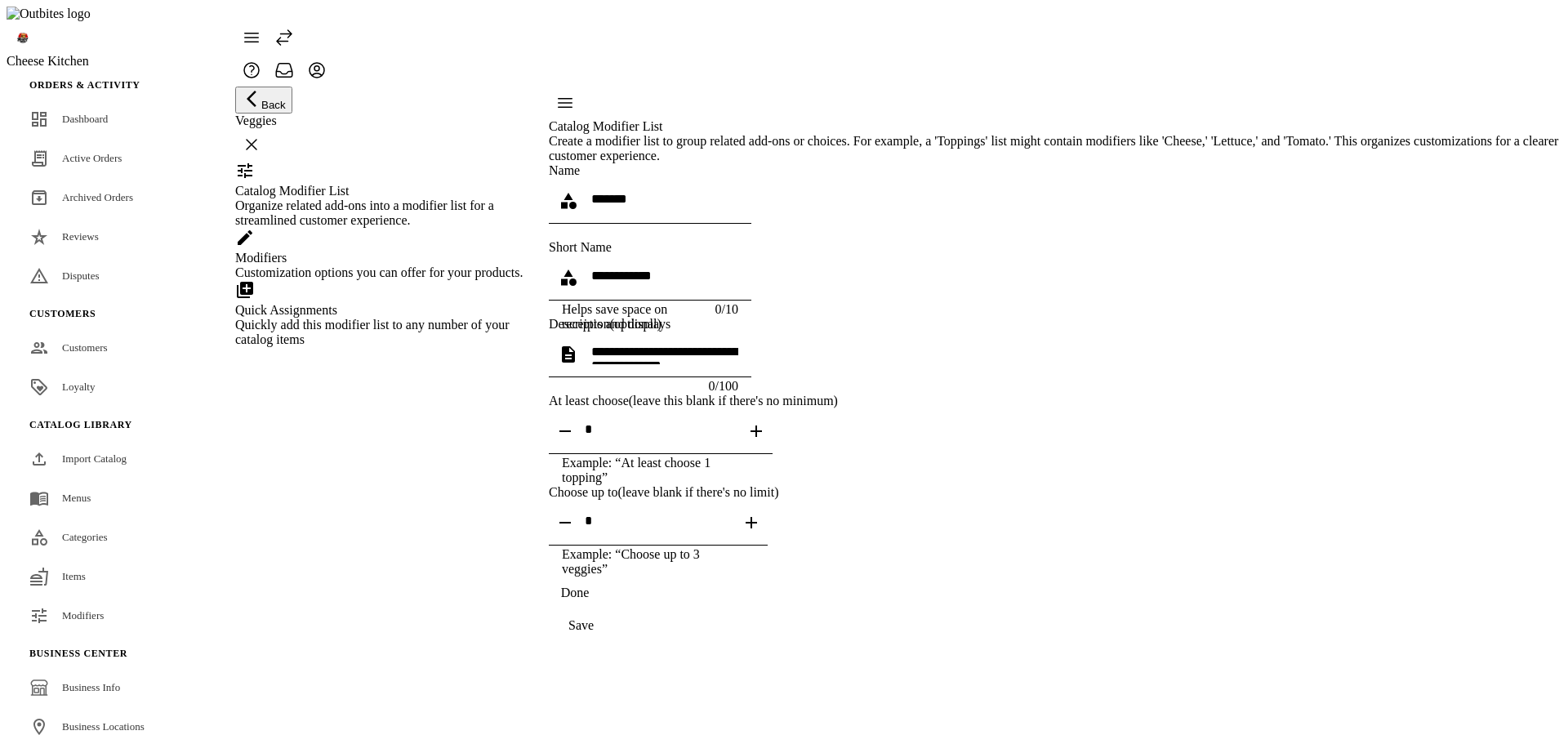
click at [347, 265] on div "Modifiers" at bounding box center [381, 258] width 293 height 15
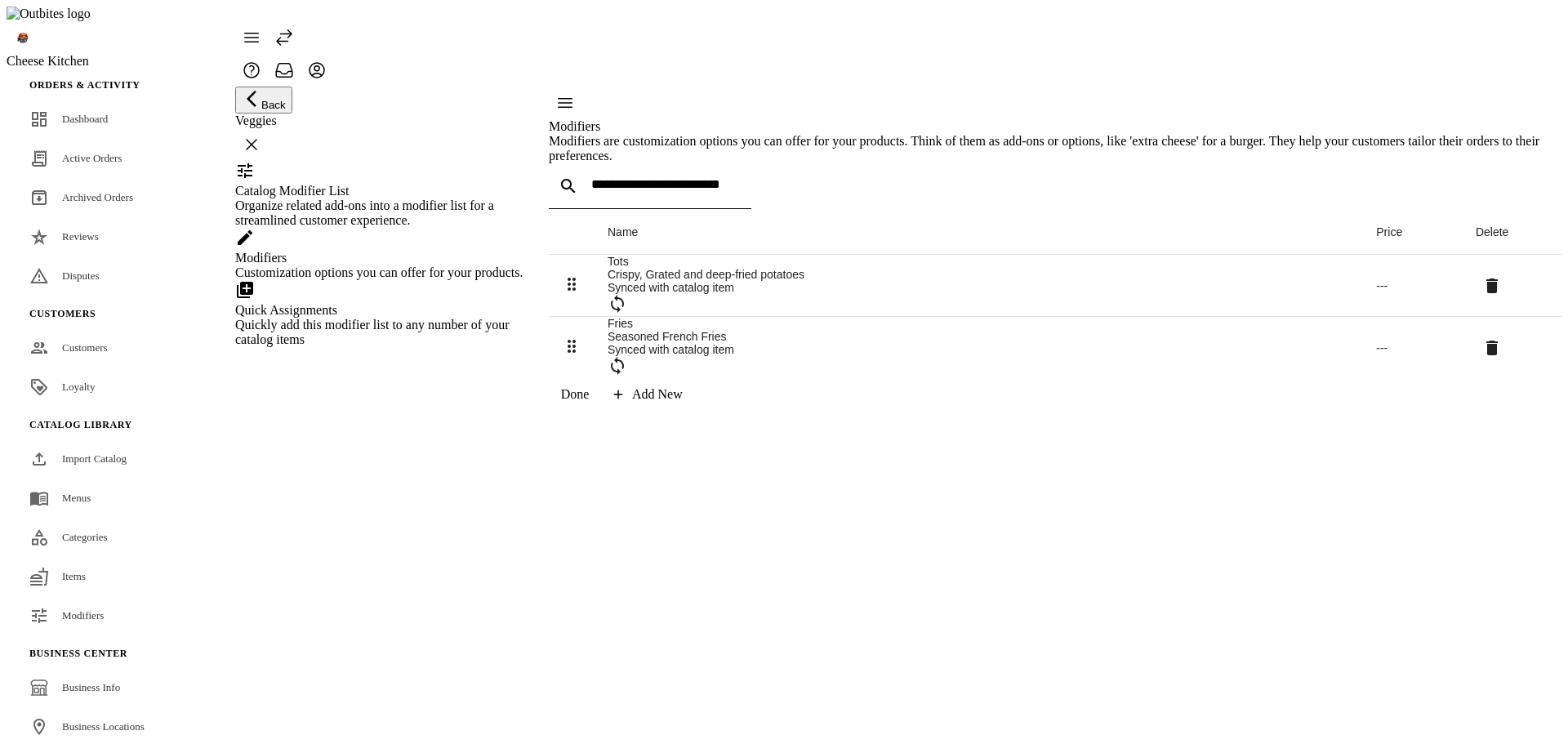
click at [366, 218] on div "Organize related add-ons into a modifier list for a streamlined customer experi…" at bounding box center [381, 213] width 293 height 30
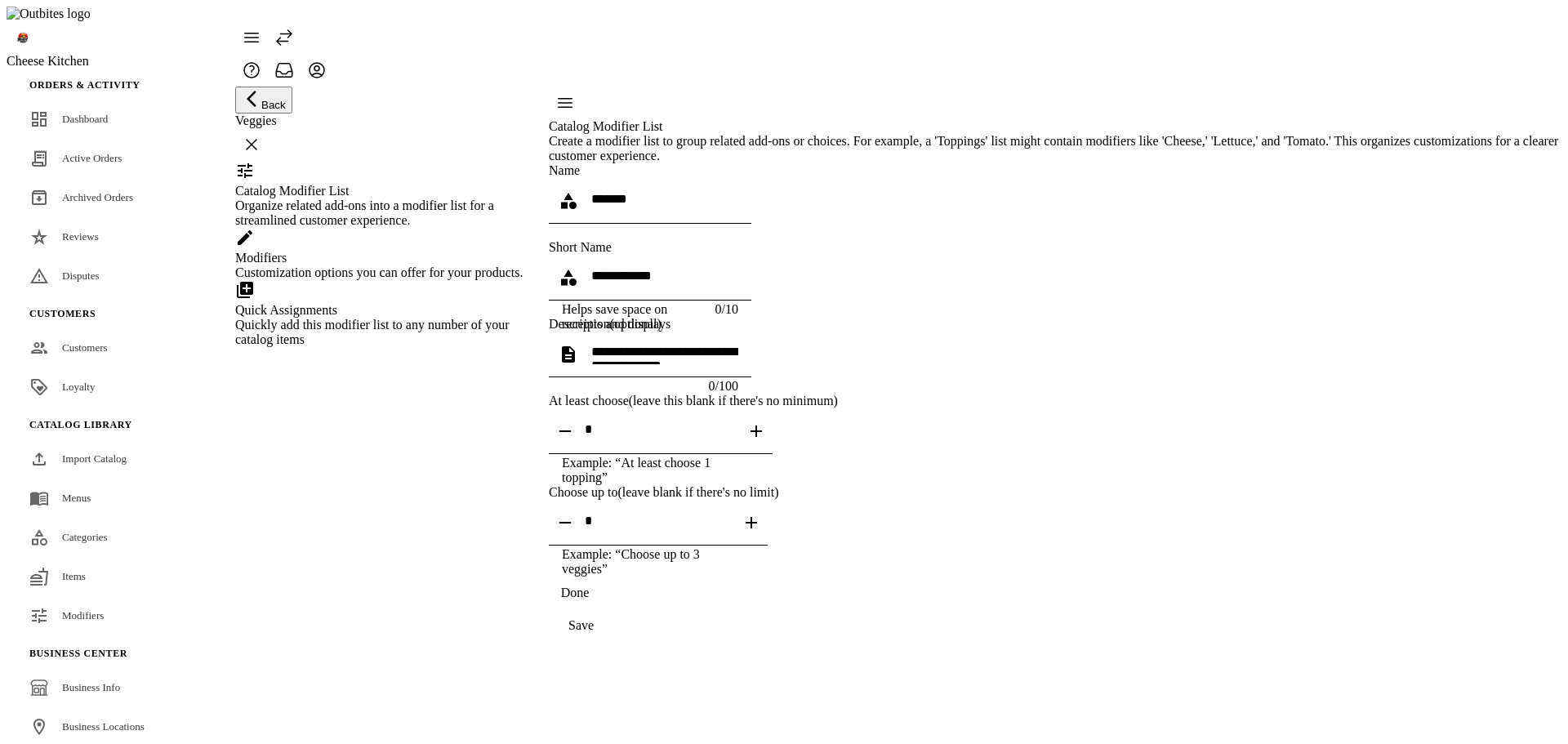
click at [761, 533] on icon "button" at bounding box center [751, 523] width 20 height 20
type input "*"
click at [344, 280] on div "Customization options you can offer for your products." at bounding box center [381, 272] width 293 height 15
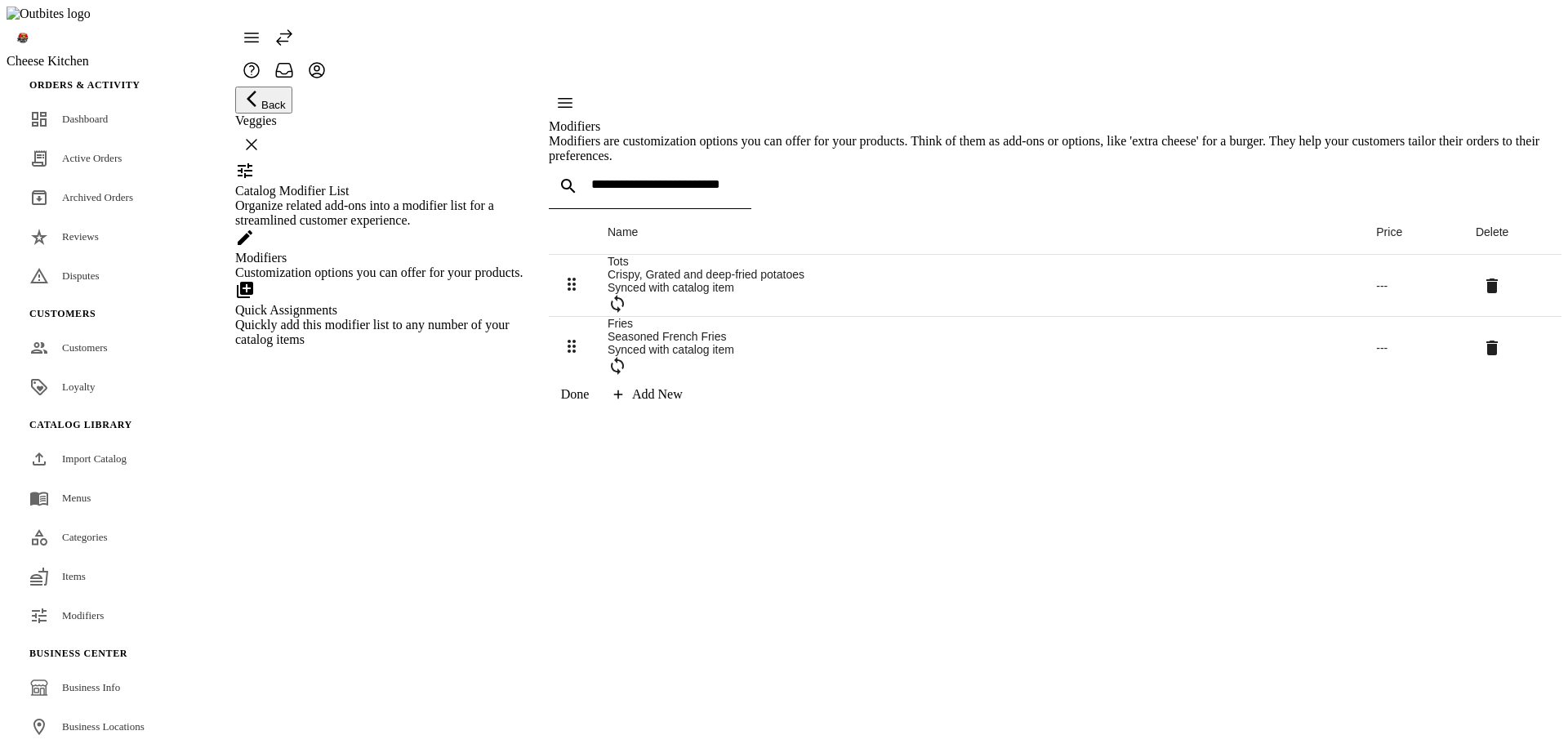
drag, startPoint x: 430, startPoint y: 415, endPoint x: 422, endPoint y: 402, distance: 15.3
click at [427, 347] on div "Quickly add this modifier list to any number of your catalog items" at bounding box center [381, 332] width 293 height 30
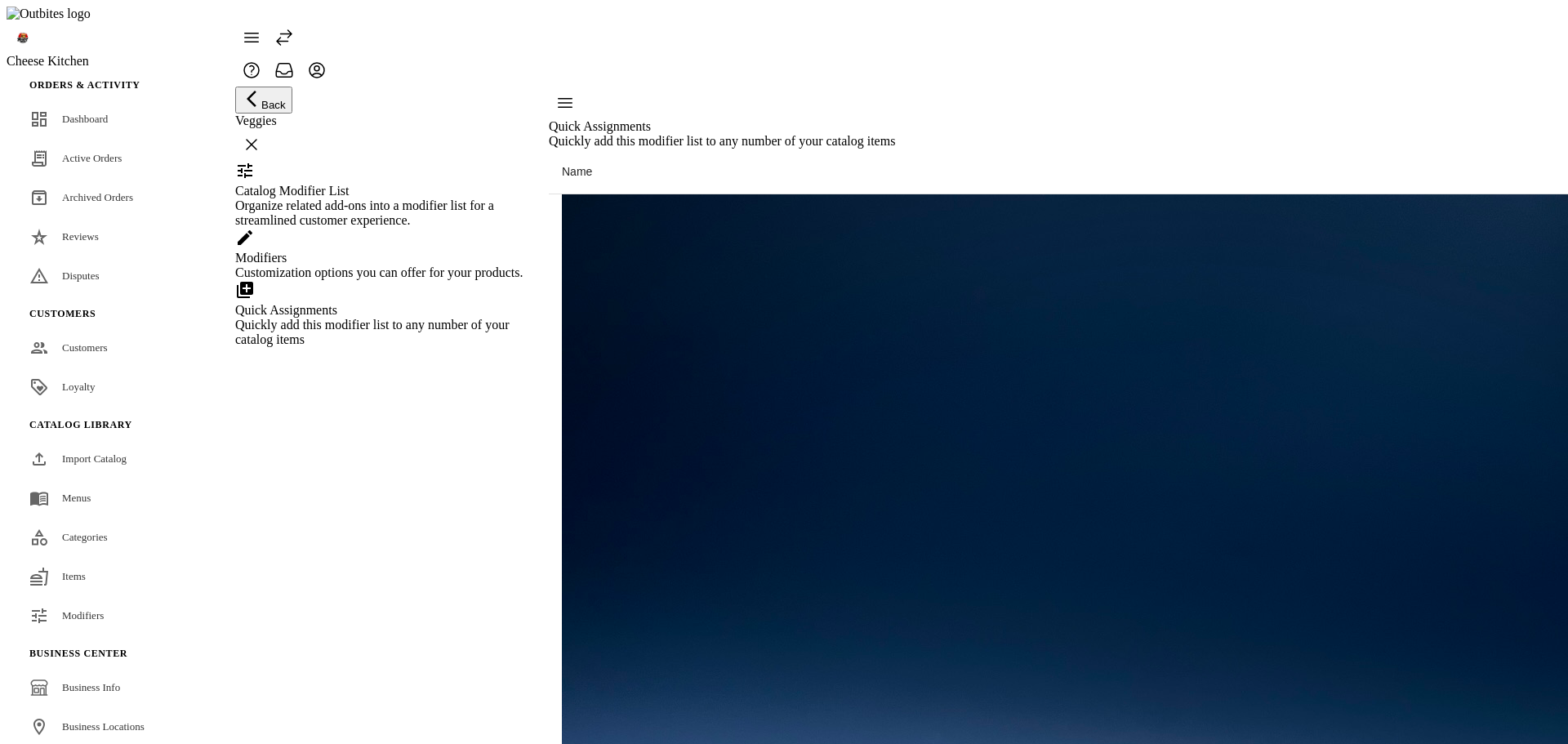
click at [378, 219] on div "Organize related add-ons into a modifier list for a streamlined customer experi…" at bounding box center [381, 213] width 293 height 30
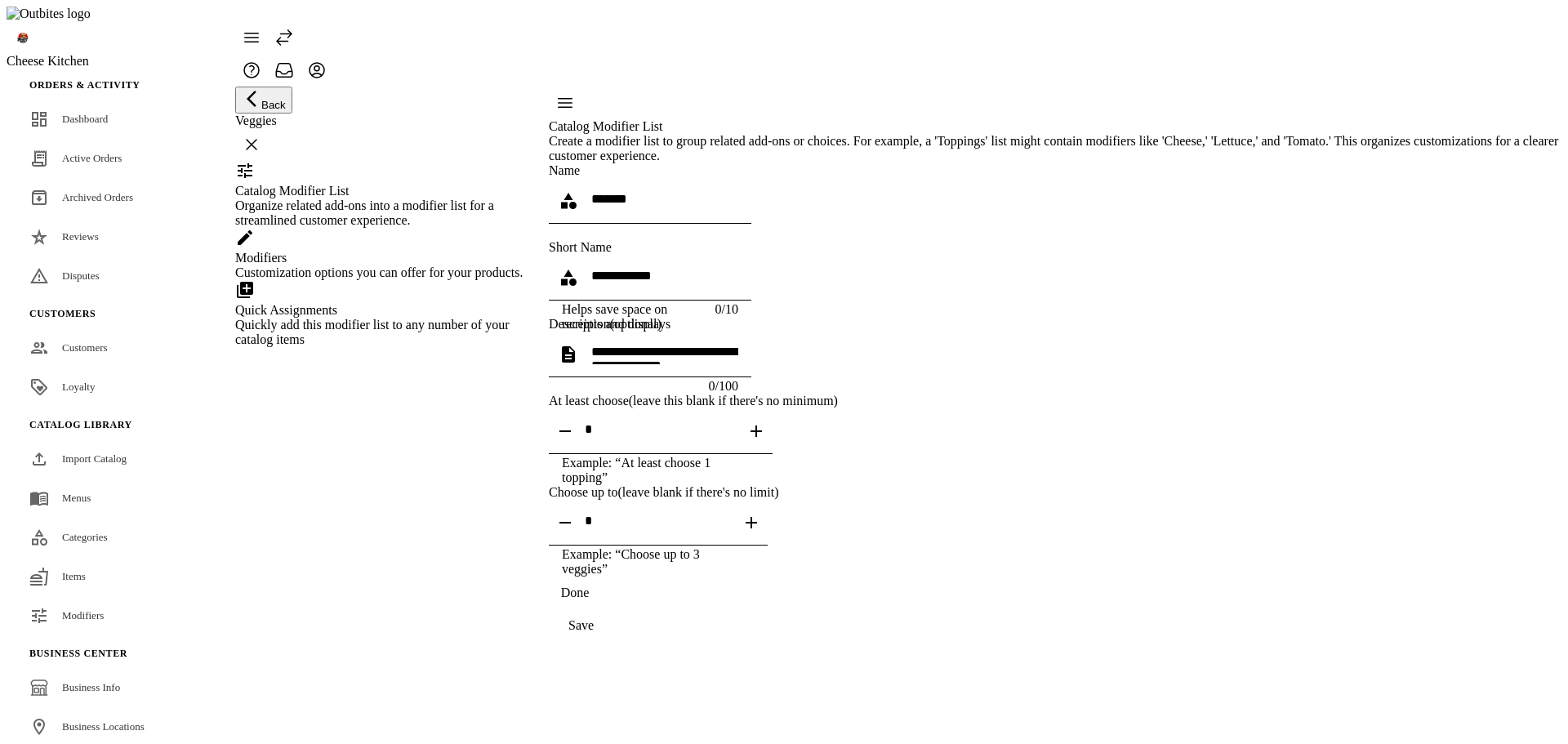
click at [395, 347] on div "Quickly add this modifier list to any number of your catalog items" at bounding box center [381, 332] width 293 height 30
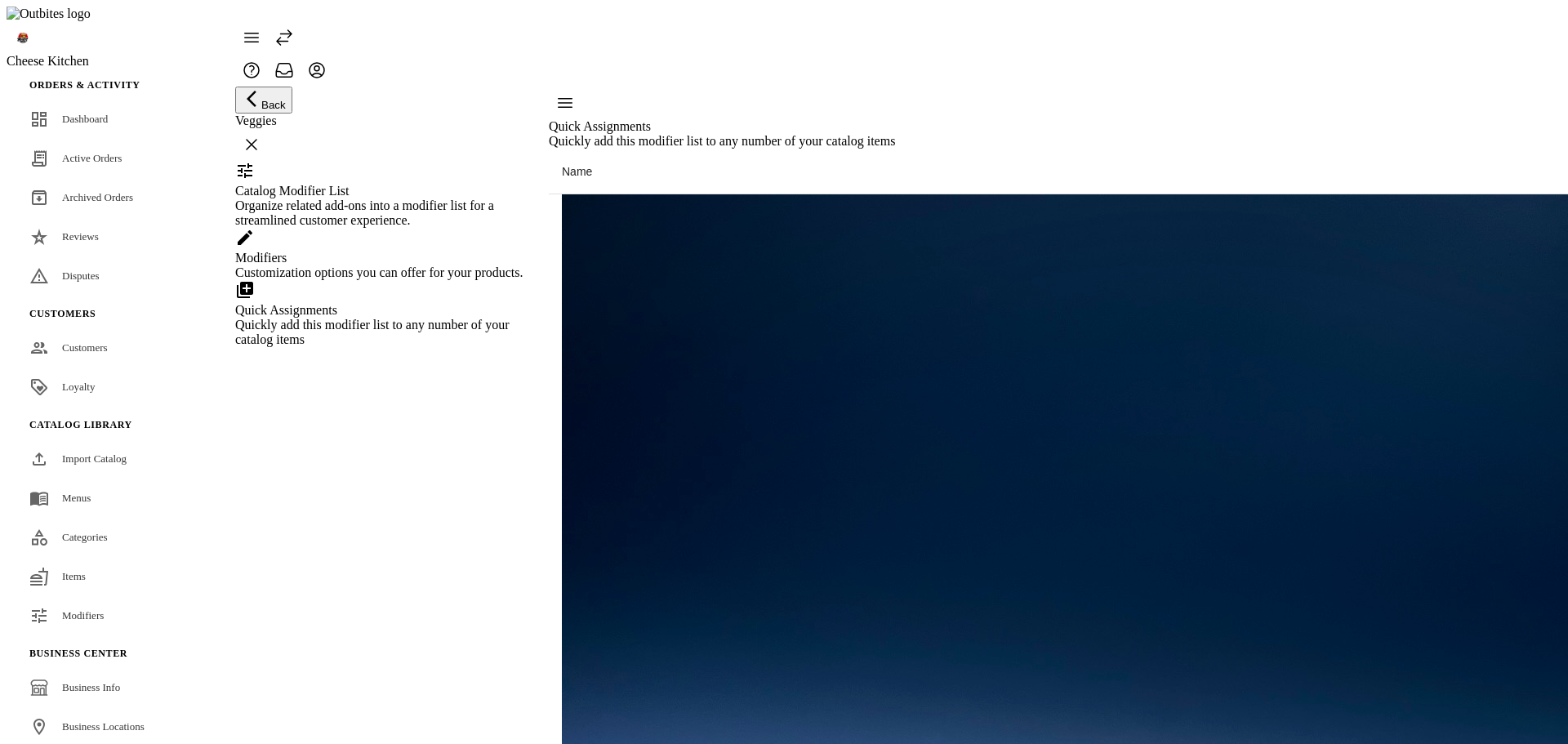
click at [471, 226] on div "Organize related add-ons into a modifier list for a streamlined customer experi…" at bounding box center [381, 213] width 293 height 30
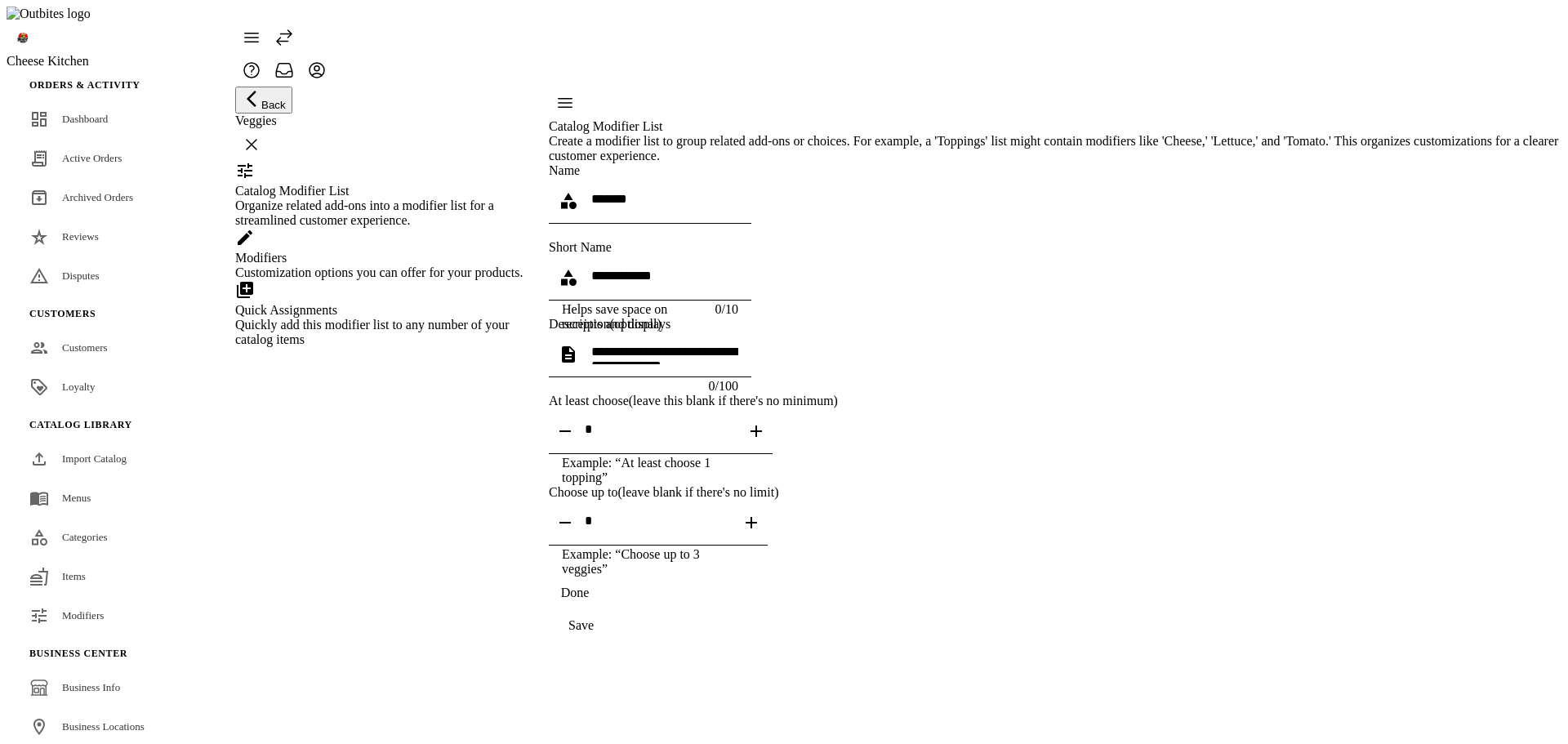
click at [366, 280] on div "Customization options you can offer for your products." at bounding box center [381, 272] width 293 height 15
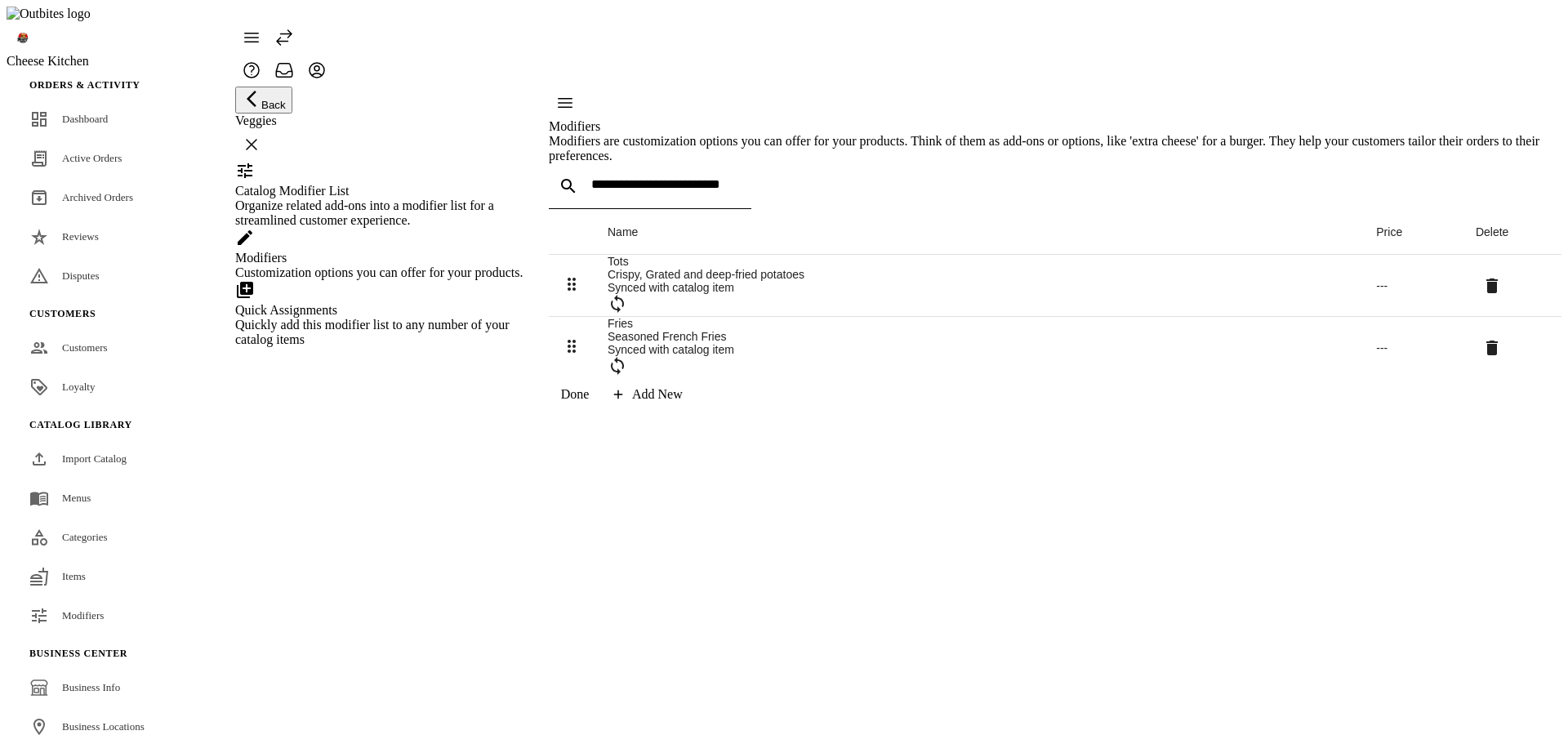
click at [370, 192] on div "Catalog Modifier List" at bounding box center [381, 190] width 293 height 15
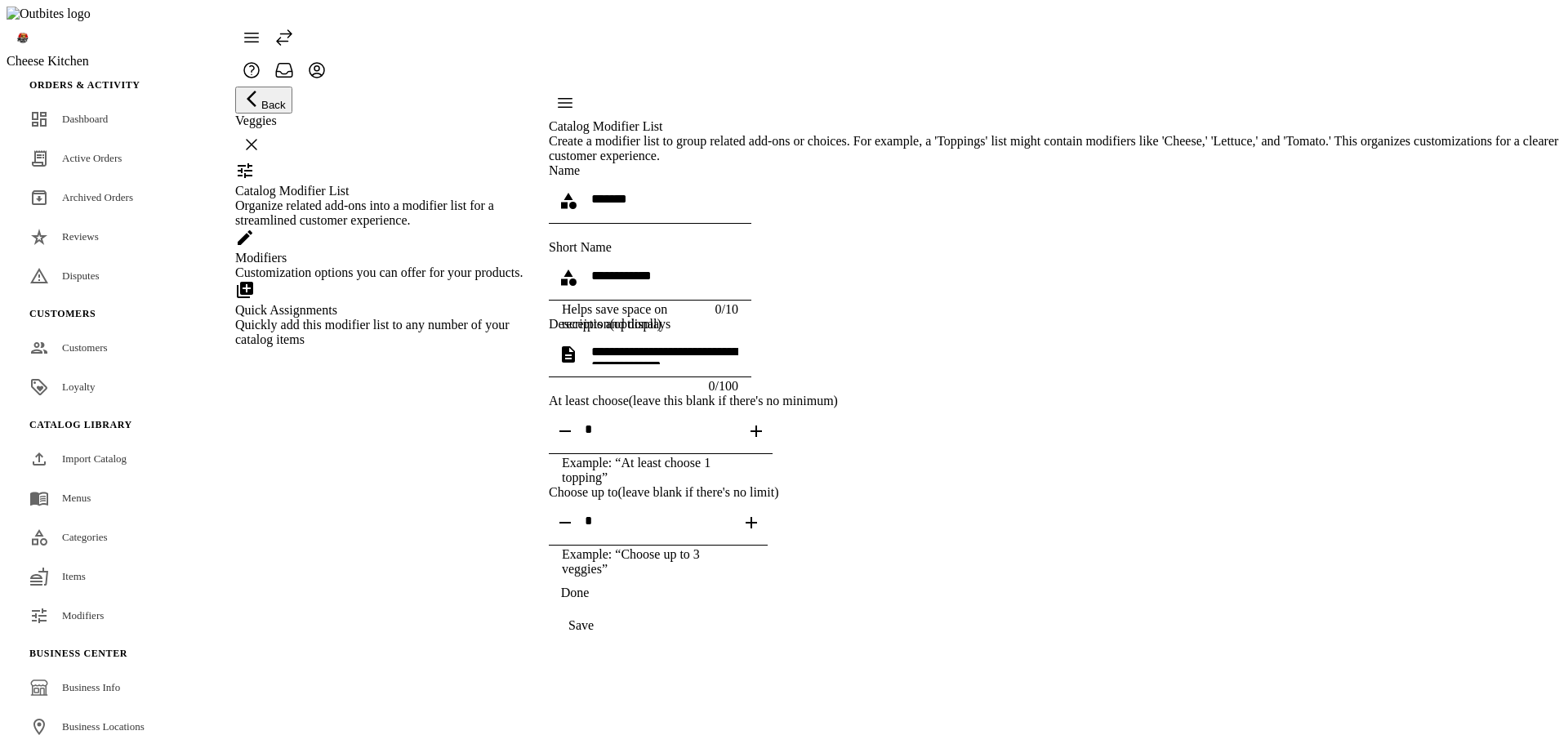
click at [771, 542] on span "button" at bounding box center [750, 522] width 39 height 39
type input "*"
click at [613, 645] on span "continue" at bounding box center [581, 625] width 65 height 39
click at [384, 280] on div "Customization options you can offer for your products." at bounding box center [381, 272] width 293 height 15
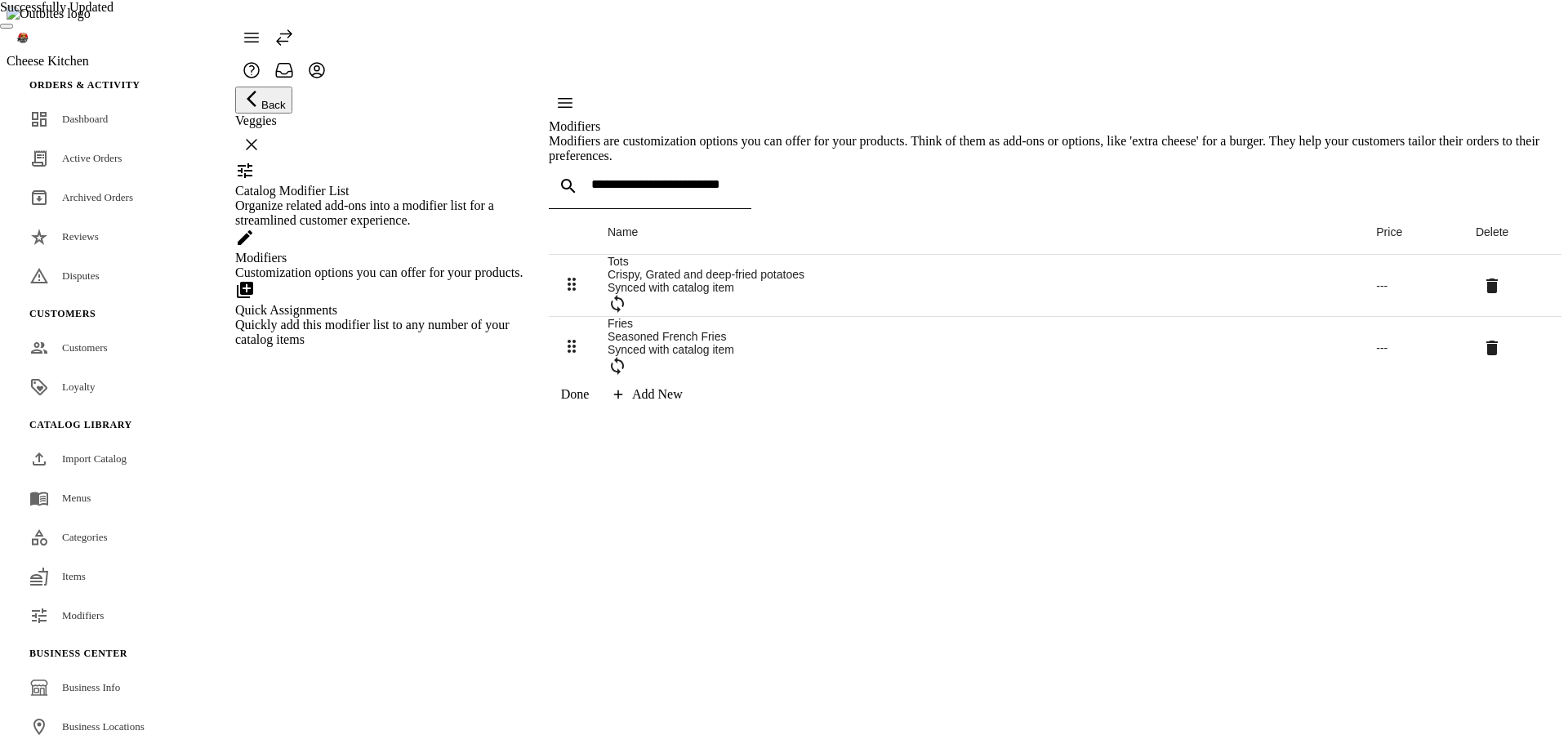
click at [397, 347] on div "Quick Assignments Quickly add this modifier list to any number of your catalog …" at bounding box center [381, 324] width 293 height 44
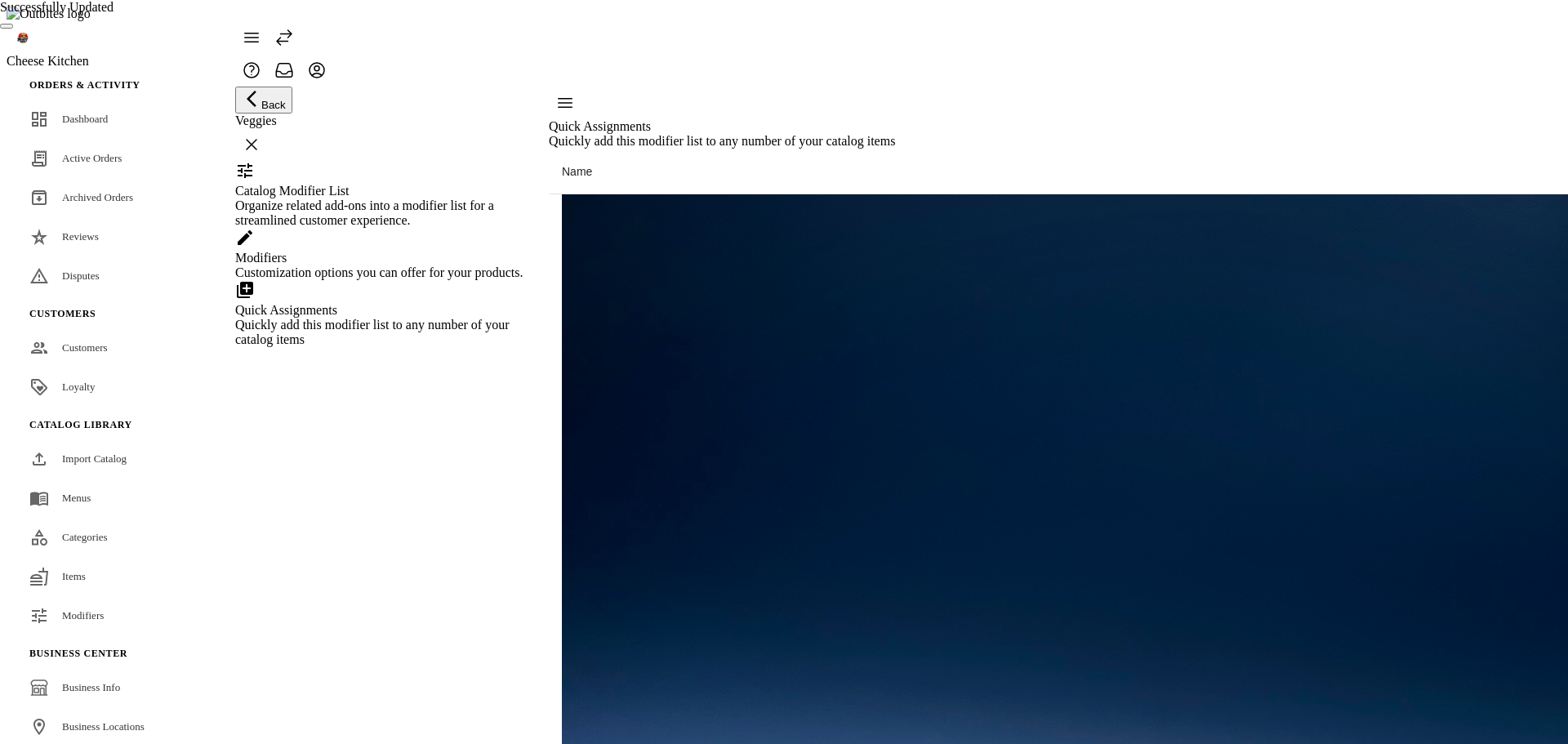
click at [386, 216] on div "Organize related add-ons into a modifier list for a streamlined customer experi…" at bounding box center [381, 213] width 293 height 30
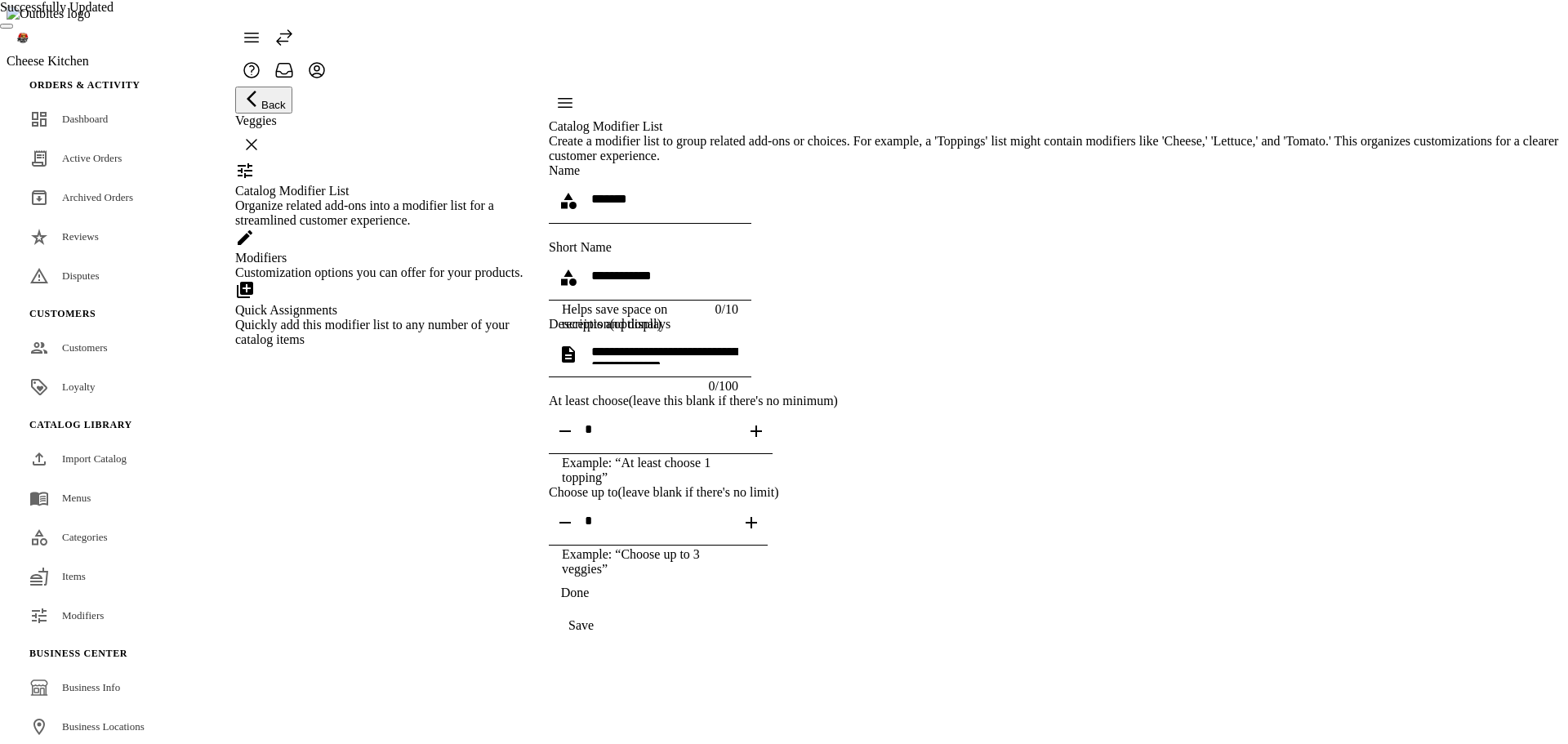
click at [1284, 488] on catalog-modifier-list-basics "Name ******* Short Name Helps save space on receipts and displays 0/10 Descript…" at bounding box center [1055, 403] width 1012 height 478
click at [423, 280] on div "Customization options you can offer for your products." at bounding box center [381, 272] width 293 height 15
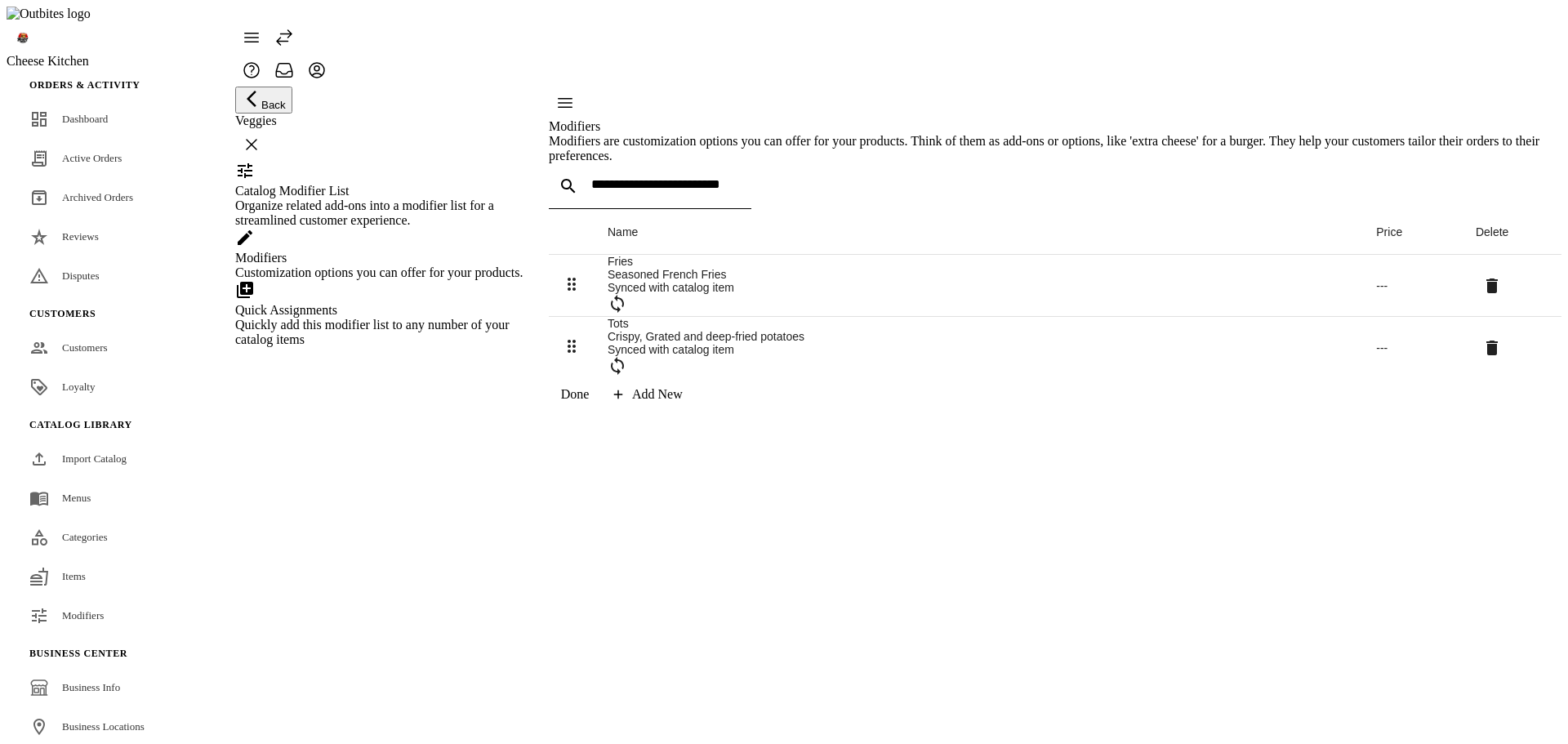
click at [422, 317] on div "Quick Assignments" at bounding box center [381, 310] width 293 height 15
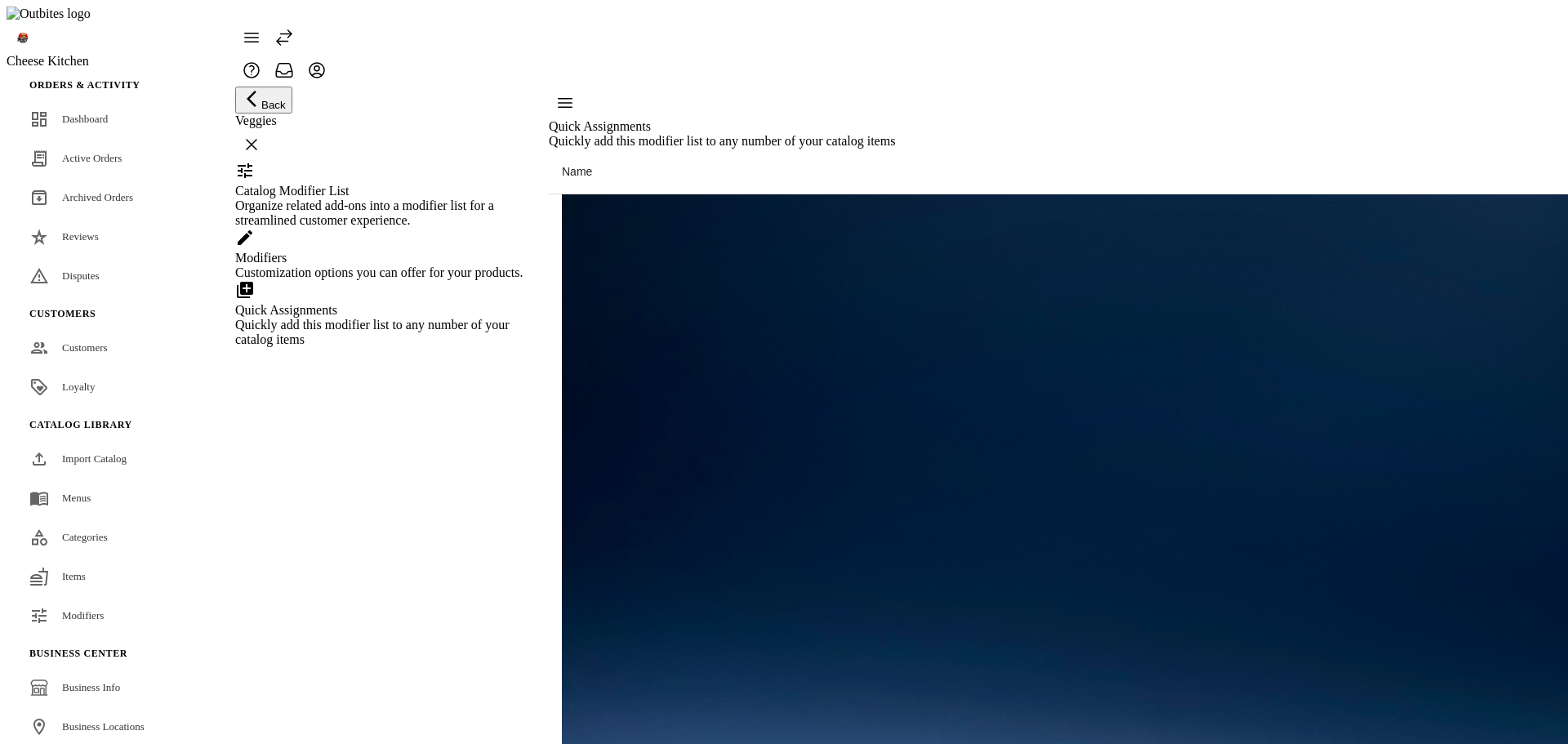
click at [399, 198] on div "Catalog Modifier List" at bounding box center [381, 190] width 293 height 15
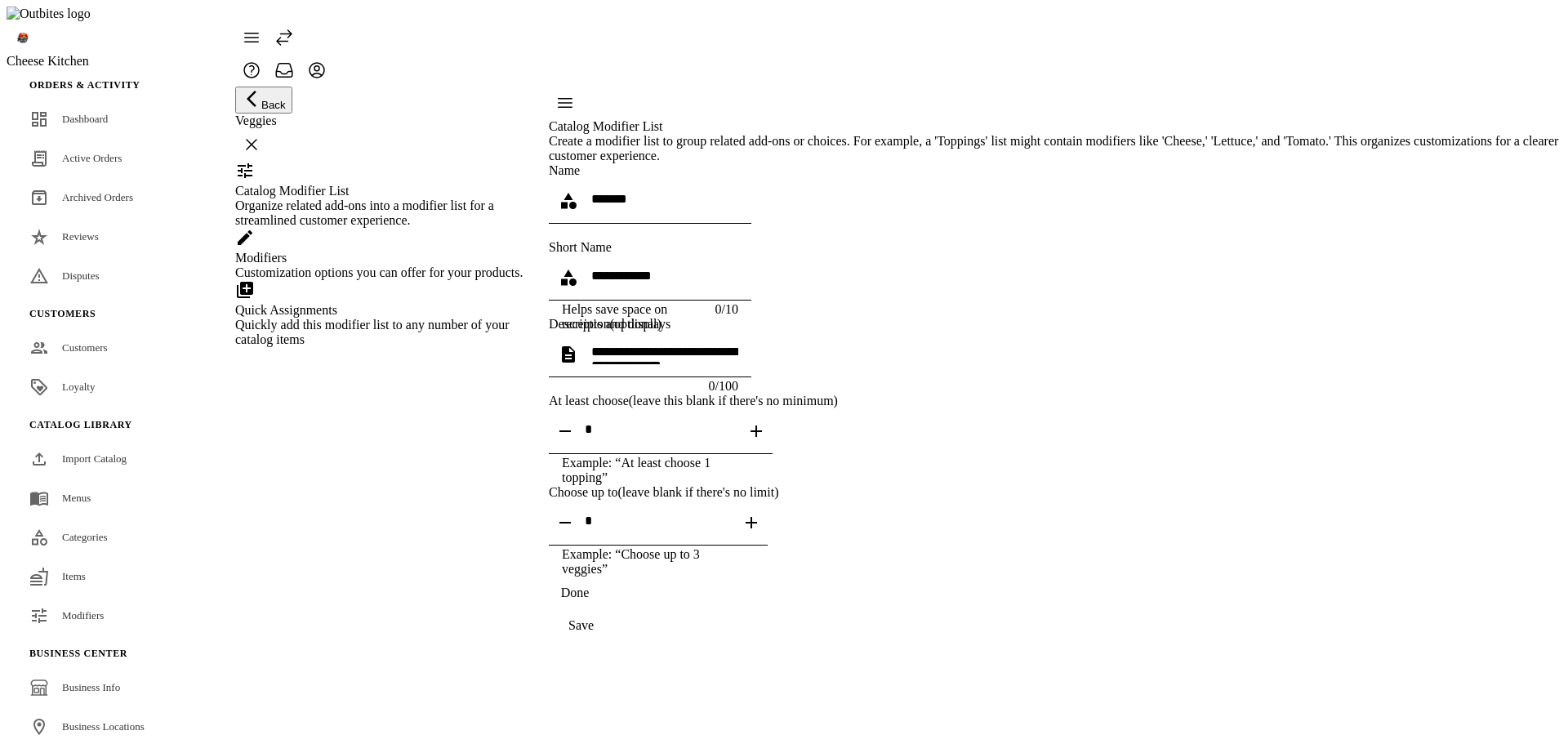
click at [528, 280] on div "Modifiers Customization options you can offer for your products." at bounding box center [381, 254] width 293 height 53
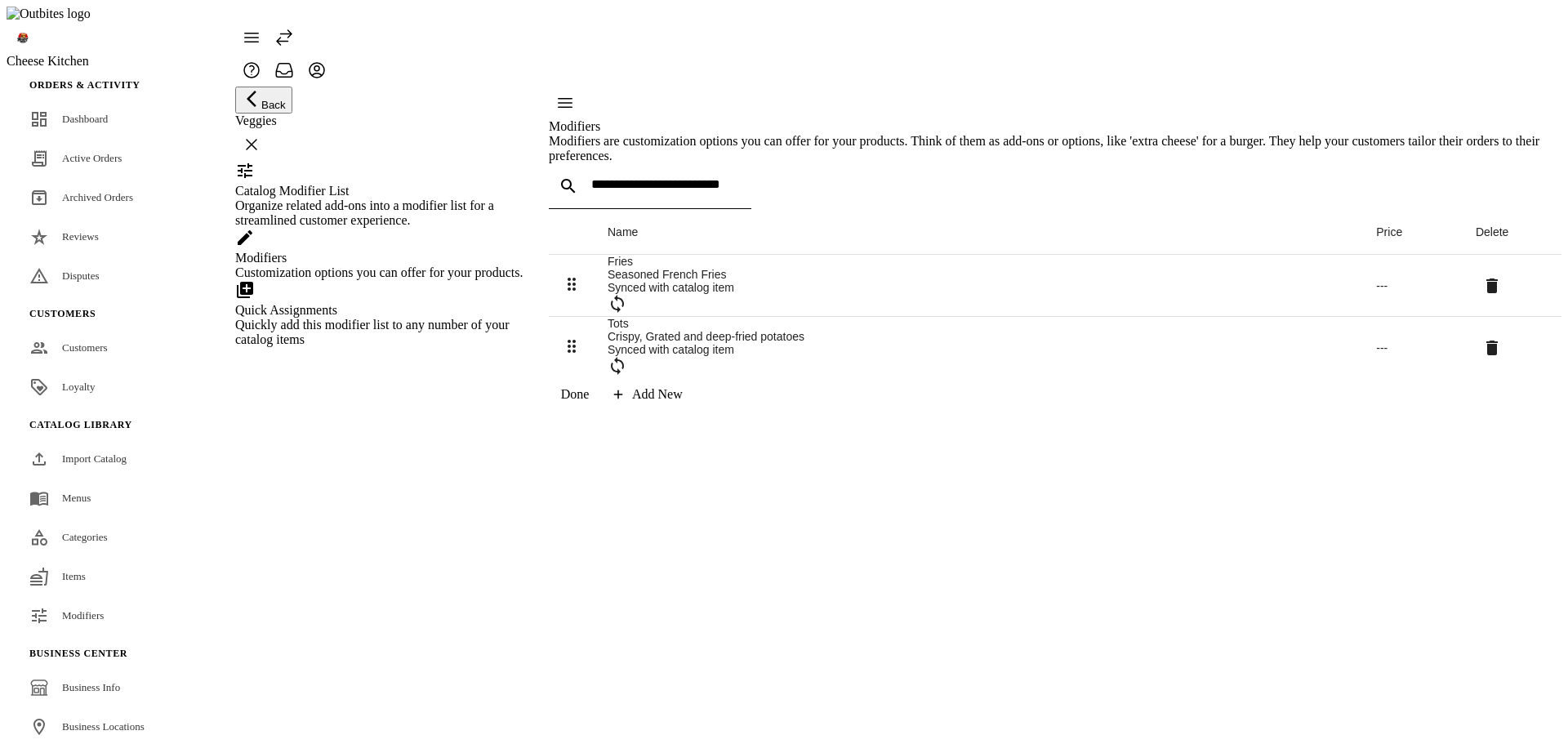
click at [696, 185] on div at bounding box center [665, 186] width 147 height 46
type input "*"
click at [1017, 411] on div "Done Add New" at bounding box center [1055, 394] width 1012 height 33
click at [400, 228] on div "Organize related add-ons into a modifier list for a streamlined customer experi…" at bounding box center [381, 213] width 293 height 30
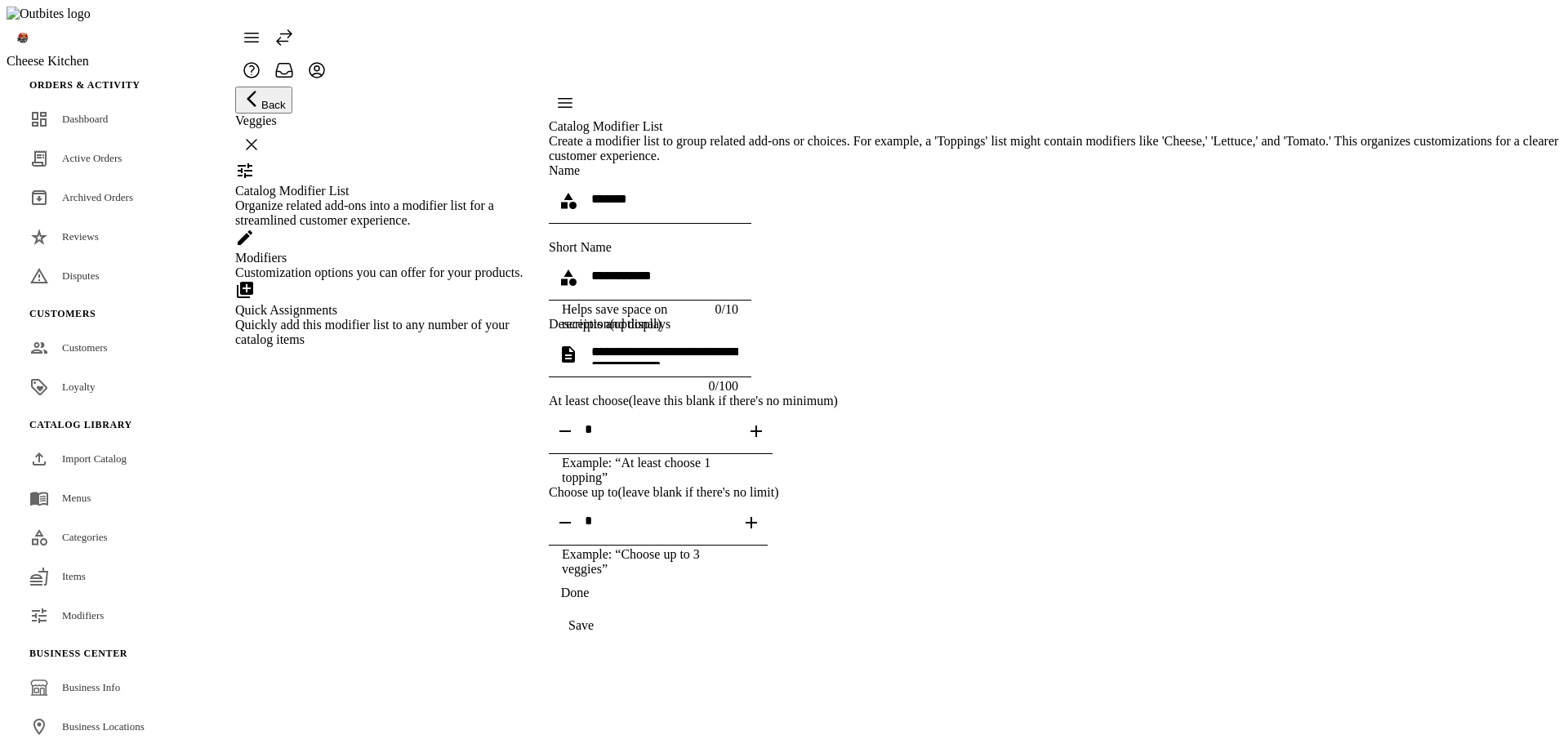
click at [389, 265] on div "Modifiers" at bounding box center [381, 258] width 293 height 15
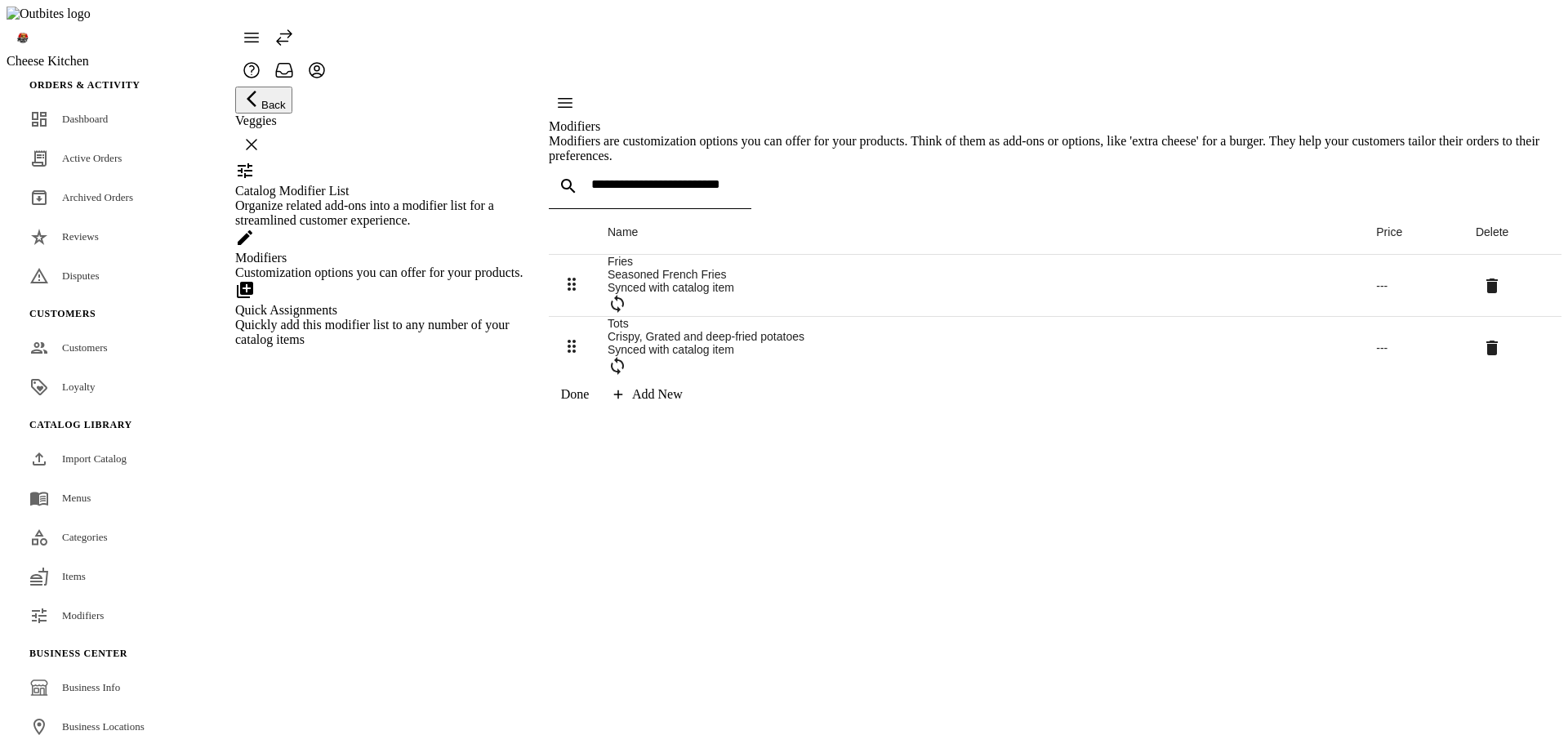
click at [376, 347] on div "Quickly add this modifier list to any number of your catalog items" at bounding box center [381, 332] width 293 height 30
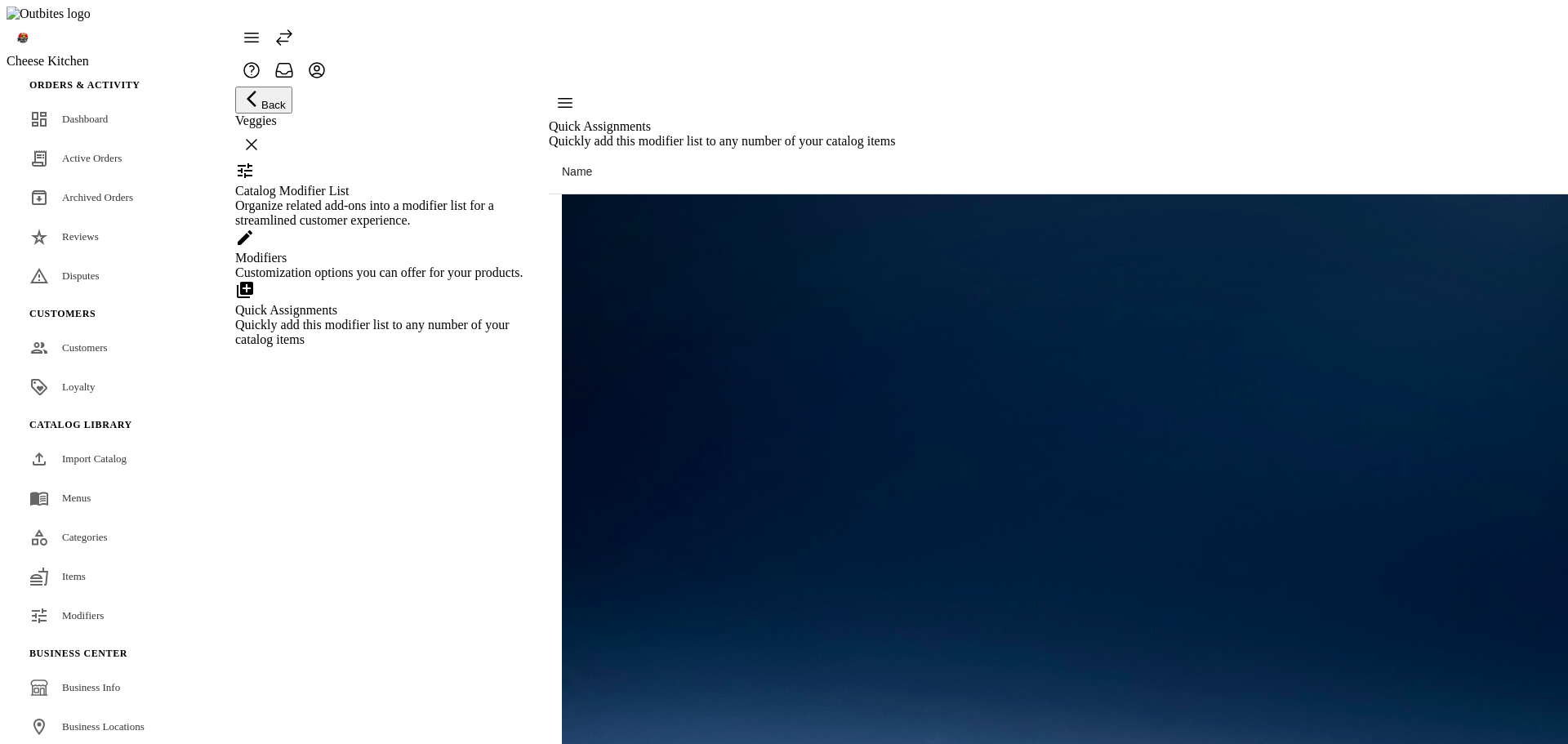
click at [463, 221] on div "Organize related add-ons into a modifier list for a streamlined customer experi…" at bounding box center [381, 213] width 293 height 30
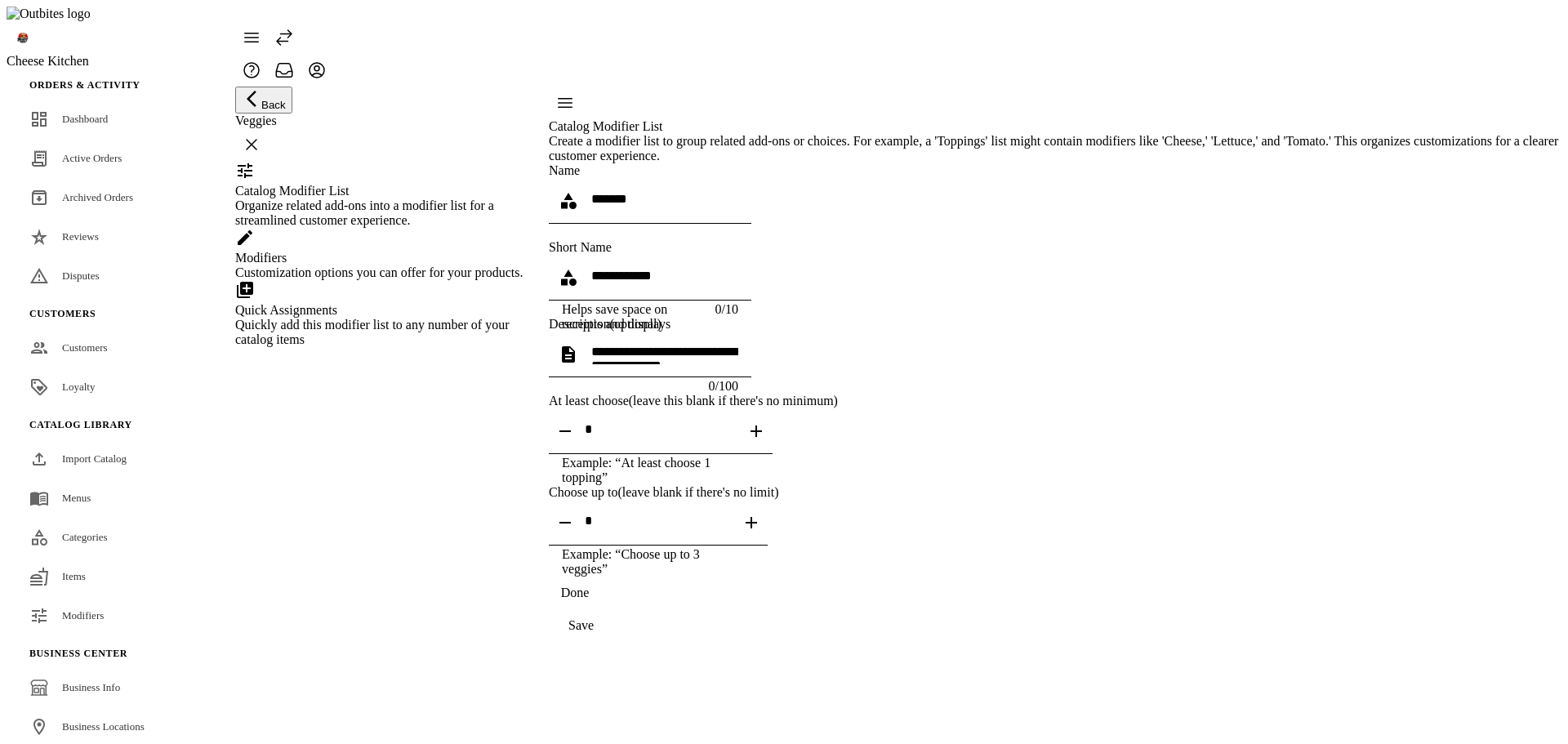
click at [422, 265] on div "Modifiers" at bounding box center [381, 258] width 293 height 15
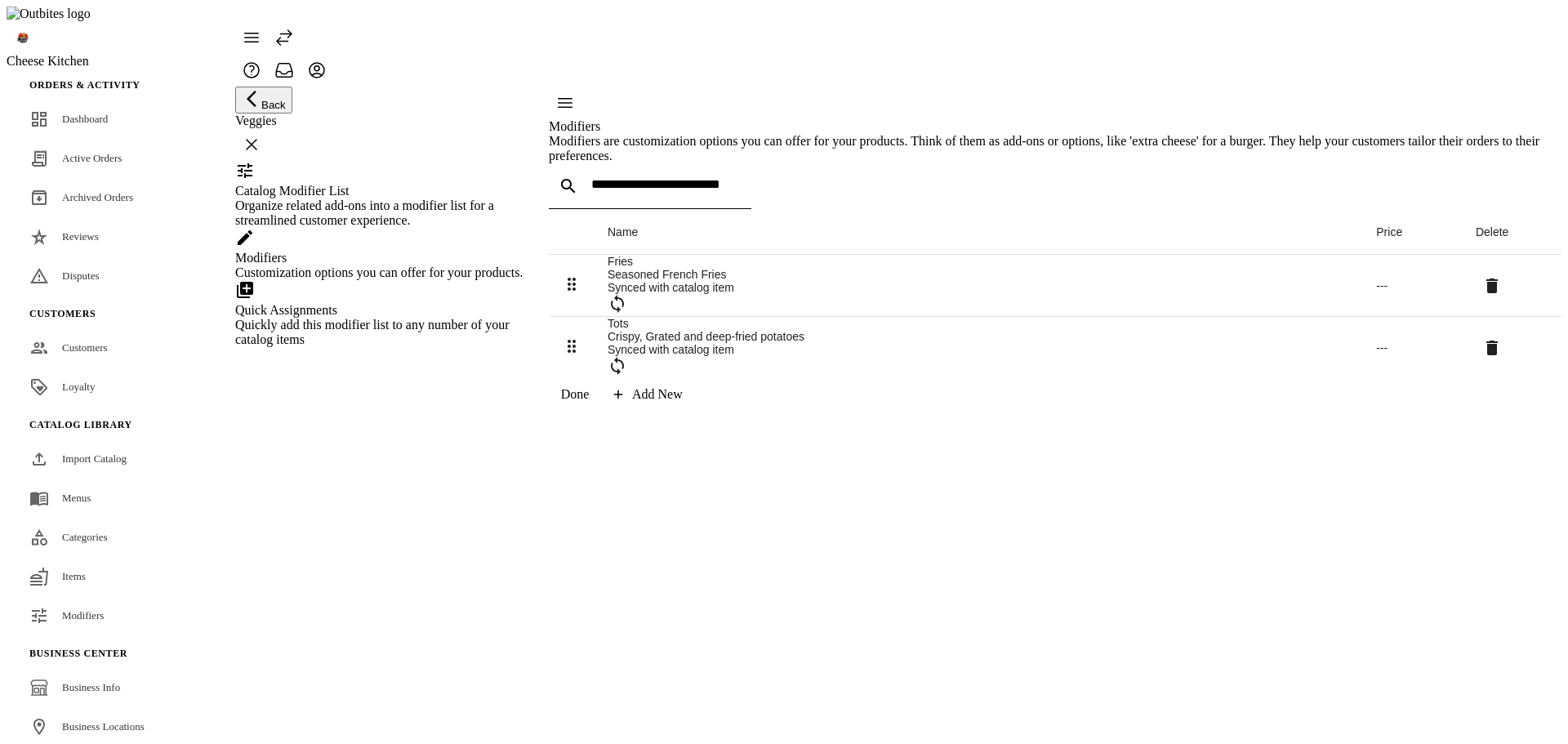
click at [422, 347] on div "Quickly add this modifier list to any number of your catalog items" at bounding box center [381, 332] width 293 height 30
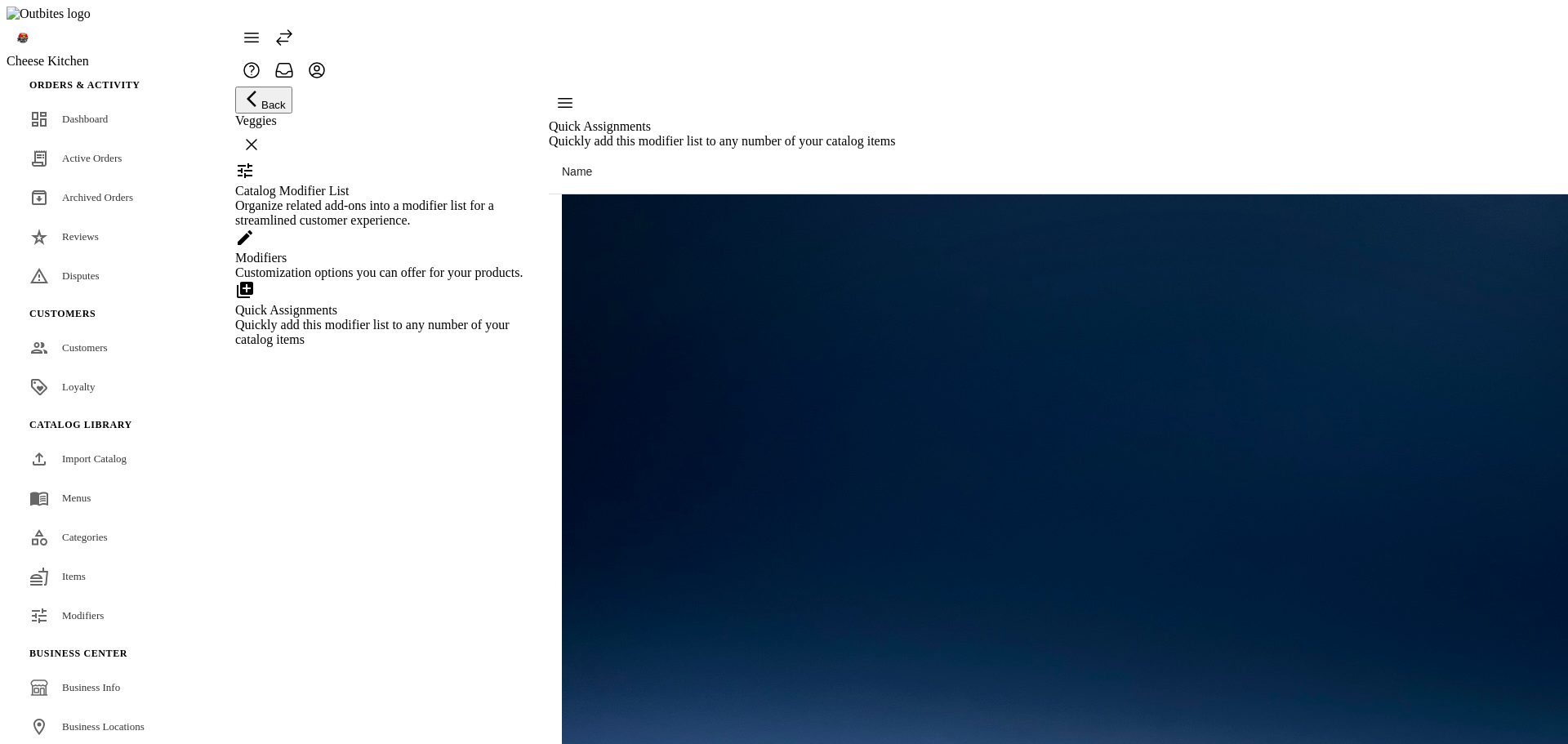
click at [431, 280] on div "Customization options you can offer for your products." at bounding box center [381, 272] width 293 height 15
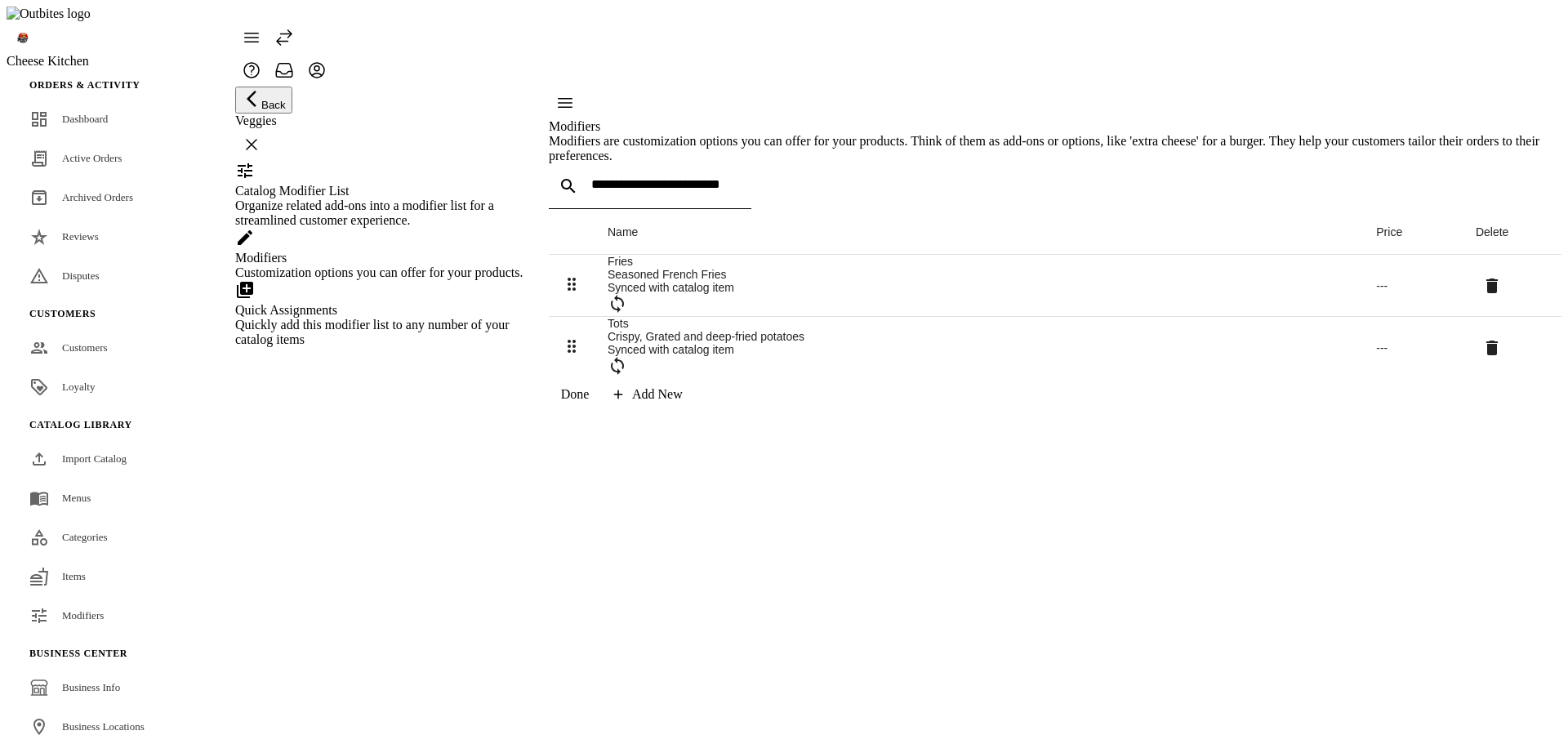
click at [427, 219] on div "Organize related add-ons into a modifier list for a streamlined customer experi…" at bounding box center [381, 213] width 293 height 30
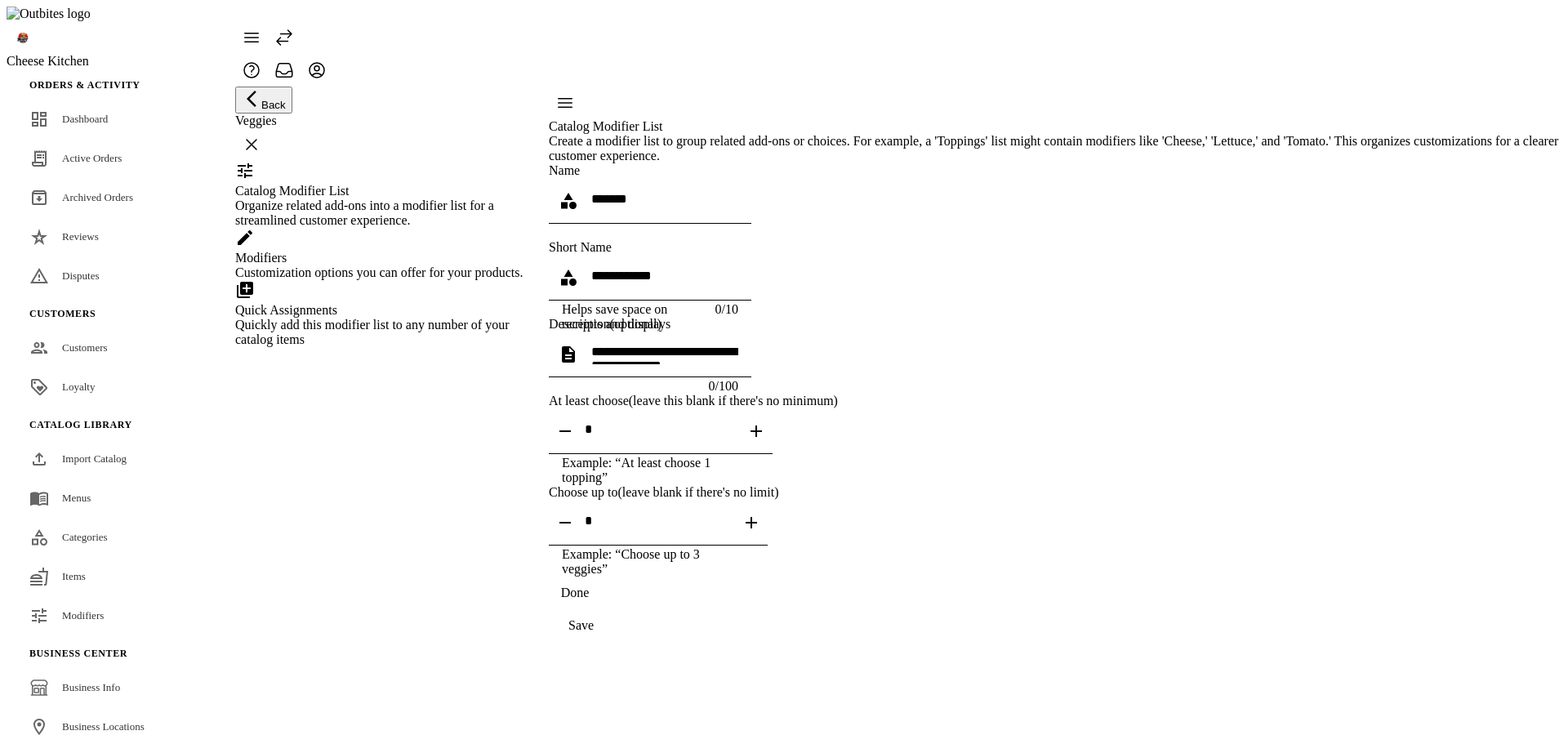
click at [411, 317] on div "Quick Assignments" at bounding box center [381, 310] width 293 height 15
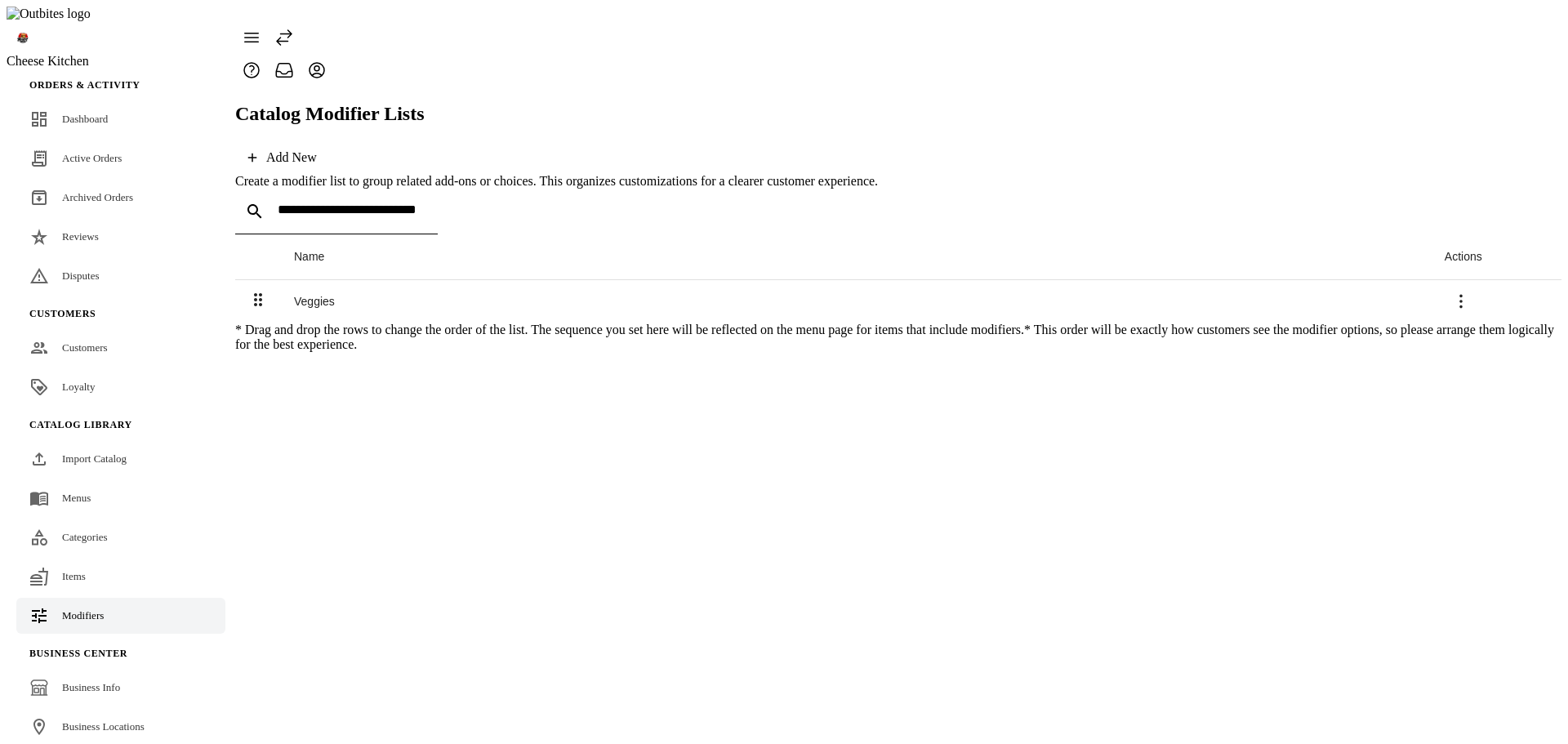
click at [94, 526] on fuse-vertical-navigation-group-item "Catalog Library Import Catalog Menus Categories Items Modifiers" at bounding box center [121, 522] width 228 height 228
click at [80, 569] on span "Items" at bounding box center [74, 575] width 24 height 12
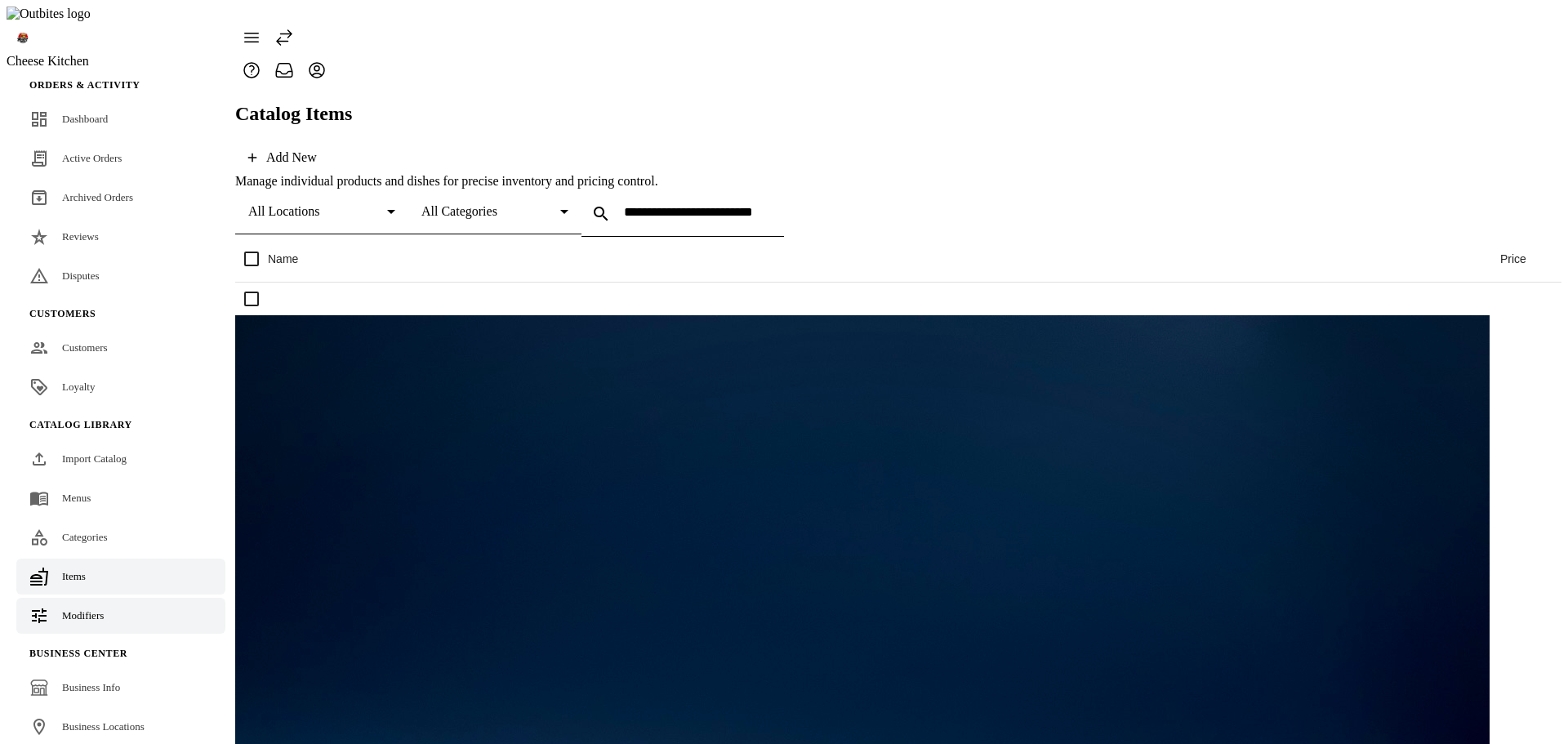
click at [83, 609] on span "Modifiers" at bounding box center [83, 615] width 42 height 12
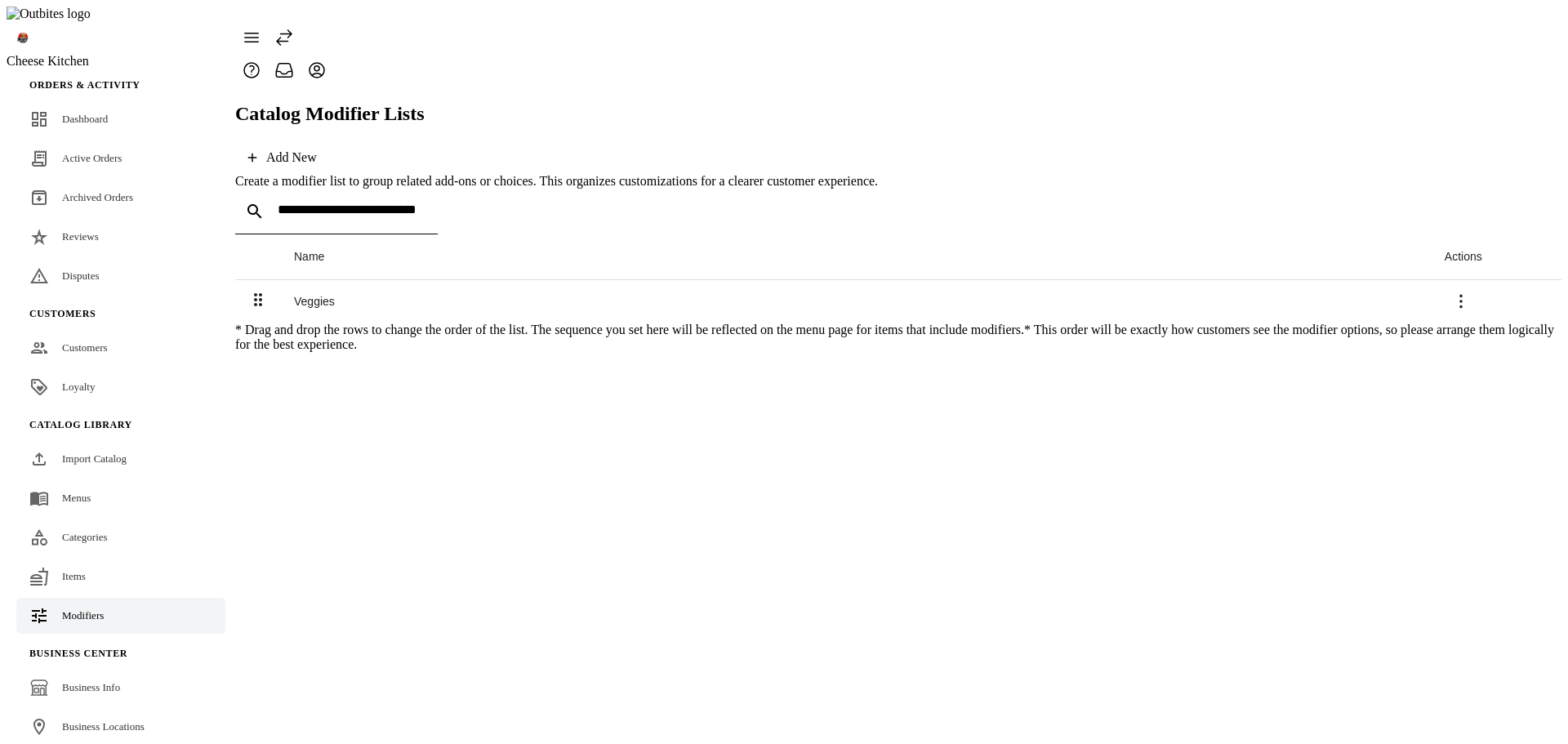
click at [329, 138] on span at bounding box center [282, 157] width 94 height 39
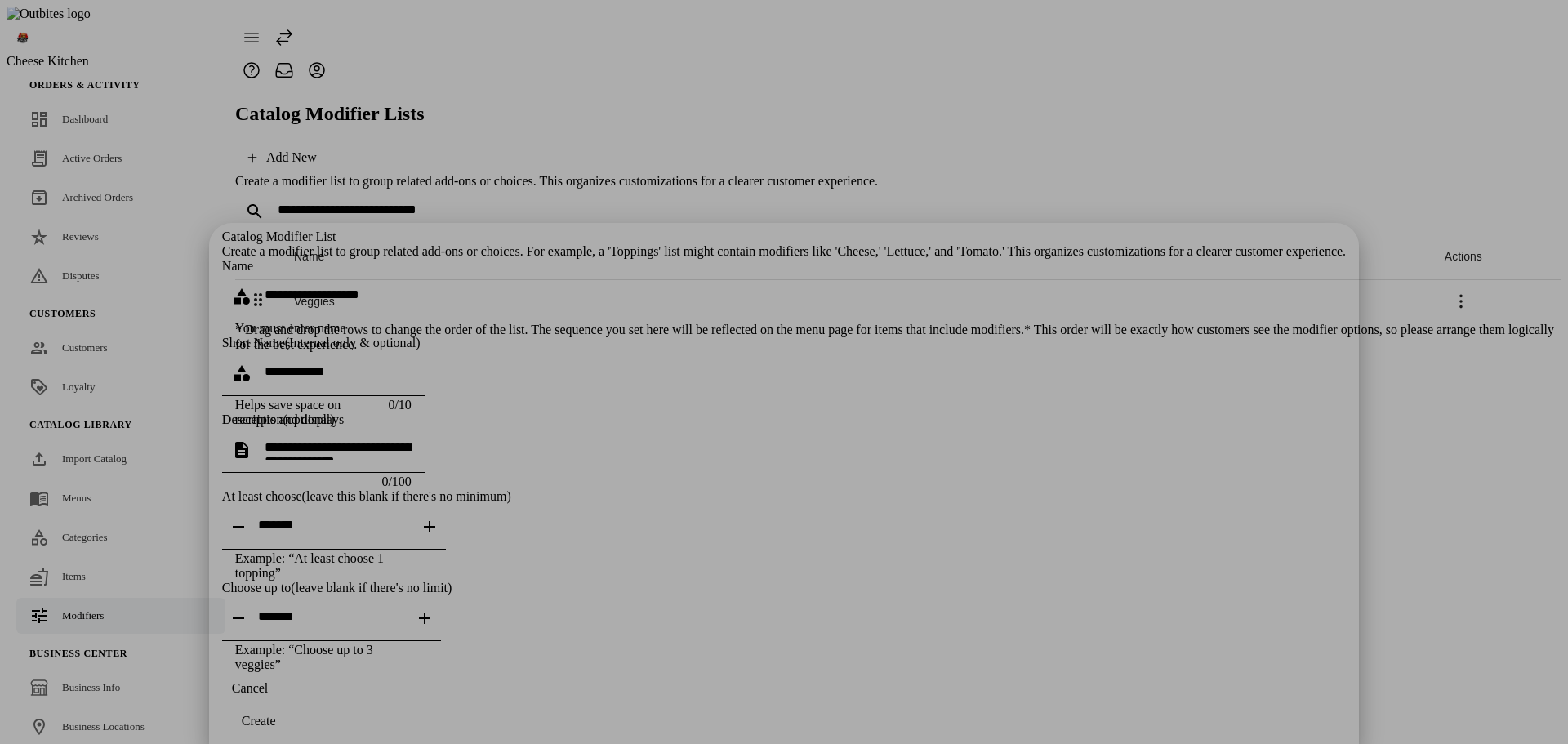
click at [278, 707] on span "button" at bounding box center [250, 687] width 56 height 39
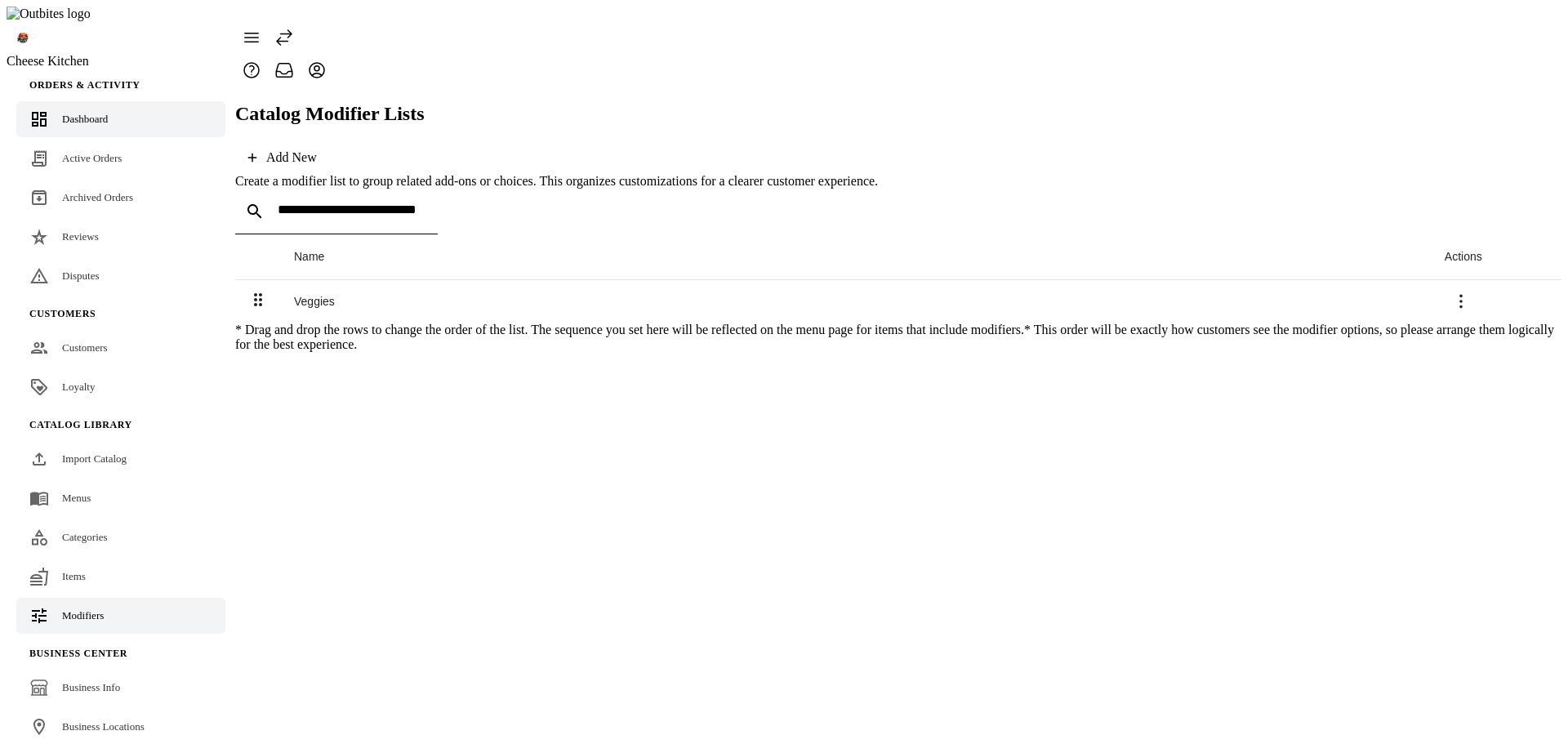
click at [63, 113] on span "Dashboard" at bounding box center [85, 119] width 46 height 12
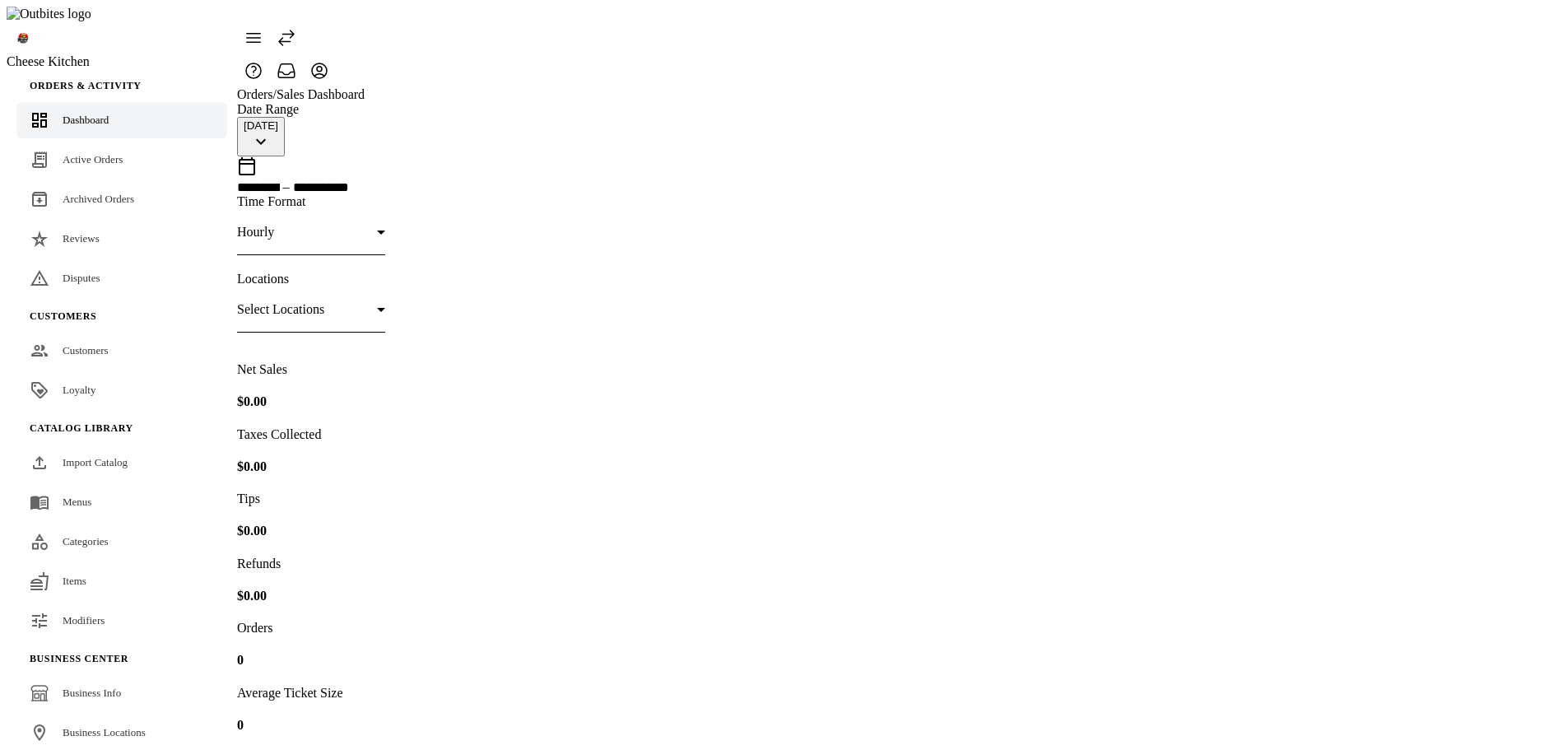
click at [83, 153] on span "Active Orders" at bounding box center [93, 159] width 60 height 12
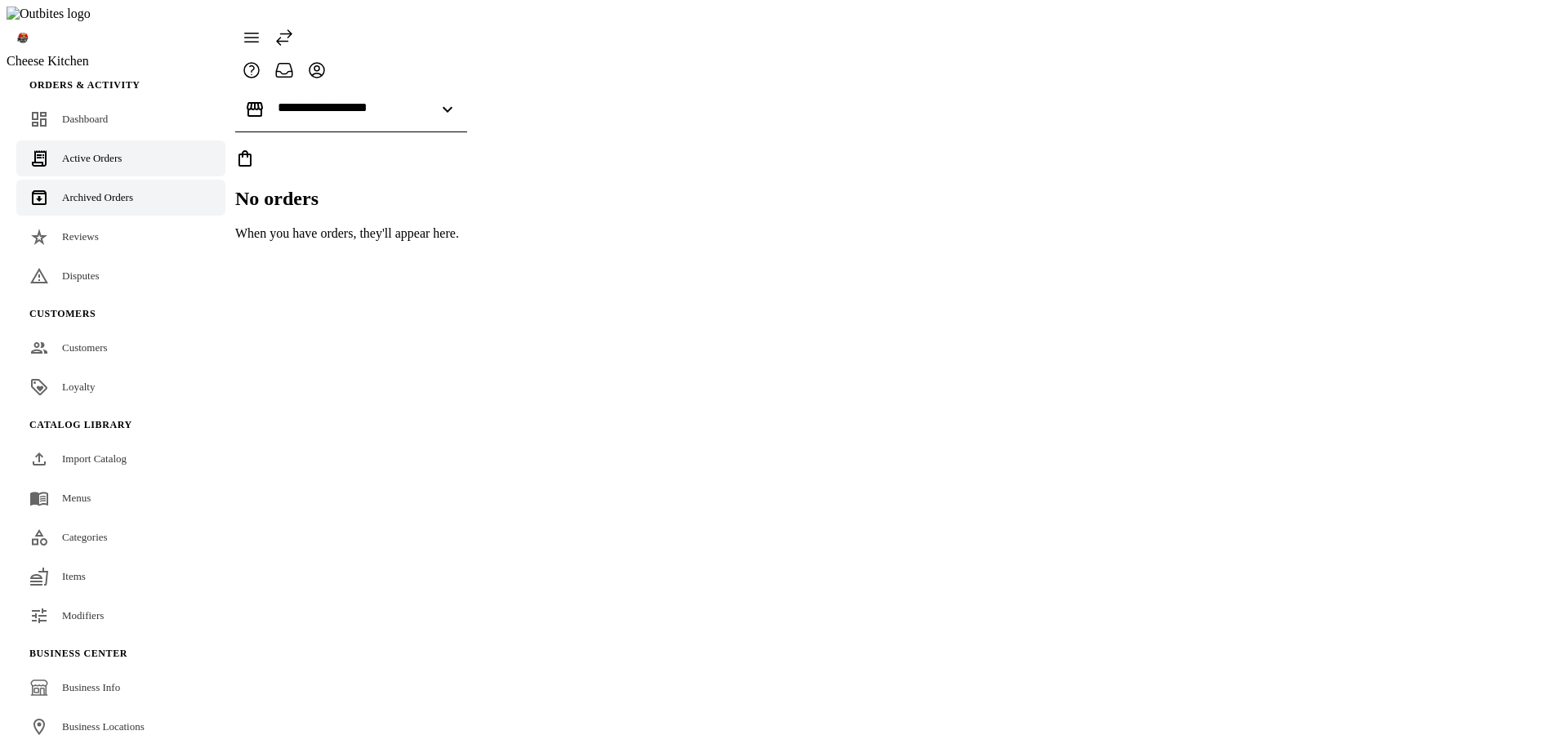
click at [80, 180] on link "Archived Orders" at bounding box center [120, 197] width 209 height 36
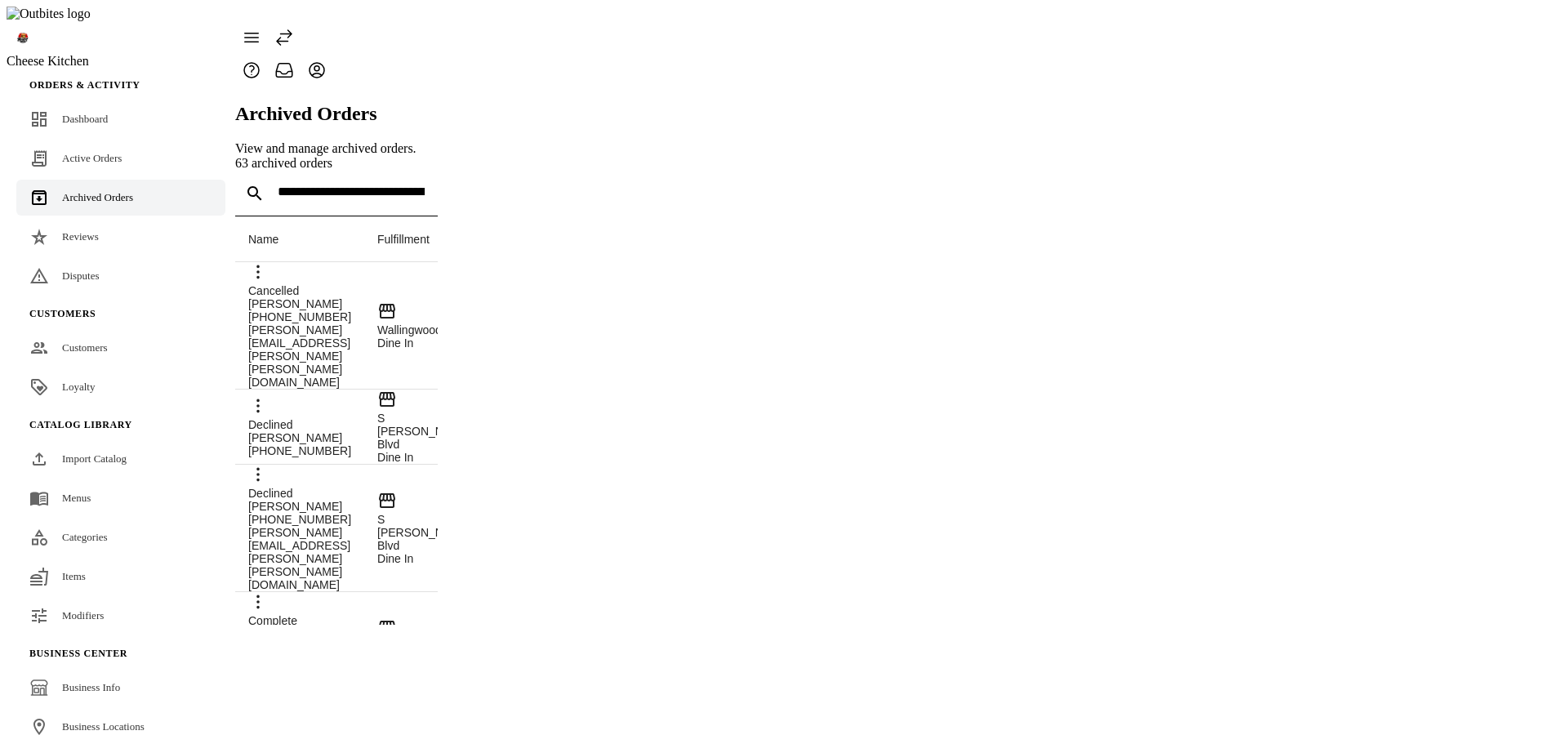
click at [82, 186] on fuse-vertical-navigation-group-item "Orders & Activity Dashboard Active Orders Archived Orders Reviews Disputes" at bounding box center [121, 183] width 228 height 228
click at [84, 230] on span "Reviews" at bounding box center [80, 236] width 37 height 12
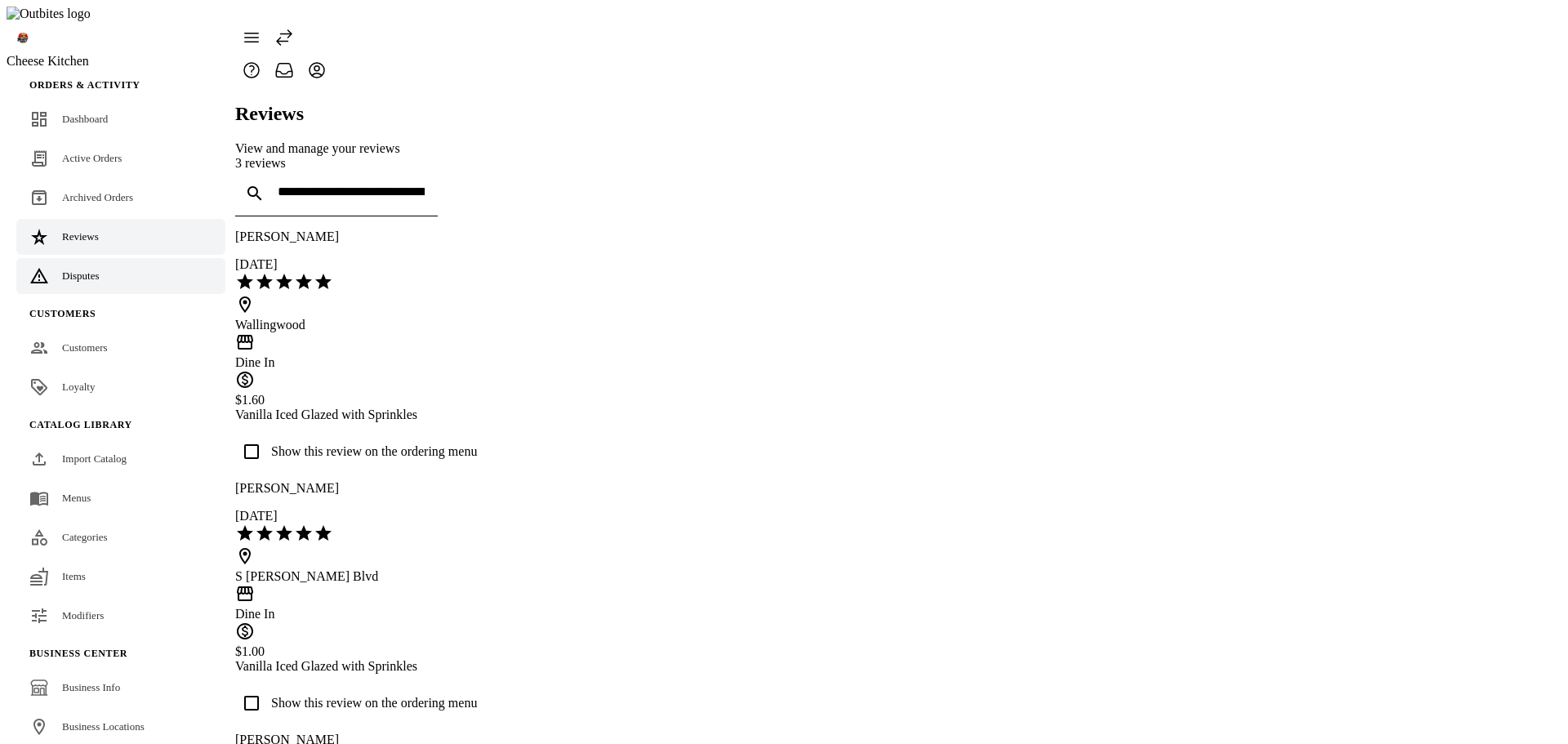
click at [80, 259] on link "Disputes" at bounding box center [120, 276] width 209 height 36
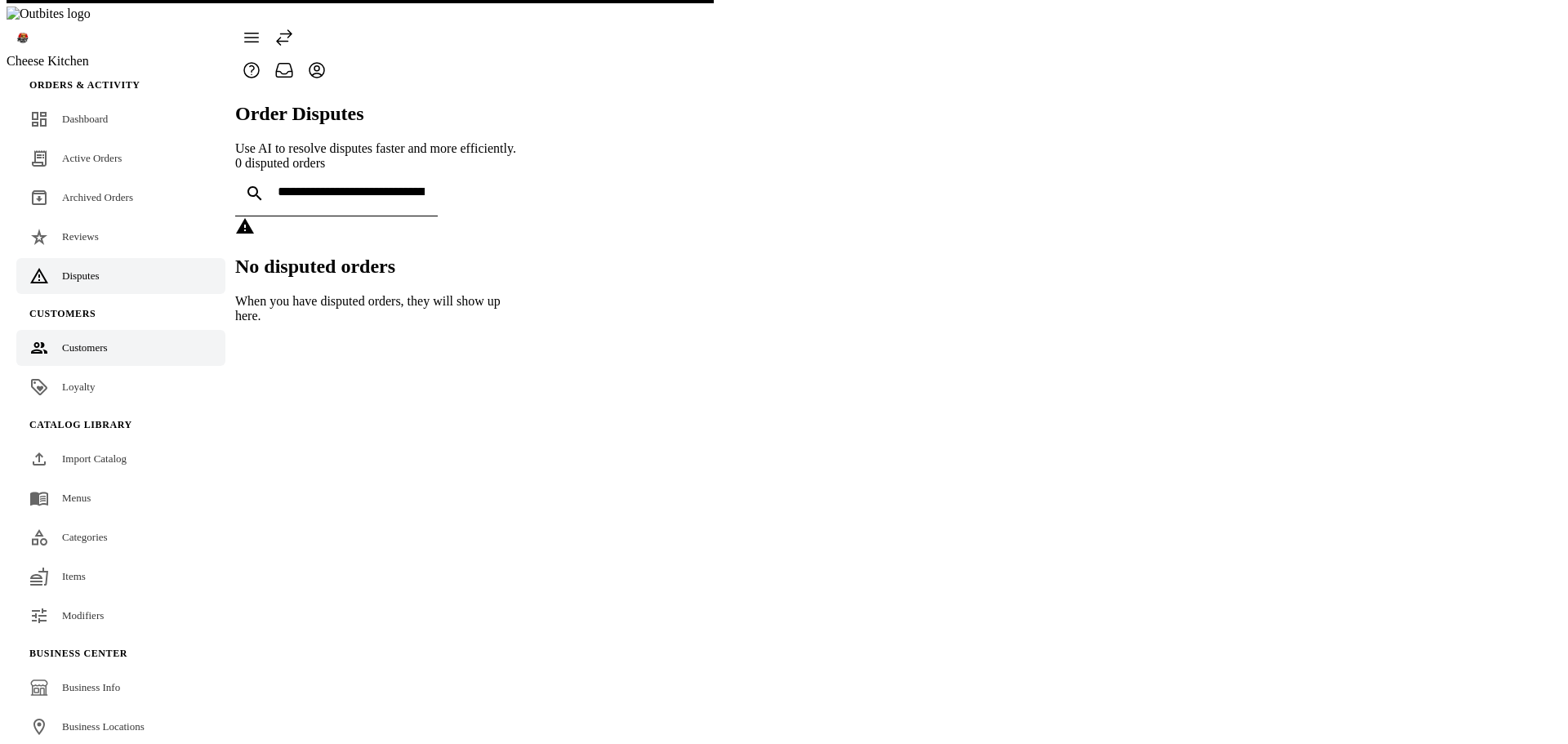
click at [93, 331] on link "Customers" at bounding box center [120, 347] width 209 height 36
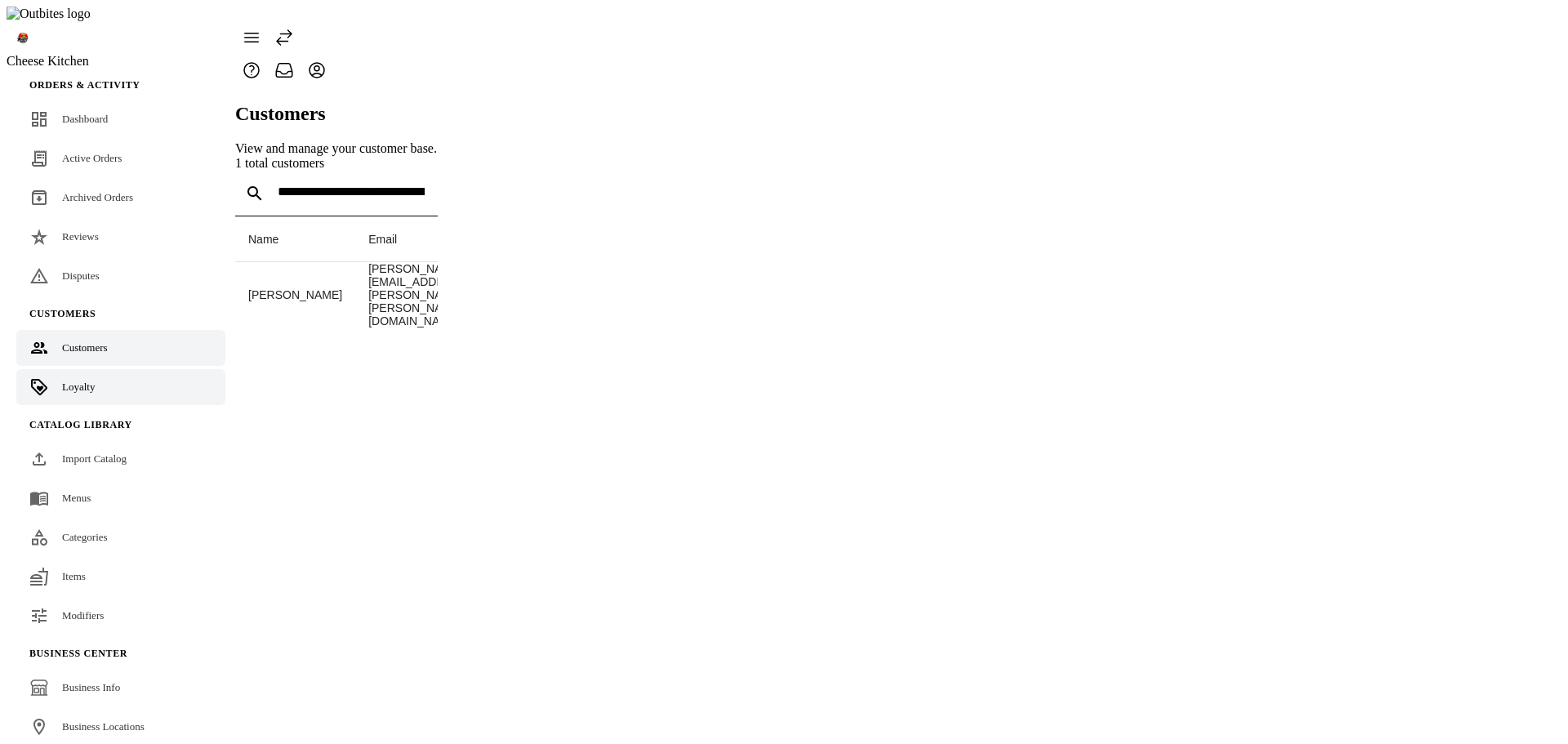
click at [87, 371] on link "Loyalty" at bounding box center [120, 387] width 209 height 36
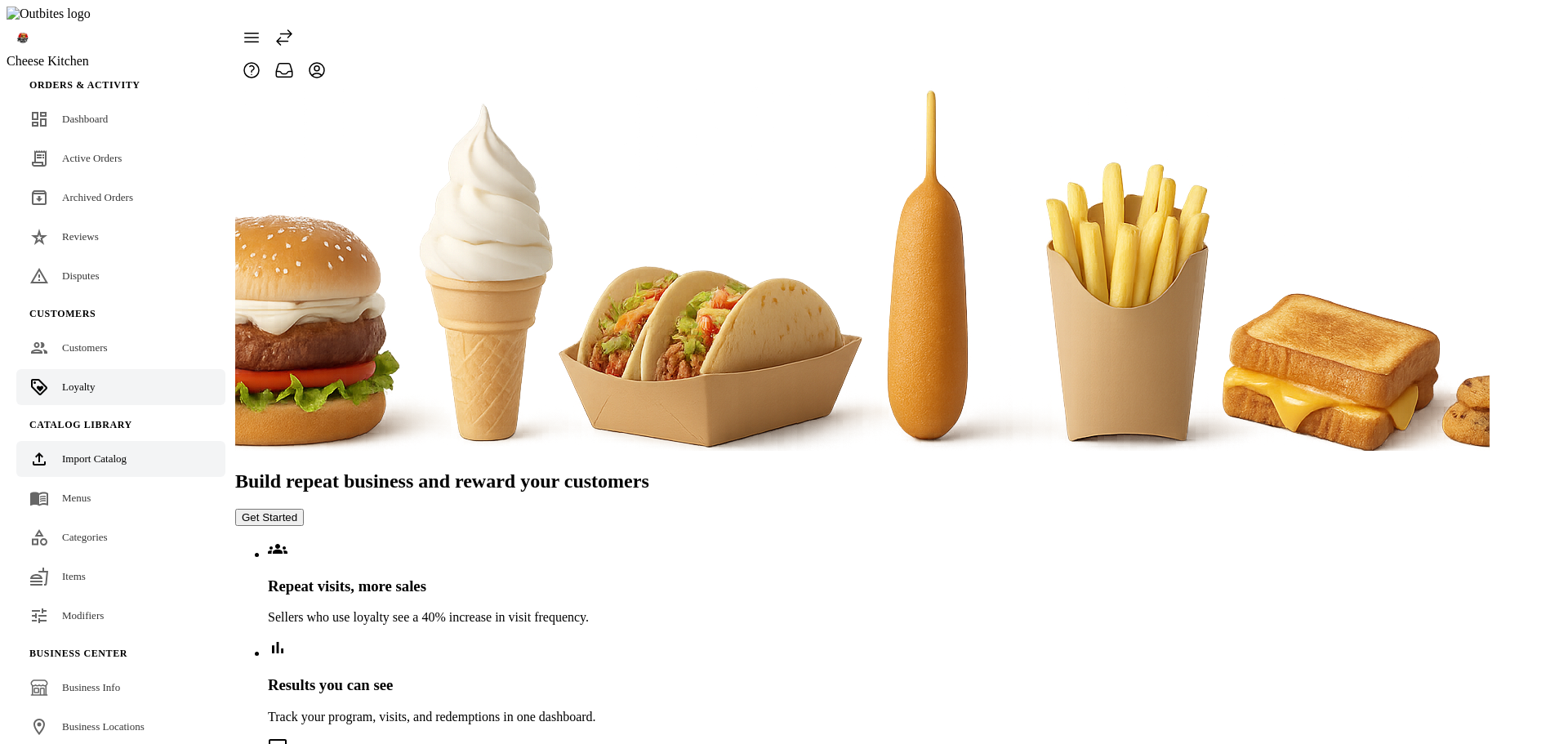
click at [83, 450] on div "Import Catalog" at bounding box center [94, 458] width 65 height 16
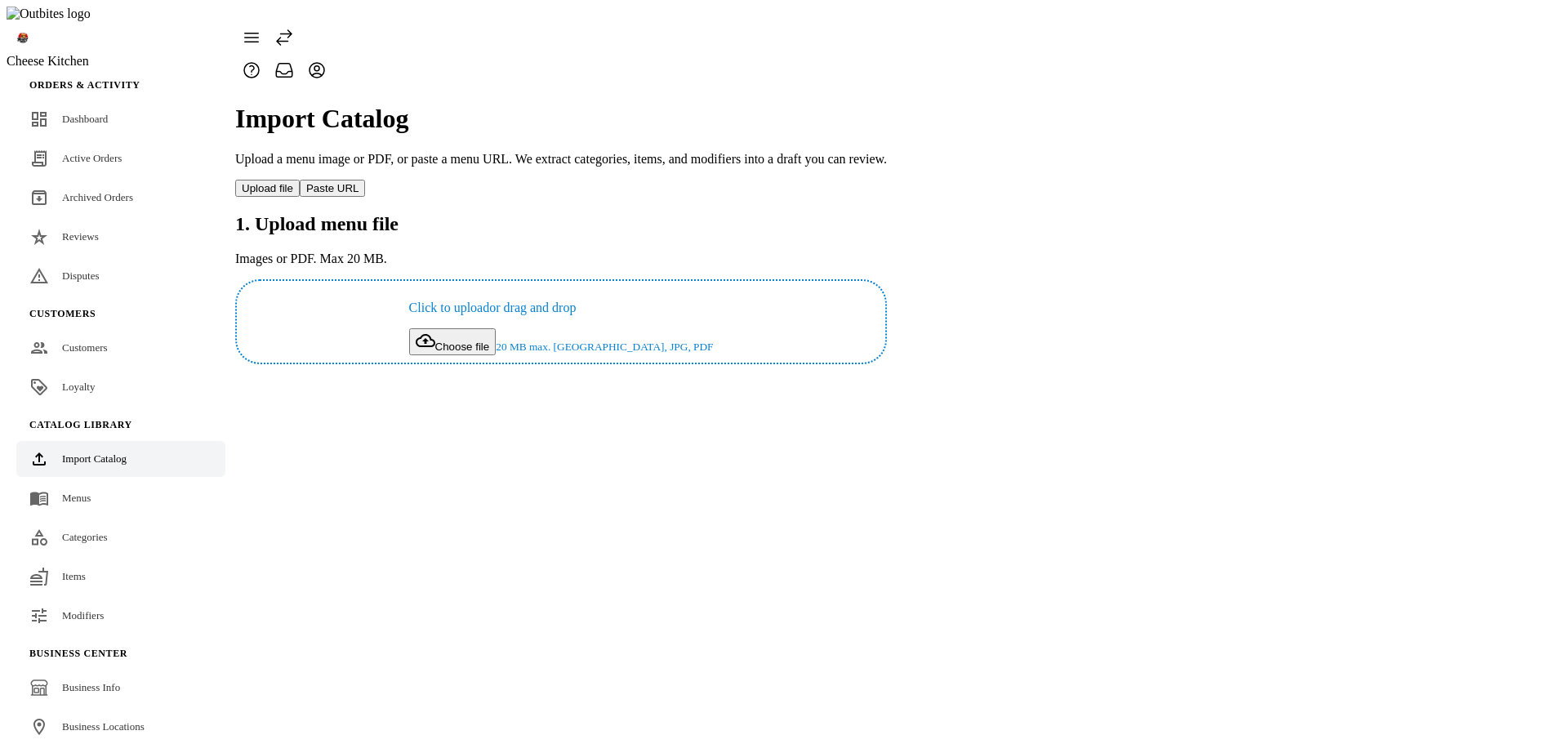
click at [496, 328] on button "Choose file" at bounding box center [453, 341] width 87 height 27
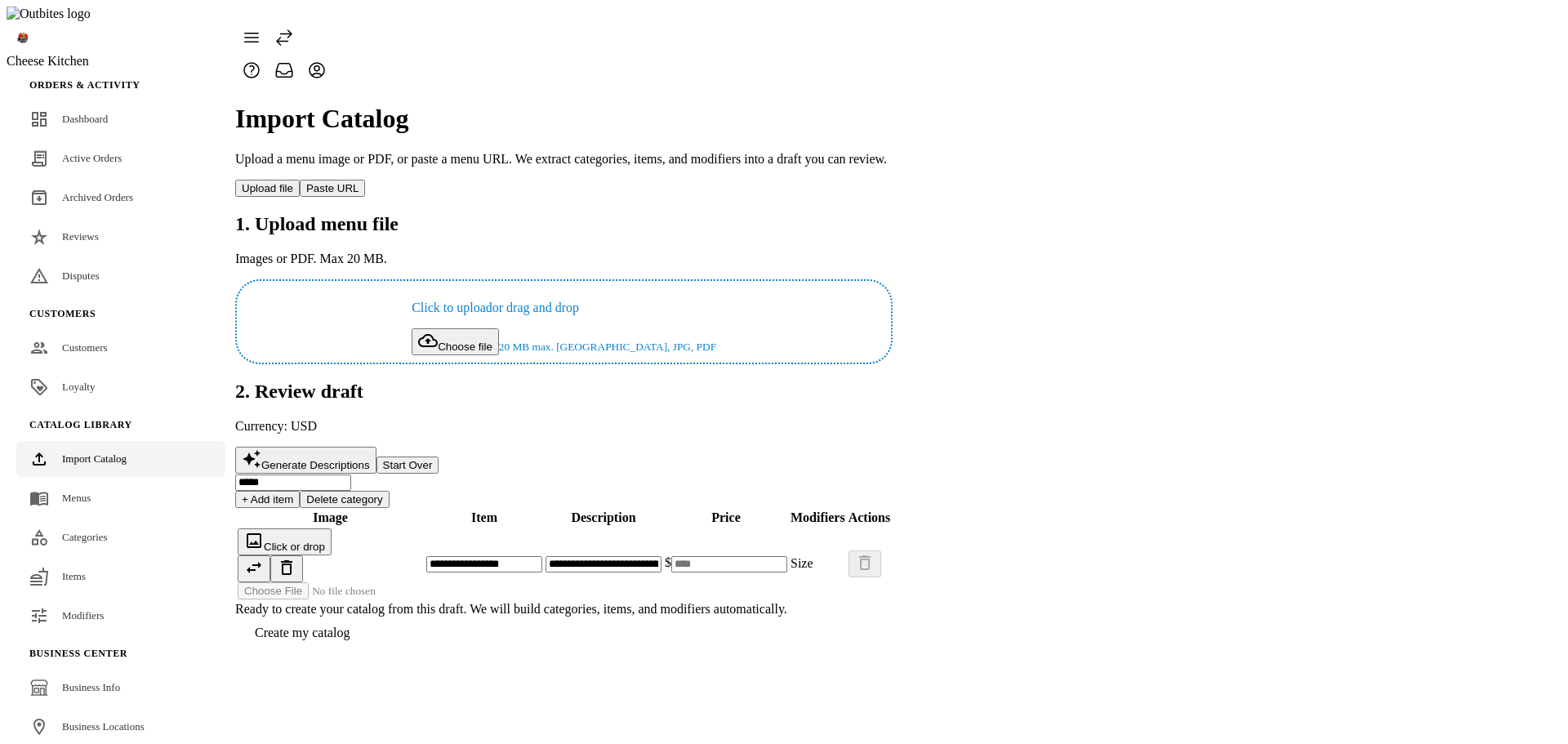
click at [349, 639] on span "Create my catalog" at bounding box center [302, 632] width 94 height 14
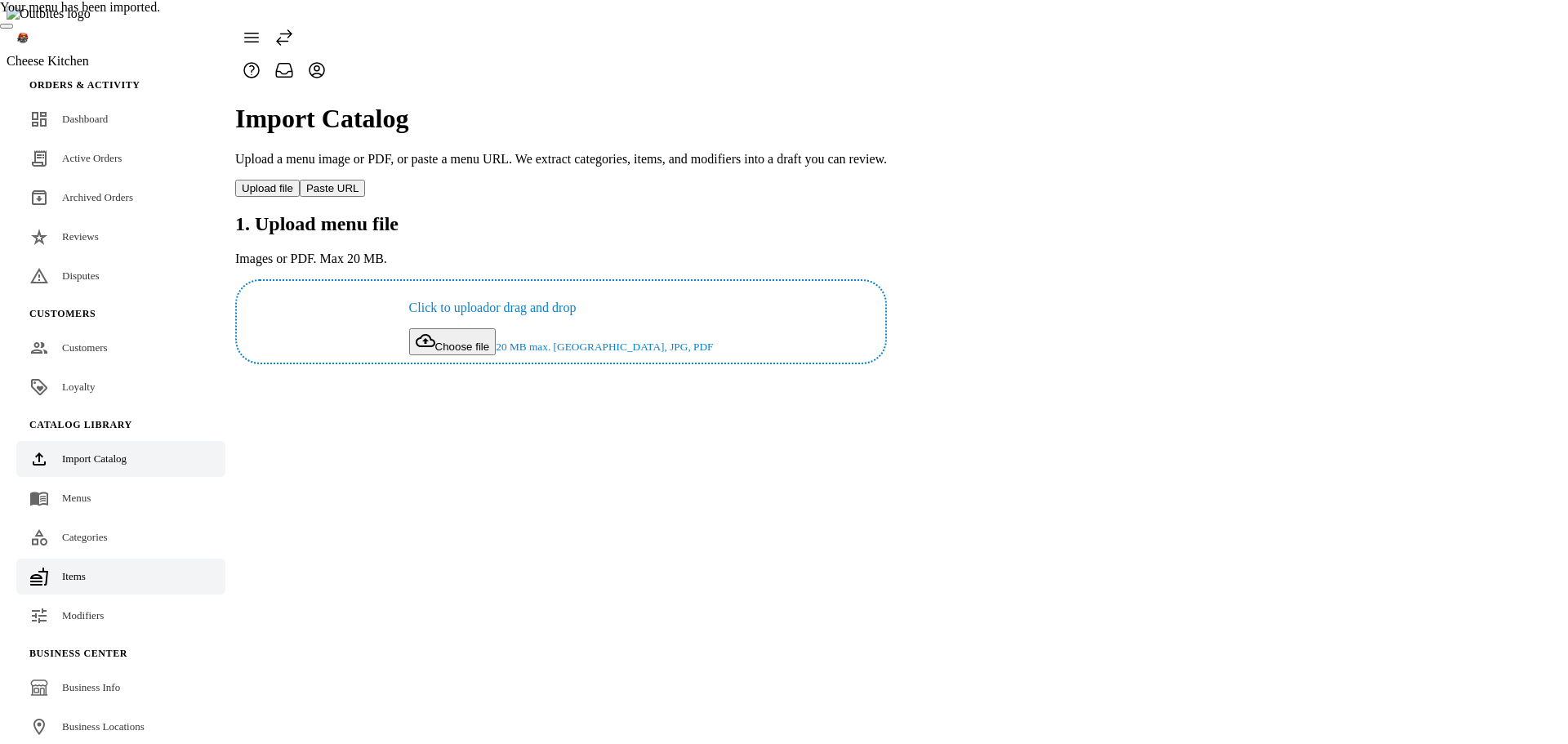
click at [104, 558] on link "Items" at bounding box center [120, 576] width 209 height 36
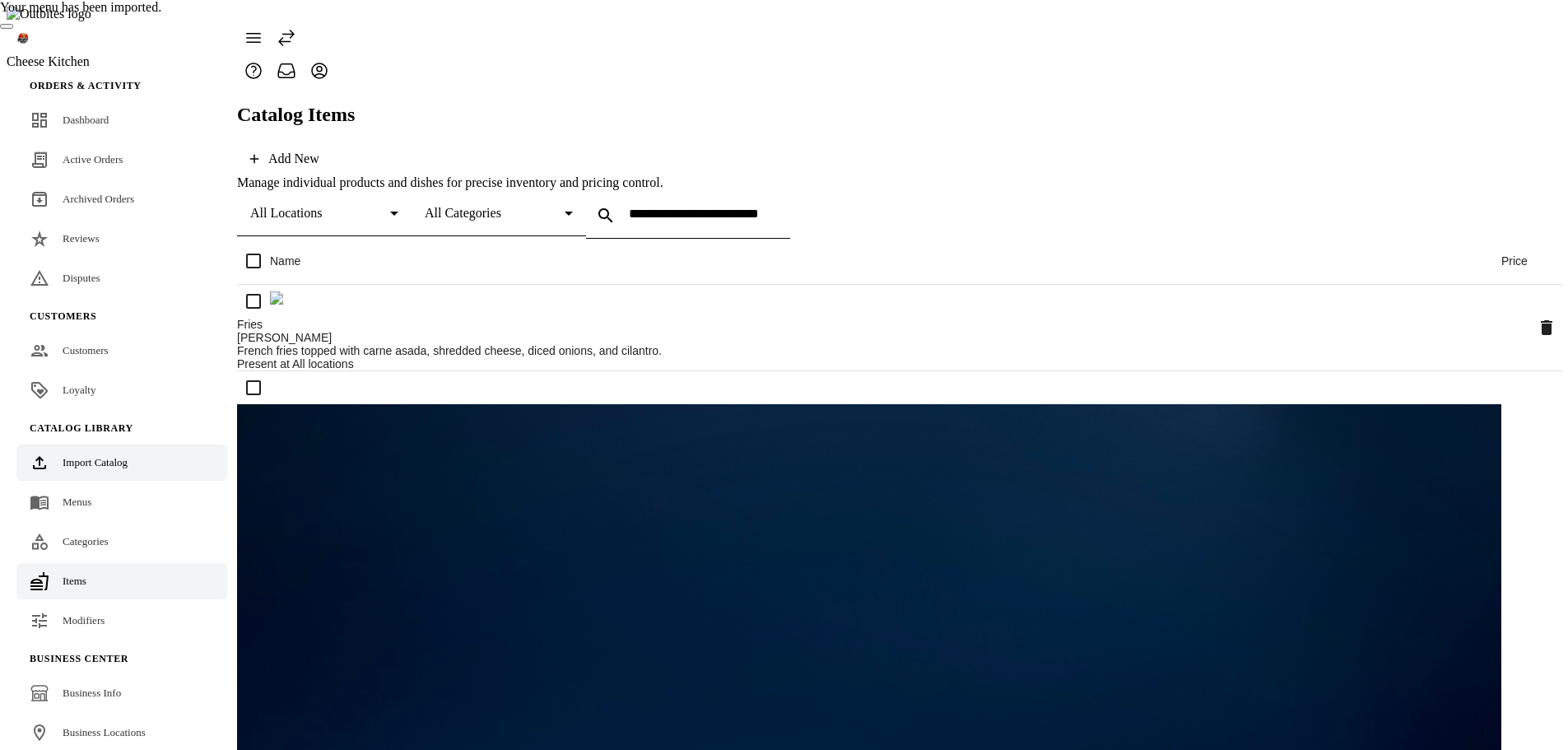
click at [94, 456] on span "Import Catalog" at bounding box center [95, 462] width 65 height 12
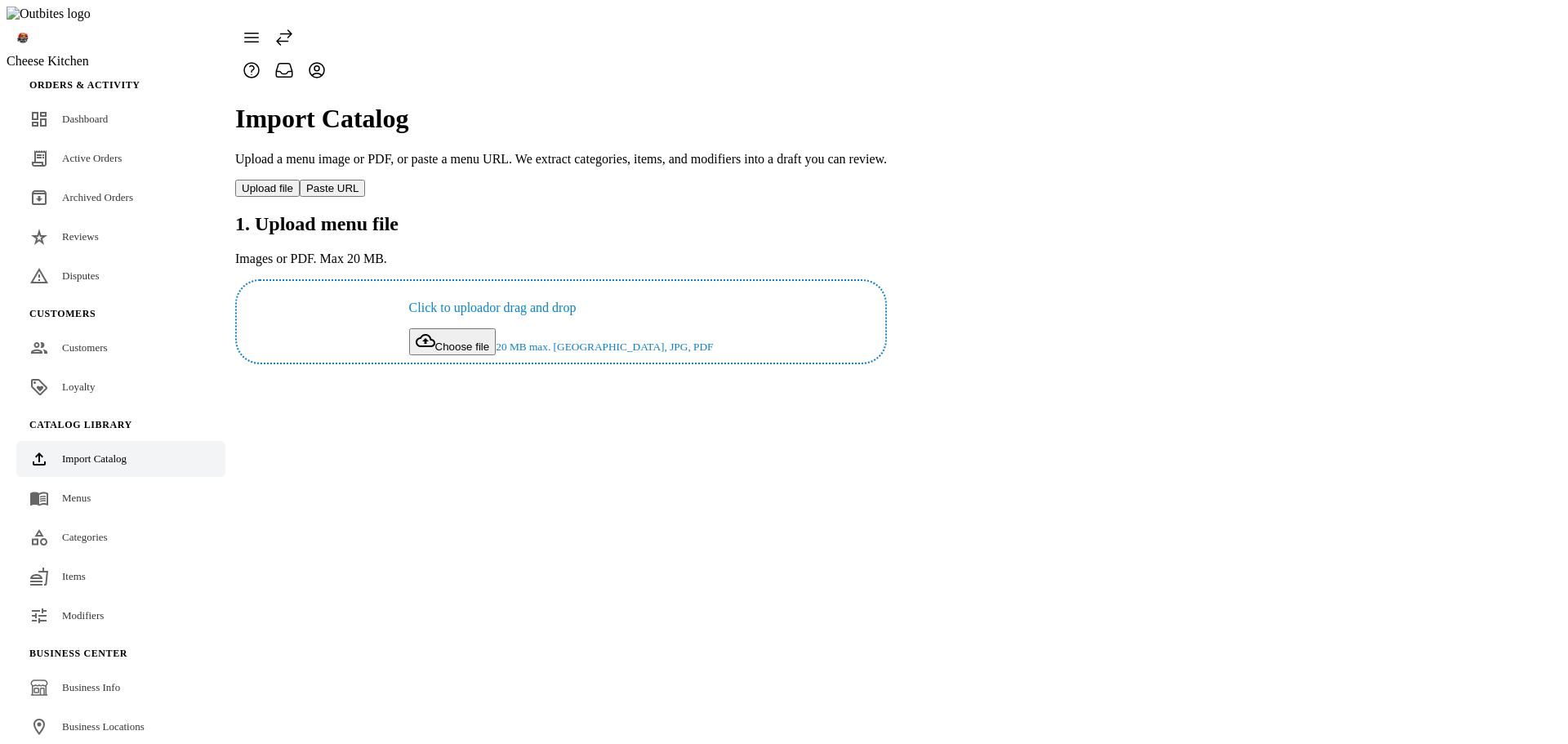
click at [496, 328] on button "Choose file" at bounding box center [453, 341] width 87 height 27
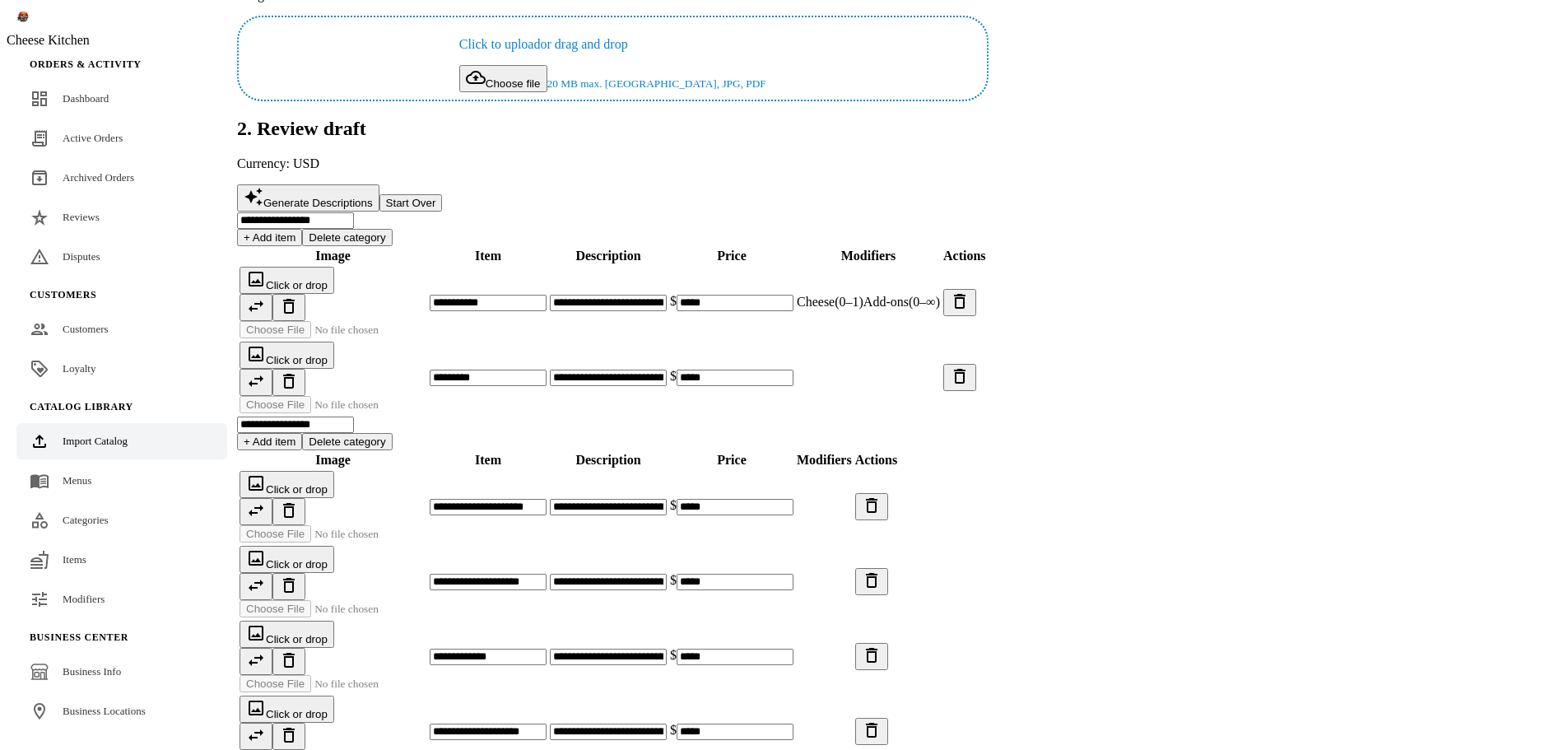
scroll to position [203, 0]
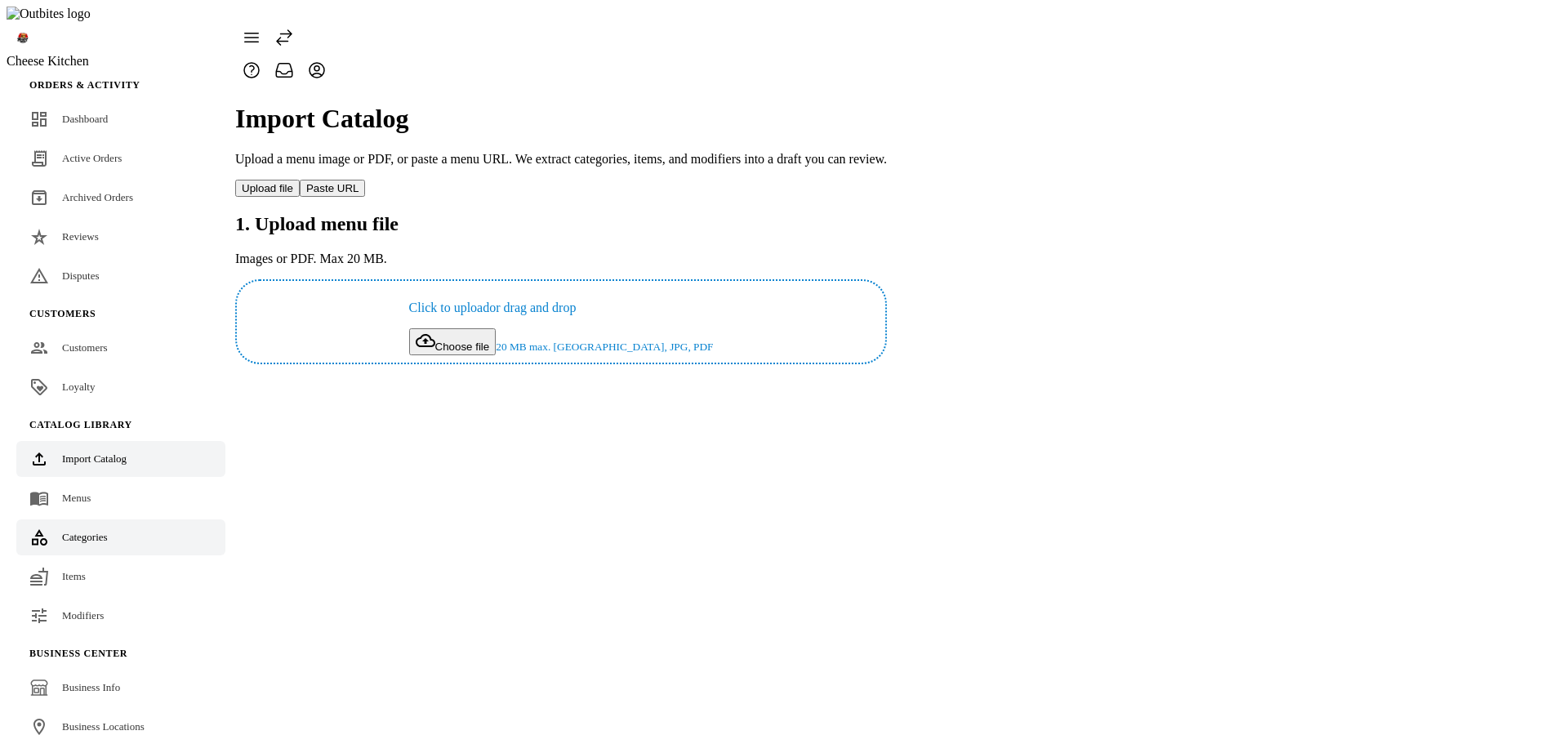
click at [104, 529] on div "Categories" at bounding box center [85, 537] width 46 height 16
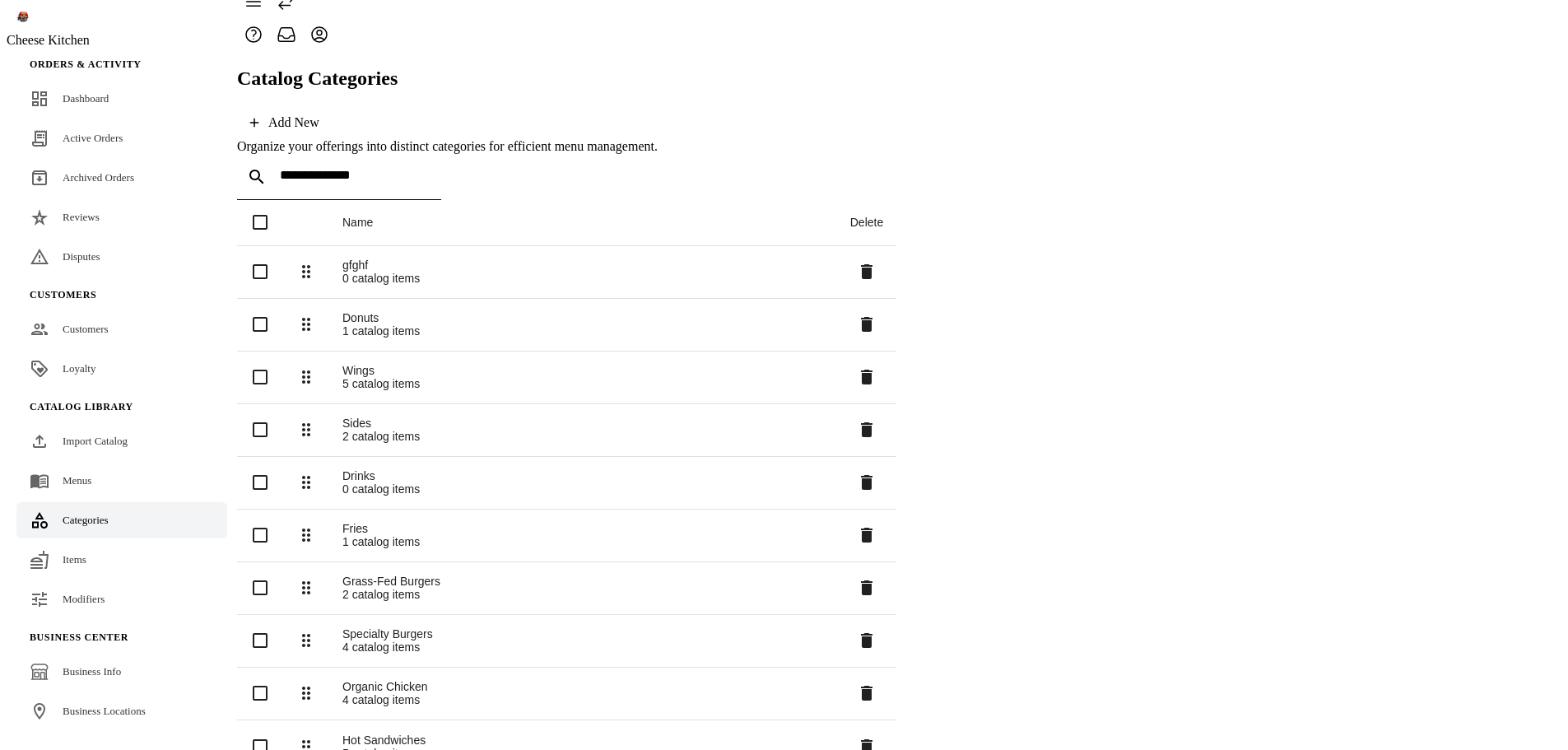
scroll to position [37, 0]
click at [886, 251] on span at bounding box center [866, 270] width 39 height 39
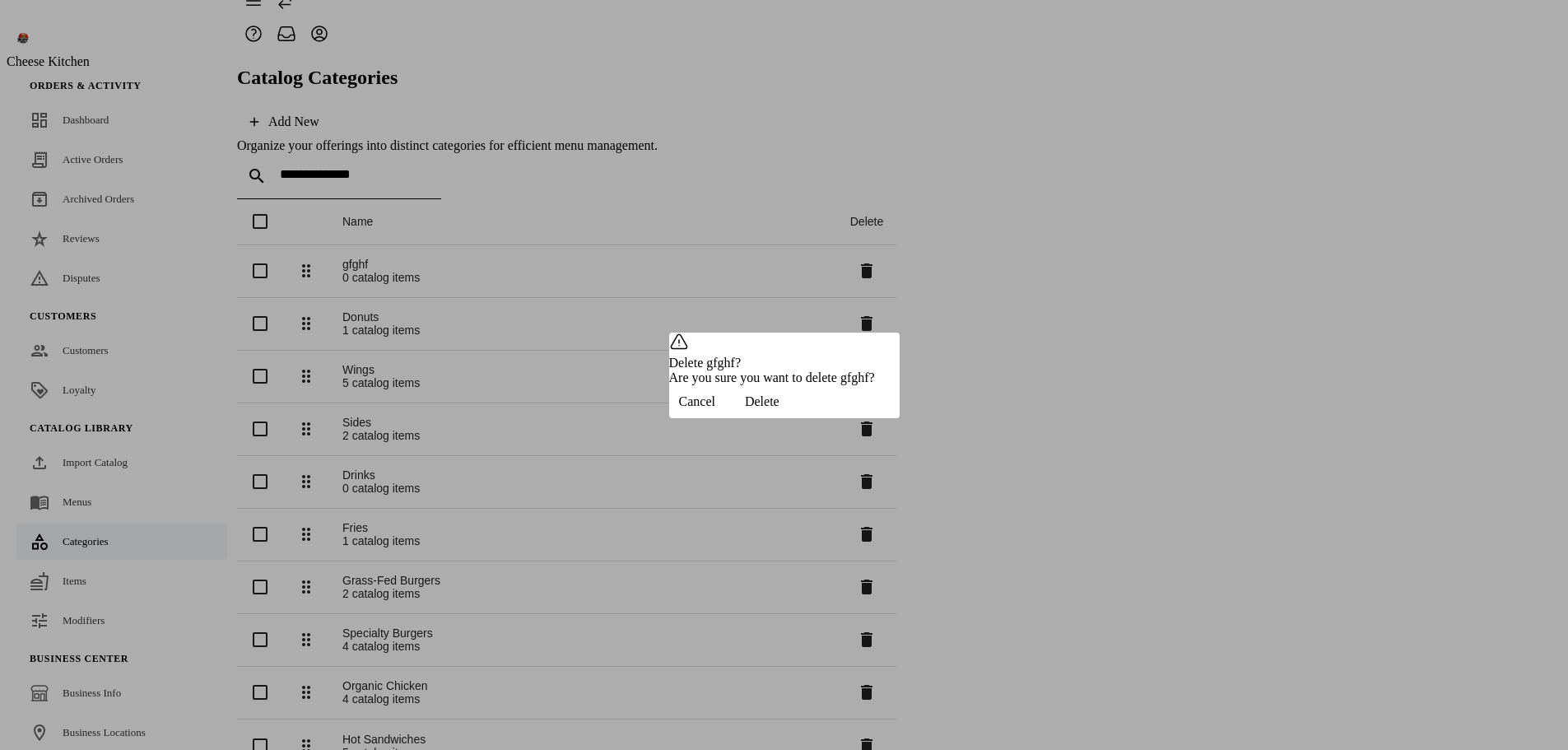
click at [779, 409] on span "Delete" at bounding box center [762, 401] width 35 height 15
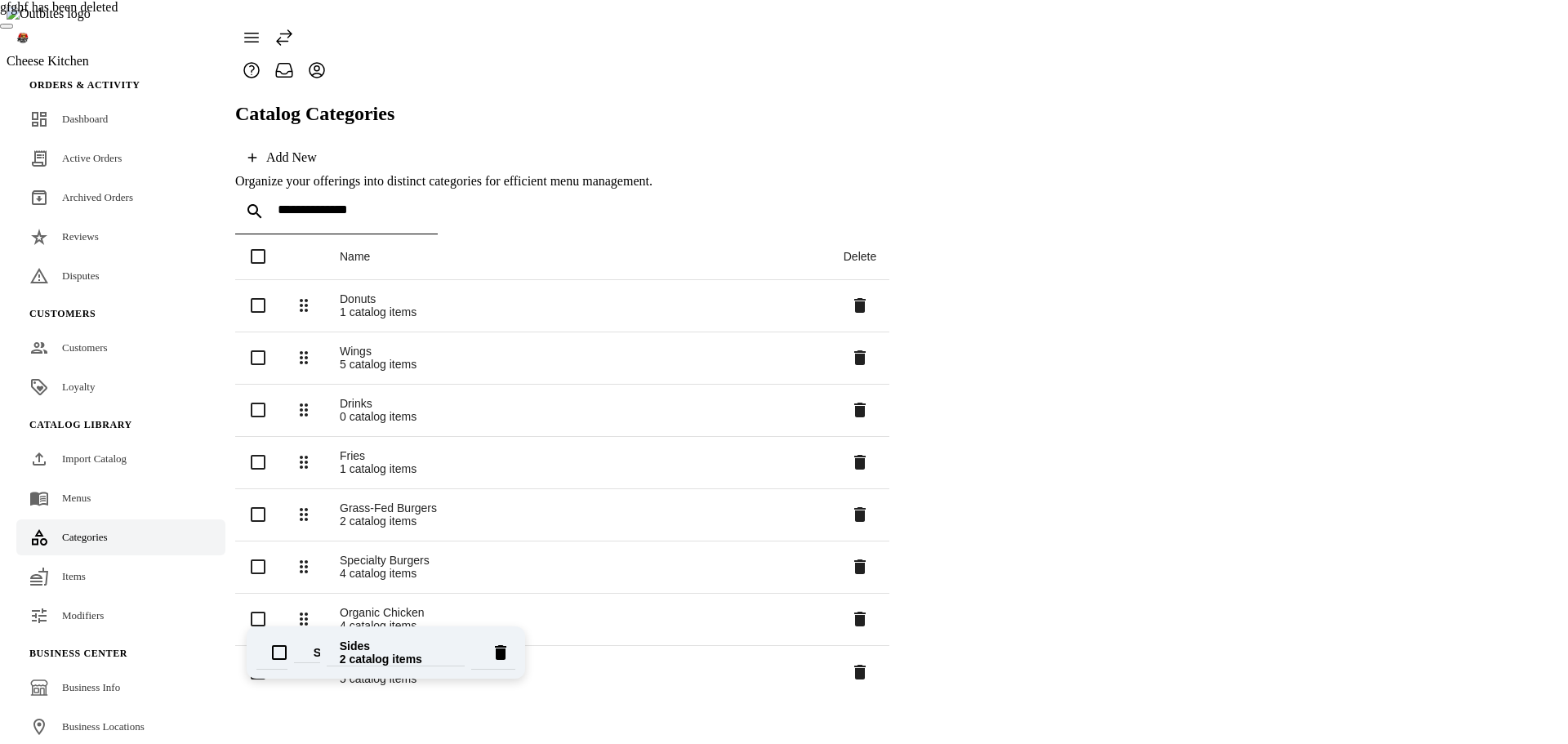
drag, startPoint x: 316, startPoint y: 337, endPoint x: 321, endPoint y: 649, distance: 312.0
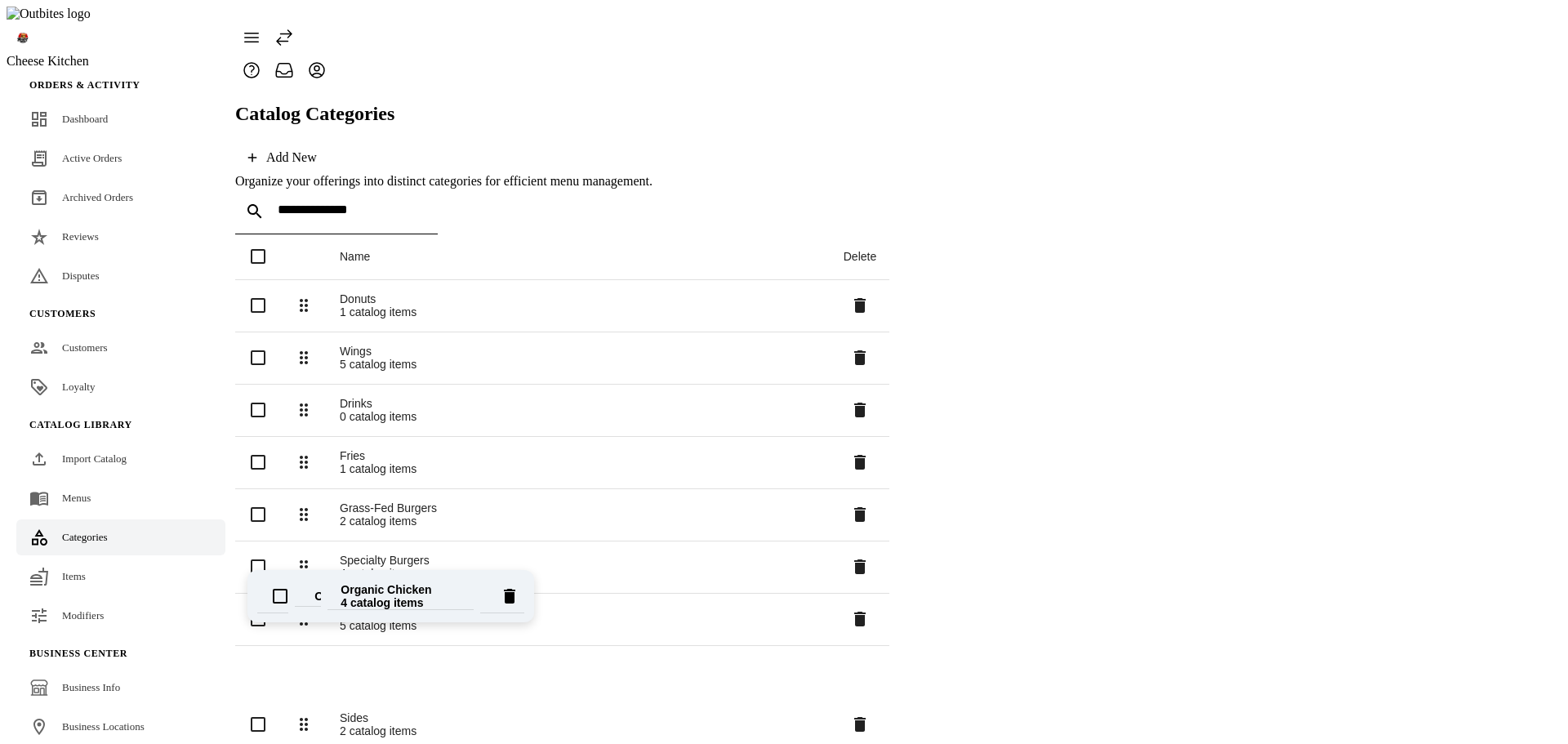
drag, startPoint x: 319, startPoint y: 572, endPoint x: 321, endPoint y: 600, distance: 28.1
drag, startPoint x: 329, startPoint y: 533, endPoint x: 329, endPoint y: 613, distance: 80.0
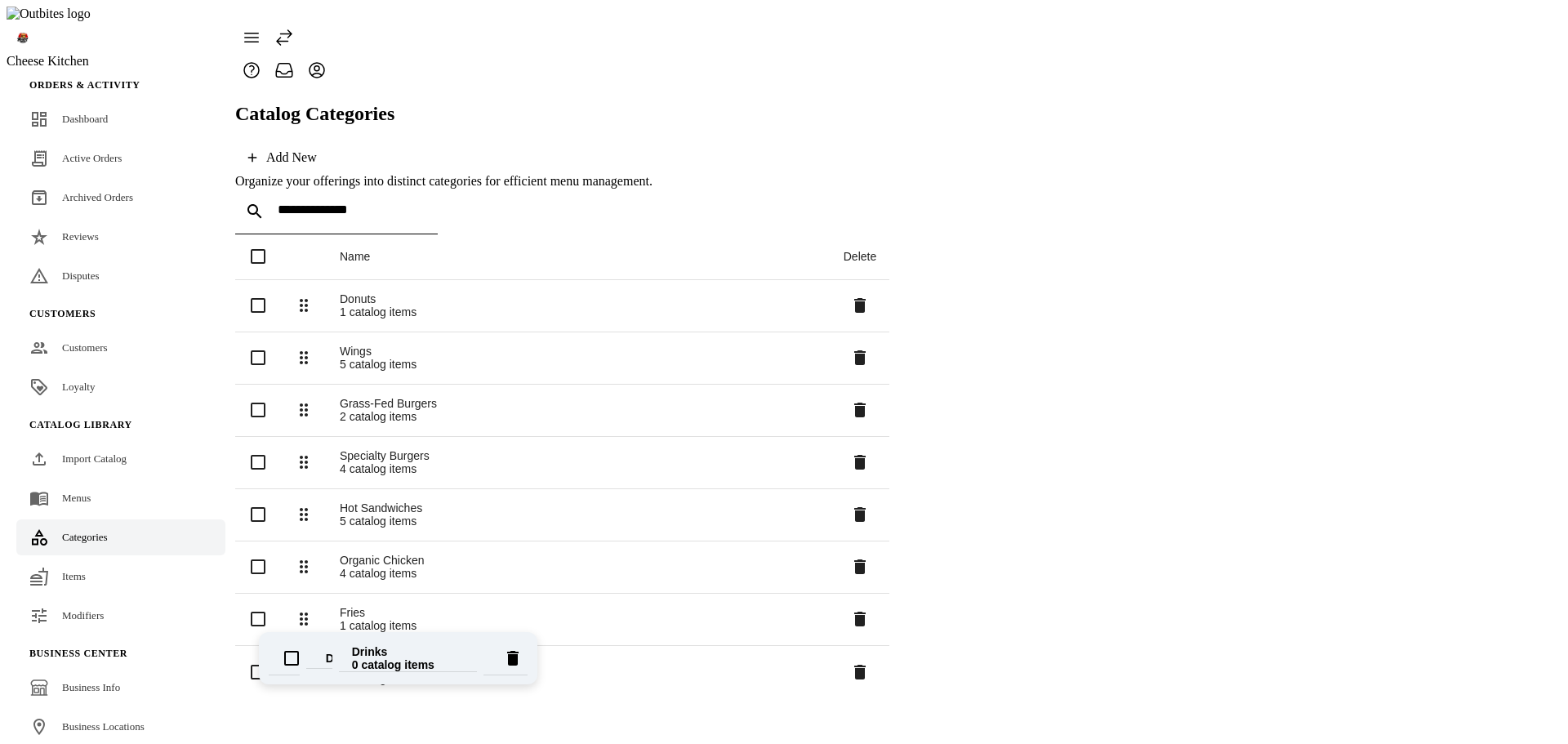
drag, startPoint x: 326, startPoint y: 489, endPoint x: 332, endPoint y: 656, distance: 167.1
drag, startPoint x: 315, startPoint y: 233, endPoint x: 341, endPoint y: 649, distance: 416.8
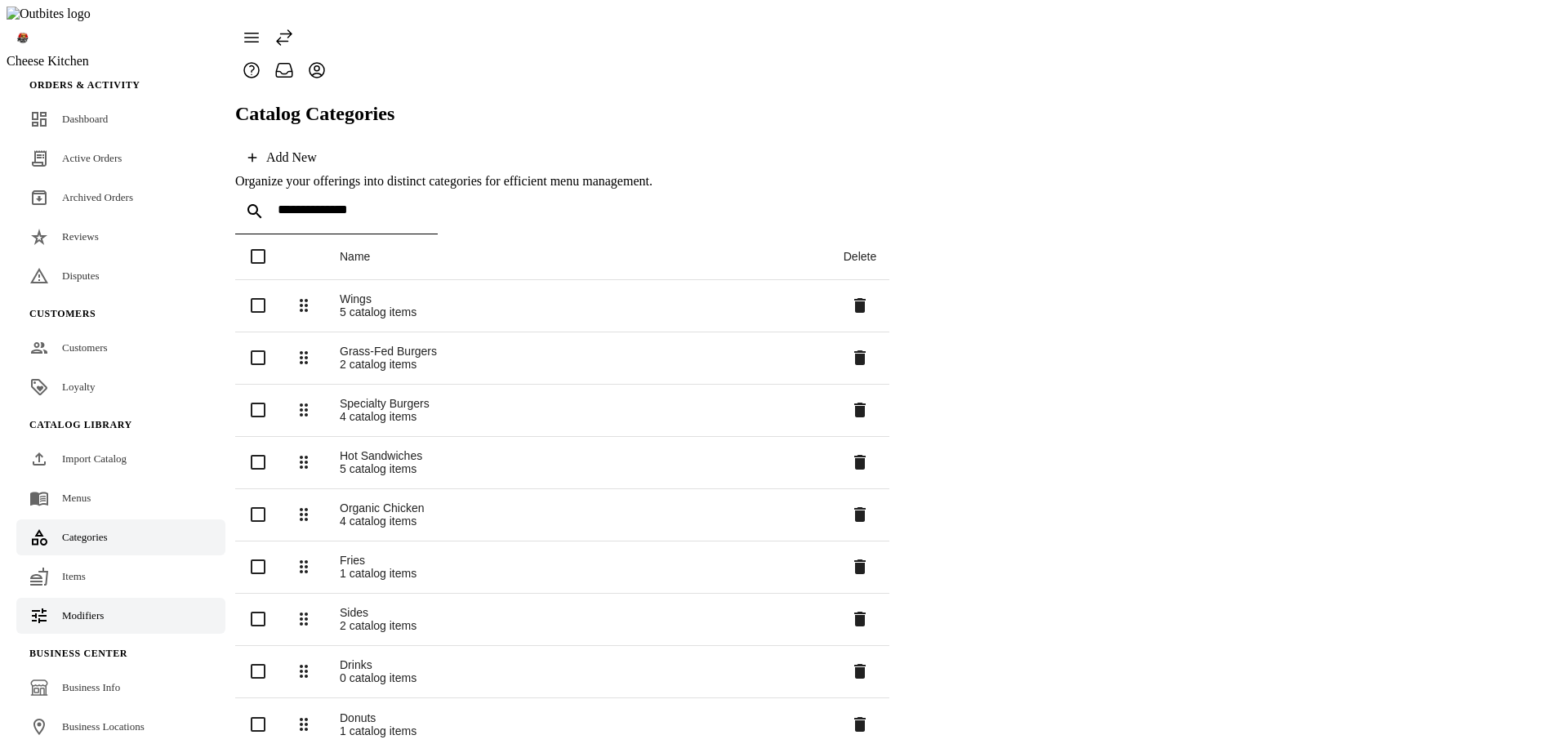
click at [92, 609] on span "Modifiers" at bounding box center [83, 615] width 42 height 12
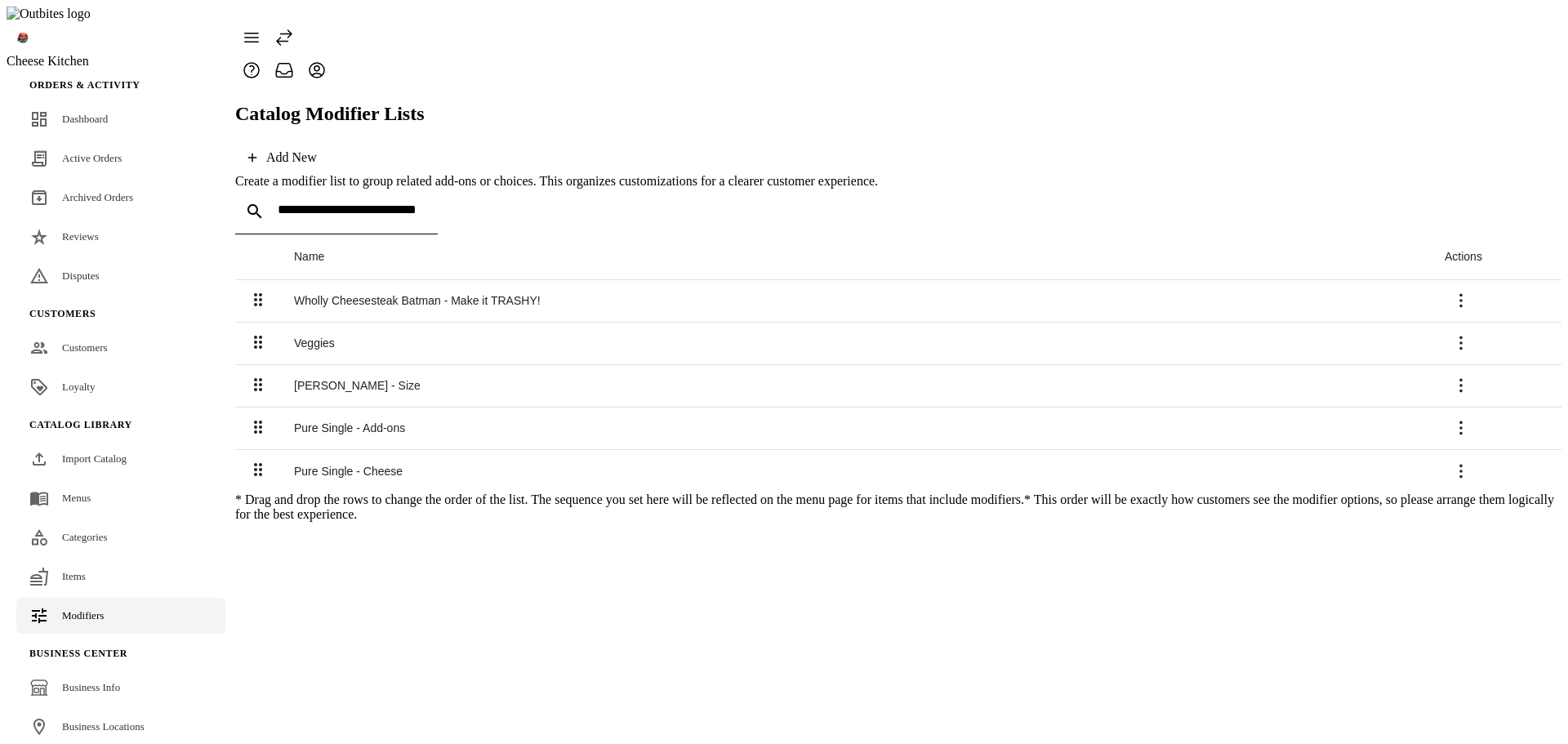
click at [341, 422] on div "Pure Single - Add-ons" at bounding box center [855, 428] width 1124 height 13
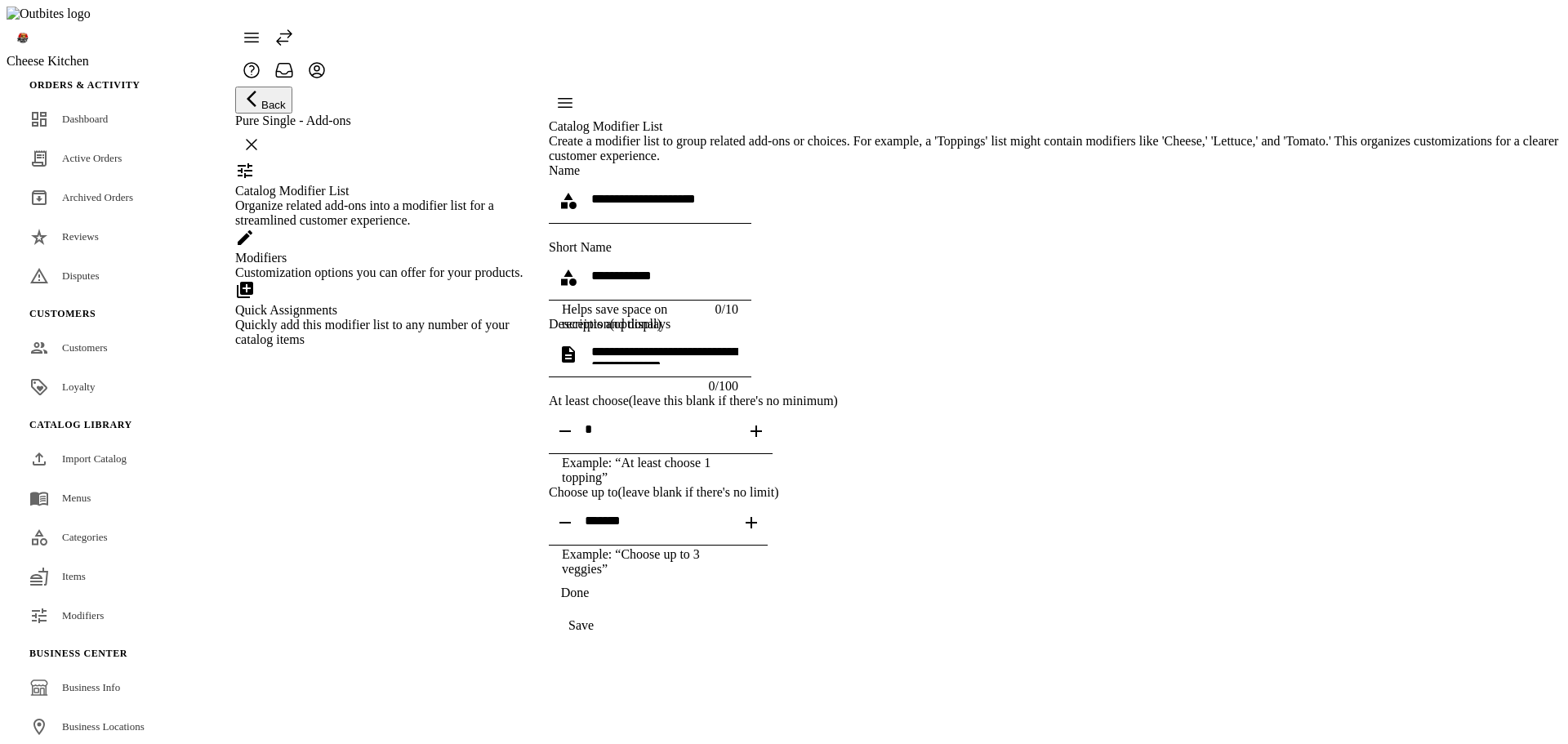
click at [736, 435] on input "textbox" at bounding box center [660, 429] width 152 height 14
click at [593, 633] on div "Save" at bounding box center [582, 625] width 26 height 15
click at [379, 280] on div "Customization options you can offer for your products." at bounding box center [381, 272] width 293 height 15
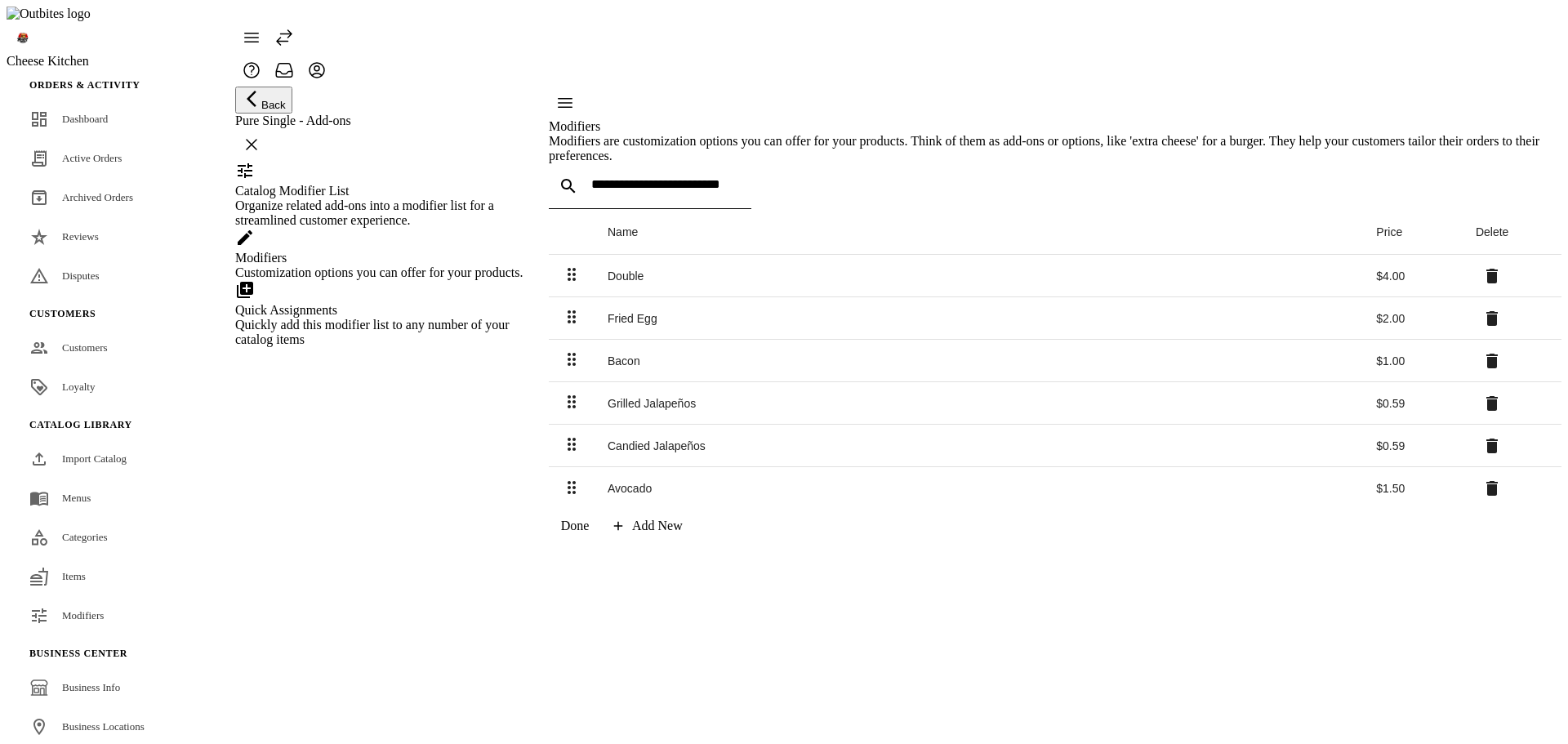
click at [684, 283] on div "Double" at bounding box center [979, 276] width 742 height 13
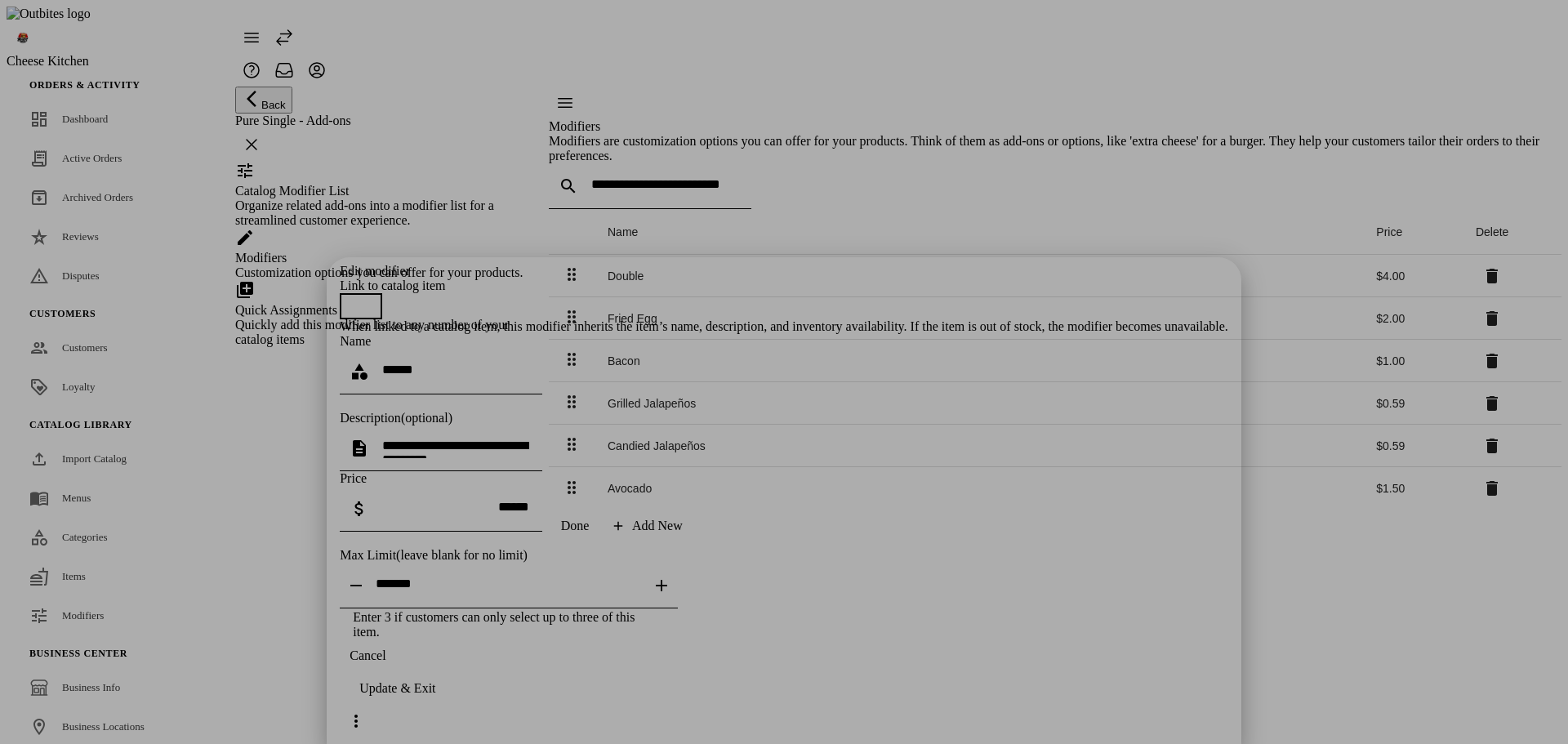
drag, startPoint x: 871, startPoint y: 717, endPoint x: 743, endPoint y: 592, distance: 178.9
click at [385, 663] on span "Cancel" at bounding box center [367, 655] width 36 height 15
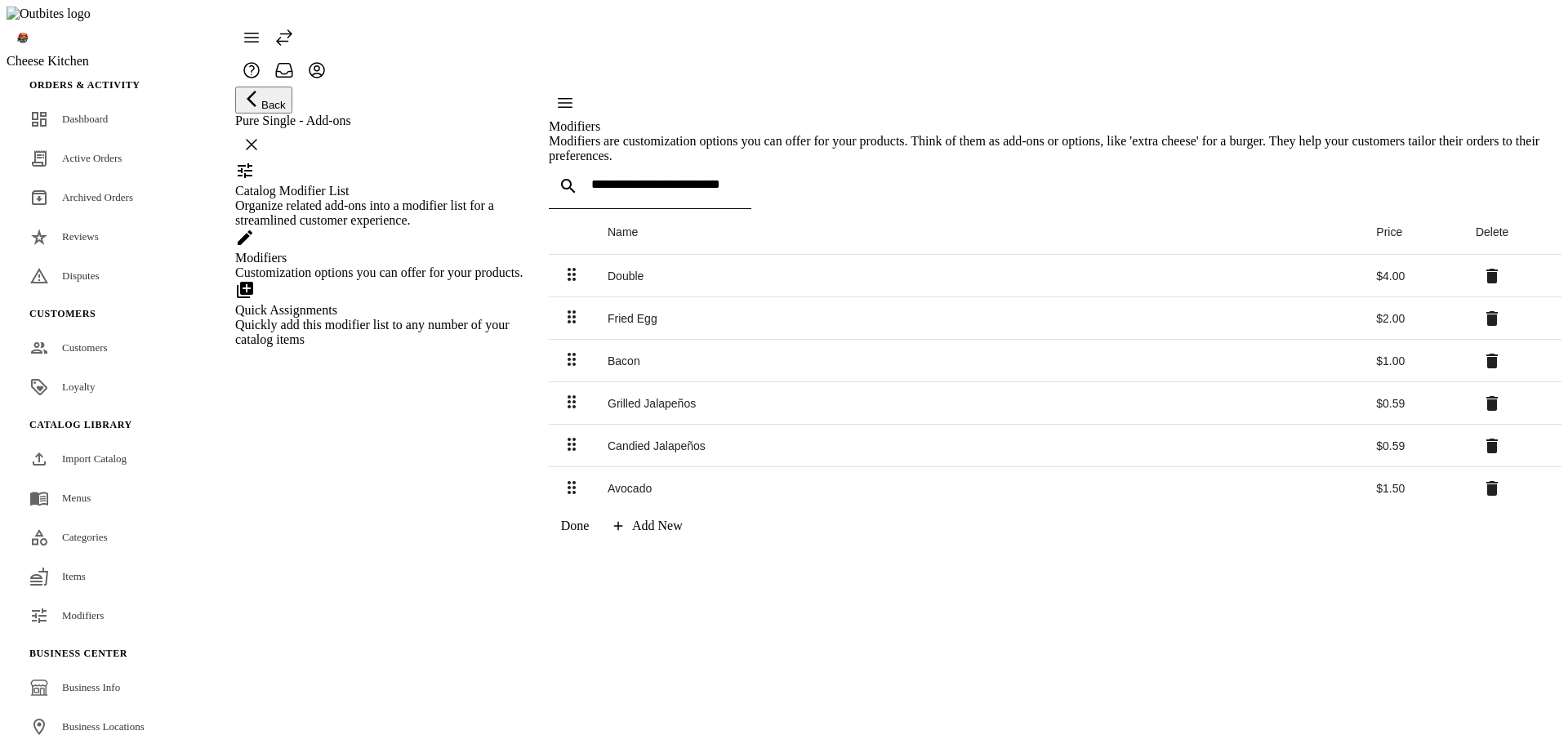
click at [329, 347] on div "Quickly add this modifier list to any number of your catalog items" at bounding box center [381, 332] width 293 height 30
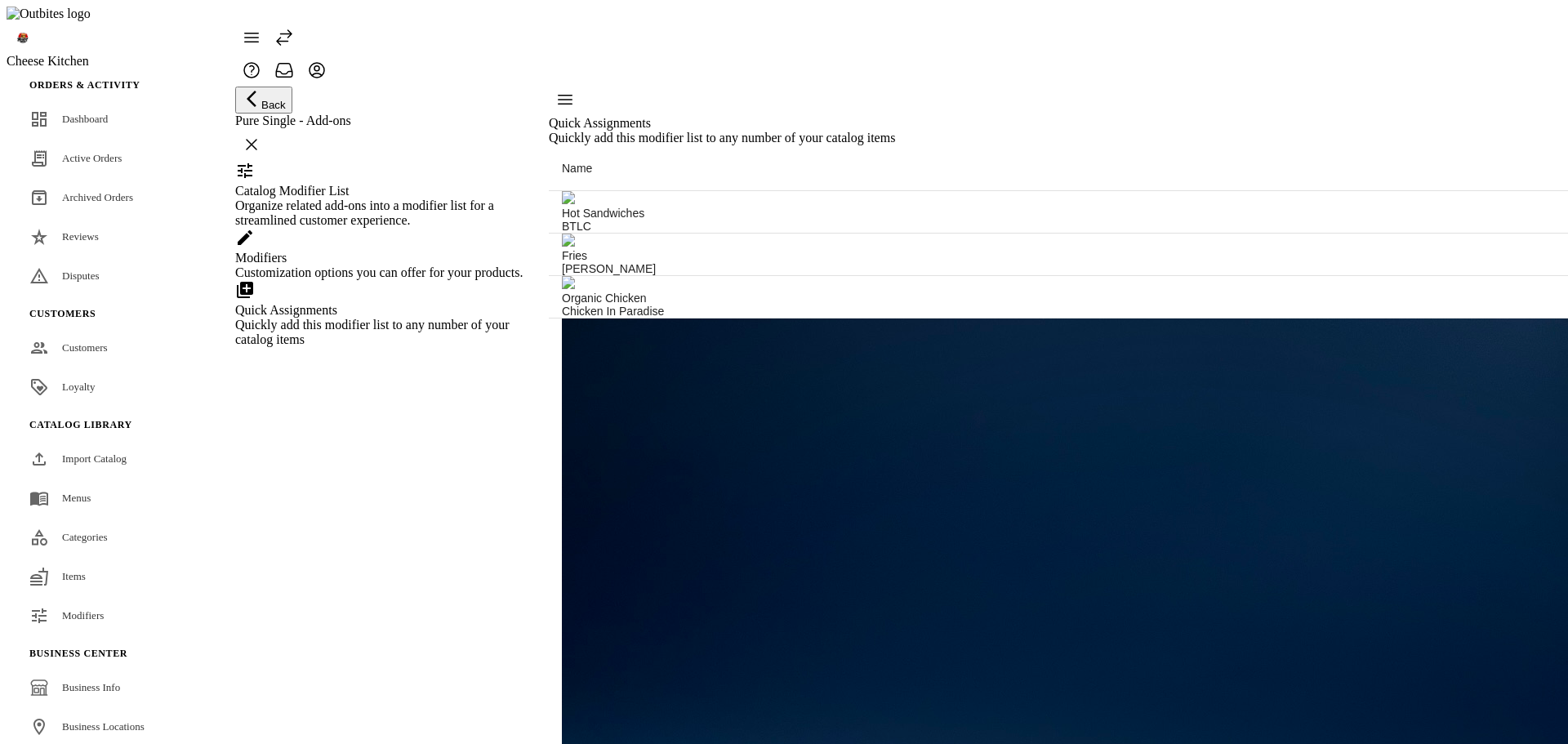
scroll to position [796, 0]
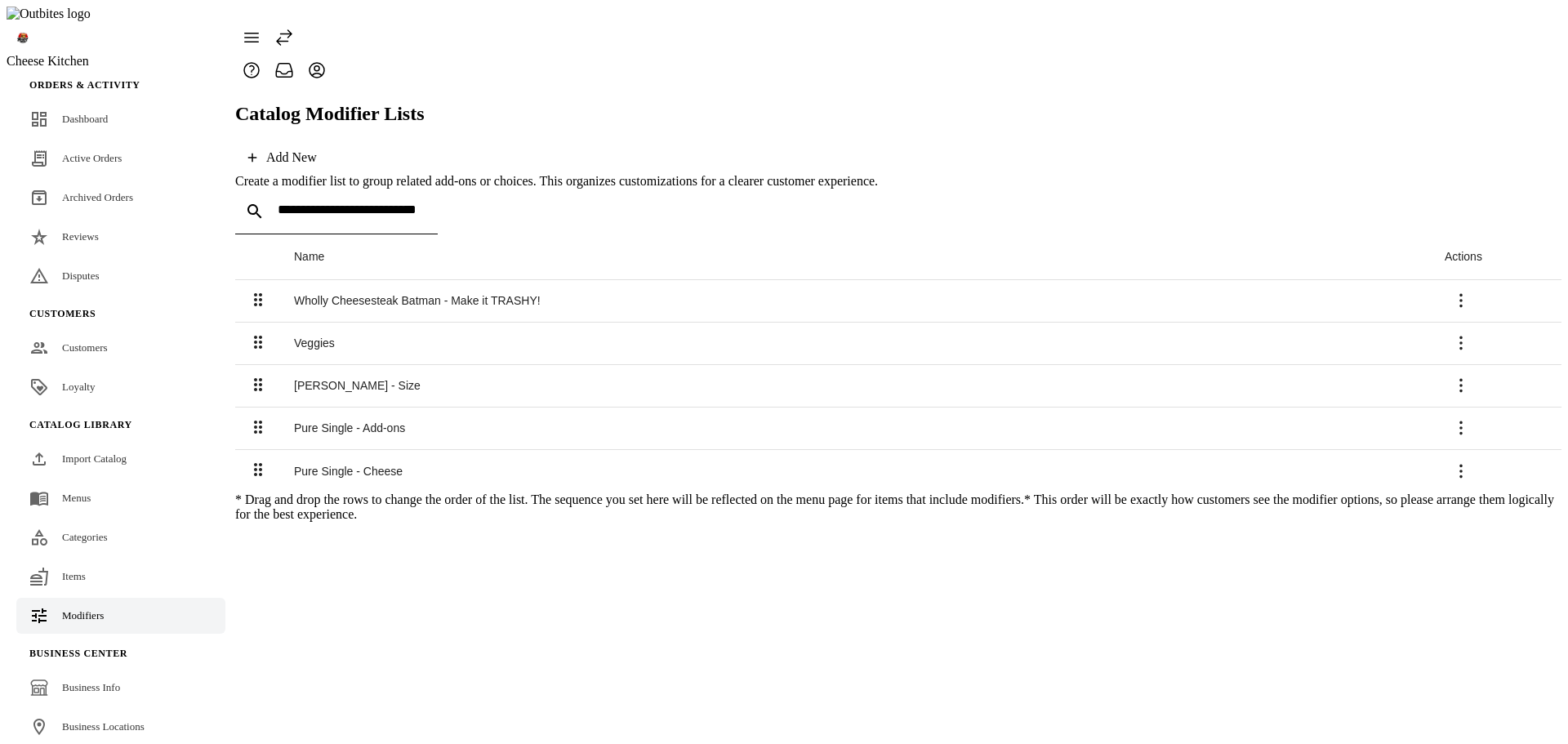
click at [371, 408] on td "Pure Single - Add-ons" at bounding box center [855, 429] width 1150 height 43
click at [373, 422] on div "Pure Single - Add-ons" at bounding box center [855, 428] width 1124 height 13
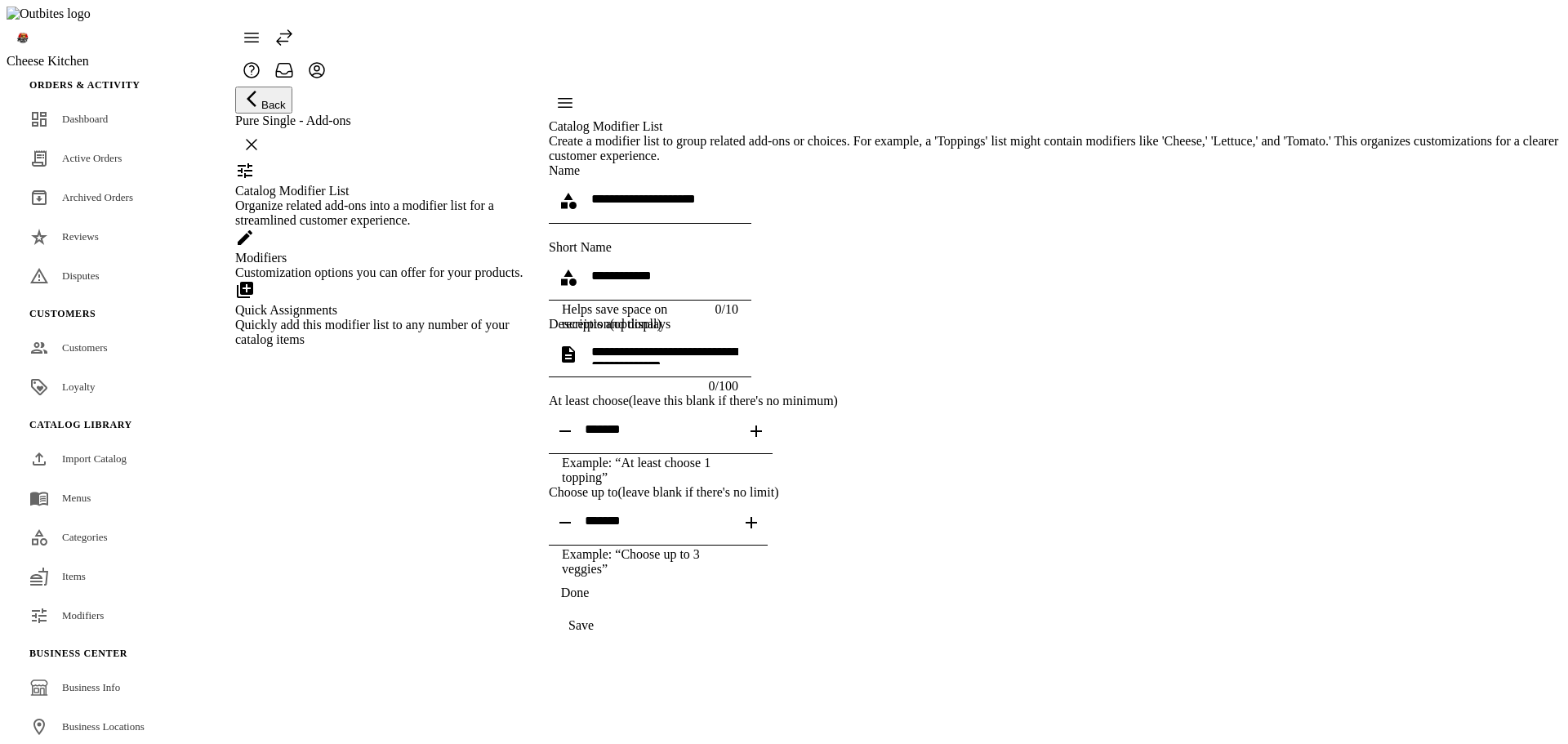
click at [342, 265] on div "Modifiers" at bounding box center [381, 258] width 293 height 15
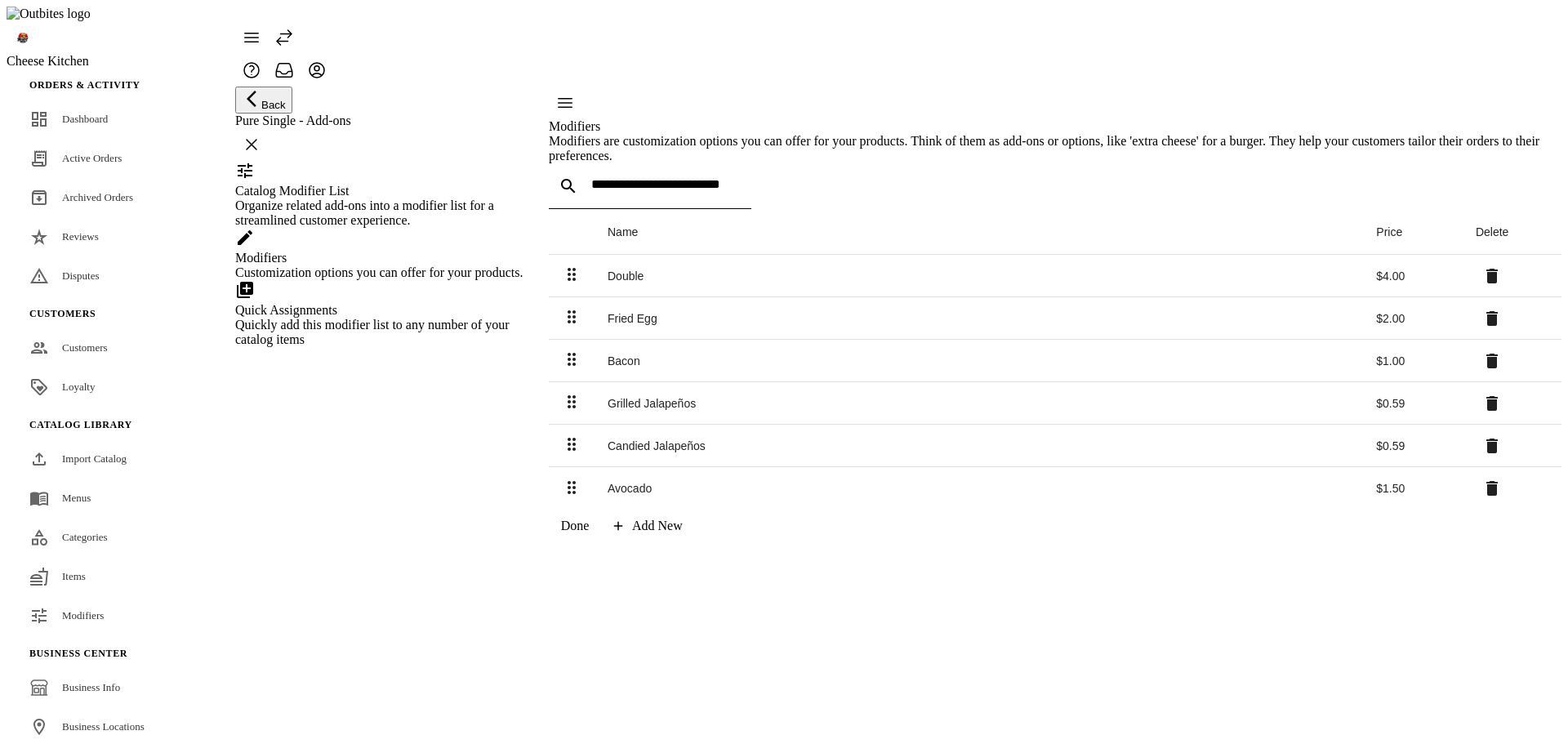
click at [676, 283] on div "Double" at bounding box center [979, 276] width 742 height 13
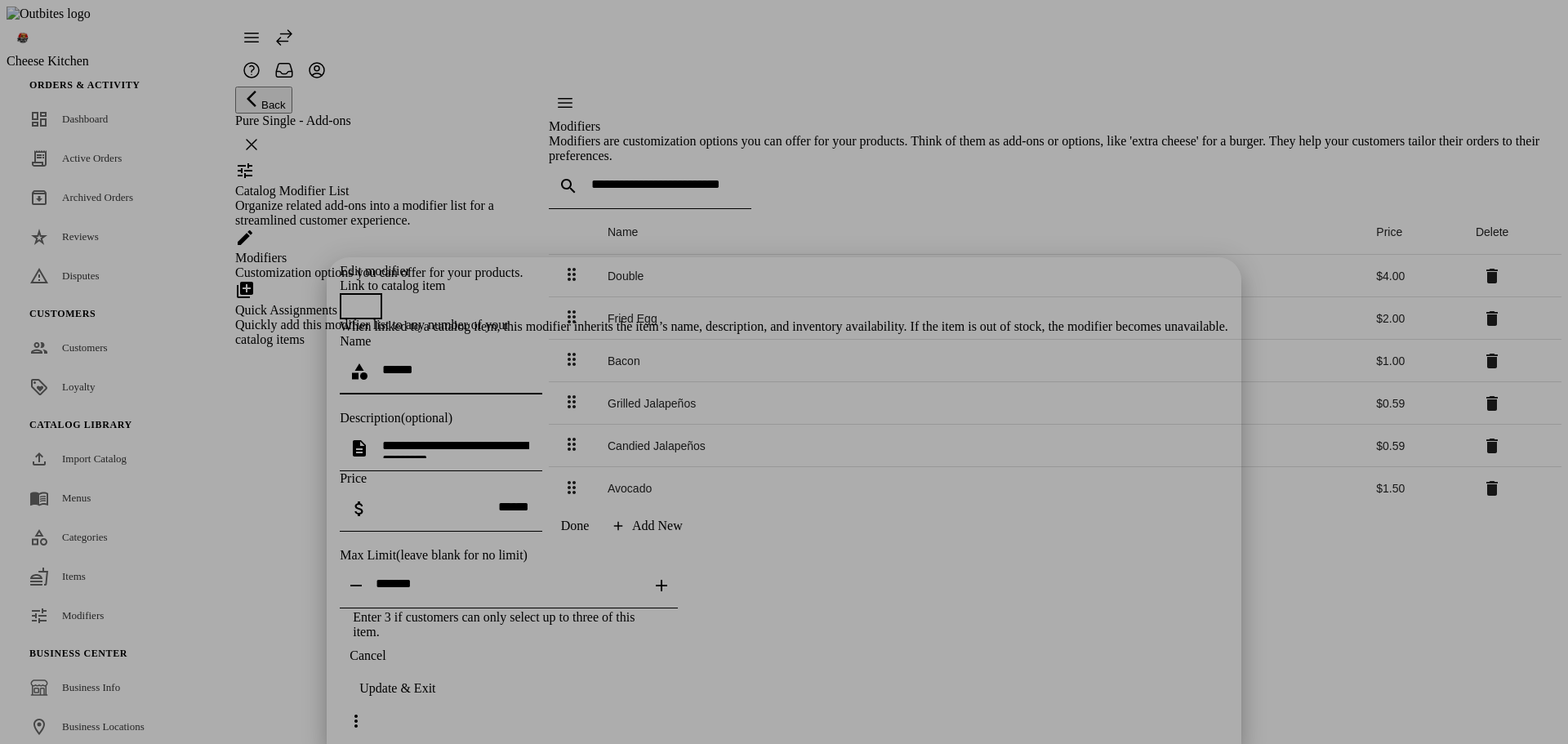
click at [529, 362] on input "******" at bounding box center [456, 369] width 147 height 14
click at [529, 426] on div at bounding box center [456, 448] width 147 height 46
type textarea "***"
click at [436, 695] on div "Update & Exit" at bounding box center [397, 687] width 76 height 15
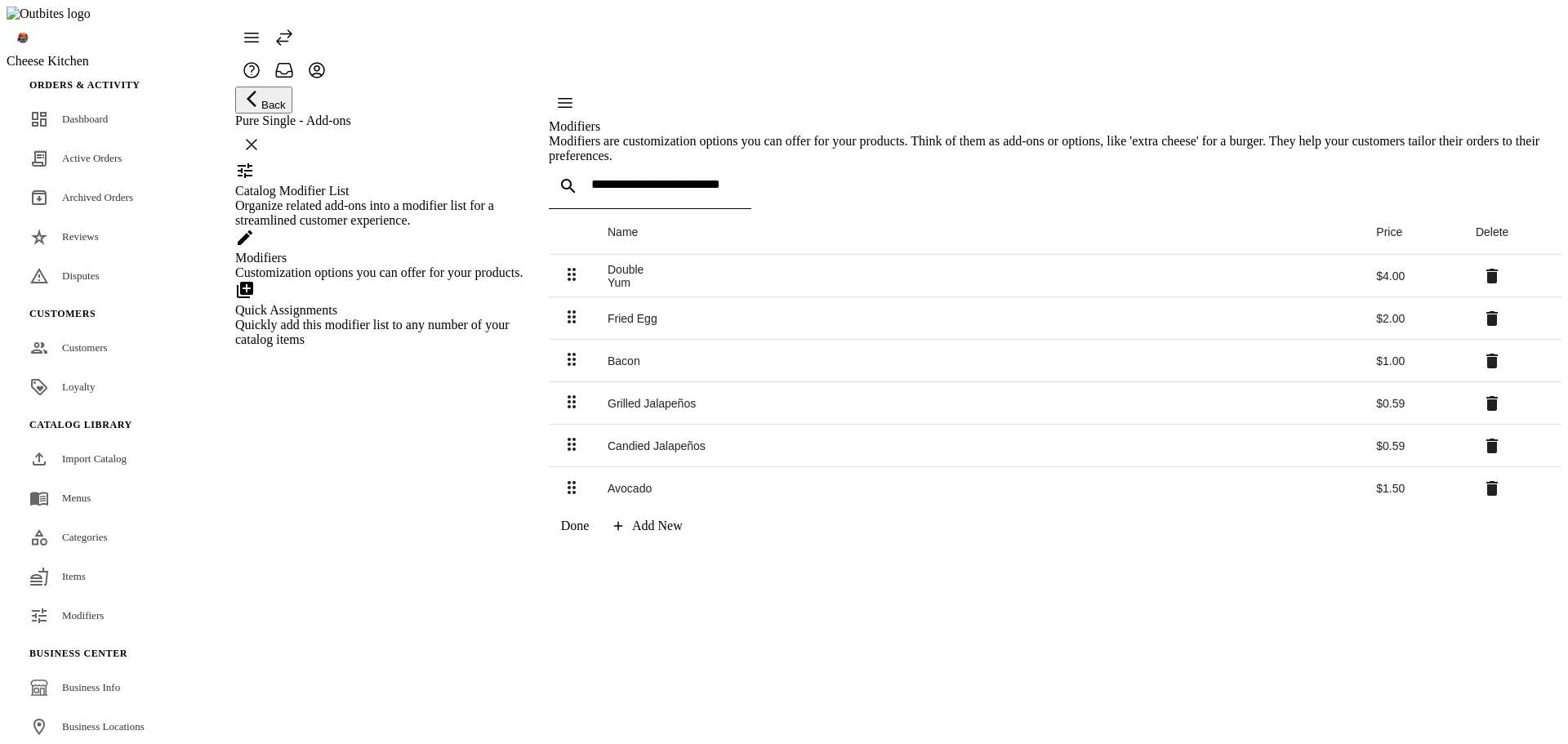
click at [696, 546] on span at bounding box center [648, 525] width 94 height 39
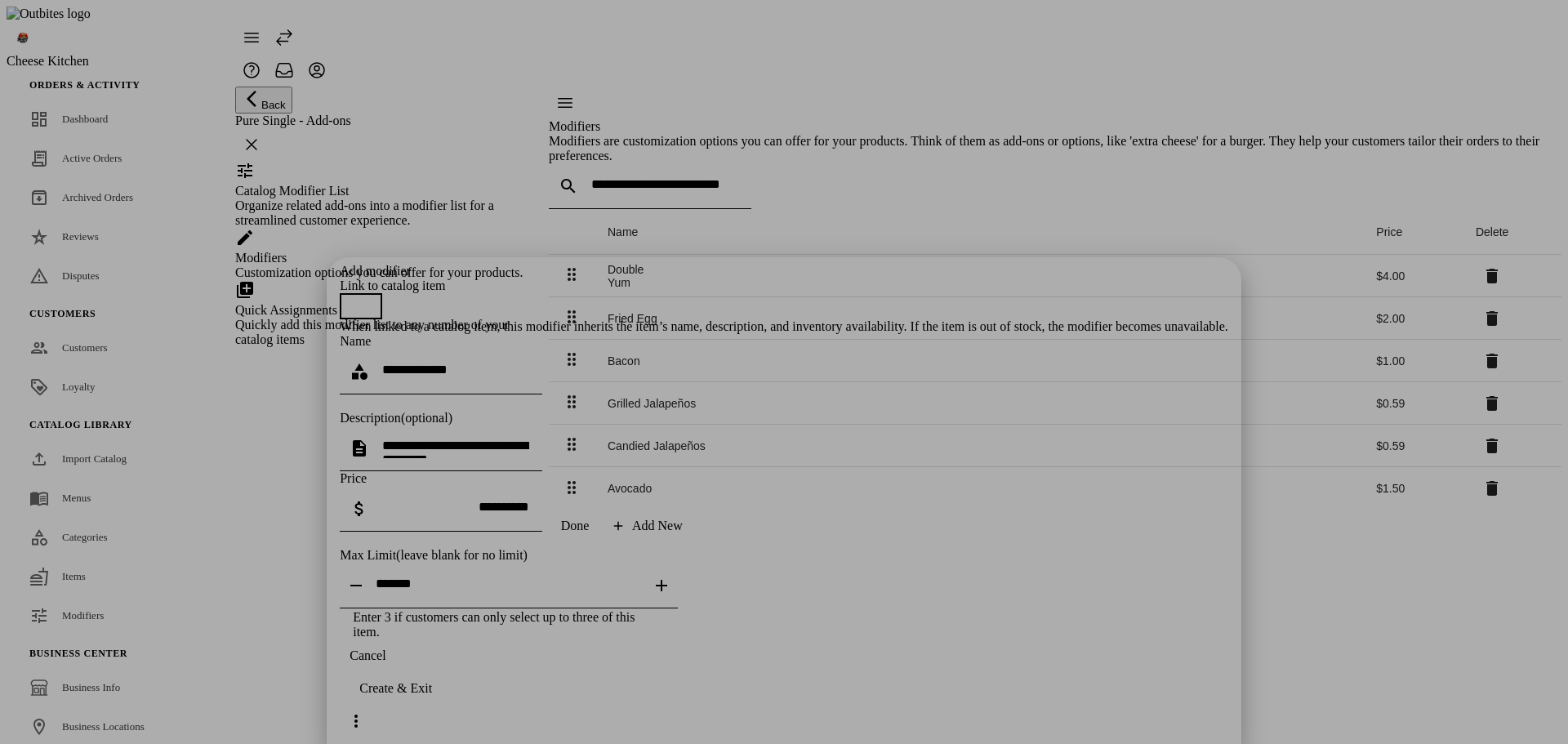
click at [529, 362] on input at bounding box center [456, 369] width 147 height 14
click at [369, 290] on span "button" at bounding box center [352, 306] width 33 height 33
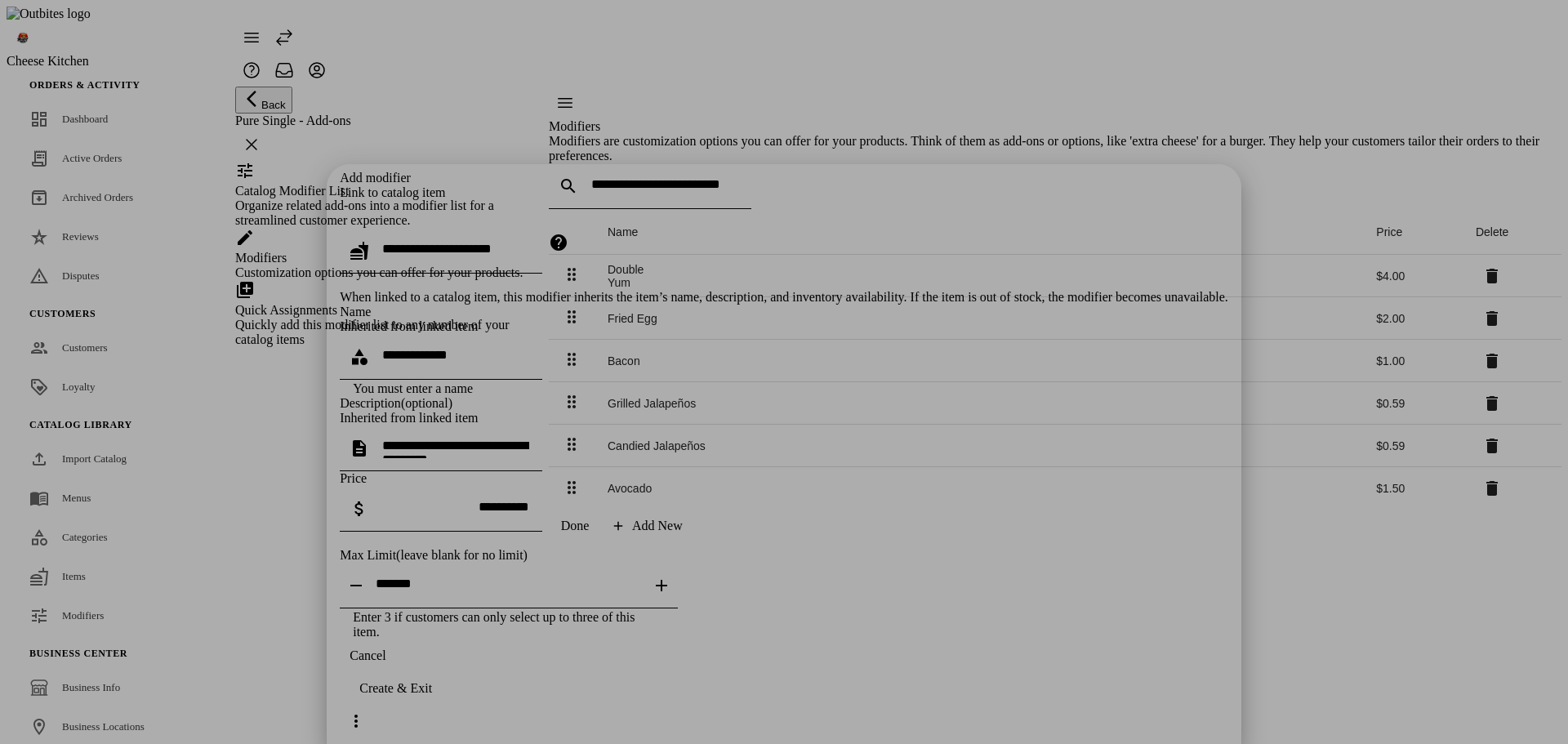
click at [529, 242] on input "text" at bounding box center [456, 249] width 147 height 14
click at [643, 302] on mat-option "Melting [PERSON_NAME]'s Heart" at bounding box center [764, 299] width 528 height 39
type input "**********"
type textarea "**********"
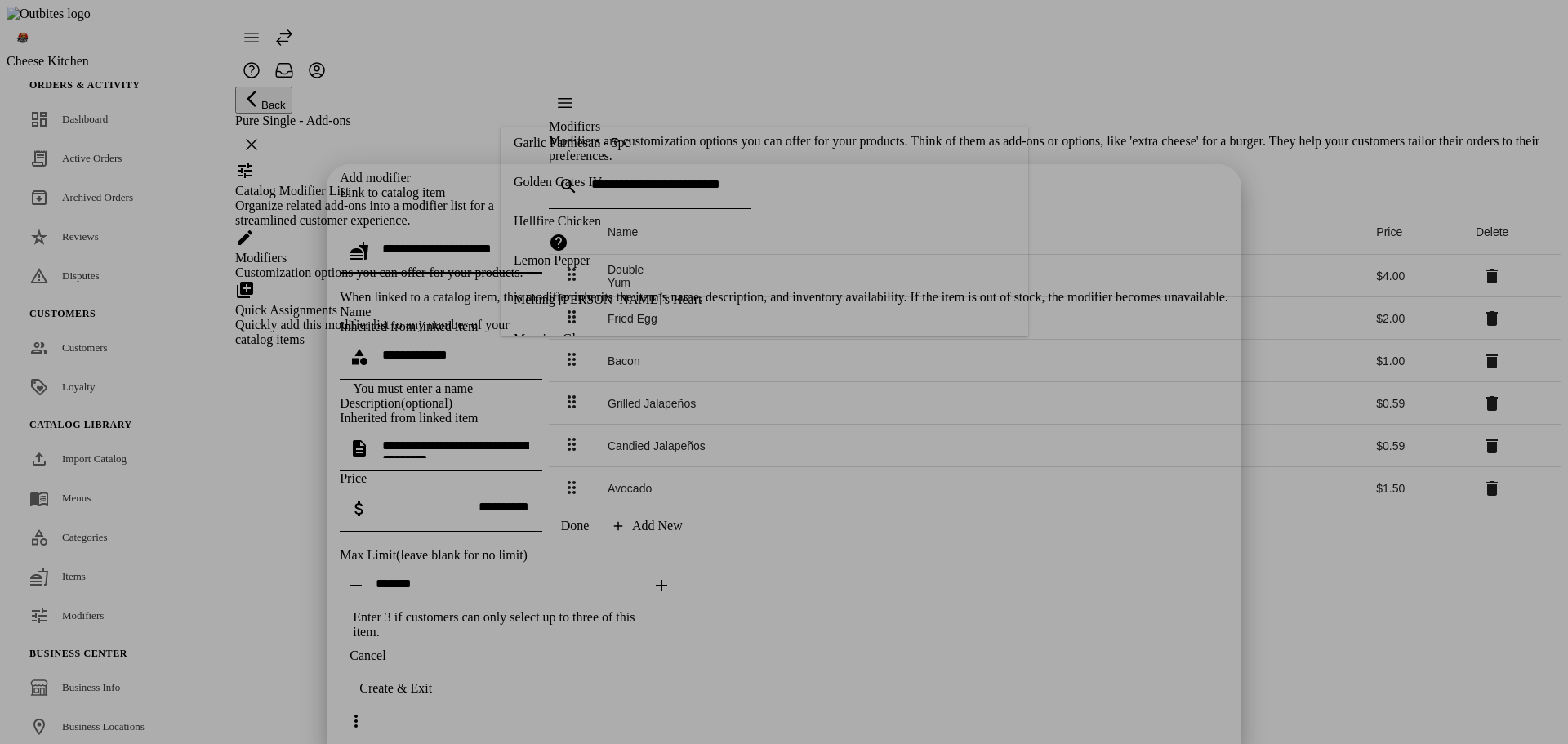
type input "**********"
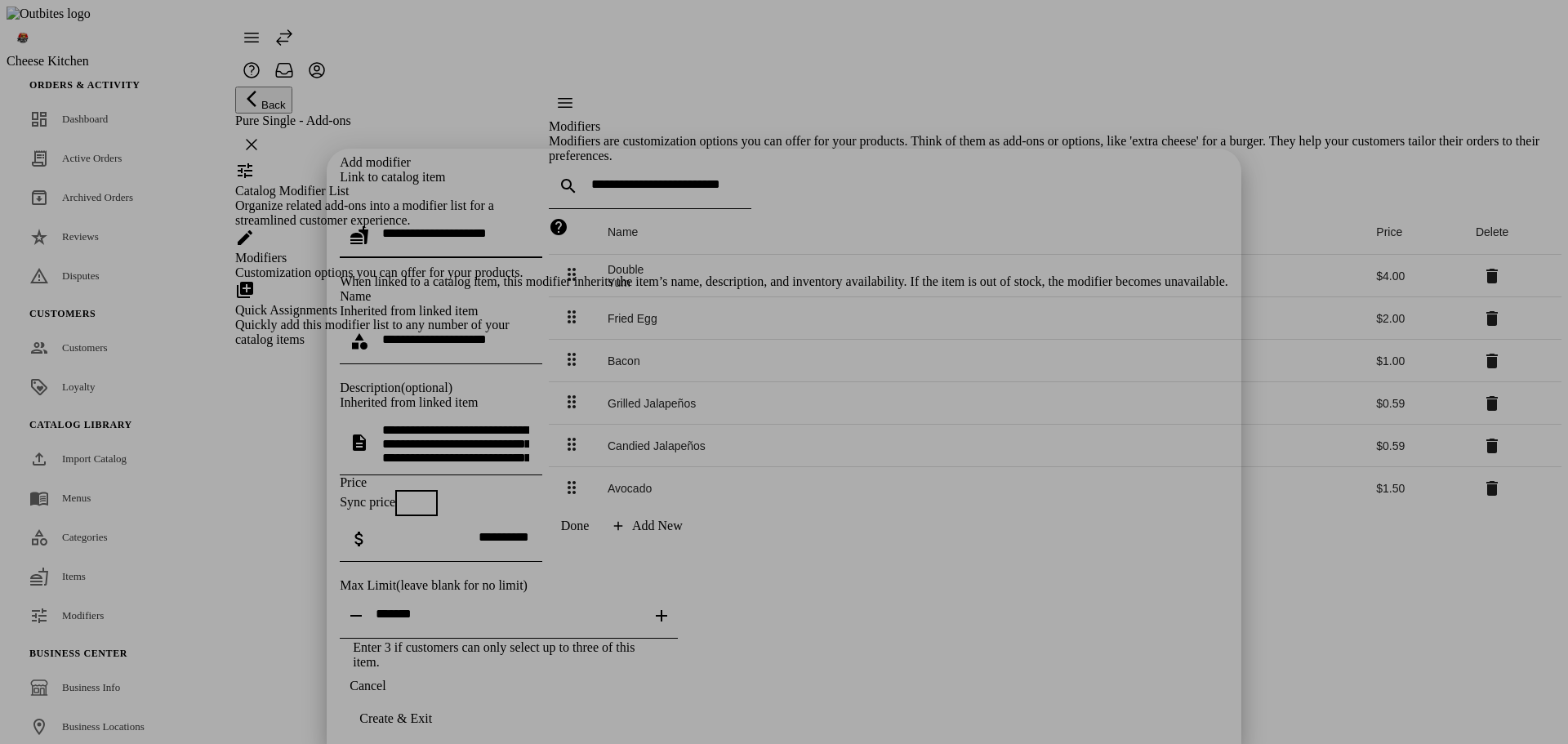
click at [432, 716] on div "Create & Exit" at bounding box center [395, 718] width 72 height 15
click at [529, 423] on textarea "**********" at bounding box center [456, 441] width 147 height 39
drag, startPoint x: 720, startPoint y: 325, endPoint x: 693, endPoint y: 313, distance: 29.5
click at [529, 423] on textarea "**********" at bounding box center [456, 441] width 147 height 39
drag, startPoint x: 638, startPoint y: 339, endPoint x: 638, endPoint y: 315, distance: 24.0
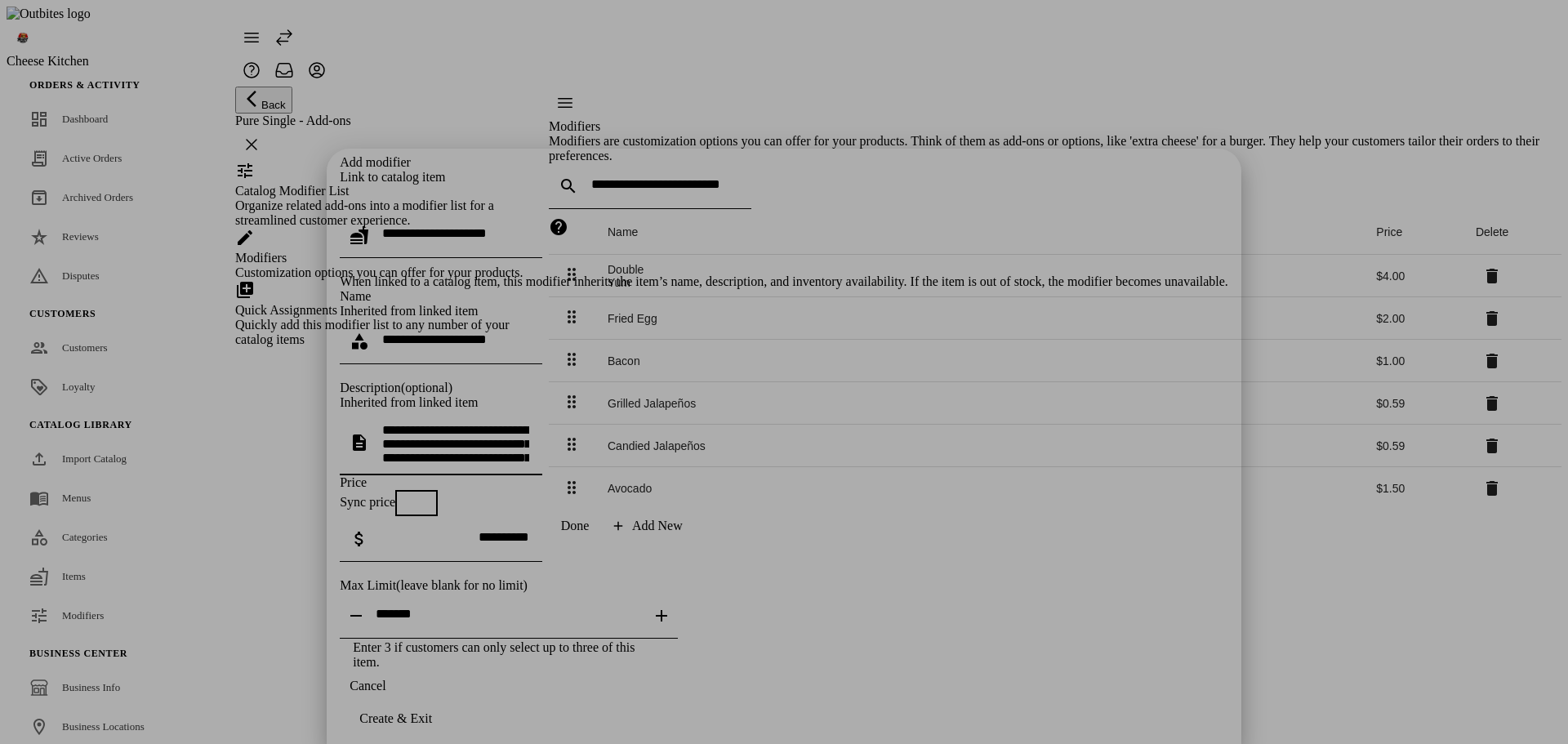
click at [529, 423] on textarea "**********" at bounding box center [456, 441] width 147 height 39
click at [395, 704] on span "button" at bounding box center [367, 684] width 56 height 39
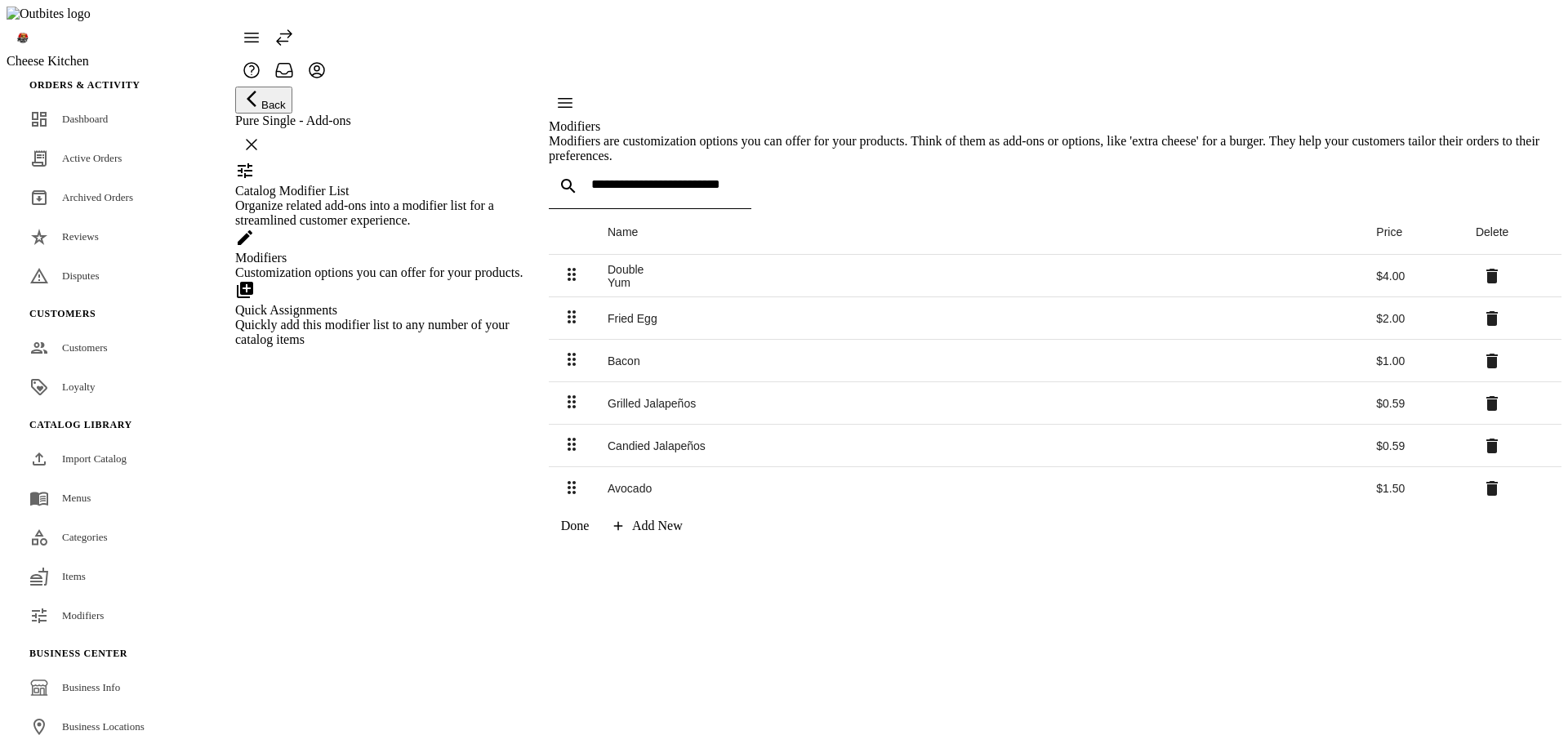
click at [683, 533] on div "Add New" at bounding box center [657, 526] width 51 height 15
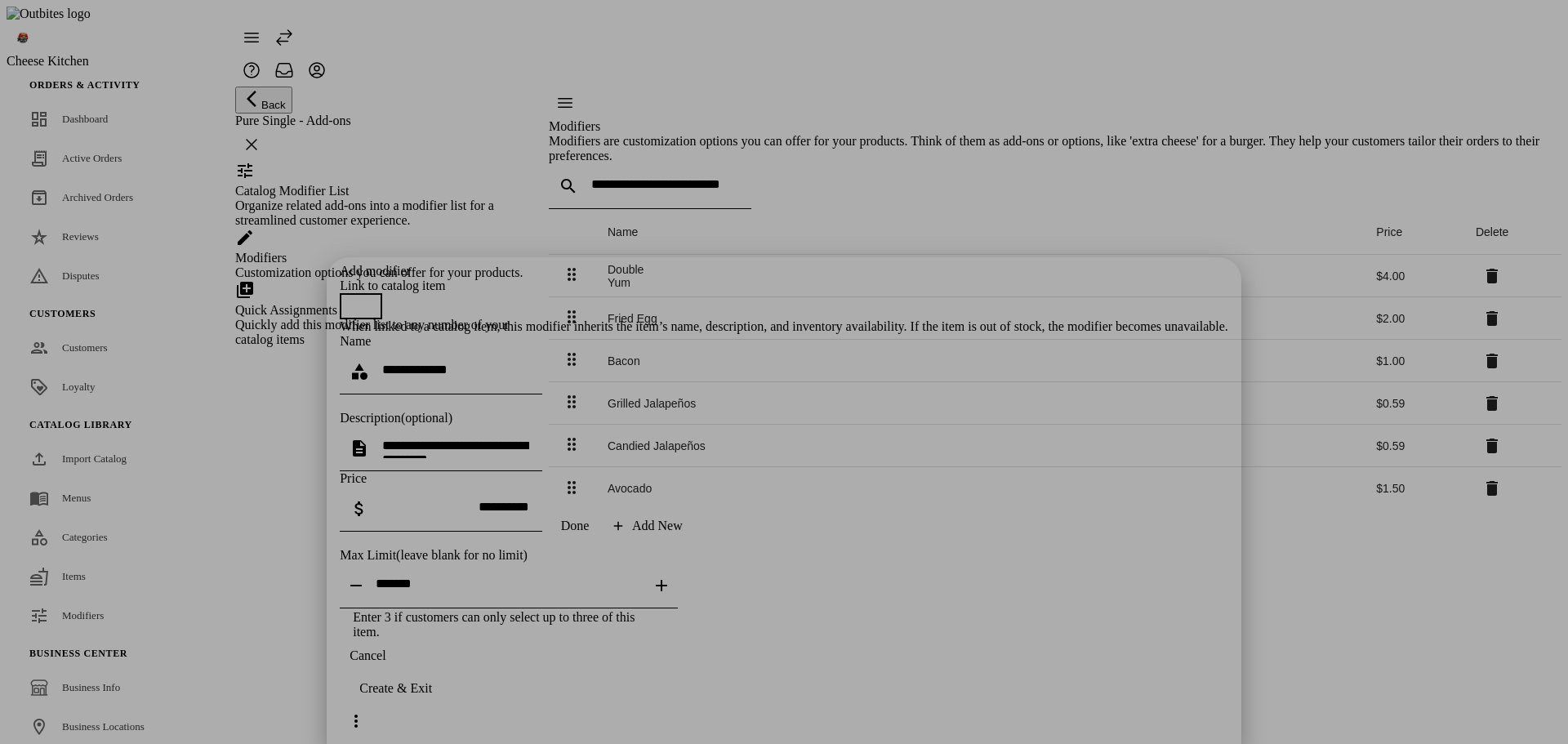
click at [529, 438] on textarea at bounding box center [456, 448] width 147 height 20
type textarea "**********"
click at [529, 438] on textarea "**********" at bounding box center [456, 448] width 147 height 20
drag, startPoint x: 649, startPoint y: 253, endPoint x: 376, endPoint y: 253, distance: 273.0
click at [379, 253] on div "**********" at bounding box center [784, 372] width 1568 height 744
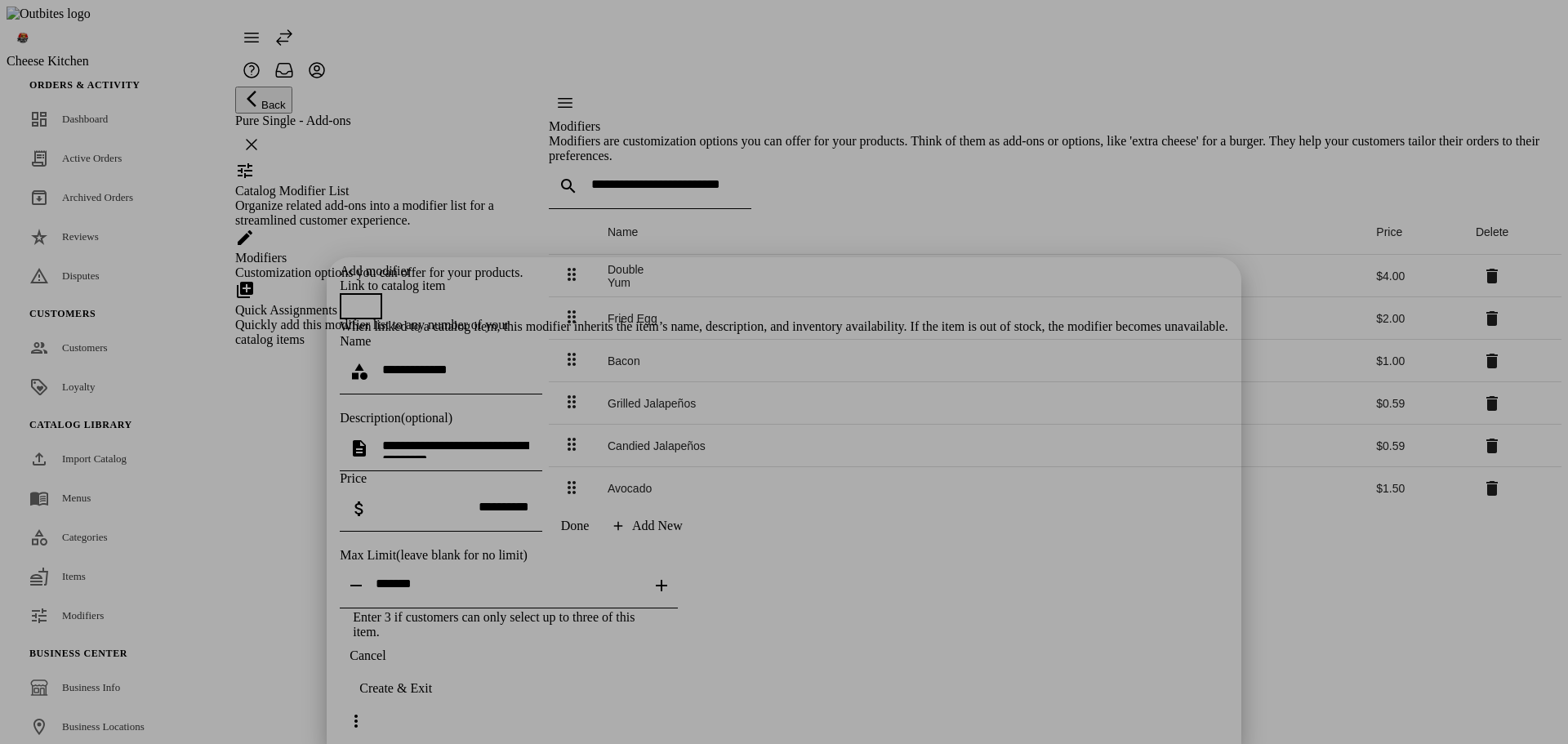
click at [721, 573] on div "Add modifier Link to catalog item When linked to a catalog item, this modifier …" at bounding box center [783, 451] width 888 height 376
click at [382, 293] on button "button" at bounding box center [360, 306] width 43 height 26
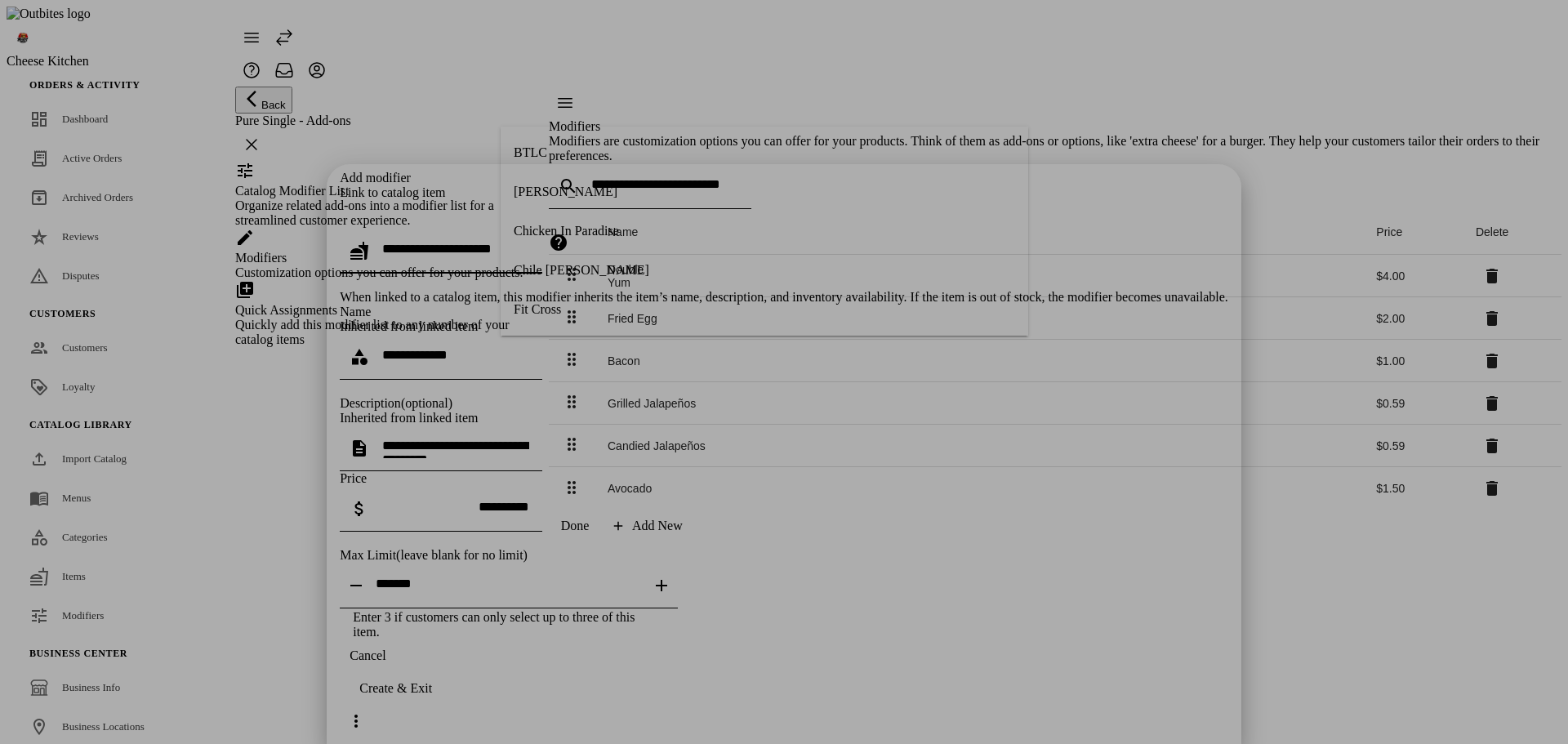
click at [529, 242] on input "text" at bounding box center [456, 249] width 147 height 14
click at [617, 285] on mat-option "Melting [PERSON_NAME]'s Heart" at bounding box center [764, 299] width 528 height 39
type input "**********"
type textarea "**********"
type input "**********"
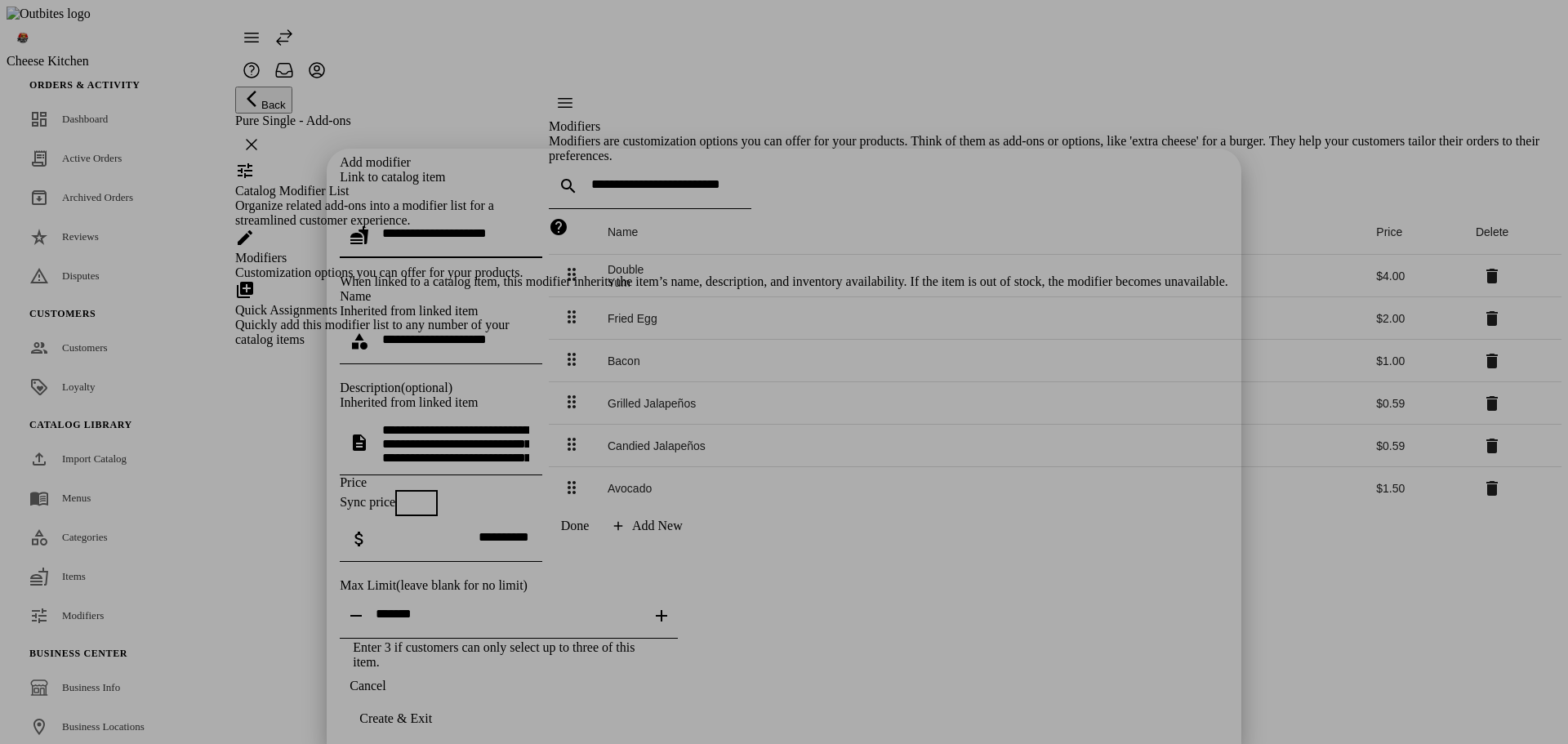
click at [517, 380] on div "Description (optional)" at bounding box center [783, 387] width 888 height 15
copy div "Description"
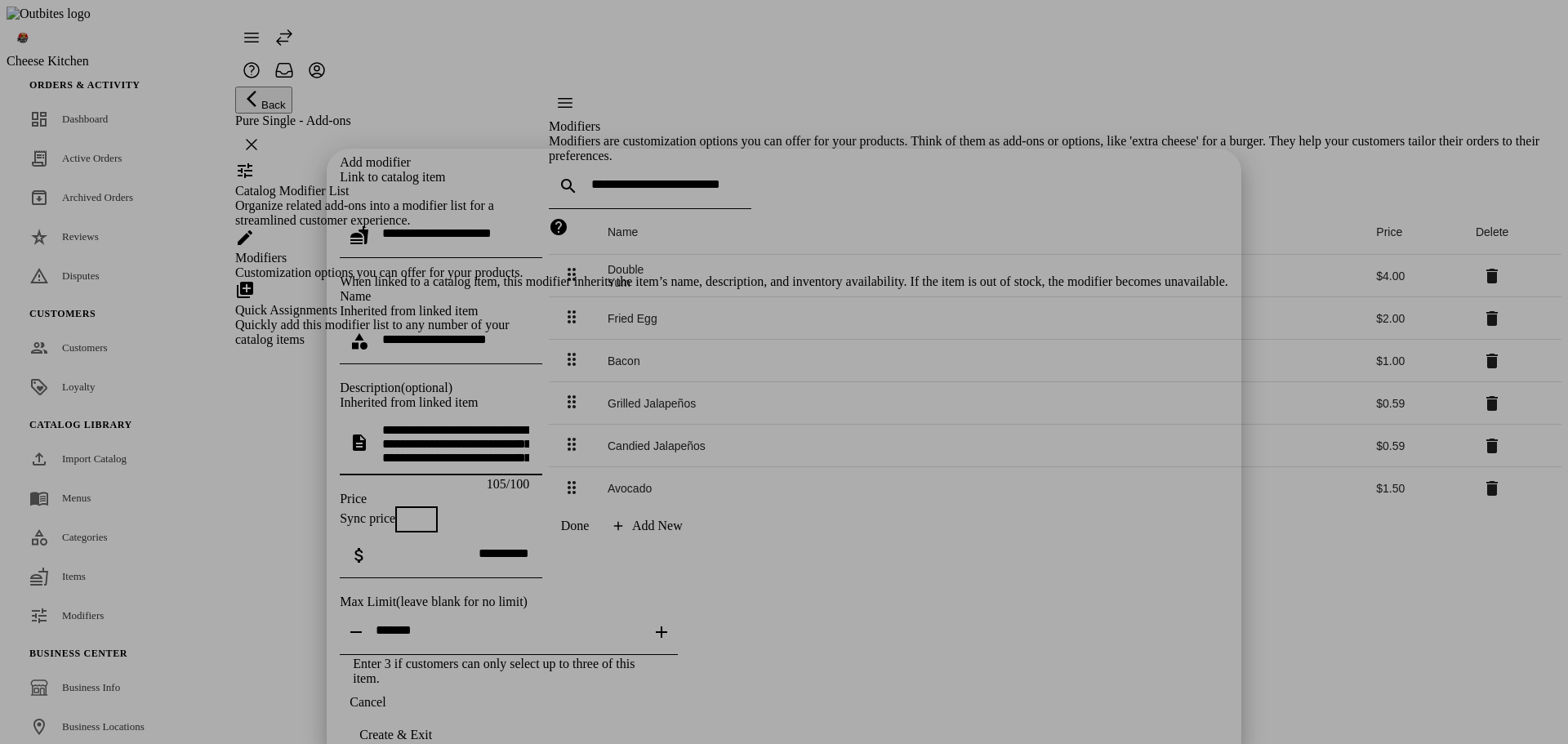
click at [529, 423] on textarea "**********" at bounding box center [456, 441] width 147 height 39
type textarea "**********"
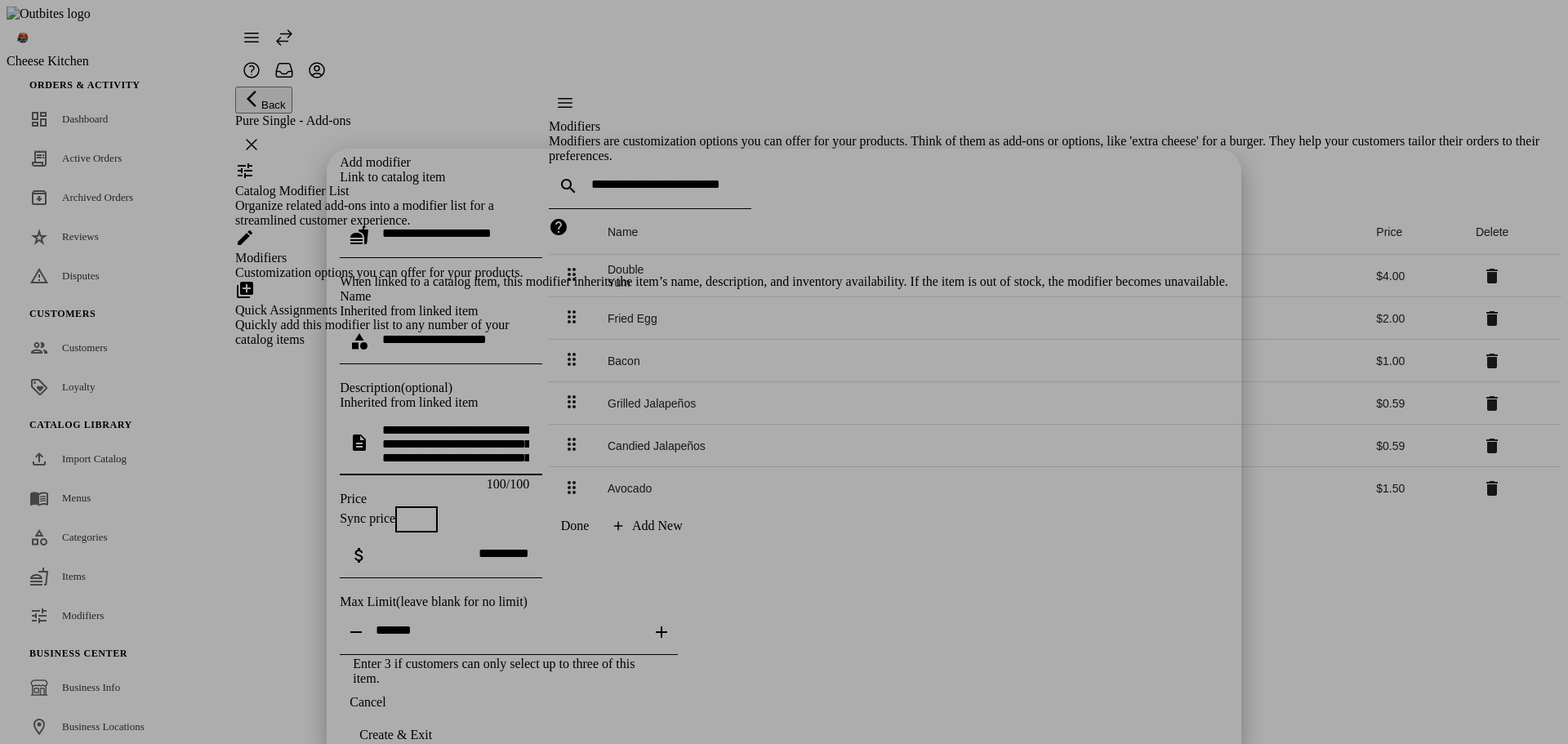
click at [415, 513] on span "button" at bounding box center [408, 519] width 13 height 13
type input "*******"
click at [432, 727] on div "Create & Exit" at bounding box center [395, 734] width 72 height 15
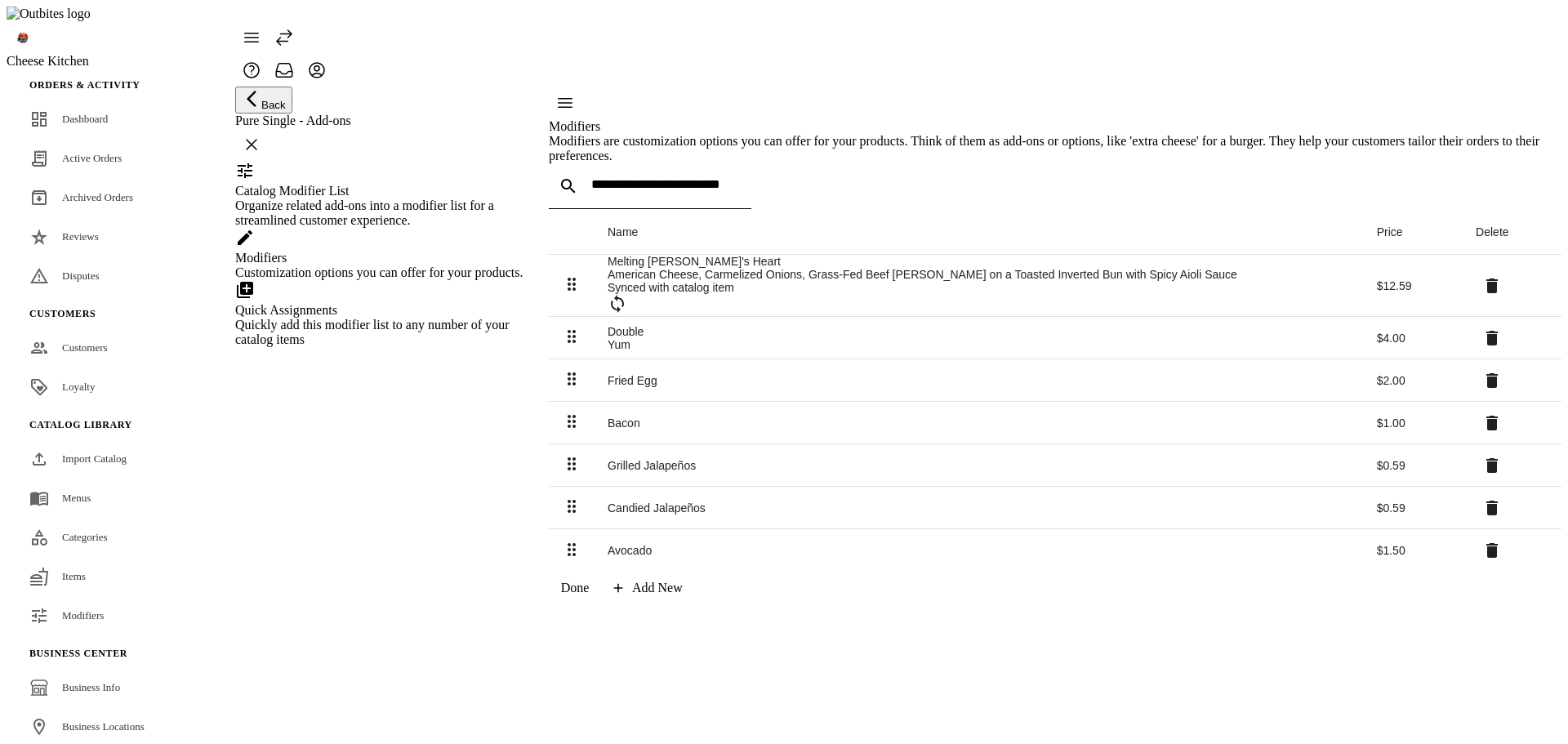
click at [320, 317] on div "Quick Assignments" at bounding box center [381, 310] width 293 height 15
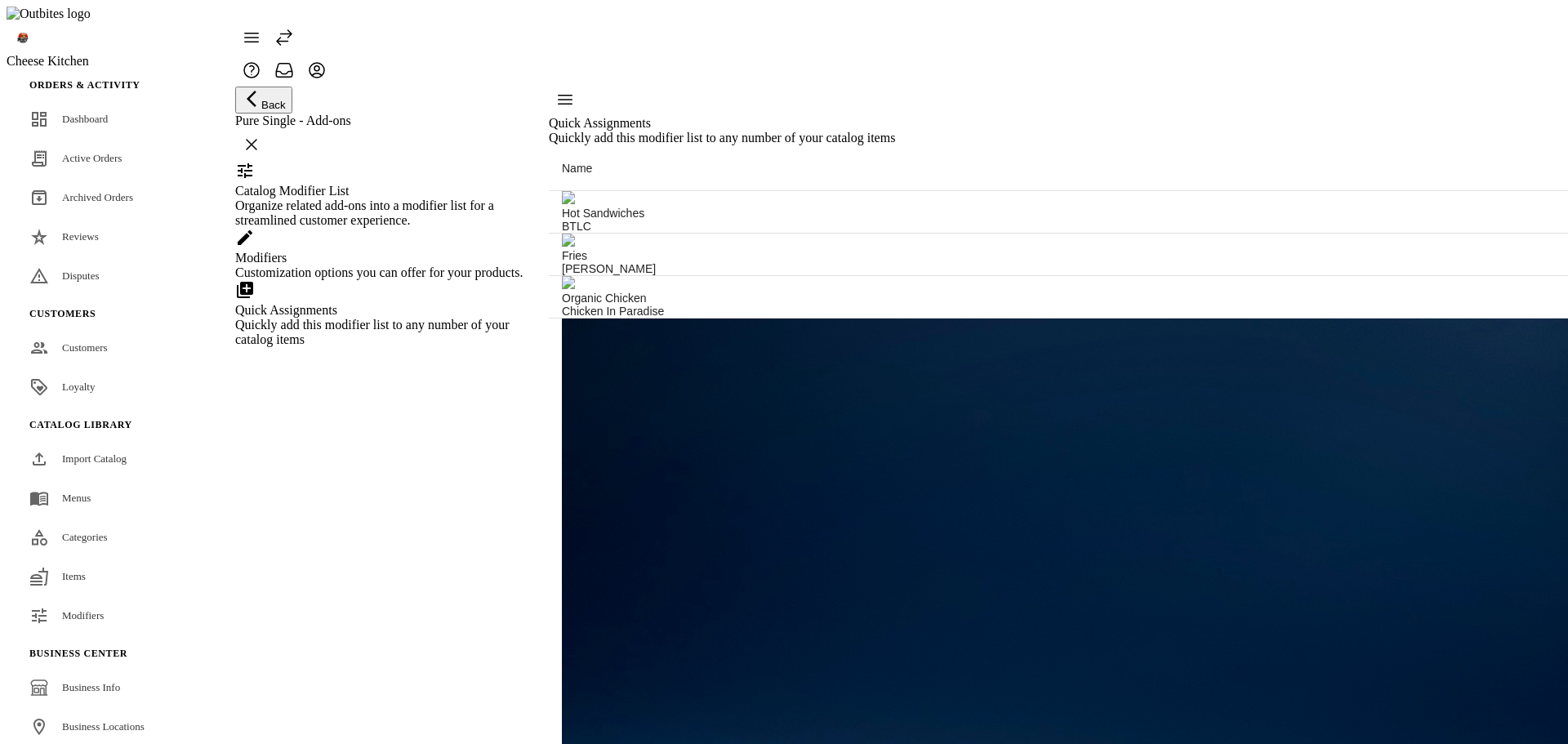
scroll to position [408, 0]
click at [431, 280] on div "Customization options you can offer for your products." at bounding box center [381, 272] width 293 height 15
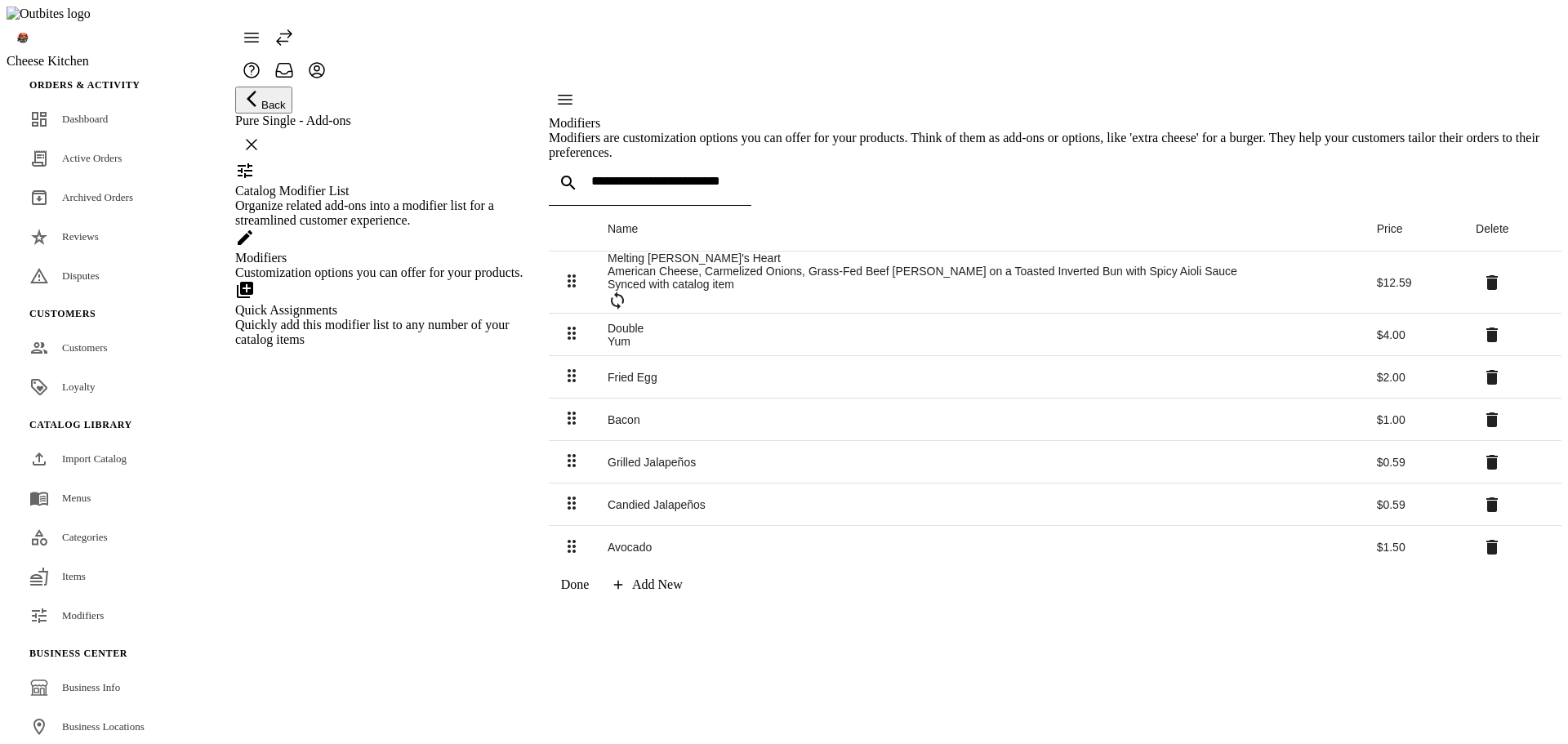
click at [390, 198] on div "Catalog Modifier List" at bounding box center [381, 190] width 293 height 15
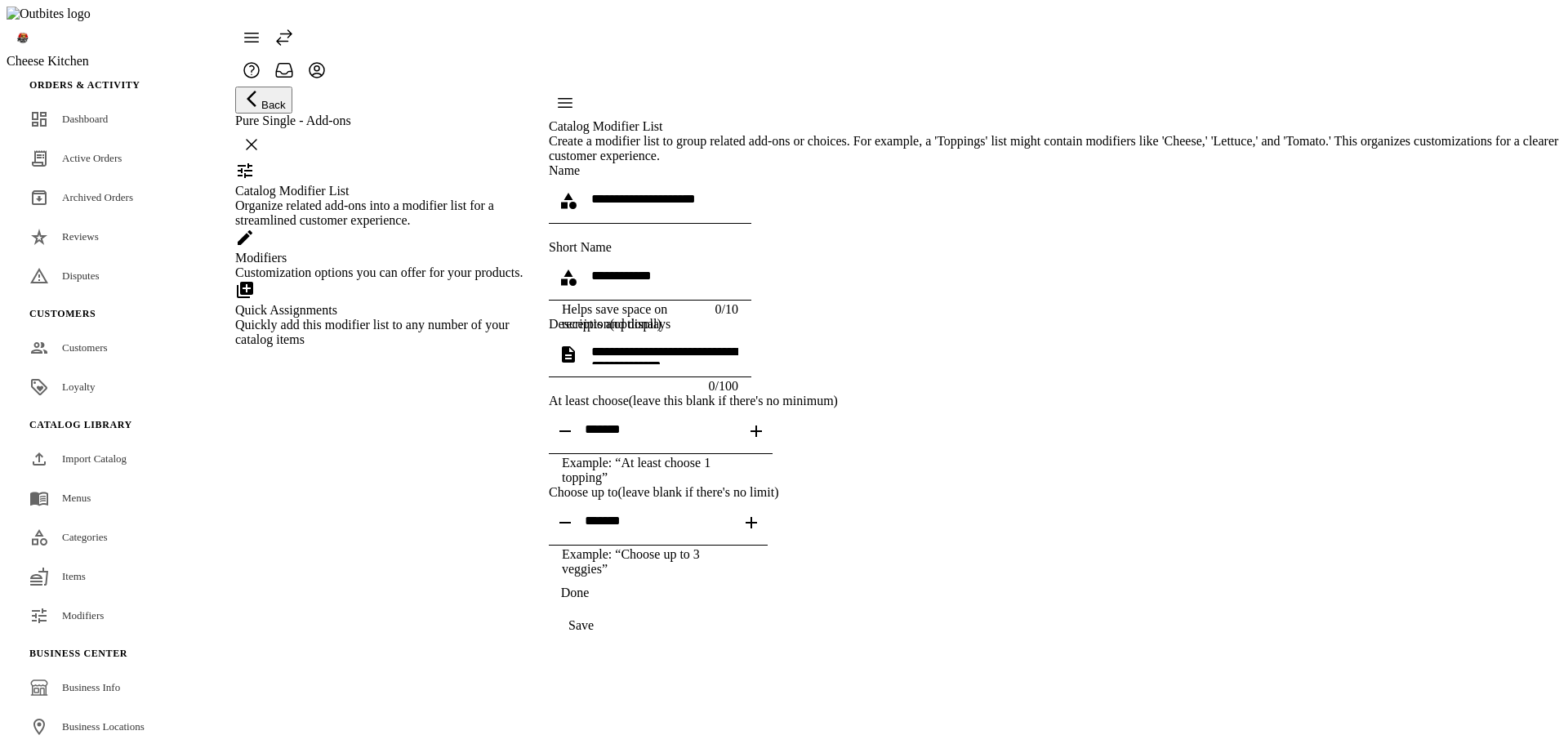
click at [381, 265] on div "Modifiers" at bounding box center [381, 258] width 293 height 15
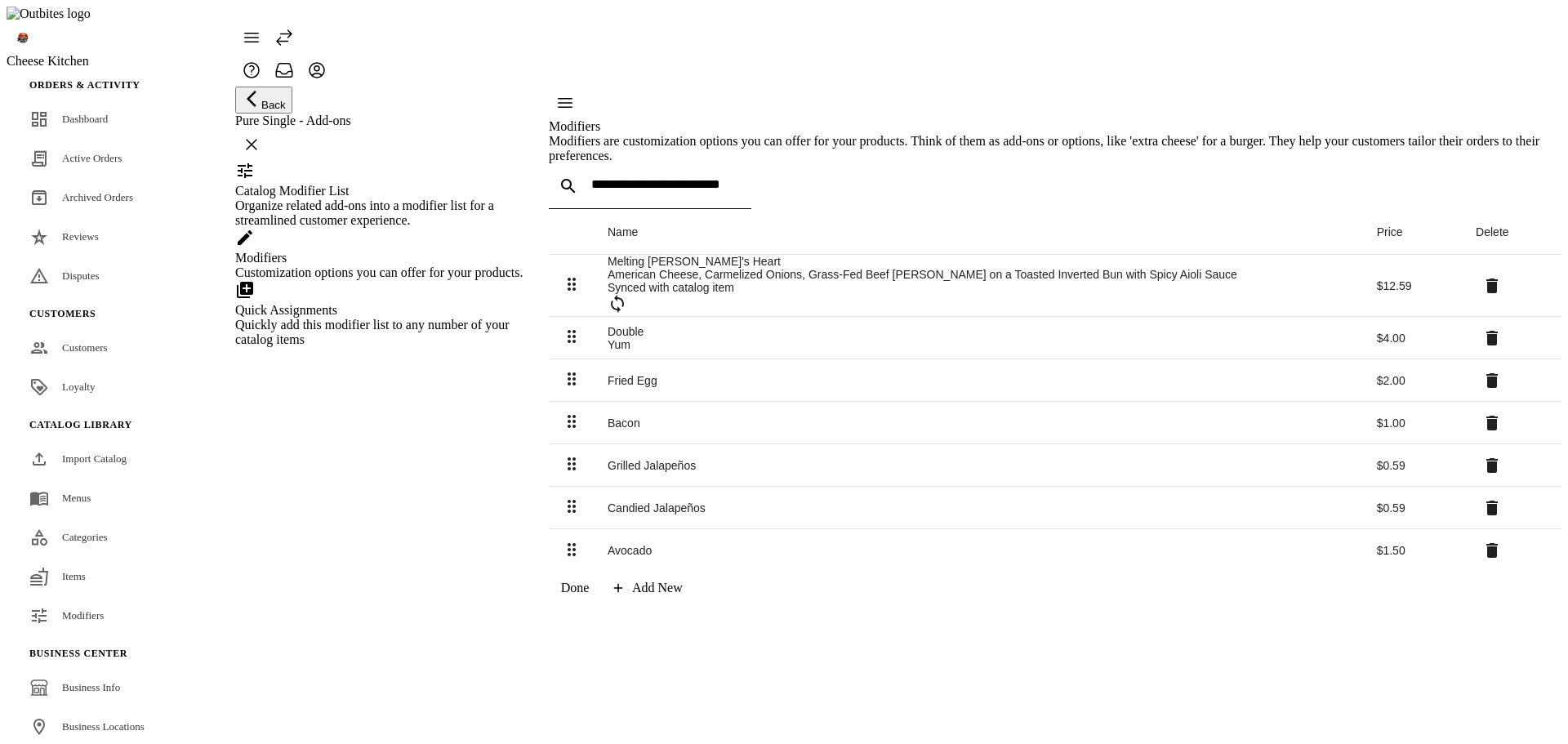
click at [420, 228] on div "Organize related add-ons into a modifier list for a streamlined customer experi…" at bounding box center [381, 213] width 293 height 30
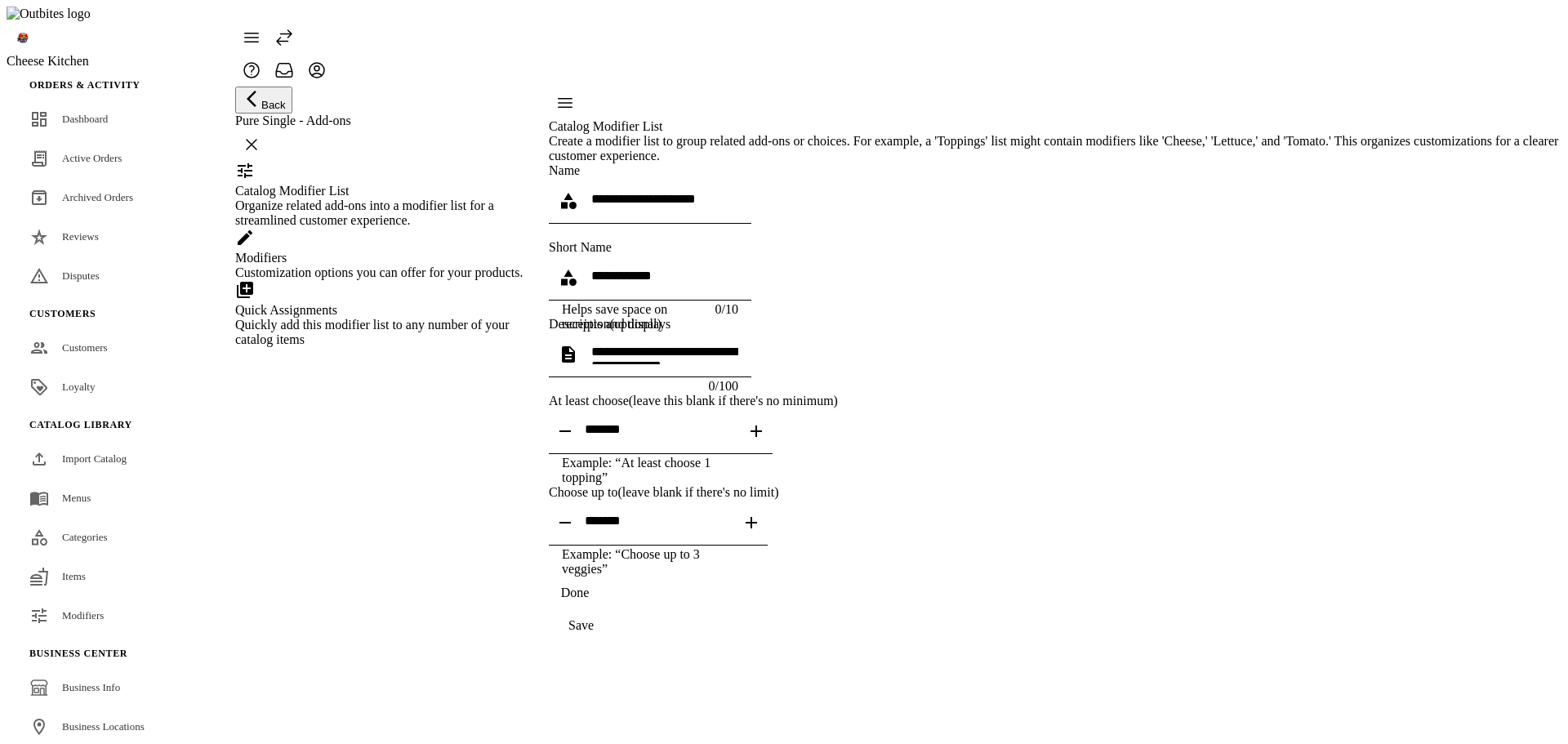
click at [771, 542] on span "button" at bounding box center [750, 522] width 39 height 39
type input "*"
click at [593, 633] on div "Save" at bounding box center [582, 625] width 26 height 15
click at [402, 280] on div "Customization options you can offer for your products." at bounding box center [381, 272] width 293 height 15
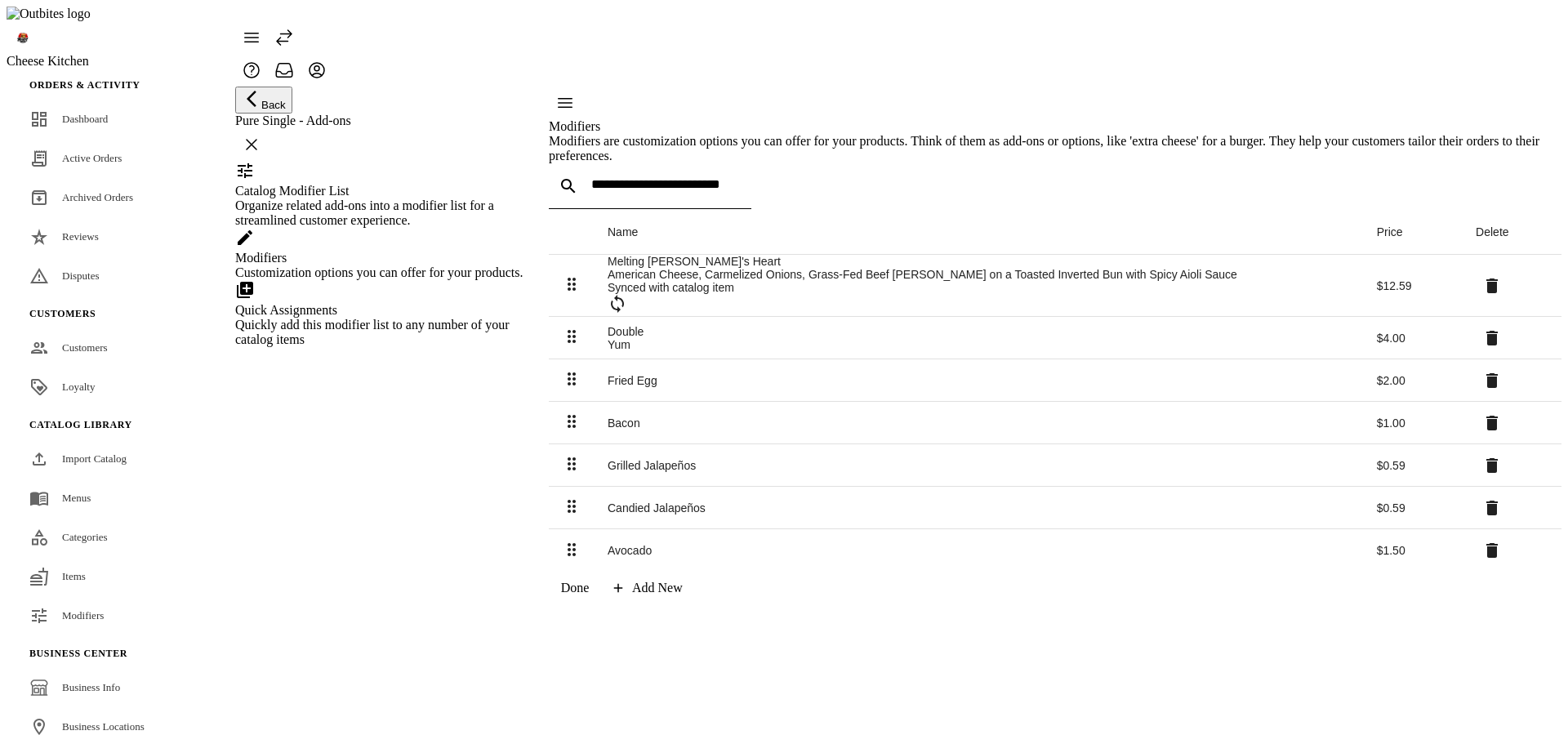
click at [1487, 345] on icon at bounding box center [1493, 337] width 12 height 15
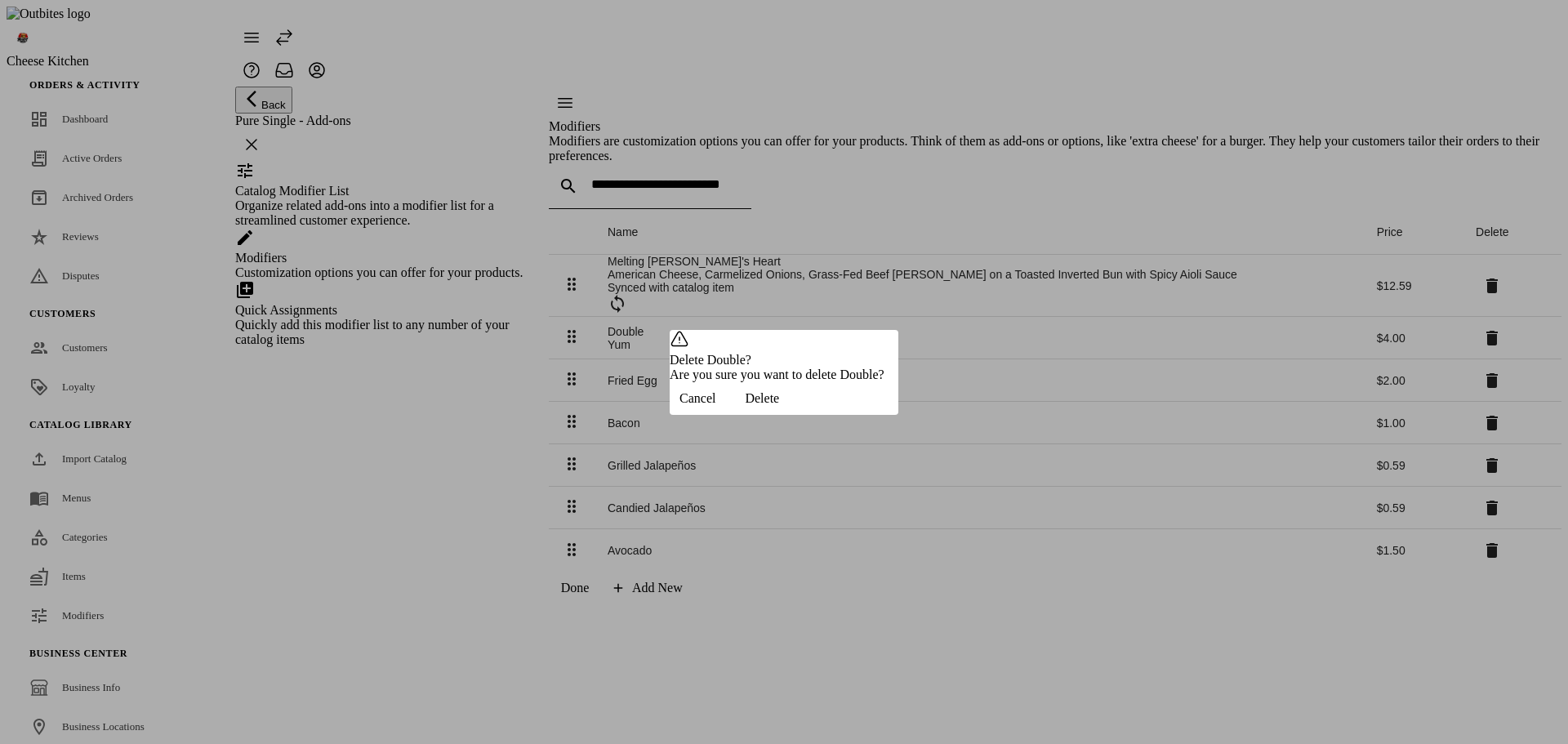
click at [799, 418] on span "button" at bounding box center [762, 398] width 73 height 39
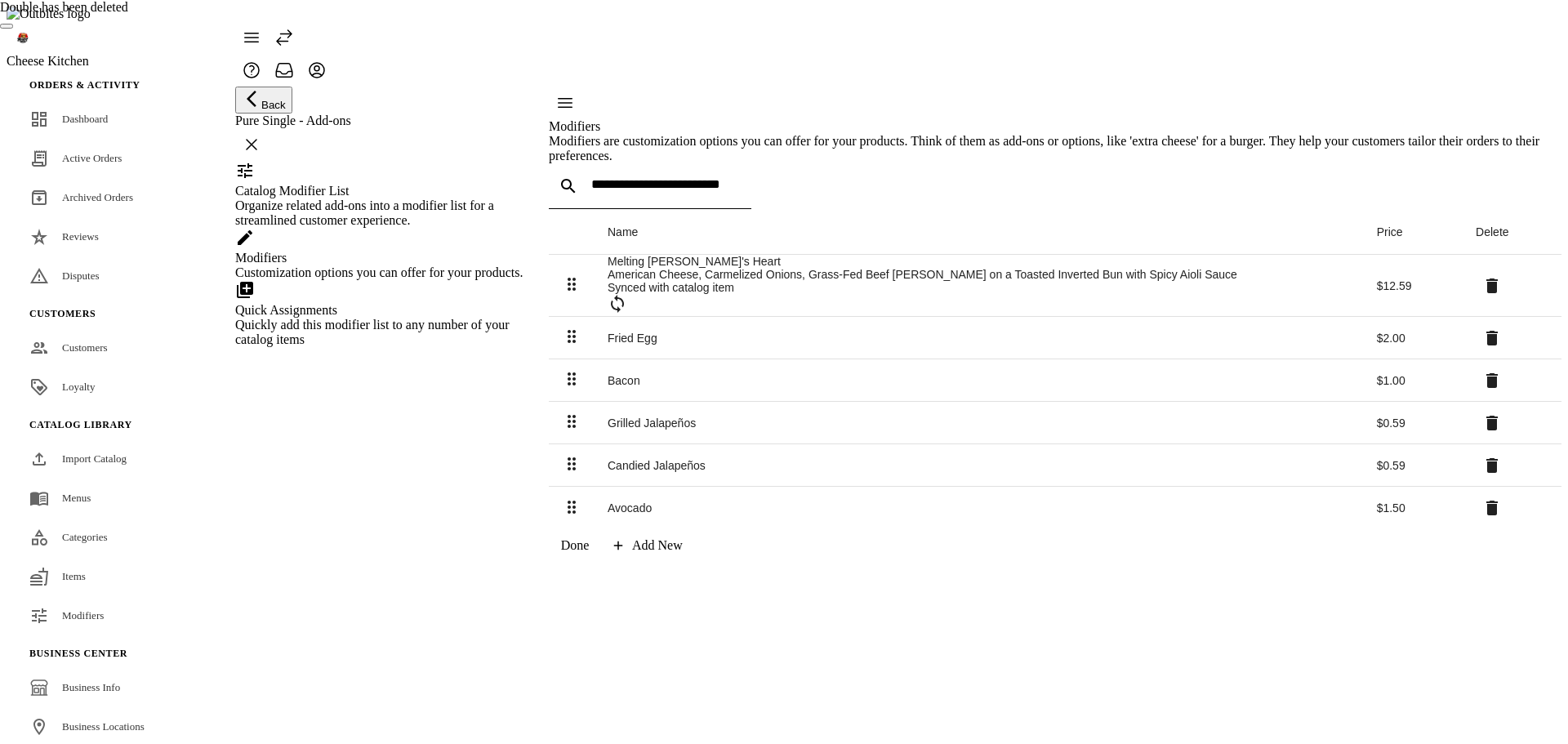
click at [1473, 400] on span at bounding box center [1492, 380] width 39 height 39
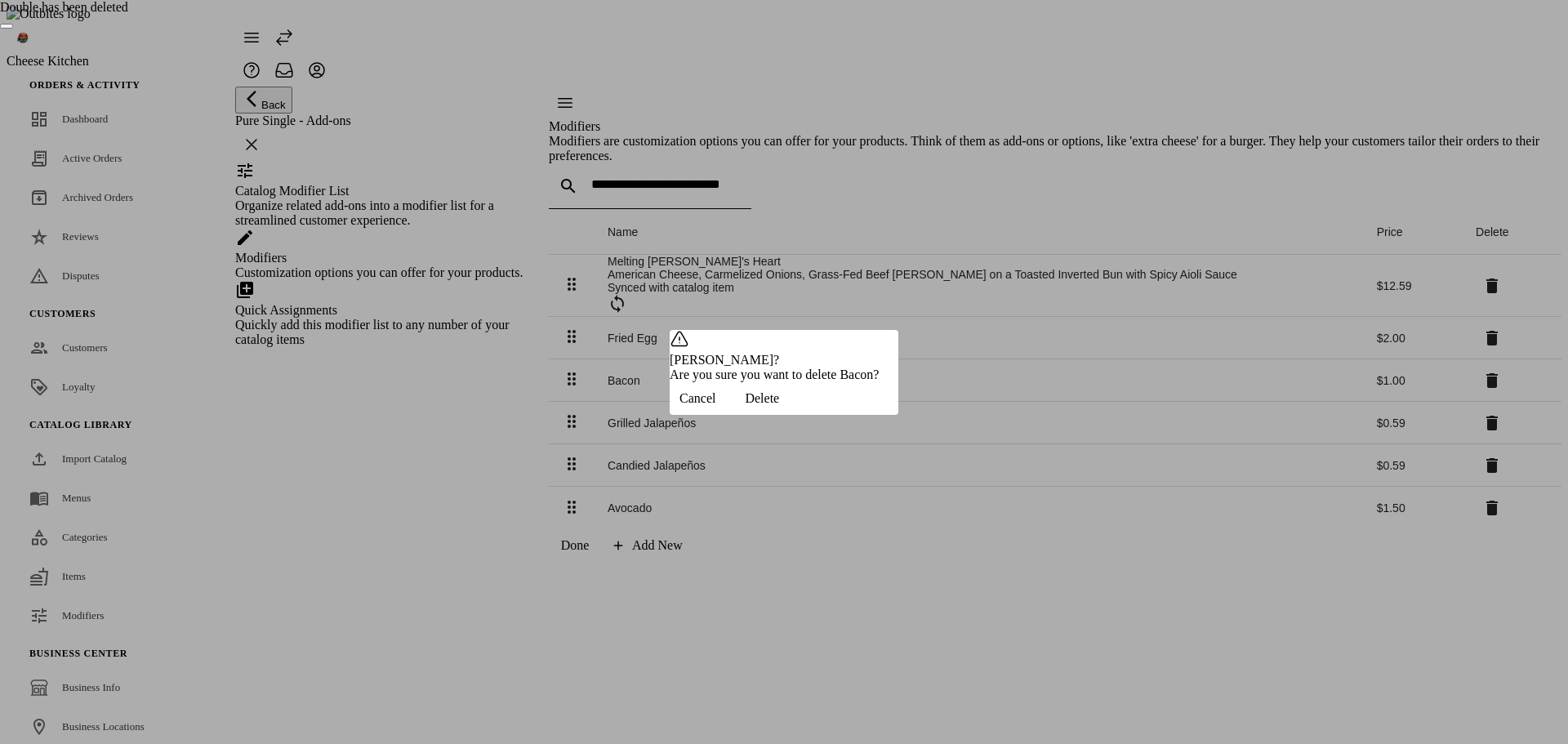
click at [799, 417] on span "button" at bounding box center [762, 398] width 73 height 39
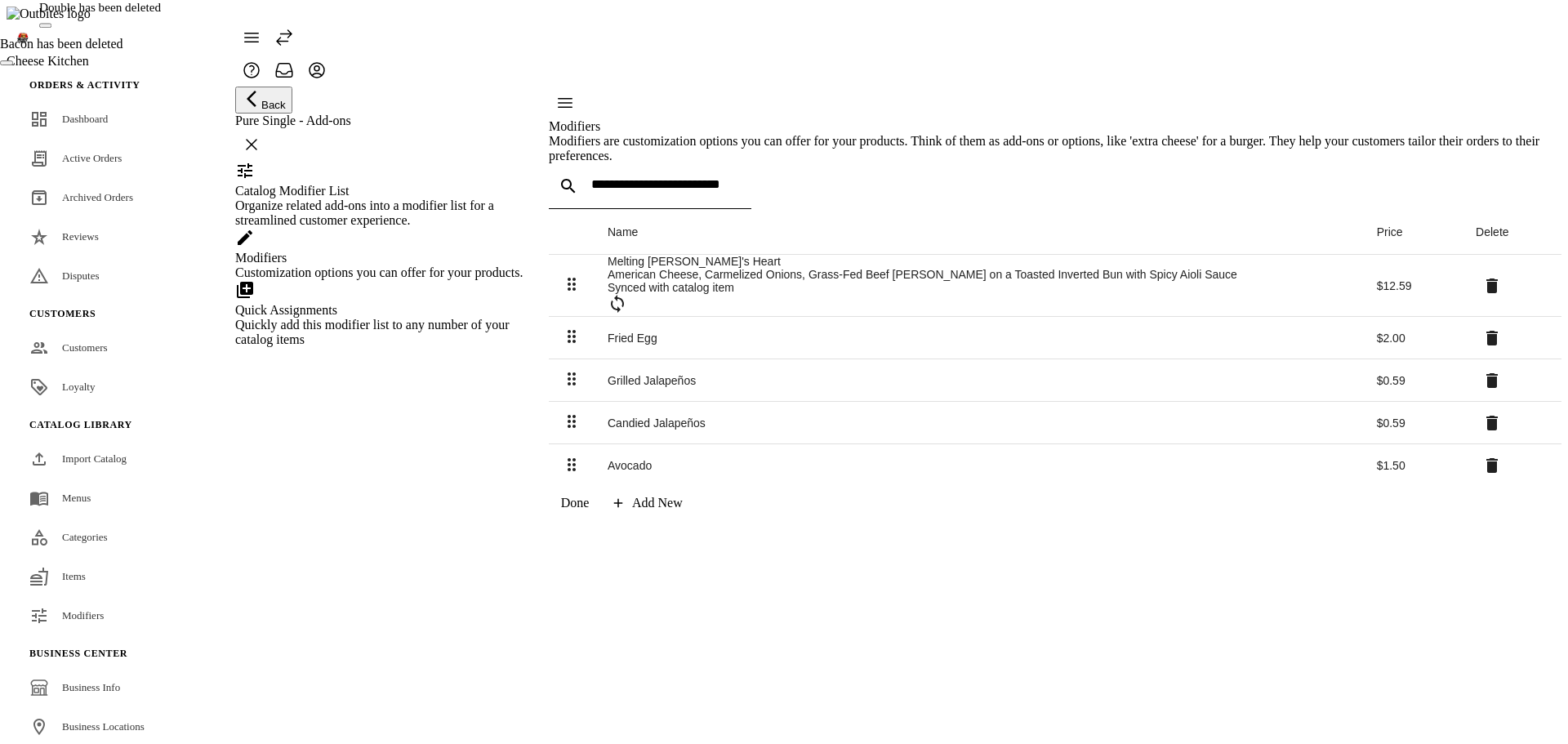
click at [1483, 475] on icon at bounding box center [1493, 465] width 20 height 20
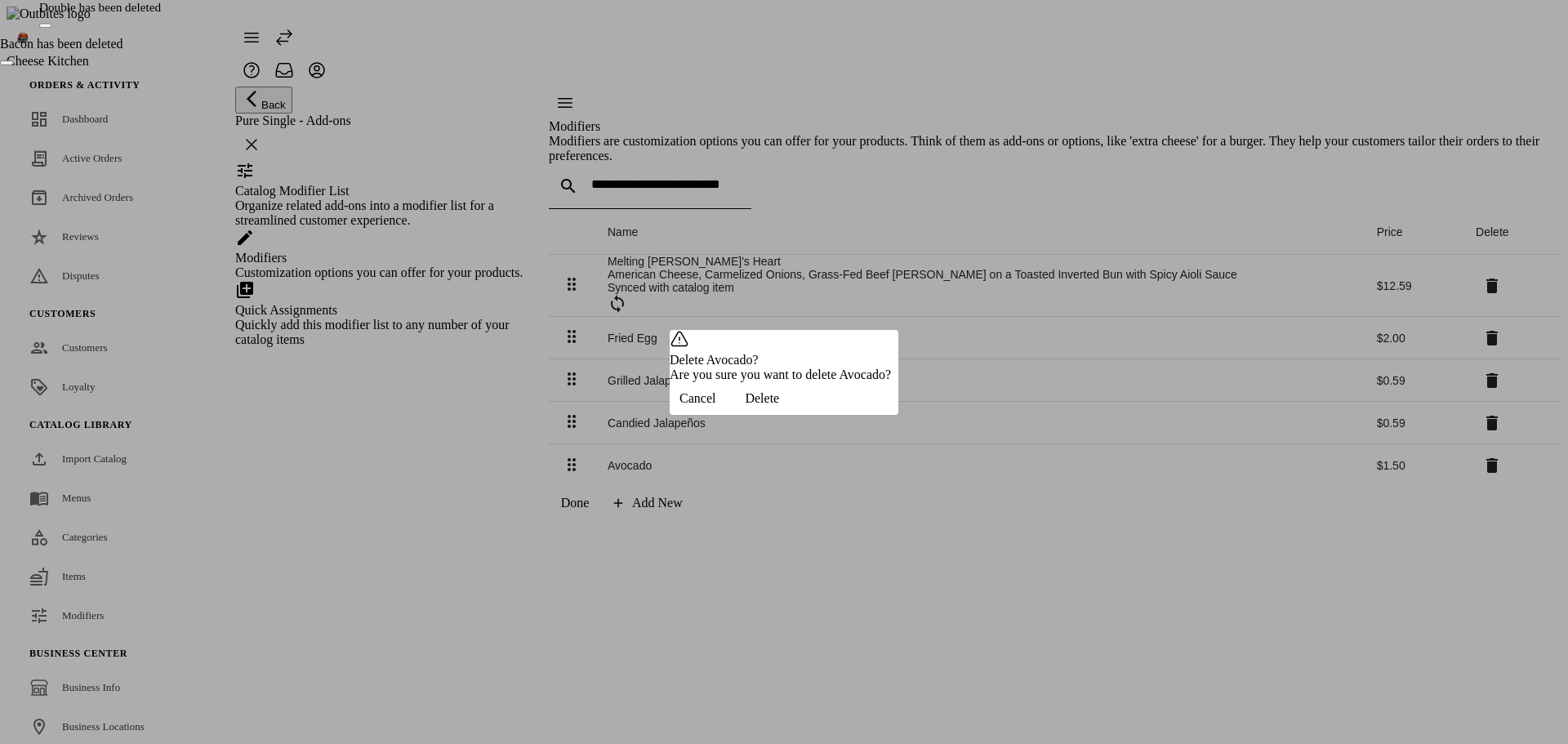
click at [799, 408] on span "button" at bounding box center [762, 398] width 73 height 39
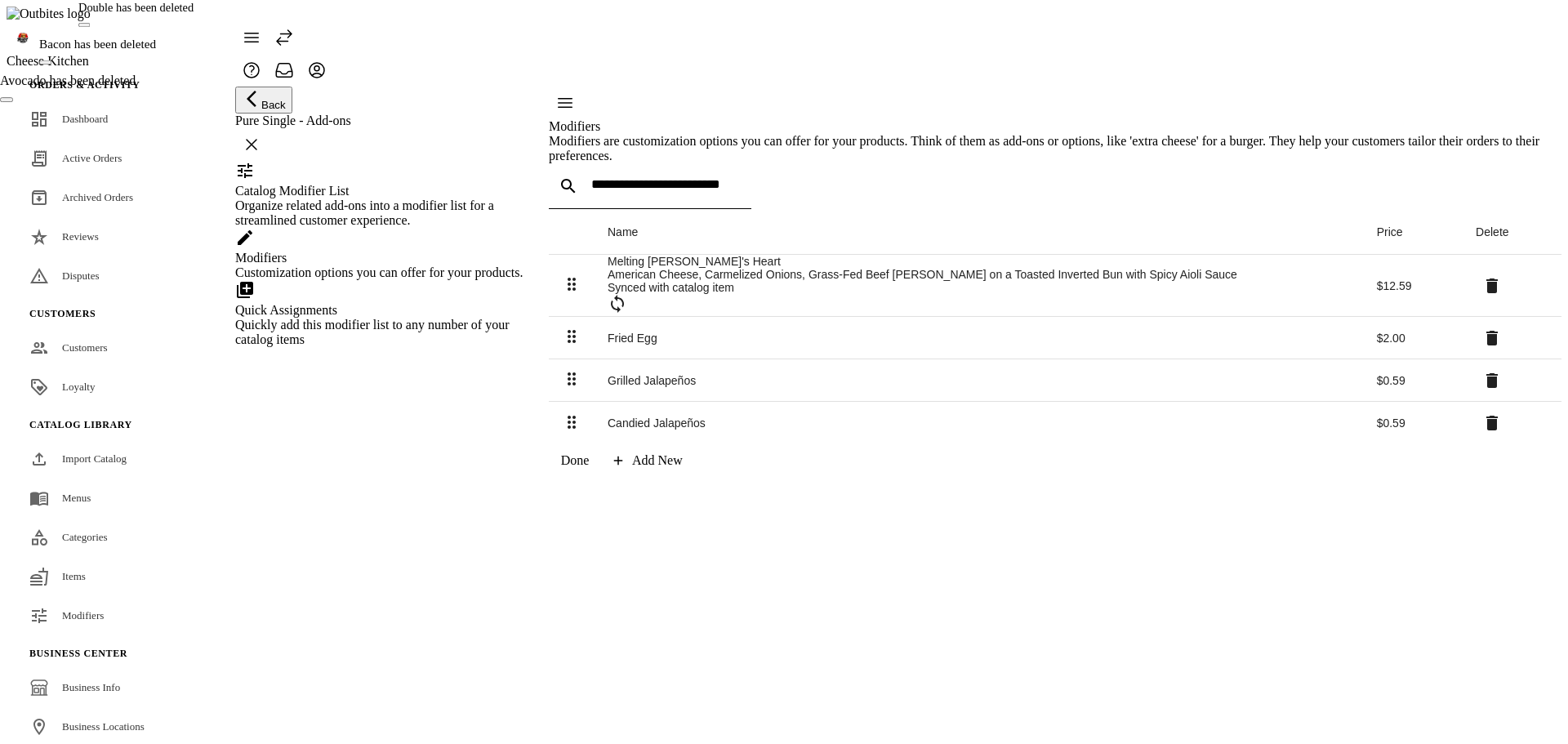
click at [1487, 388] on icon at bounding box center [1493, 380] width 12 height 15
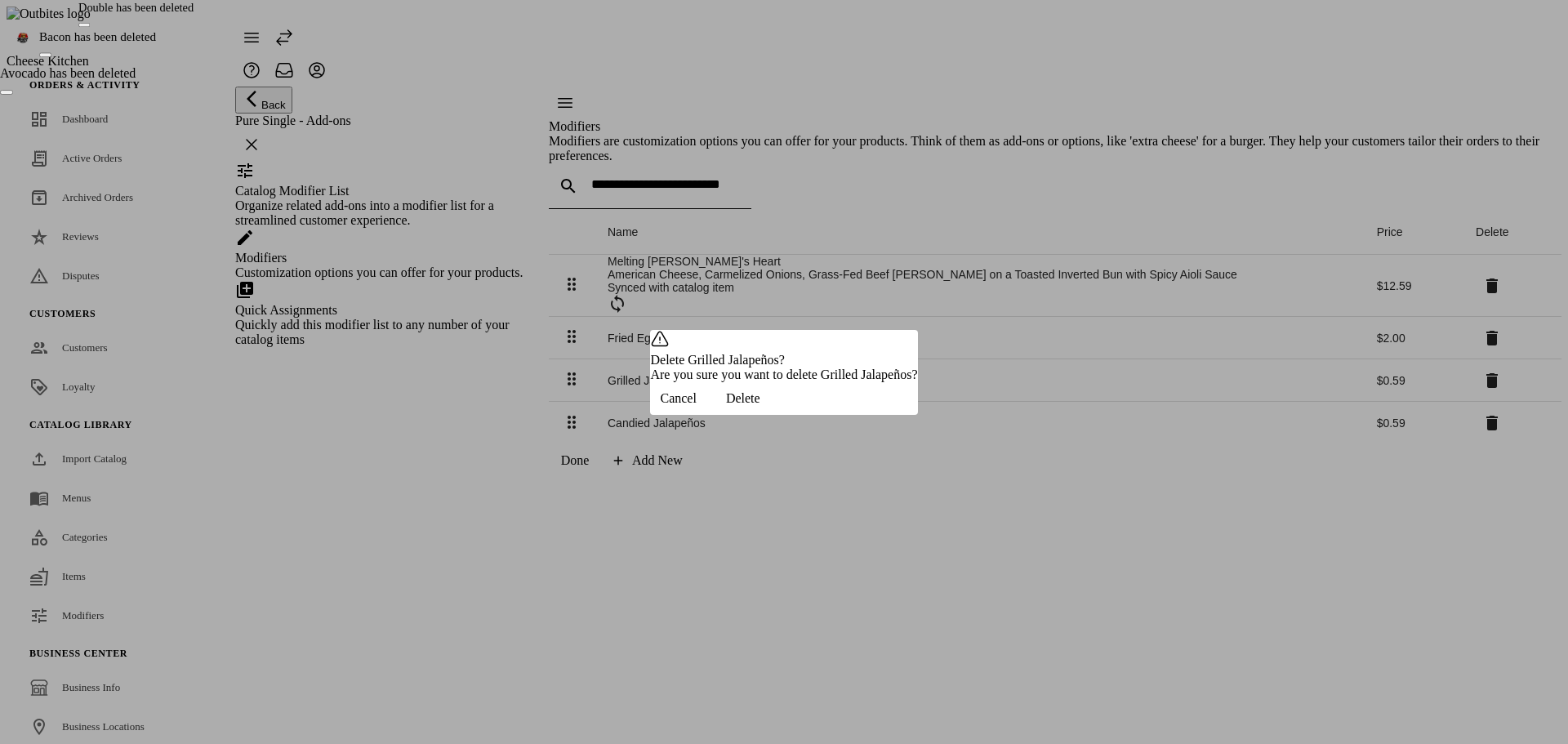
click at [780, 411] on span "button" at bounding box center [743, 398] width 73 height 39
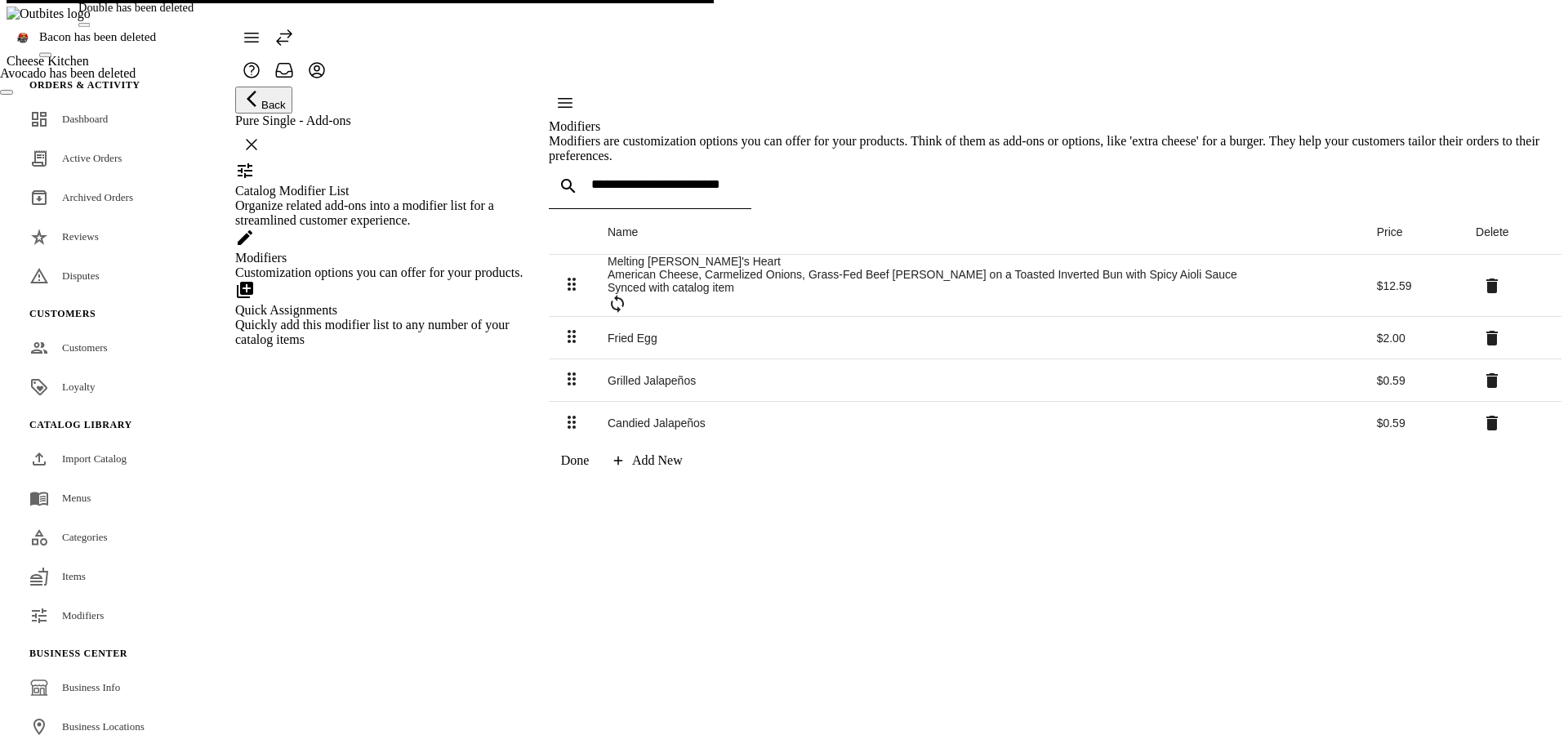
click at [1483, 348] on icon at bounding box center [1493, 338] width 20 height 20
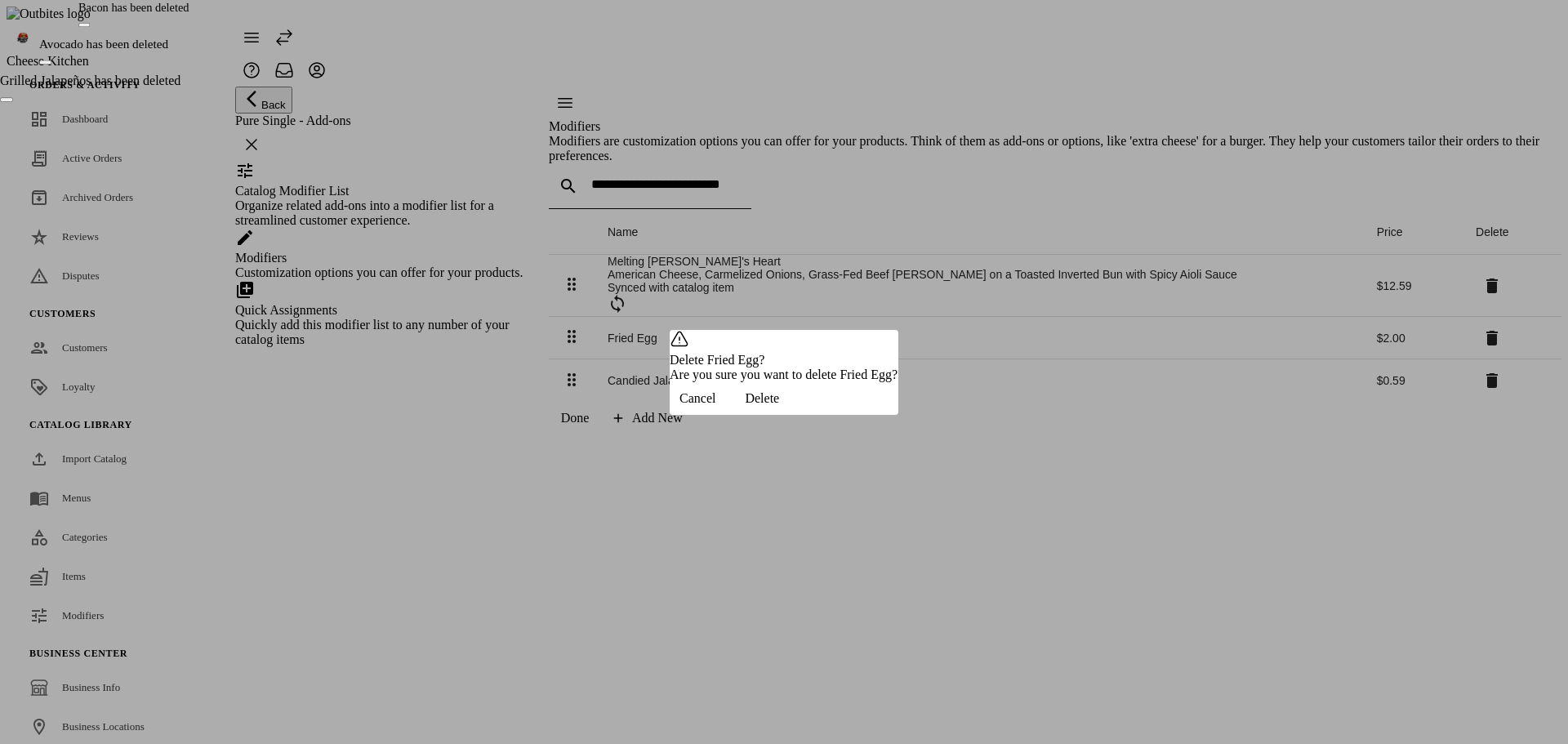
click at [779, 406] on span "Delete" at bounding box center [761, 398] width 35 height 15
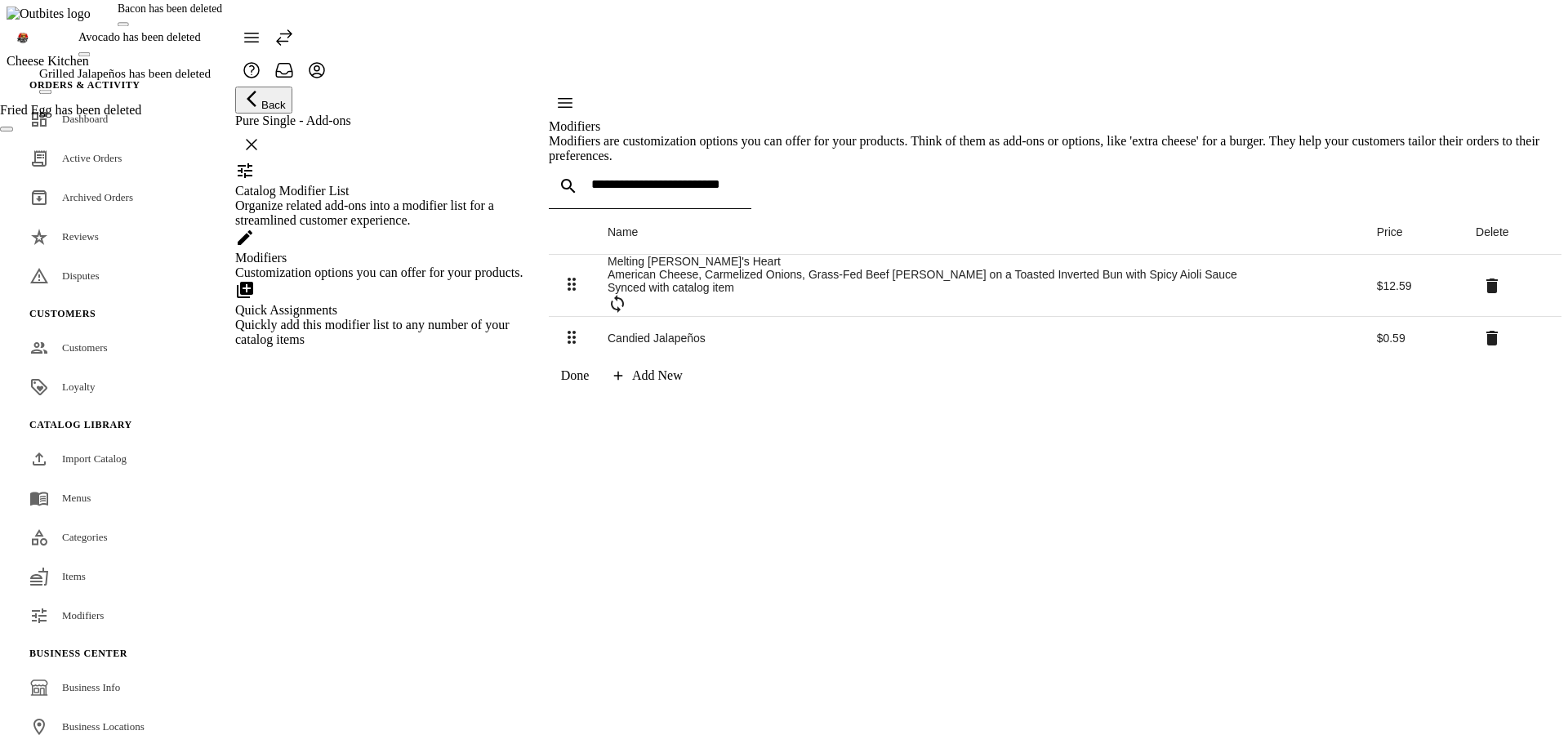
click at [1473, 357] on span at bounding box center [1492, 337] width 39 height 39
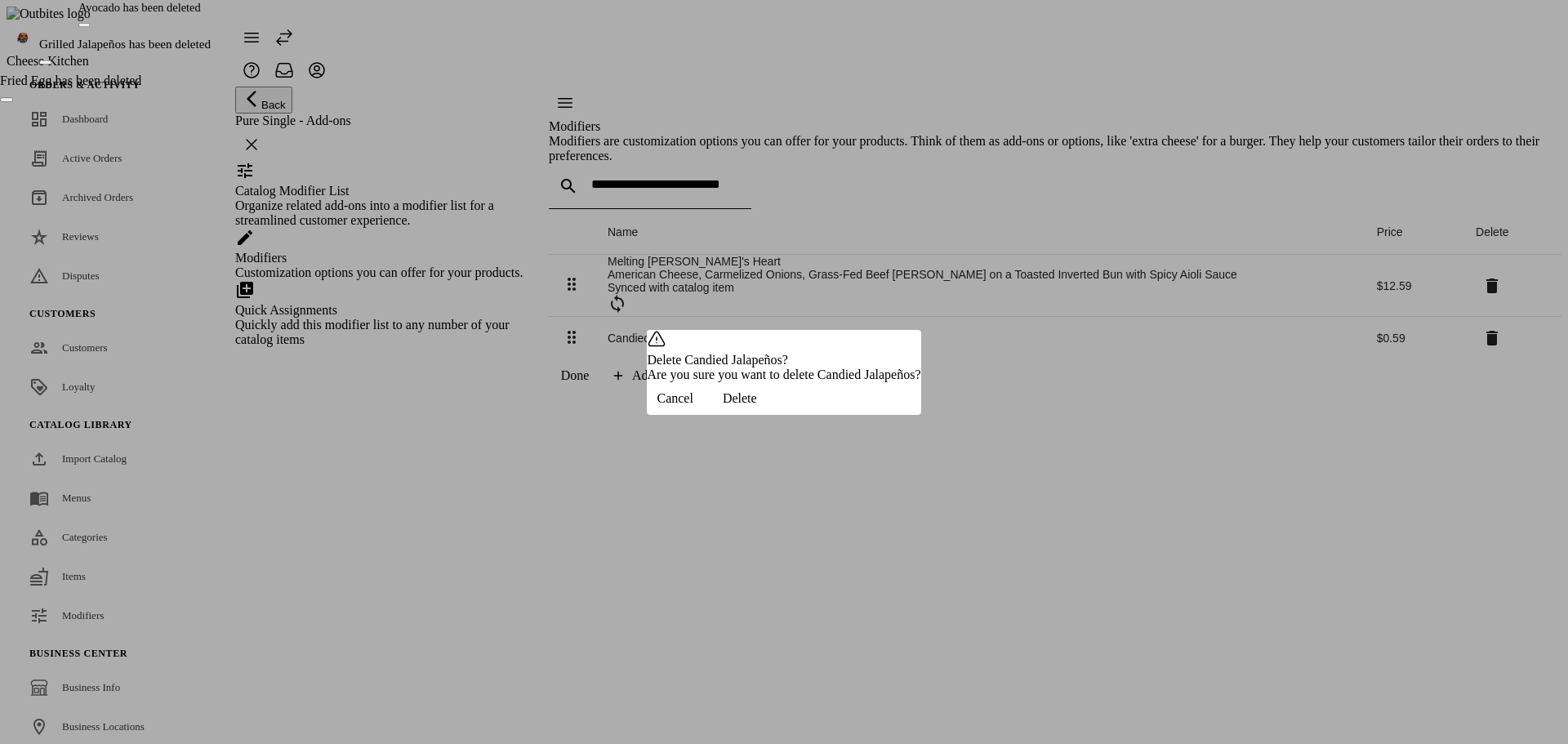
click at [757, 406] on span "Delete" at bounding box center [739, 398] width 35 height 15
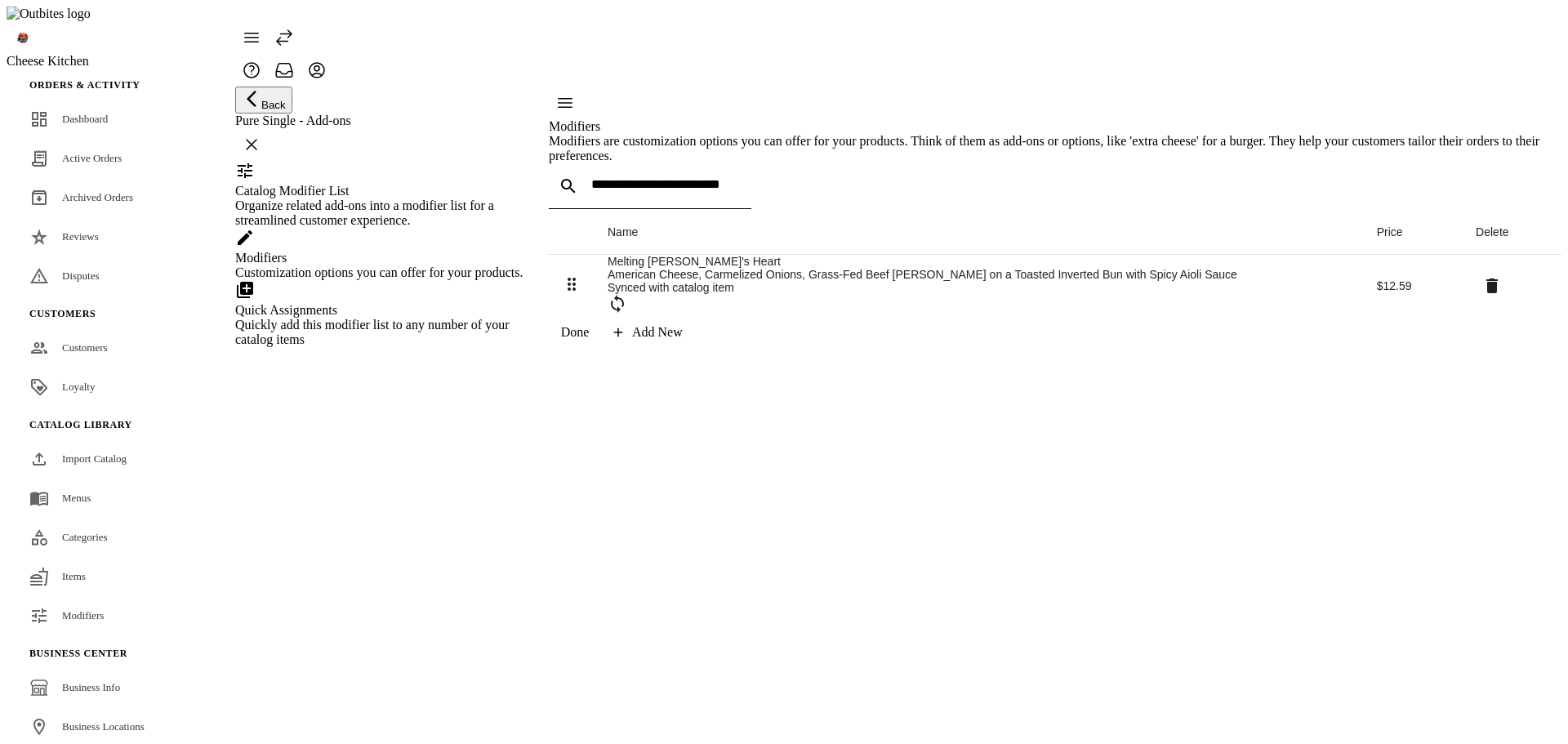
click at [675, 348] on div "Name Price Delete Melting [PERSON_NAME]'s Heart American Cheese, Carmelized Oni…" at bounding box center [1055, 256] width 1012 height 186
click at [462, 317] on div "Quick Assignments" at bounding box center [381, 310] width 293 height 15
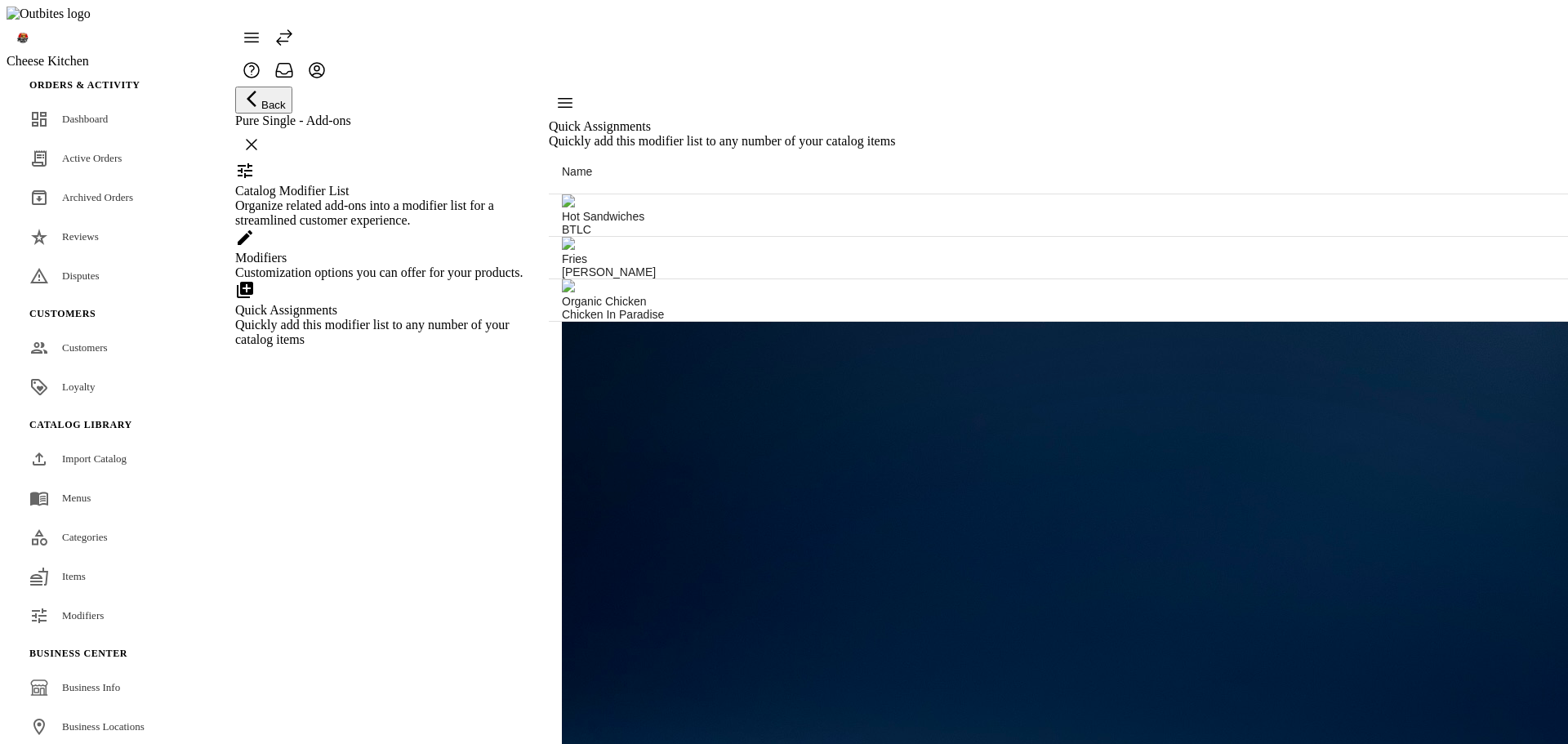
click at [430, 265] on div "Modifiers" at bounding box center [381, 258] width 293 height 15
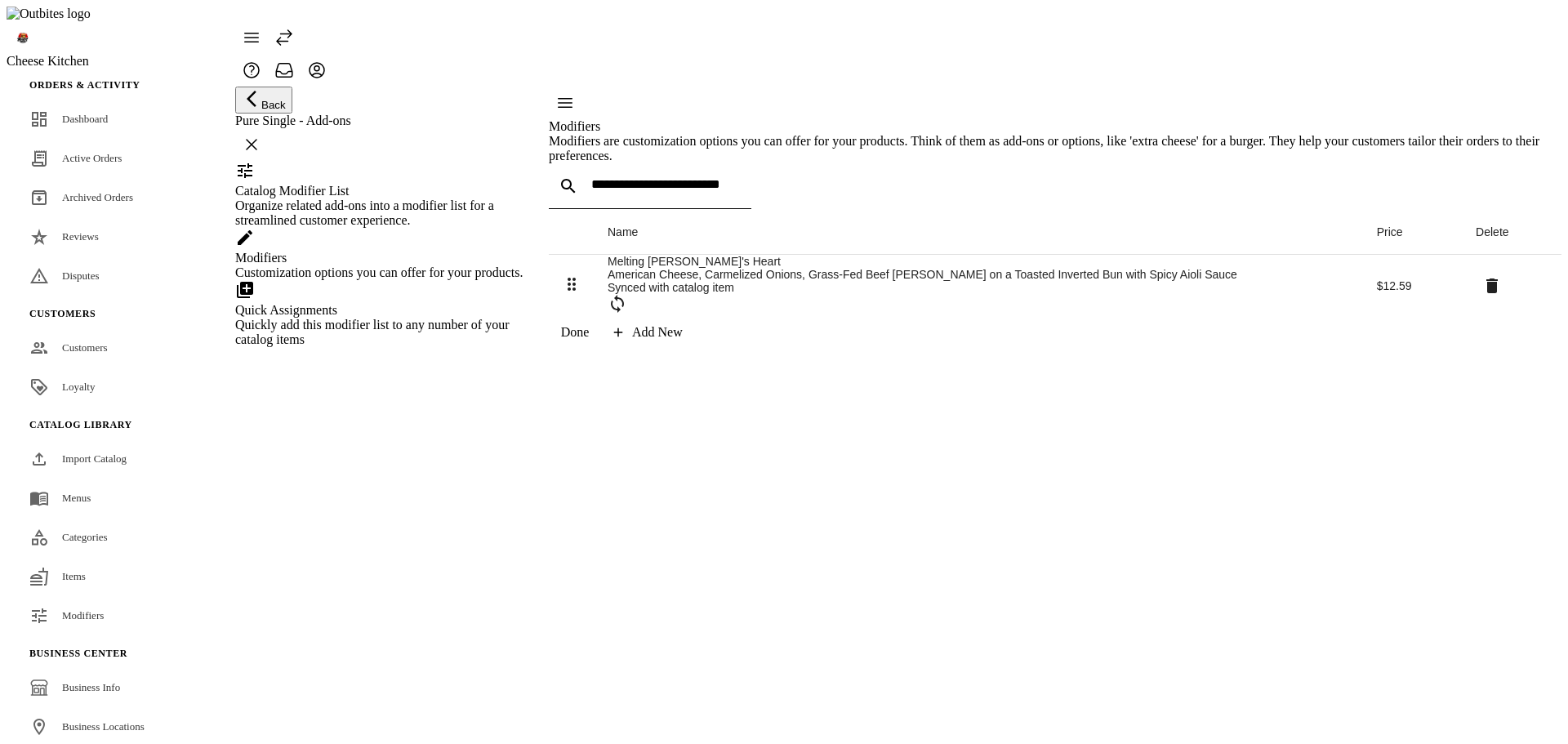
click at [428, 228] on div "Organize related add-ons into a modifier list for a streamlined customer experi…" at bounding box center [381, 213] width 293 height 30
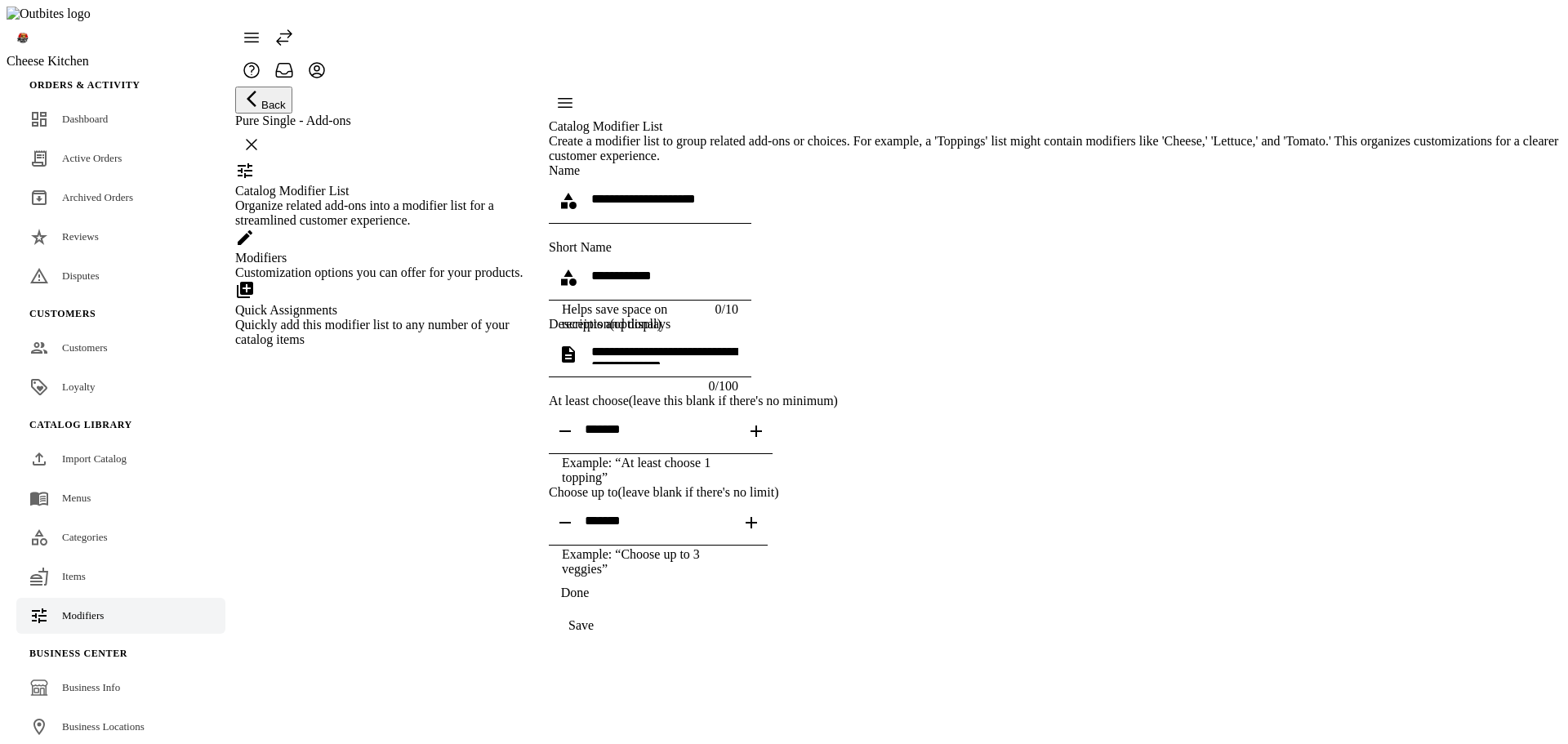
click at [104, 597] on link "Modifiers" at bounding box center [120, 615] width 209 height 36
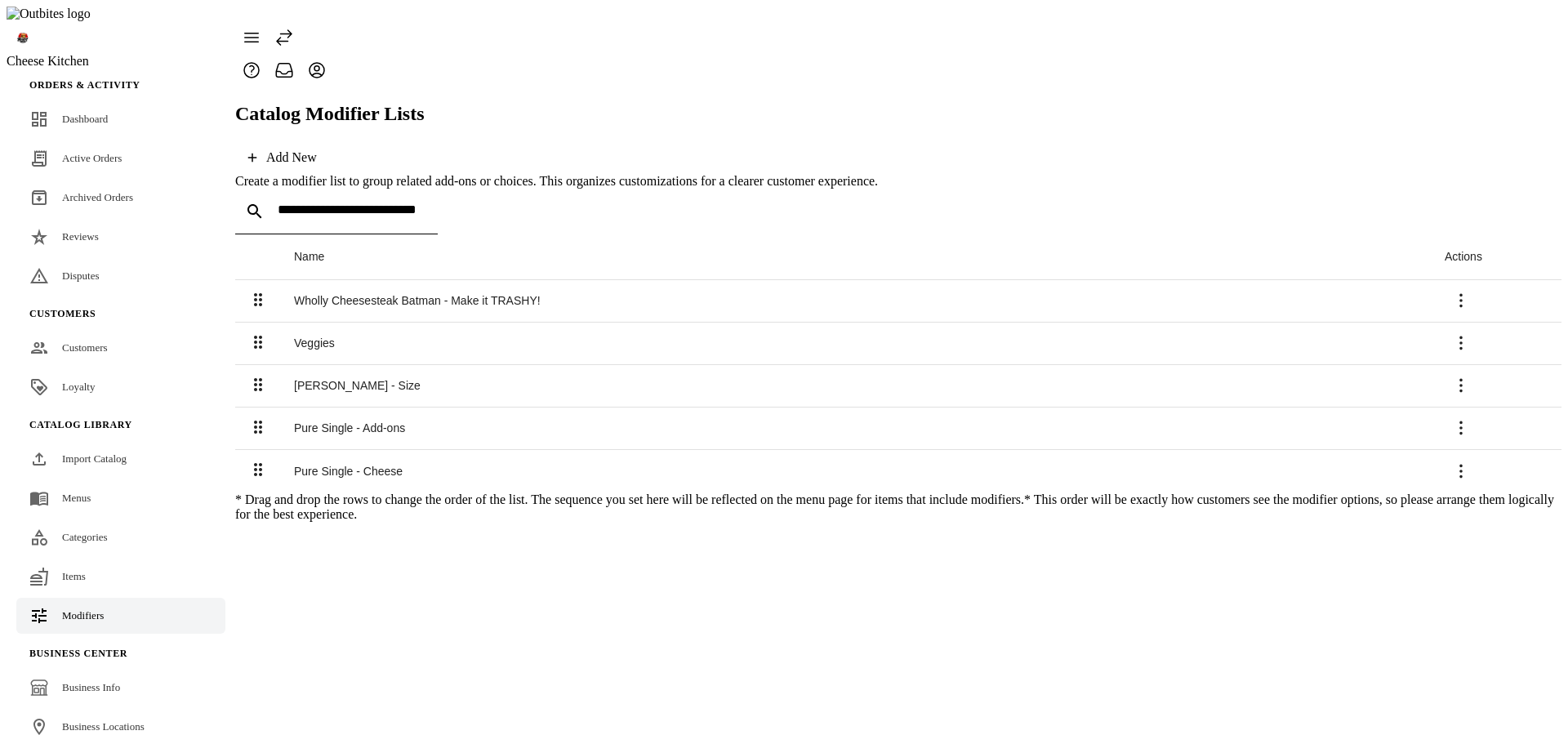
click at [385, 464] on div "Pure Single - Cheese" at bounding box center [855, 470] width 1124 height 13
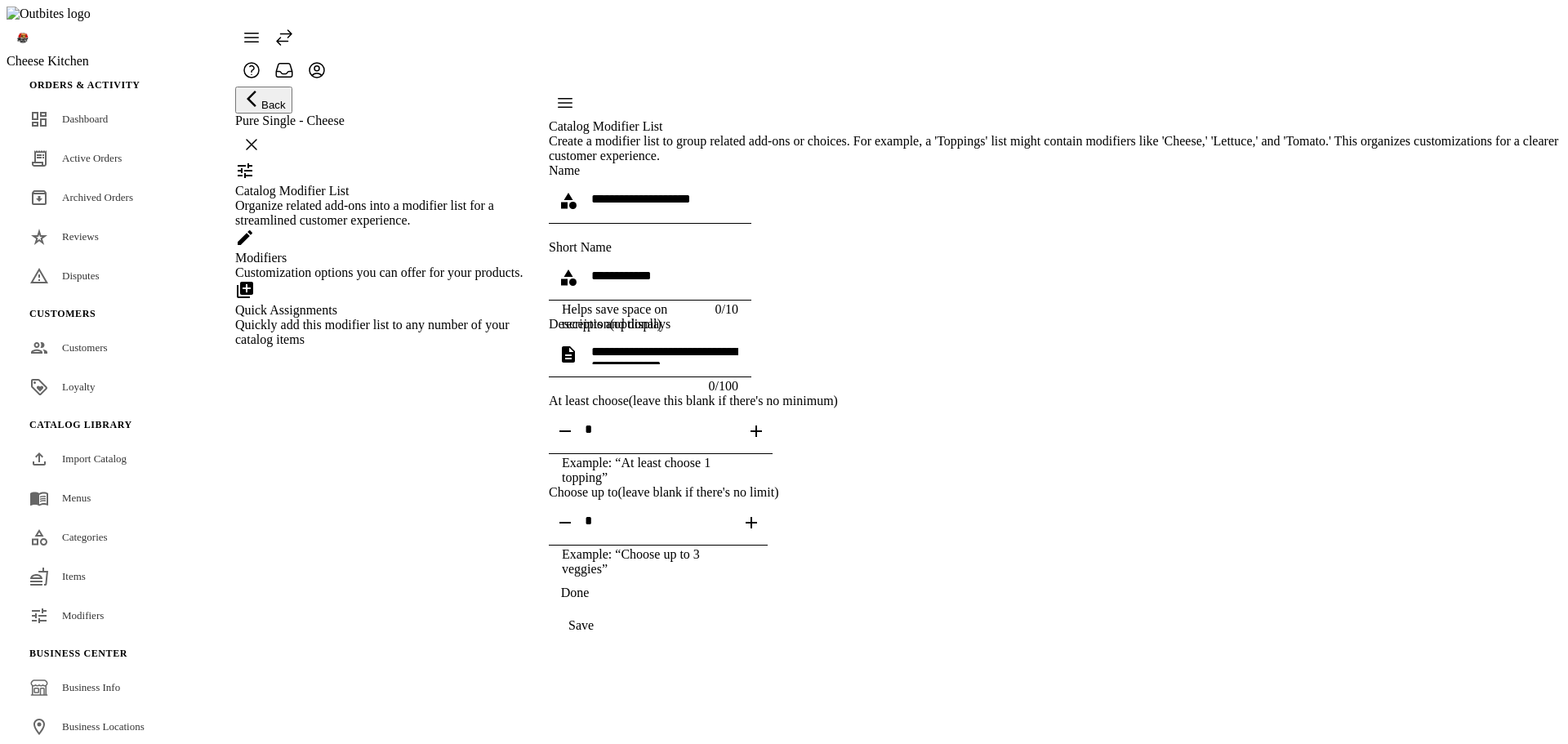
click at [361, 280] on div "Customization options you can offer for your products." at bounding box center [381, 272] width 293 height 15
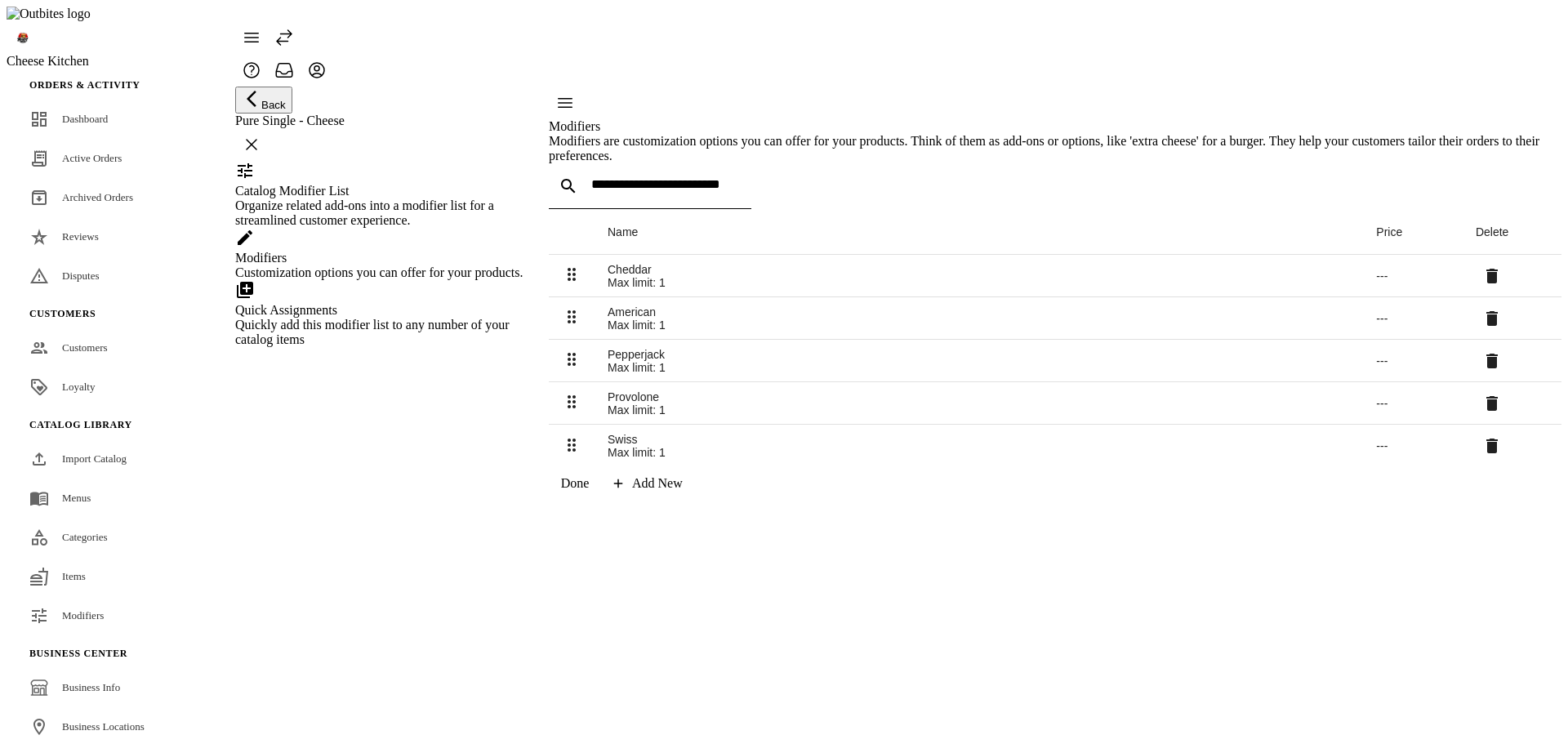
click at [377, 317] on div "Quick Assignments" at bounding box center [381, 310] width 293 height 15
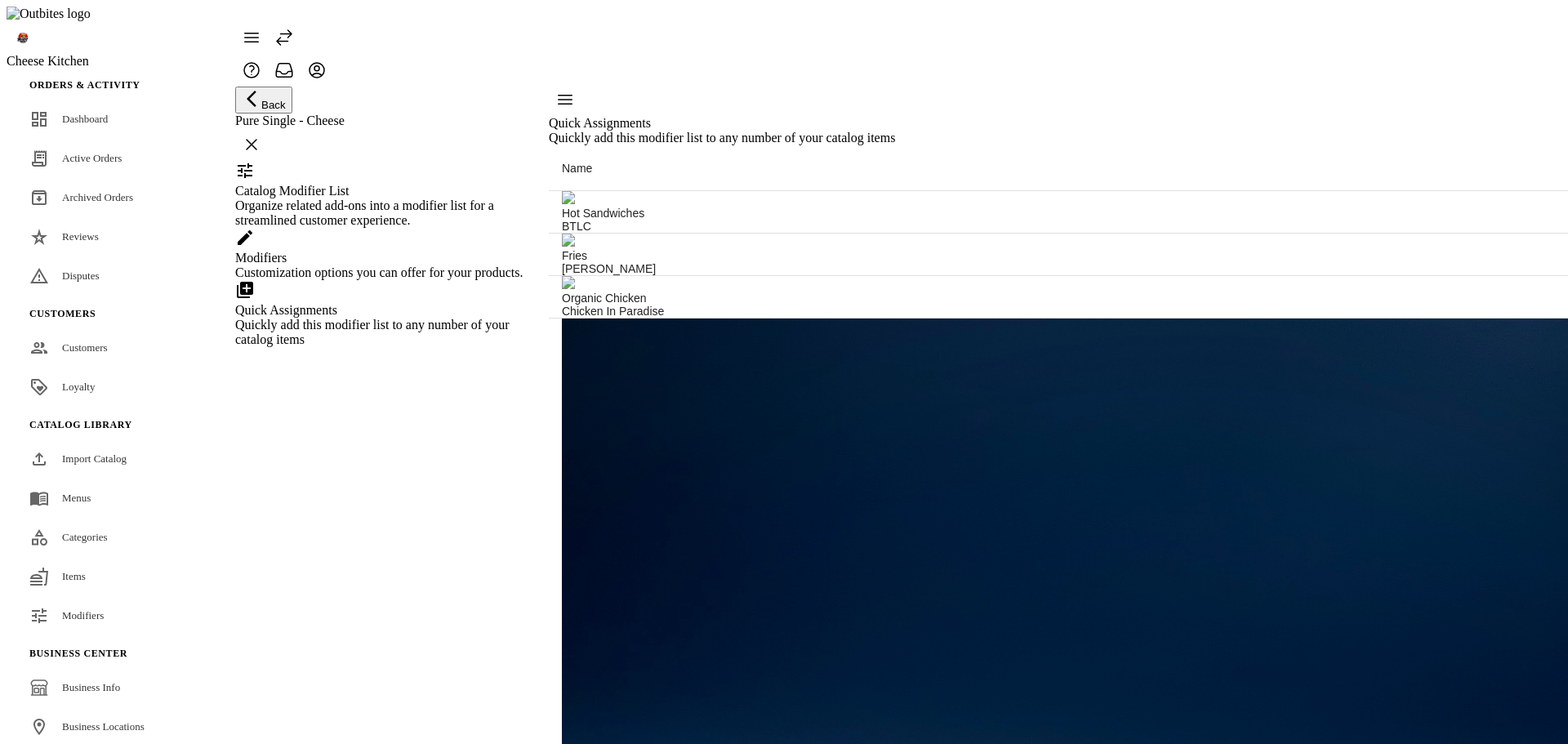
scroll to position [490, 0]
click at [415, 280] on div "Customization options you can offer for your products." at bounding box center [381, 272] width 293 height 15
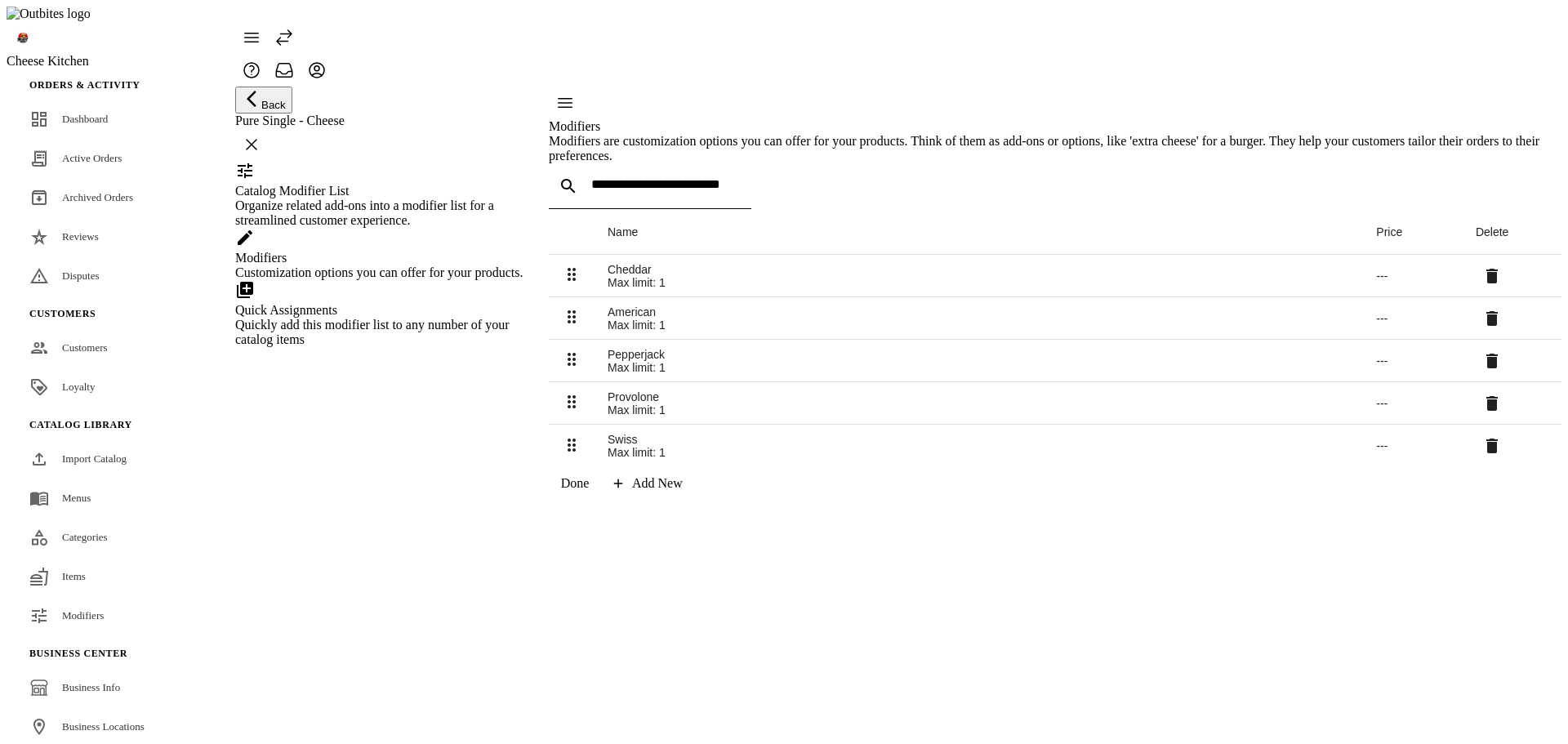
click at [1473, 296] on span at bounding box center [1492, 275] width 39 height 39
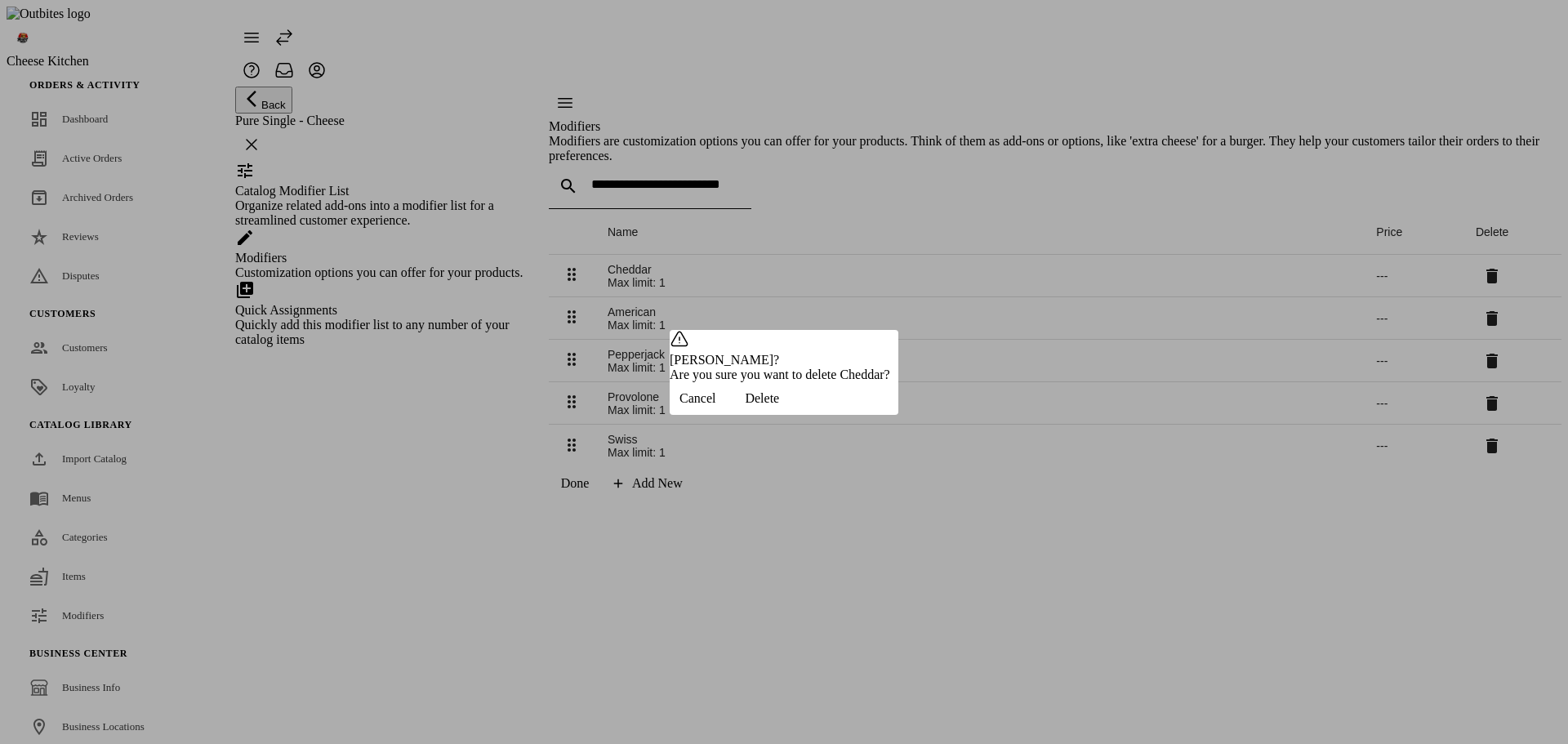
click at [799, 407] on span "button" at bounding box center [762, 398] width 73 height 39
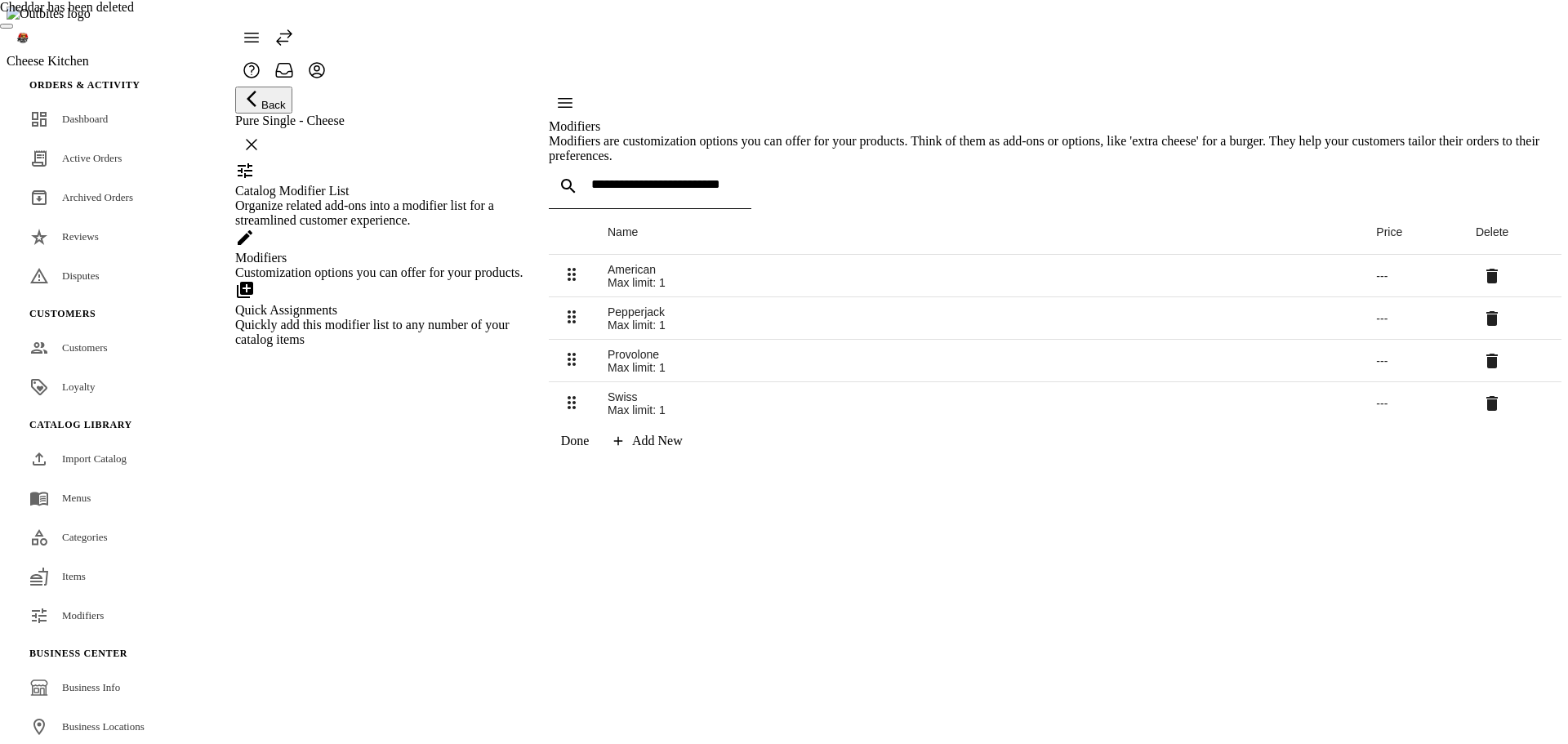
click at [1487, 284] on icon at bounding box center [1493, 276] width 12 height 15
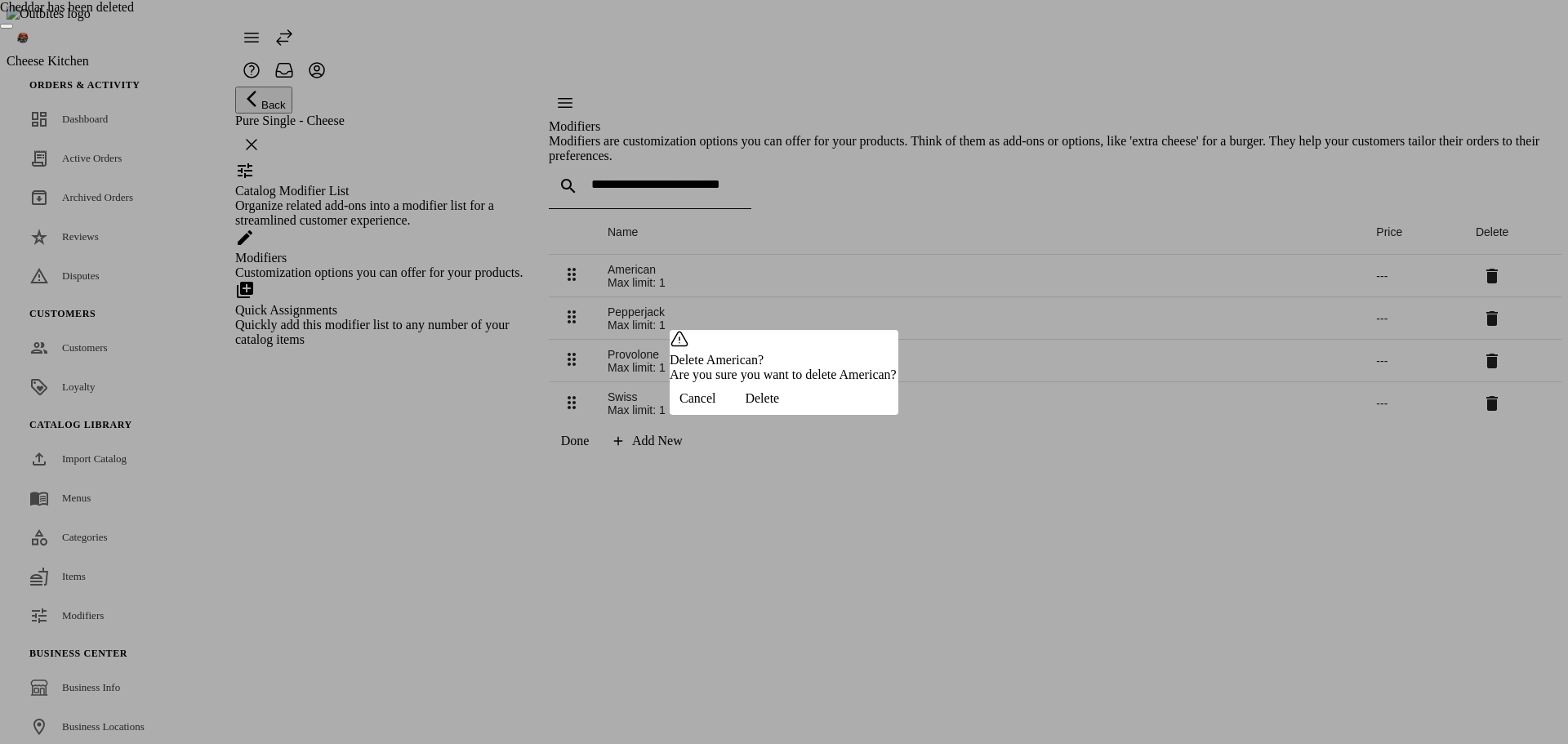
click at [799, 418] on span "button" at bounding box center [762, 398] width 73 height 39
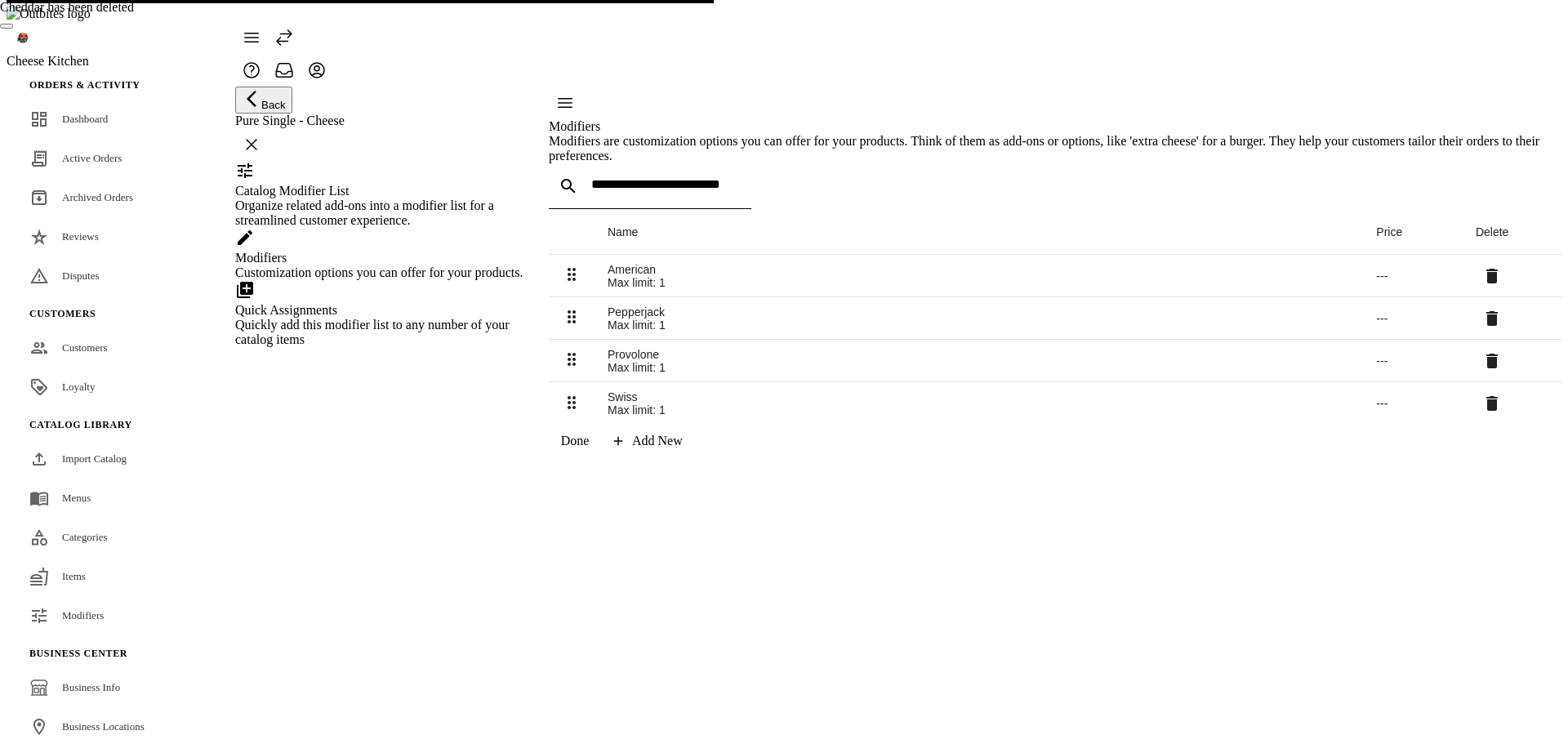
click at [1487, 311] on icon at bounding box center [1493, 318] width 12 height 15
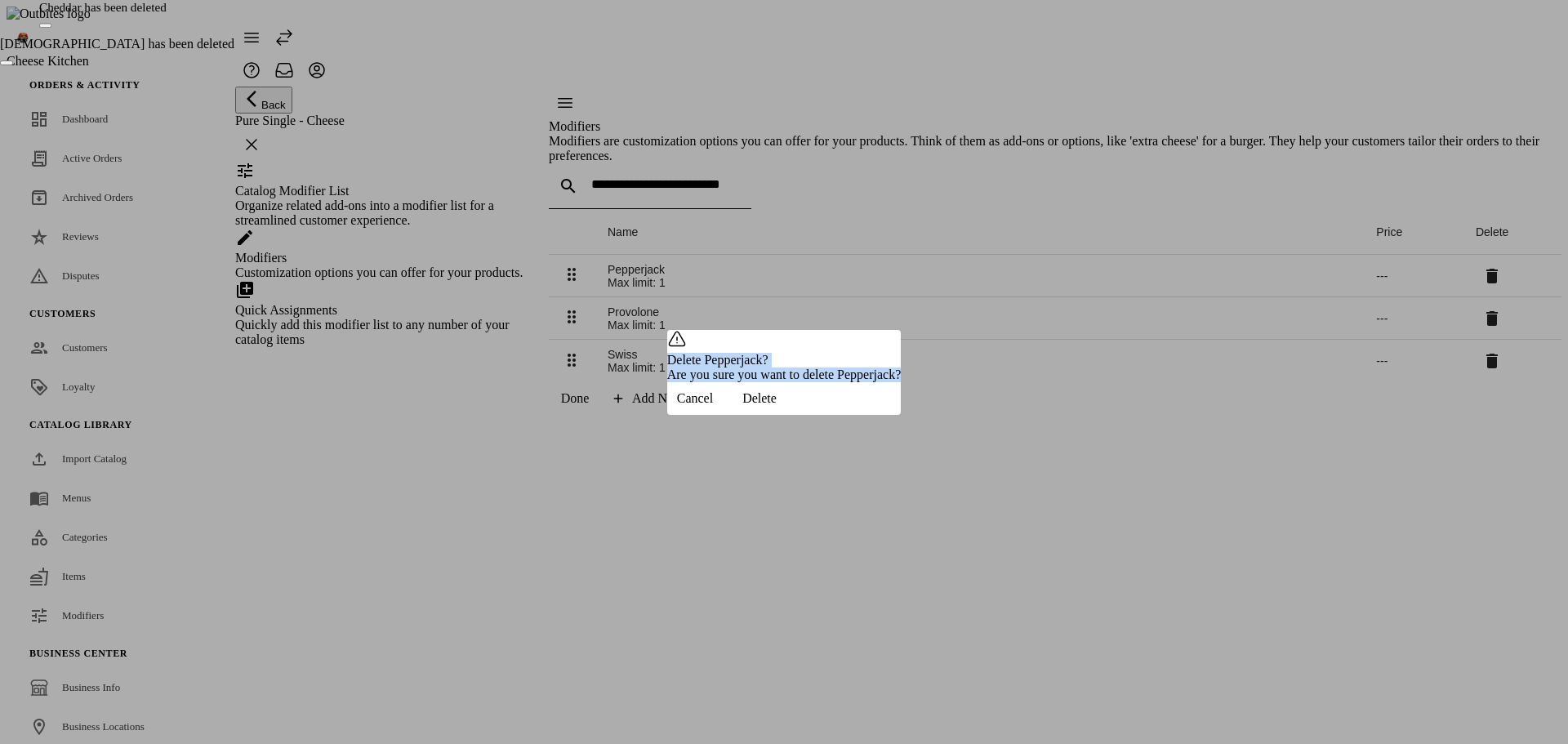
click at [989, 403] on div "Delete Pepperjack? Are you sure you want to delete Pepperjack? Cancel Delete" at bounding box center [784, 372] width 1568 height 744
click at [796, 416] on span "button" at bounding box center [759, 398] width 73 height 39
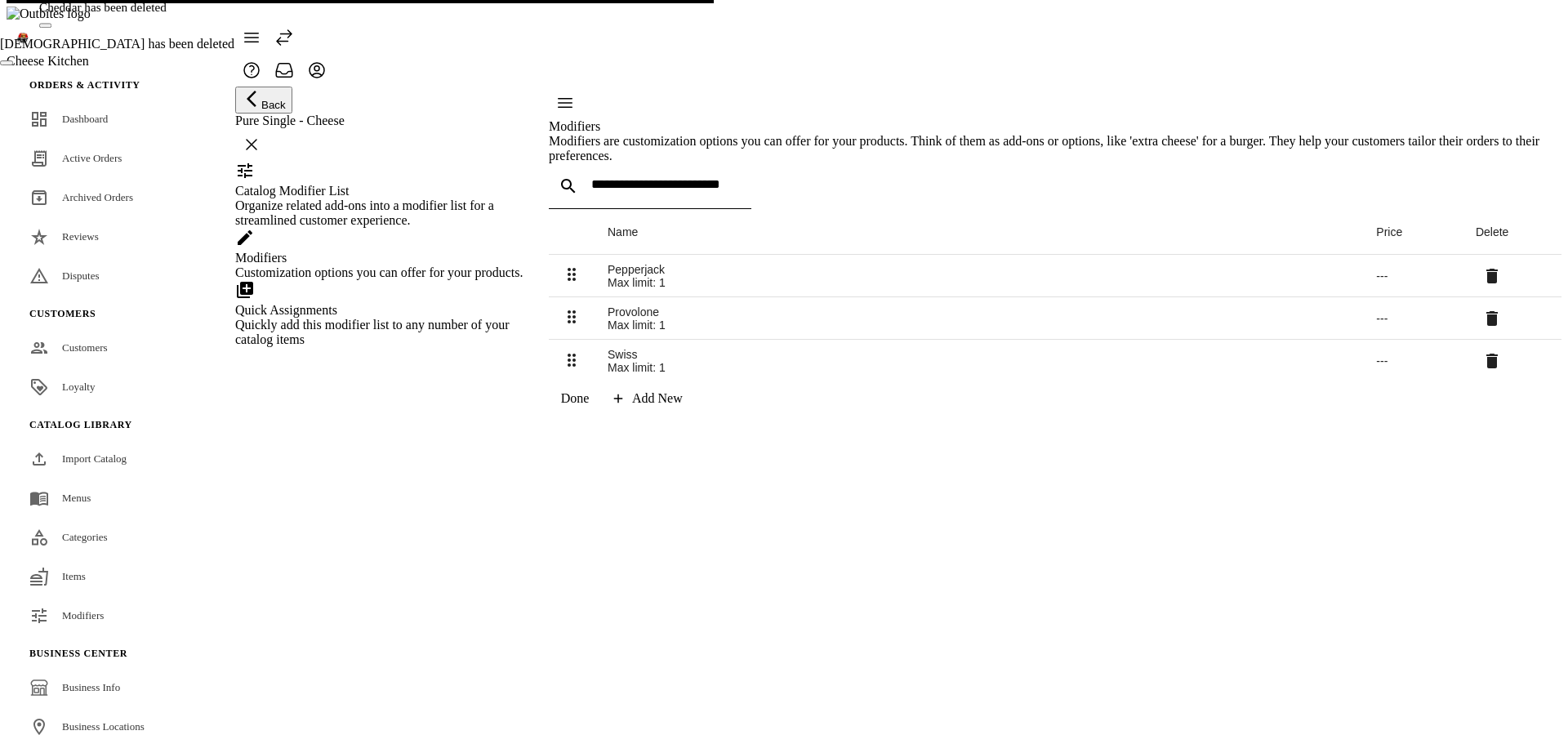
click at [1473, 313] on span at bounding box center [1492, 317] width 39 height 39
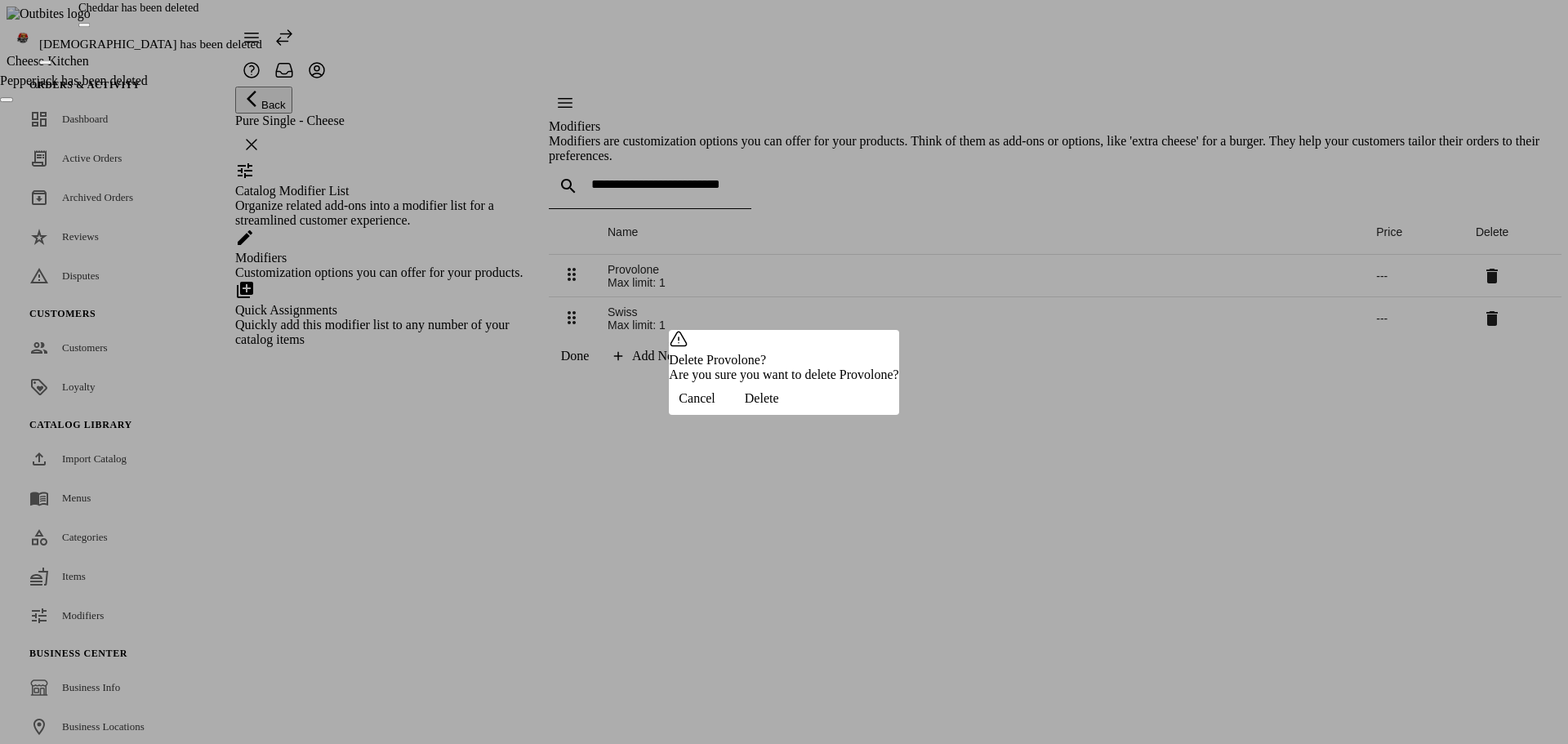
click at [779, 406] on span "Delete" at bounding box center [761, 398] width 35 height 15
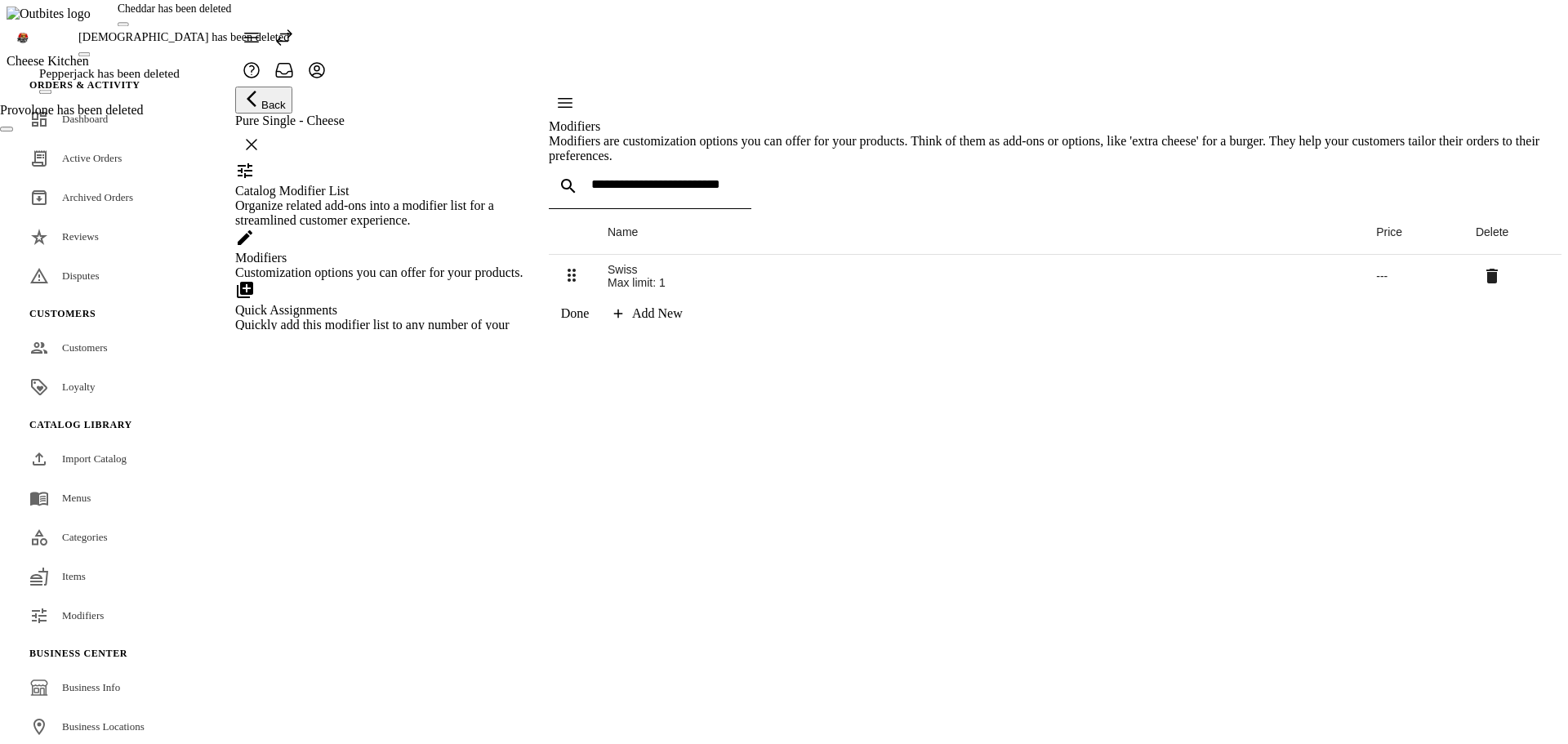
click at [1473, 296] on span at bounding box center [1492, 275] width 39 height 39
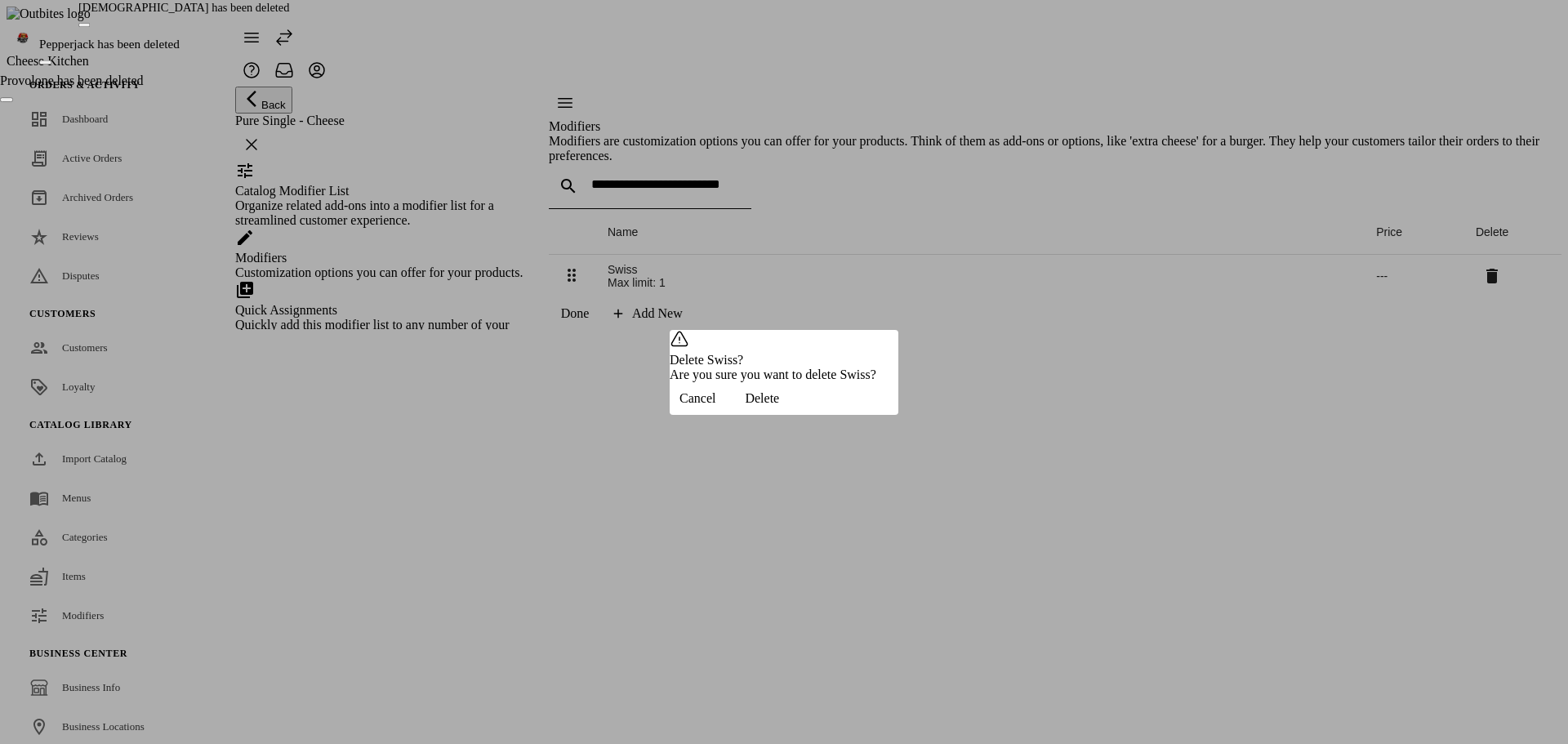
click at [779, 406] on span "Delete" at bounding box center [761, 398] width 35 height 15
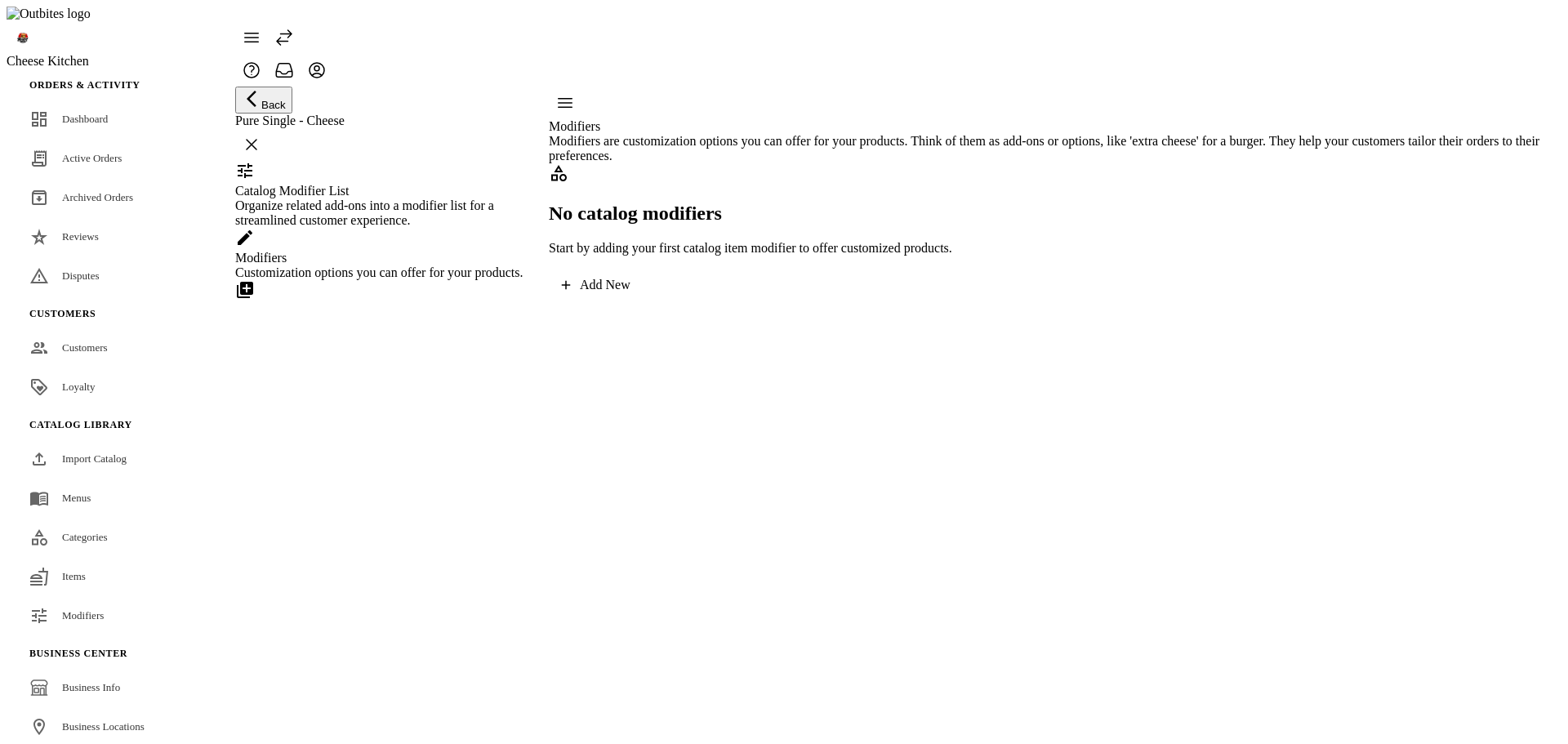
click at [383, 347] on div "Quickly add this modifier list to any number of your catalog items" at bounding box center [381, 332] width 293 height 30
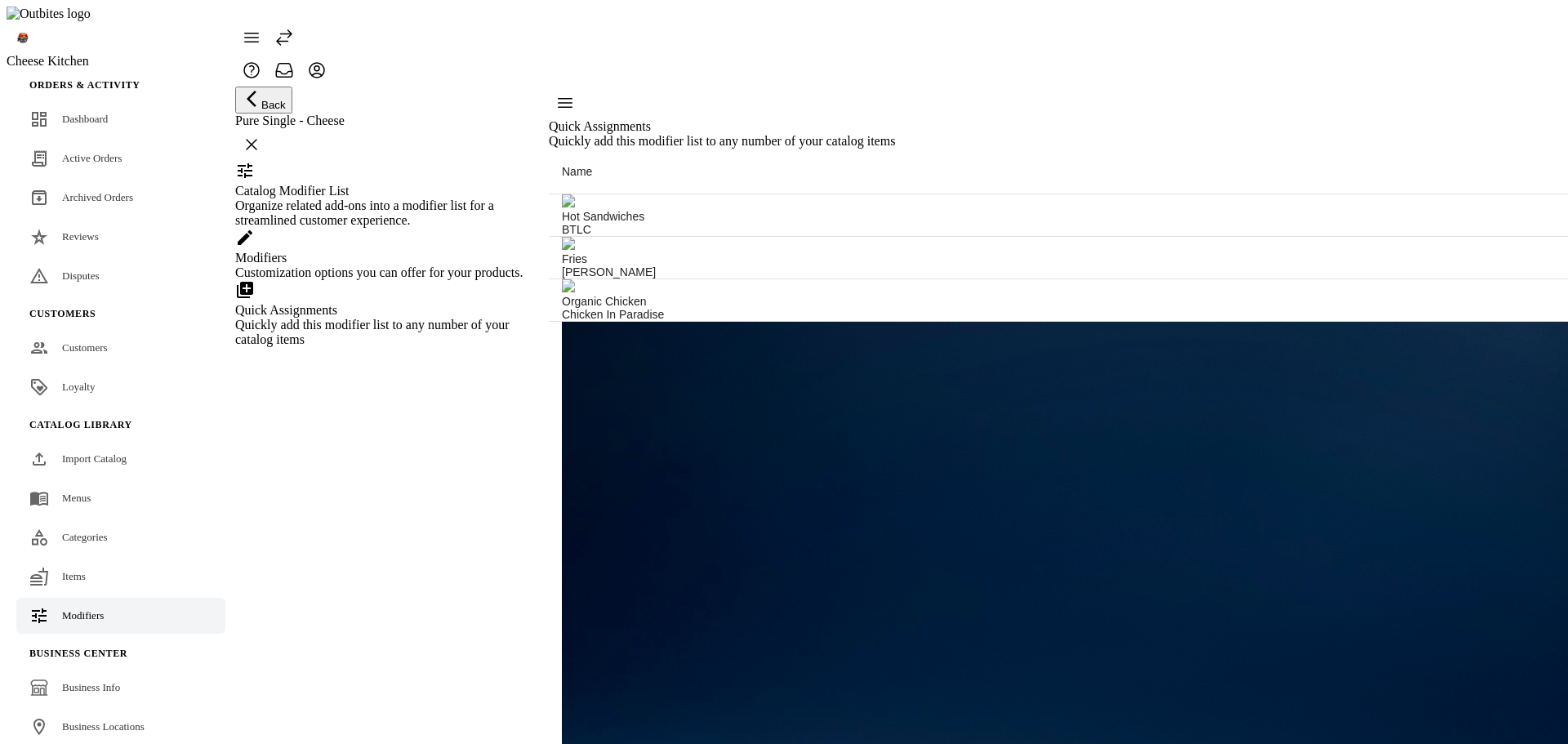
click at [64, 597] on link "Modifiers" at bounding box center [120, 615] width 209 height 36
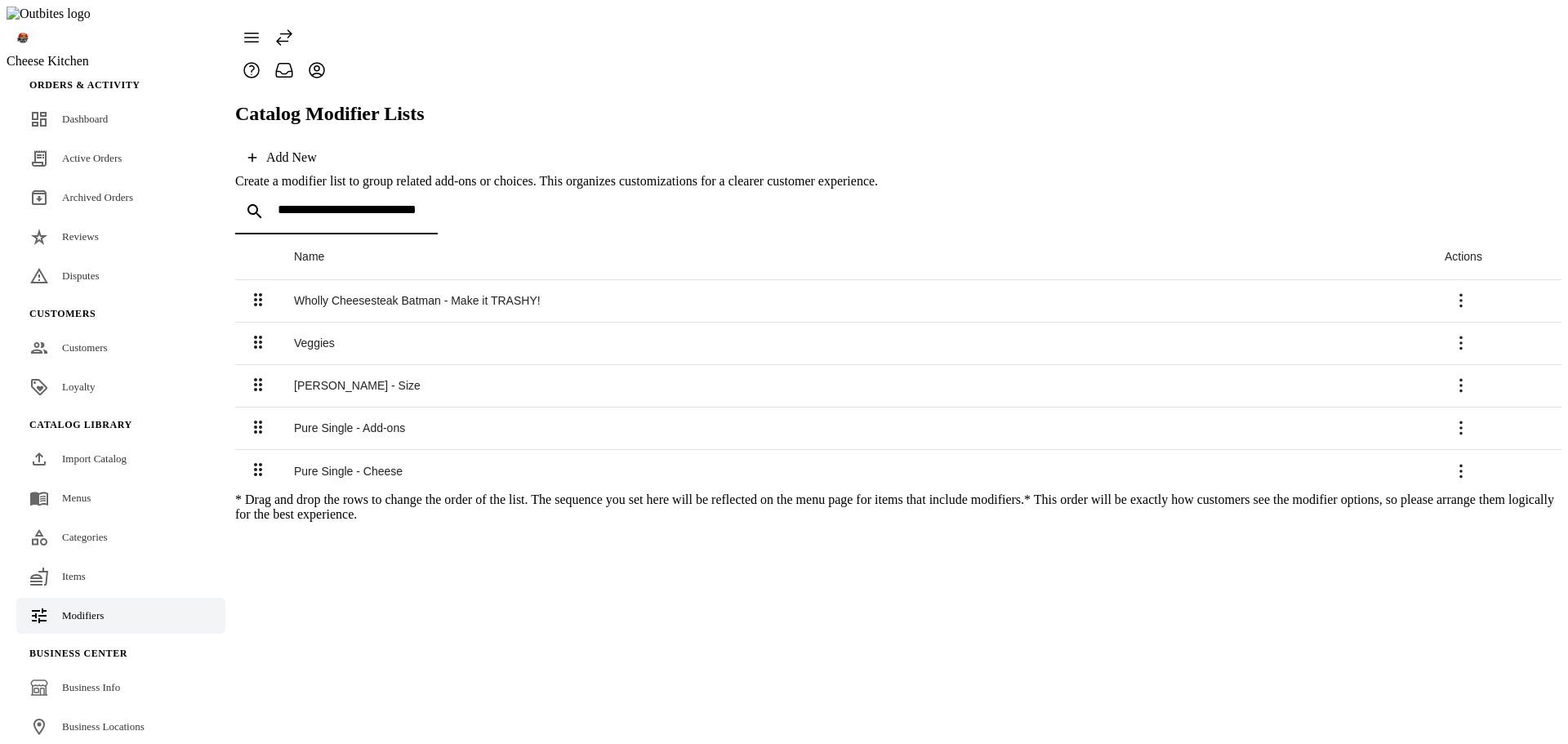
click at [425, 202] on input at bounding box center [351, 209] width 147 height 14
click at [1471, 291] on icon at bounding box center [1461, 301] width 20 height 20
click at [1316, 559] on div at bounding box center [784, 372] width 1568 height 744
click at [1481, 281] on span at bounding box center [1460, 300] width 39 height 39
click at [1127, 588] on div at bounding box center [784, 372] width 1568 height 744
